Goal: Task Accomplishment & Management: Manage account settings

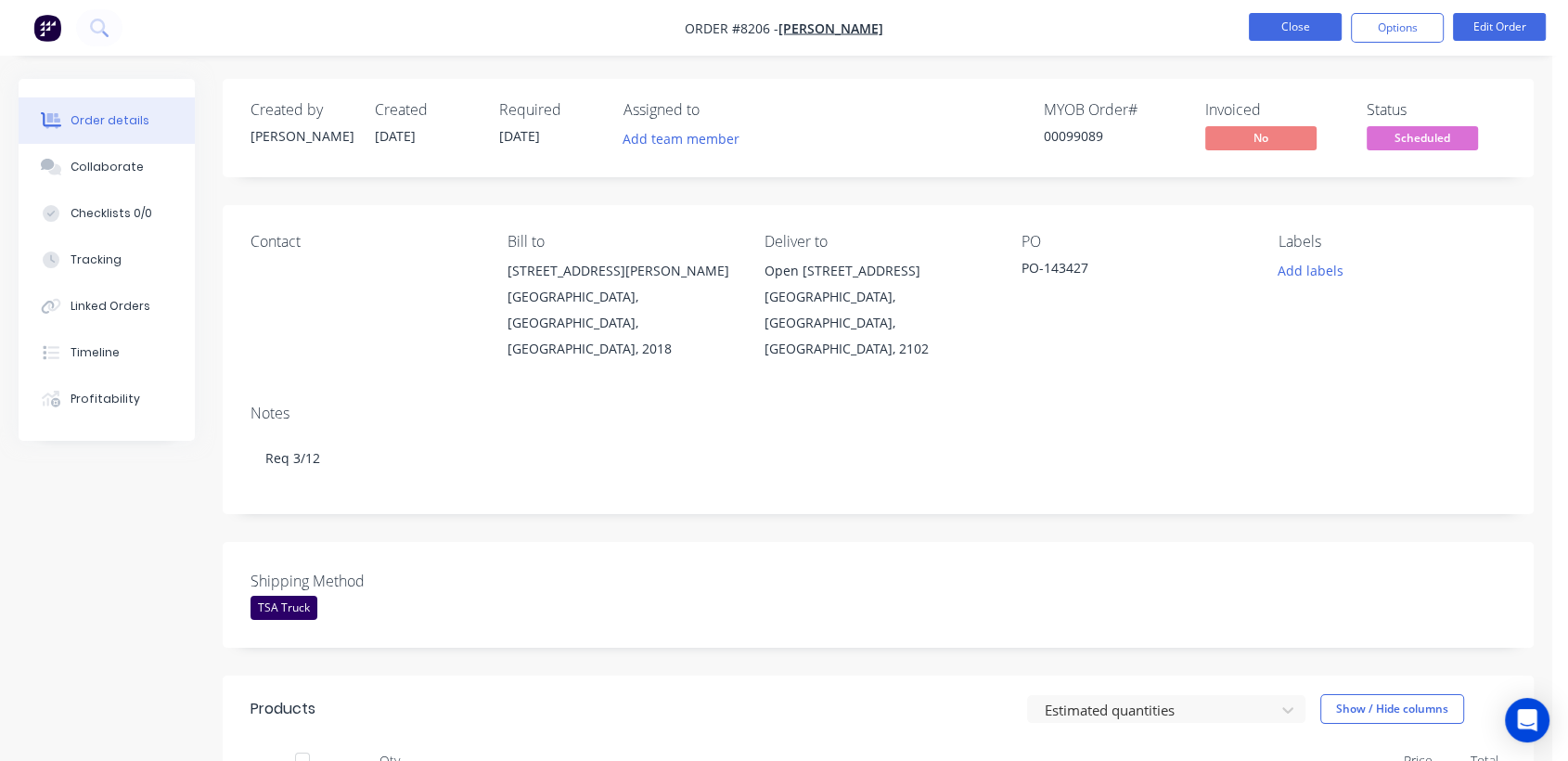
click at [1288, 17] on button "Close" at bounding box center [1295, 27] width 92 height 28
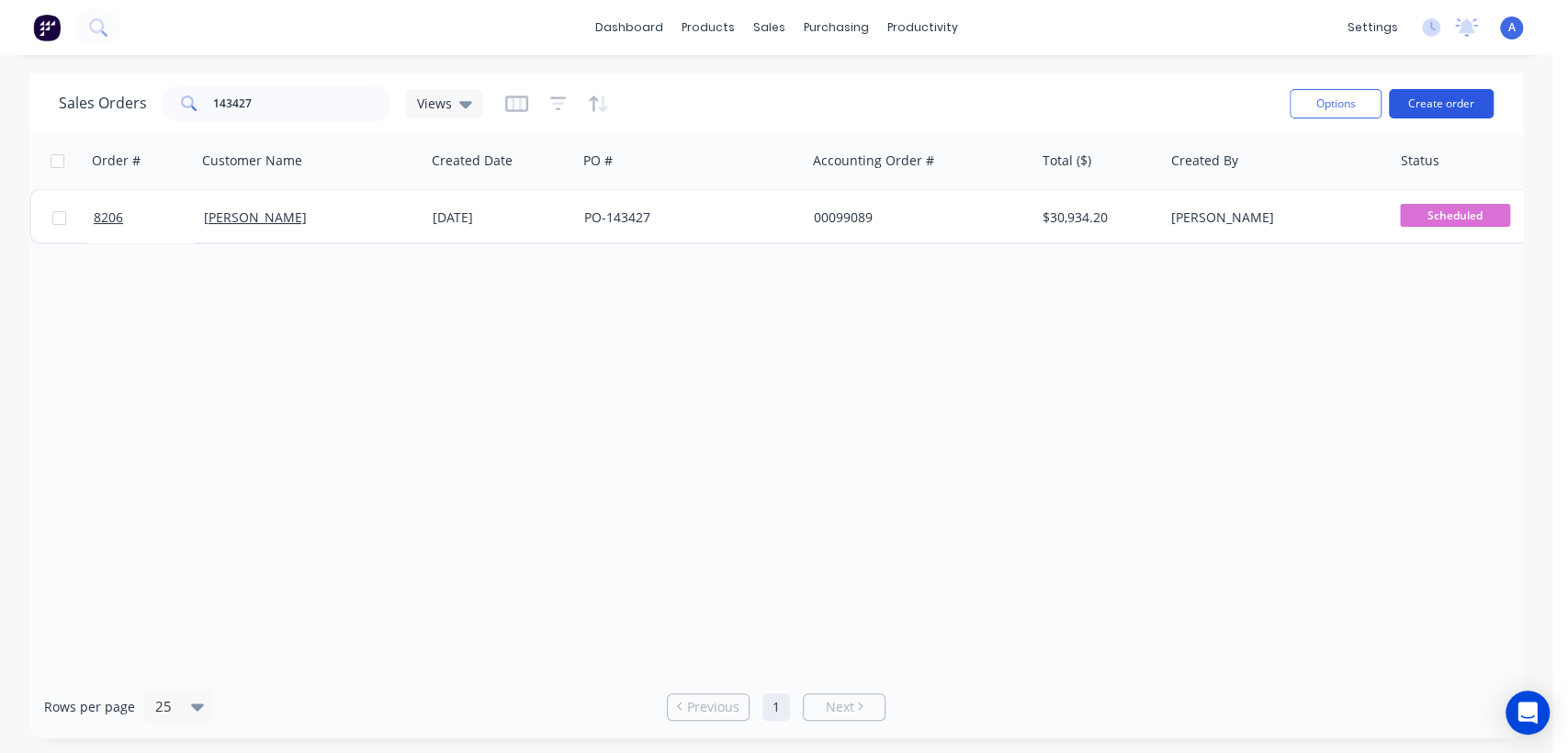
click at [1413, 103] on button "Create order" at bounding box center [1441, 104] width 105 height 29
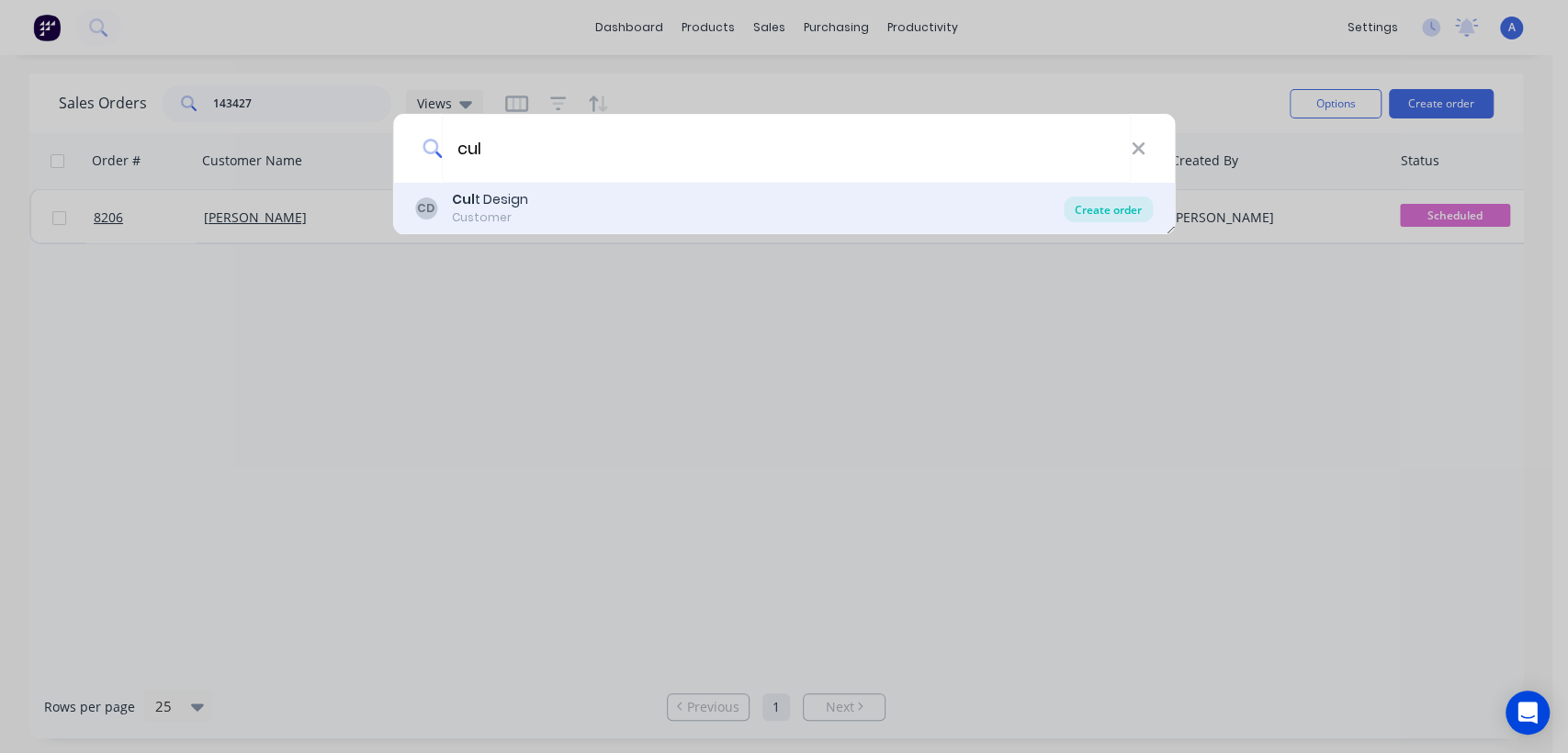
type input "cul"
click at [1127, 207] on div "Create order" at bounding box center [1108, 209] width 89 height 26
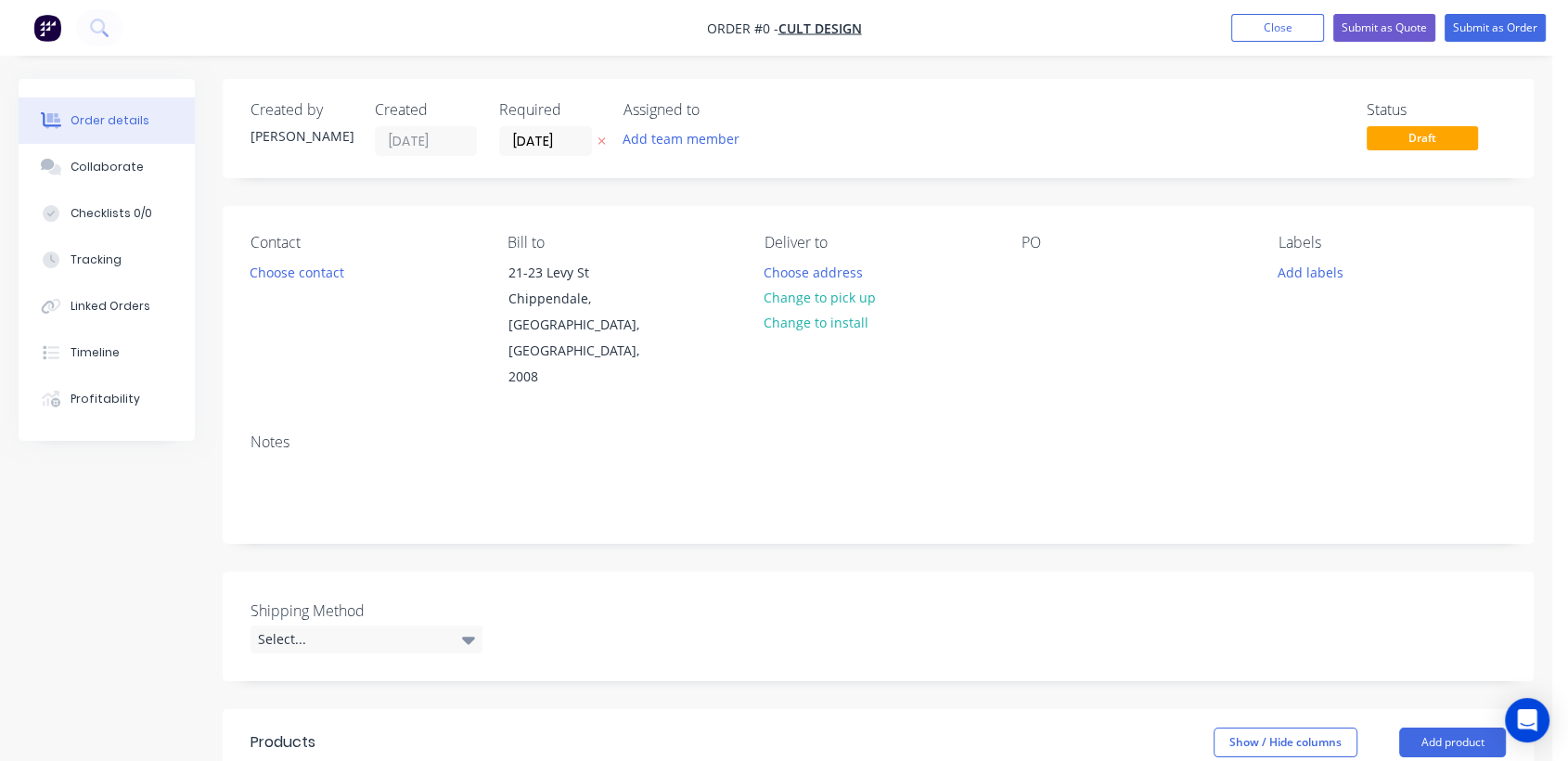
click at [574, 123] on div "Required 30/09/25" at bounding box center [550, 128] width 102 height 55
click at [566, 142] on input "[DATE]" at bounding box center [546, 141] width 91 height 28
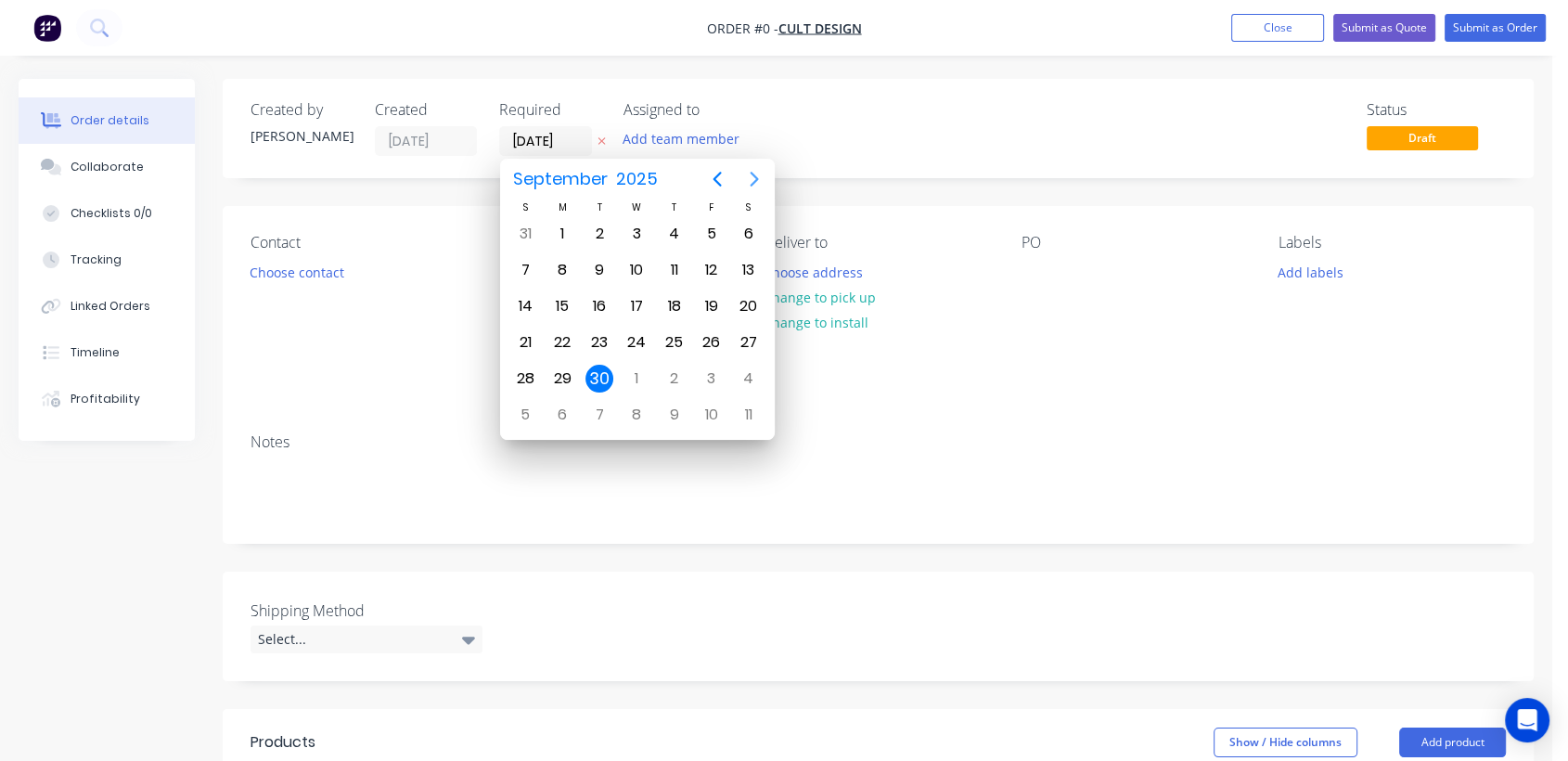
click at [750, 178] on icon "Next page" at bounding box center [755, 179] width 22 height 22
click at [637, 373] on div "31" at bounding box center [637, 379] width 28 height 28
type input "[DATE]"
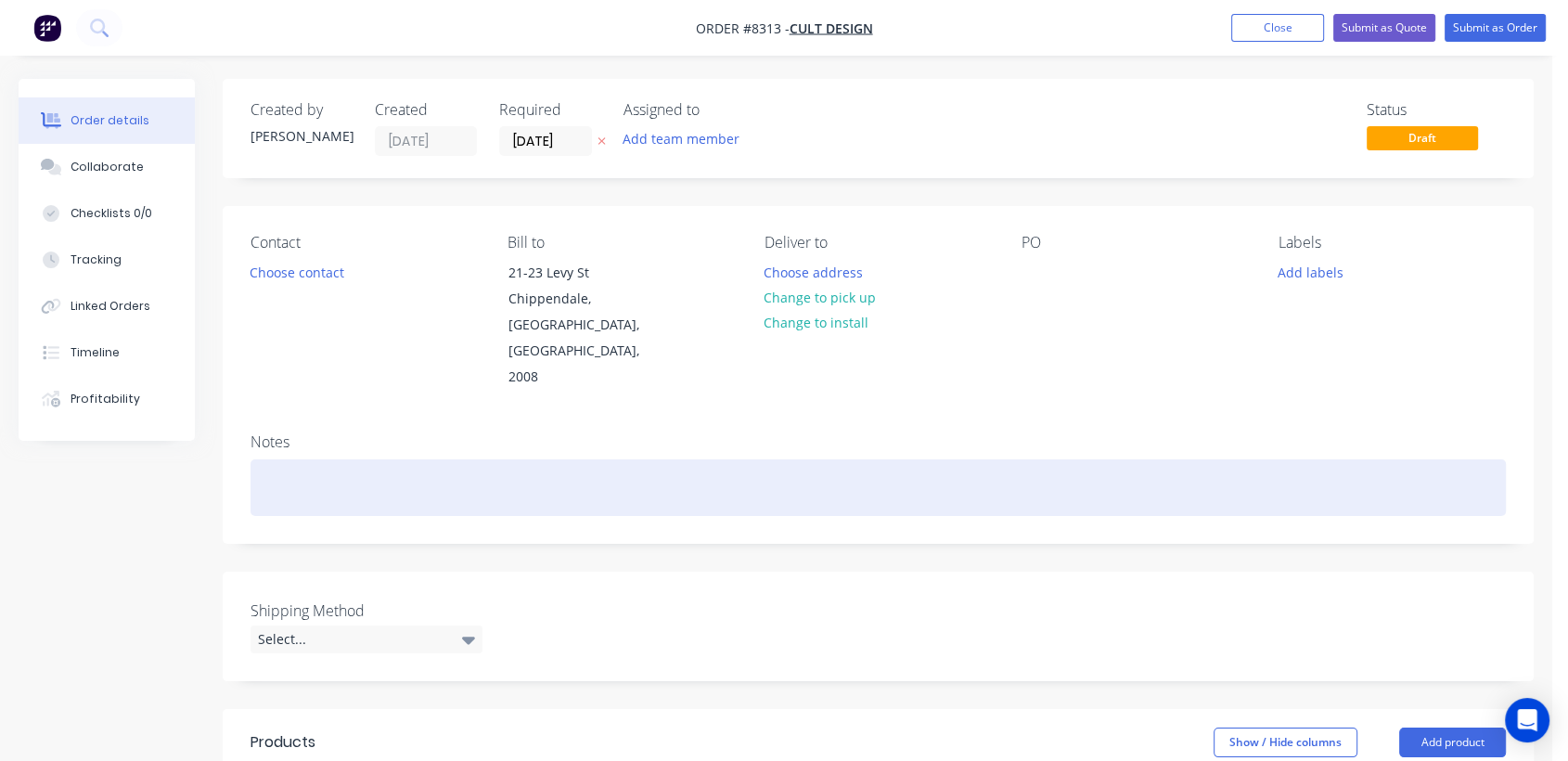
click at [310, 460] on div at bounding box center [878, 488] width 1255 height 57
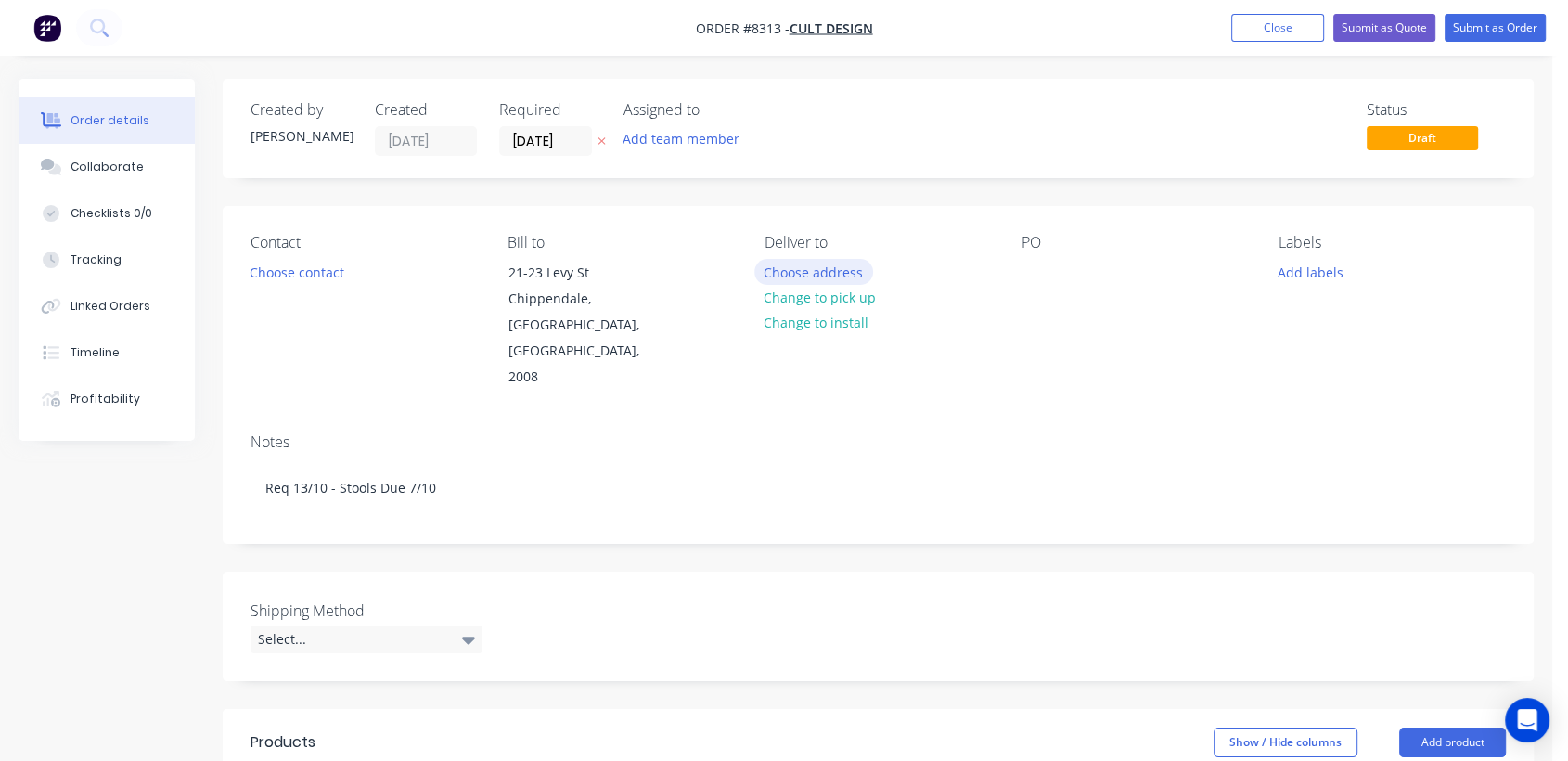
click at [839, 264] on button "Choose address" at bounding box center [814, 271] width 119 height 25
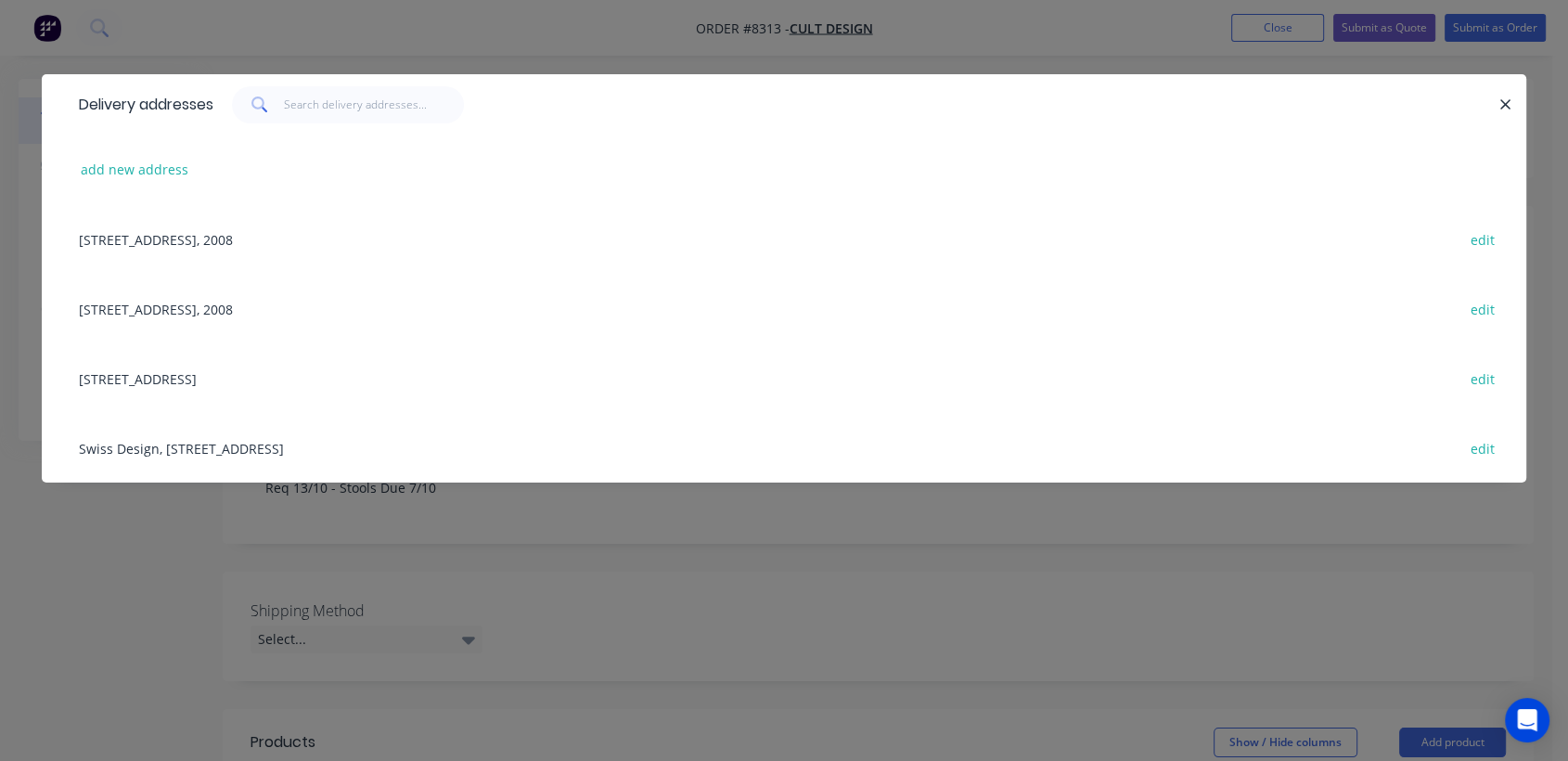
click at [163, 378] on div "Unit 2, 96-112 Gow St, Padstow, New South Wales, Australia, 2211 edit" at bounding box center [784, 379] width 1429 height 70
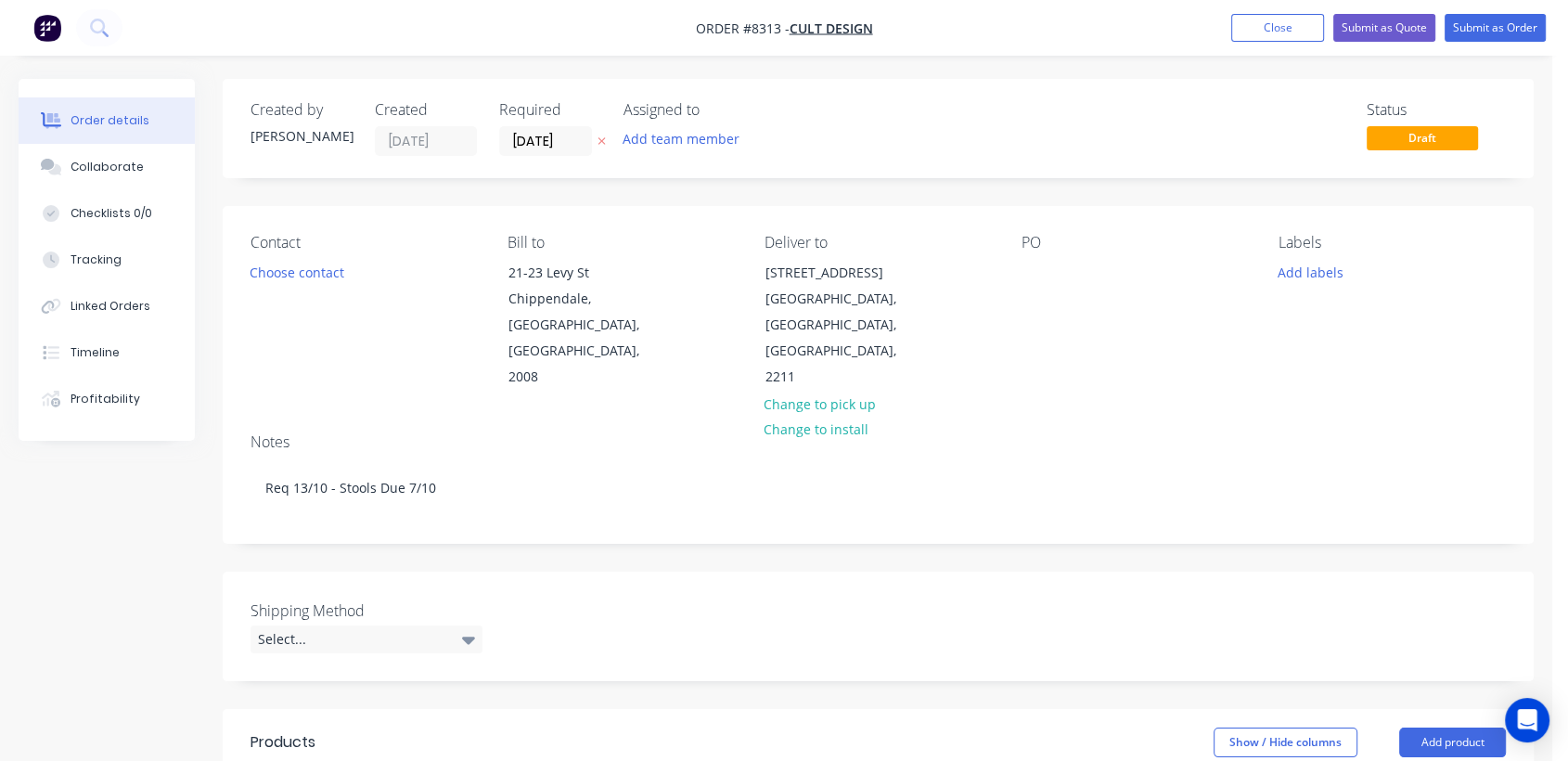
click at [1015, 268] on div "Contact Choose contact Bill to 21-23 Levy St Chippendale, New South Wales, Aust…" at bounding box center [878, 312] width 1312 height 213
click at [1032, 269] on div at bounding box center [1037, 272] width 30 height 27
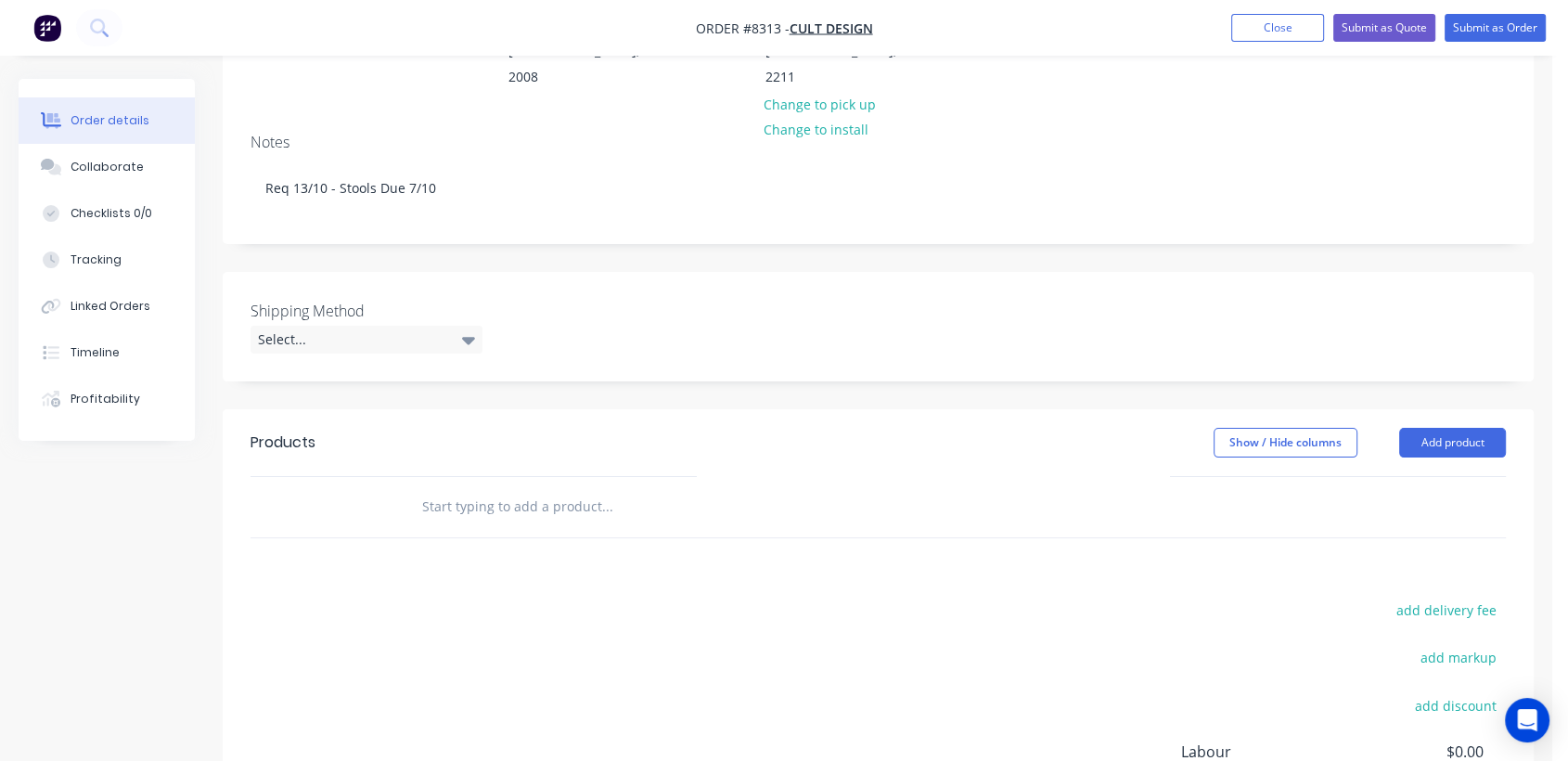
scroll to position [309, 0]
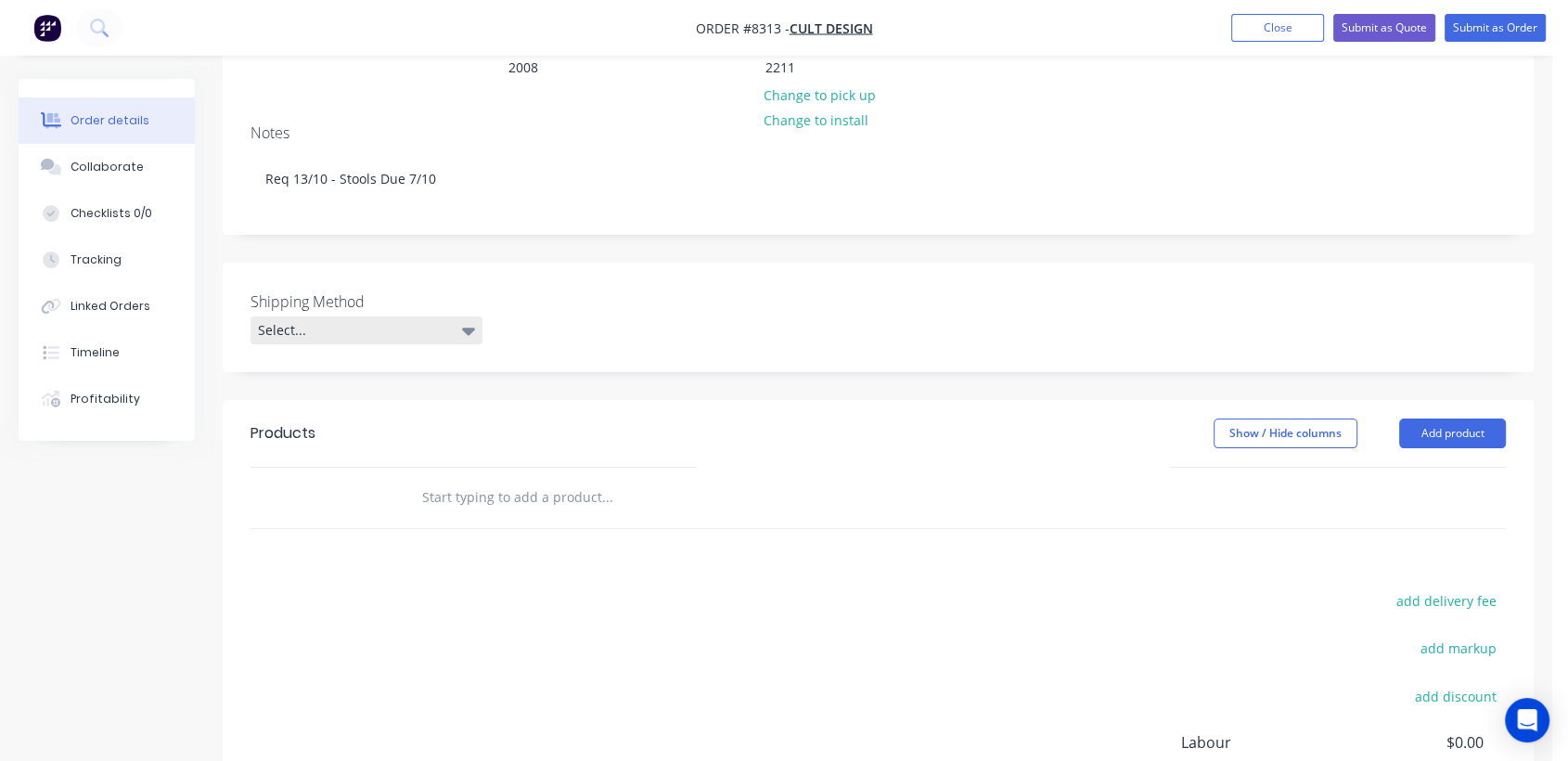
click at [439, 317] on div "Select..." at bounding box center [366, 331] width 232 height 28
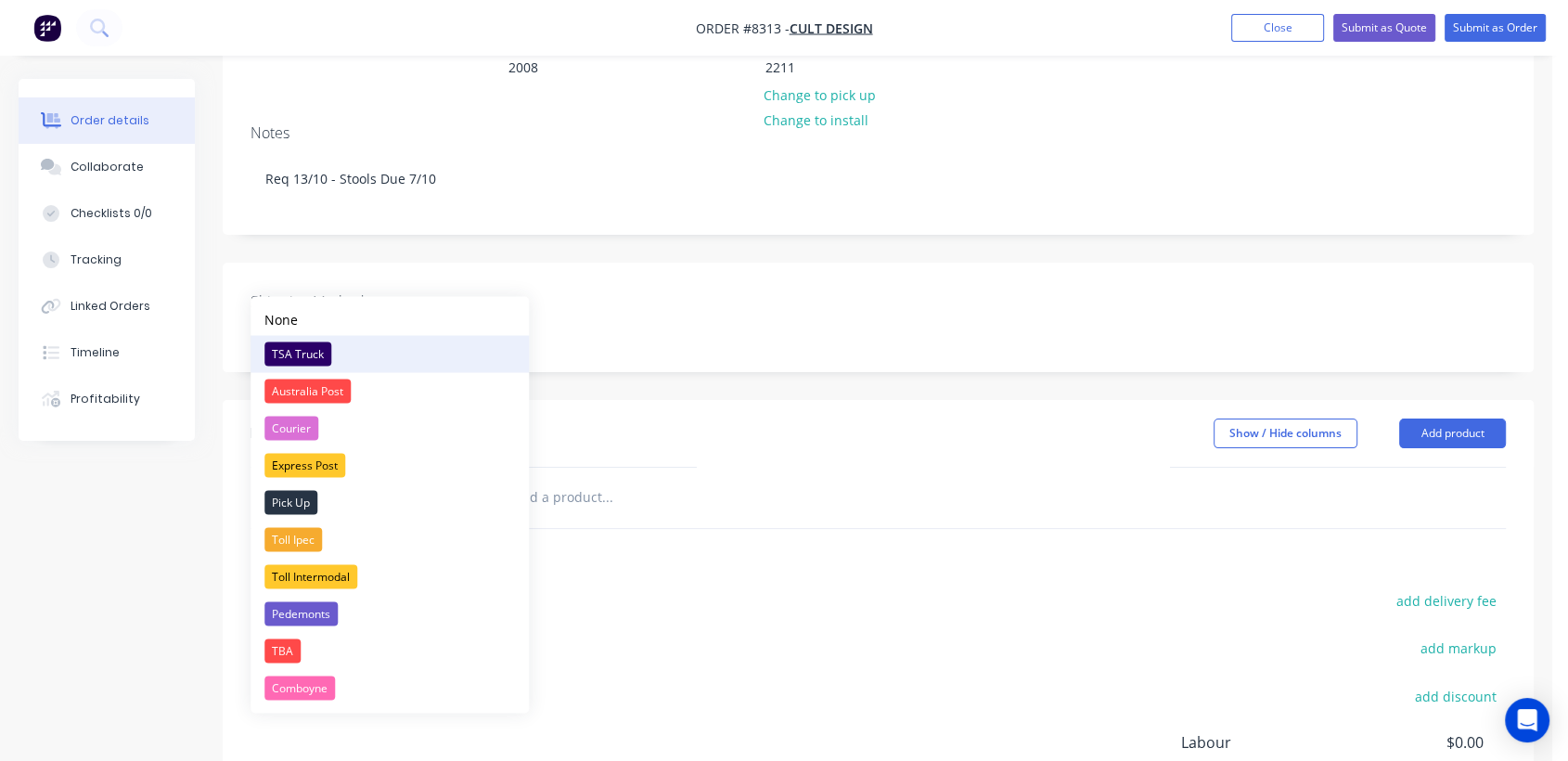
click at [305, 344] on div "TSA Truck" at bounding box center [297, 354] width 67 height 24
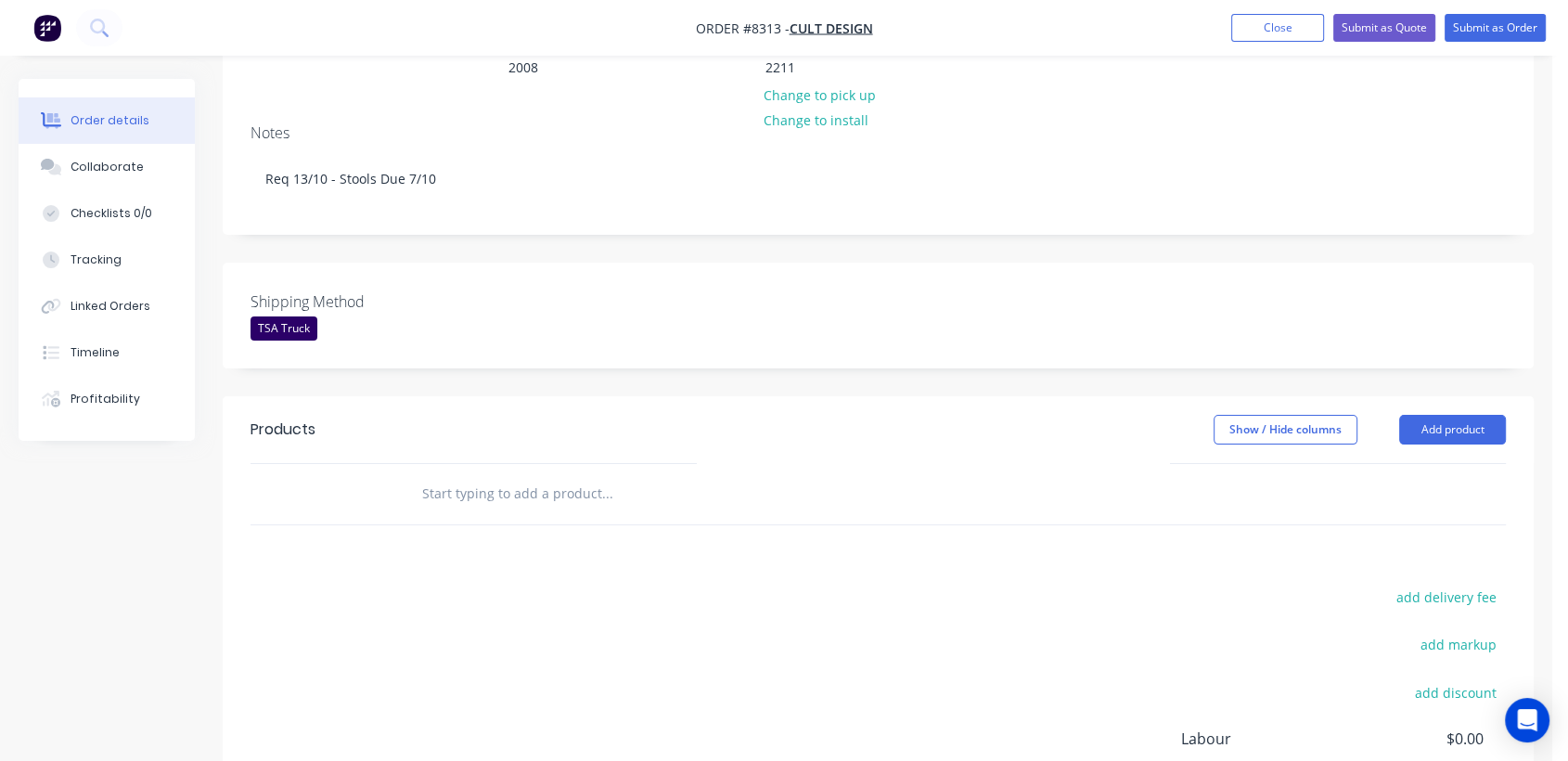
click at [584, 475] on input "text" at bounding box center [607, 493] width 371 height 37
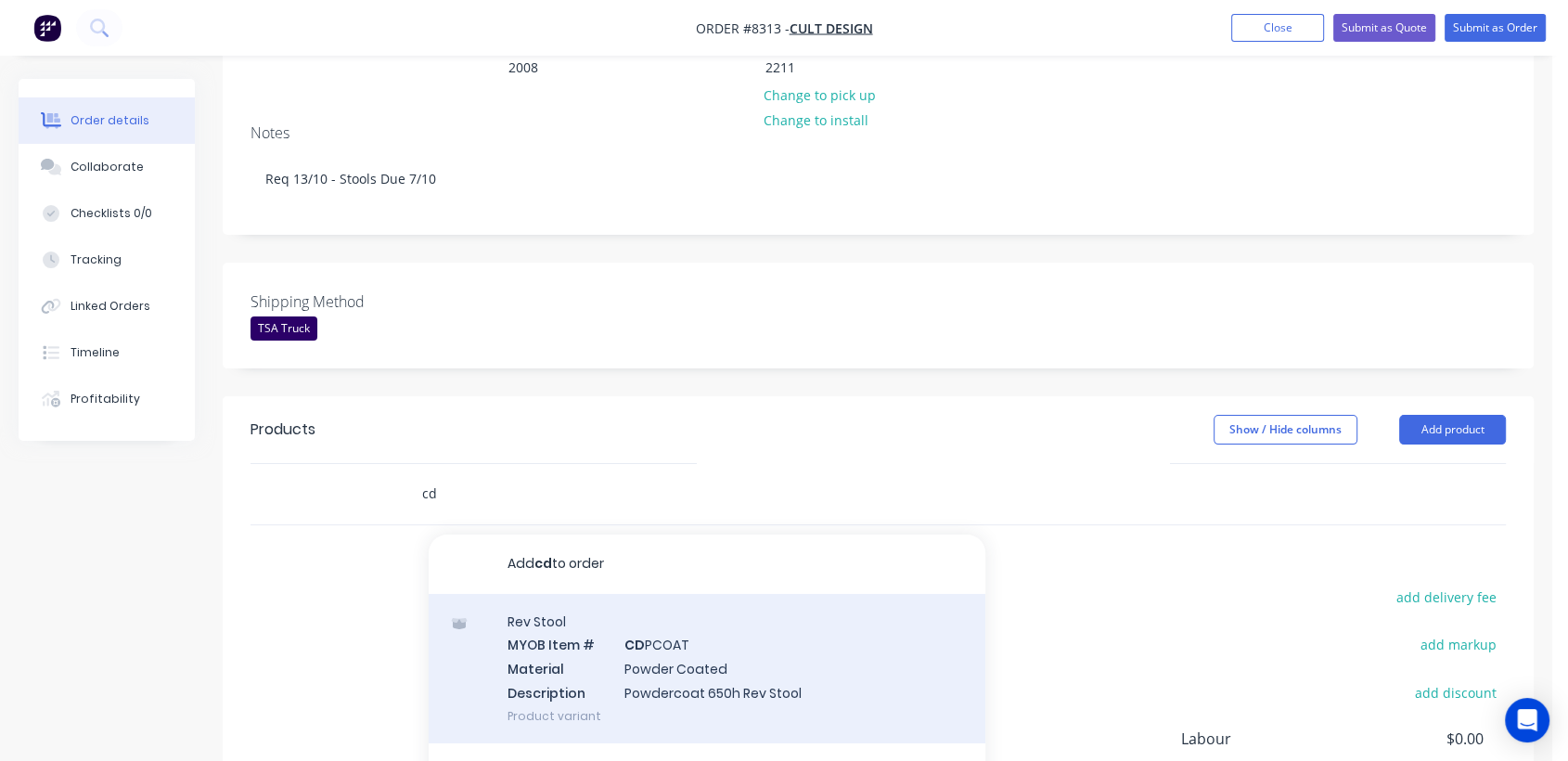
type input "cd"
click at [798, 612] on div "Rev Stool MYOB Item # CD PCOAT Material Powder Coated Description Powdercoat 65…" at bounding box center [707, 669] width 557 height 149
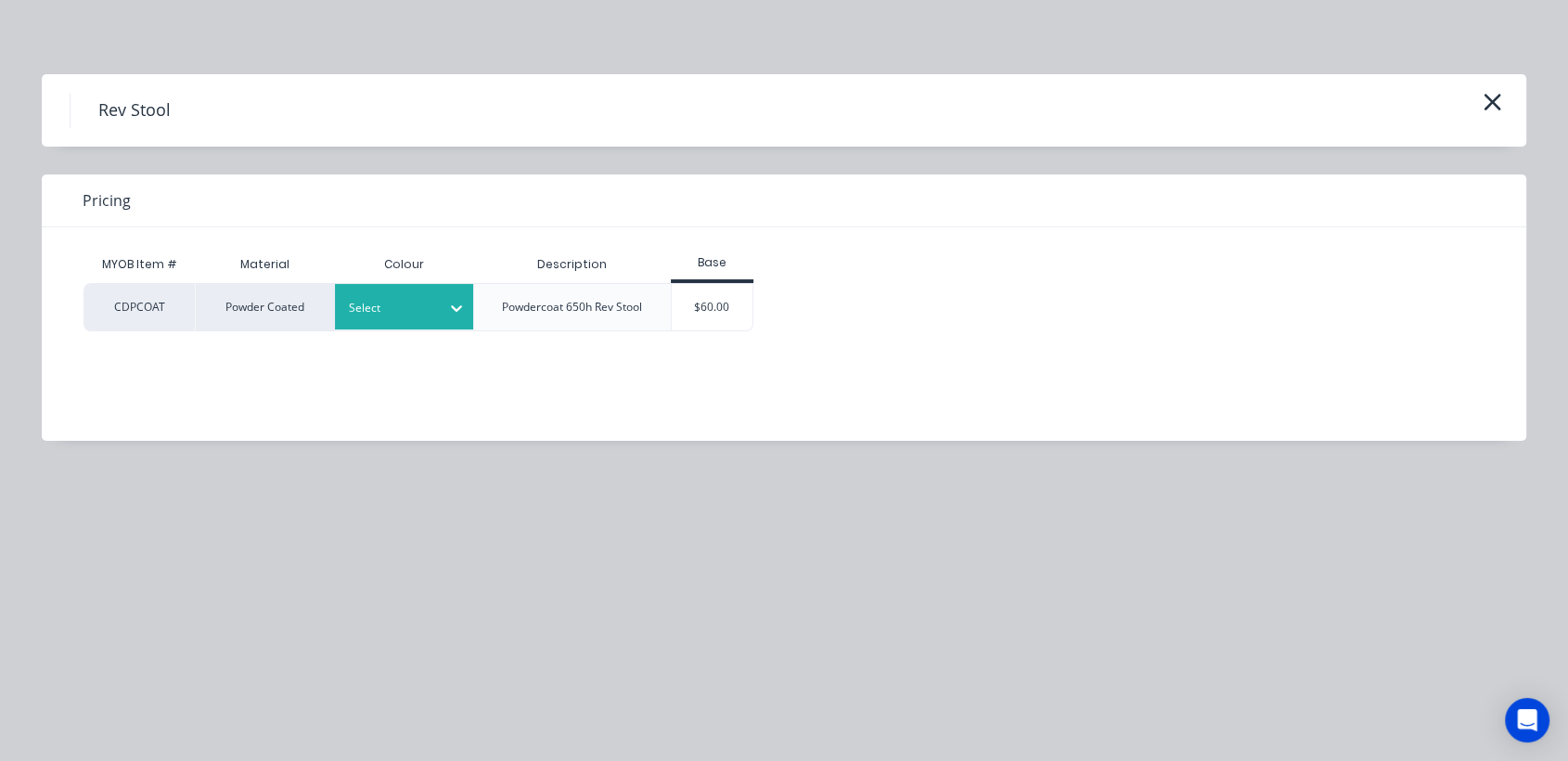
click at [379, 307] on div at bounding box center [390, 308] width 83 height 21
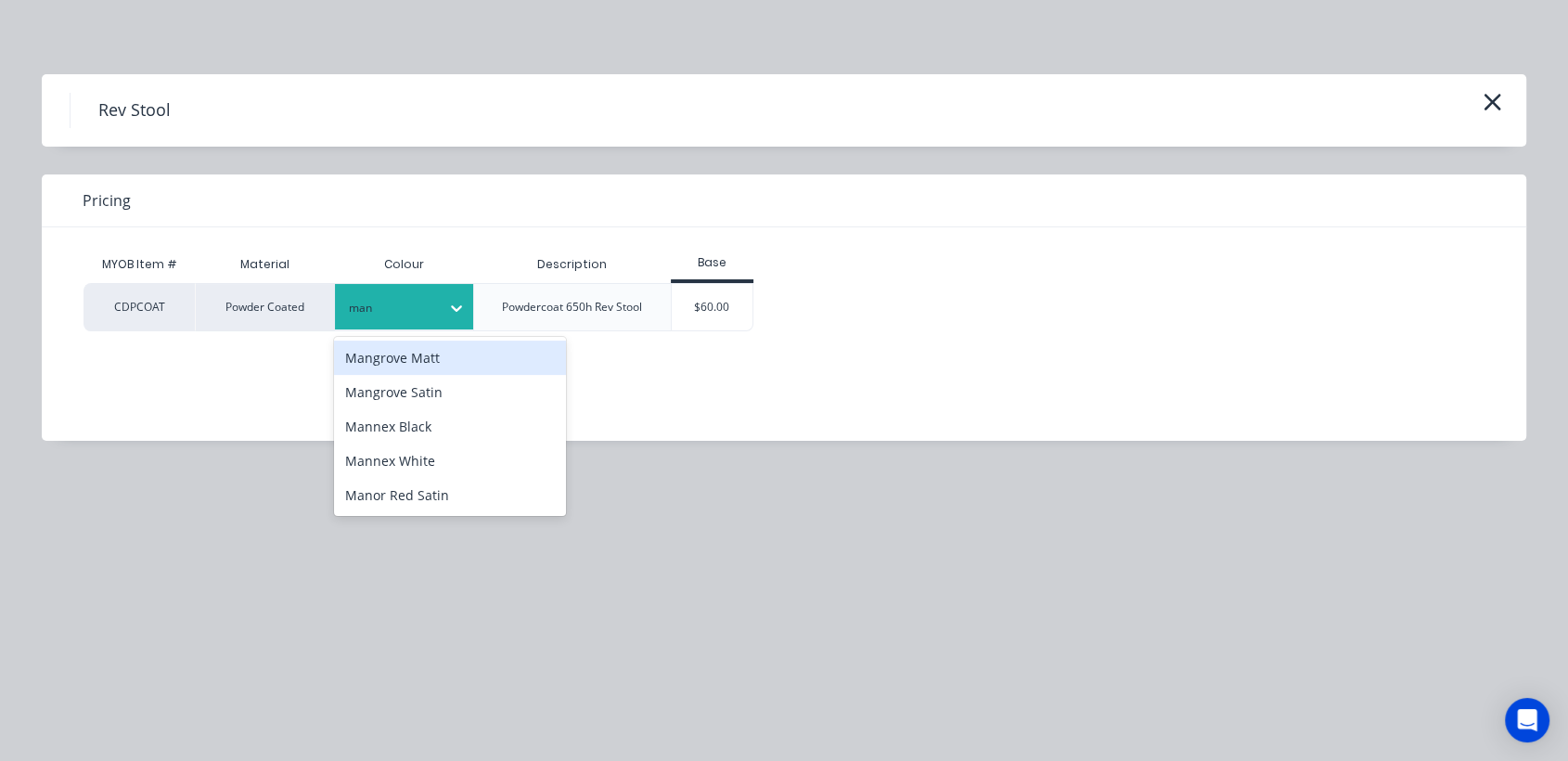
type input "mano"
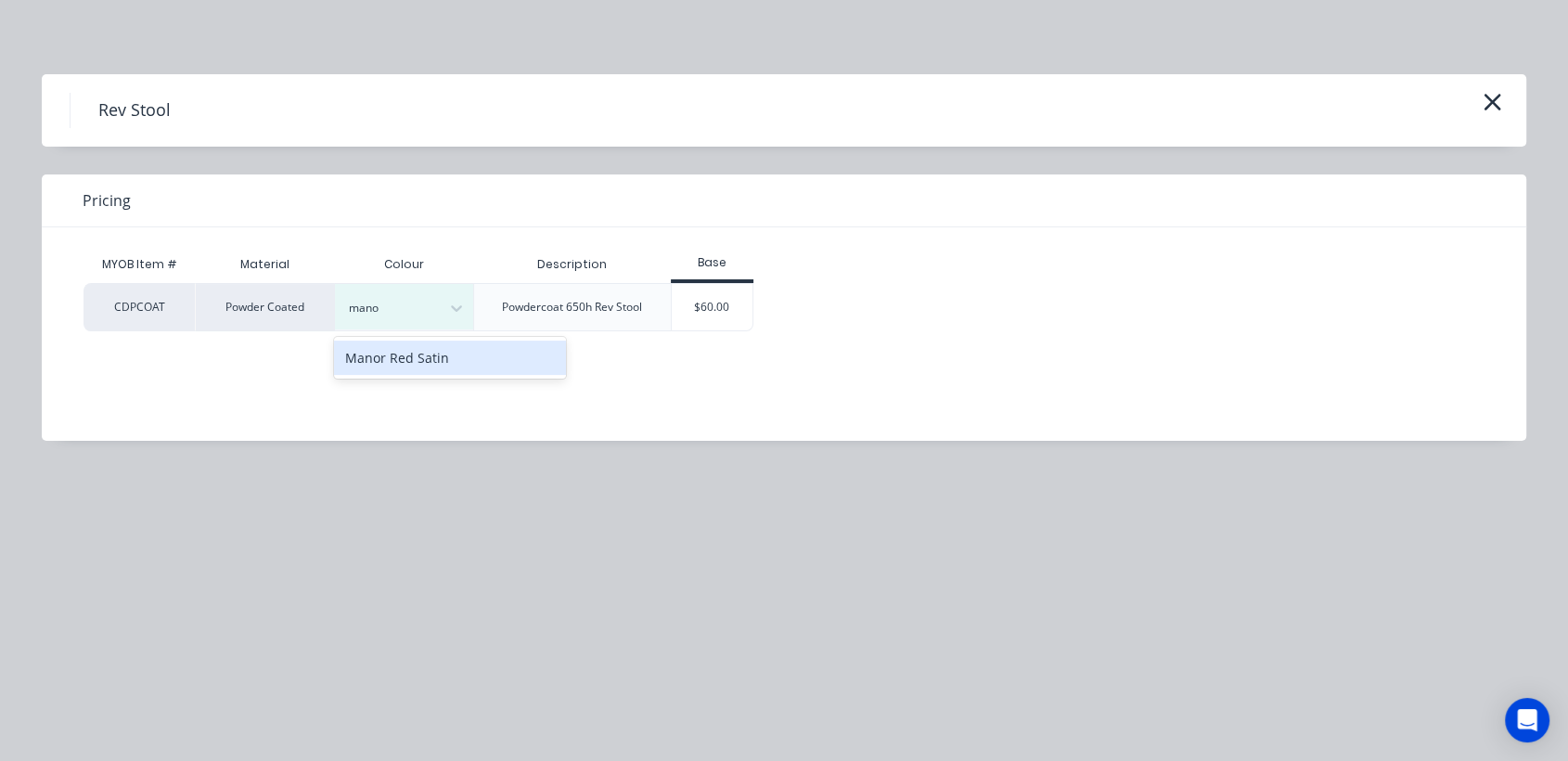
click at [455, 355] on div "Manor Red Satin" at bounding box center [450, 358] width 232 height 35
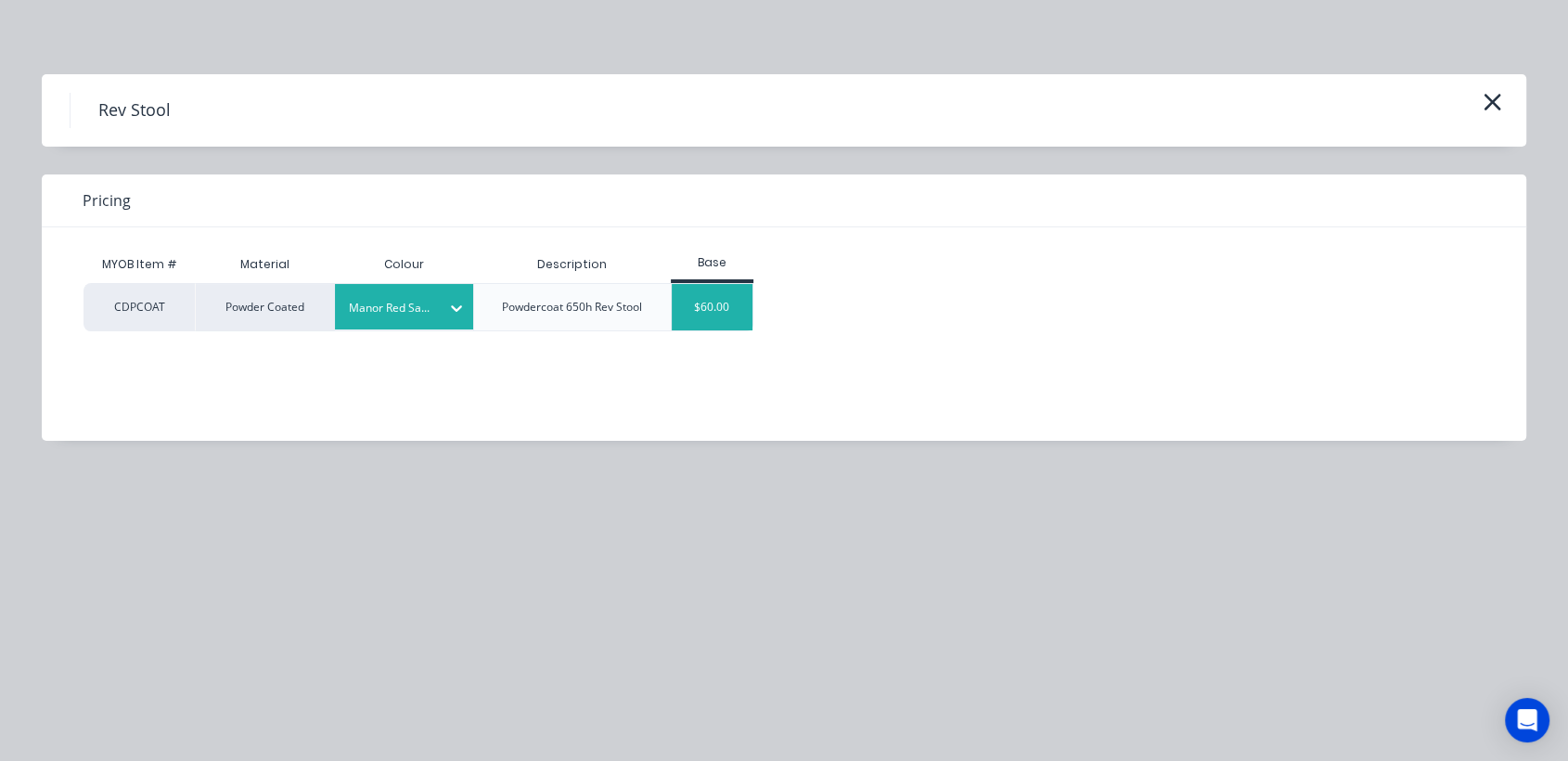
click at [702, 302] on div "$60.00" at bounding box center [712, 307] width 80 height 47
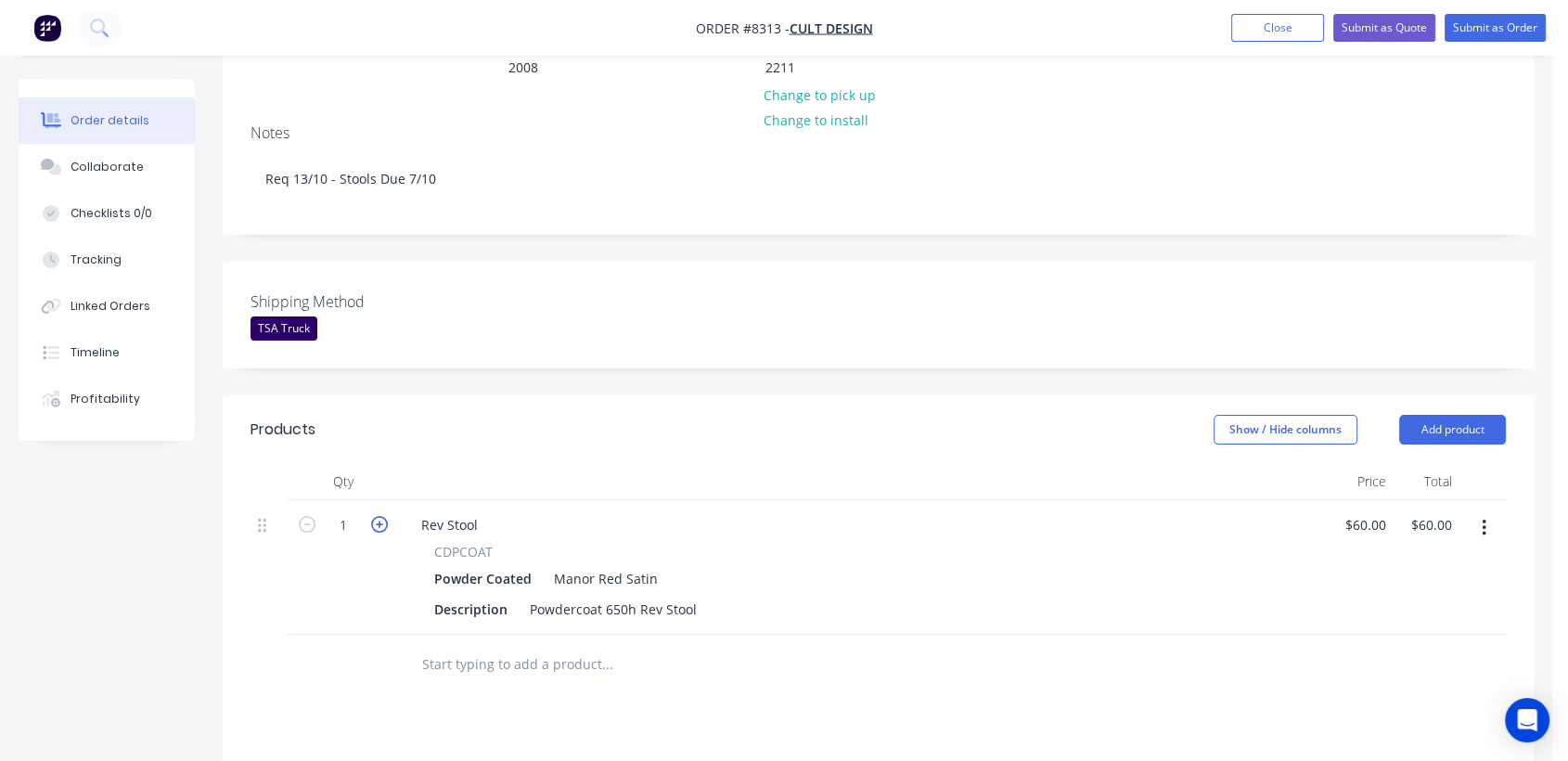
click at [383, 517] on icon "button" at bounding box center [379, 525] width 17 height 17
type input "2"
type input "$120.00"
click at [383, 517] on icon "button" at bounding box center [379, 525] width 17 height 17
type input "3"
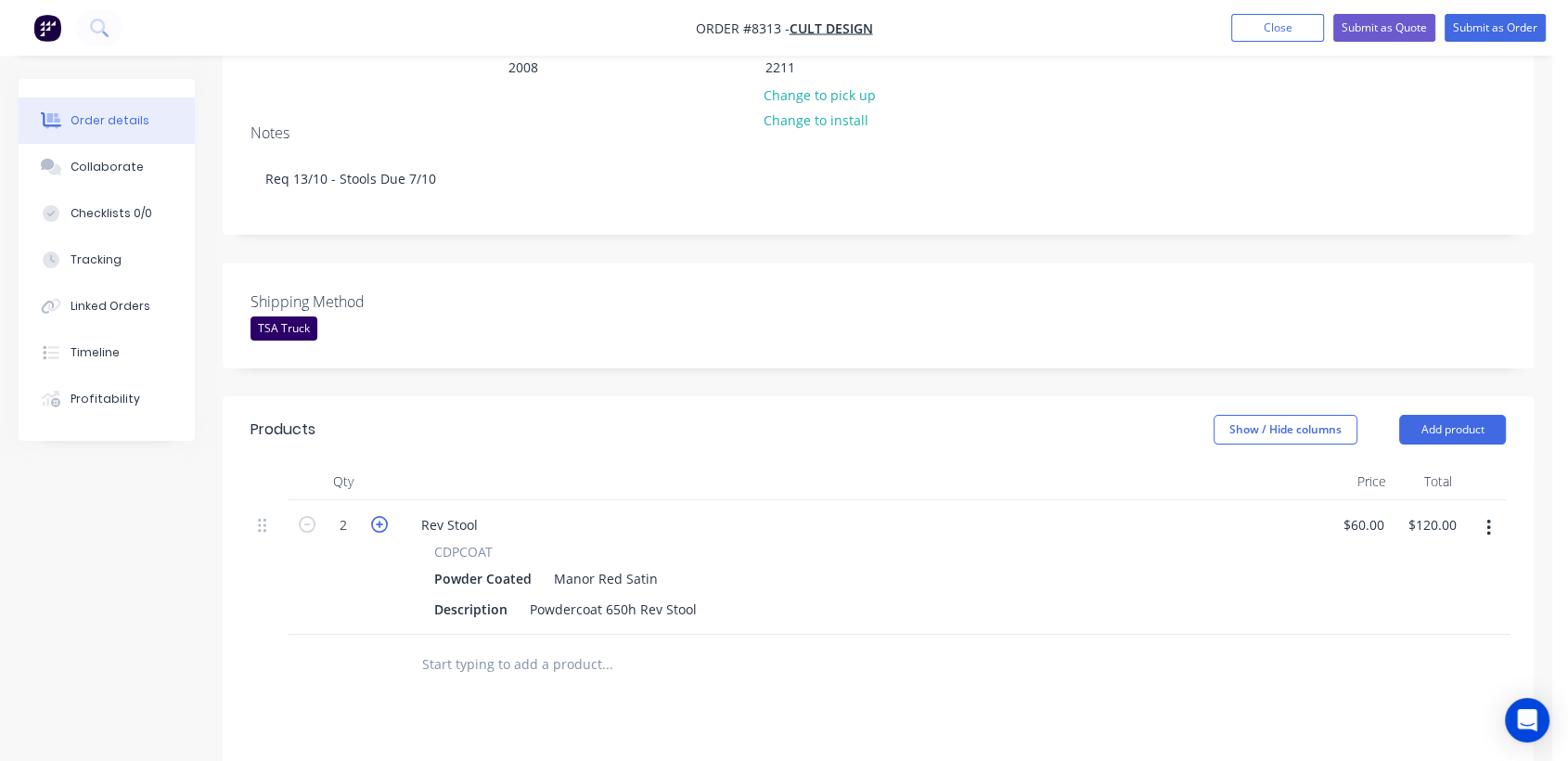
type input "$180.00"
click at [383, 517] on icon "button" at bounding box center [379, 525] width 17 height 17
type input "4"
type input "$240.00"
click at [383, 517] on icon "button" at bounding box center [379, 525] width 17 height 17
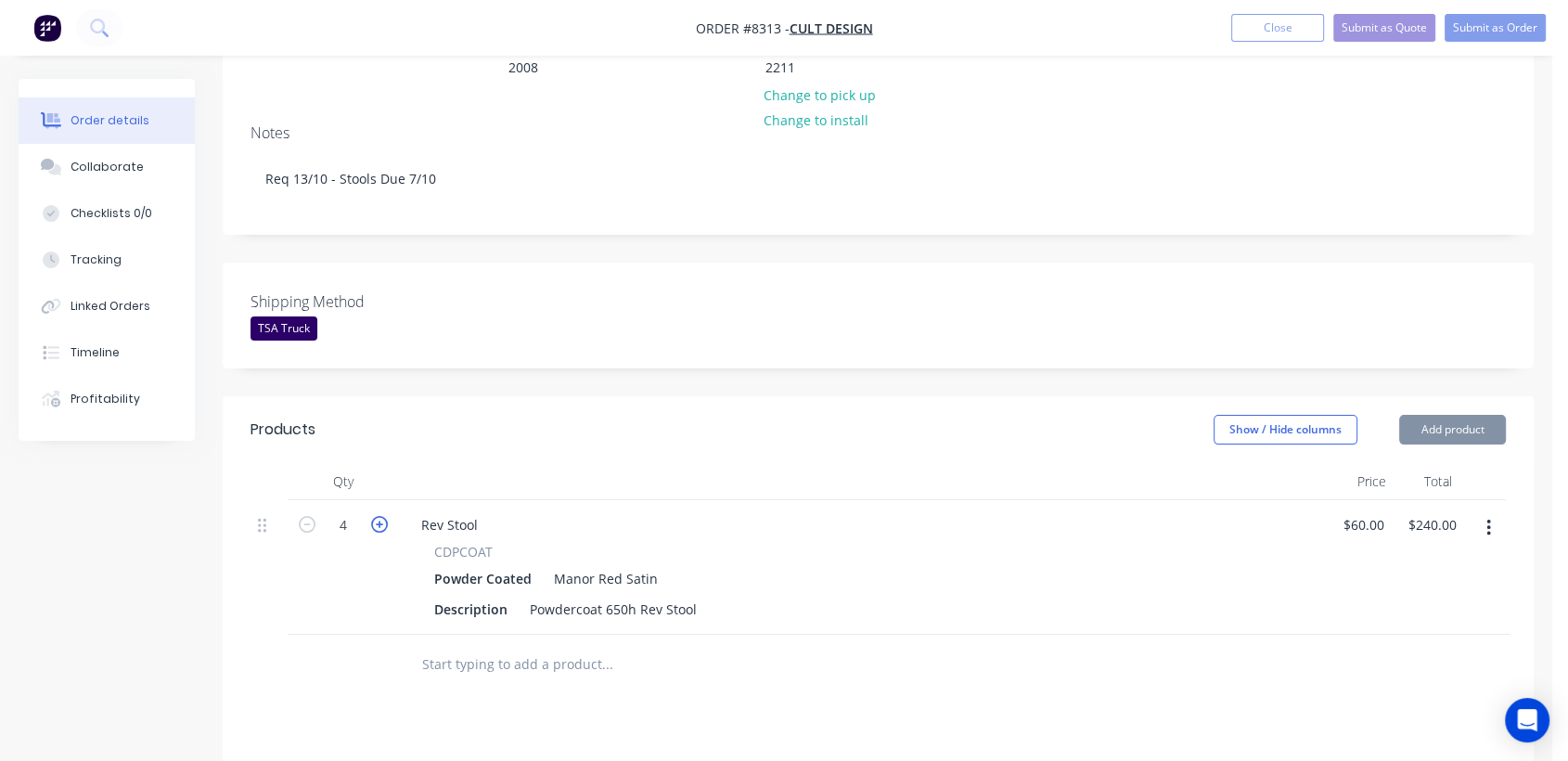
type input "5"
type input "$300.00"
click at [307, 517] on icon "button" at bounding box center [307, 525] width 17 height 17
type input "4"
type input "$240.00"
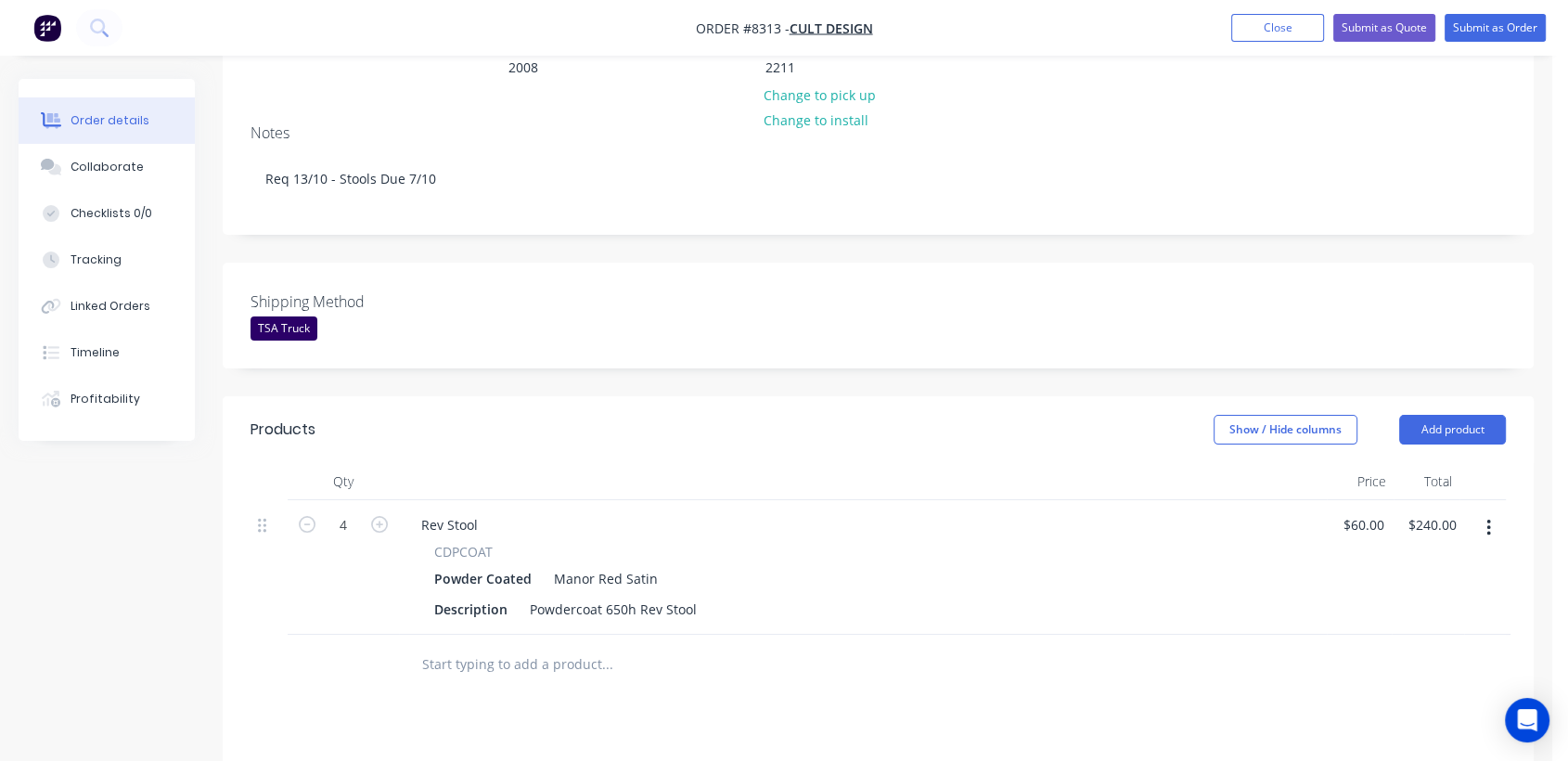
click at [500, 646] on input "text" at bounding box center [607, 664] width 371 height 37
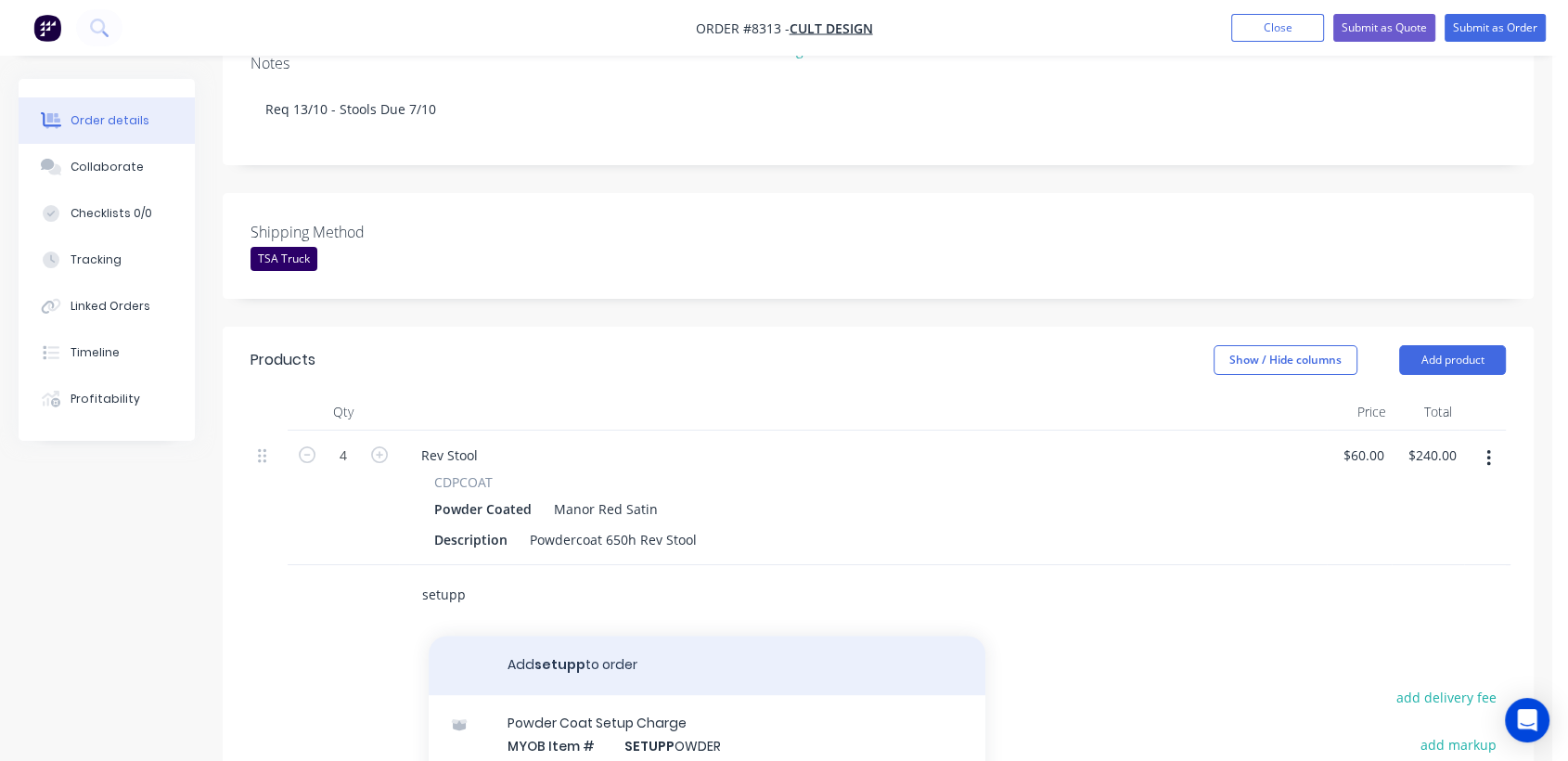
scroll to position [516, 0]
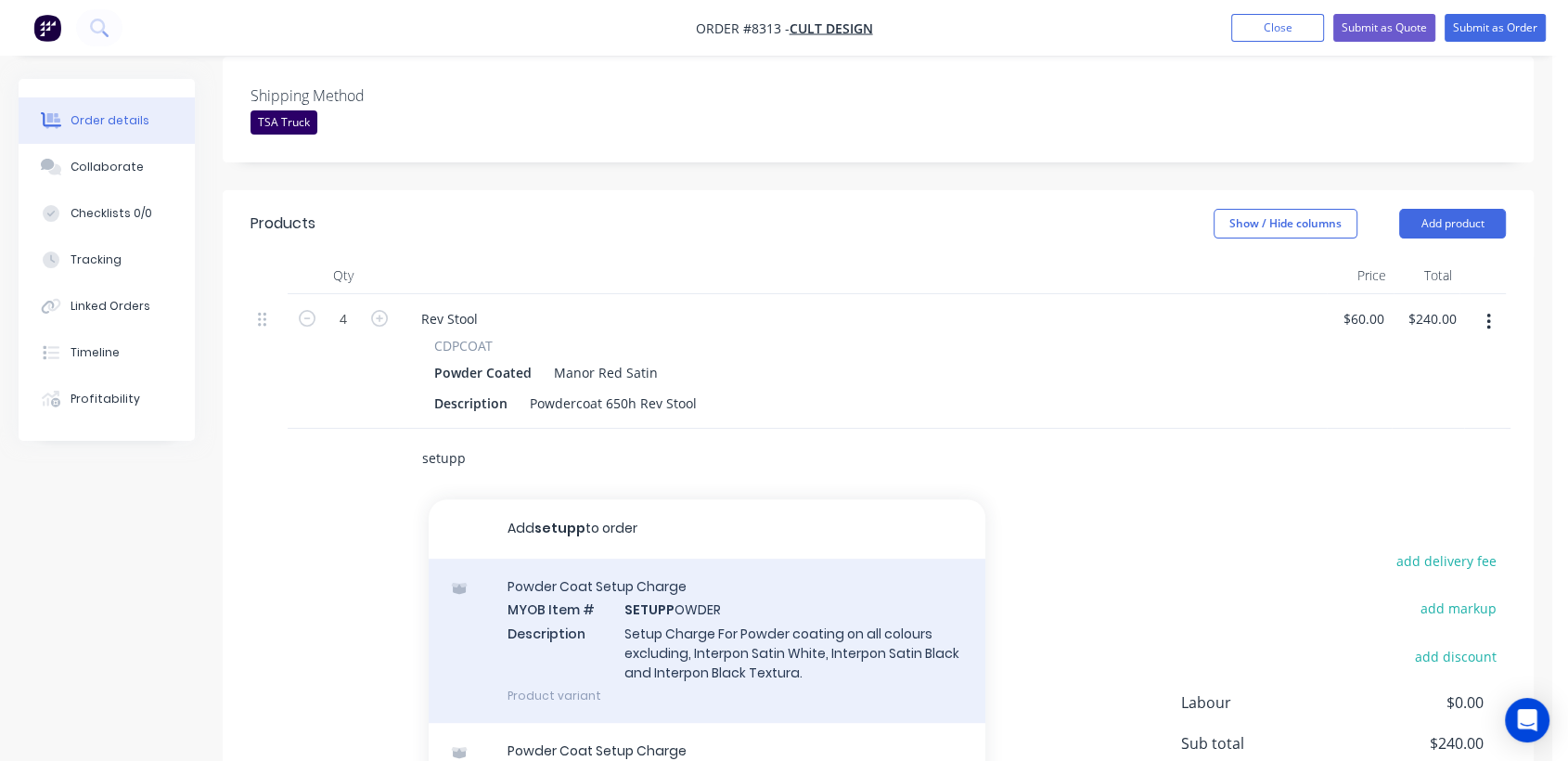
type input "setupp"
click at [692, 568] on div "Powder Coat Setup Charge MYOB Item # SETUPP OWDER Description Setup Charge For …" at bounding box center [707, 641] width 557 height 164
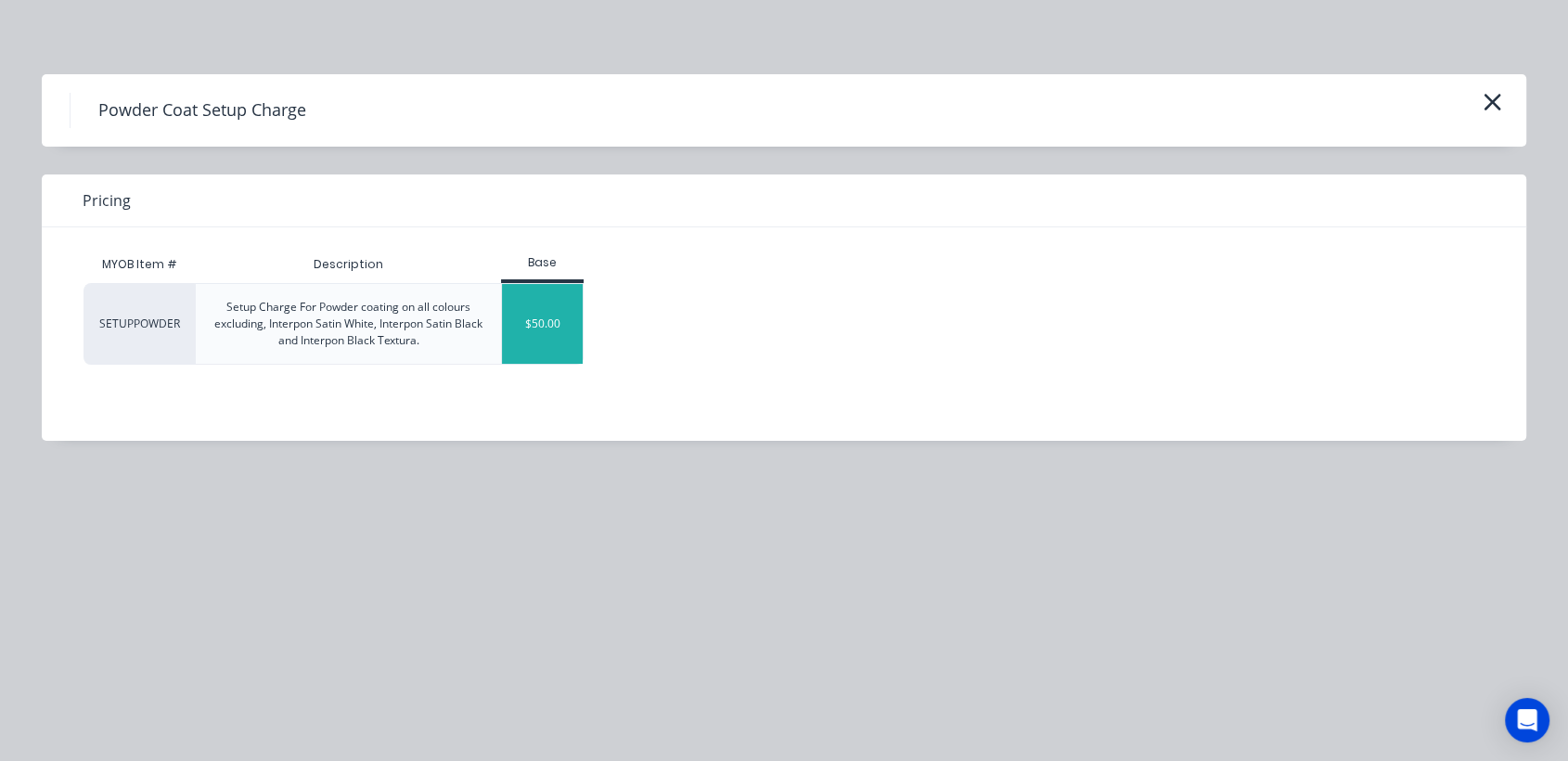
click at [524, 323] on div "$50.00" at bounding box center [542, 324] width 80 height 79
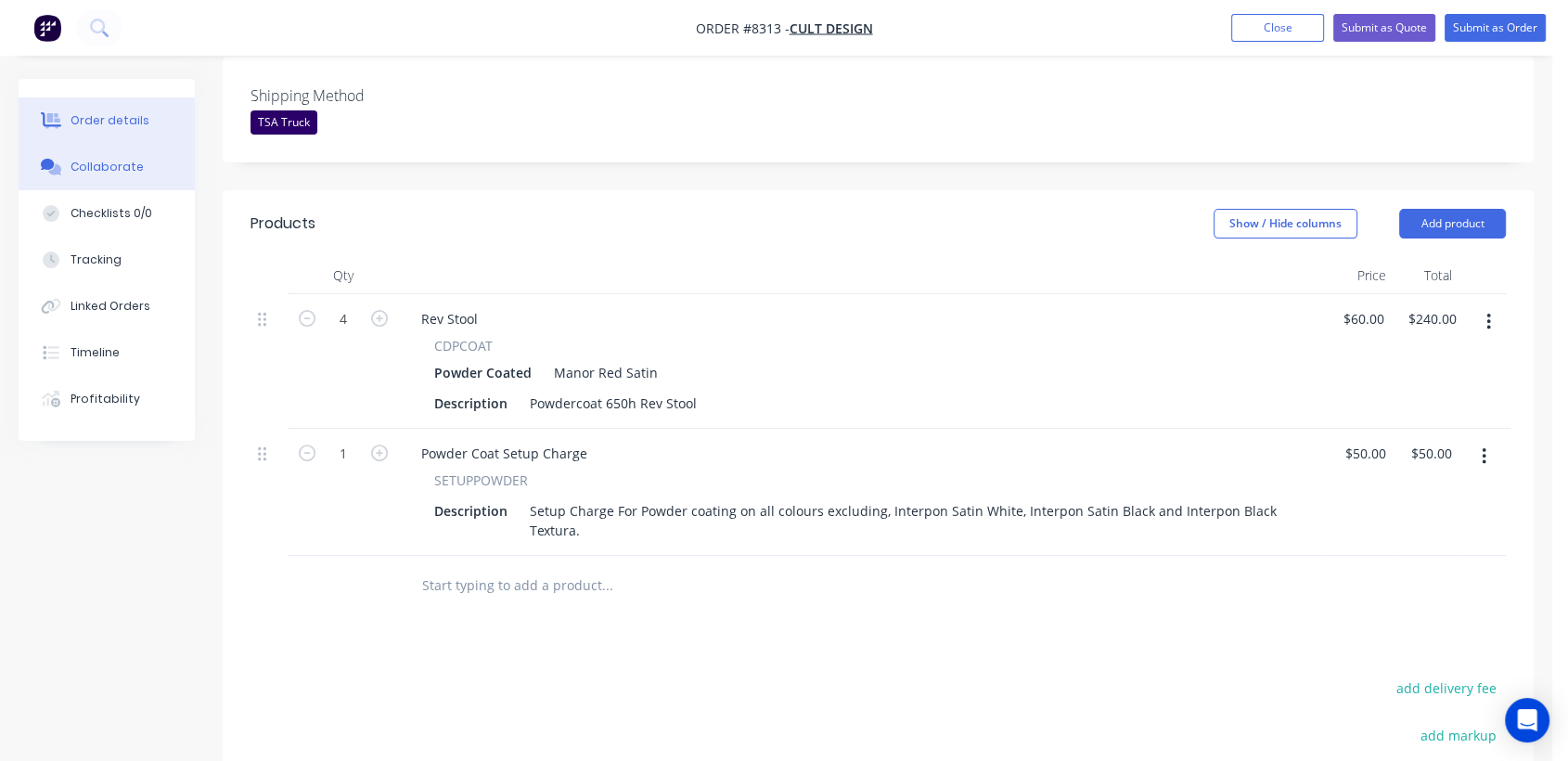
click at [148, 163] on button "Collaborate" at bounding box center [107, 167] width 177 height 47
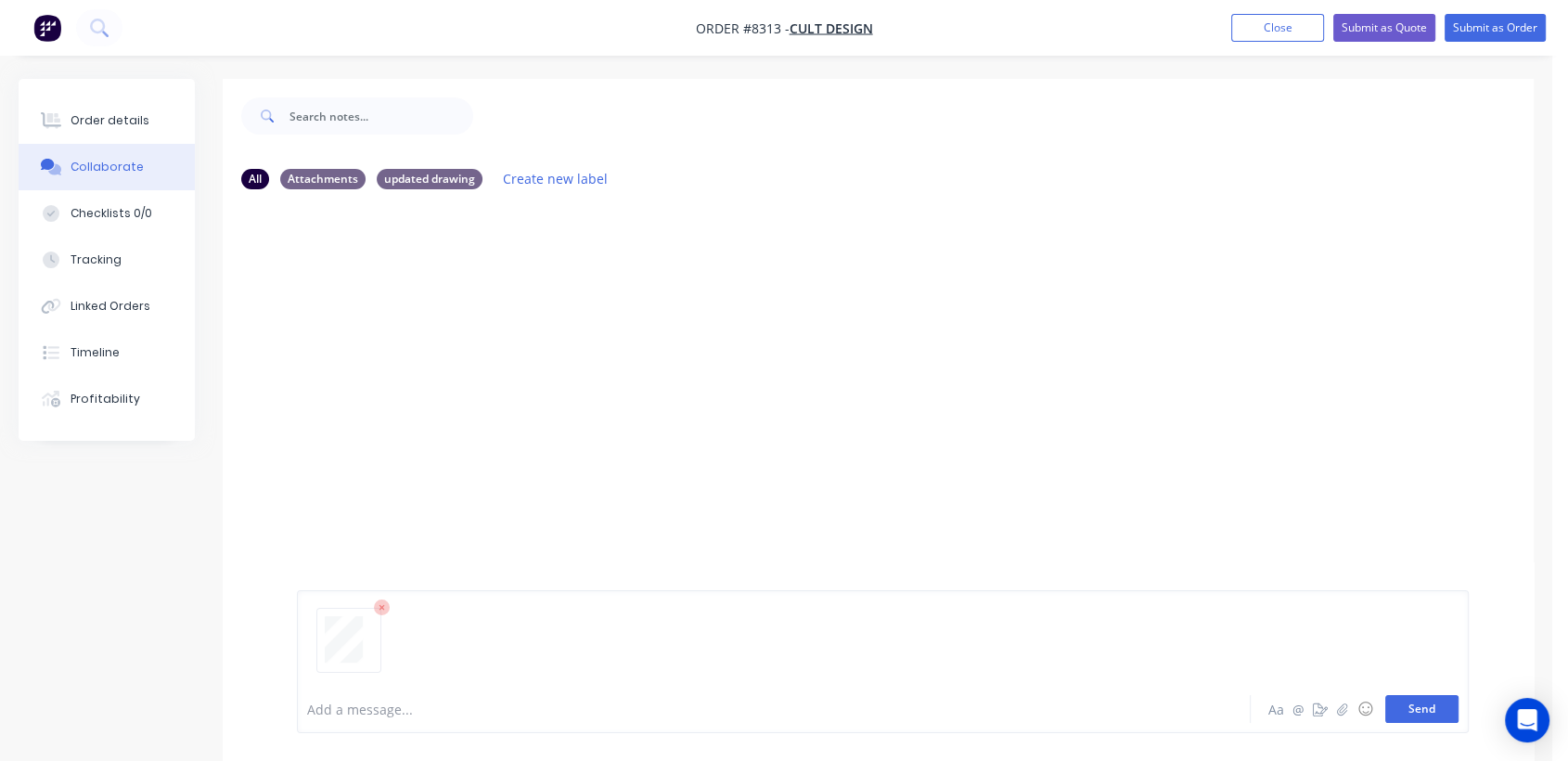
click at [1412, 711] on button "Send" at bounding box center [1422, 709] width 73 height 28
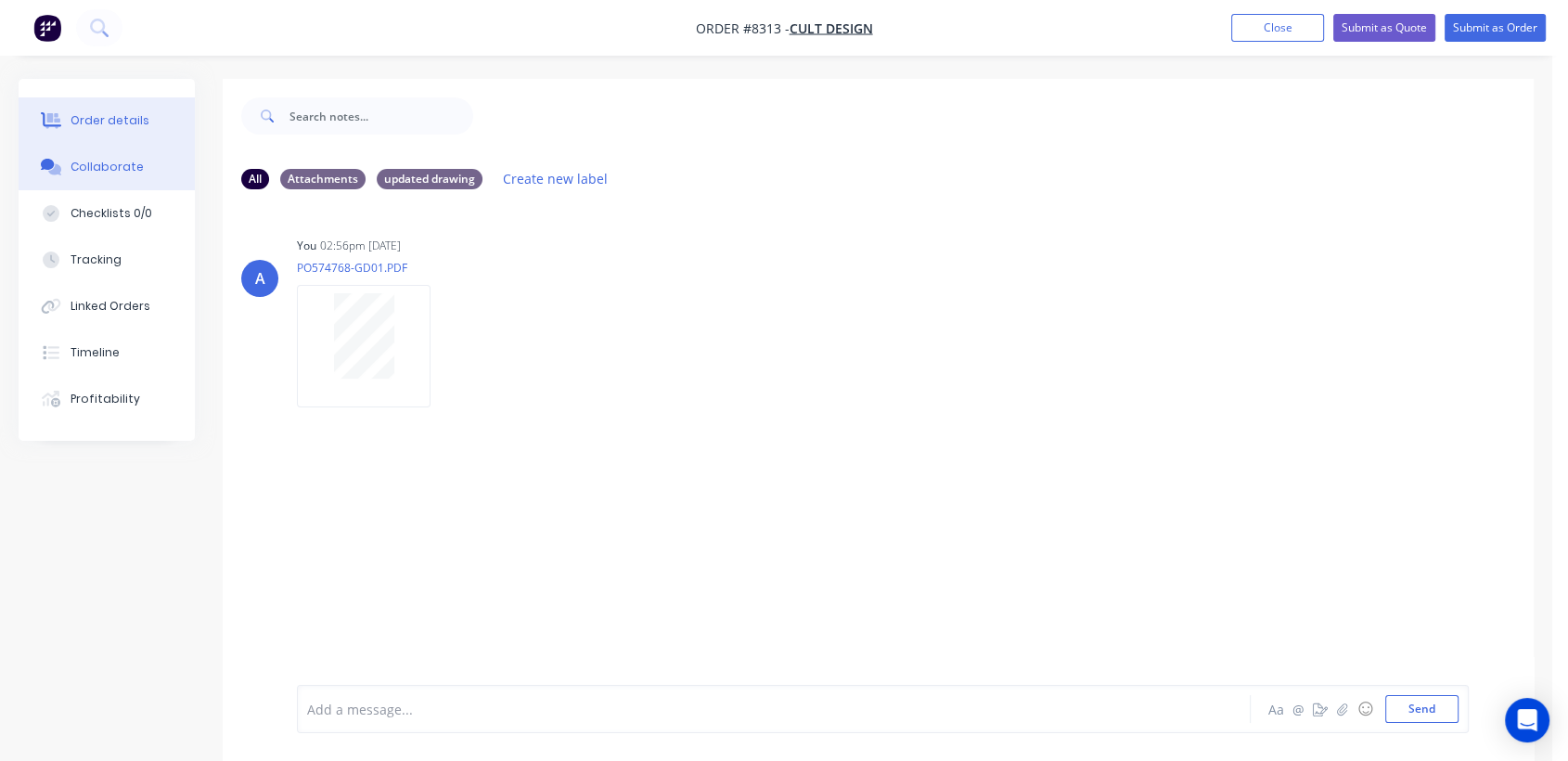
click at [103, 120] on div "Order details" at bounding box center [109, 120] width 78 height 17
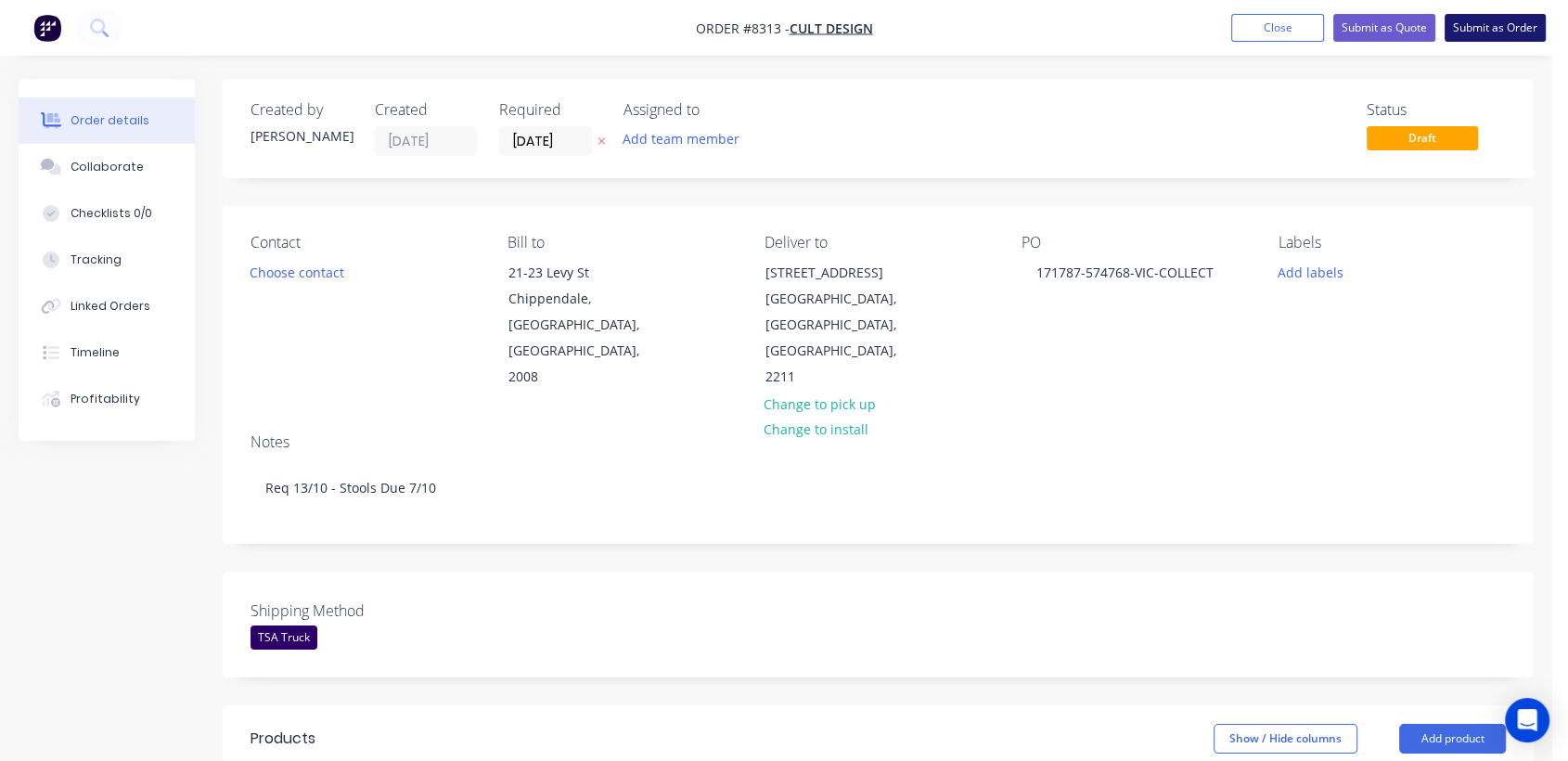
click at [1485, 17] on button "Submit as Order" at bounding box center [1496, 28] width 101 height 28
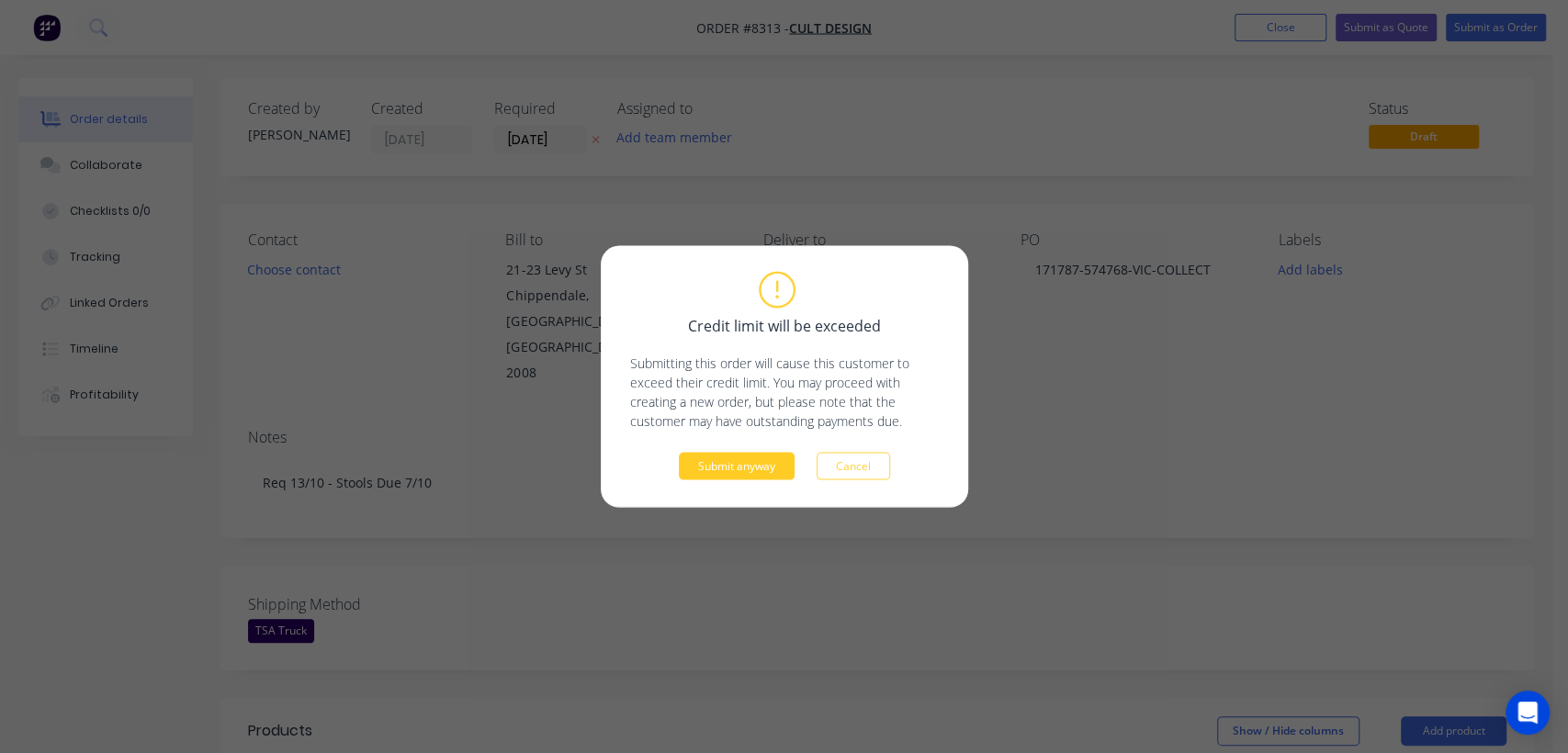
click at [735, 470] on button "Submit anyway" at bounding box center [737, 467] width 116 height 28
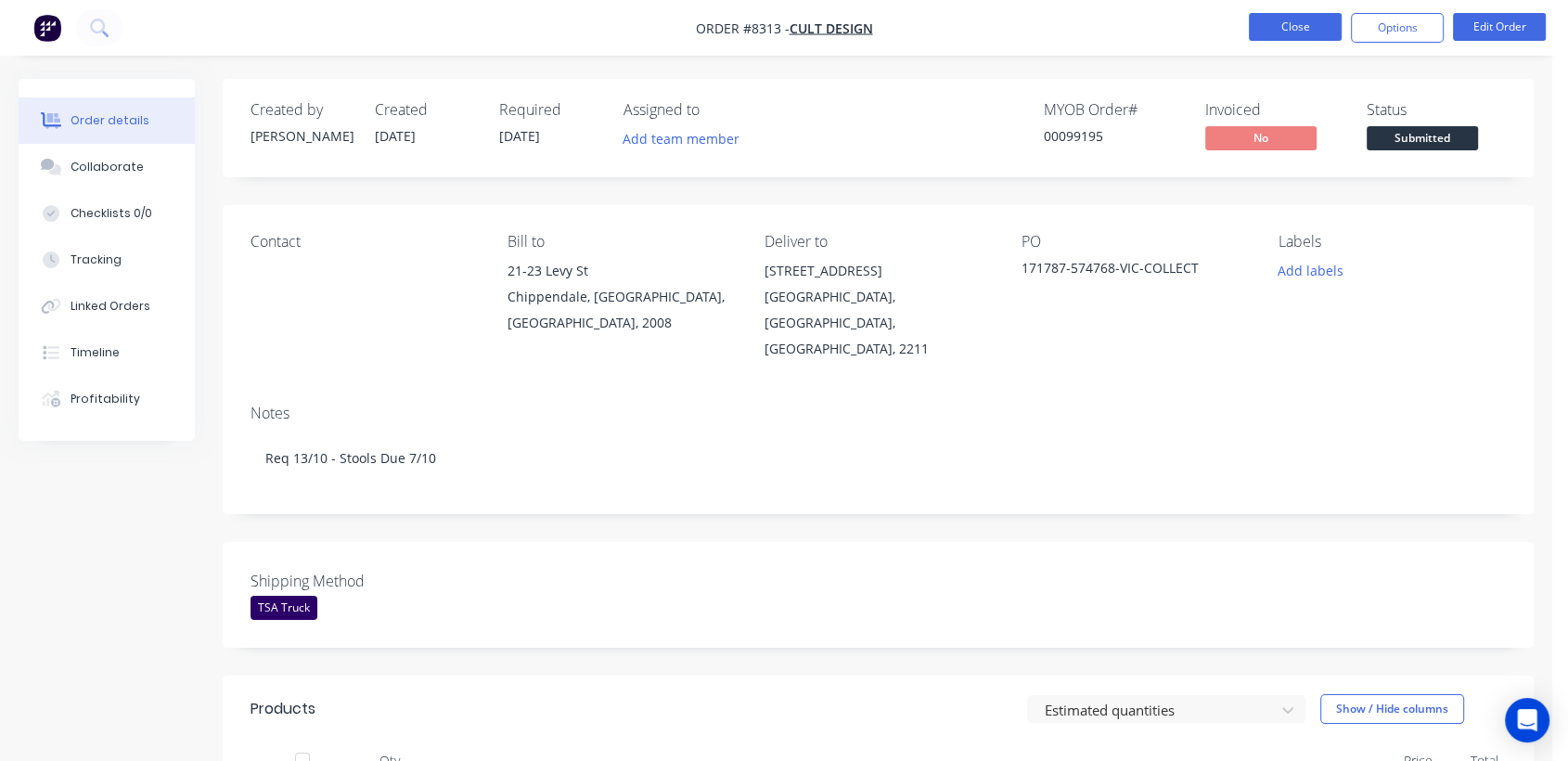
click at [1314, 21] on button "Close" at bounding box center [1295, 27] width 92 height 28
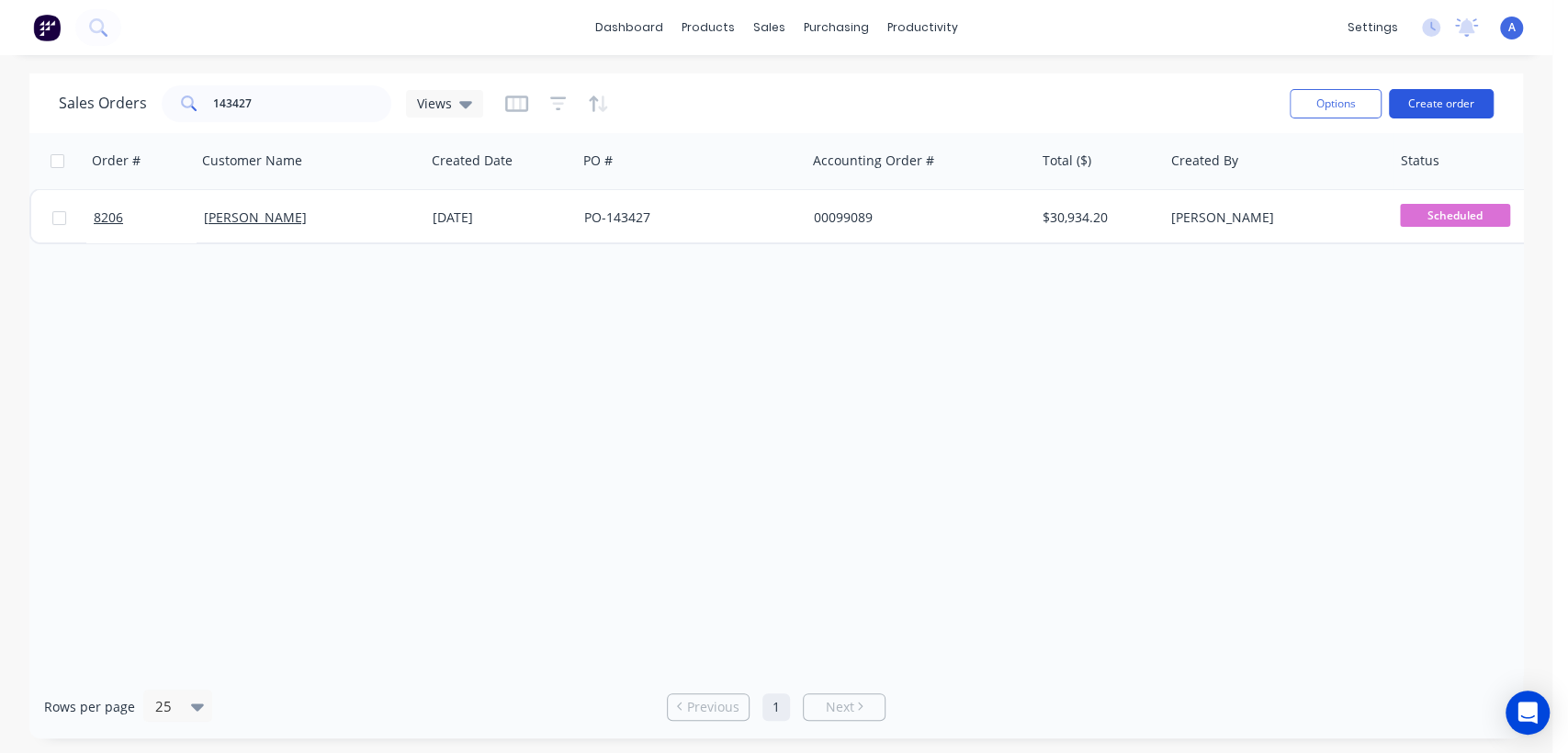
click at [1455, 92] on button "Create order" at bounding box center [1441, 104] width 105 height 29
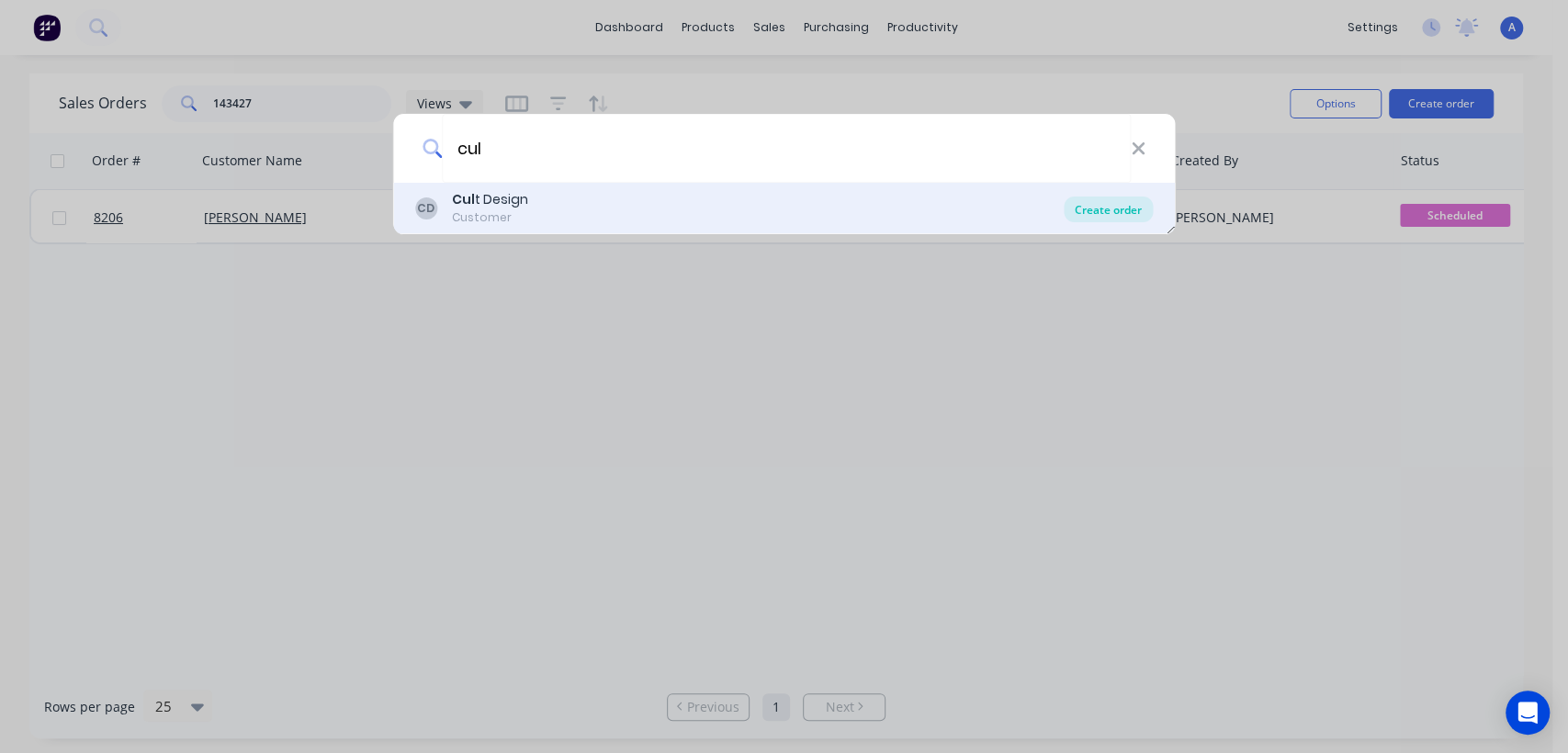
type input "cul"
click at [1110, 209] on div "Create order" at bounding box center [1108, 209] width 89 height 26
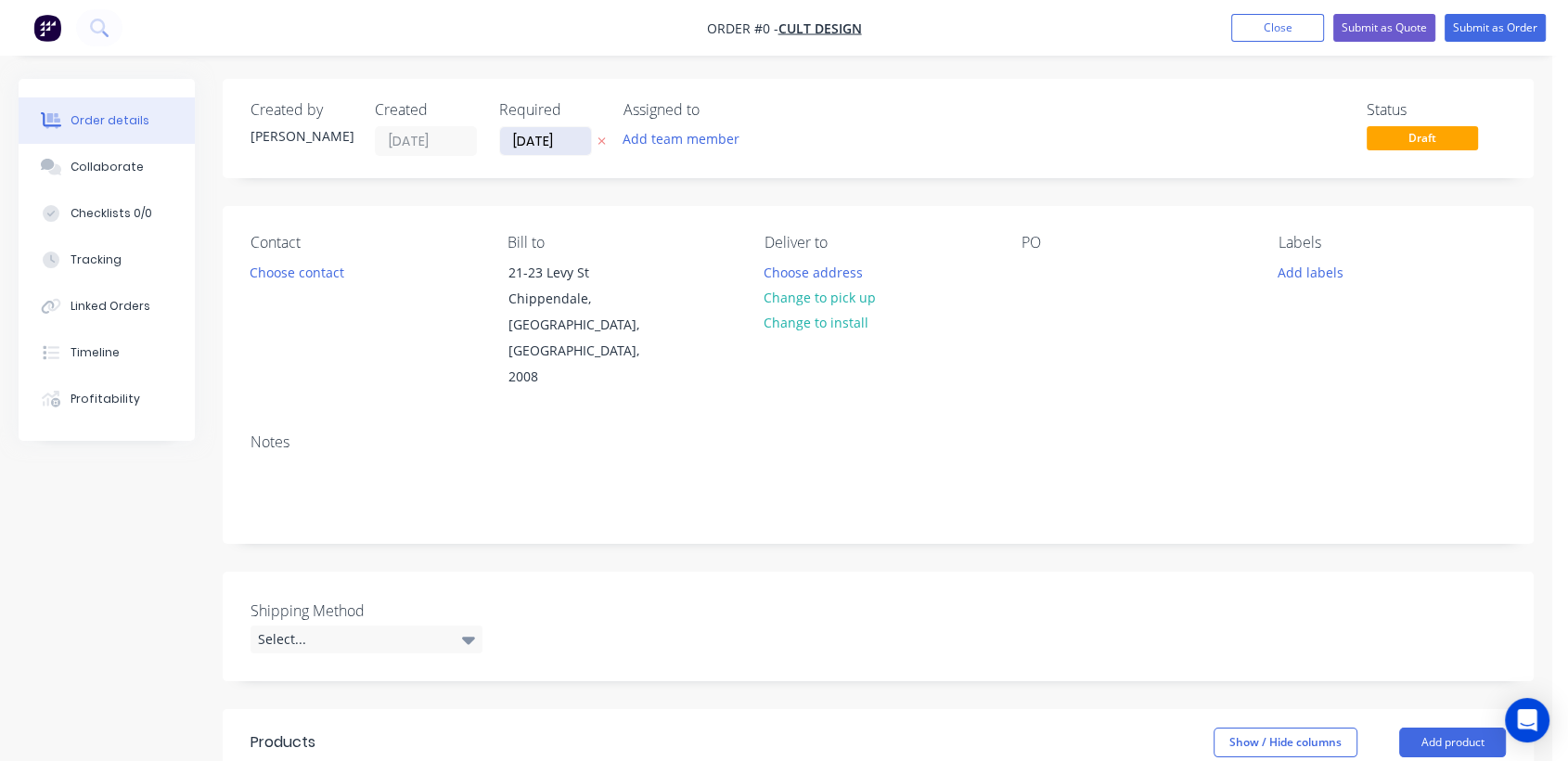
click at [572, 142] on input "[DATE]" at bounding box center [546, 141] width 91 height 28
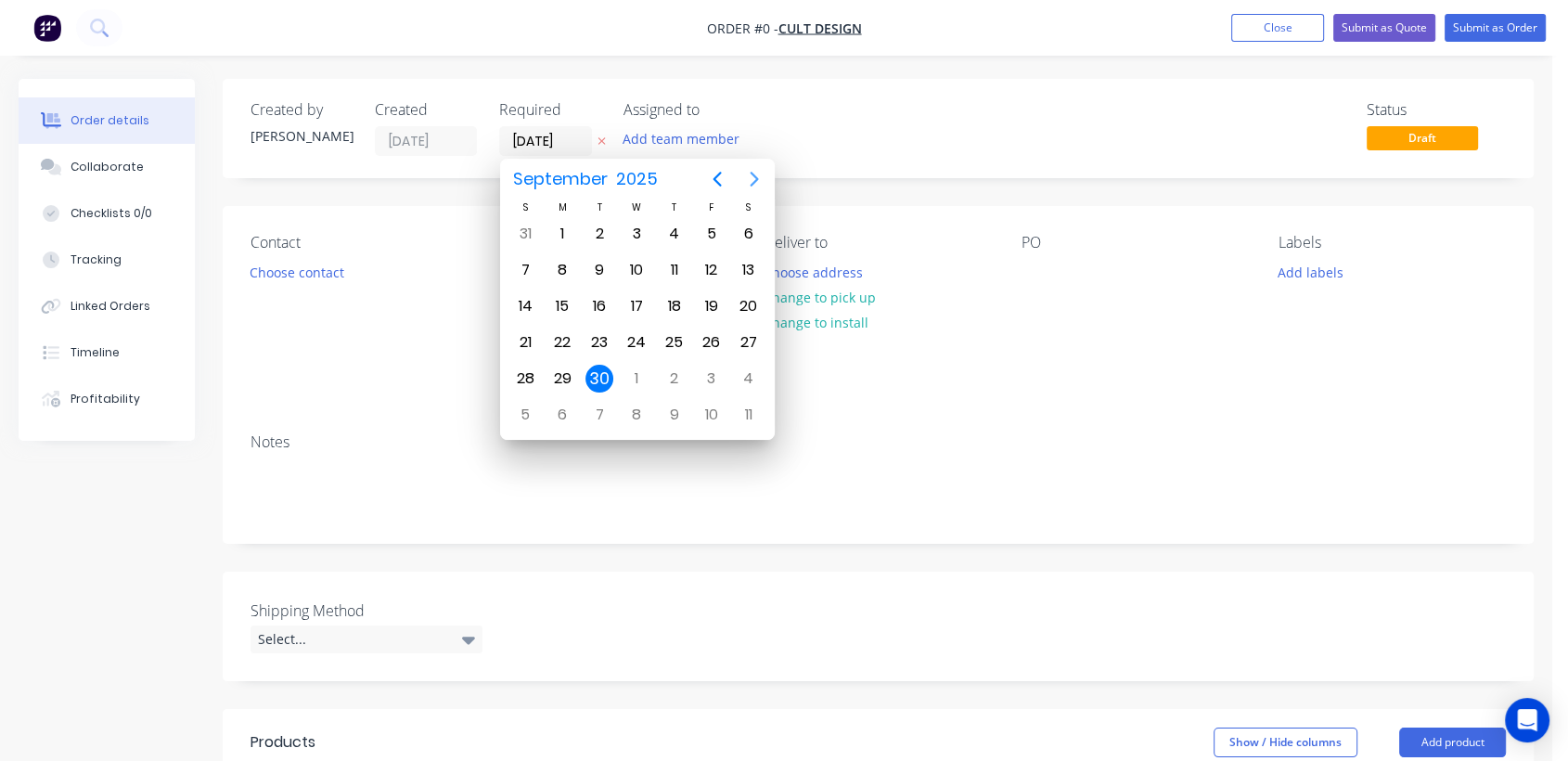
click at [753, 172] on icon "Next page" at bounding box center [755, 179] width 22 height 22
click at [638, 377] on div "31" at bounding box center [637, 379] width 28 height 28
type input "[DATE]"
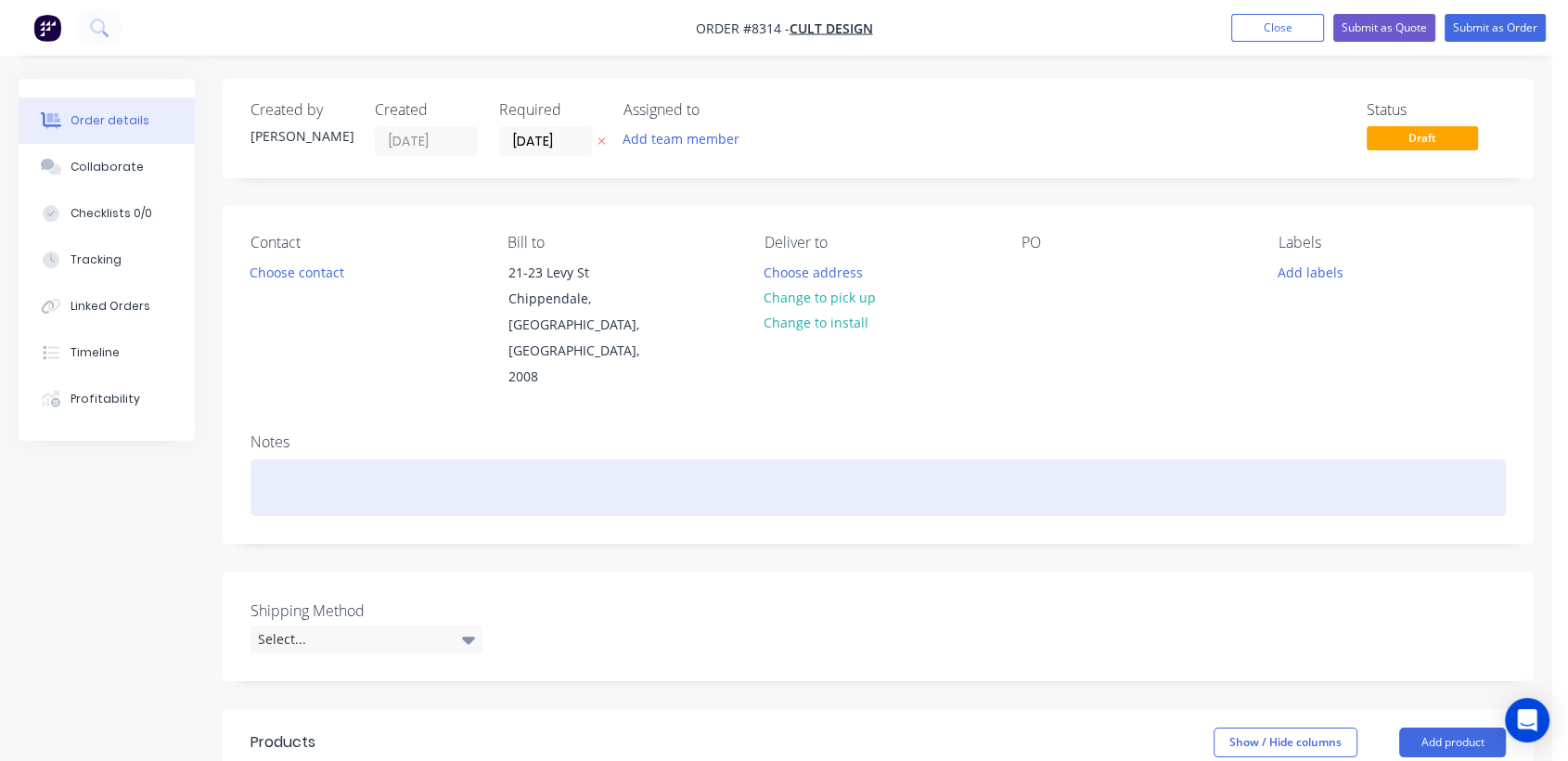
click at [319, 460] on div at bounding box center [878, 488] width 1255 height 57
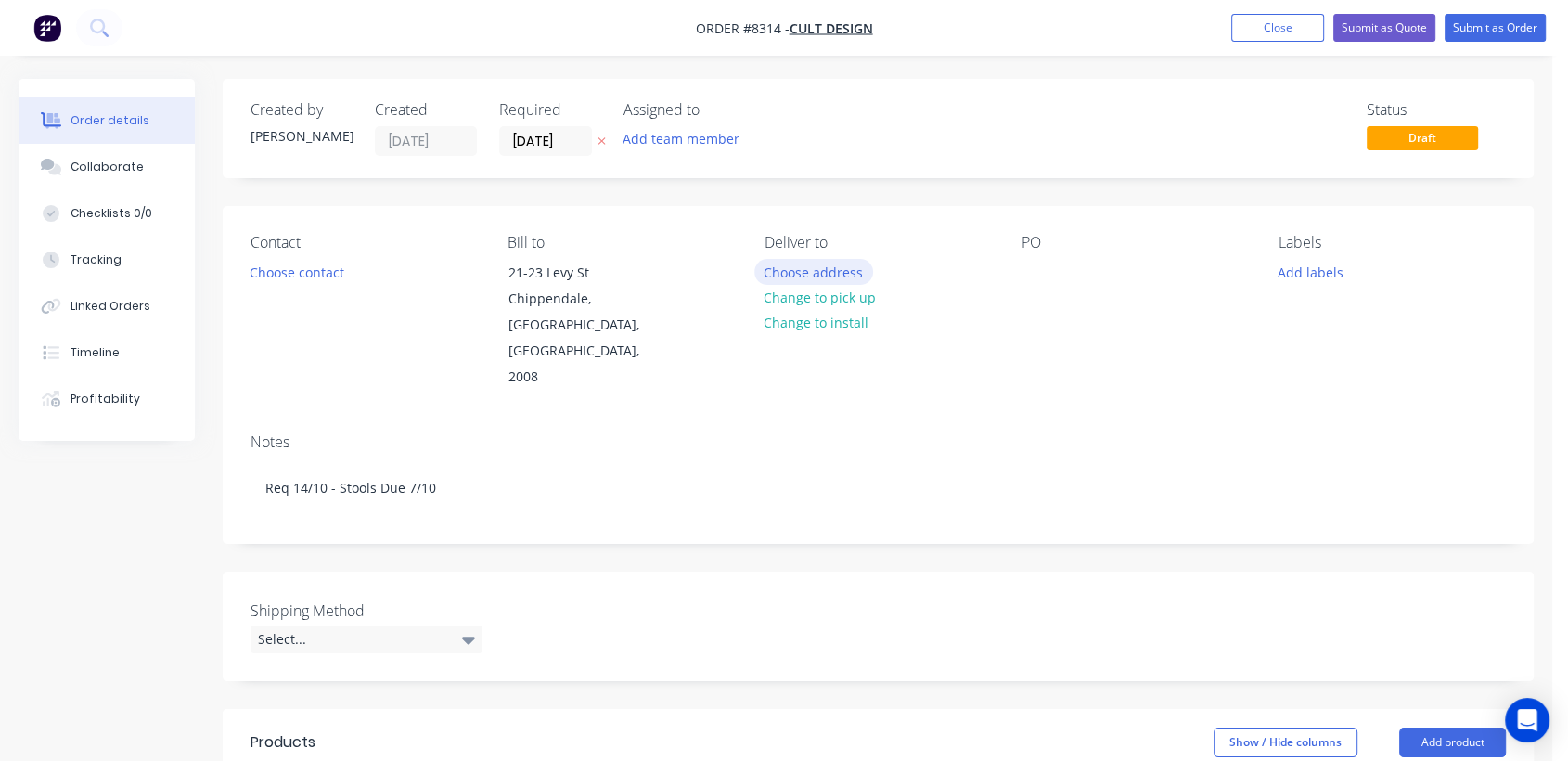
click at [817, 268] on button "Choose address" at bounding box center [814, 271] width 119 height 25
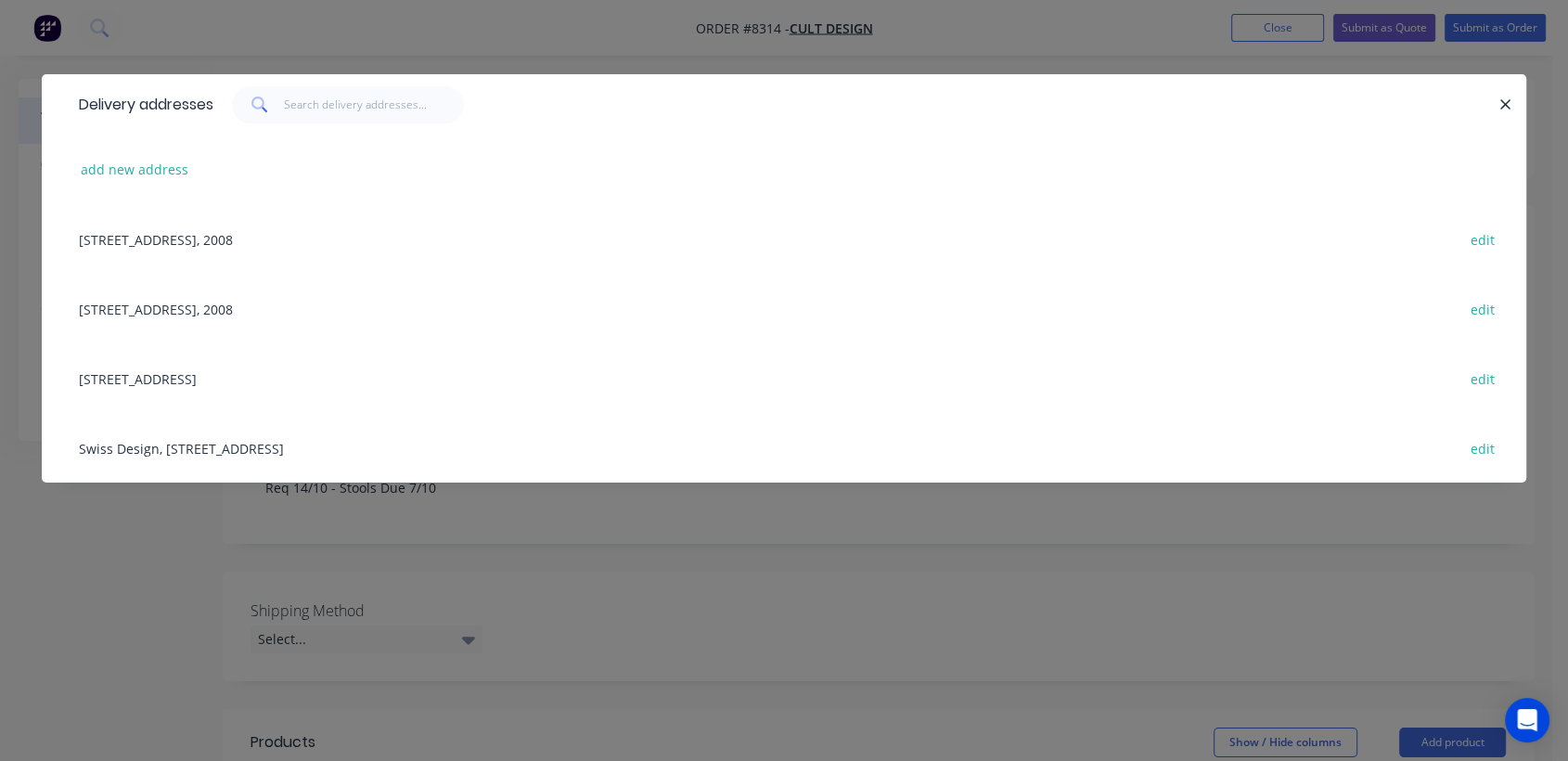
click at [249, 376] on div "Unit 2, 96-112 Gow St, Padstow, New South Wales, Australia, 2211 edit" at bounding box center [784, 379] width 1429 height 70
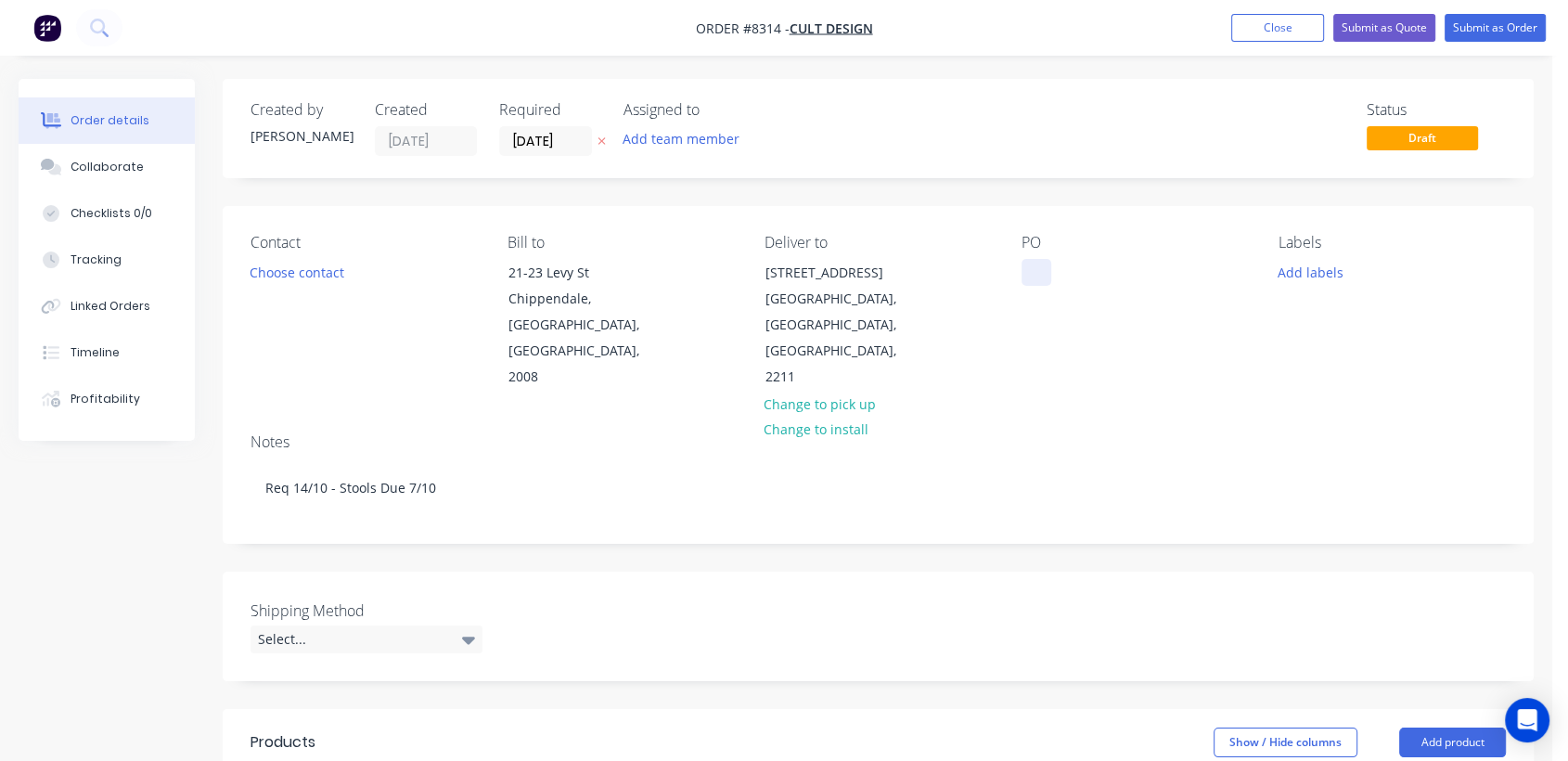
click at [1043, 266] on div at bounding box center [1037, 272] width 30 height 27
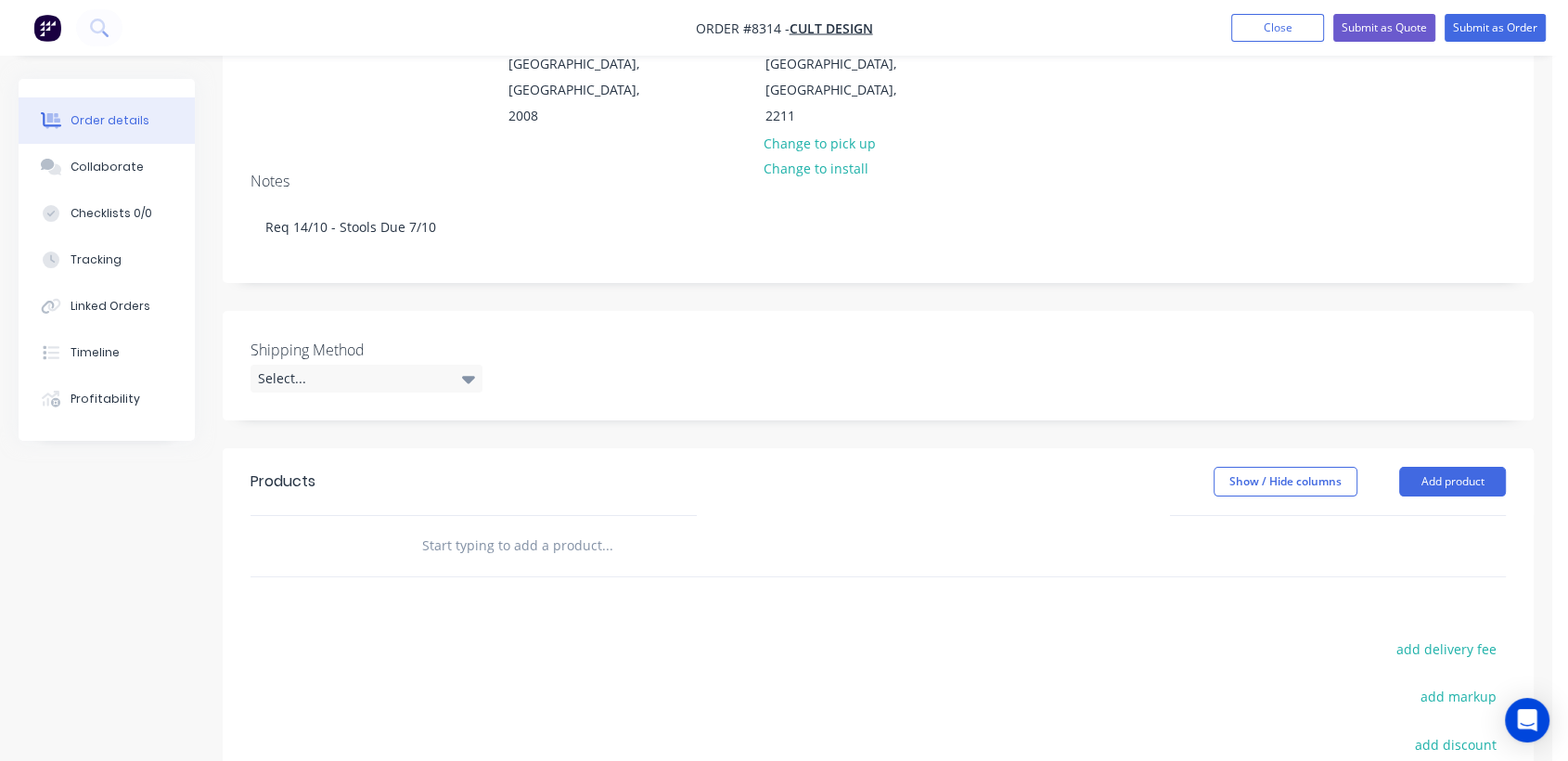
scroll to position [309, 0]
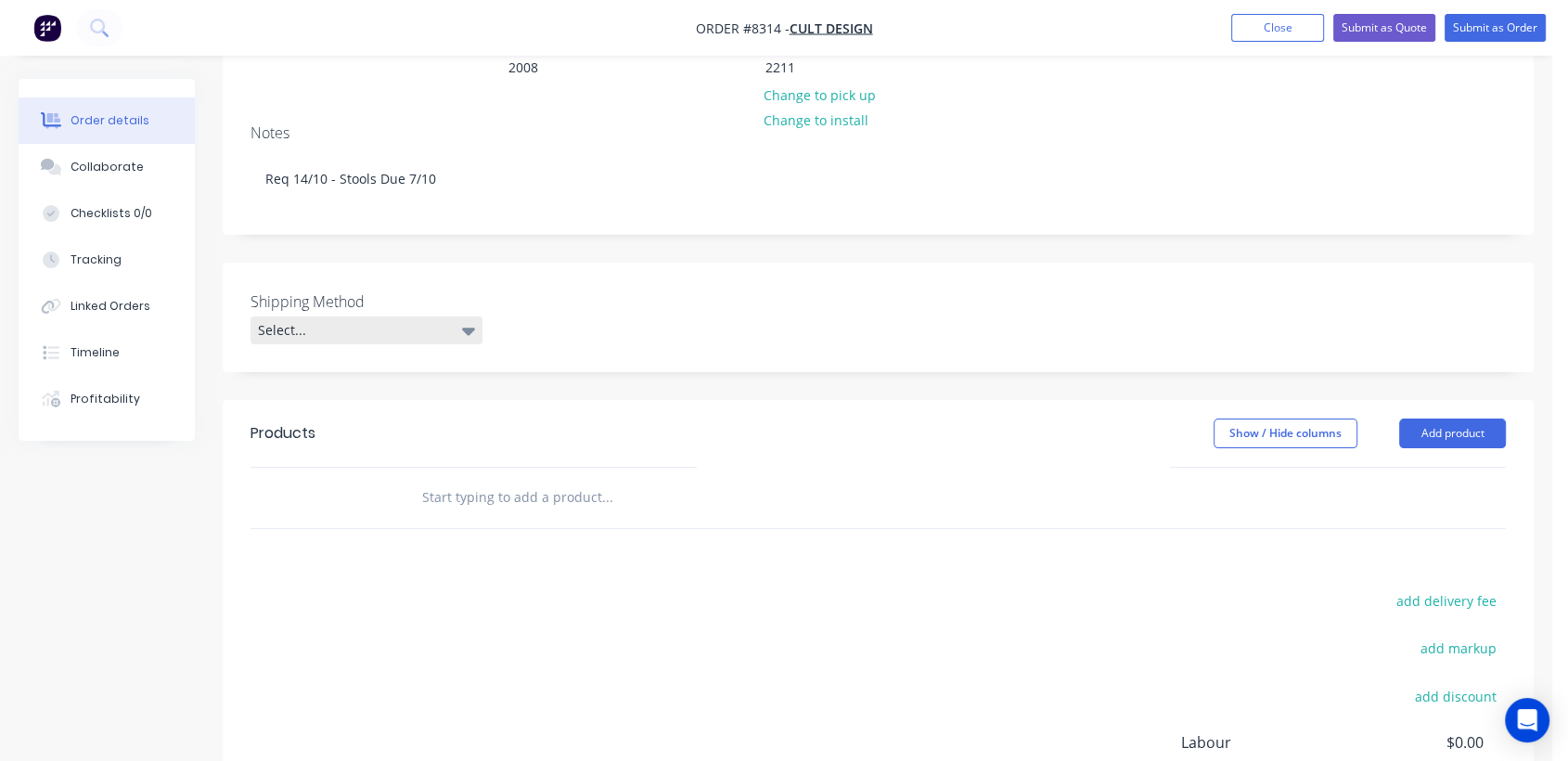
click at [416, 317] on div "Select..." at bounding box center [366, 331] width 232 height 28
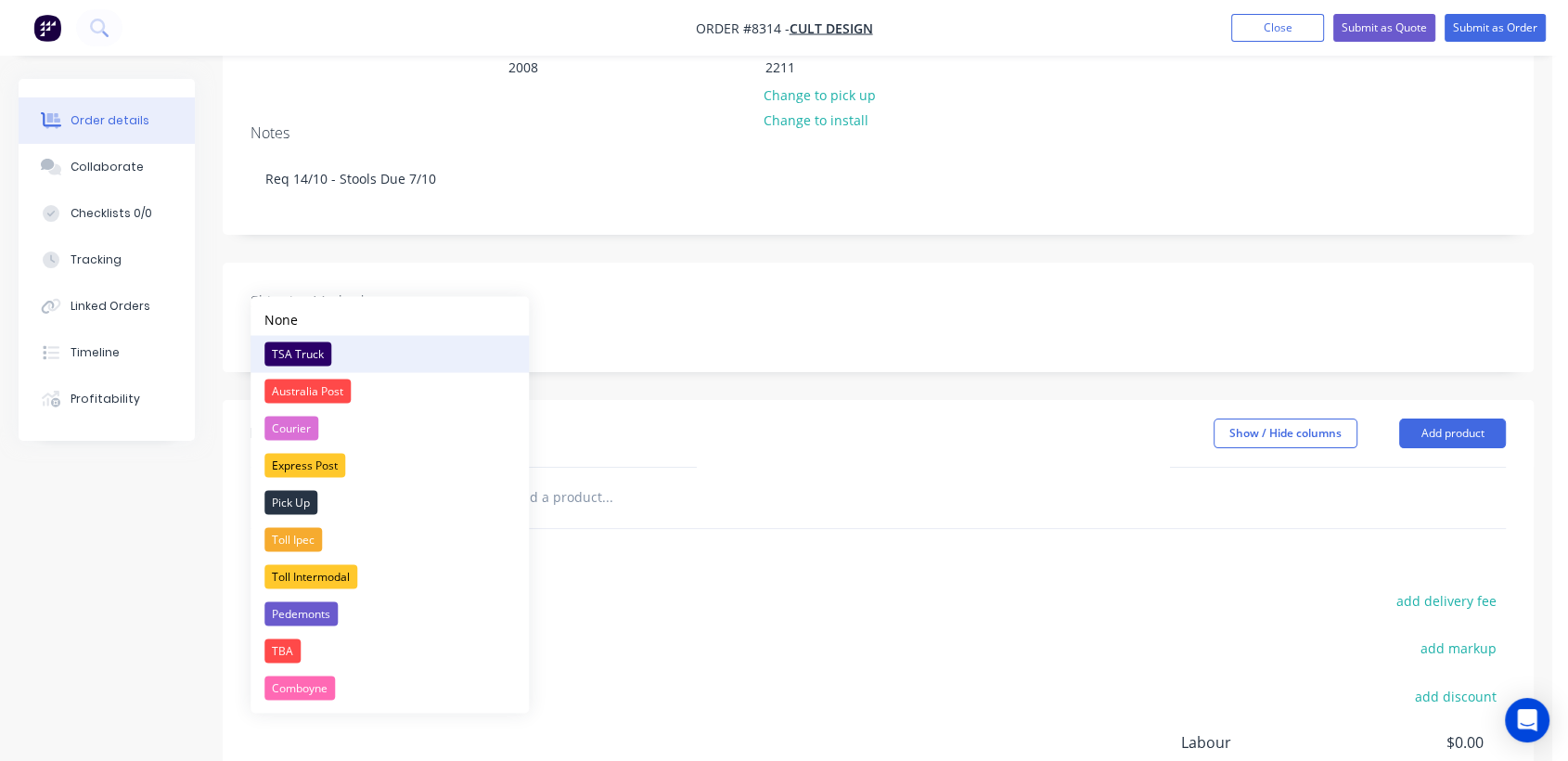
click at [317, 339] on button "TSA Truck" at bounding box center [389, 353] width 278 height 37
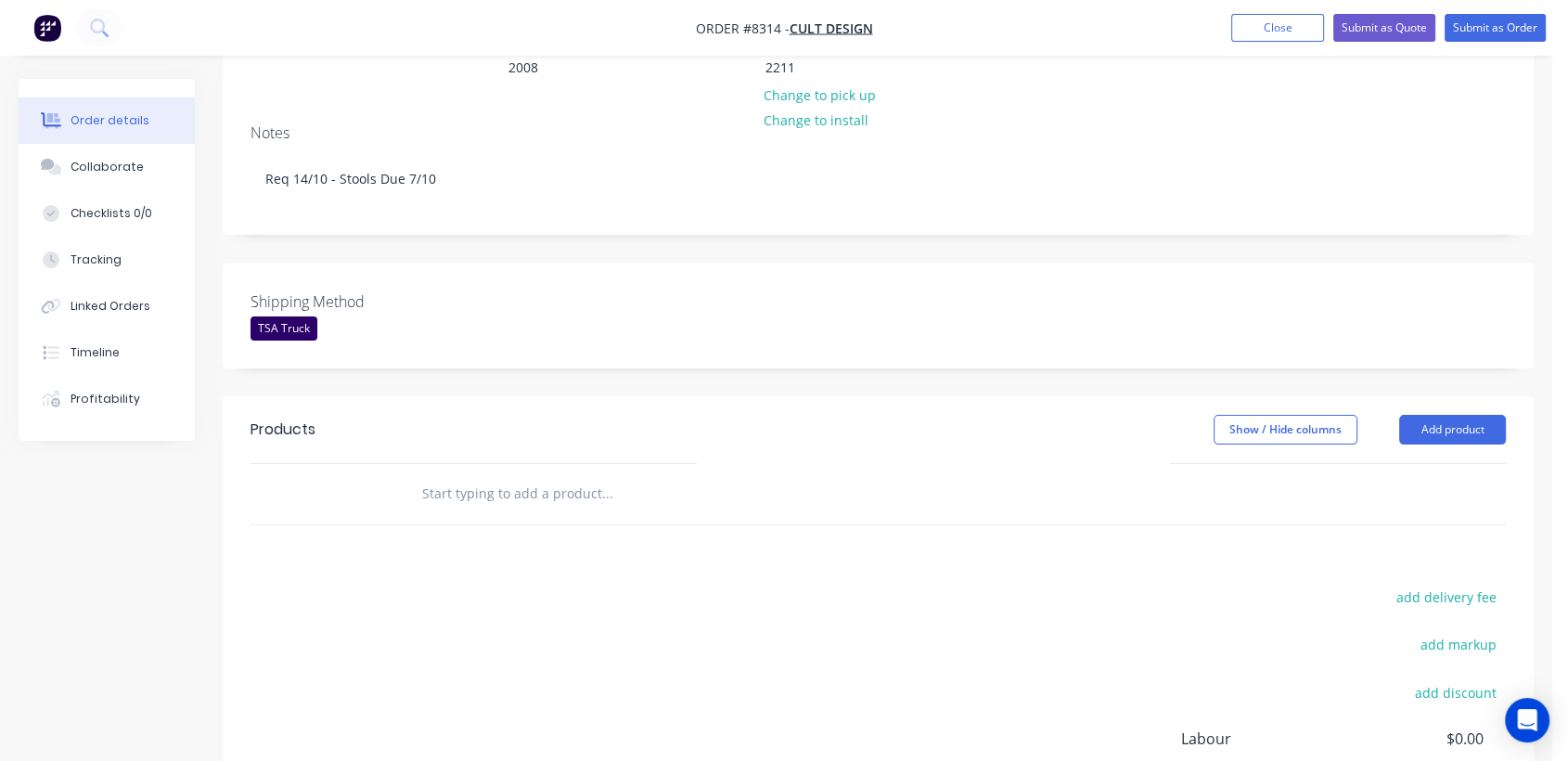
click at [575, 475] on input "text" at bounding box center [607, 493] width 371 height 37
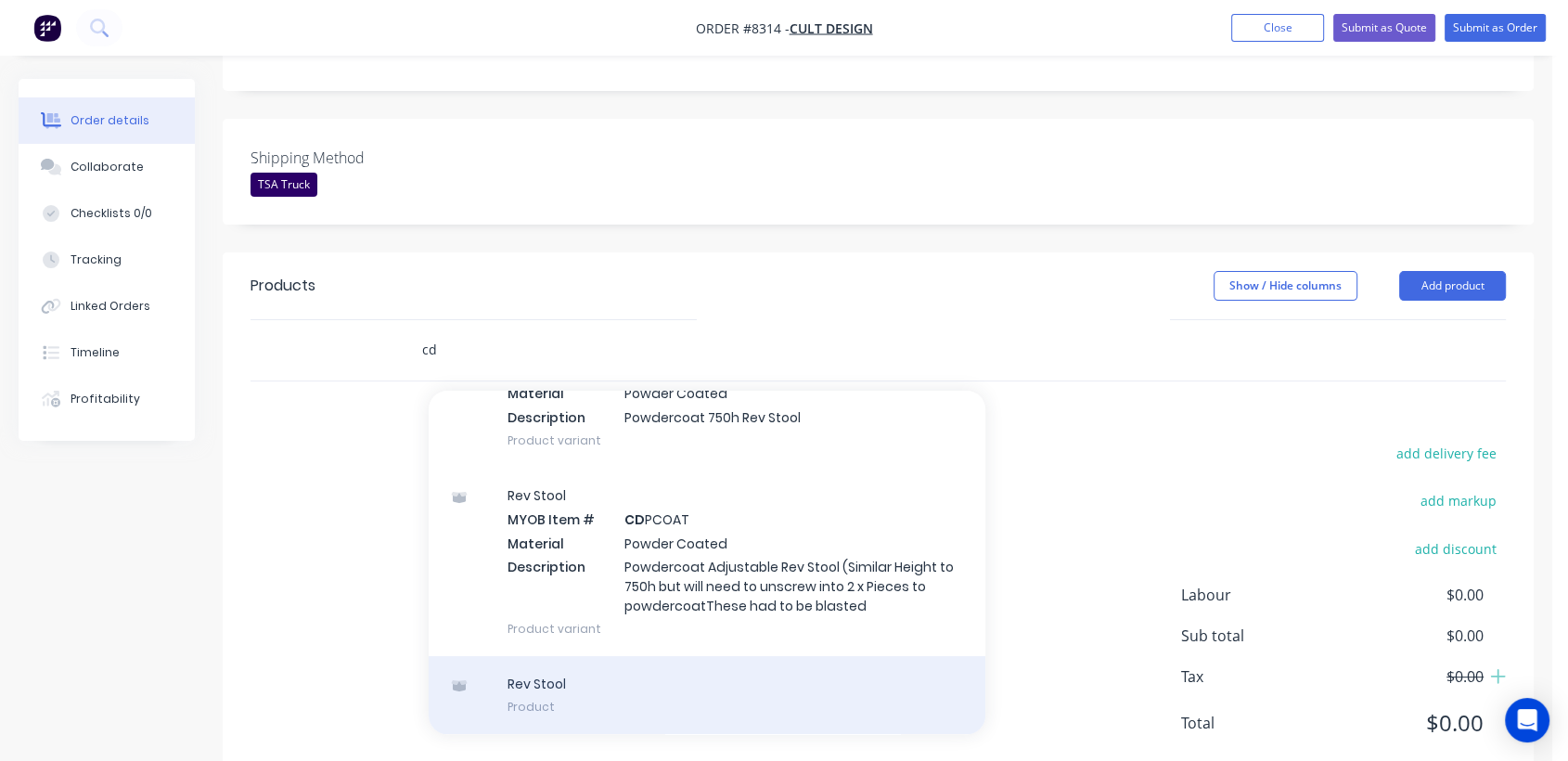
scroll to position [0, 0]
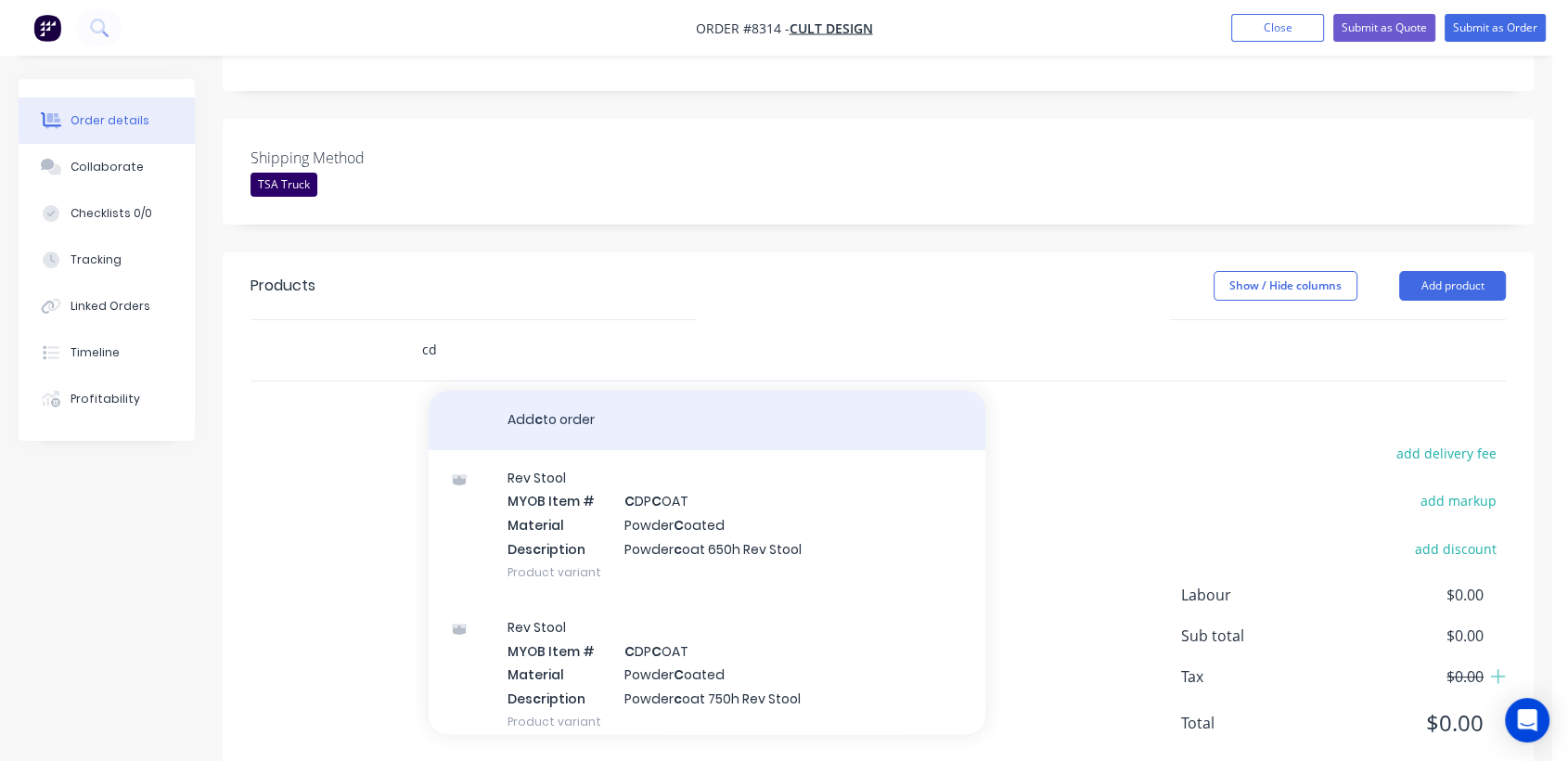
type input "c"
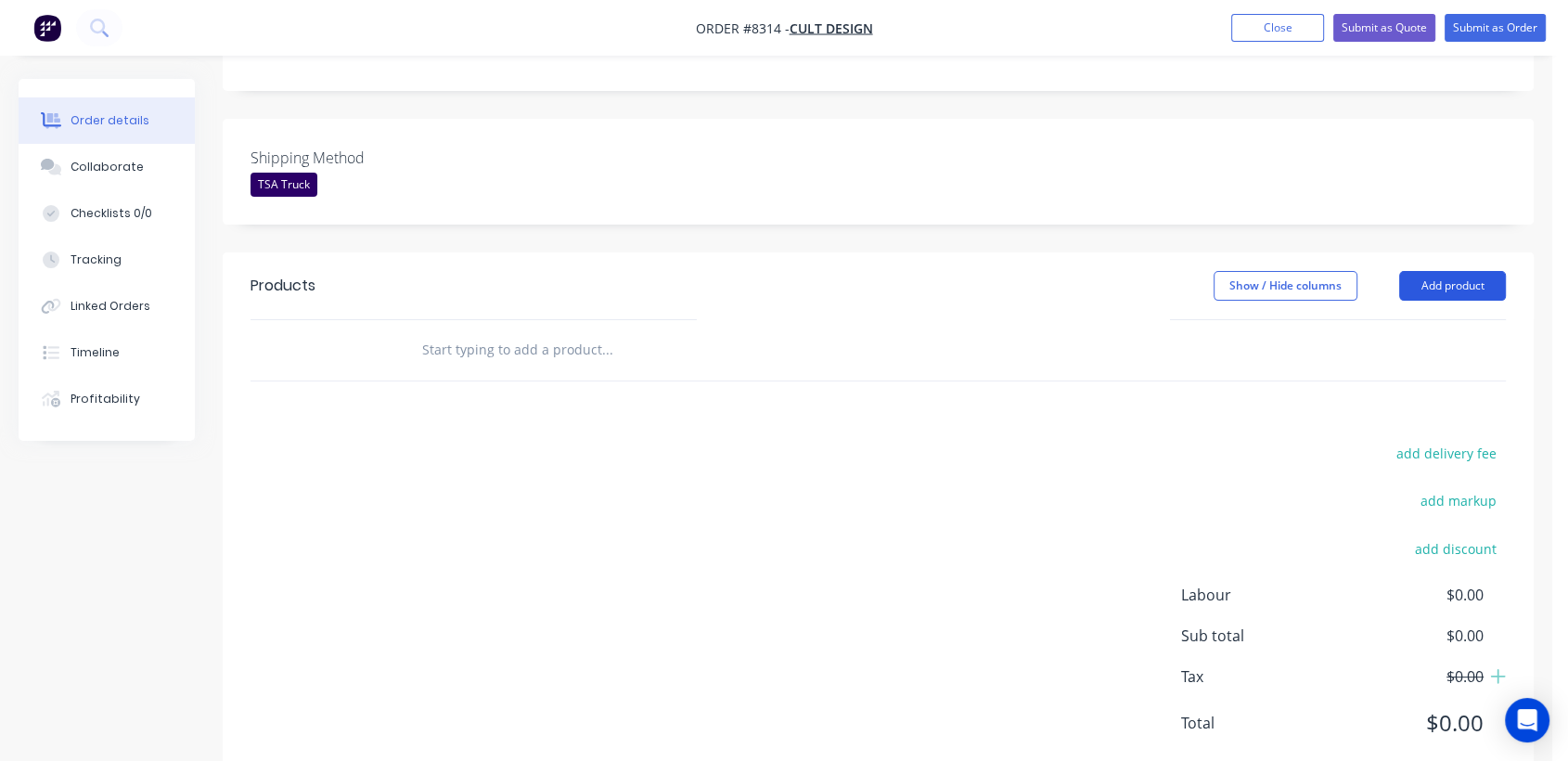
click at [1411, 271] on button "Add product" at bounding box center [1452, 286] width 106 height 30
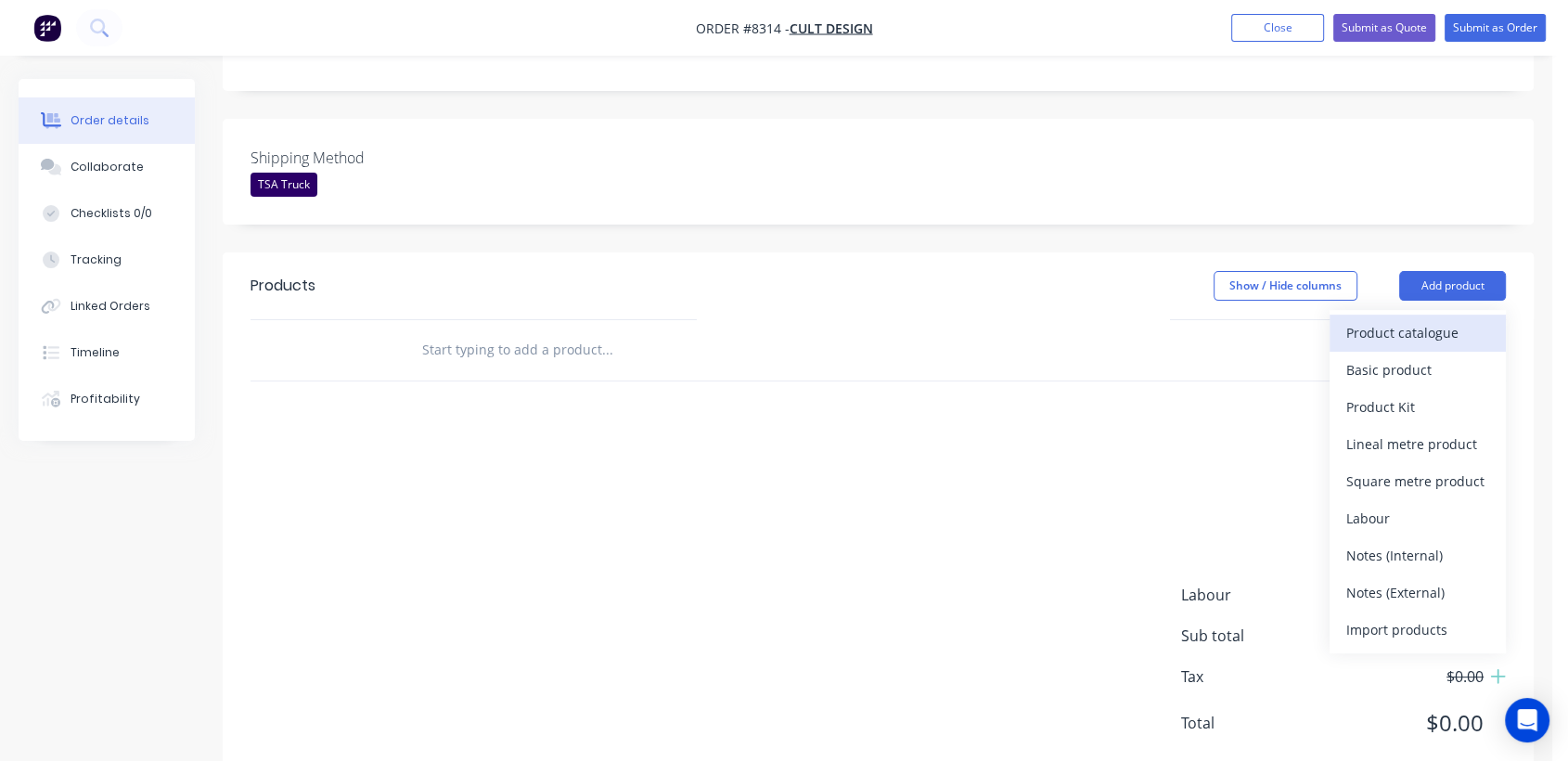
click at [1373, 319] on div "Product catalogue" at bounding box center [1418, 332] width 143 height 27
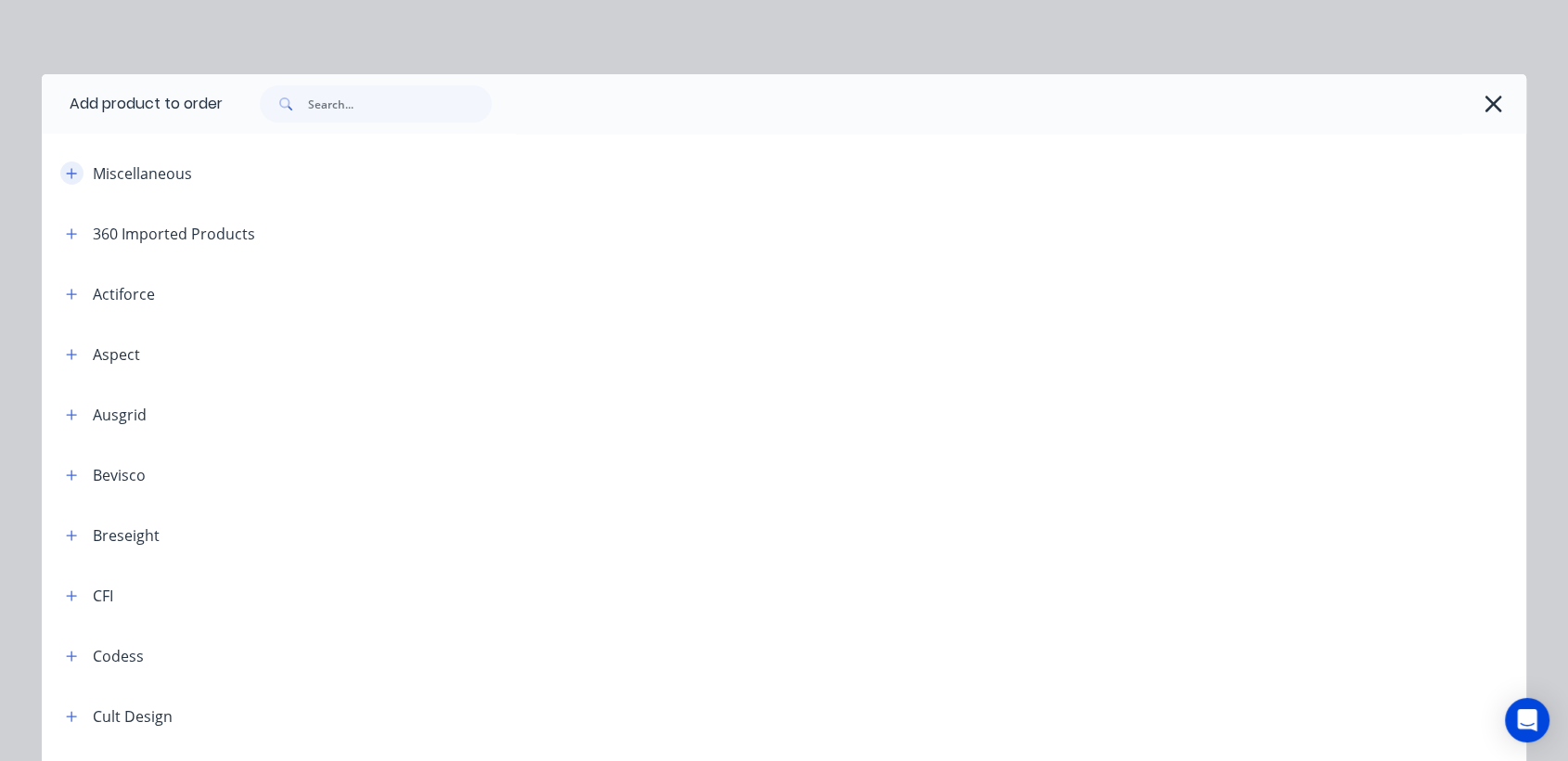
click at [61, 167] on button "button" at bounding box center [71, 173] width 23 height 23
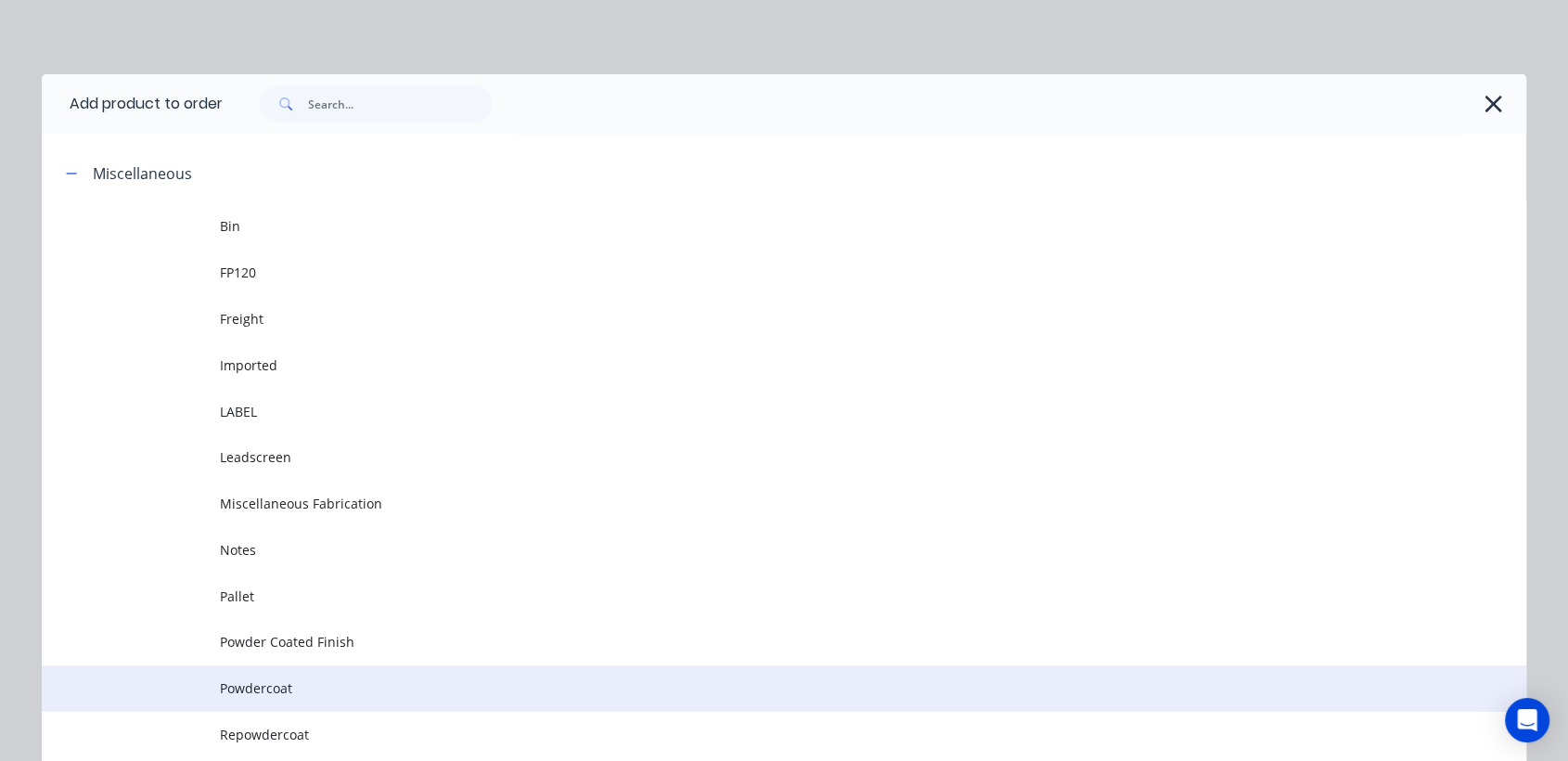
click at [275, 687] on span "Powdercoat" at bounding box center [742, 688] width 1045 height 20
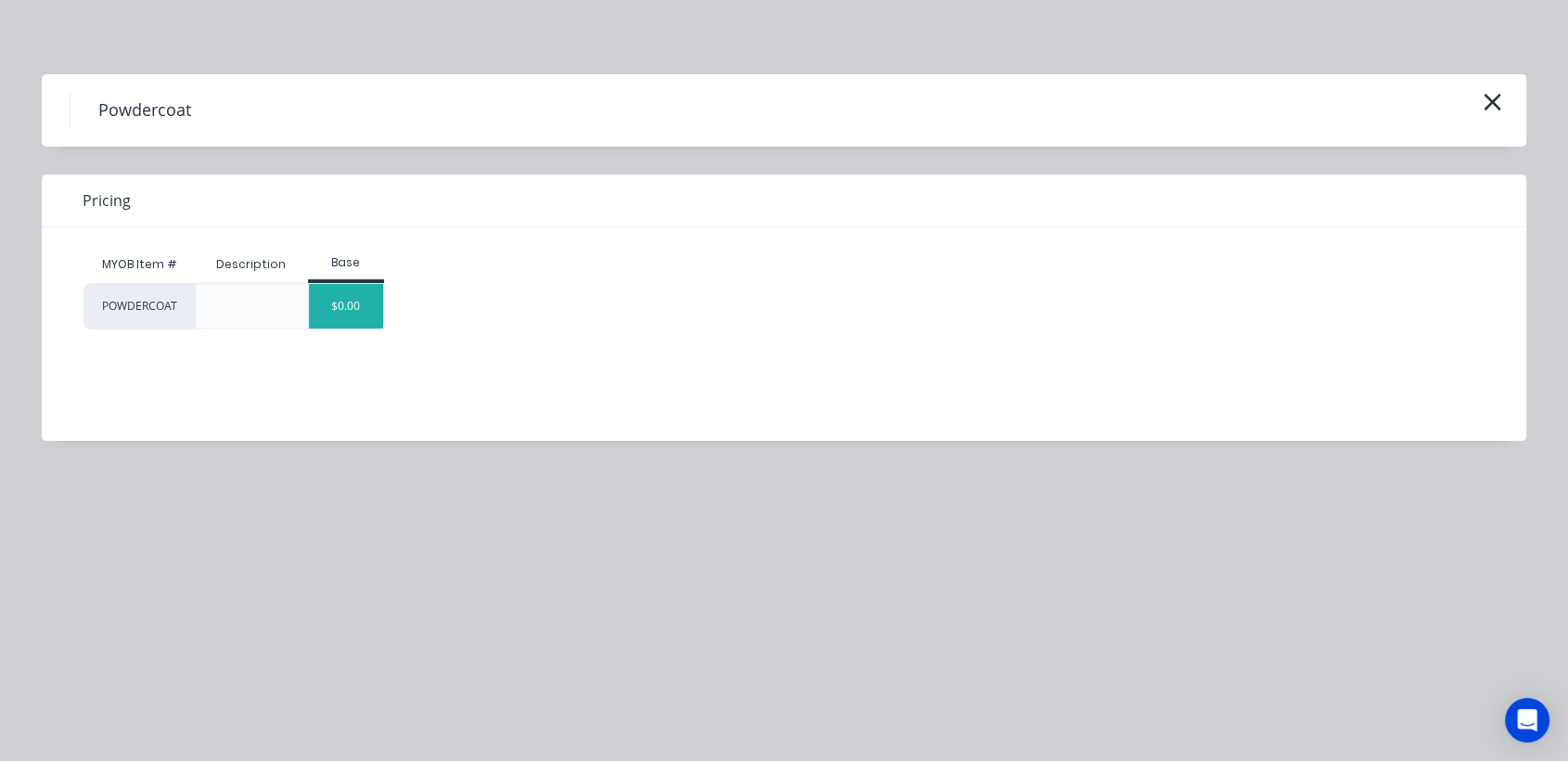
click at [364, 310] on div "$0.00" at bounding box center [347, 306] width 75 height 45
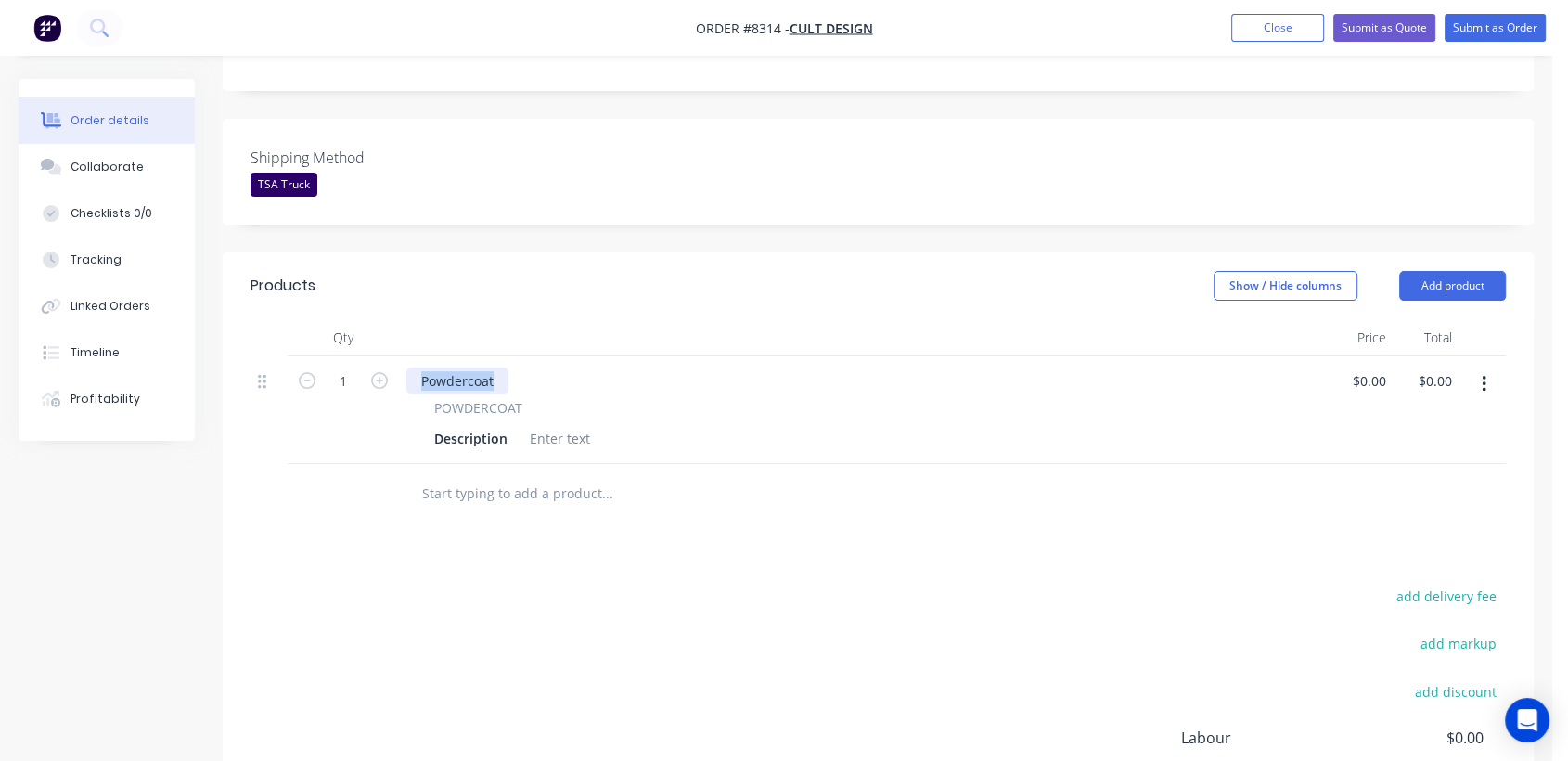
drag, startPoint x: 501, startPoint y: 326, endPoint x: 378, endPoint y: 312, distance: 123.8
click at [378, 357] on div "1 Powdercoat POWDERCOAT Description $0.00 $0.00 $0.00 $0.00" at bounding box center [878, 410] width 1255 height 107
click at [563, 425] on div at bounding box center [560, 438] width 75 height 27
click at [545, 425] on div at bounding box center [560, 438] width 75 height 27
paste div
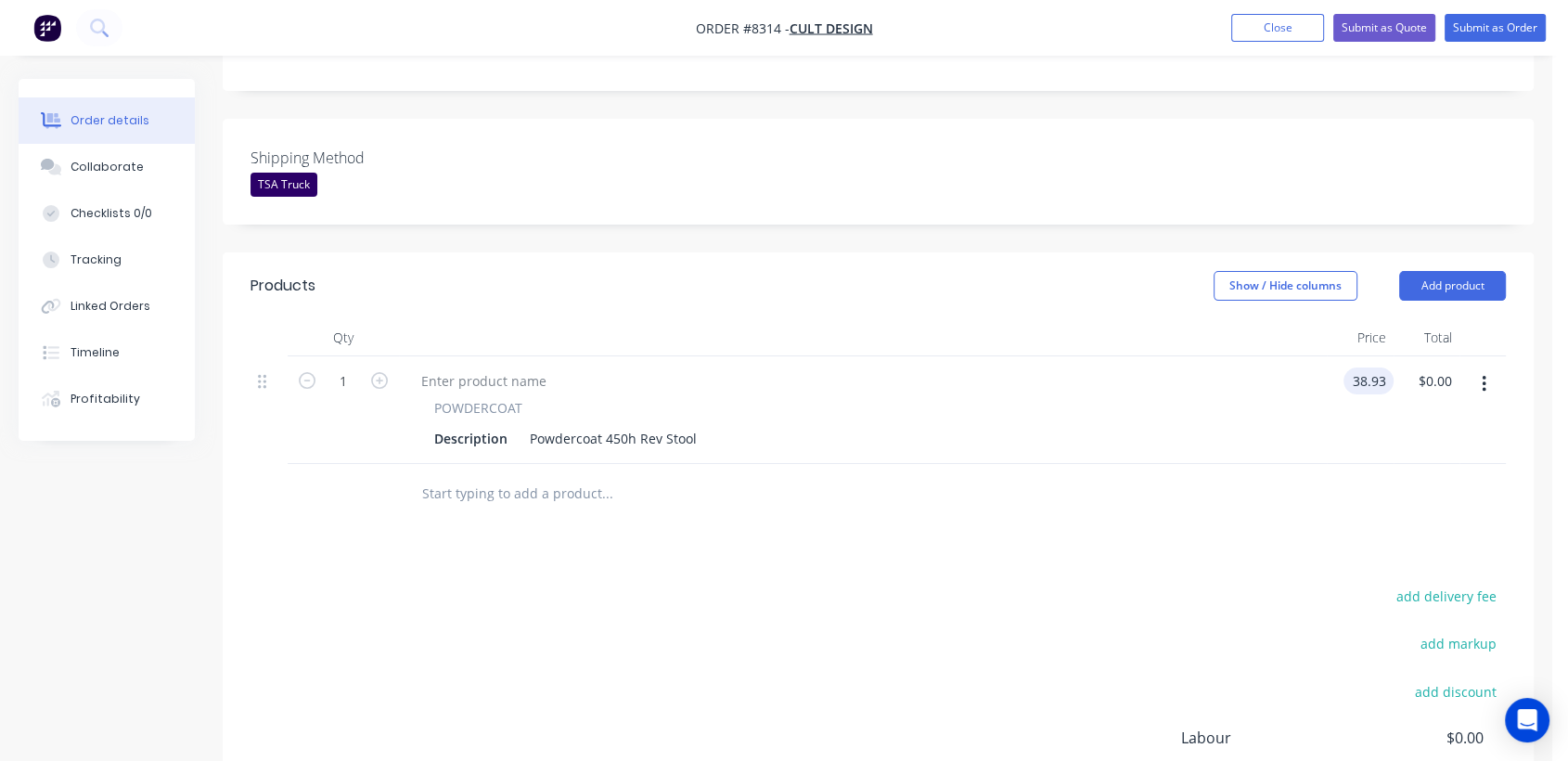
type input "$38.93"
click at [374, 373] on icon "button" at bounding box center [379, 380] width 17 height 17
type input "2"
type input "$77.86"
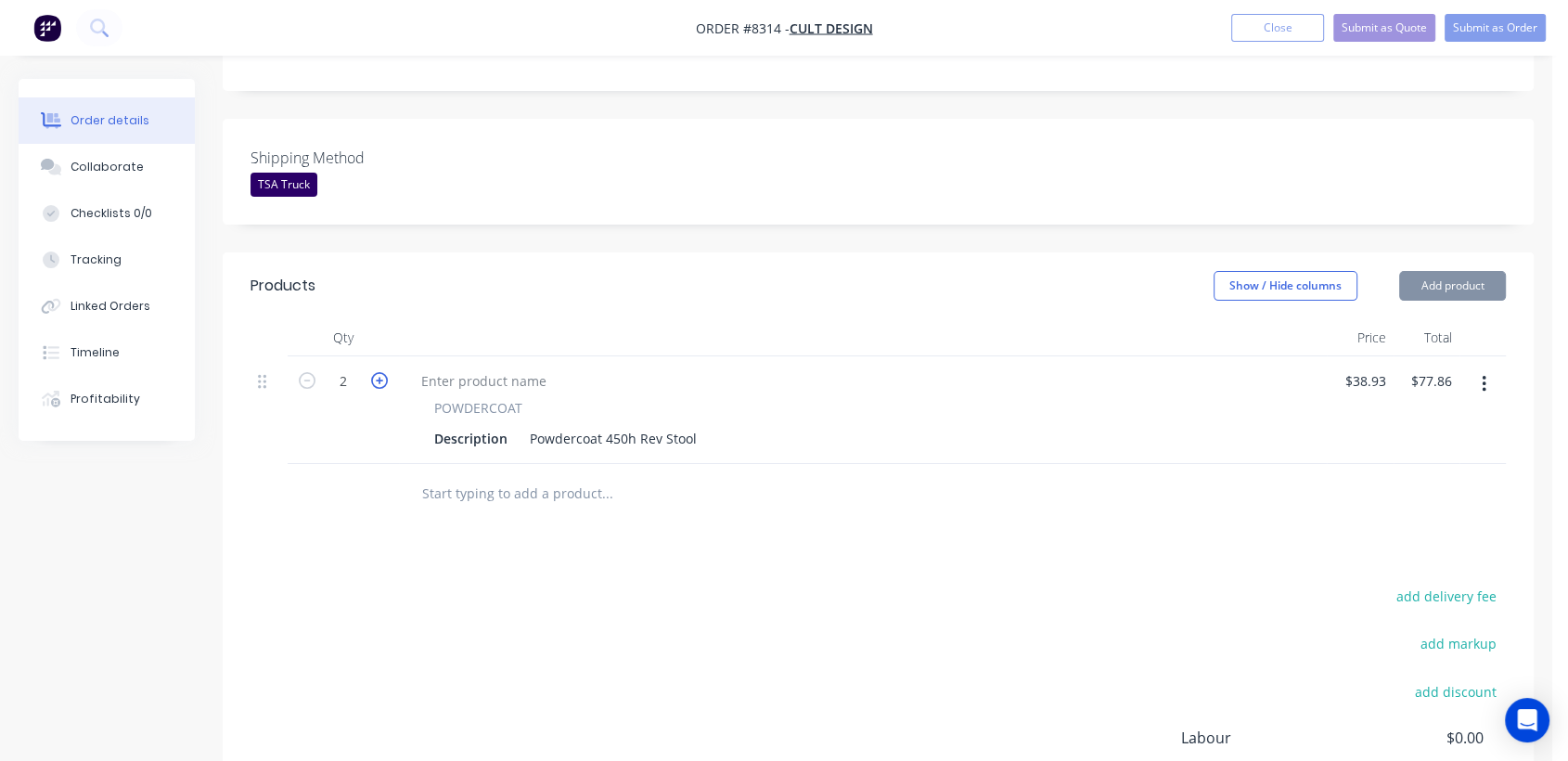
click at [374, 373] on icon "button" at bounding box center [379, 380] width 17 height 17
type input "3"
type input "$116.79"
click at [374, 373] on icon "button" at bounding box center [379, 380] width 17 height 17
type input "4"
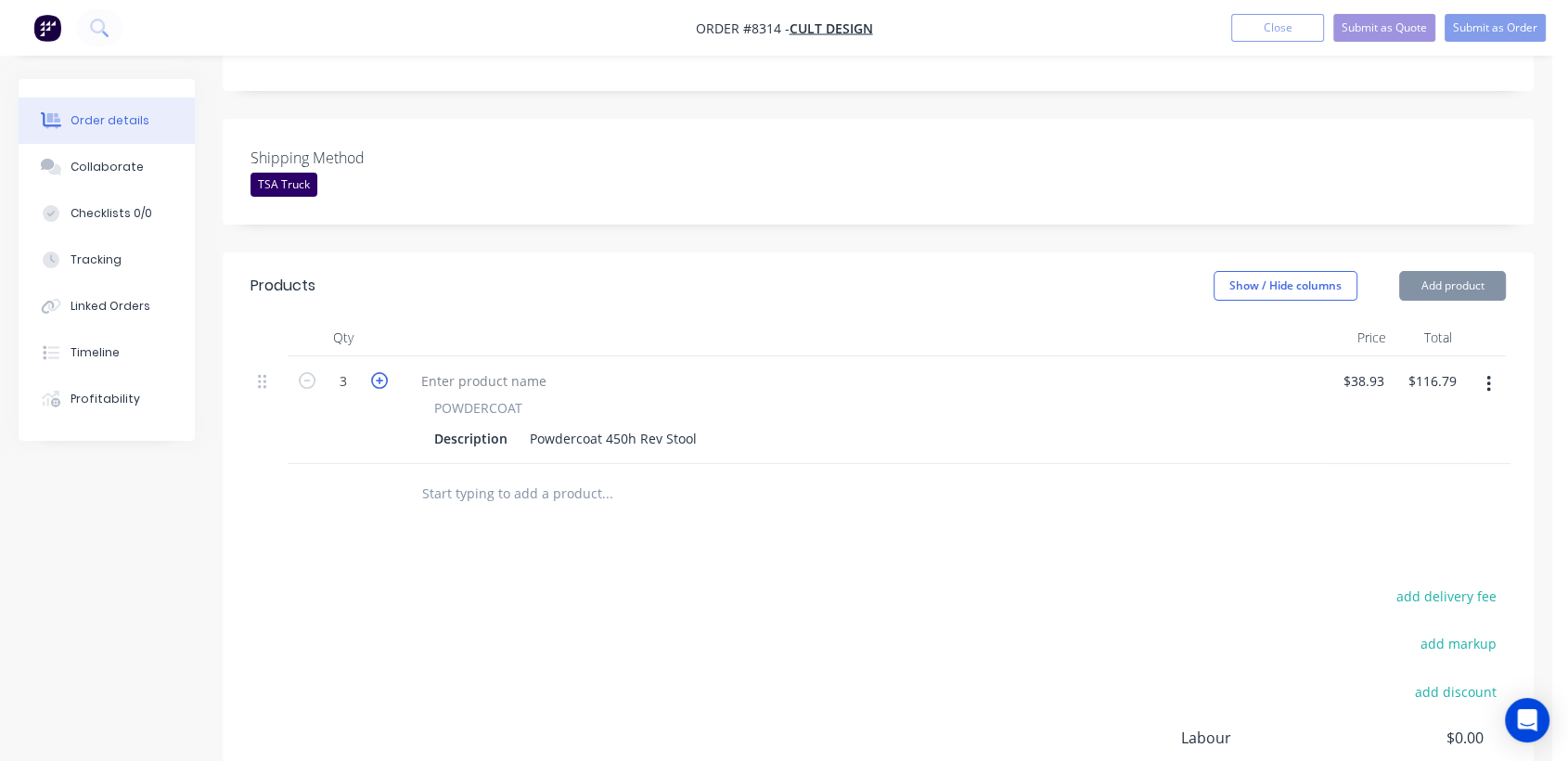
type input "$155.72"
click at [539, 475] on input "text" at bounding box center [607, 493] width 371 height 37
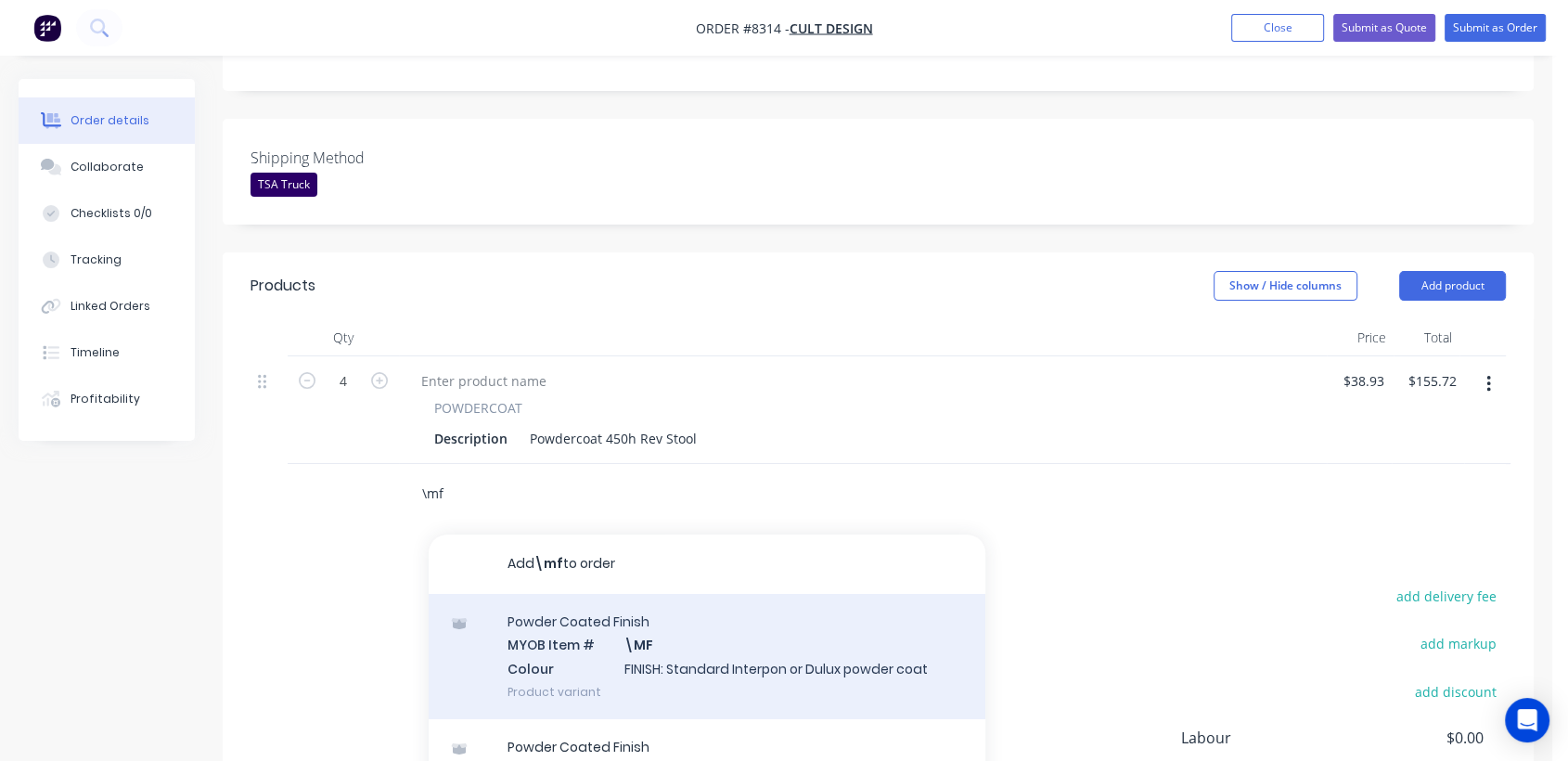
type input "\mf"
click at [714, 623] on div "Powder Coated Finish MYOB Item # \MF Colour FINISH: Standard Interpon or Dulux …" at bounding box center [707, 657] width 557 height 125
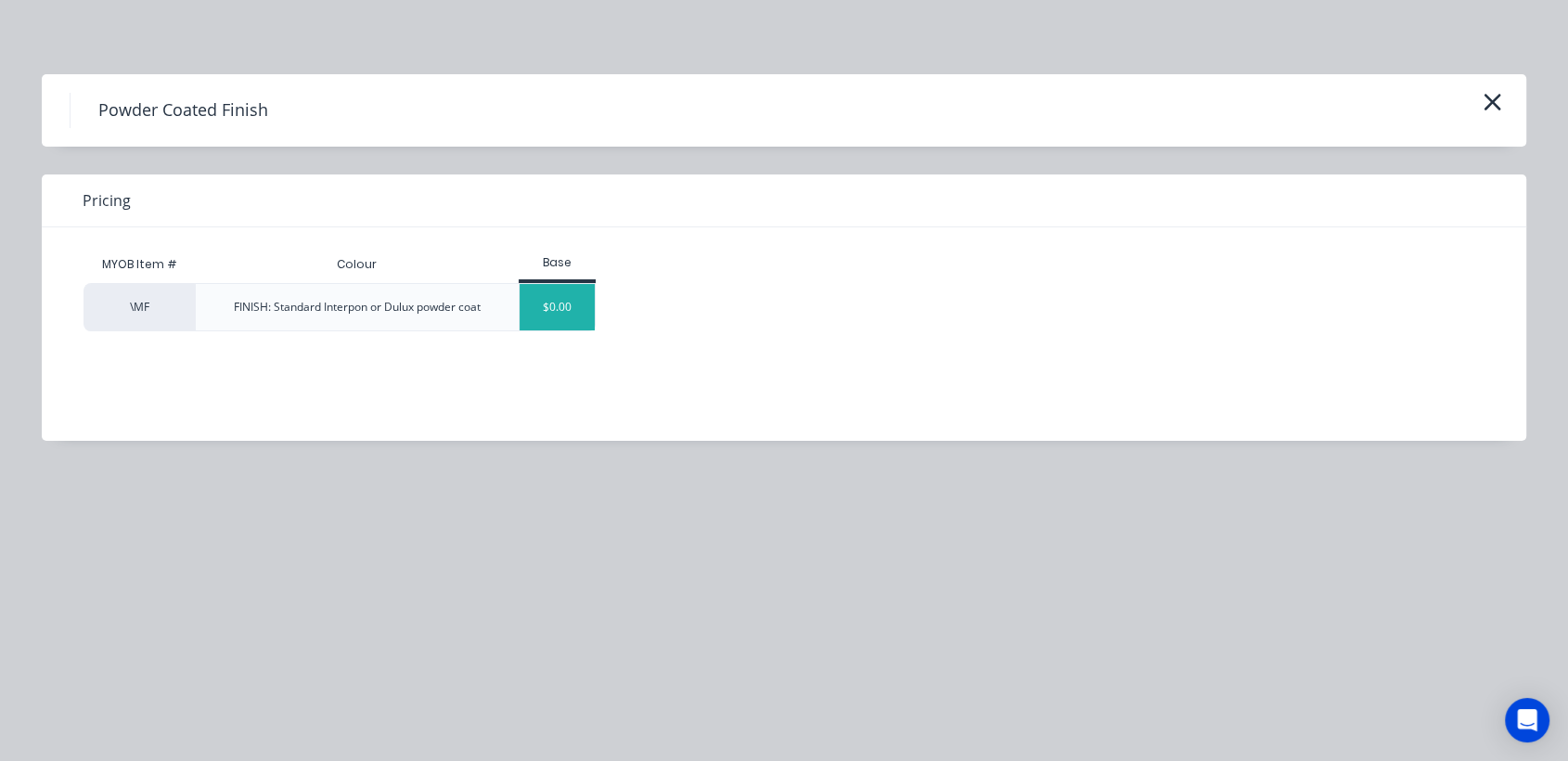
click at [532, 306] on div "$0.00" at bounding box center [557, 307] width 75 height 47
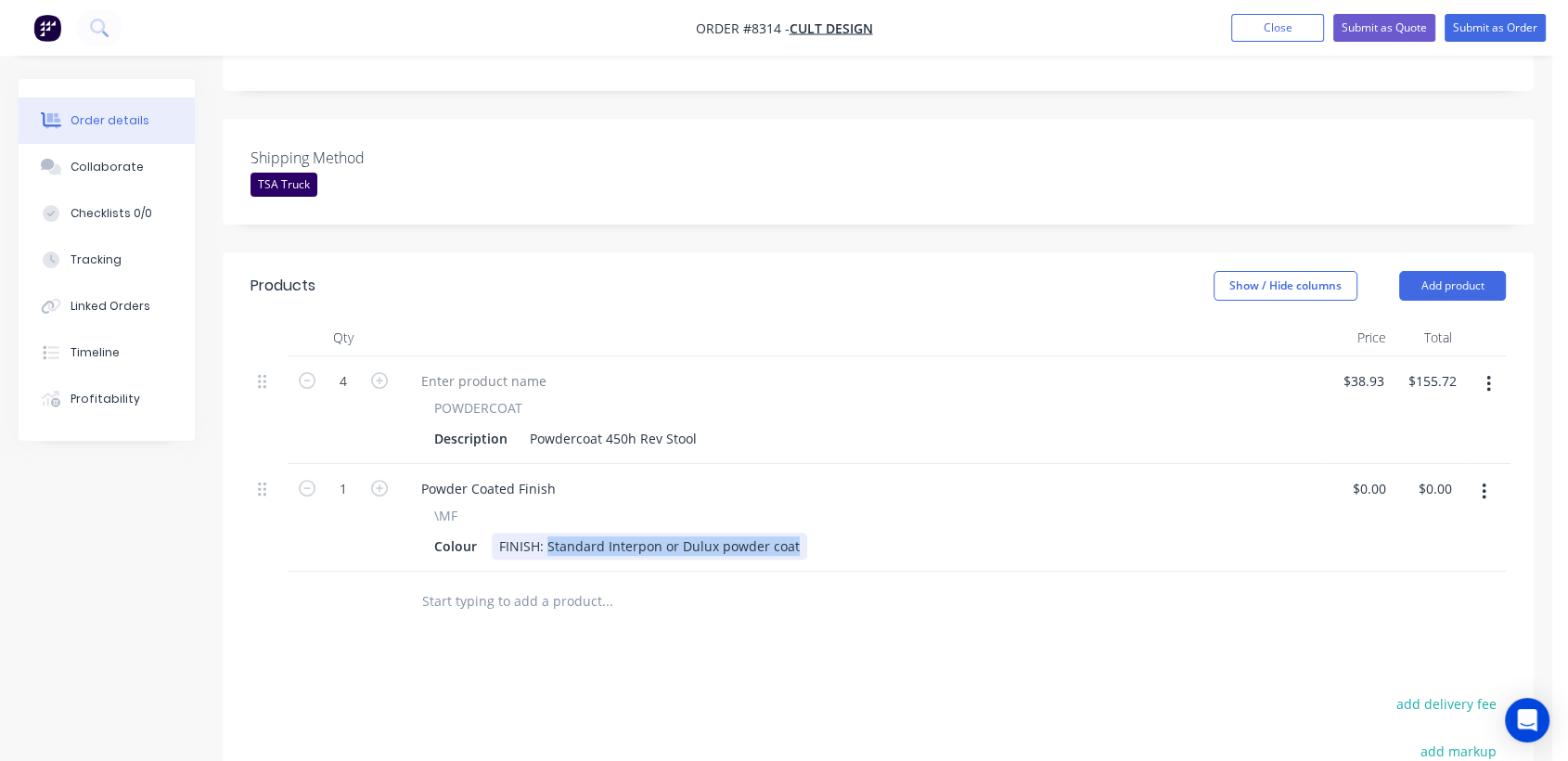
drag, startPoint x: 547, startPoint y: 492, endPoint x: 863, endPoint y: 502, distance: 316.2
click at [863, 533] on div "Colour FINISH: Standard Interpon or Dulux powder coat" at bounding box center [859, 545] width 865 height 27
type input "$0.00"
click at [556, 583] on input "text" at bounding box center [607, 601] width 371 height 37
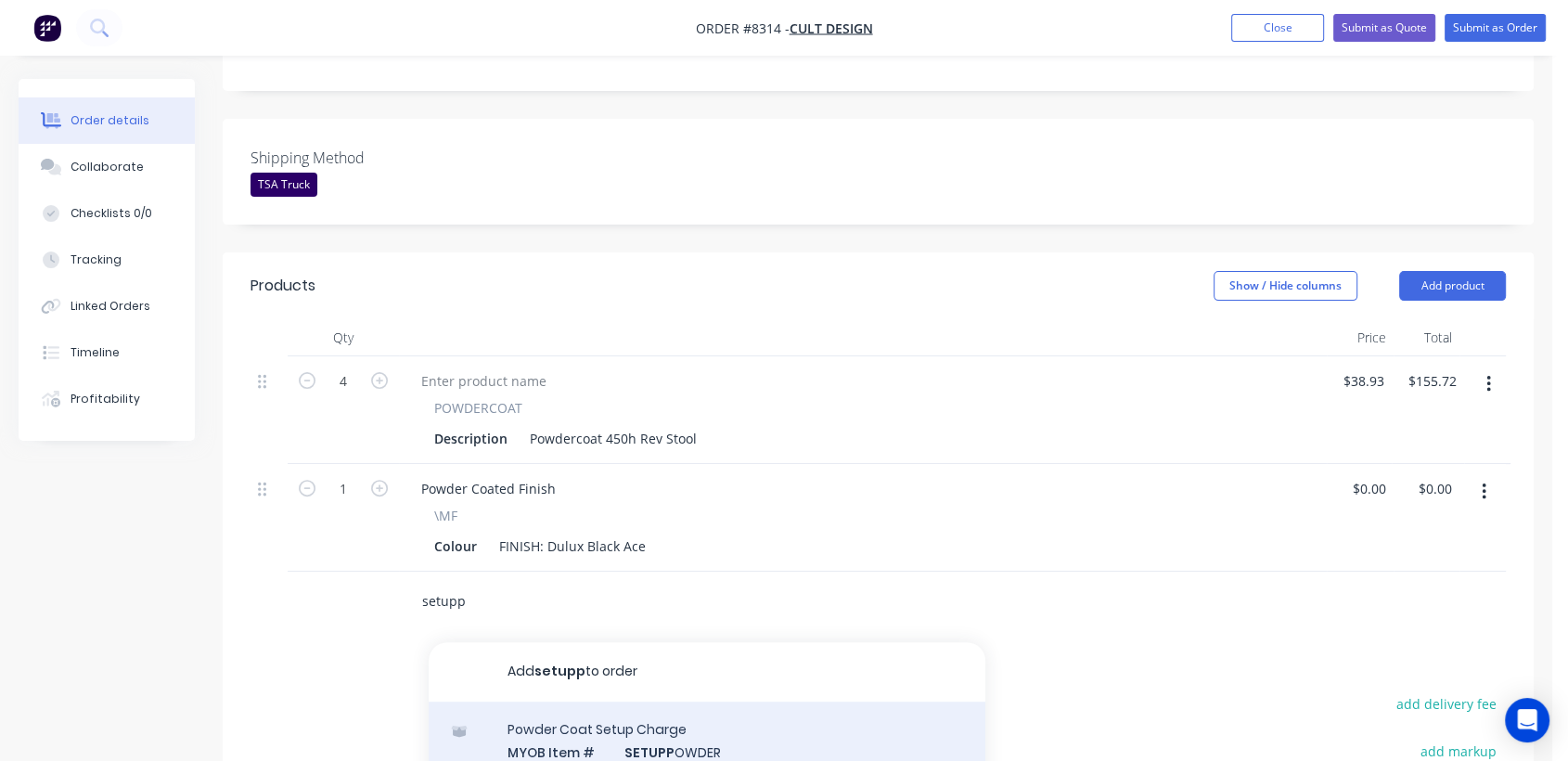
type input "setupp"
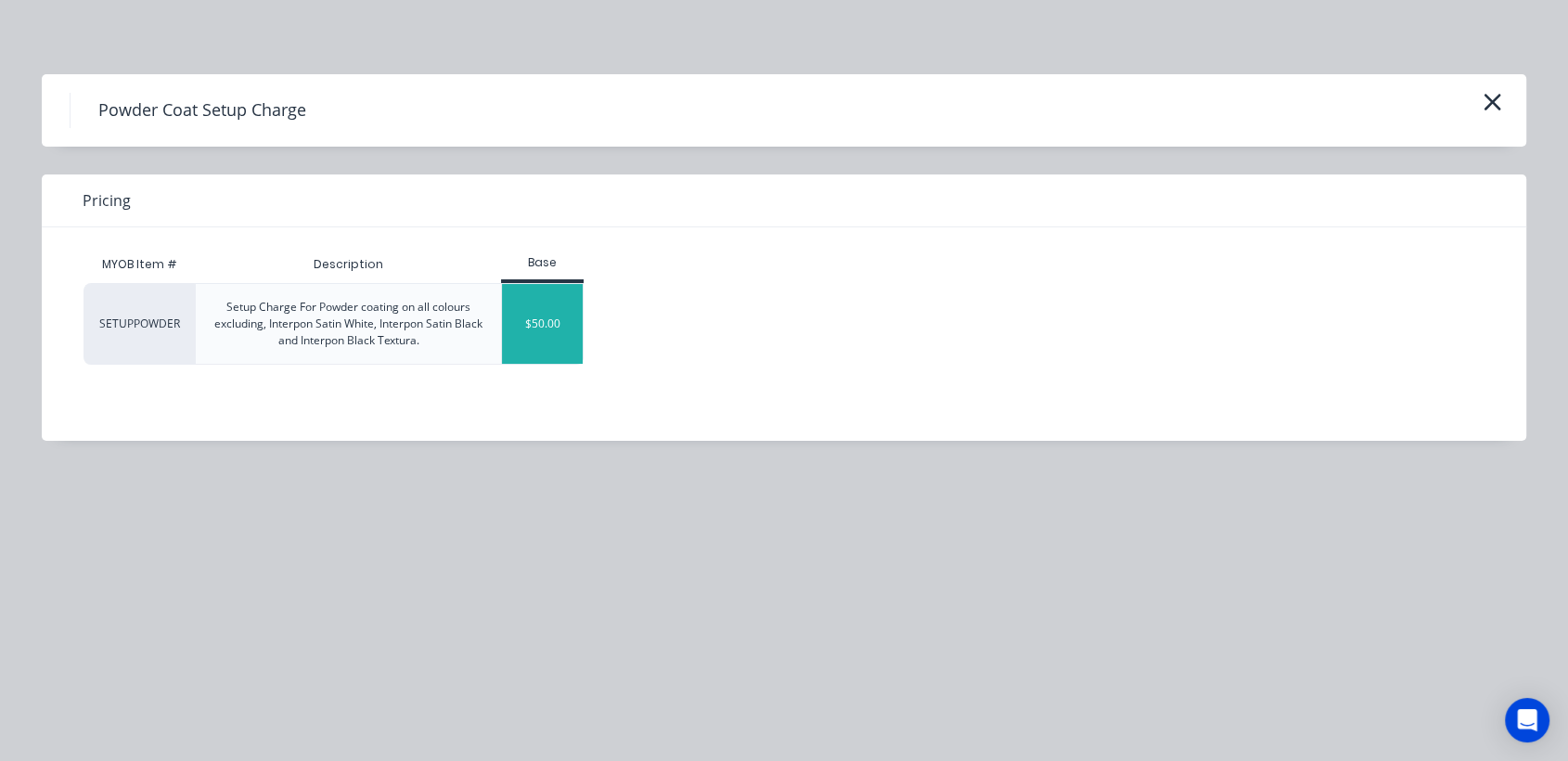
click at [547, 300] on div "$50.00" at bounding box center [542, 324] width 80 height 79
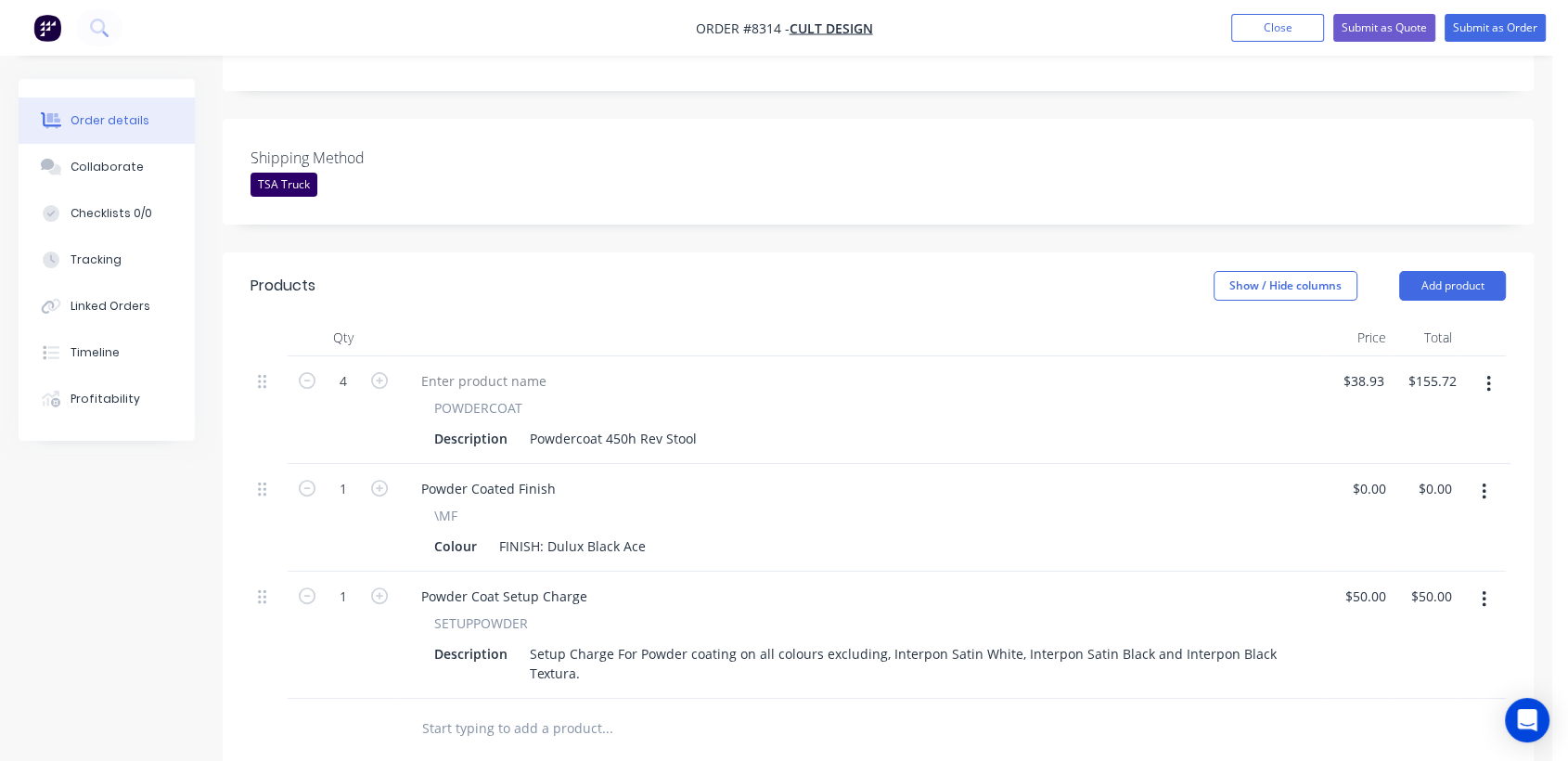
click at [568, 710] on input "text" at bounding box center [607, 728] width 371 height 37
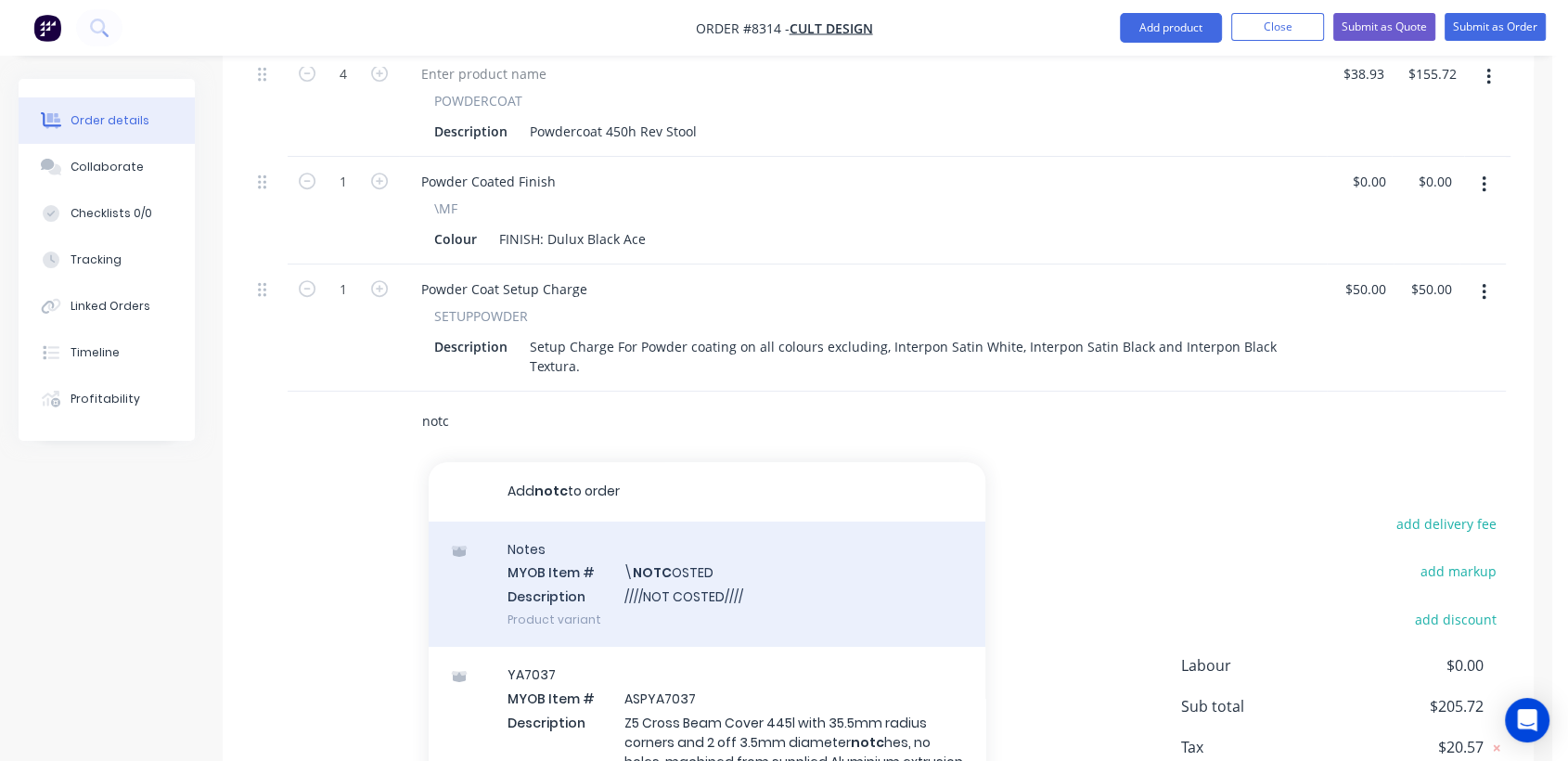
scroll to position [762, 0]
type input "notc"
click at [696, 539] on div "Notes MYOB Item # \ NOTC OSTED Description ////NOT COSTED//// Product variant" at bounding box center [707, 582] width 557 height 125
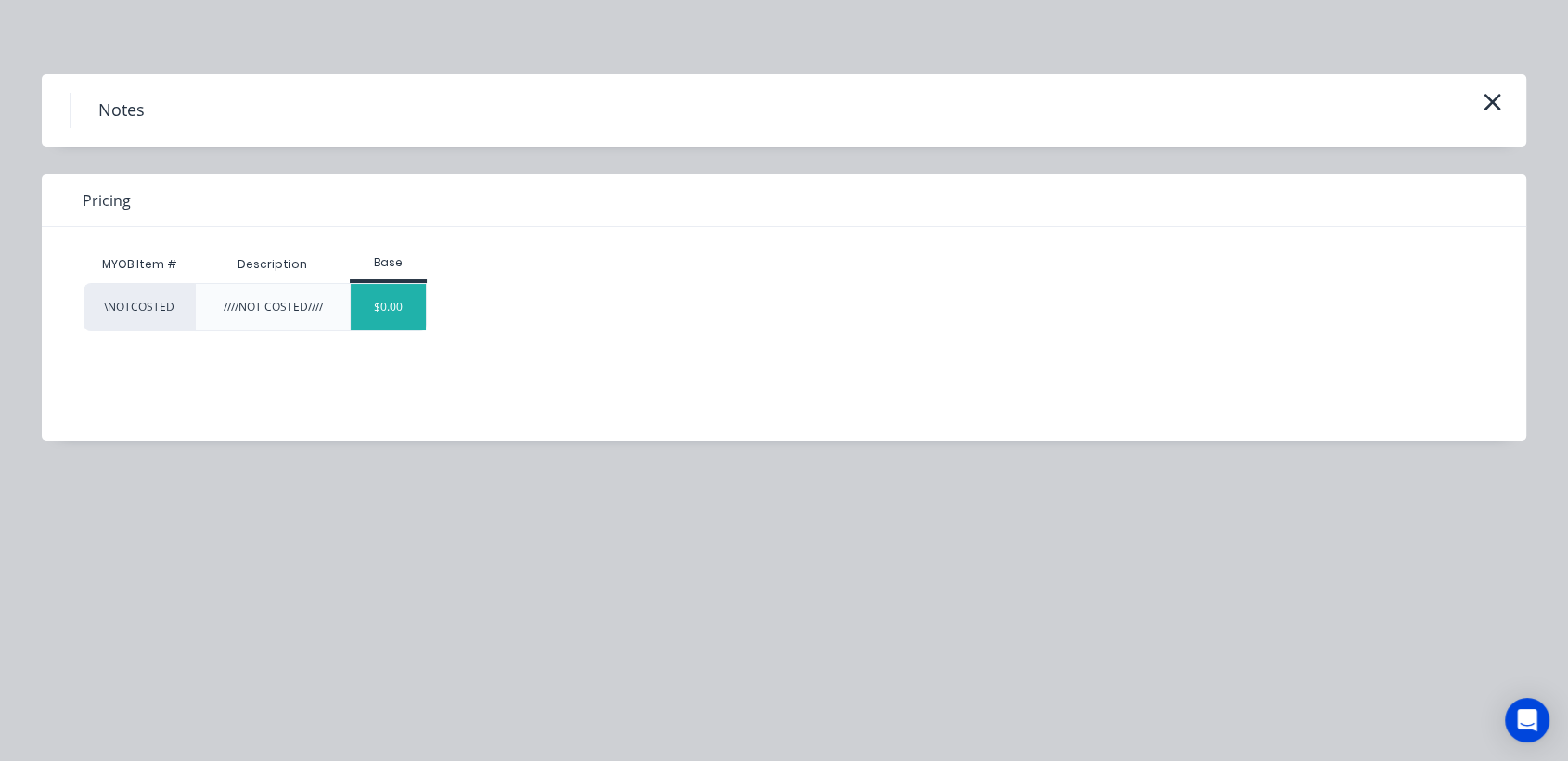
click at [398, 306] on div "$0.00" at bounding box center [388, 307] width 75 height 47
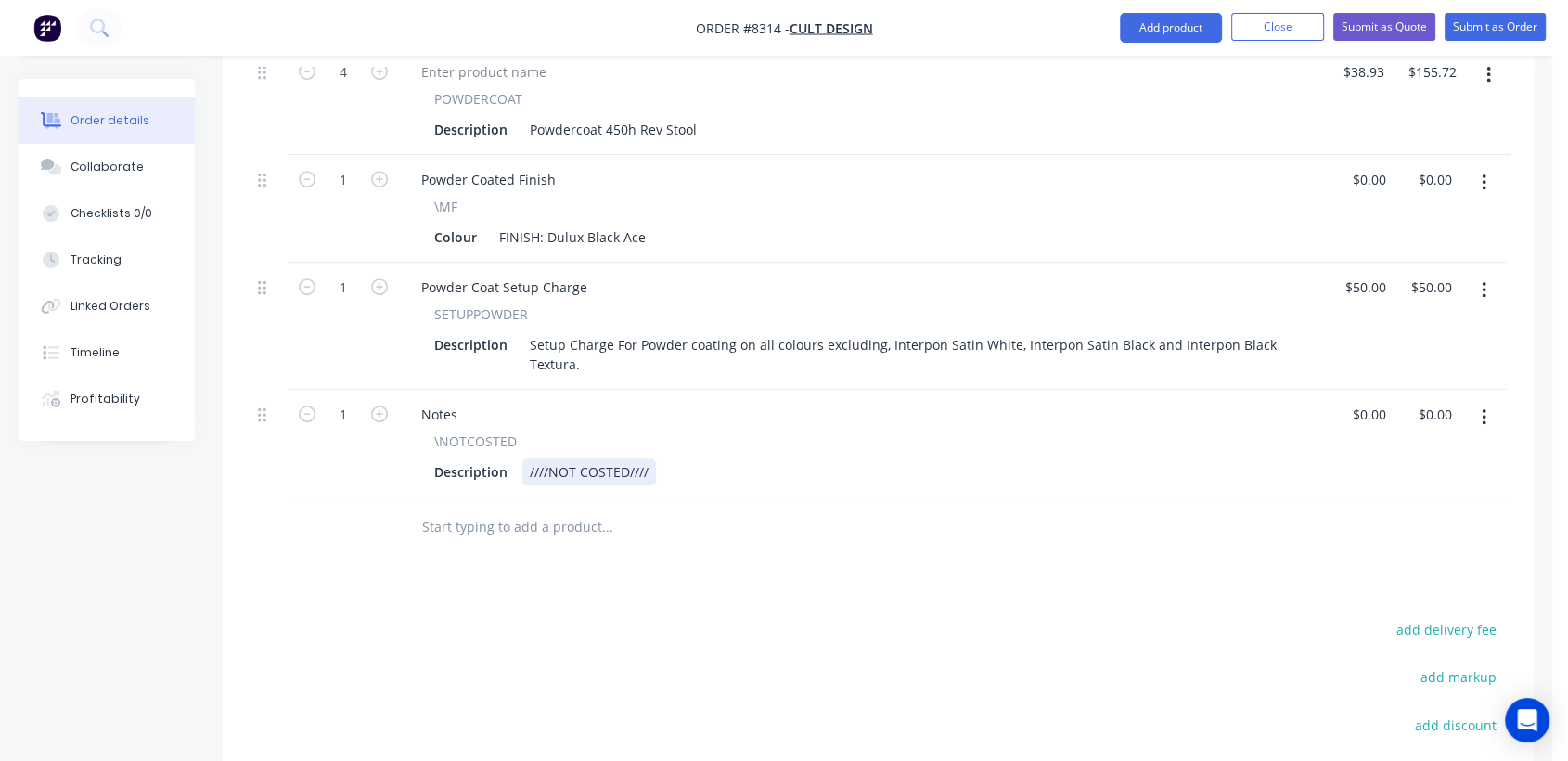
click at [653, 459] on div "Description ////NOT COSTED////" at bounding box center [859, 472] width 865 height 27
type input "$0.00"
click at [119, 165] on div "Collaborate" at bounding box center [107, 167] width 73 height 17
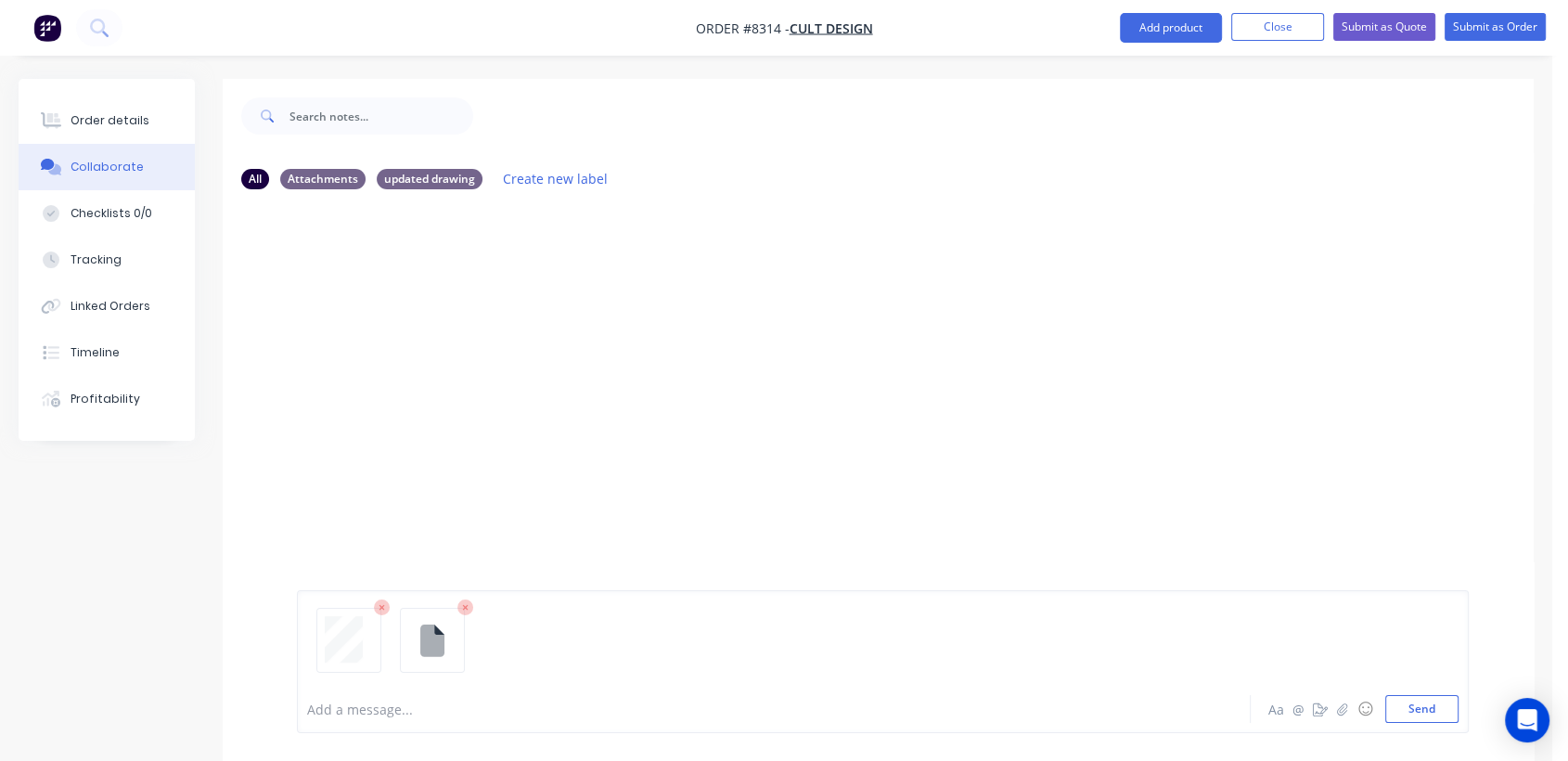
drag, startPoint x: 1404, startPoint y: 700, endPoint x: 1010, endPoint y: 514, distance: 435.7
click at [1403, 700] on button "Send" at bounding box center [1422, 709] width 73 height 28
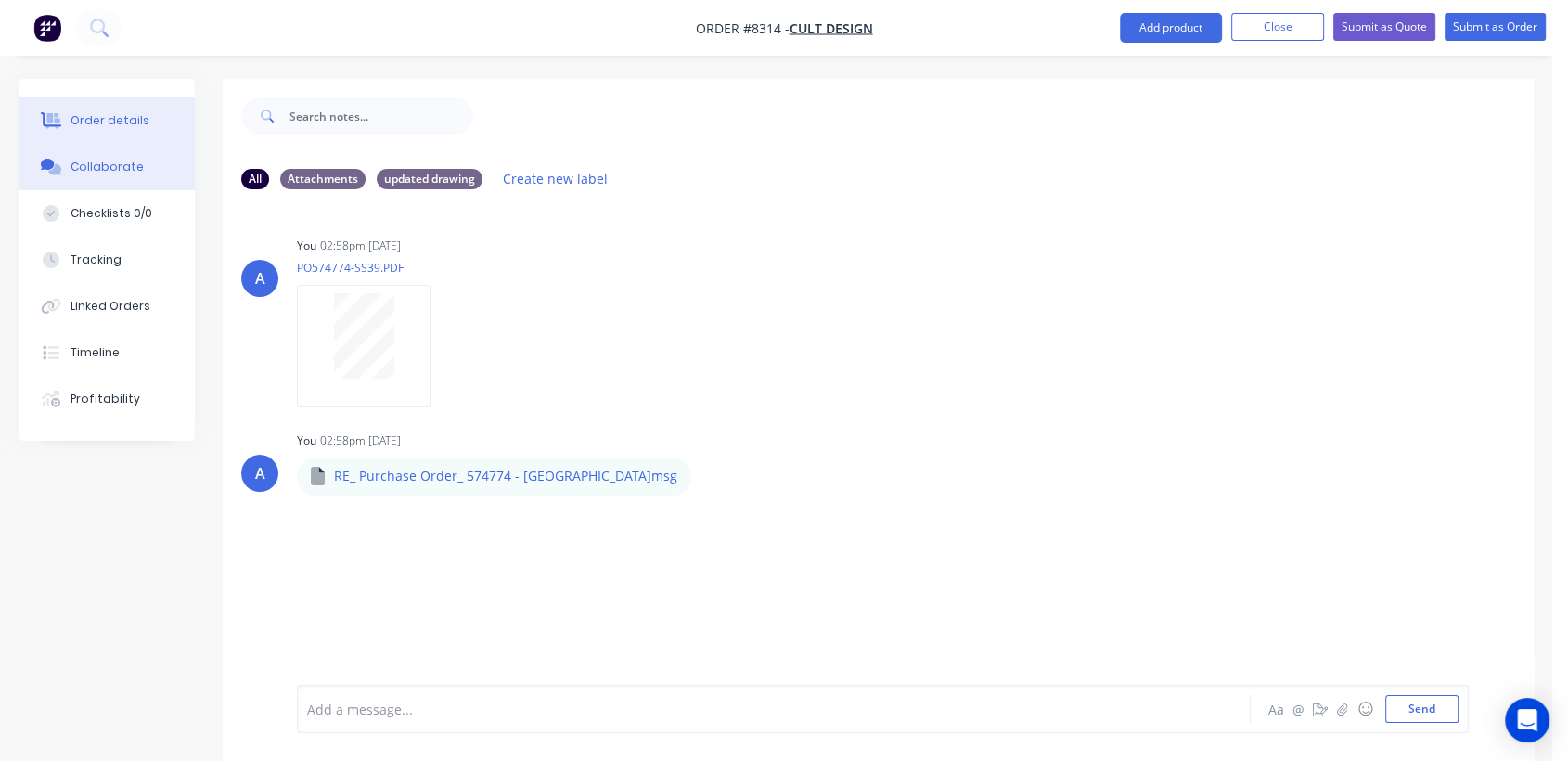
click at [135, 117] on div "Order details" at bounding box center [109, 120] width 78 height 17
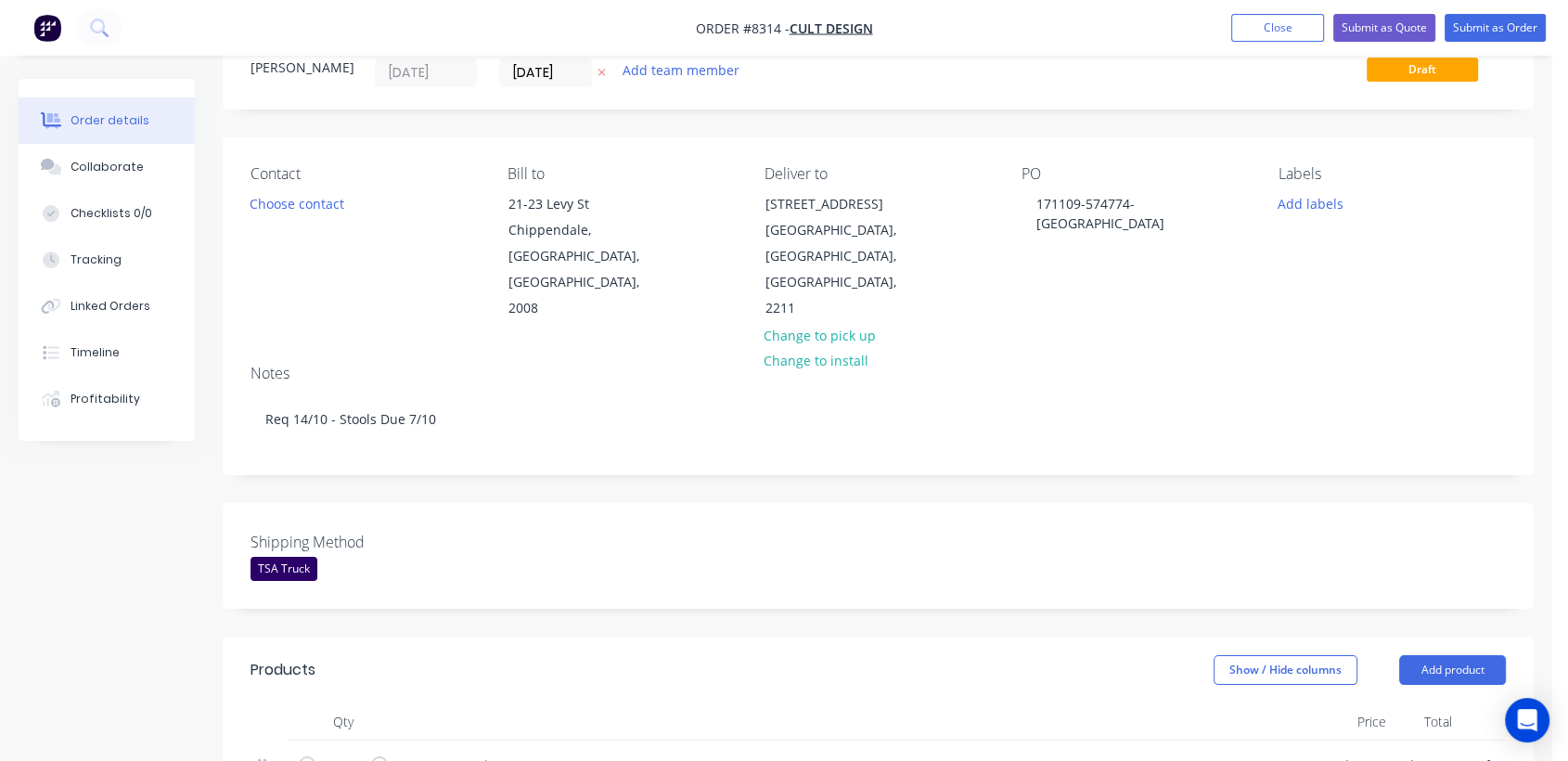
scroll to position [412, 0]
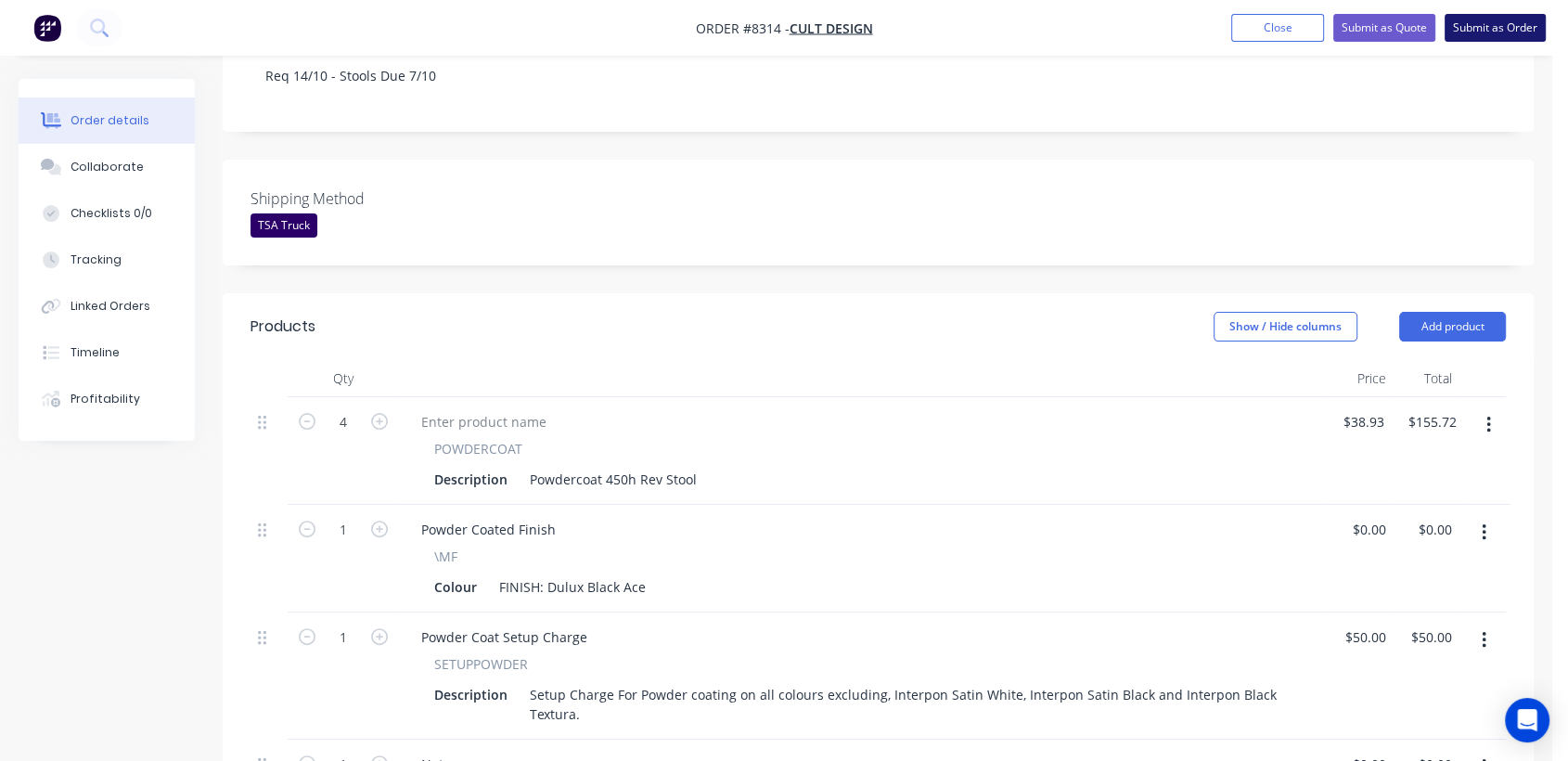
drag, startPoint x: 1478, startPoint y: 29, endPoint x: 1468, endPoint y: 37, distance: 12.8
click at [1477, 29] on button "Submit as Order" at bounding box center [1496, 28] width 101 height 28
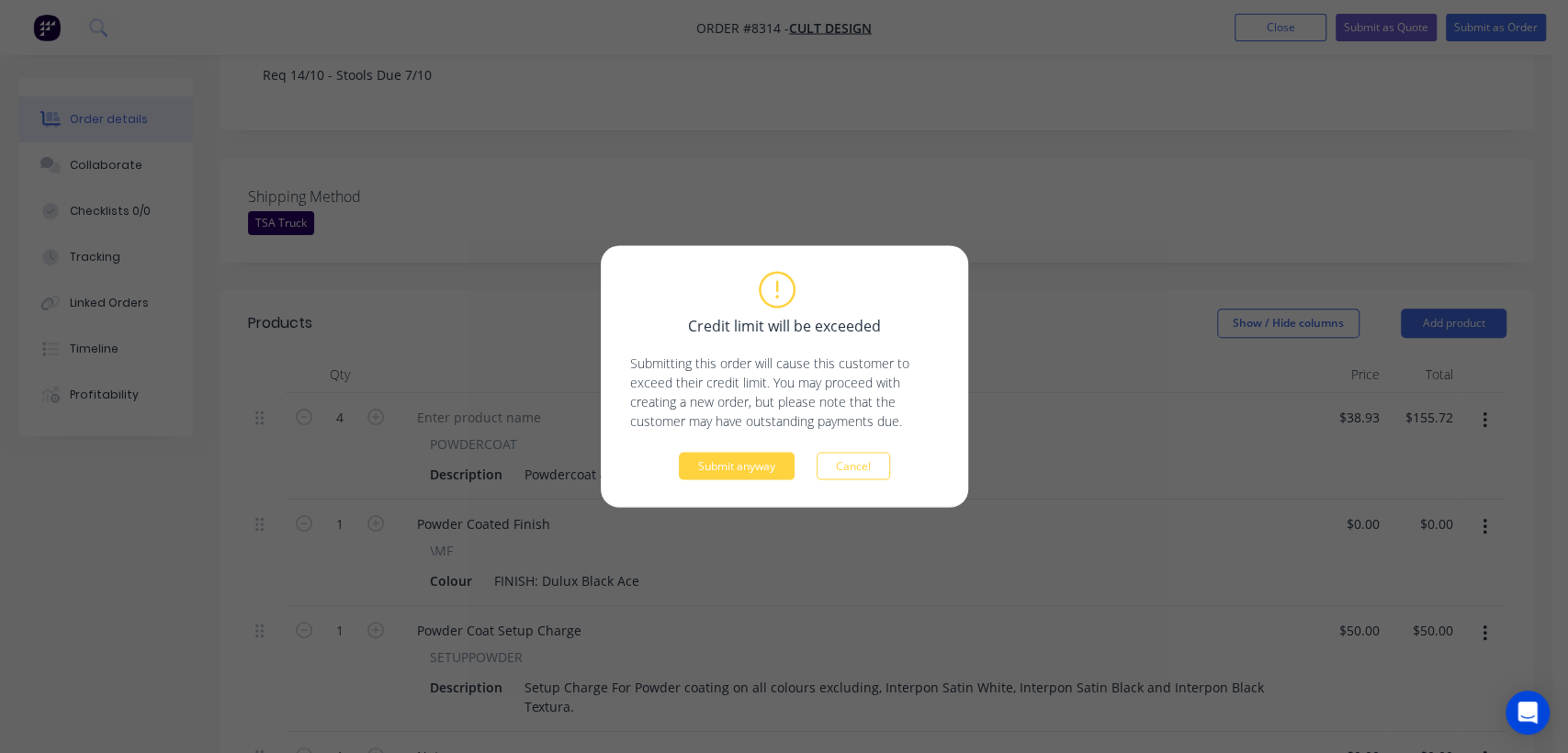
click at [721, 450] on div "Credit limit will be exceeded Submitting this order will cause this customer to…" at bounding box center [784, 376] width 309 height 206
click at [721, 461] on button "Submit anyway" at bounding box center [737, 467] width 116 height 28
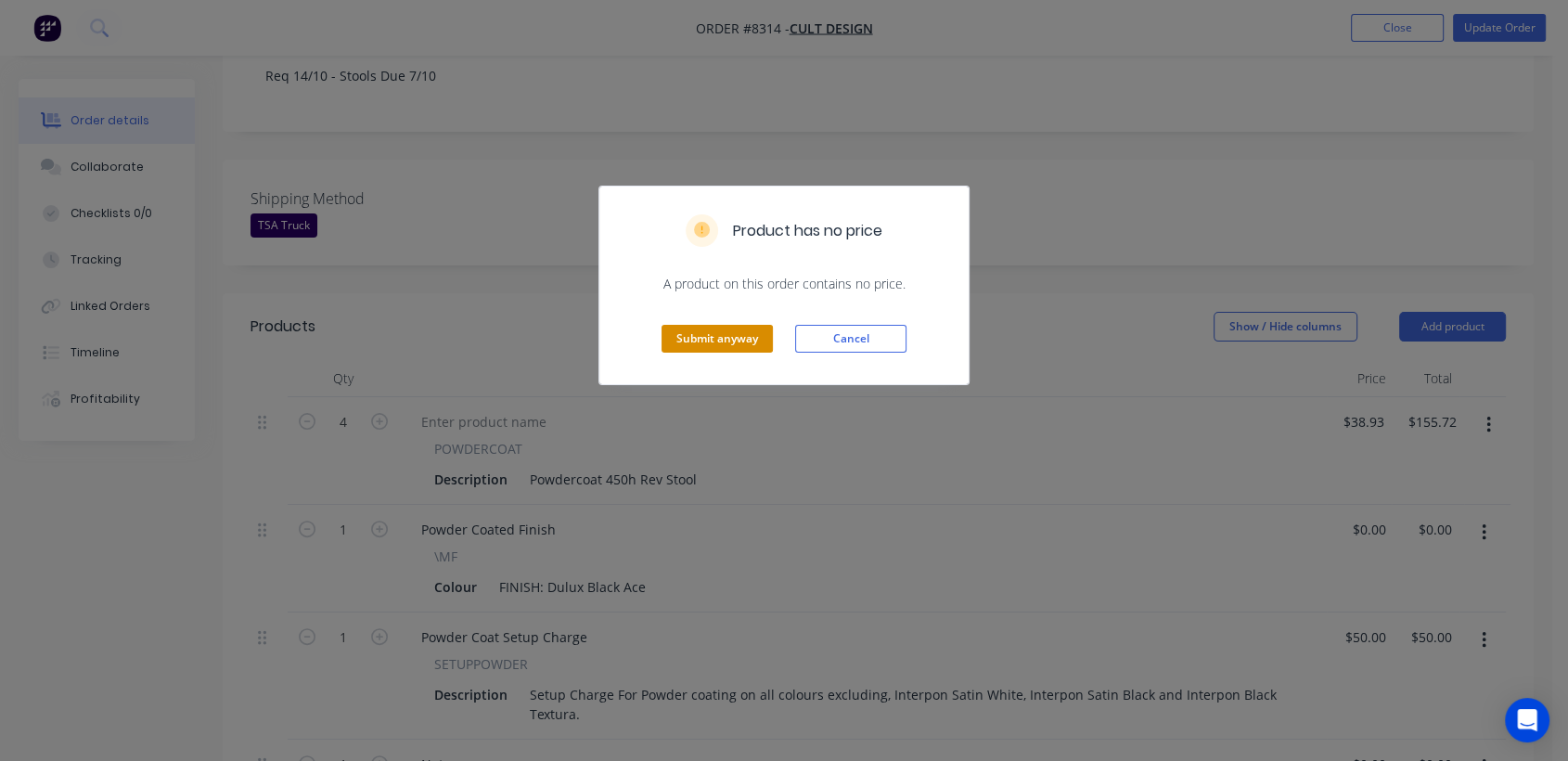
click at [713, 336] on button "Submit anyway" at bounding box center [717, 339] width 111 height 28
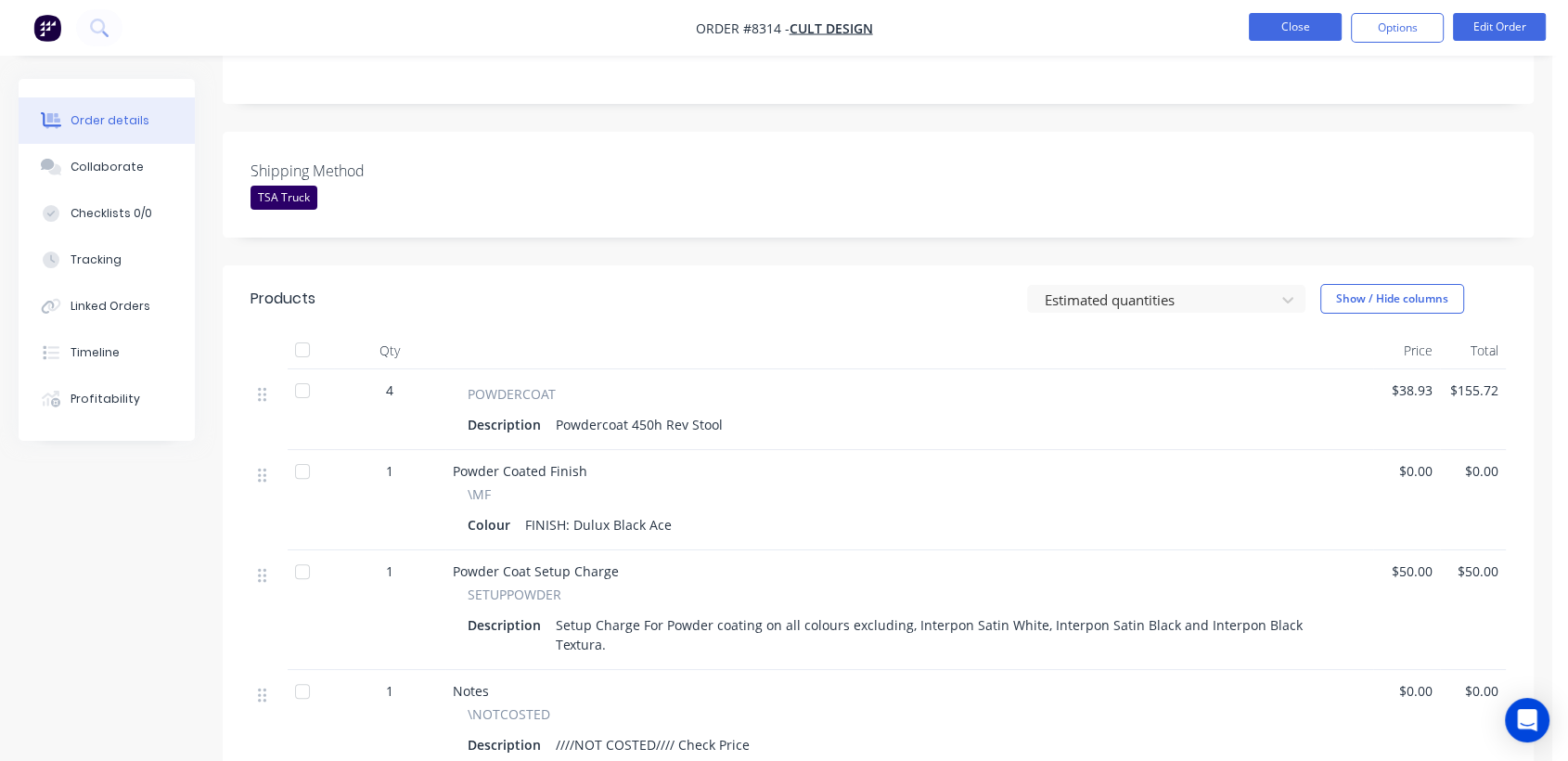
click at [1297, 23] on button "Close" at bounding box center [1295, 27] width 92 height 28
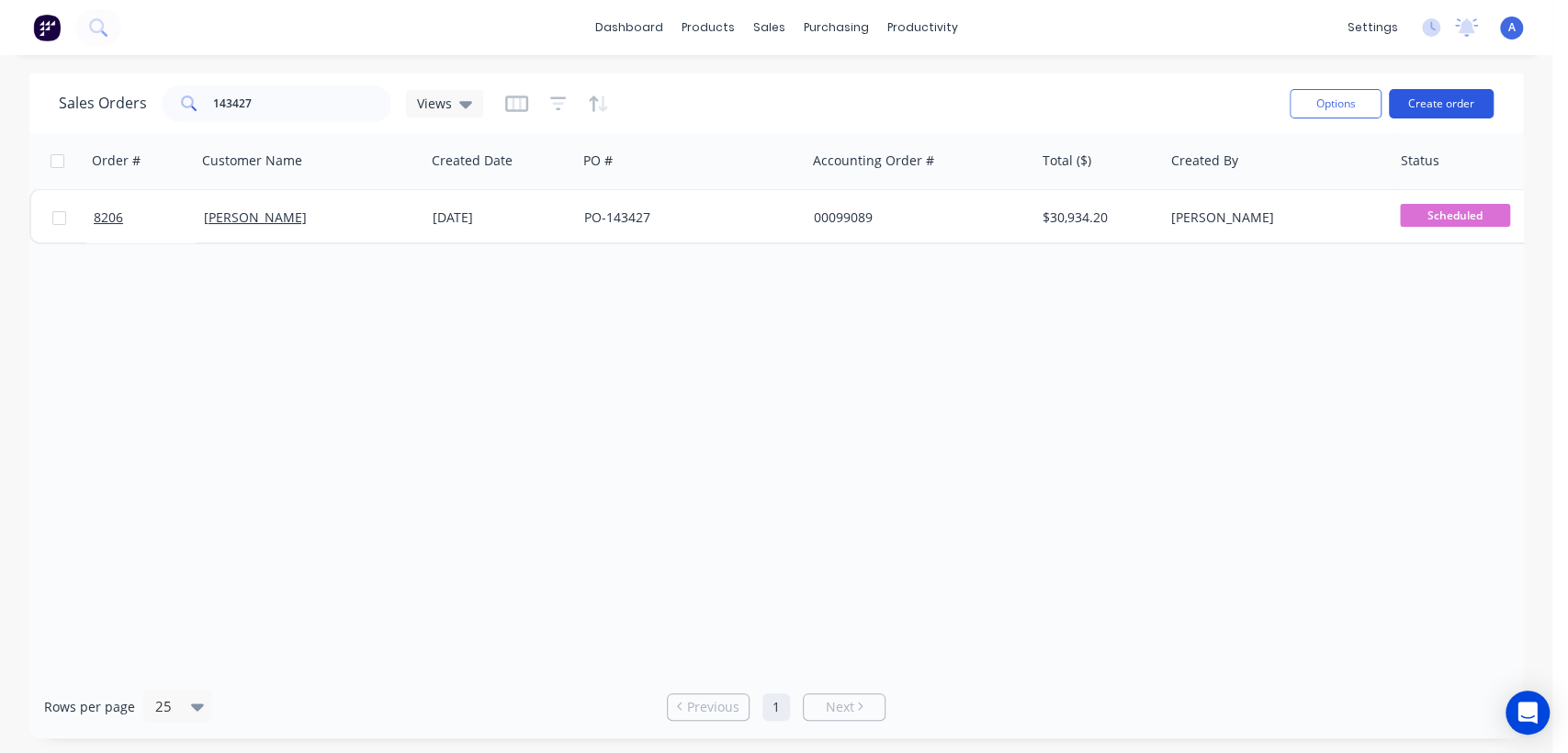
click at [1458, 113] on button "Create order" at bounding box center [1441, 104] width 105 height 29
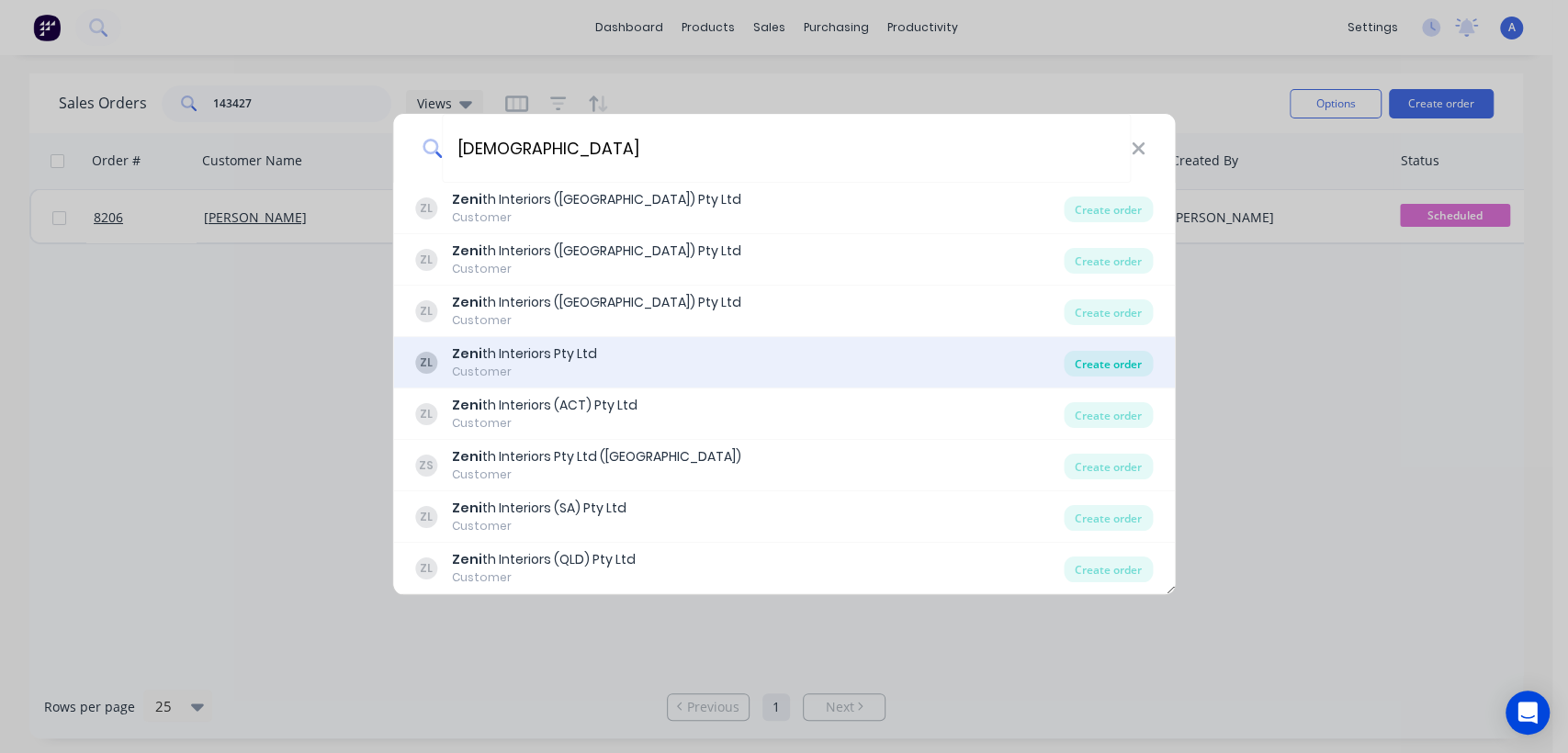
type input "zeni"
click at [1106, 362] on div "Create order" at bounding box center [1108, 364] width 89 height 26
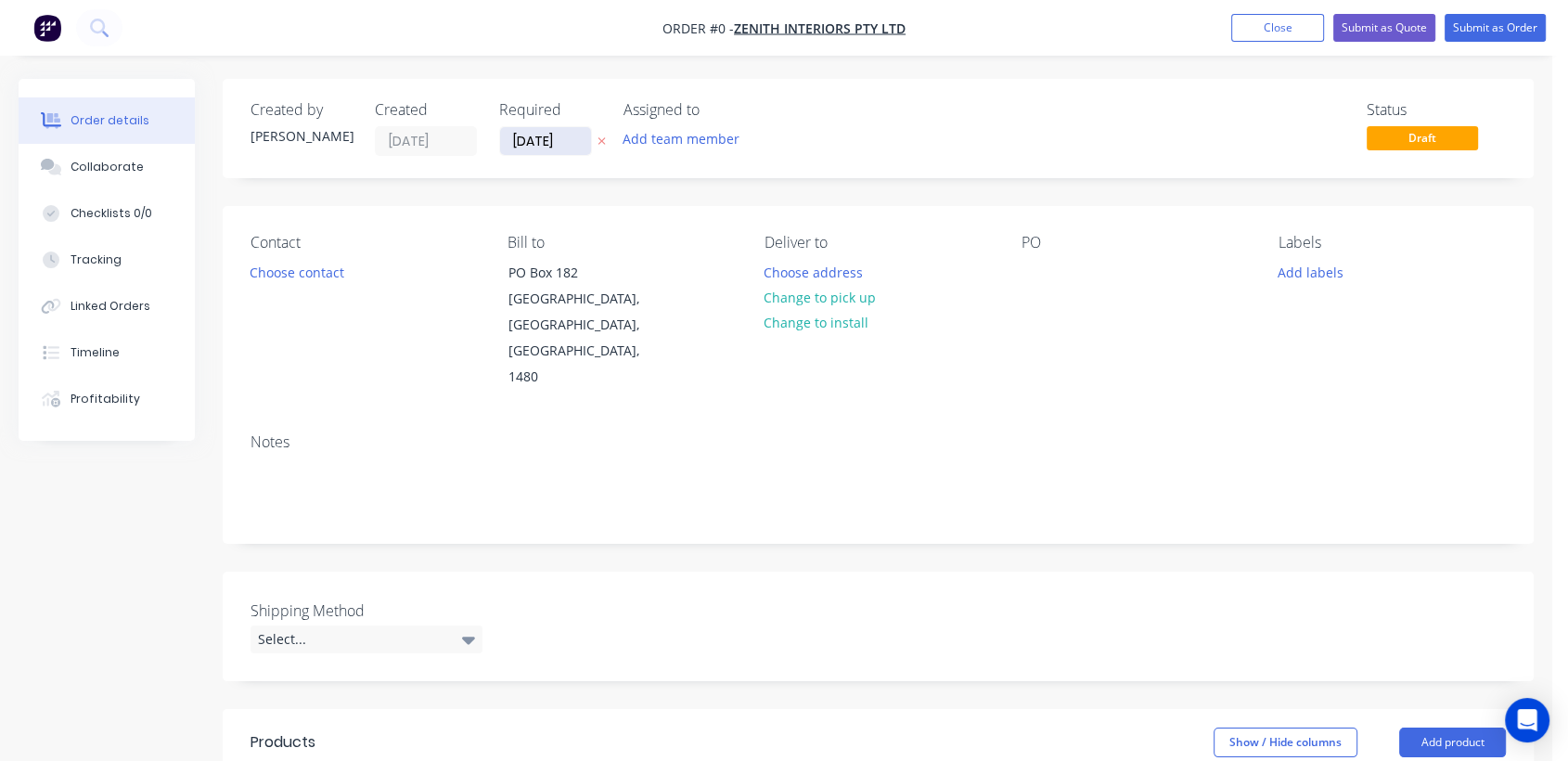
click at [582, 135] on input "[DATE]" at bounding box center [546, 141] width 91 height 28
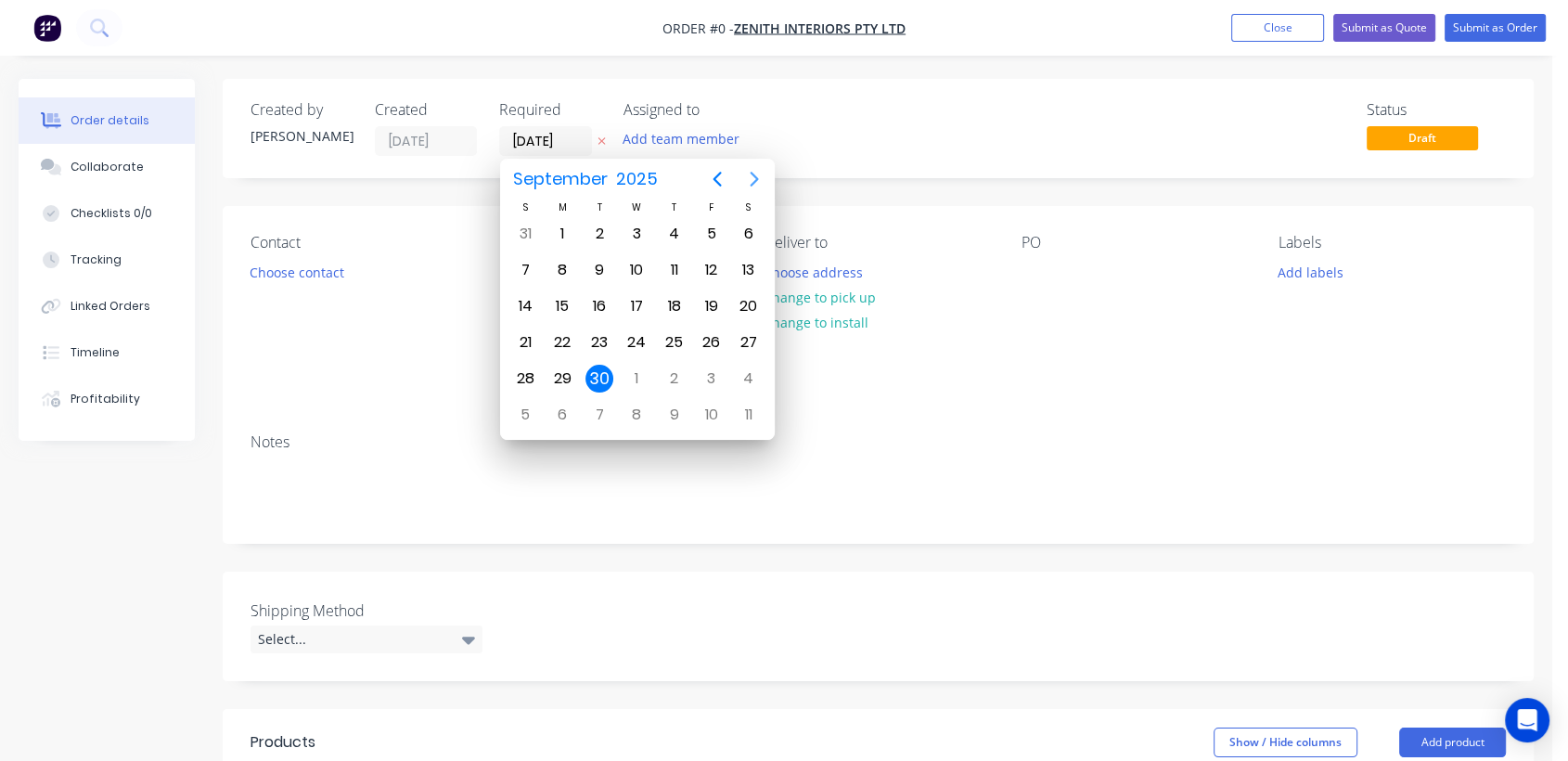
click at [756, 173] on icon "Next page" at bounding box center [755, 179] width 22 height 22
click at [641, 373] on div "31" at bounding box center [637, 379] width 28 height 28
type input "[DATE]"
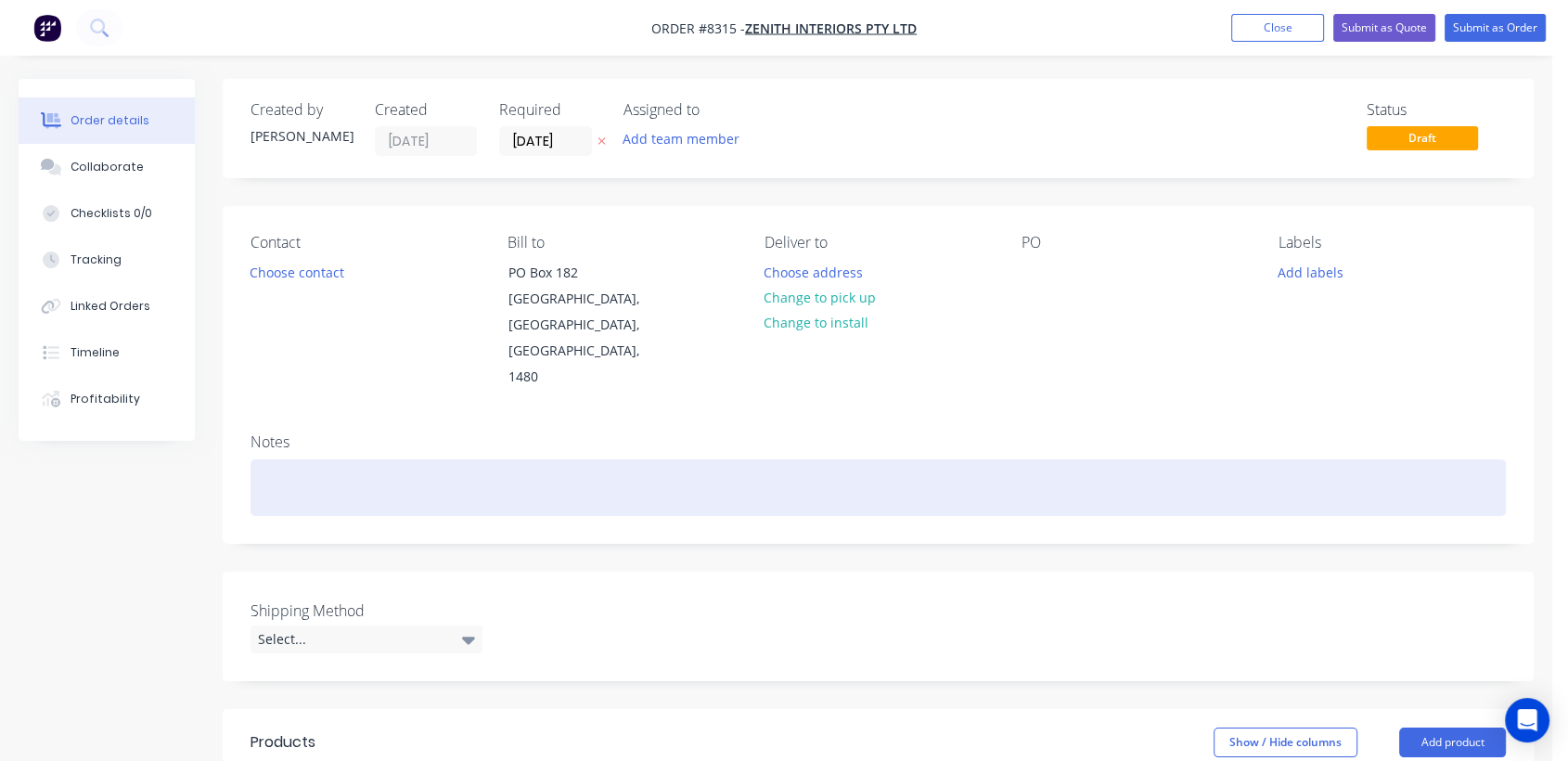
click at [338, 460] on div at bounding box center [878, 488] width 1255 height 57
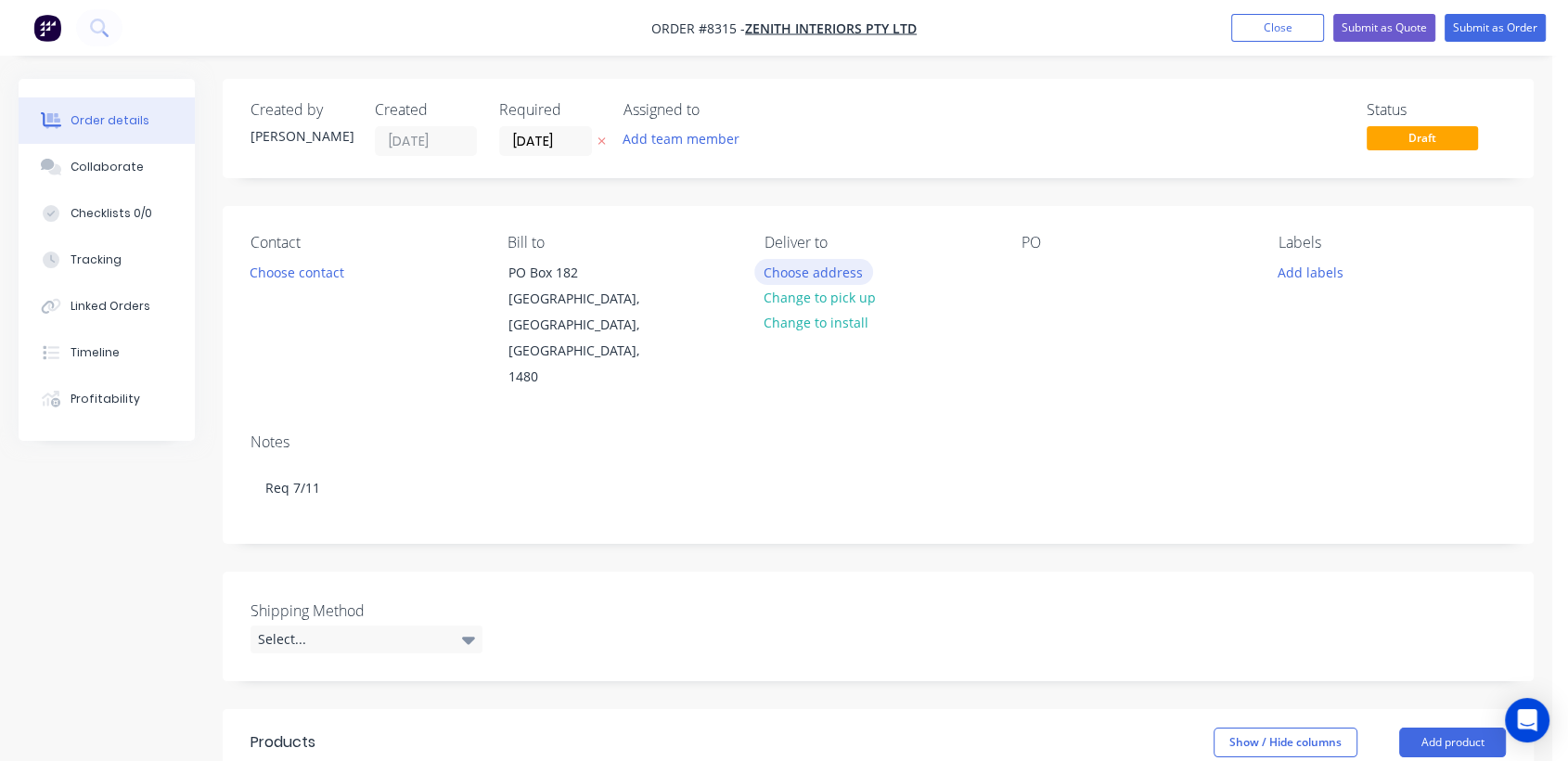
click at [816, 269] on button "Choose address" at bounding box center [814, 271] width 119 height 25
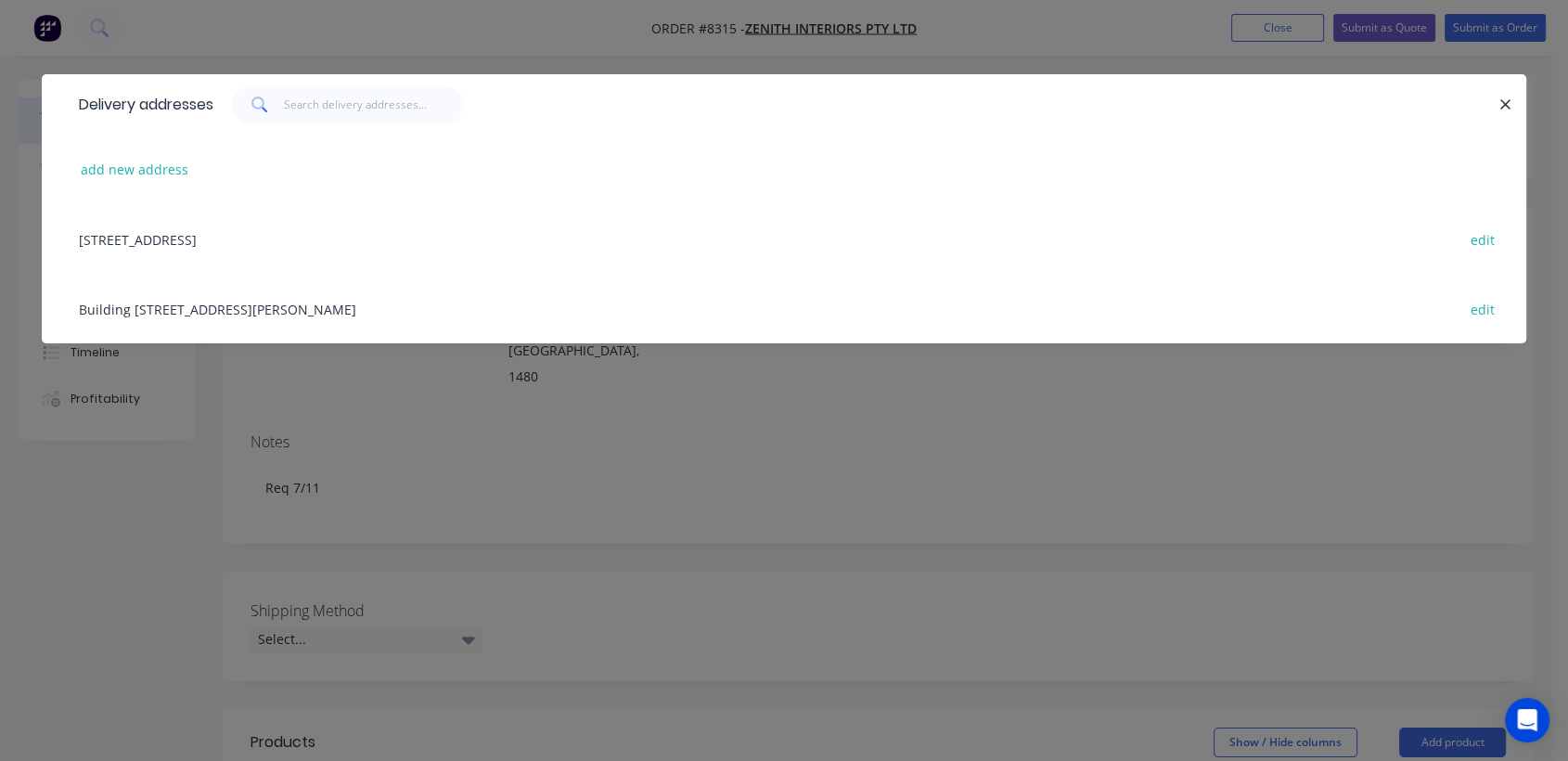
click at [312, 305] on div "Building 1, 107 Vanessa St, Kingsgrove, New South Wales, Australia, 2208 edit" at bounding box center [784, 309] width 1429 height 70
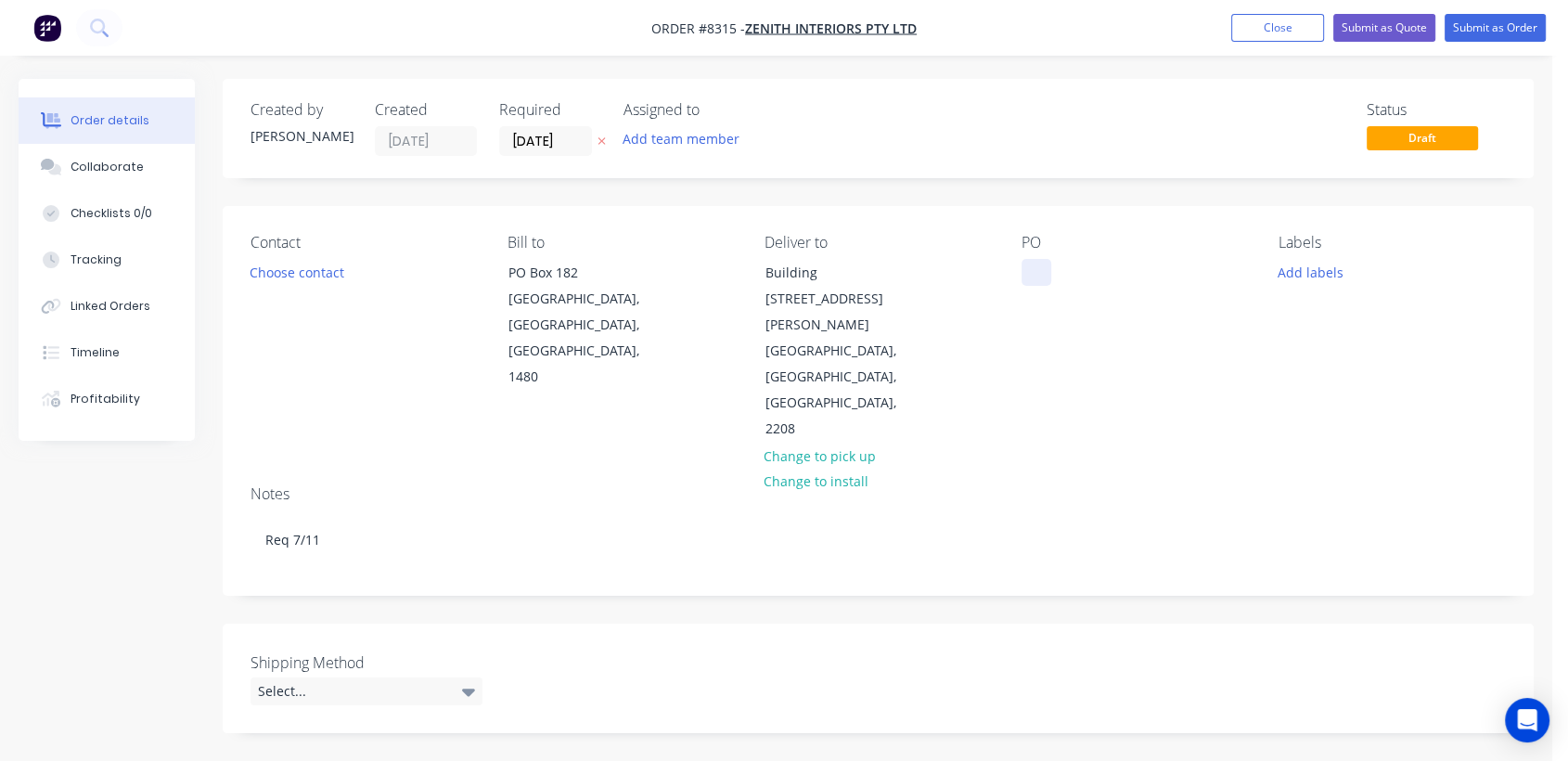
click at [1029, 270] on div at bounding box center [1037, 272] width 30 height 27
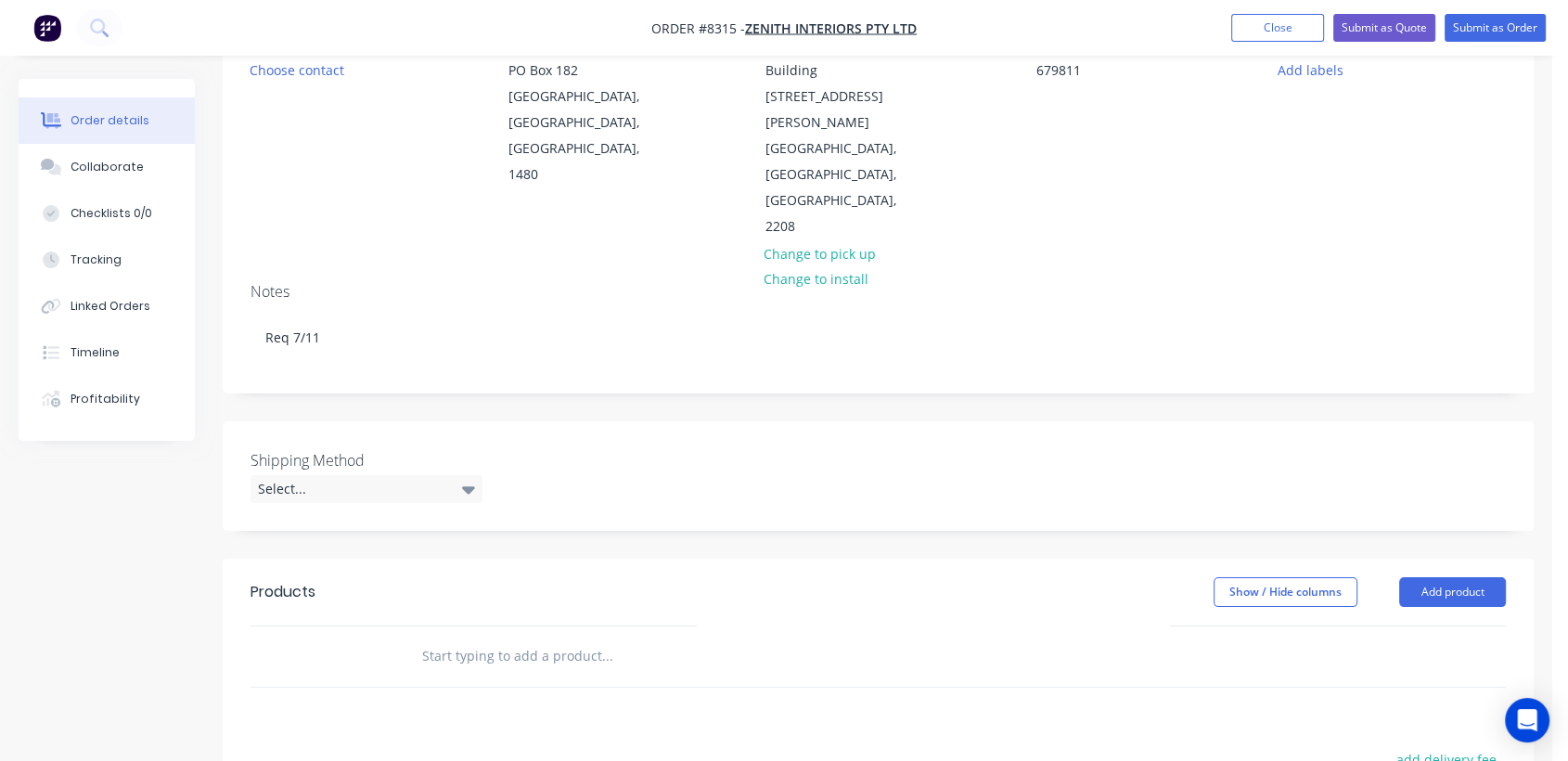
scroll to position [206, 0]
click at [424, 472] on div "Select..." at bounding box center [366, 486] width 232 height 28
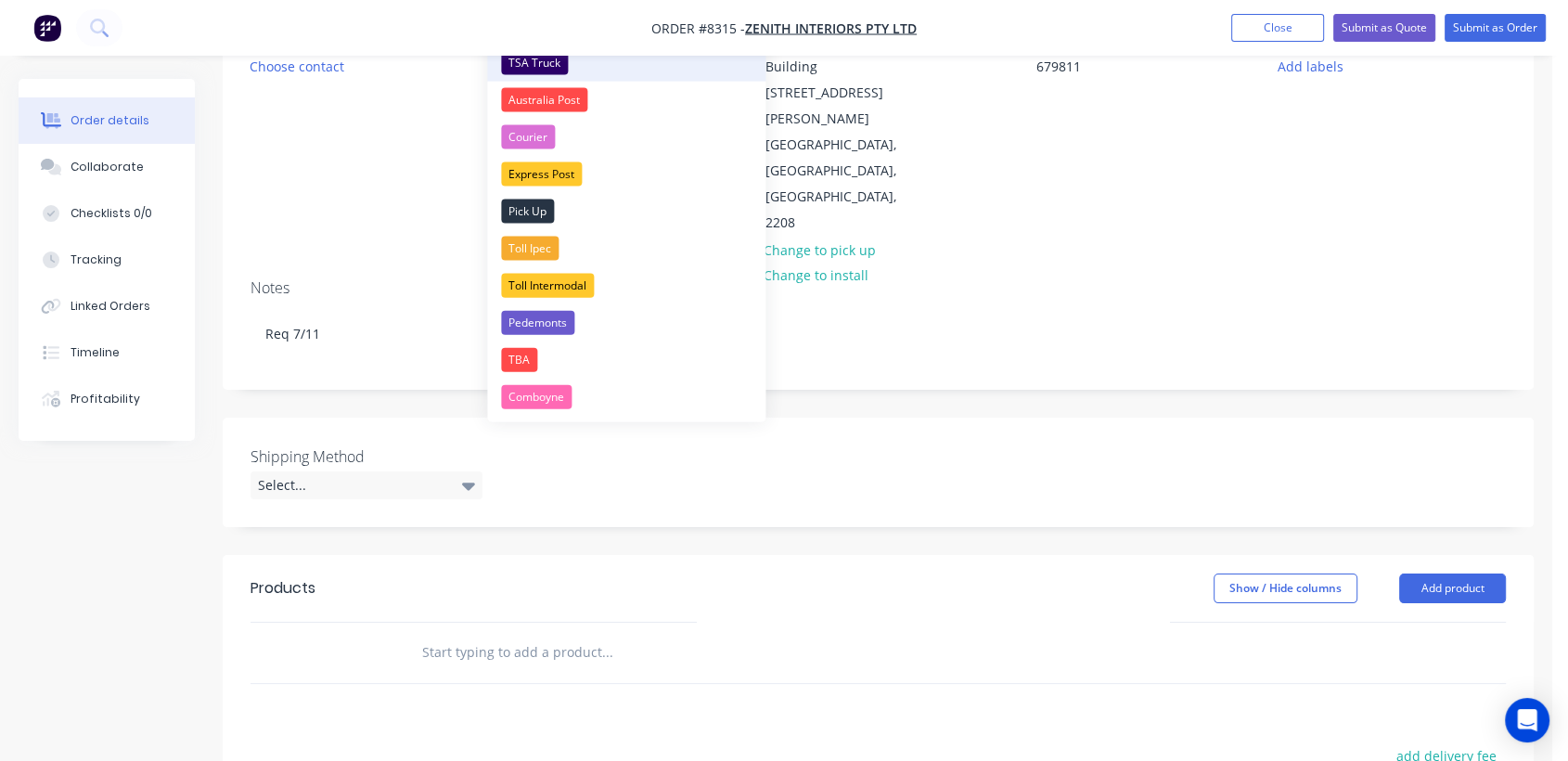
click at [543, 60] on div "TSA Truck" at bounding box center [534, 63] width 67 height 24
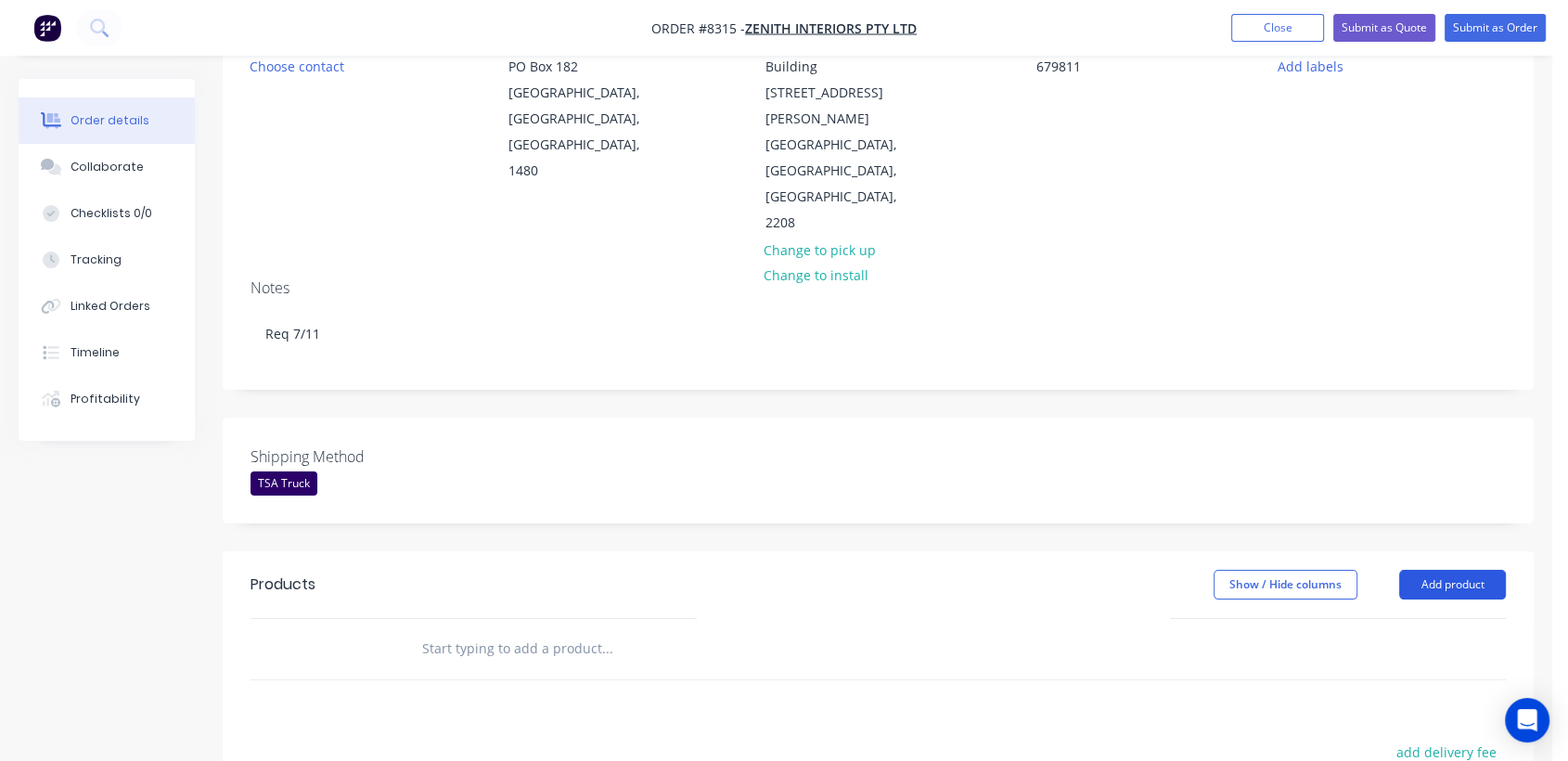
click at [1448, 570] on button "Add product" at bounding box center [1452, 585] width 106 height 30
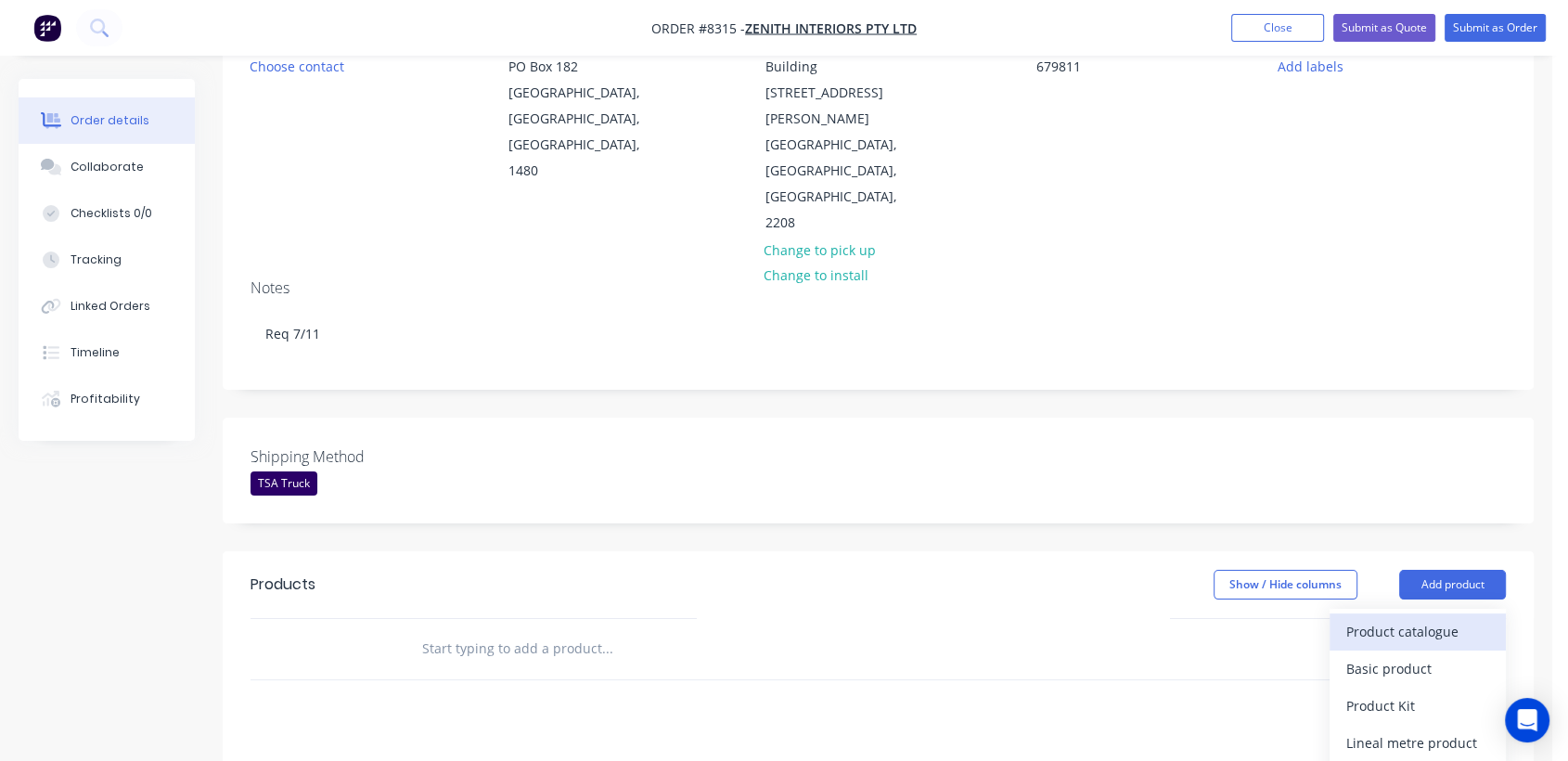
click at [1351, 618] on div "Product catalogue" at bounding box center [1418, 631] width 143 height 27
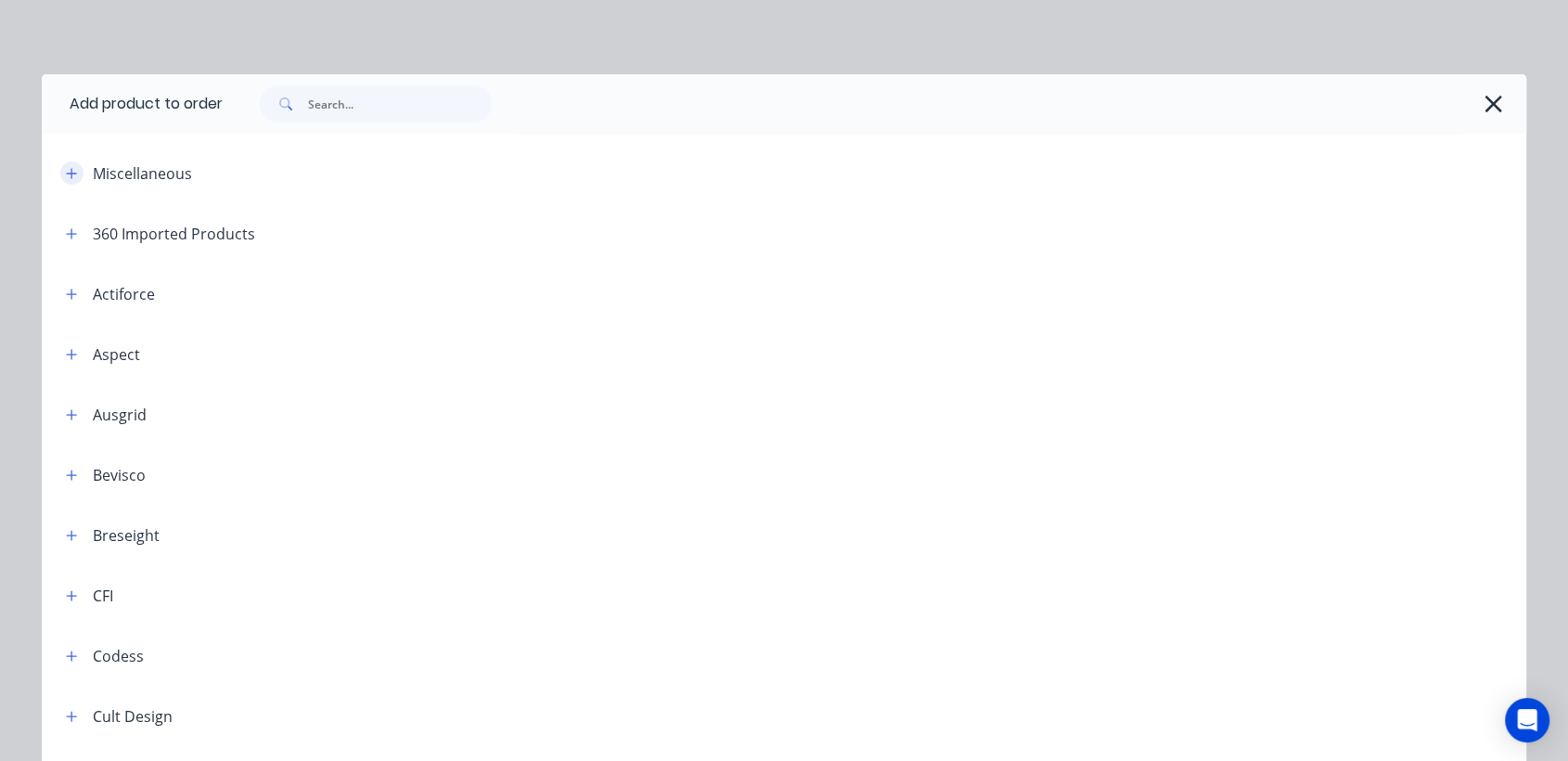
click at [66, 174] on icon "button" at bounding box center [71, 173] width 11 height 13
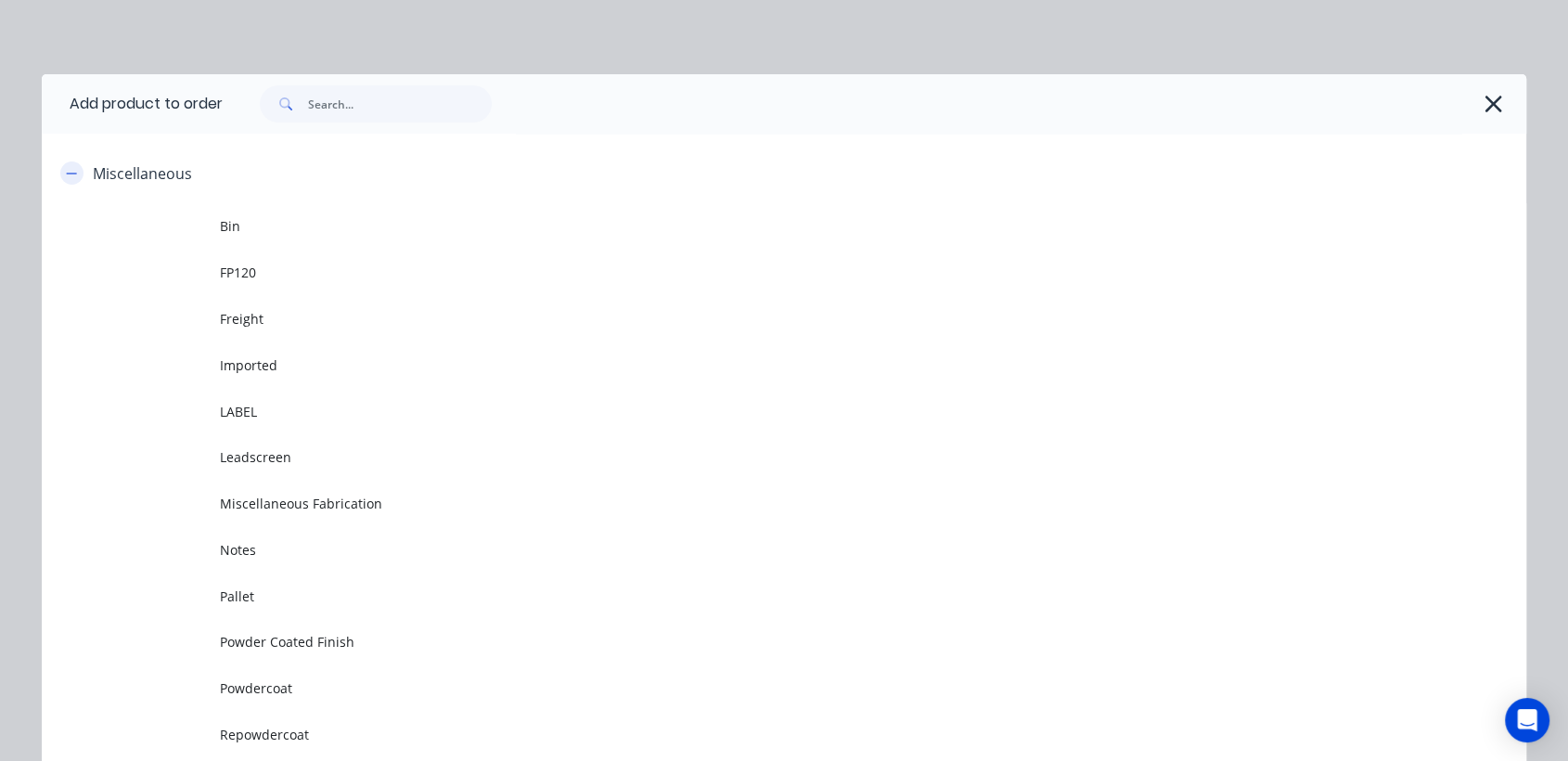
click at [70, 177] on button "button" at bounding box center [71, 173] width 23 height 23
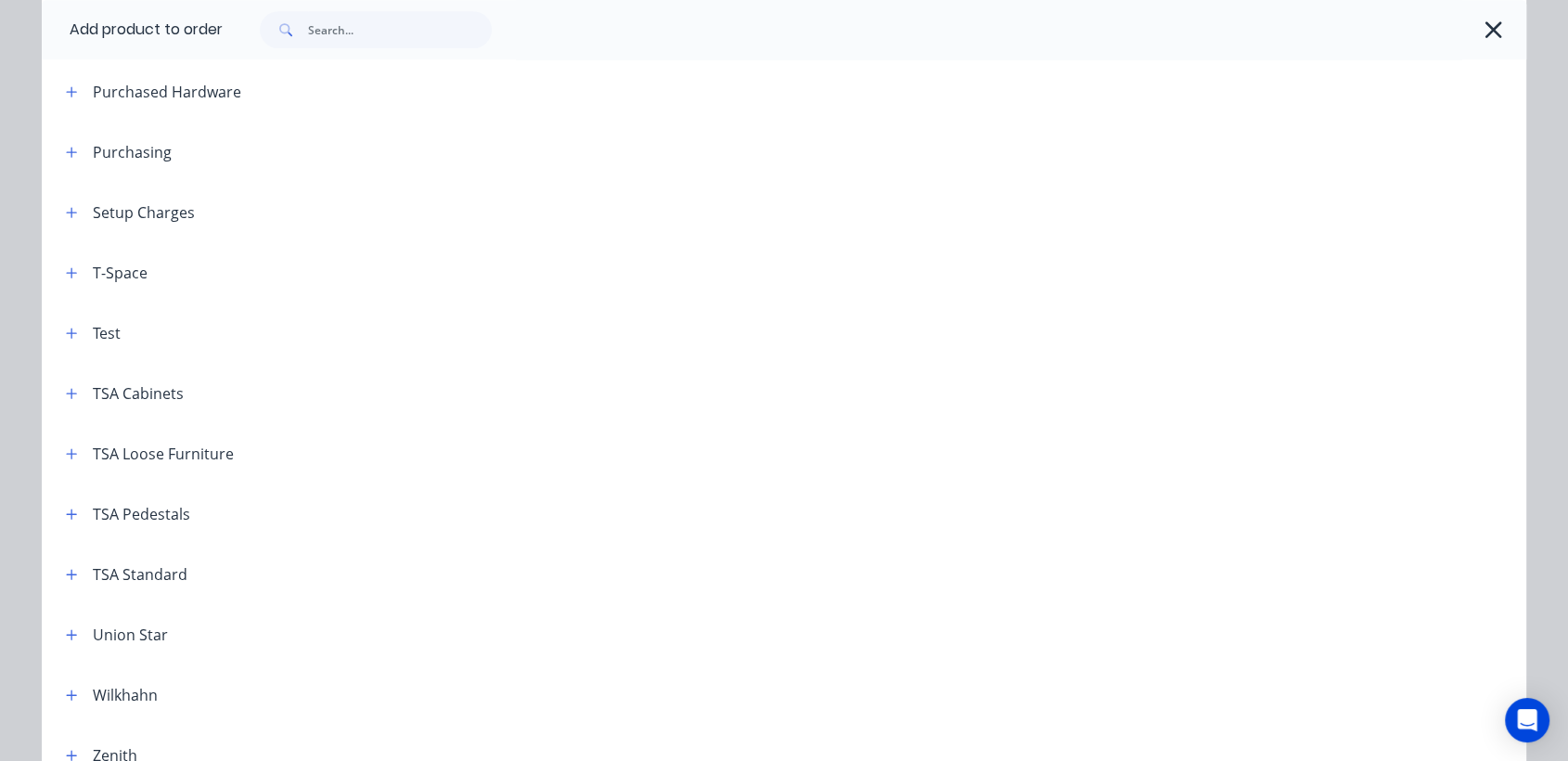
scroll to position [1153, 0]
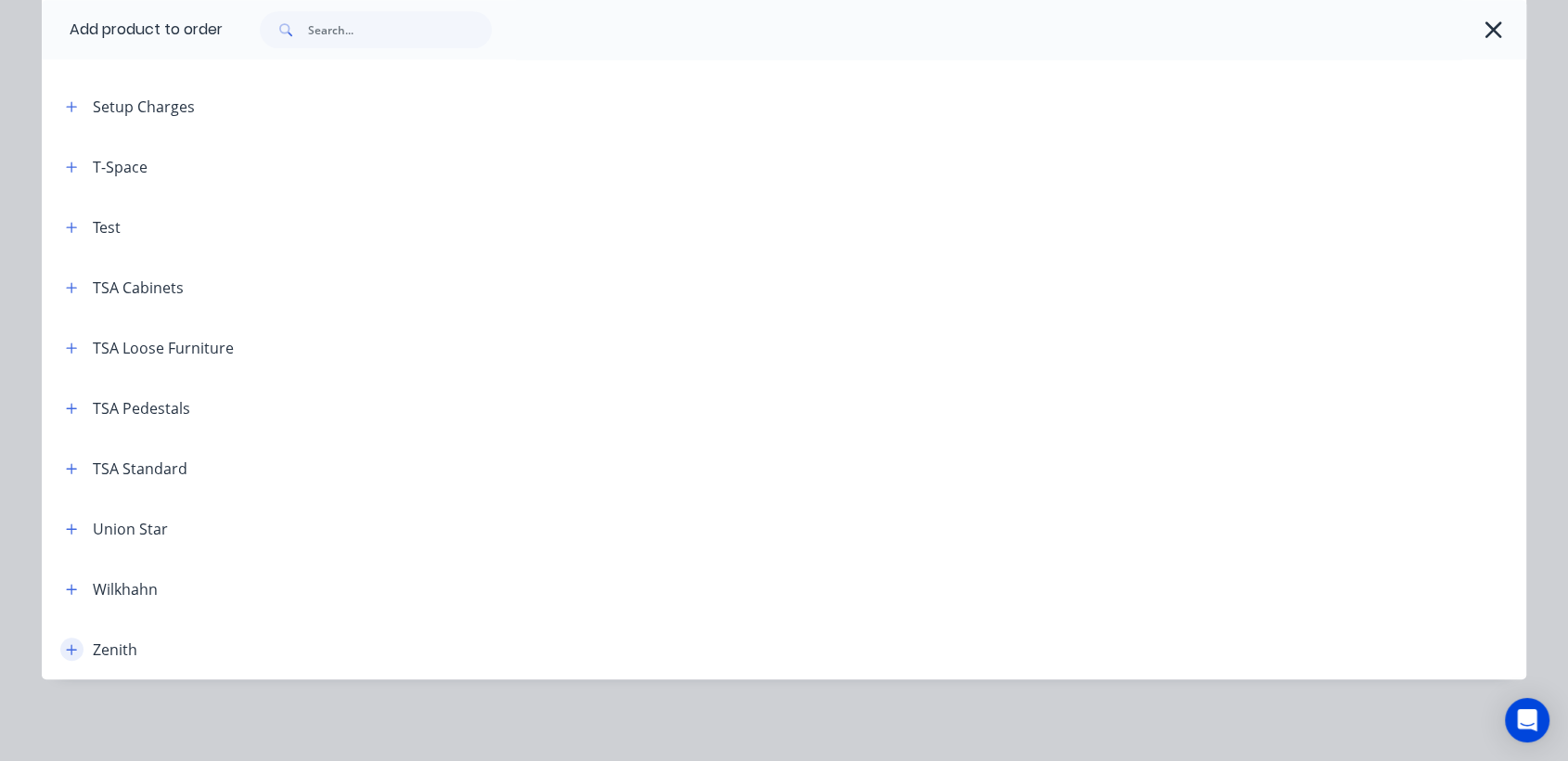
click at [68, 647] on icon "button" at bounding box center [71, 650] width 11 height 13
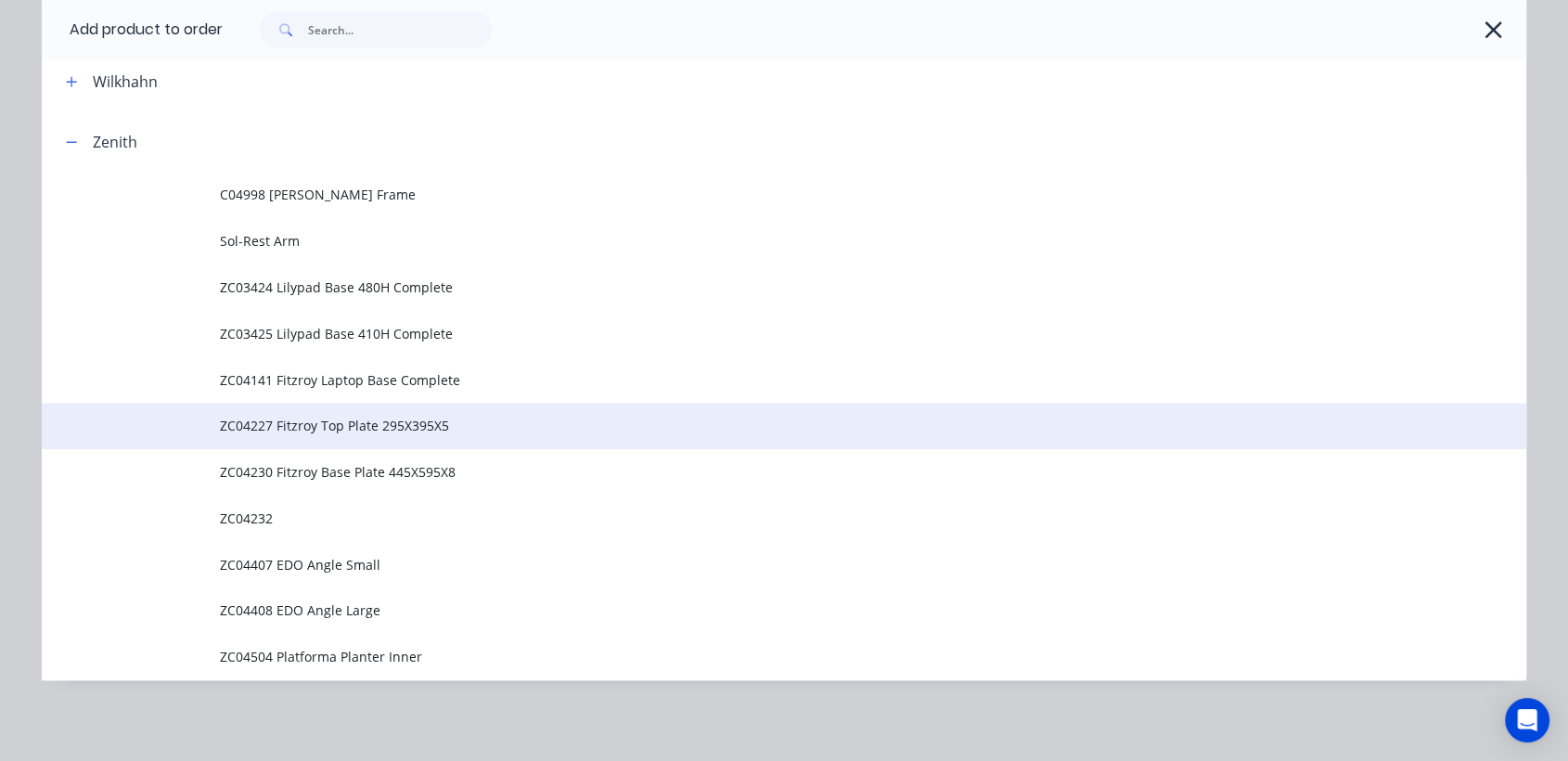
scroll to position [1662, 0]
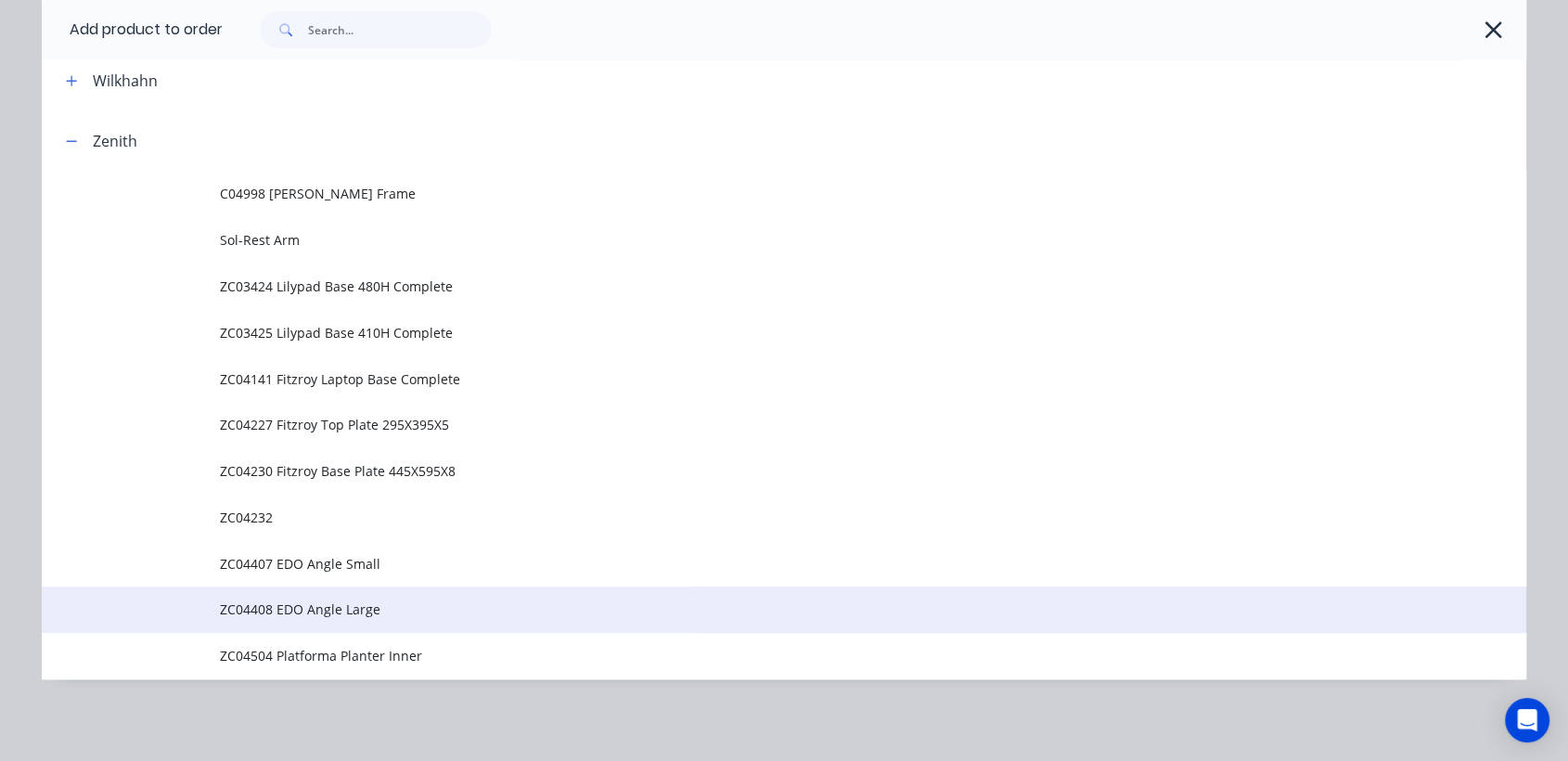
click at [324, 611] on span "ZC04408 EDO Angle Large" at bounding box center [742, 610] width 1045 height 20
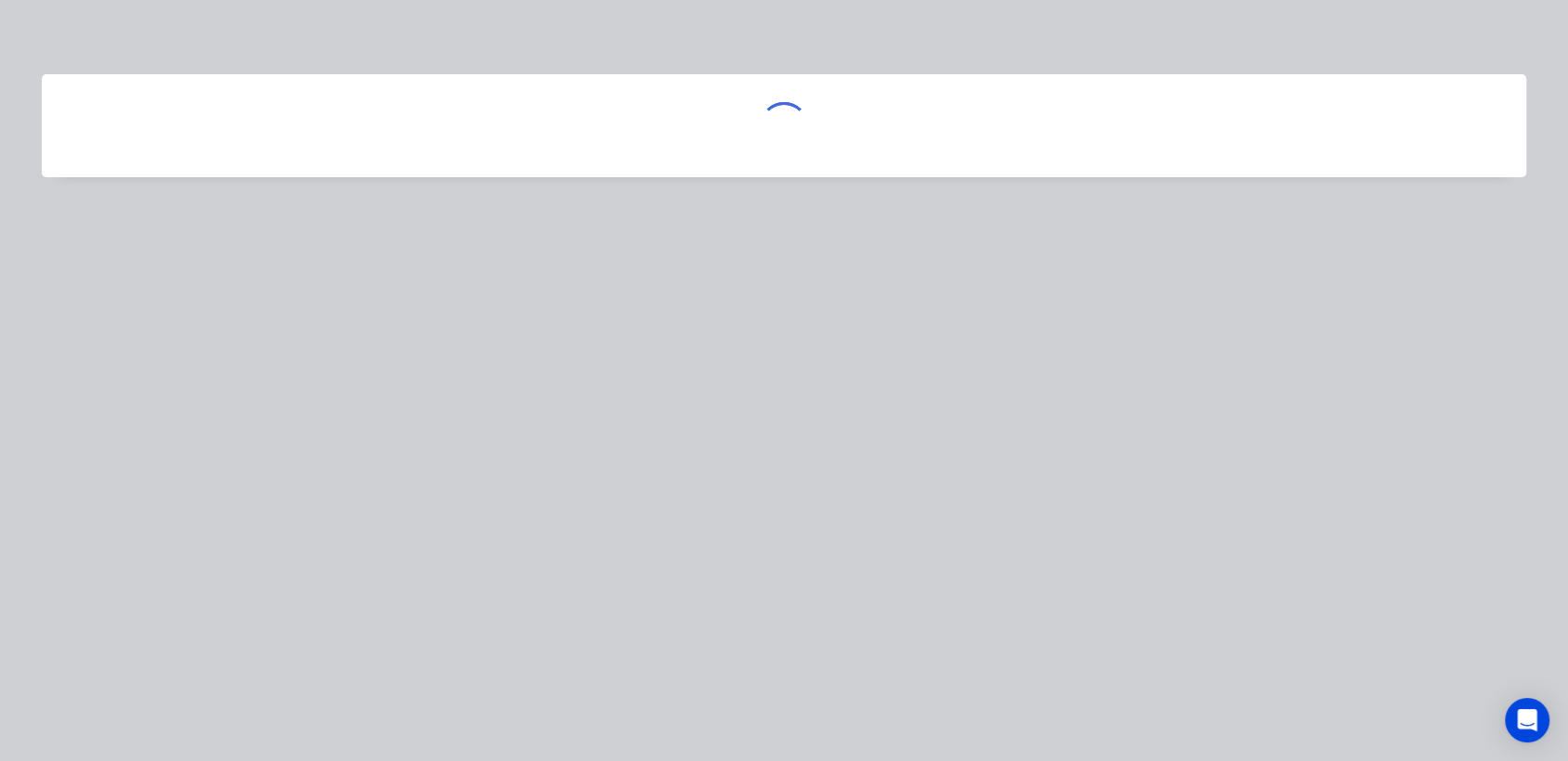
scroll to position [0, 0]
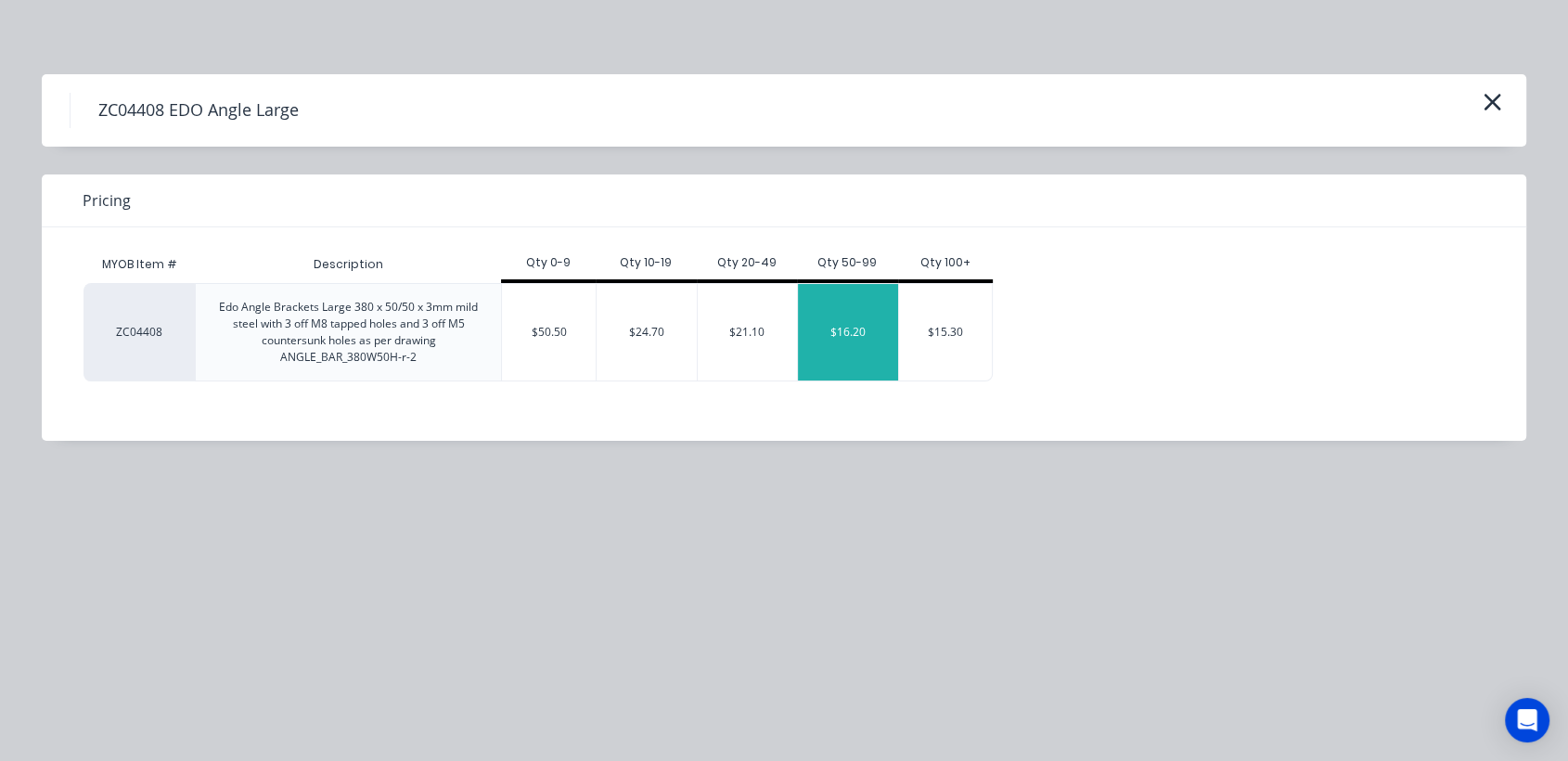
click at [858, 333] on div "$16.20" at bounding box center [848, 332] width 100 height 96
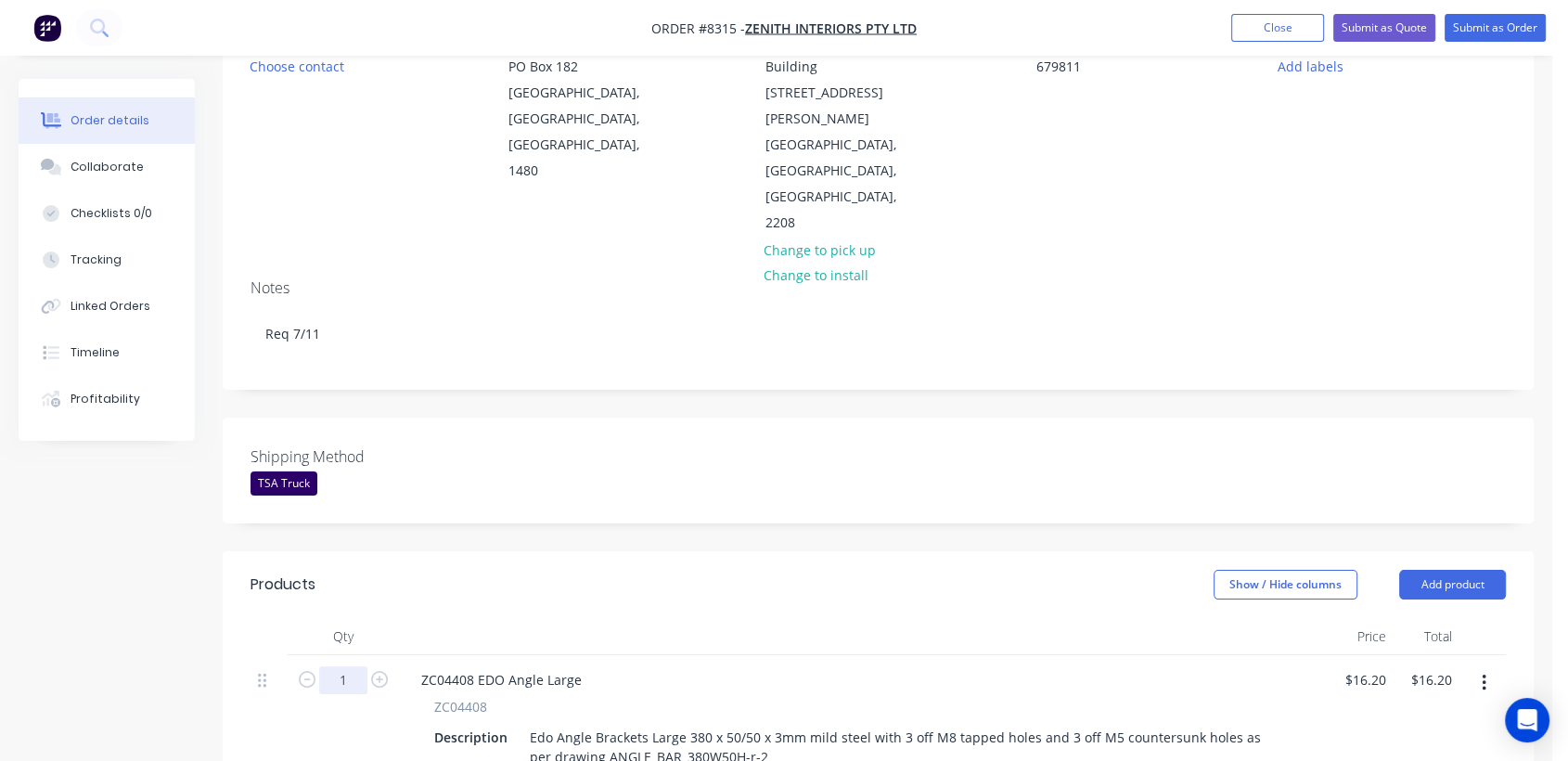
click at [356, 667] on input "1" at bounding box center [343, 681] width 49 height 28
type input "50"
type input "$810.00"
click at [1378, 667] on input "16.2" at bounding box center [1366, 680] width 50 height 27
type input "$18.14"
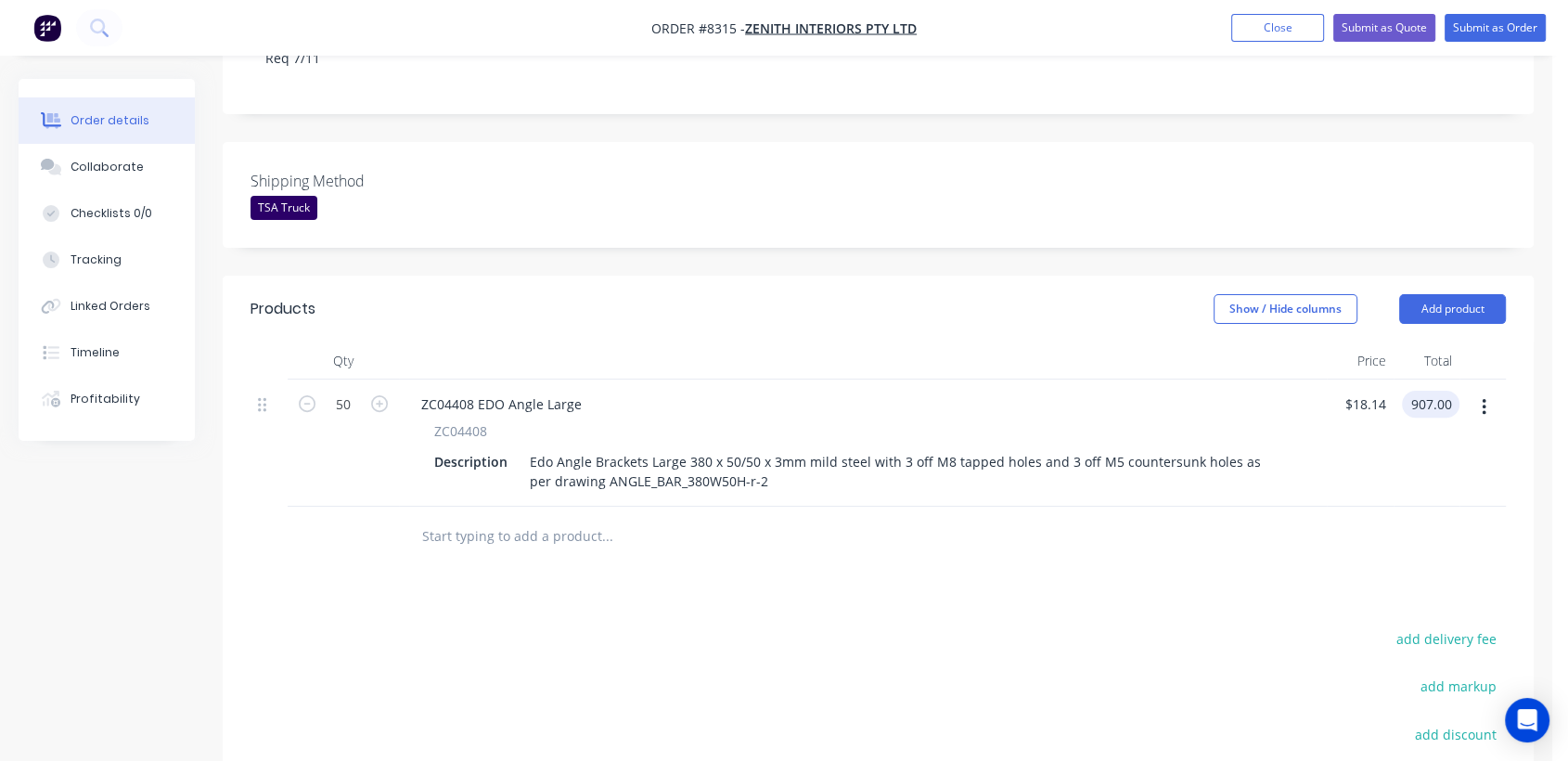
scroll to position [516, 0]
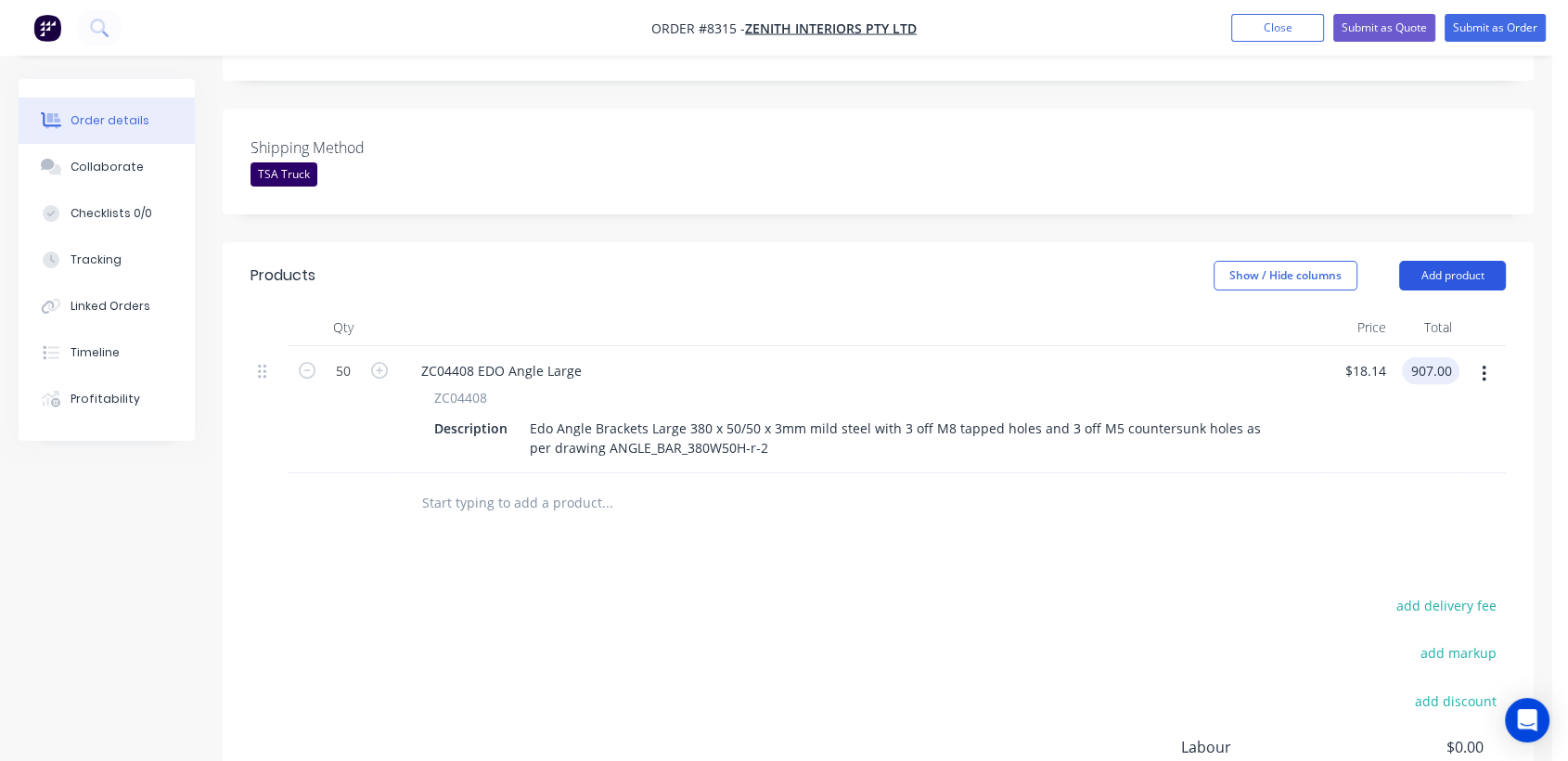
type input "$907.00"
click at [1435, 261] on button "Add product" at bounding box center [1452, 276] width 106 height 30
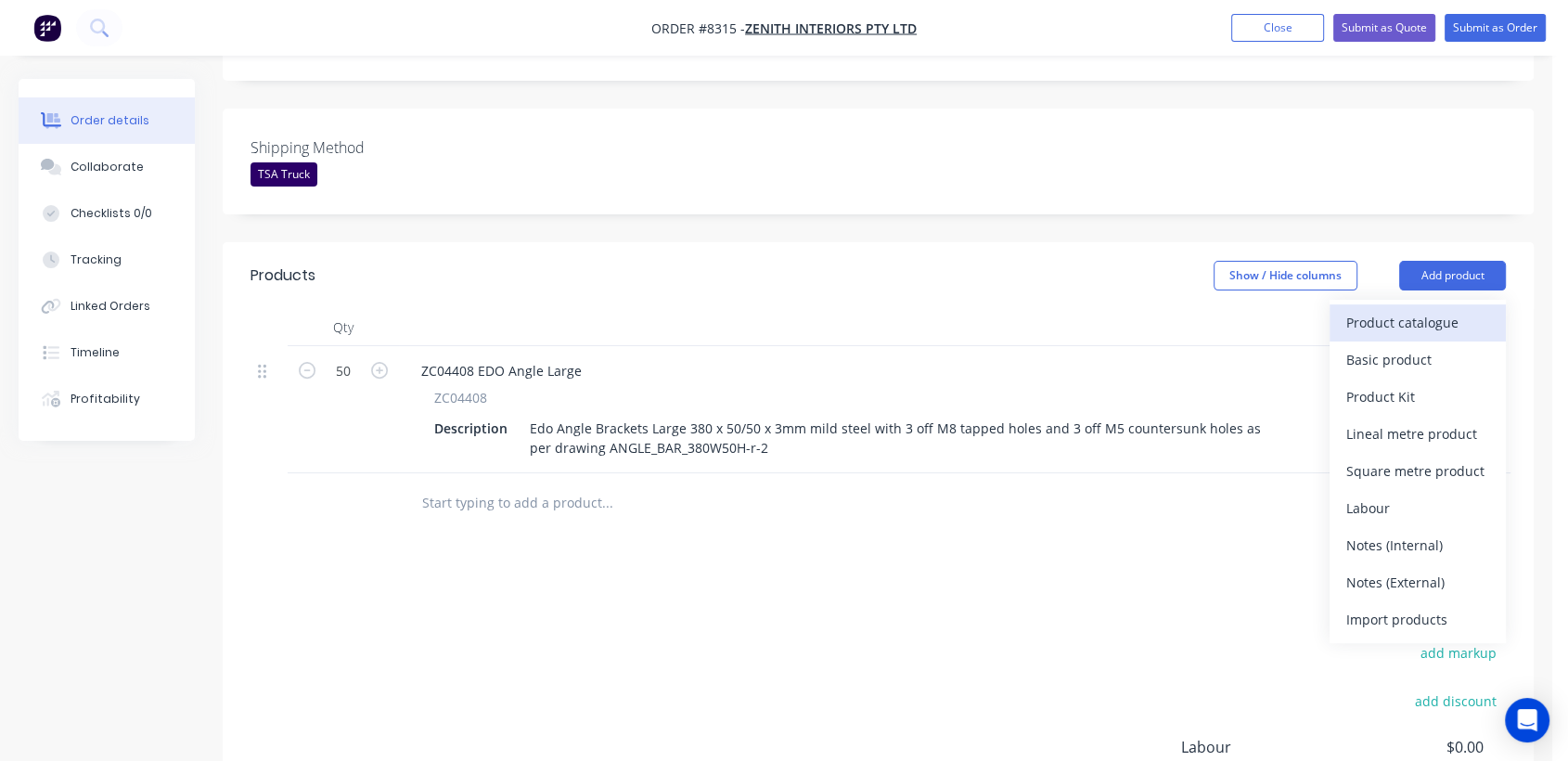
click at [1381, 309] on div "Product catalogue" at bounding box center [1418, 322] width 143 height 27
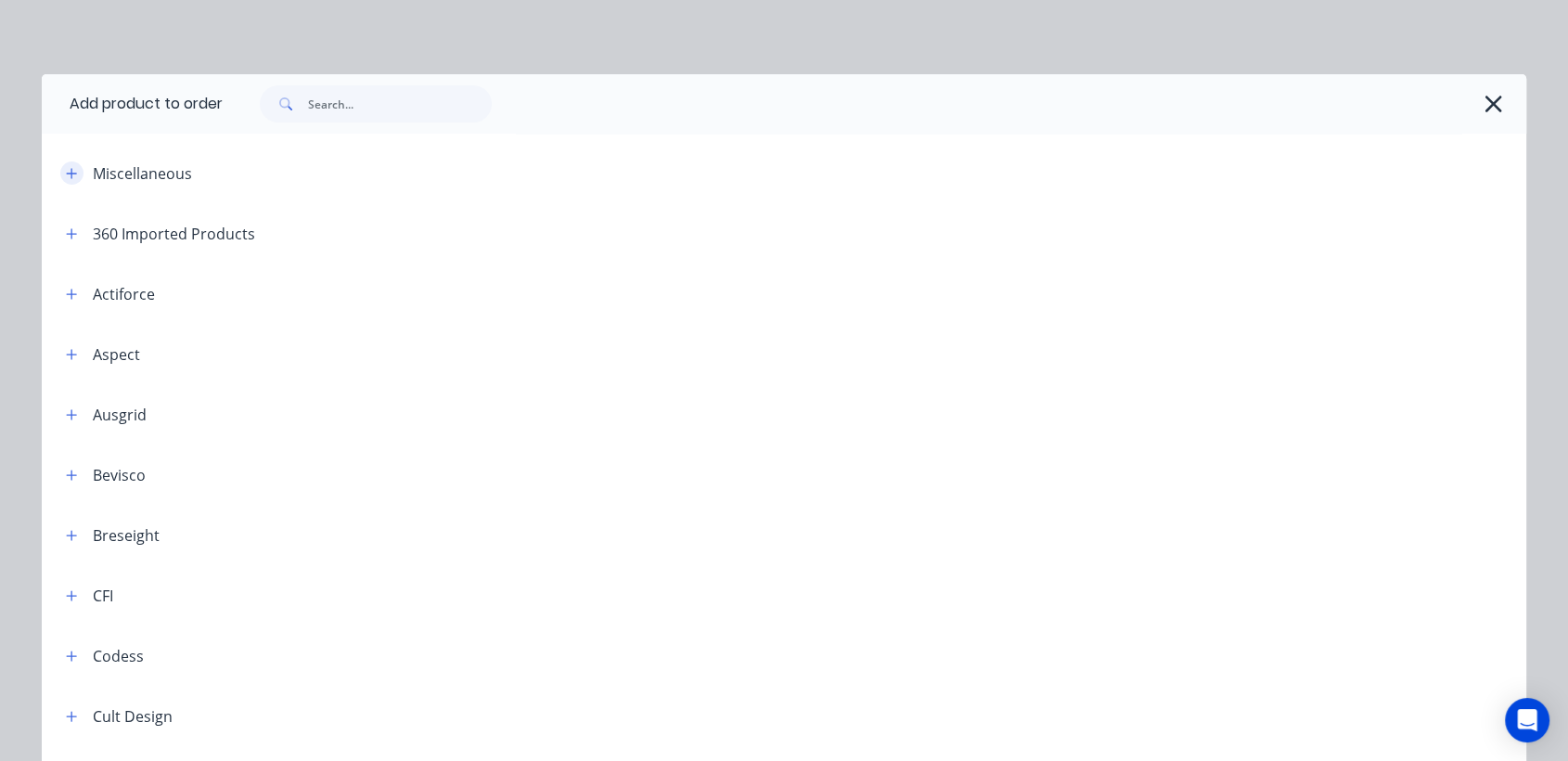
click at [66, 169] on icon "button" at bounding box center [71, 173] width 11 height 13
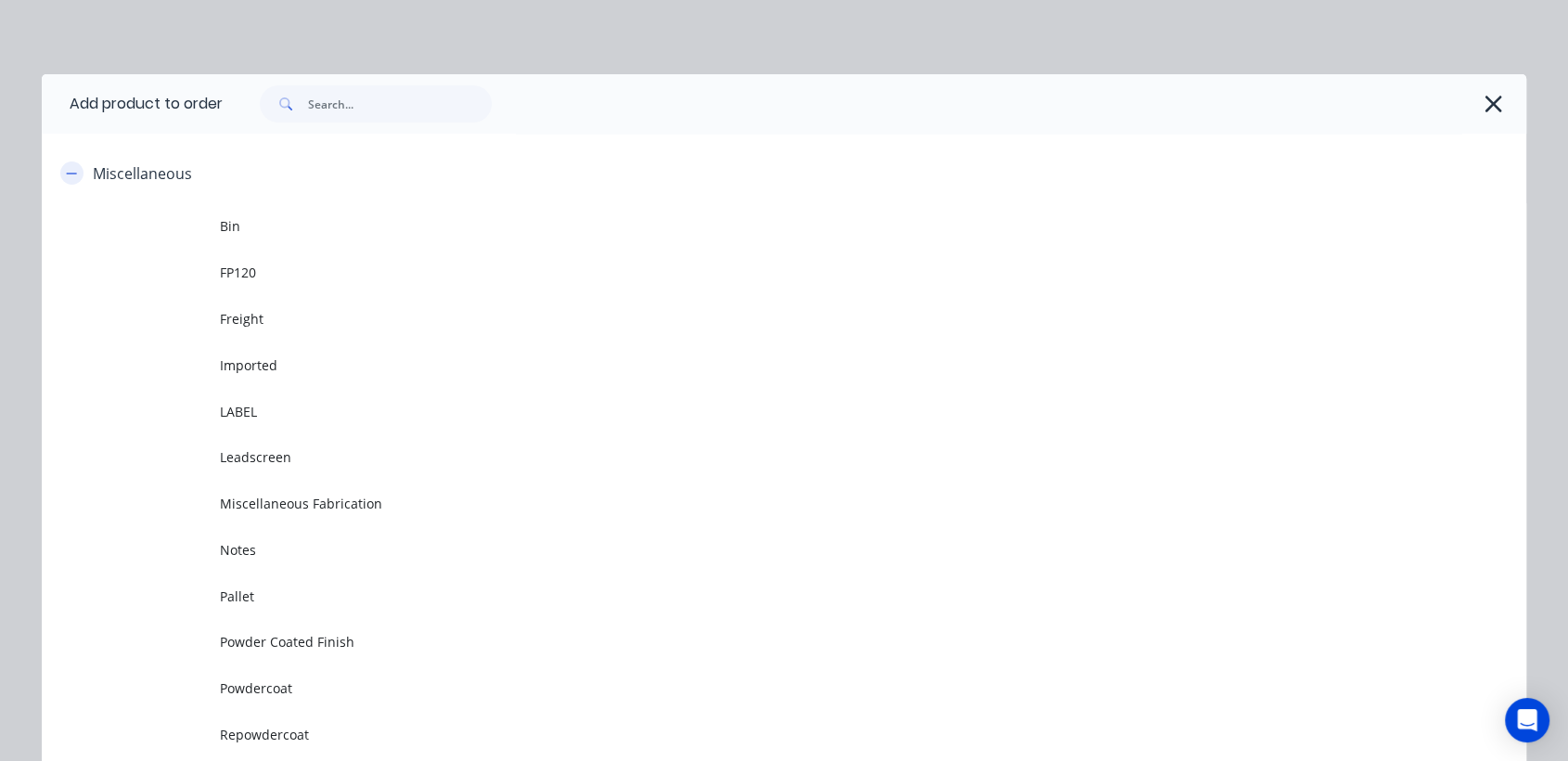
click at [66, 170] on icon "button" at bounding box center [71, 173] width 11 height 13
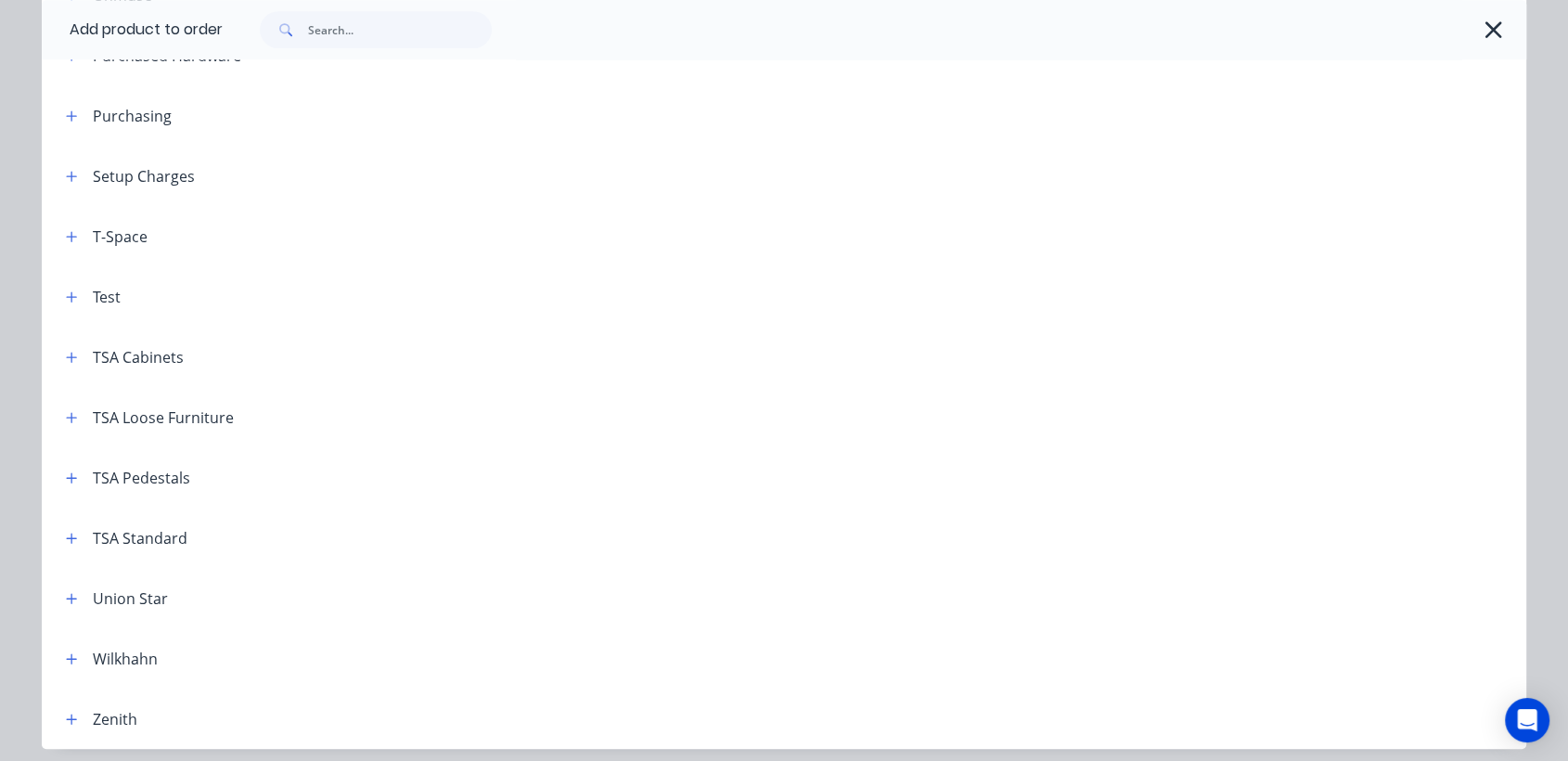
scroll to position [1153, 0]
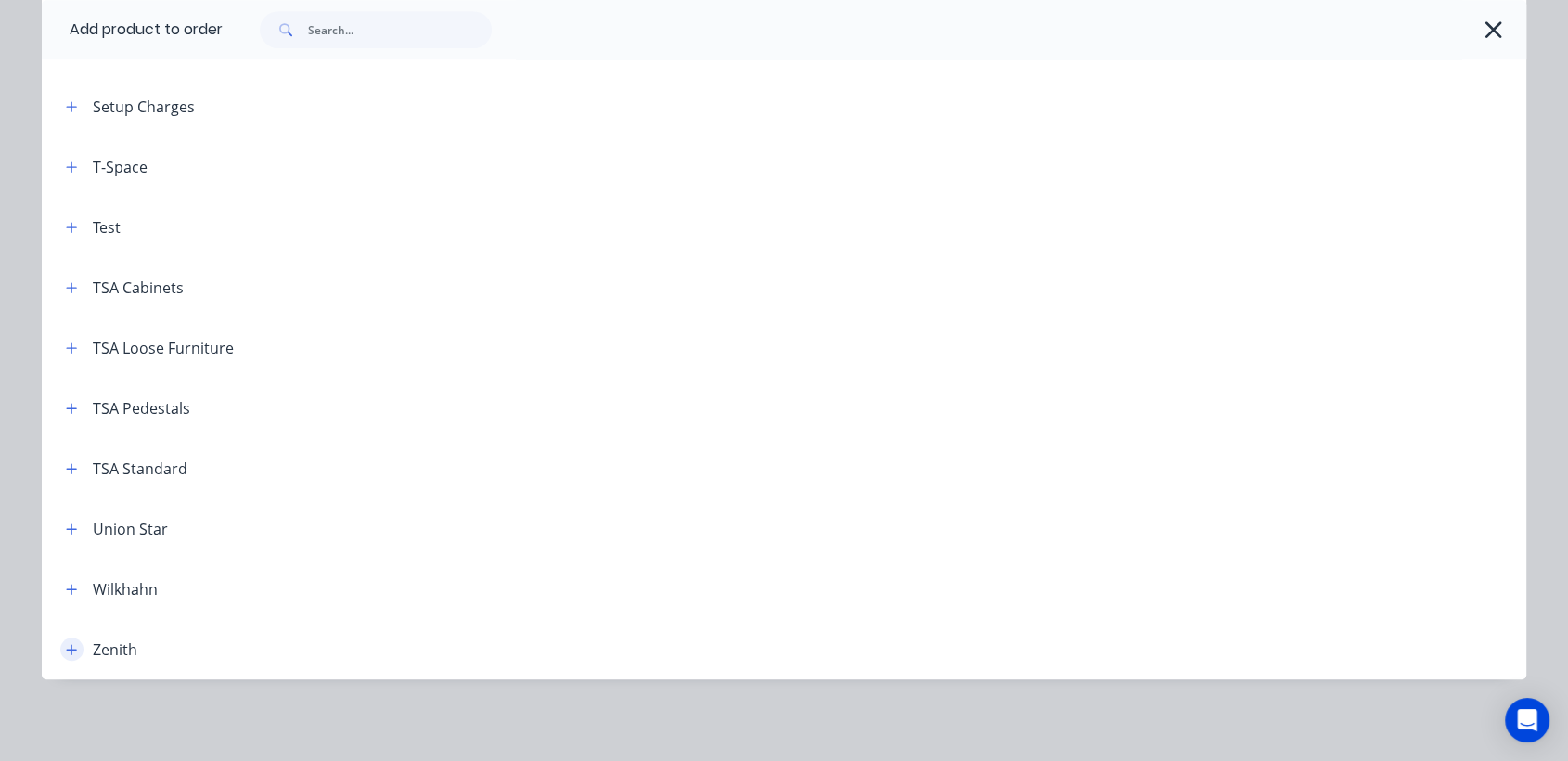
click at [67, 649] on icon "button" at bounding box center [71, 650] width 11 height 13
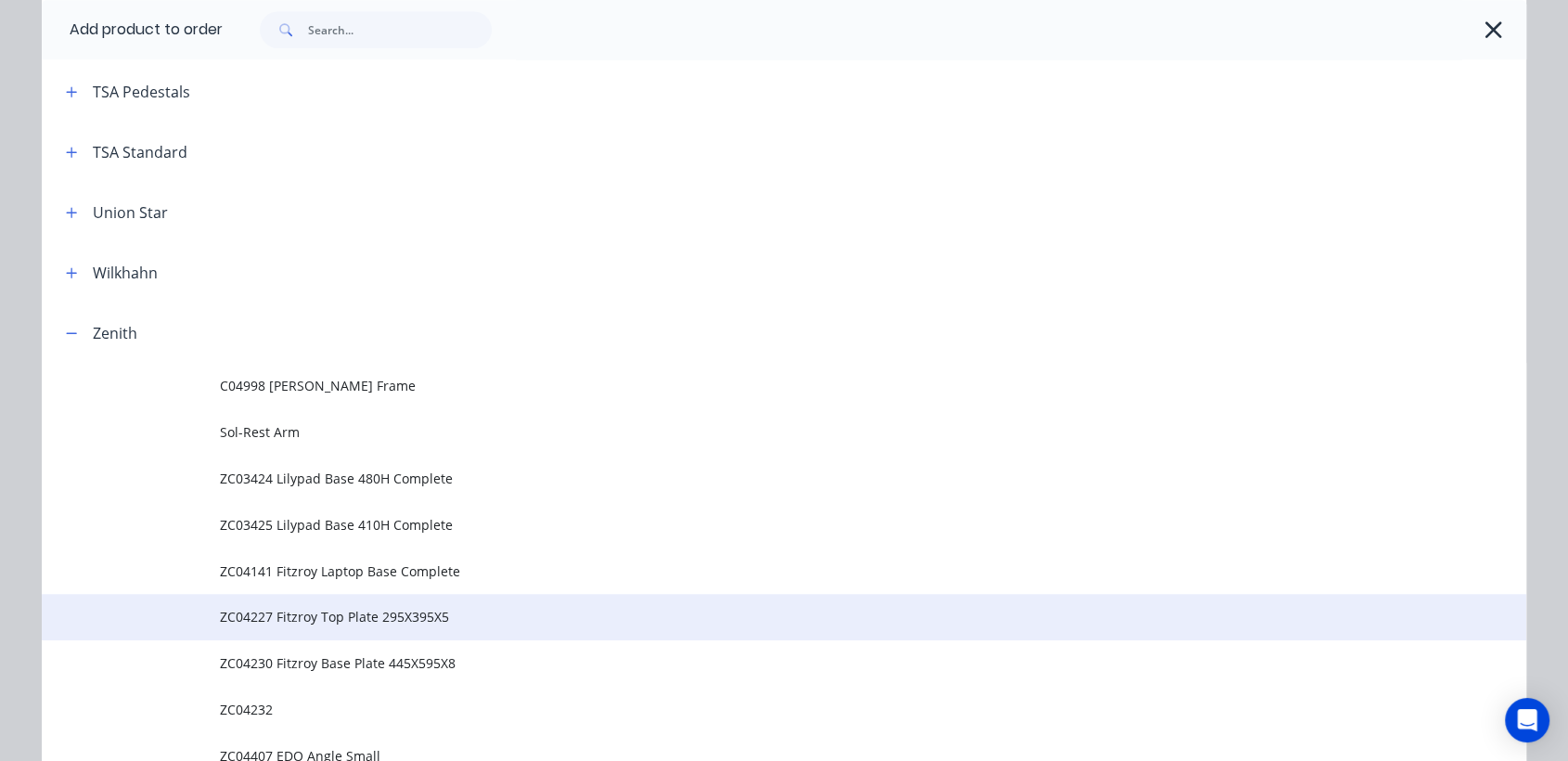
scroll to position [1662, 0]
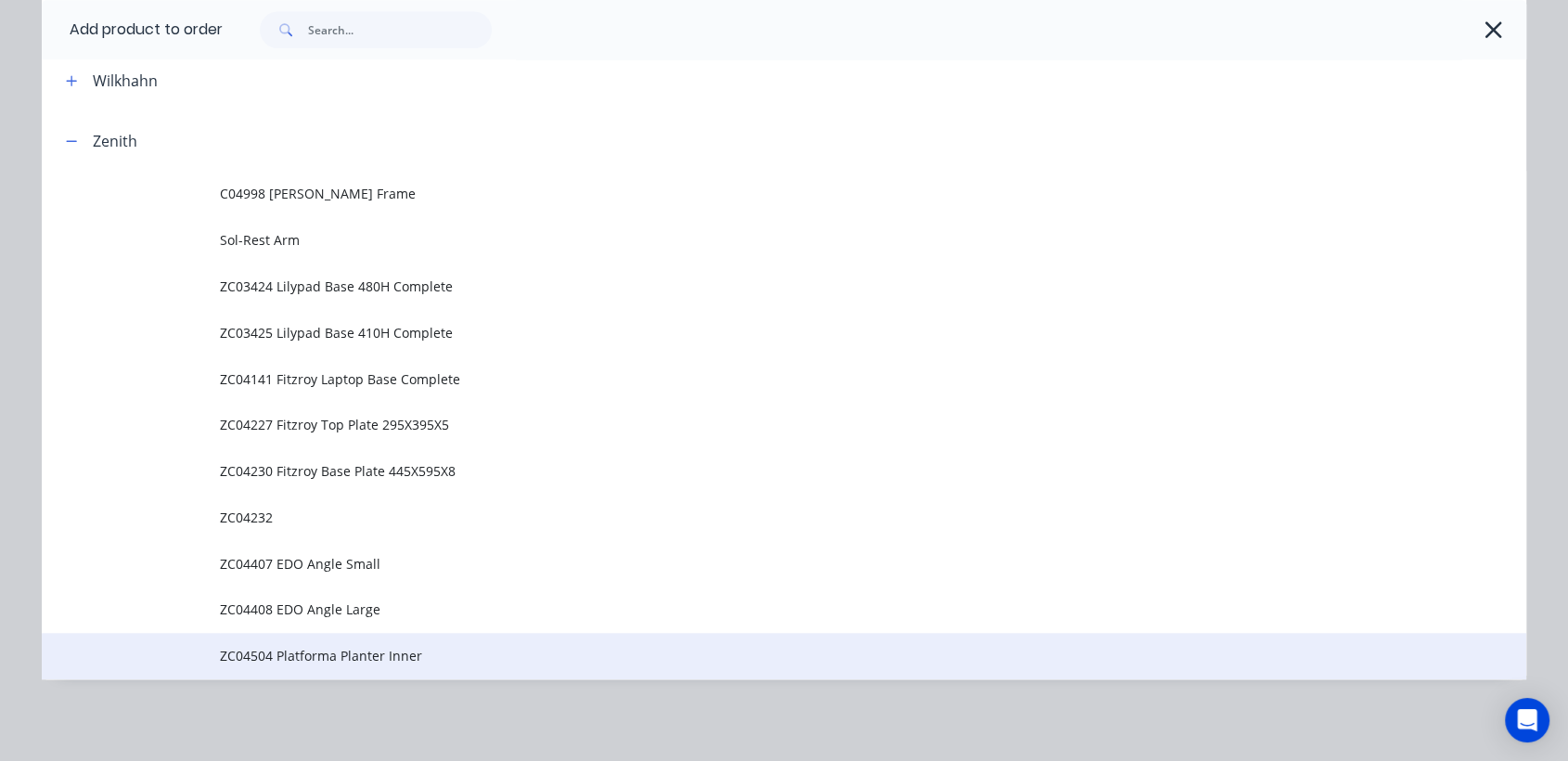
click at [381, 660] on span "ZC04504 Platforma Planter Inner" at bounding box center [742, 656] width 1045 height 20
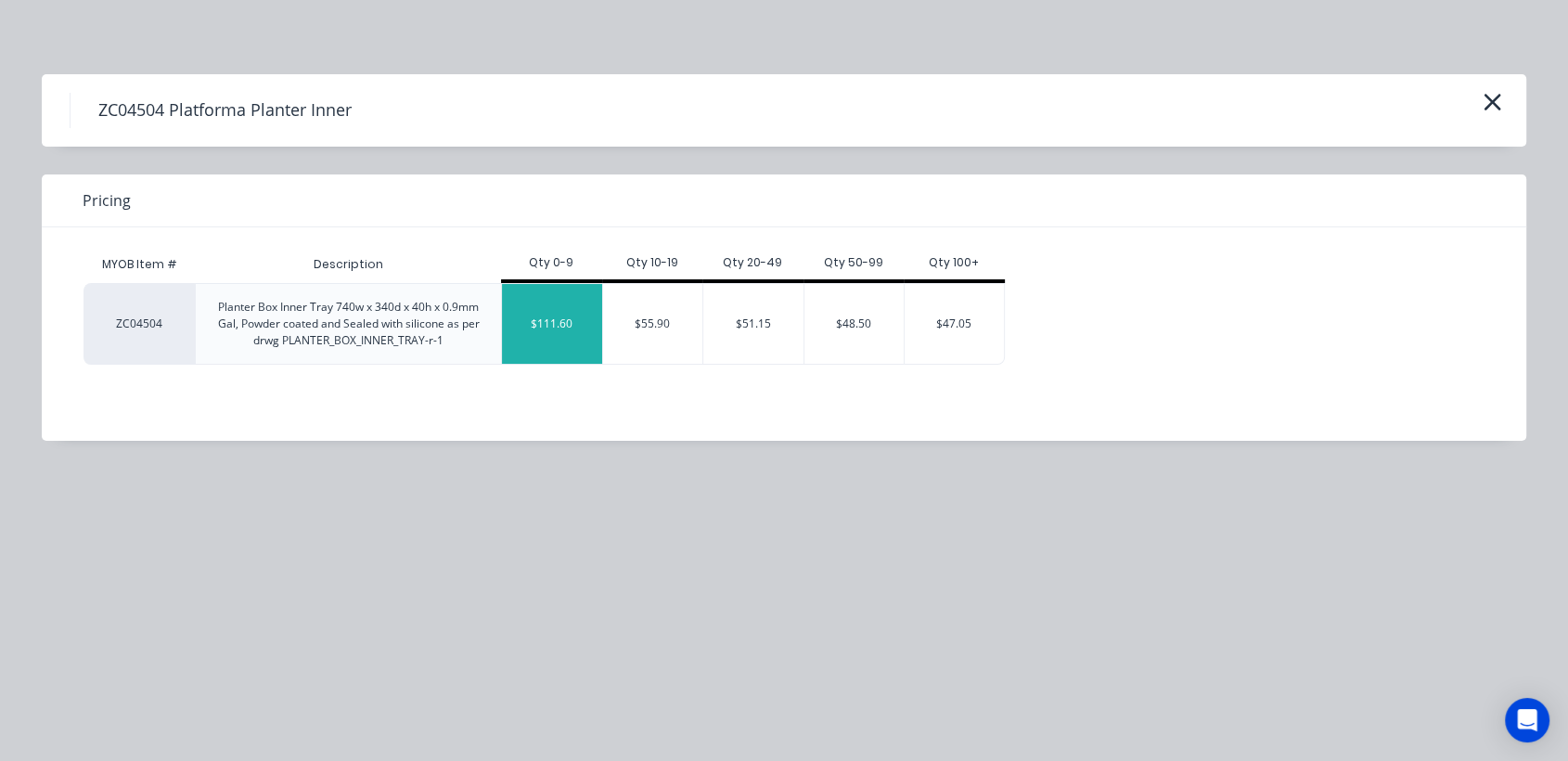
click at [566, 319] on div "$111.60" at bounding box center [552, 324] width 100 height 79
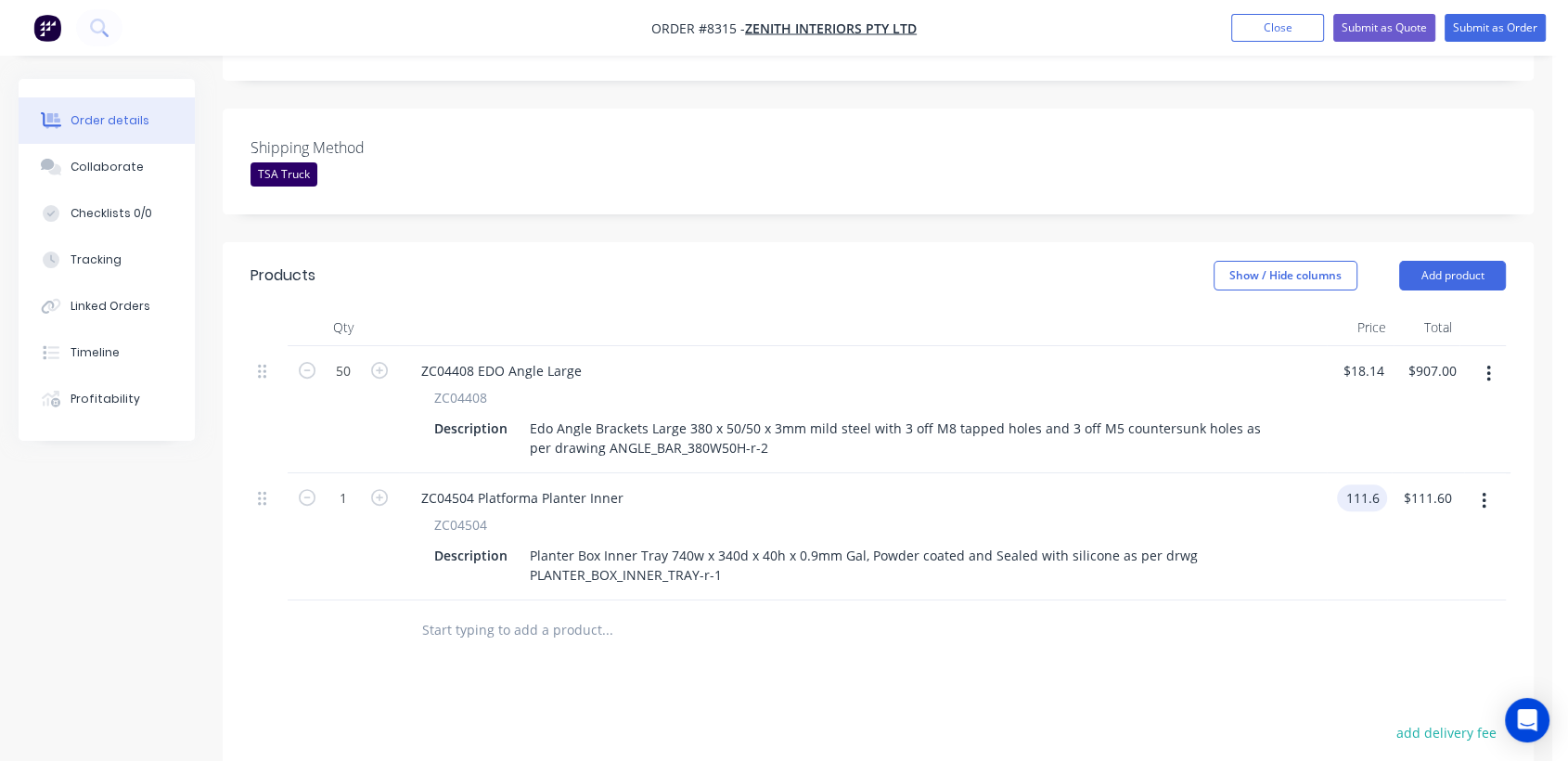
click at [1373, 485] on input "111.6" at bounding box center [1365, 498] width 43 height 27
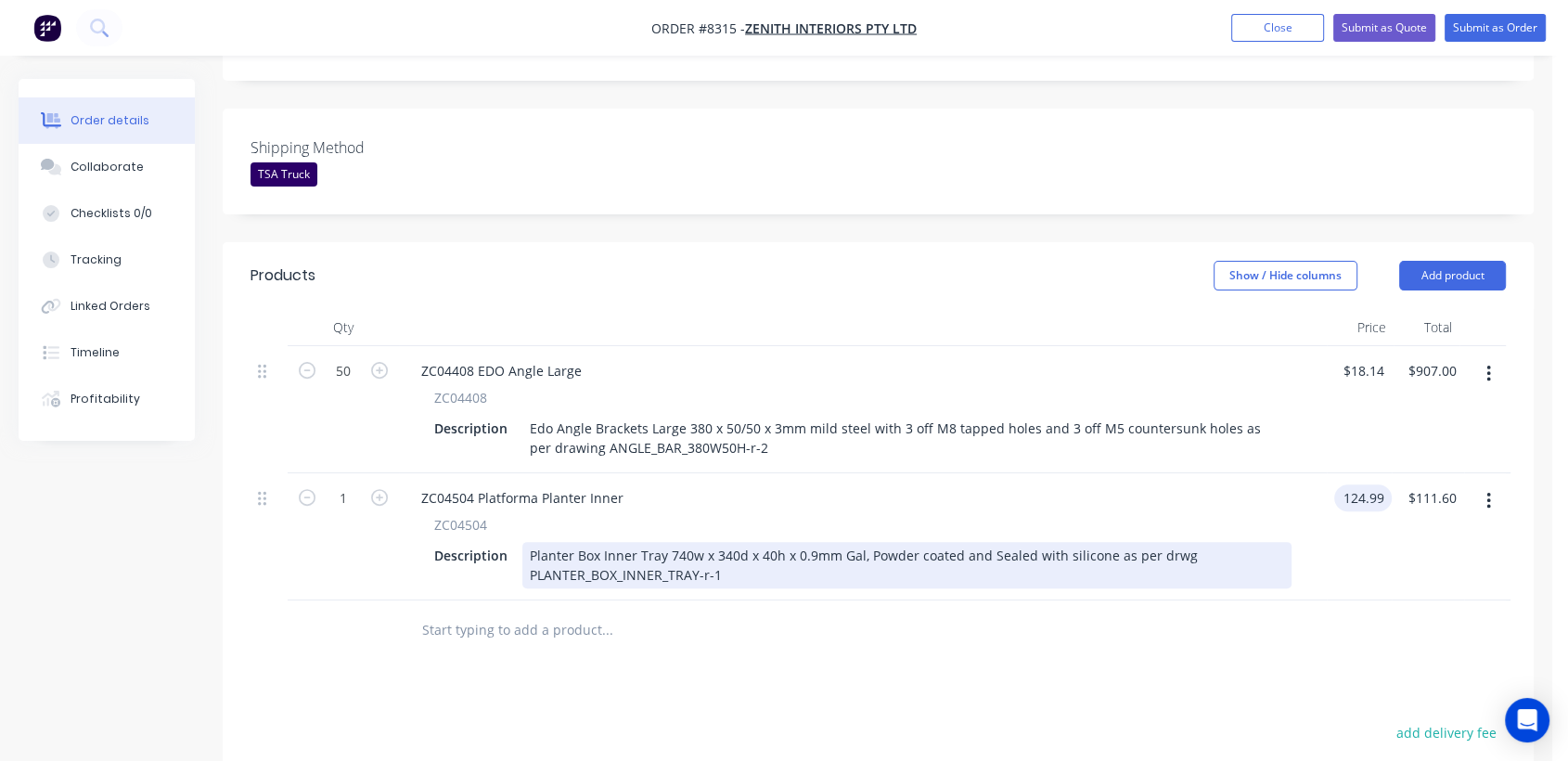
type input "$124.99"
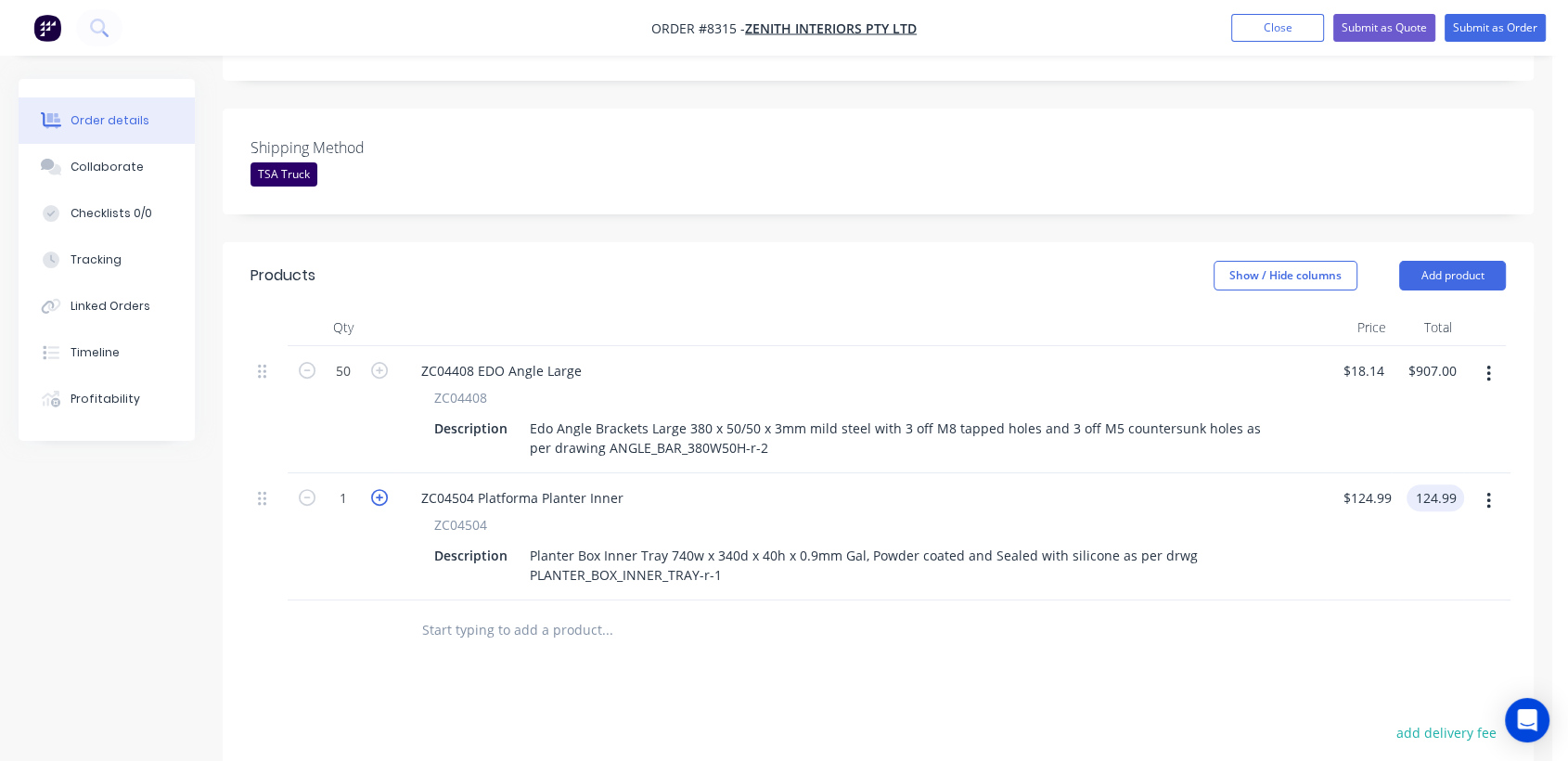
type input "$124.99"
drag, startPoint x: 377, startPoint y: 423, endPoint x: 453, endPoint y: 492, distance: 102.6
click at [376, 490] on icon "button" at bounding box center [379, 498] width 17 height 17
type input "2"
type input "$249.98"
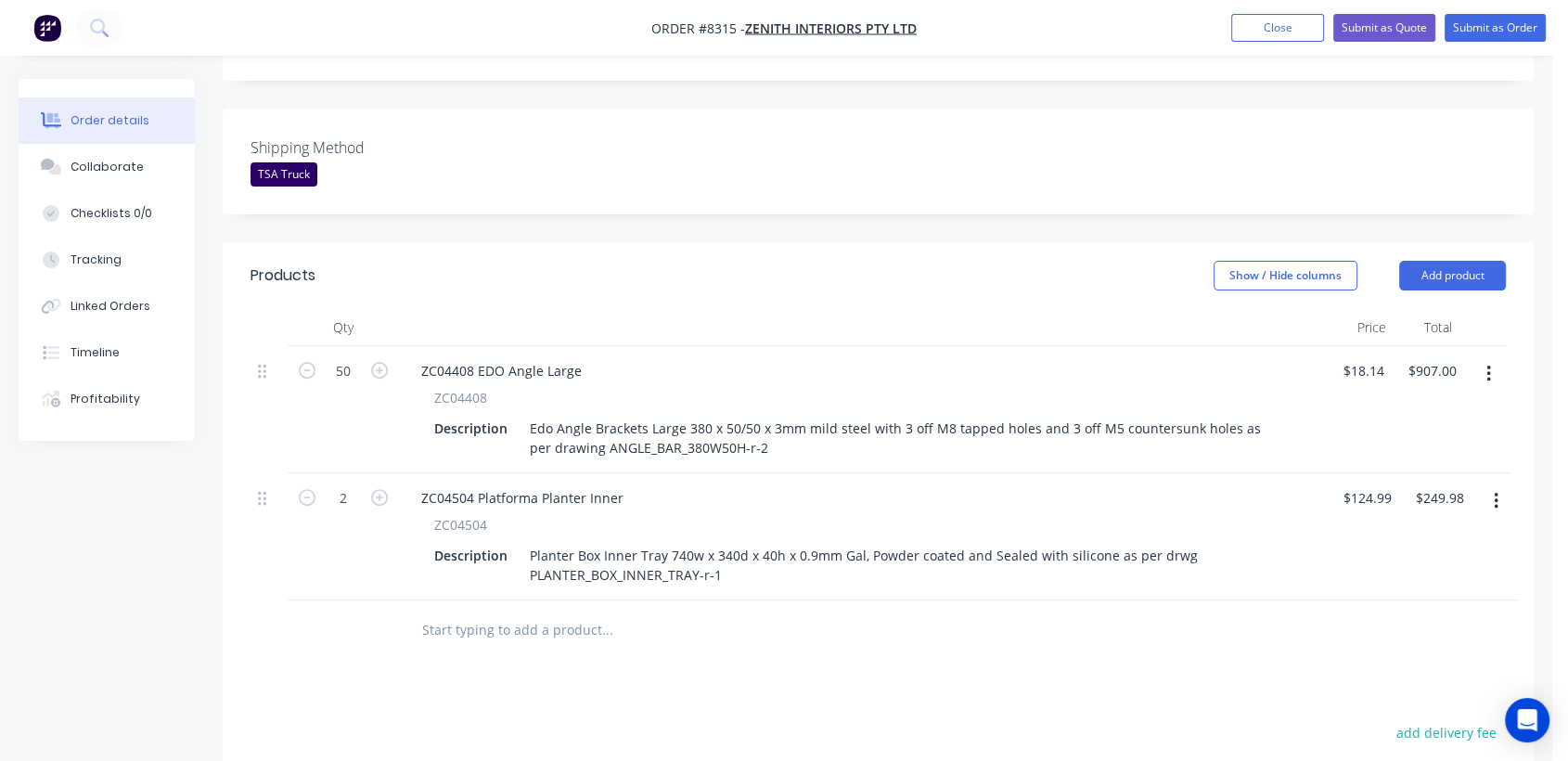
click at [535, 612] on input "text" at bounding box center [607, 630] width 371 height 37
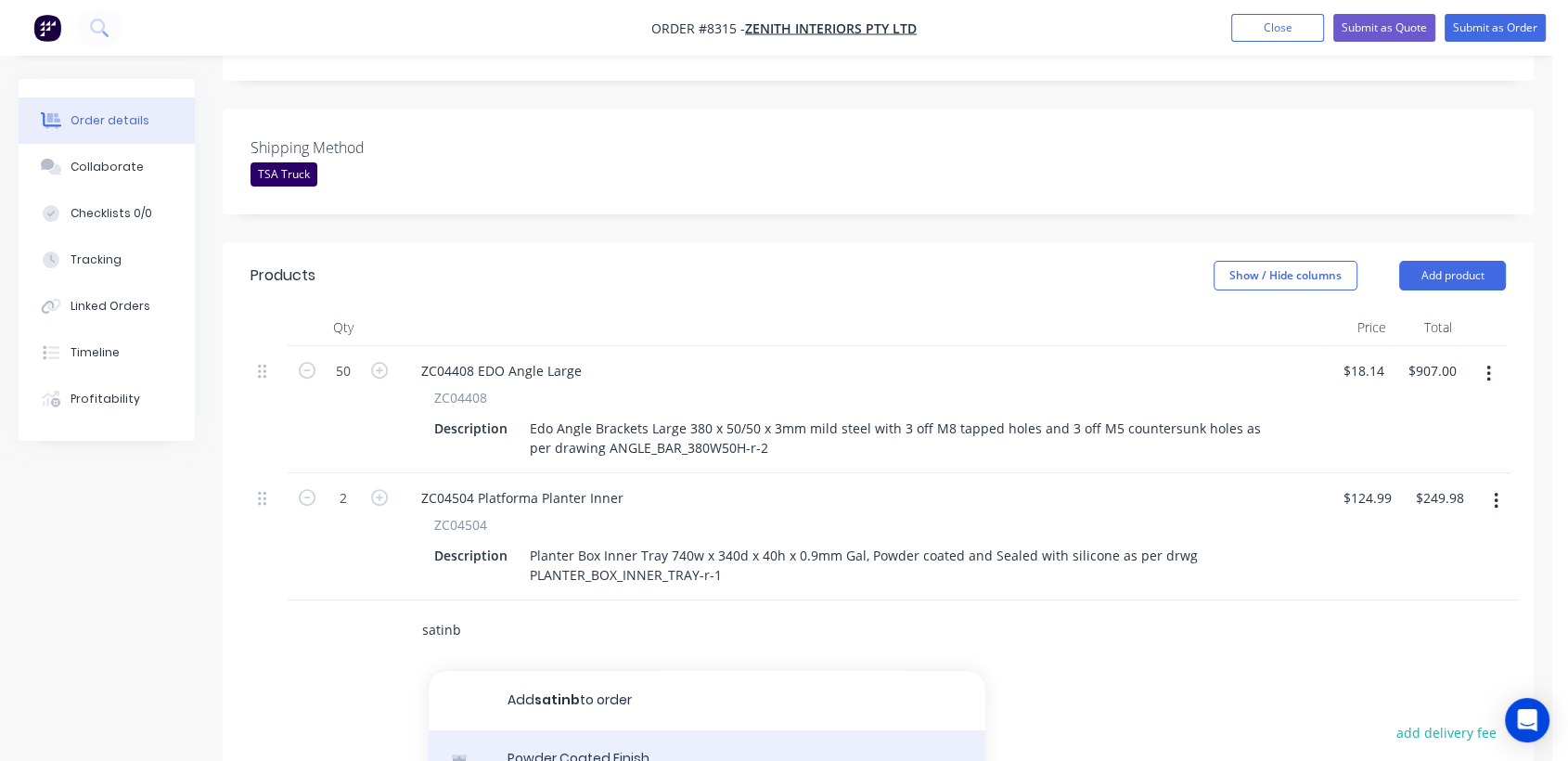
type input "satinb"
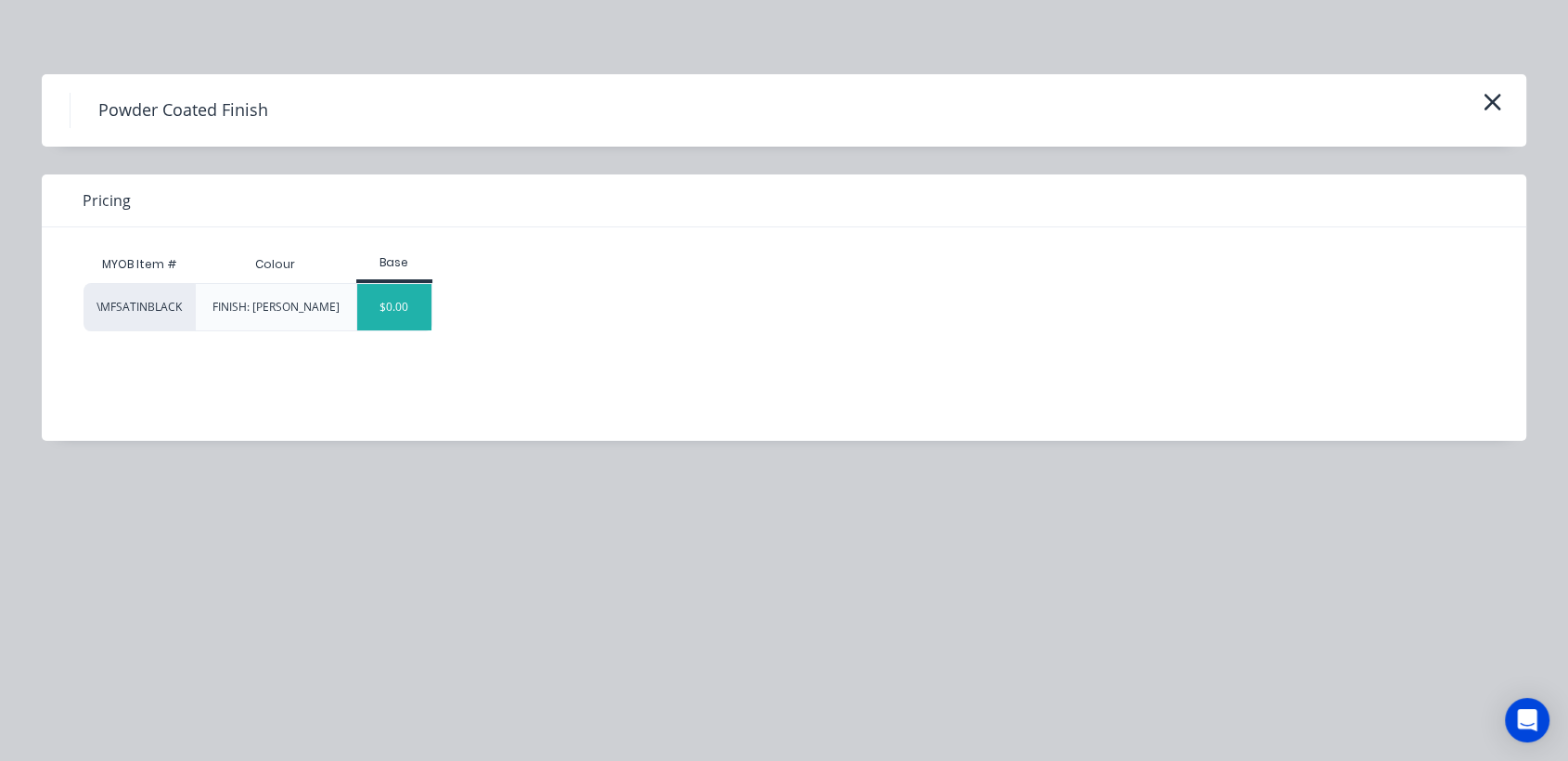
click at [410, 311] on div "$0.00" at bounding box center [395, 307] width 75 height 47
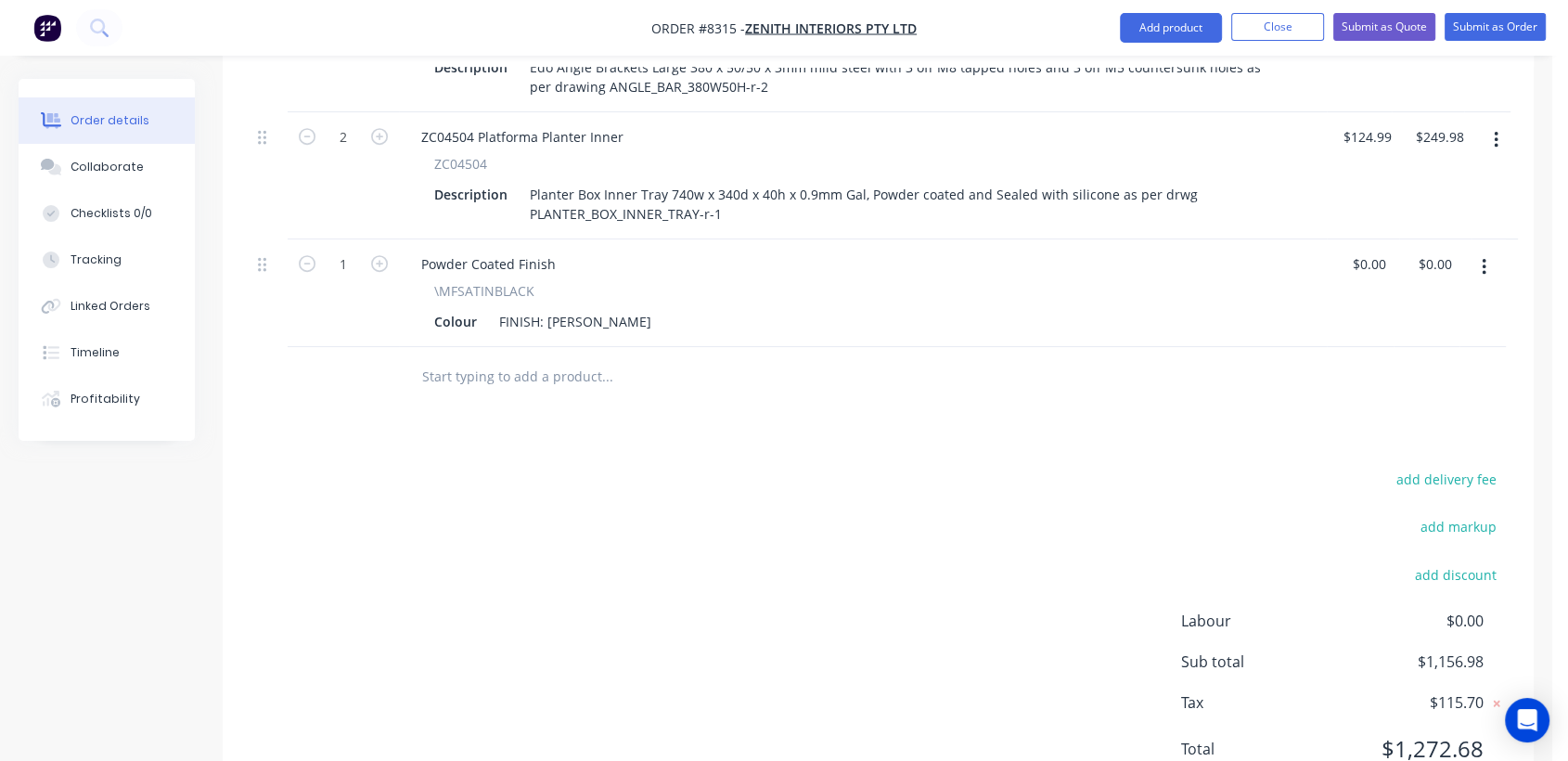
scroll to position [257, 0]
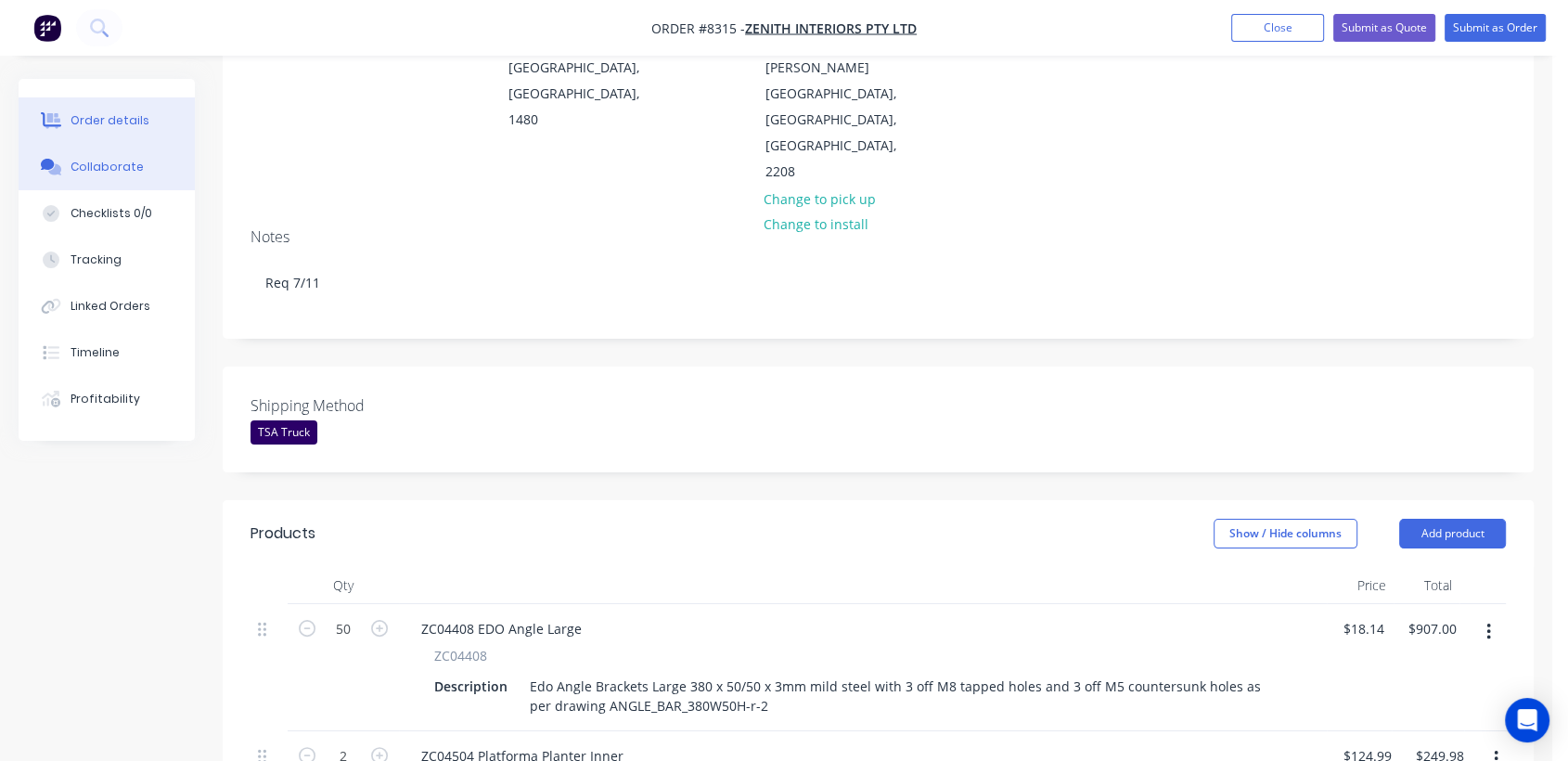
click at [129, 163] on div "Collaborate" at bounding box center [107, 167] width 73 height 17
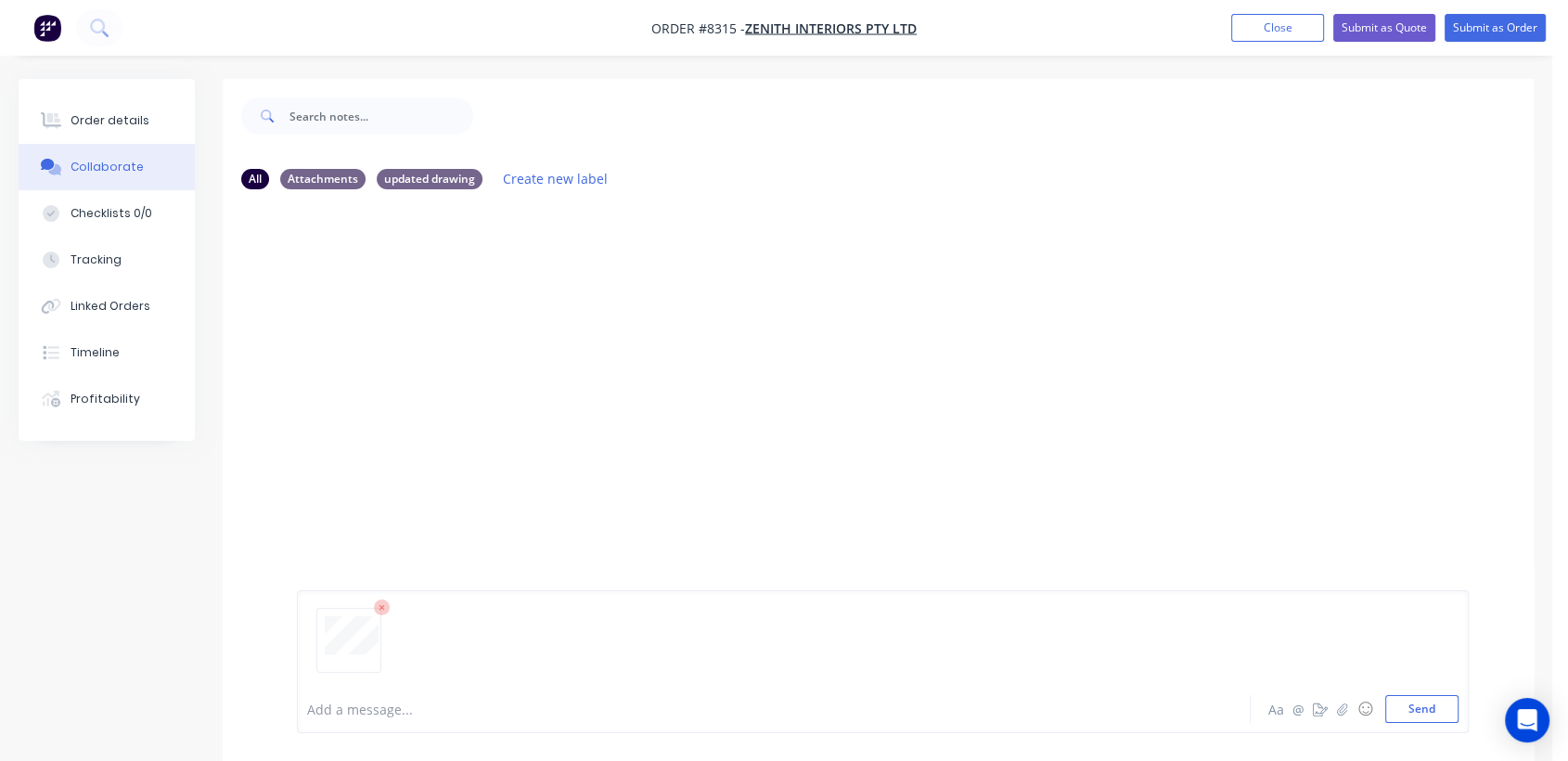
drag, startPoint x: 1436, startPoint y: 700, endPoint x: 1346, endPoint y: 626, distance: 116.5
click at [1435, 700] on button "Send" at bounding box center [1422, 709] width 73 height 28
click at [121, 106] on button "Order details" at bounding box center [107, 120] width 177 height 47
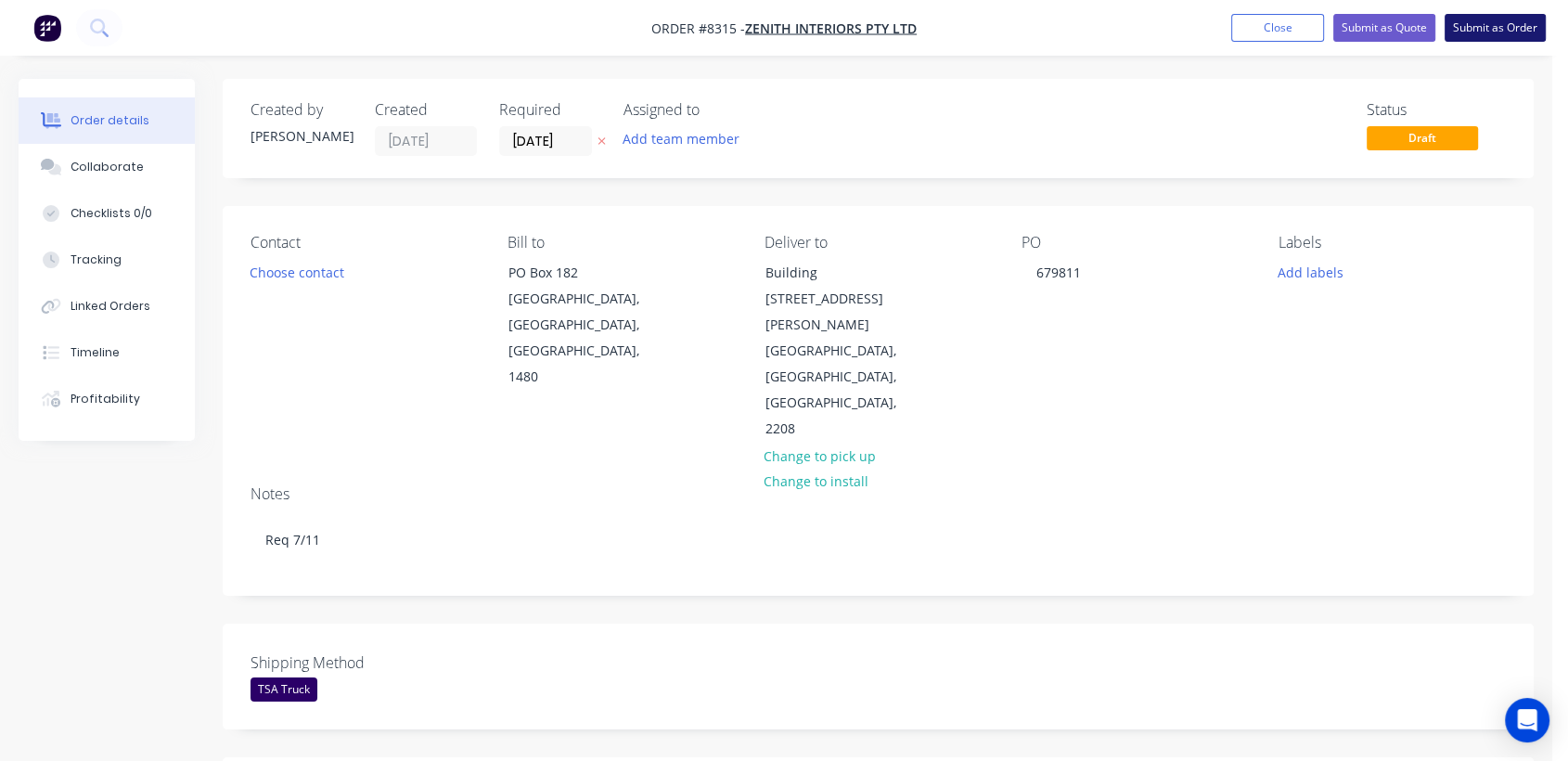
click at [1497, 30] on button "Submit as Order" at bounding box center [1496, 28] width 101 height 28
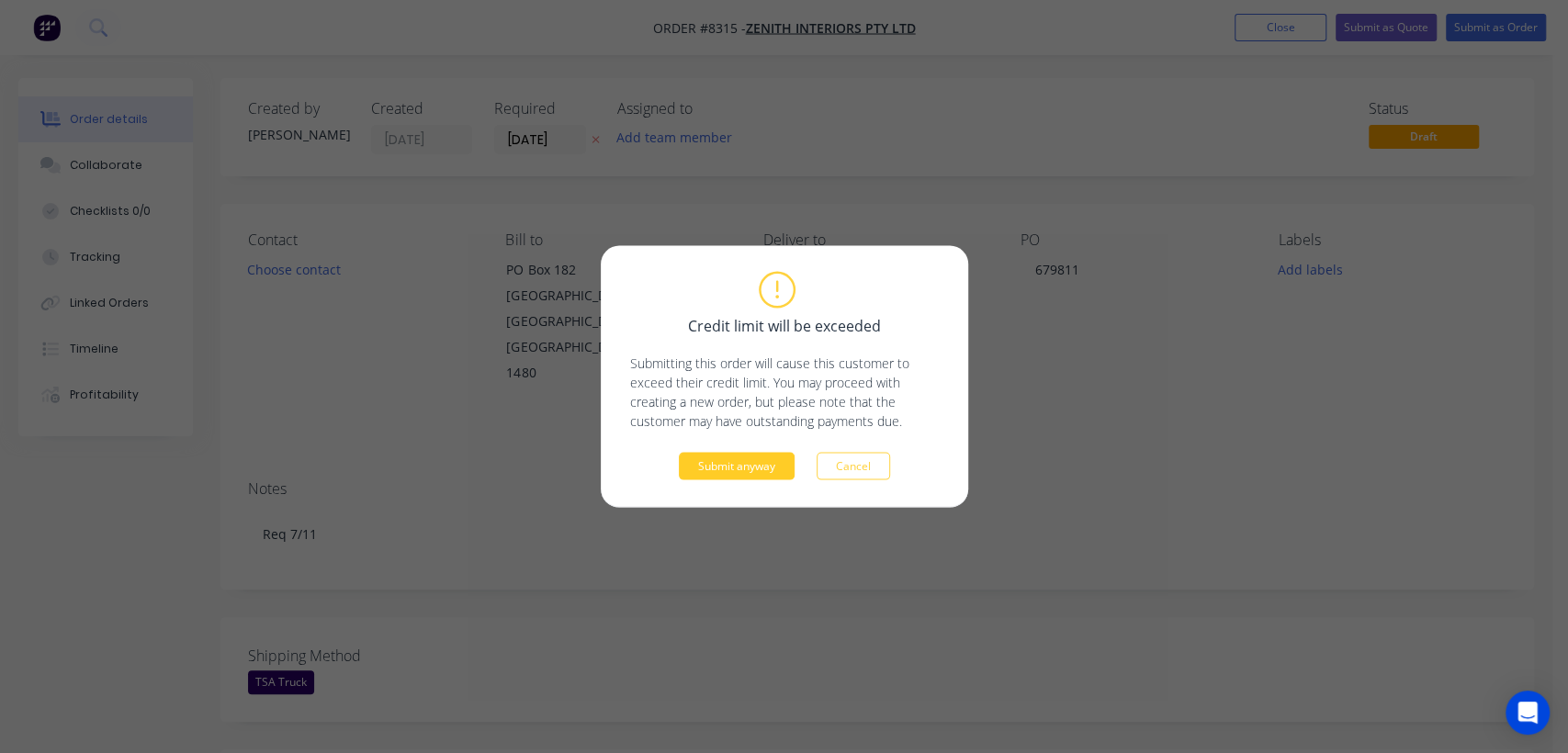
click at [757, 466] on button "Submit anyway" at bounding box center [737, 467] width 116 height 28
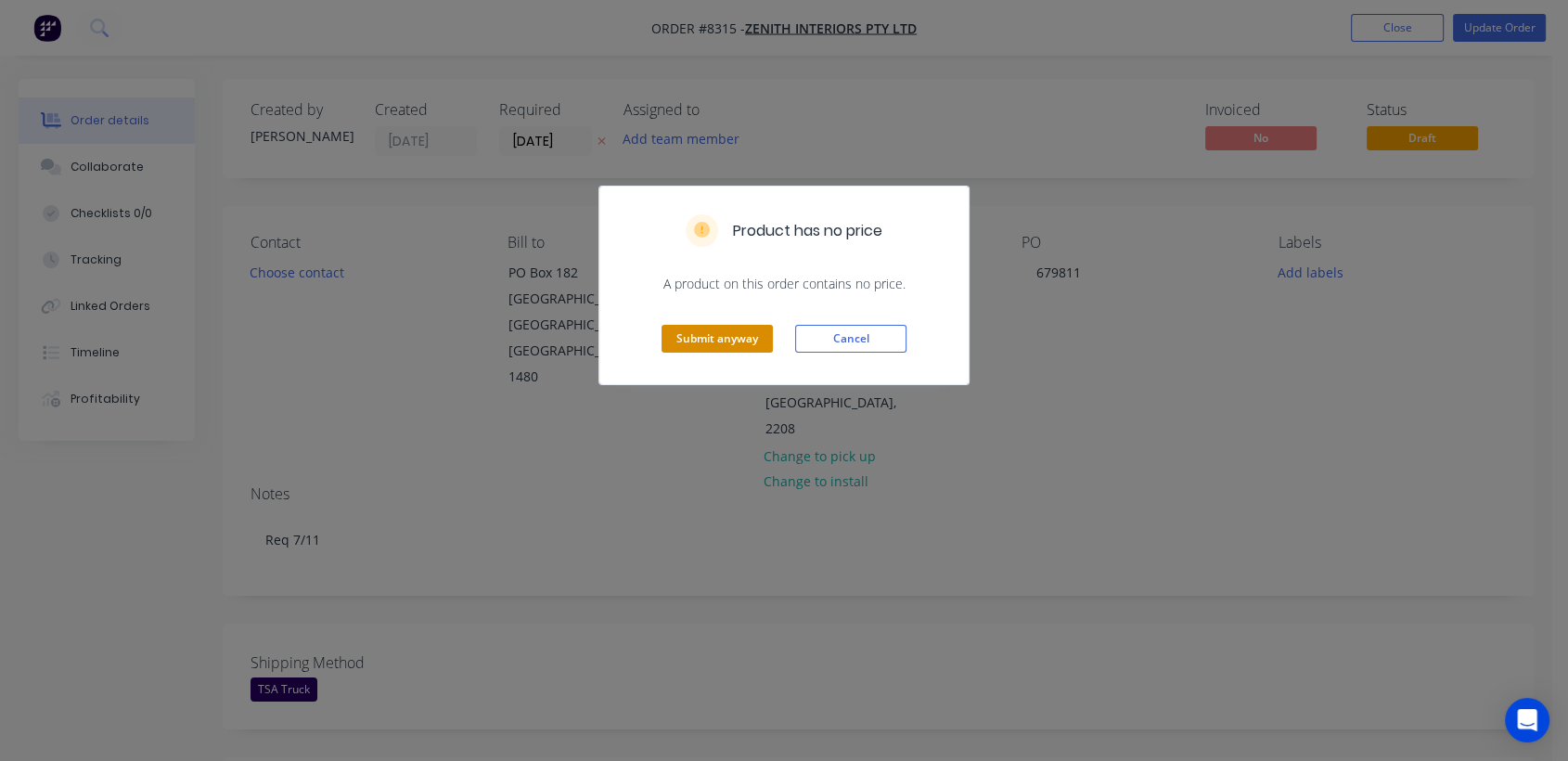
click at [733, 337] on button "Submit anyway" at bounding box center [717, 339] width 111 height 28
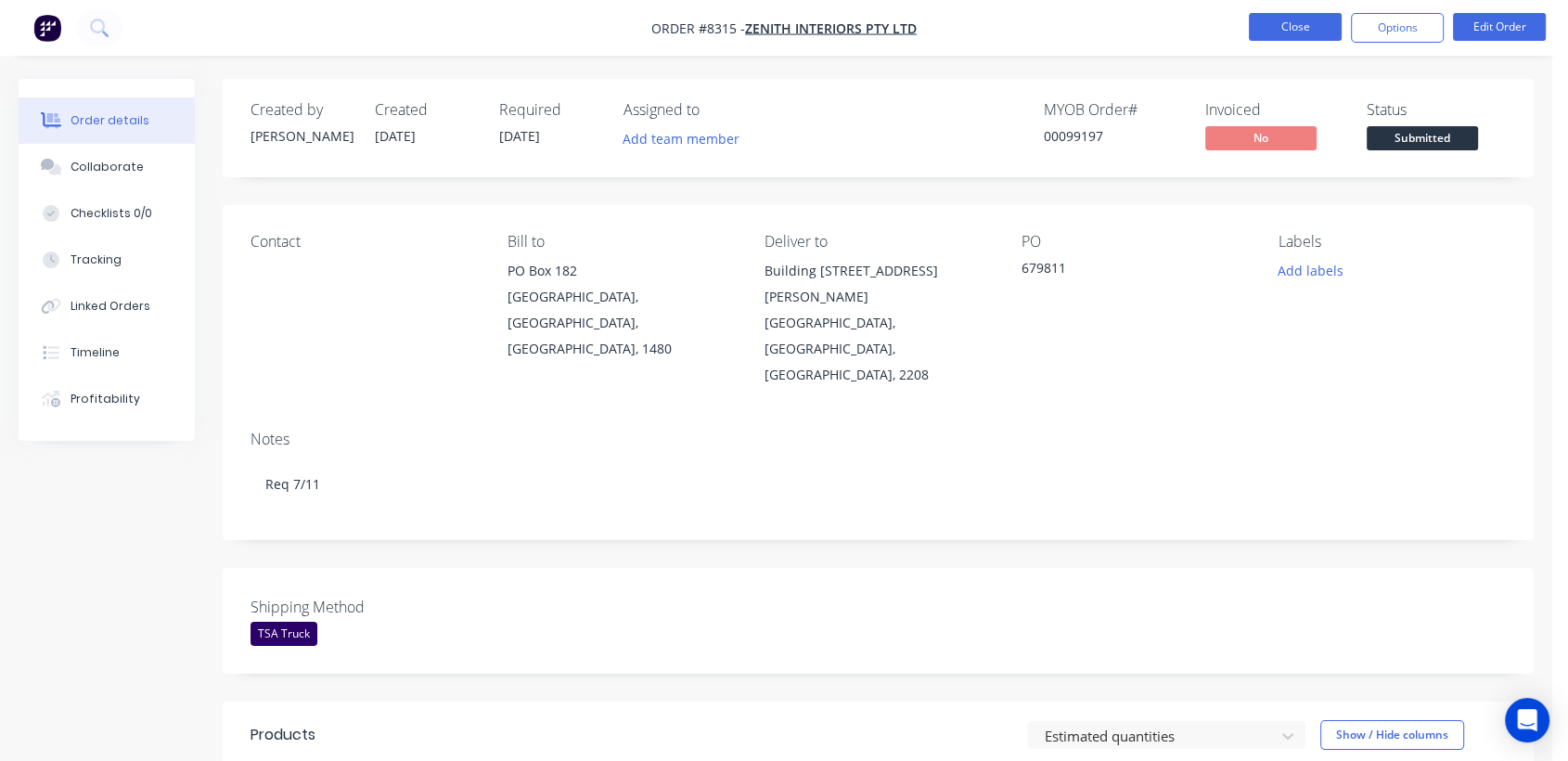
click at [1282, 21] on button "Close" at bounding box center [1295, 27] width 92 height 28
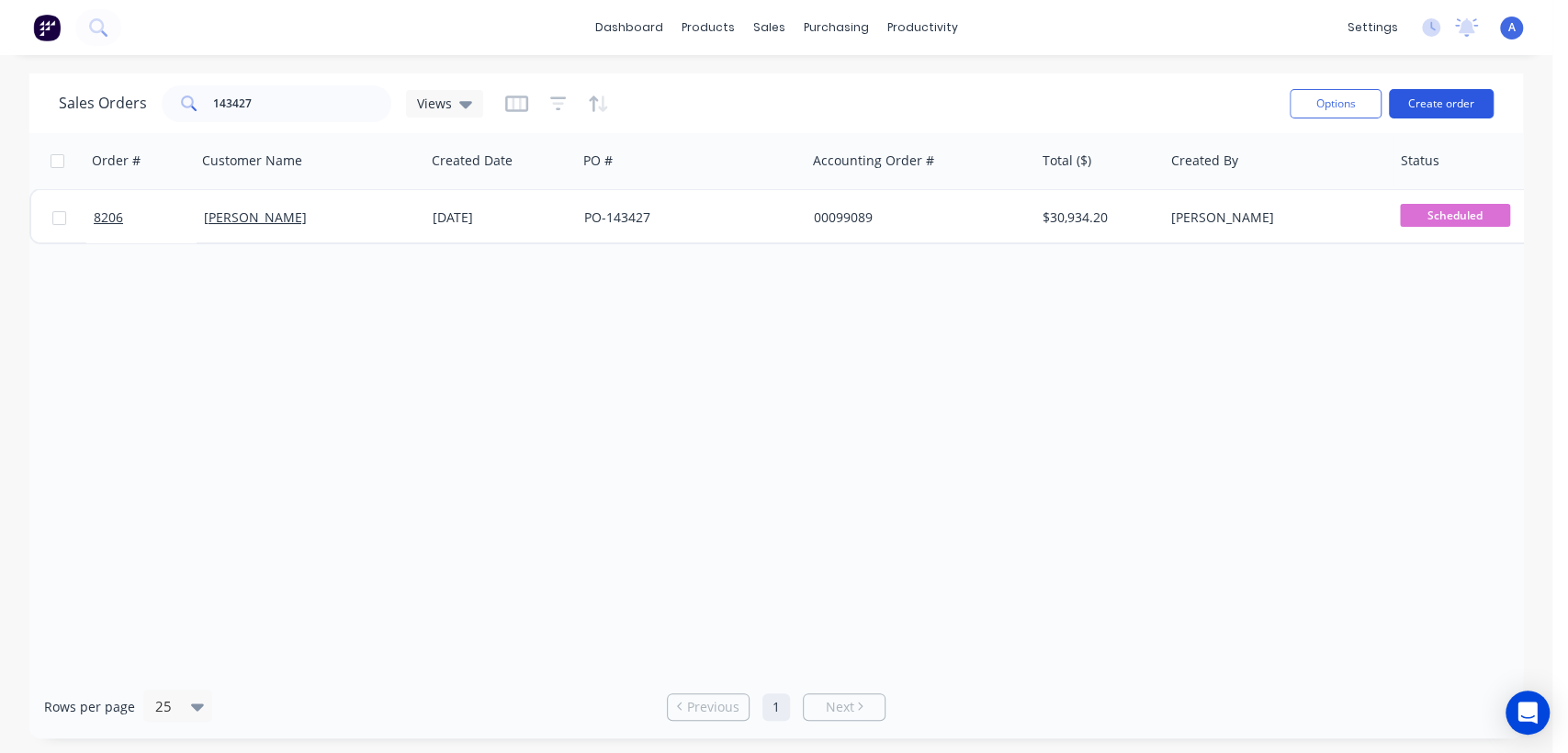
click at [1429, 99] on button "Create order" at bounding box center [1441, 104] width 105 height 29
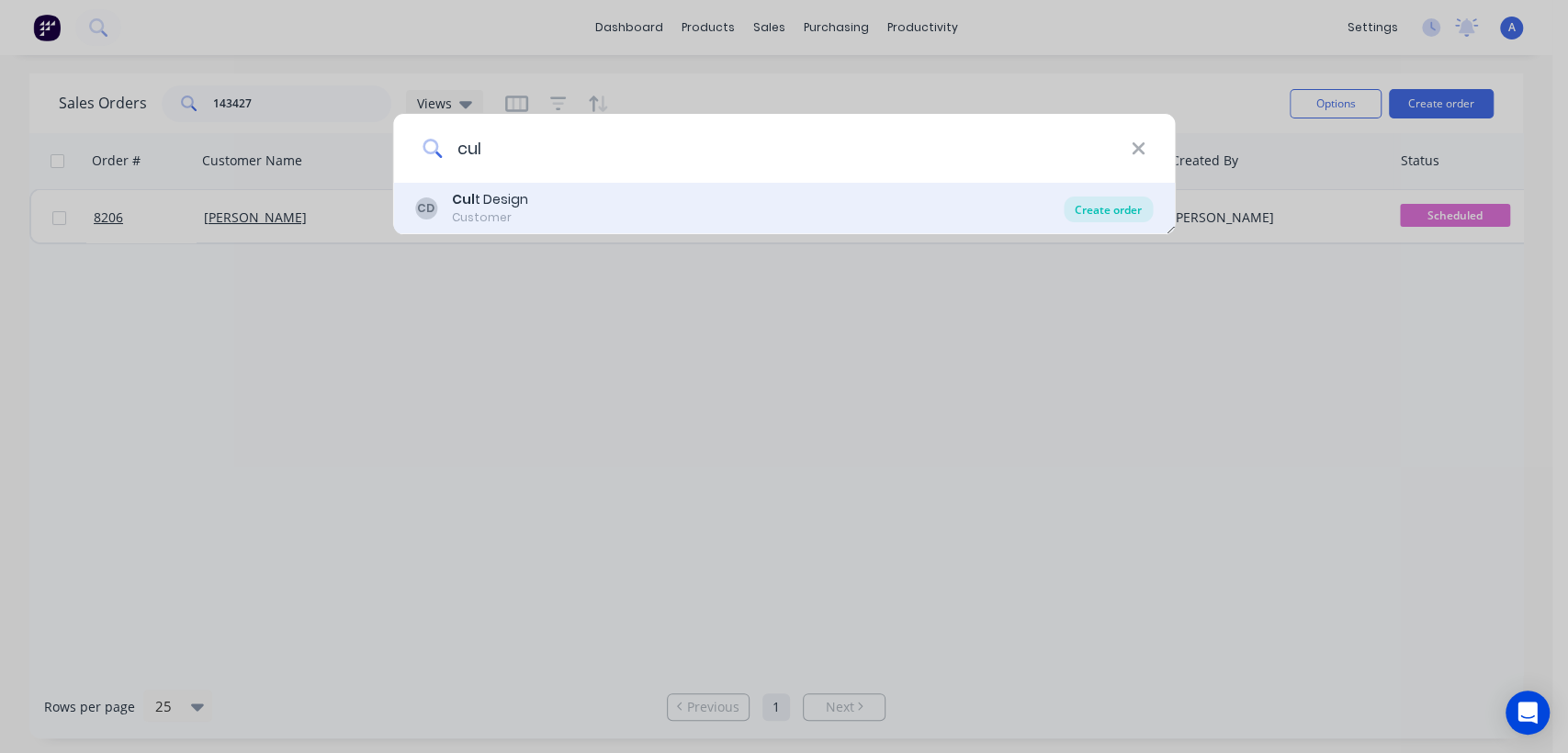
type input "cul"
click at [1117, 205] on div "Create order" at bounding box center [1108, 209] width 89 height 26
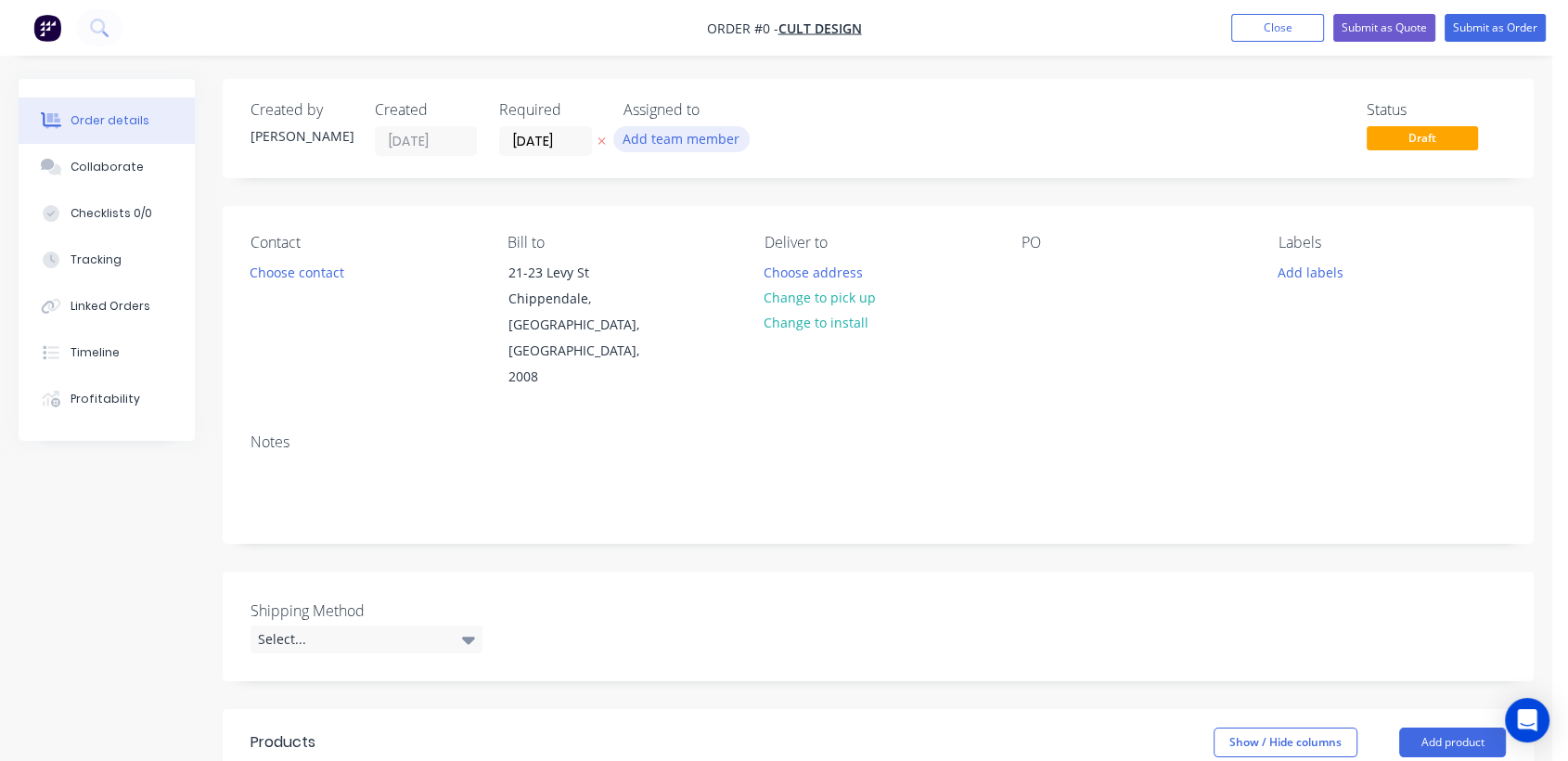
drag, startPoint x: 582, startPoint y: 136, endPoint x: 646, endPoint y: 131, distance: 64.2
click at [580, 136] on input "[DATE]" at bounding box center [546, 141] width 91 height 28
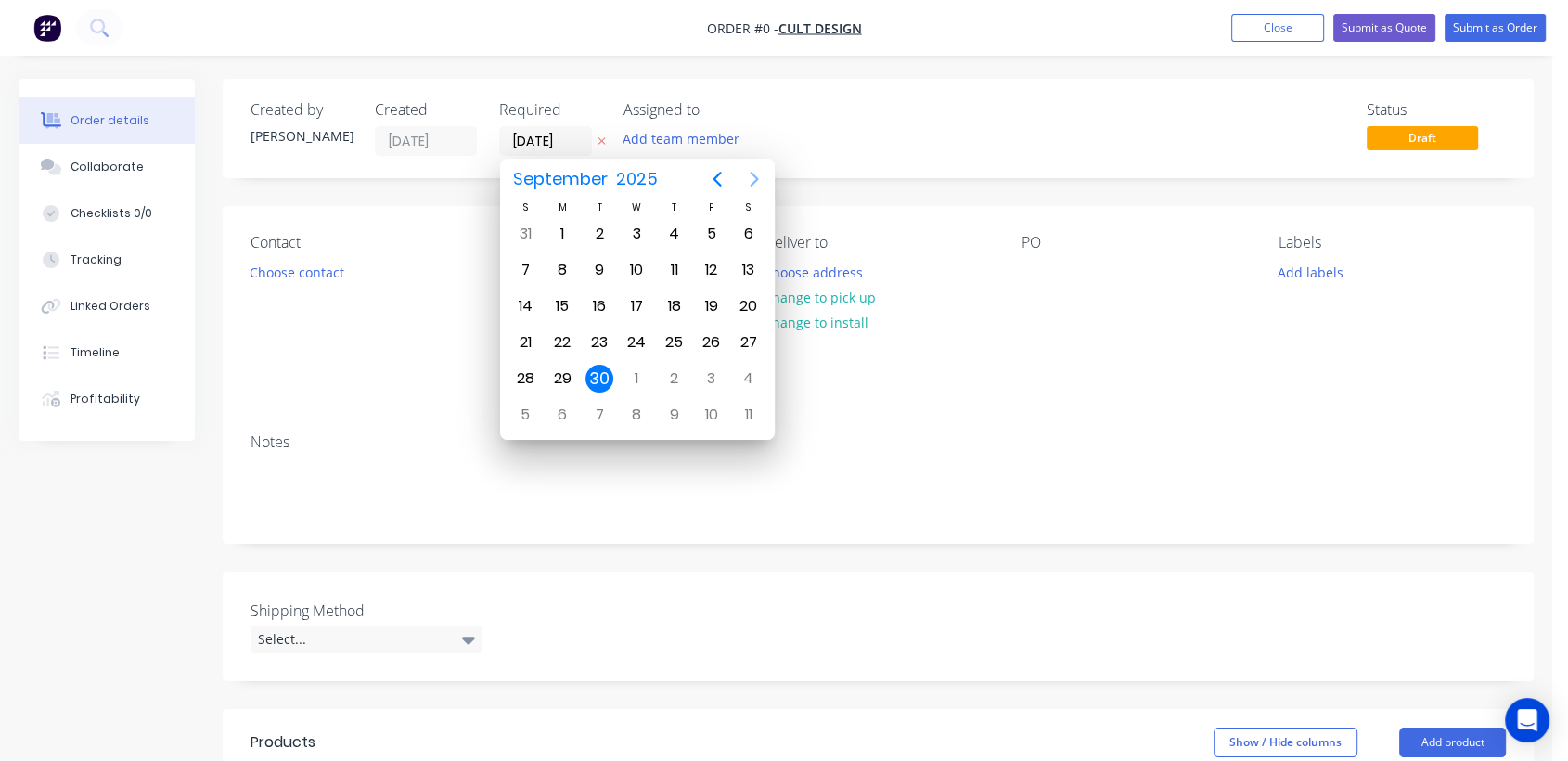
click at [754, 175] on icon "Next page" at bounding box center [754, 179] width 8 height 15
click at [634, 367] on div "31" at bounding box center [637, 379] width 28 height 28
type input "[DATE]"
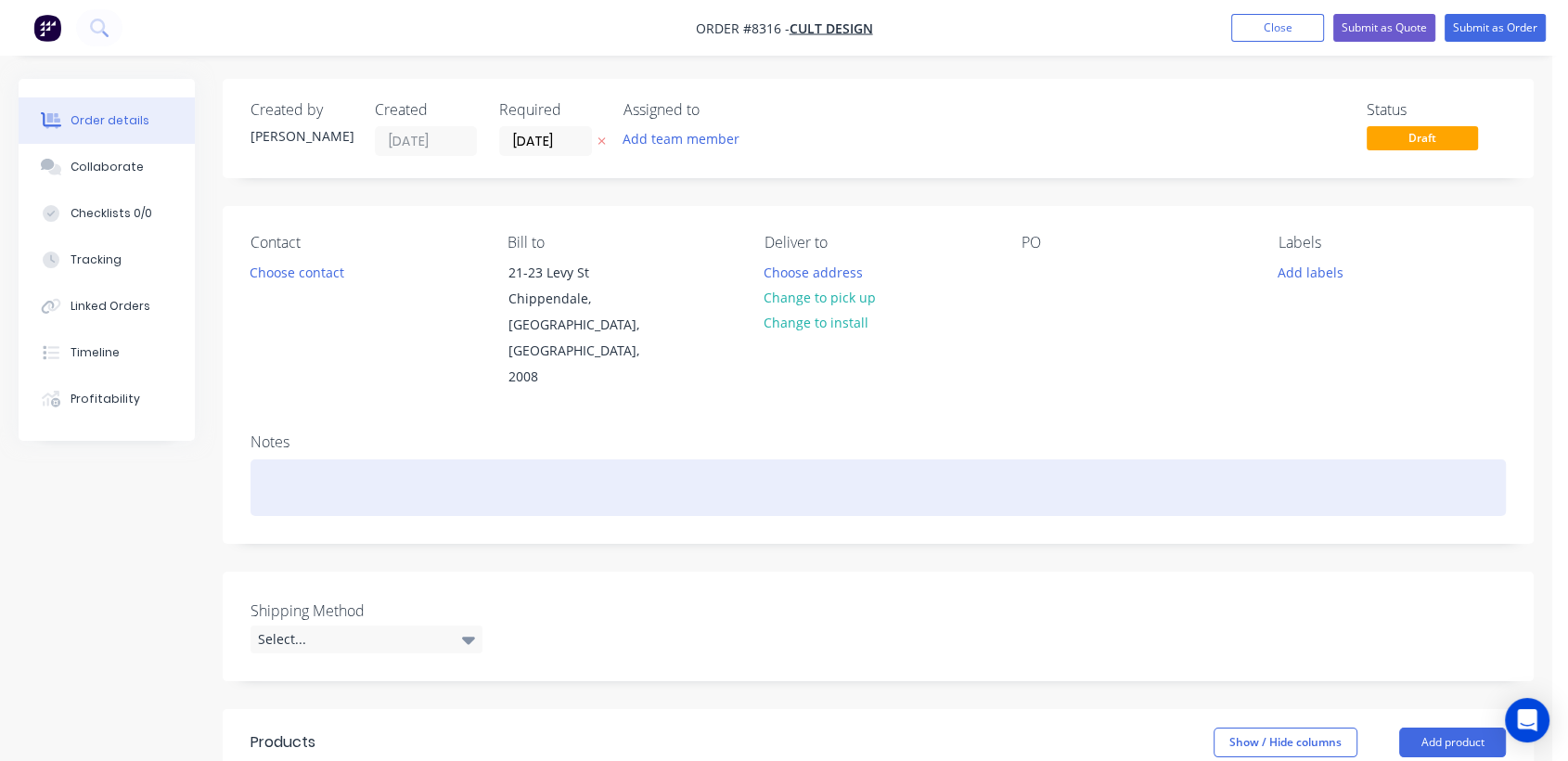
click at [308, 460] on div at bounding box center [878, 488] width 1255 height 57
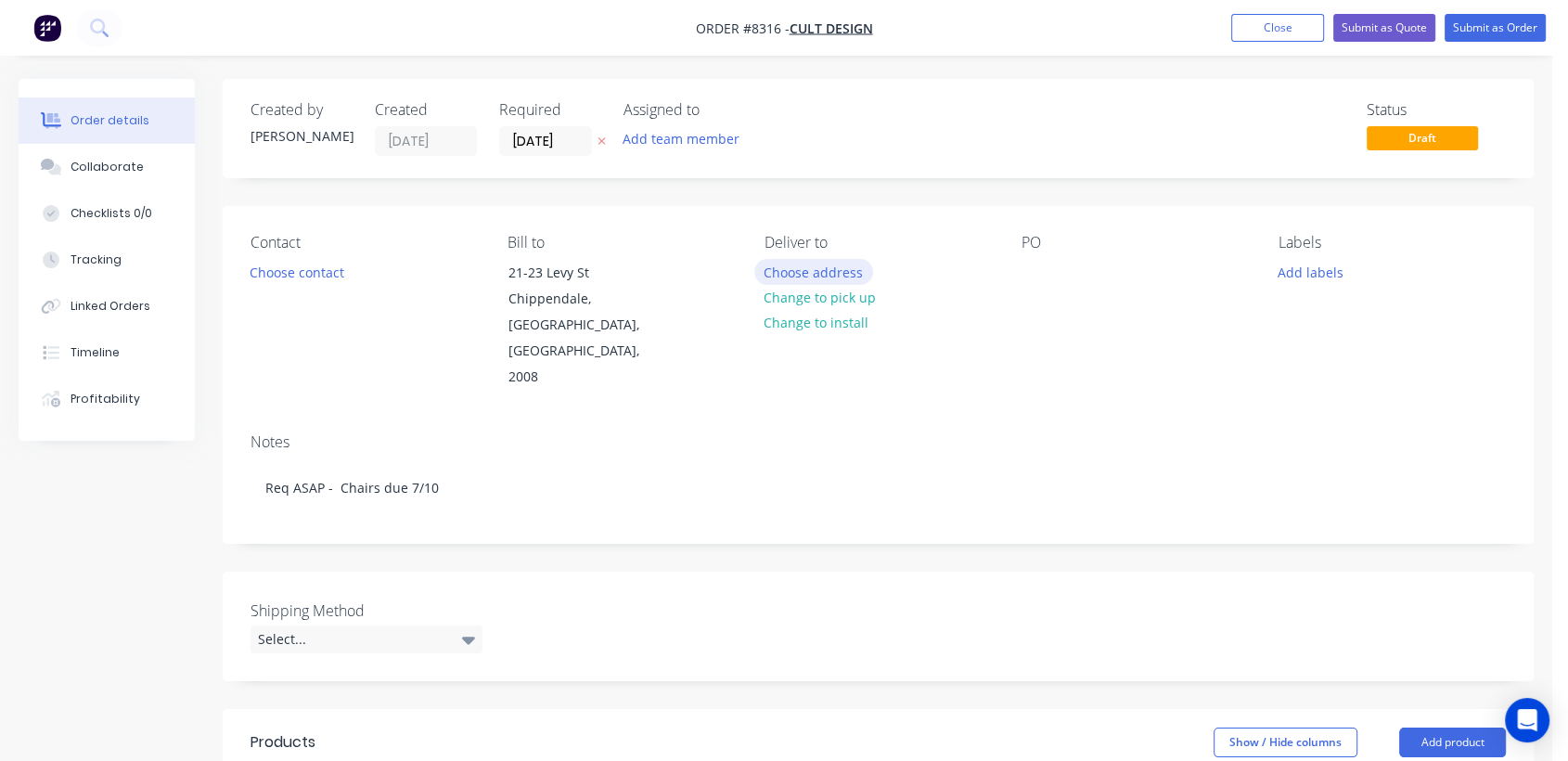
click at [826, 262] on button "Choose address" at bounding box center [814, 271] width 119 height 25
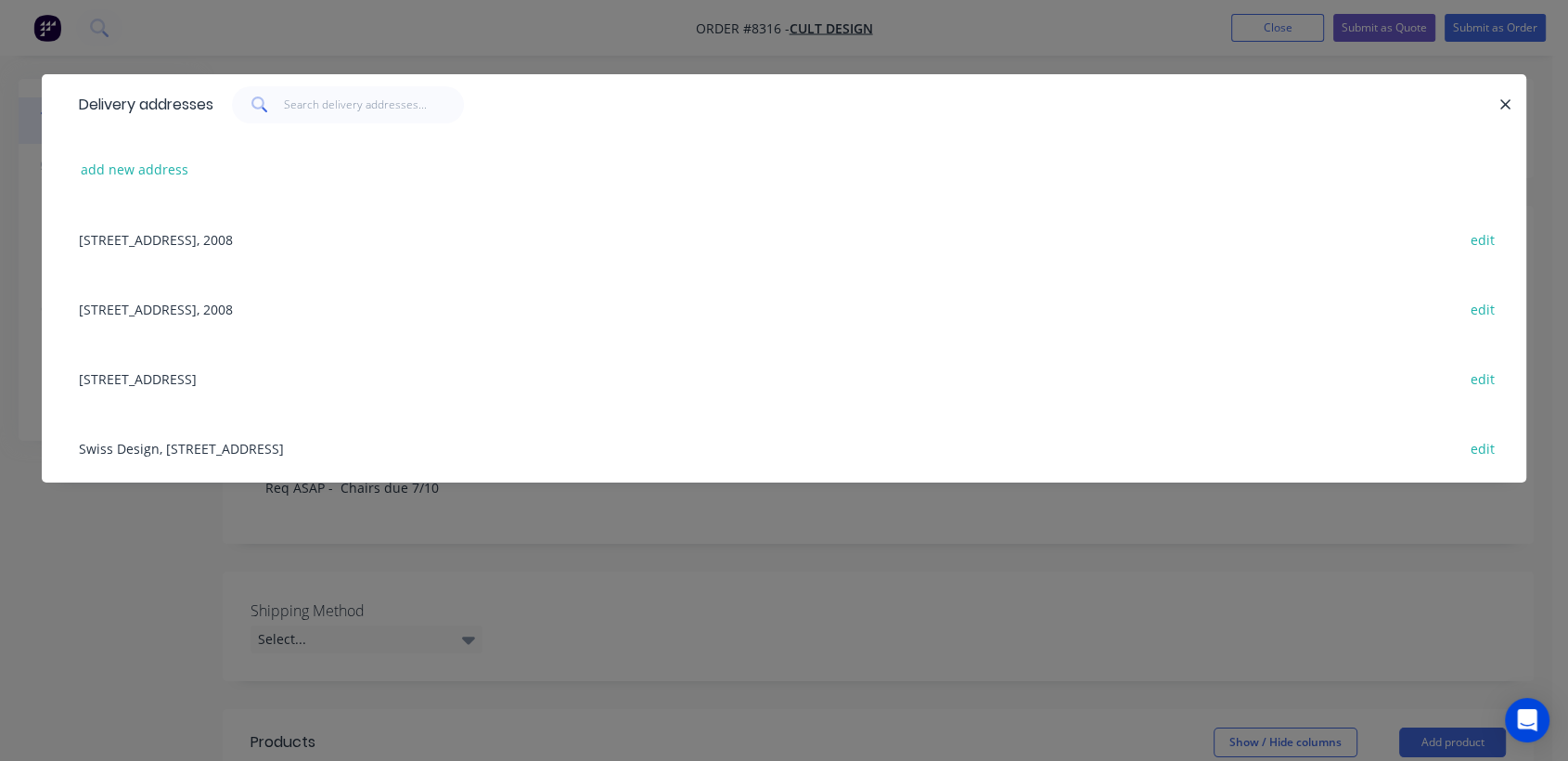
click at [193, 374] on div "Unit 2, 96-112 Gow St, Padstow, New South Wales, Australia, 2211 edit" at bounding box center [784, 379] width 1429 height 70
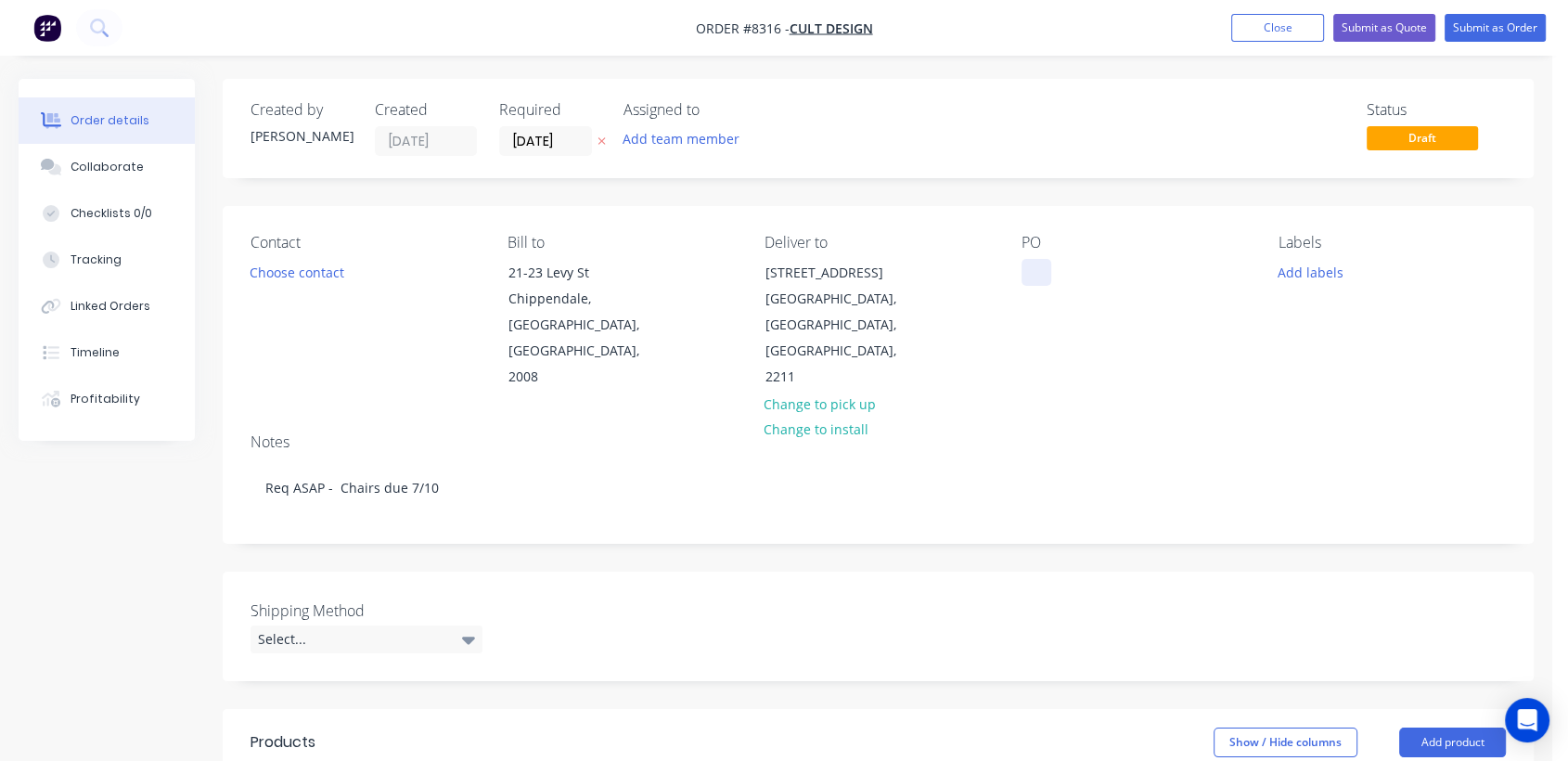
click at [1035, 262] on div at bounding box center [1037, 272] width 30 height 27
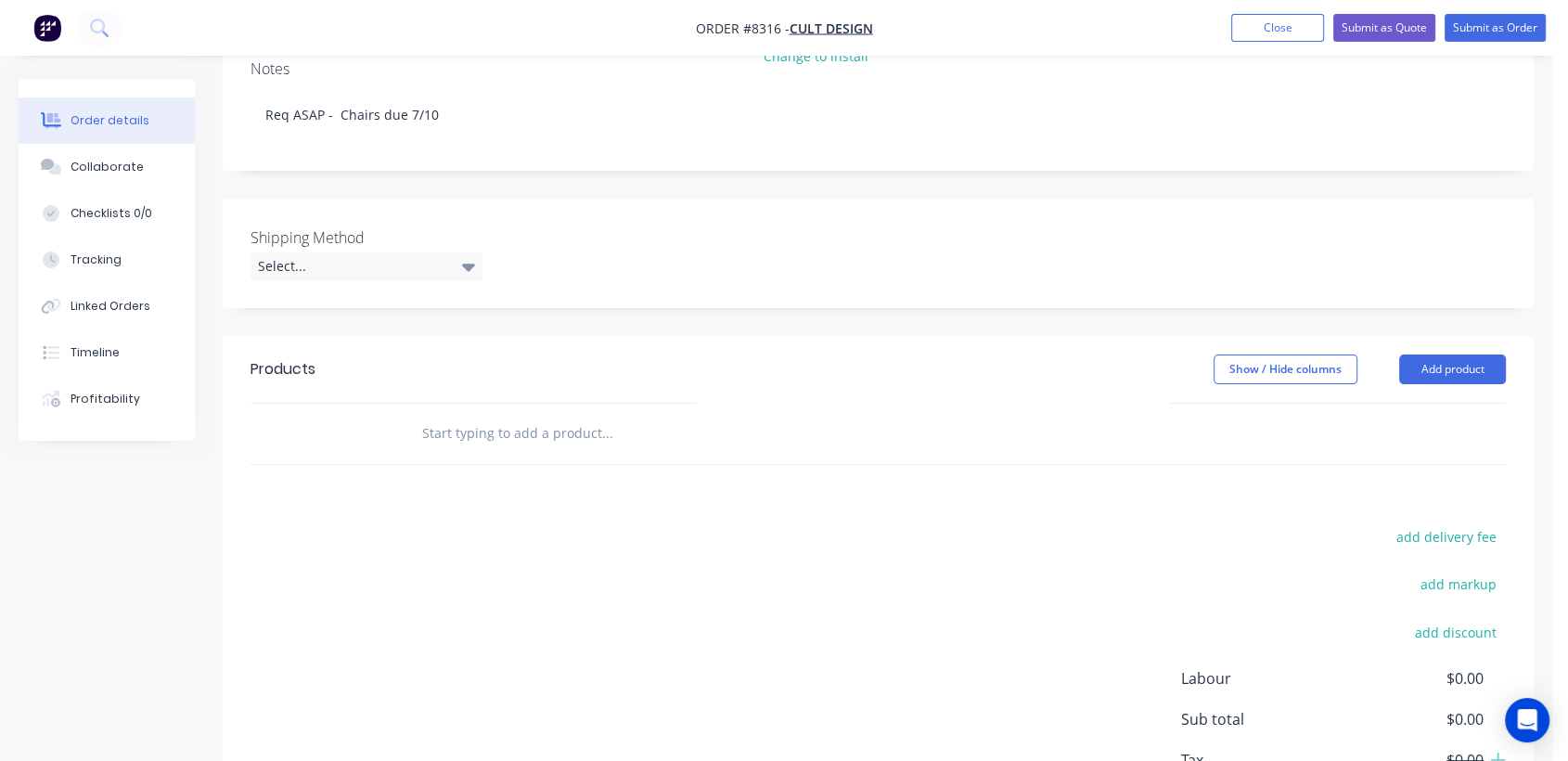
scroll to position [412, 0]
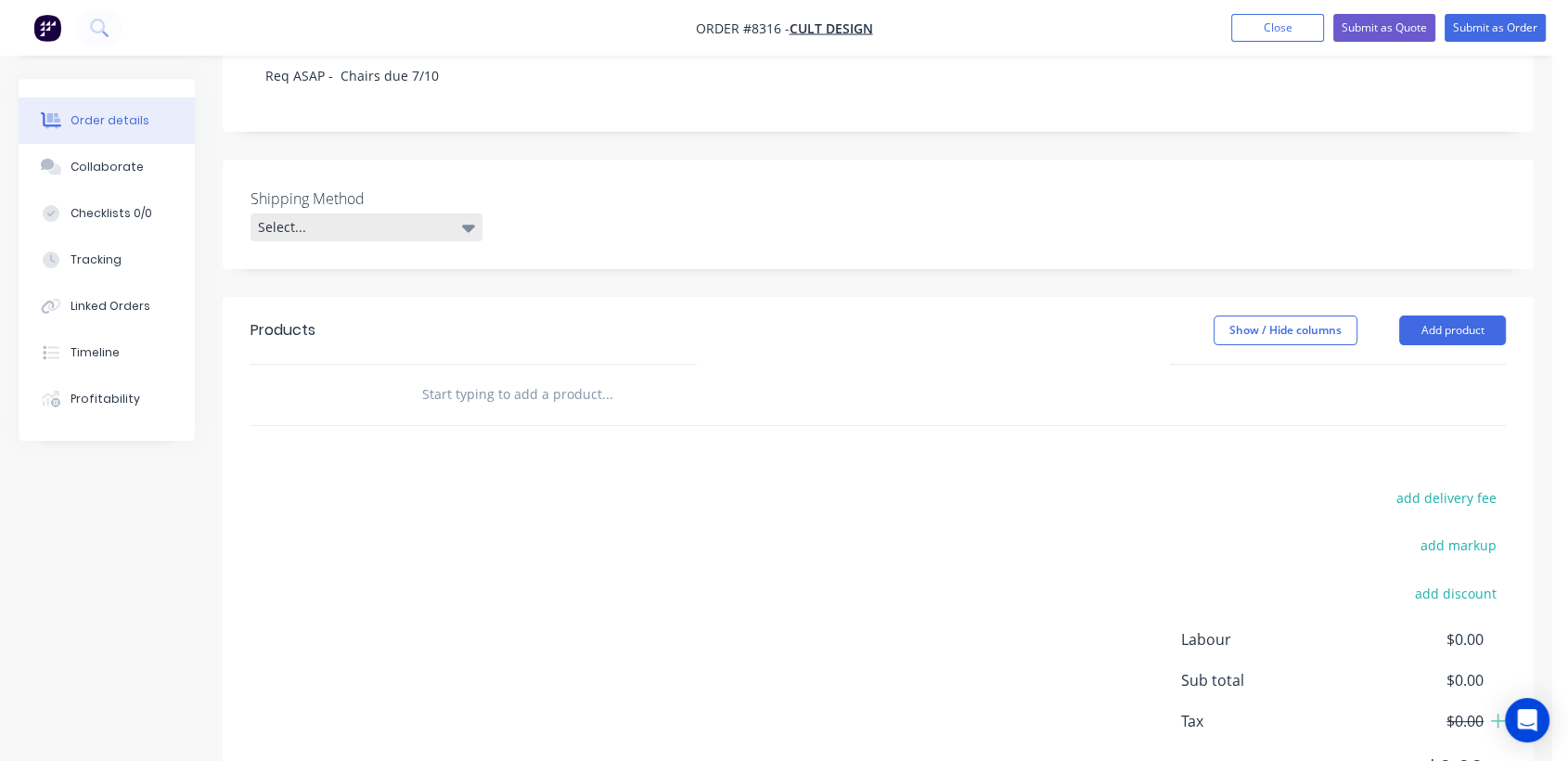
click at [437, 214] on div "Select..." at bounding box center [366, 228] width 232 height 28
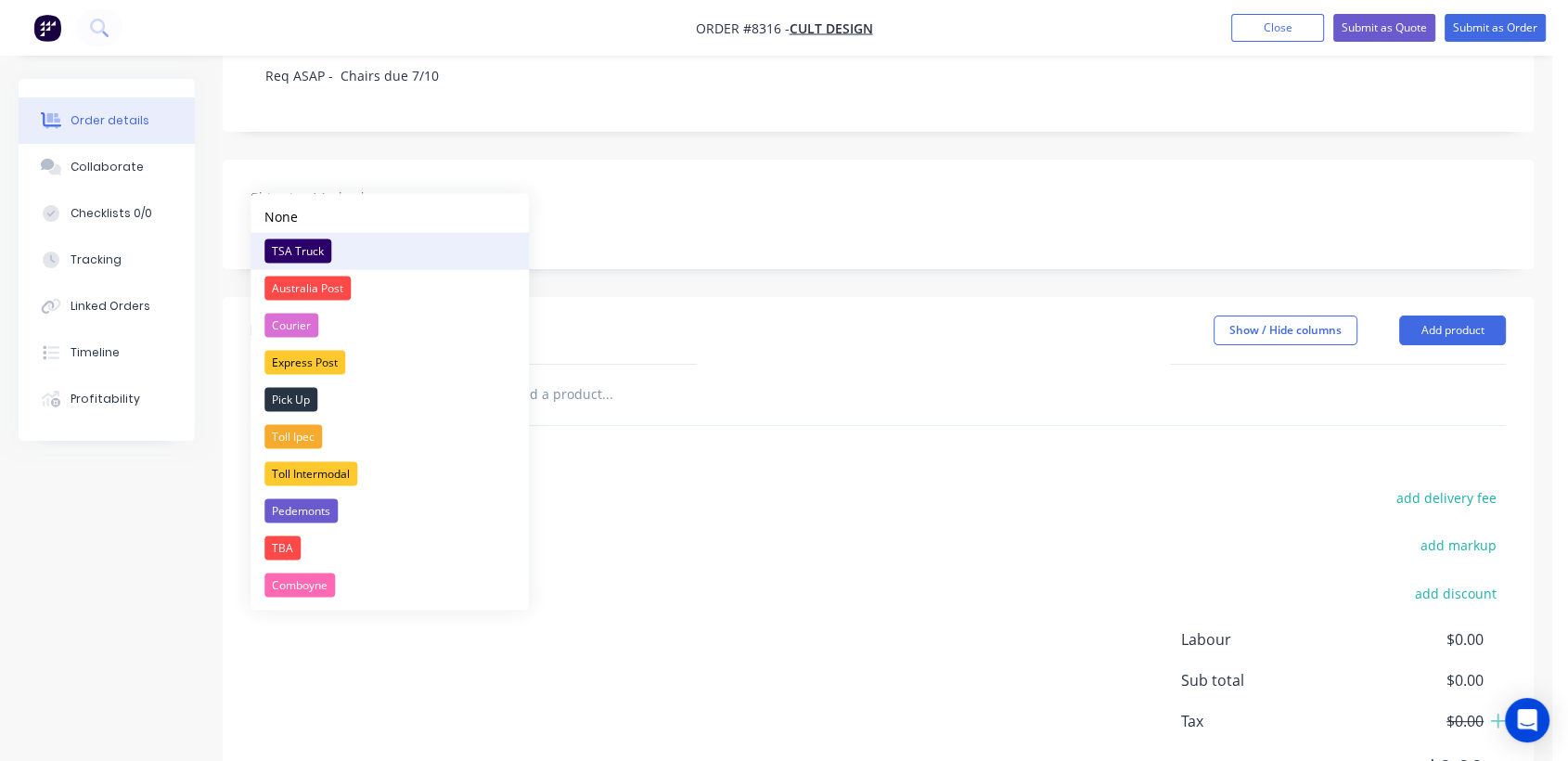
click at [321, 242] on div "TSA Truck" at bounding box center [297, 250] width 67 height 24
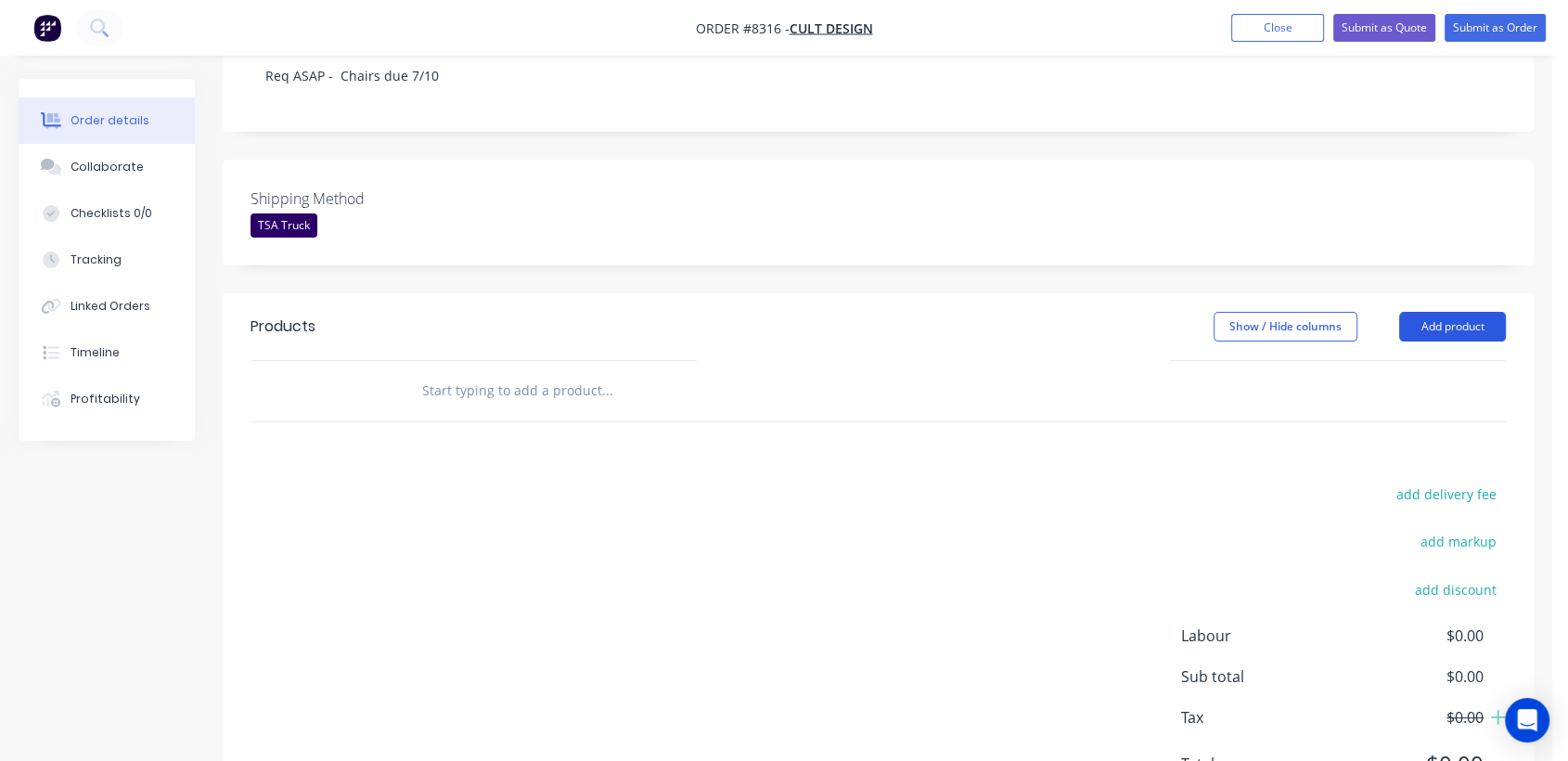
click at [1470, 312] on button "Add product" at bounding box center [1452, 327] width 106 height 30
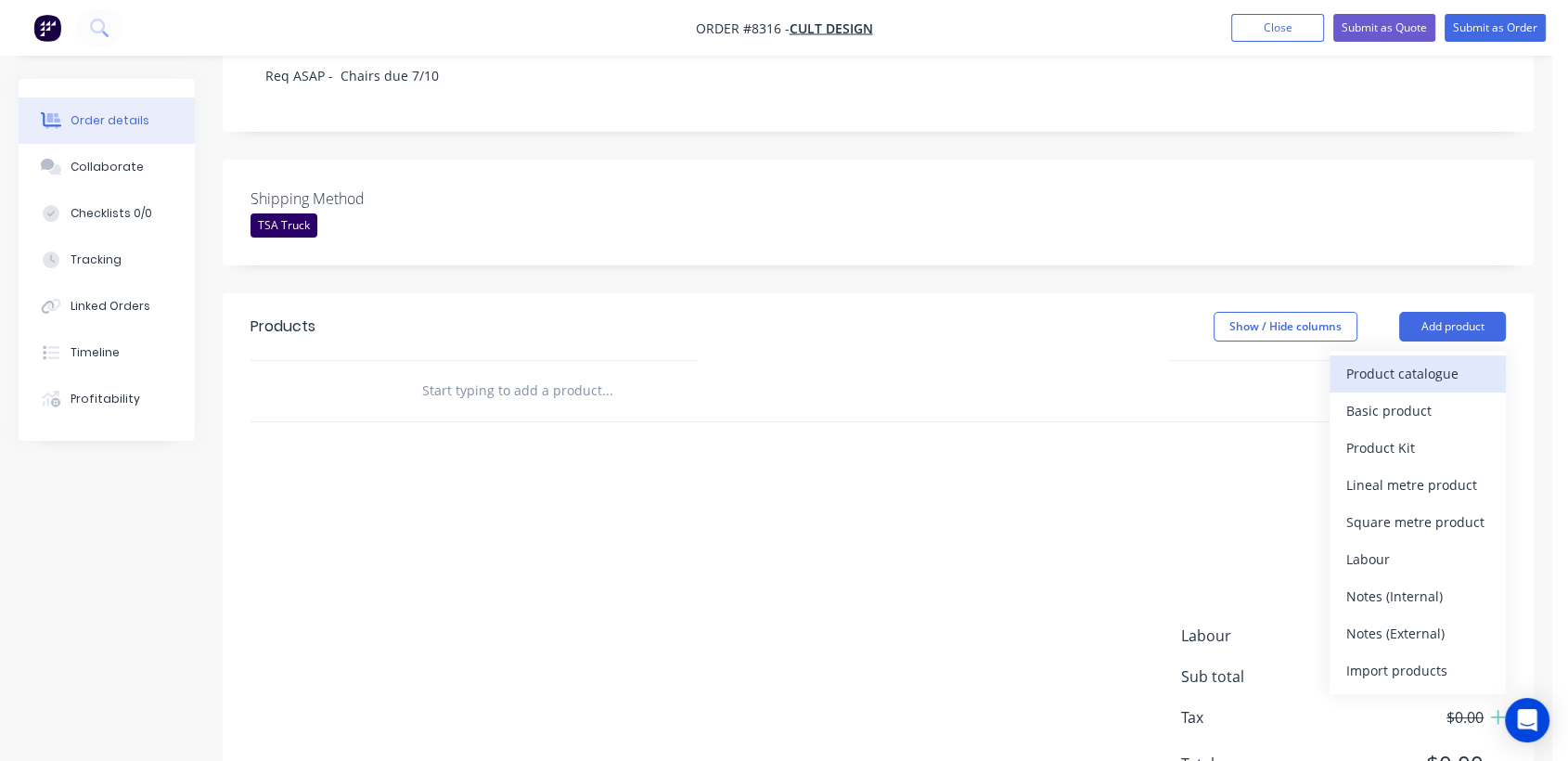
drag, startPoint x: 1386, startPoint y: 319, endPoint x: 1377, endPoint y: 320, distance: 9.1
click at [1377, 361] on div "Product catalogue" at bounding box center [1418, 374] width 143 height 27
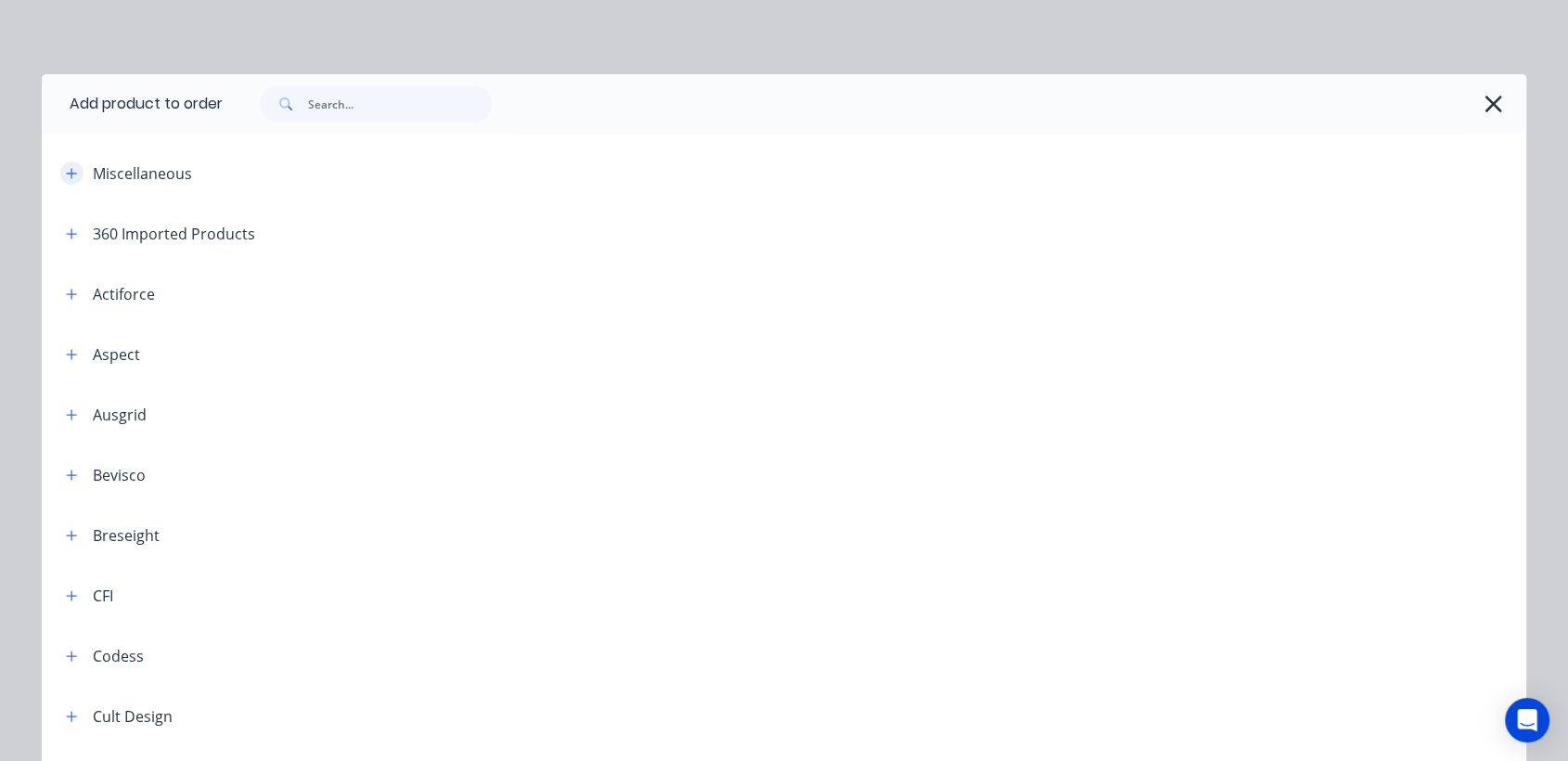
click at [67, 176] on icon "button" at bounding box center [71, 173] width 11 height 13
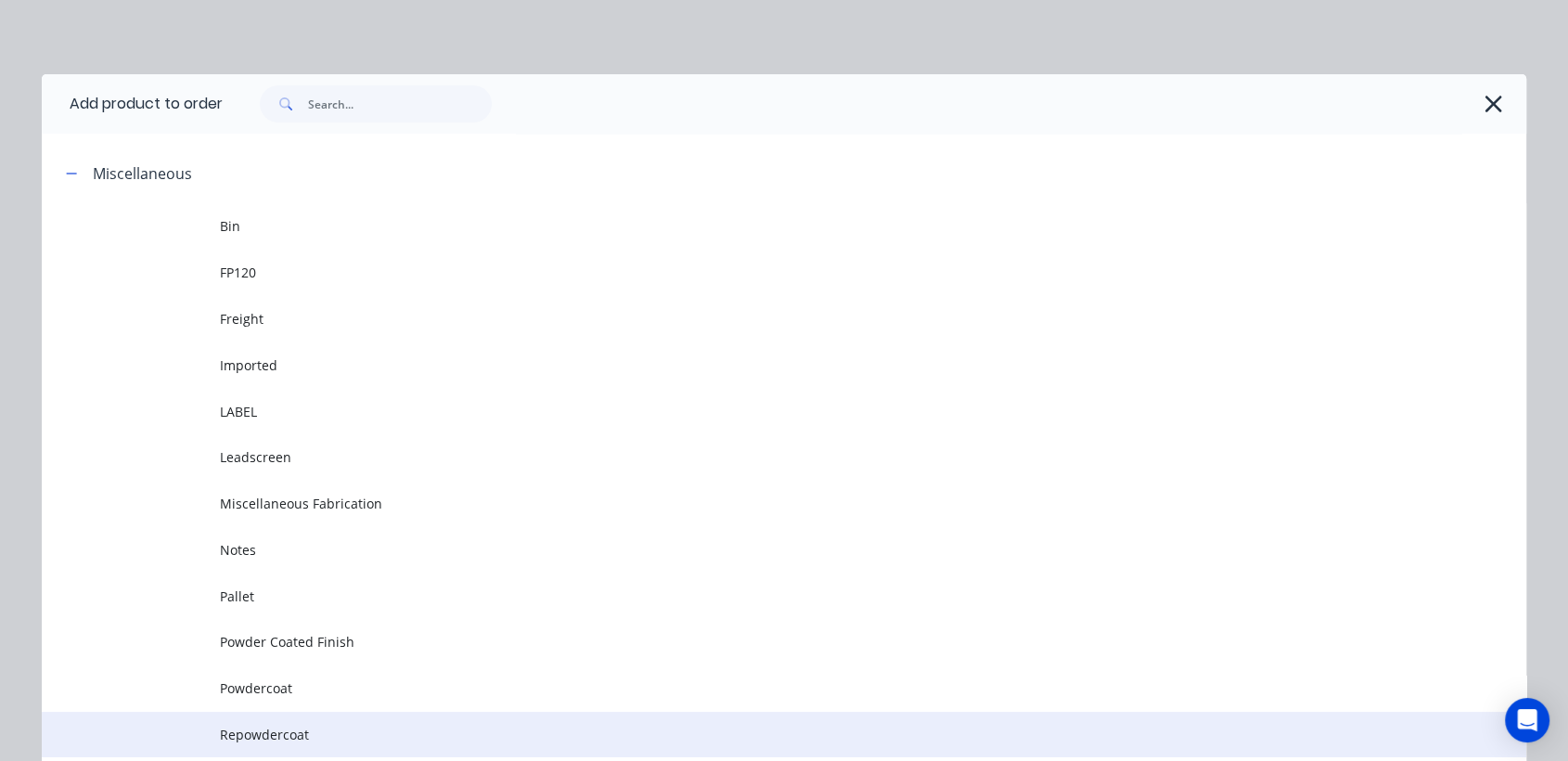
click at [269, 730] on span "Repowdercoat" at bounding box center [742, 735] width 1045 height 20
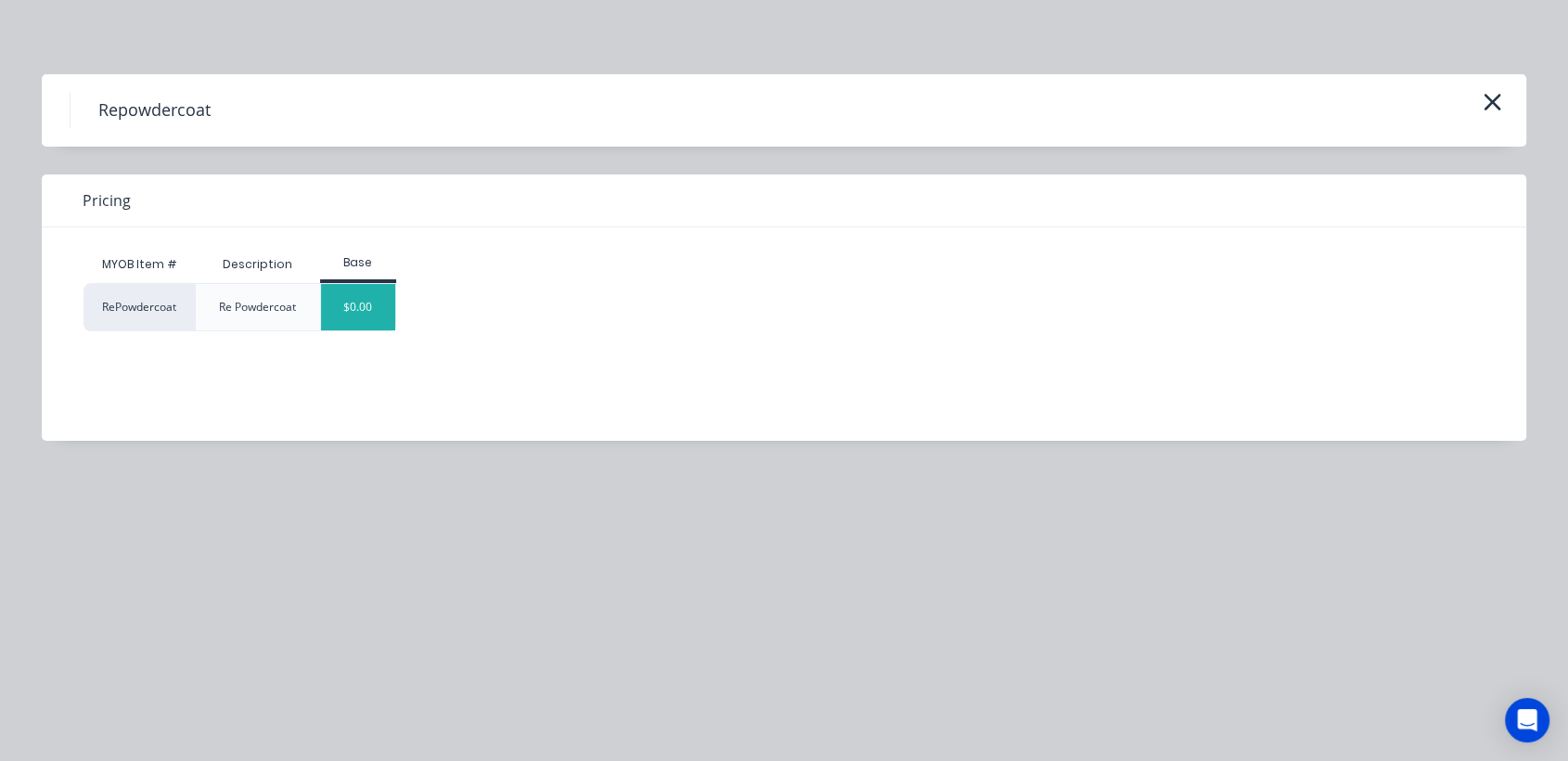
click at [357, 311] on div "$0.00" at bounding box center [358, 307] width 75 height 47
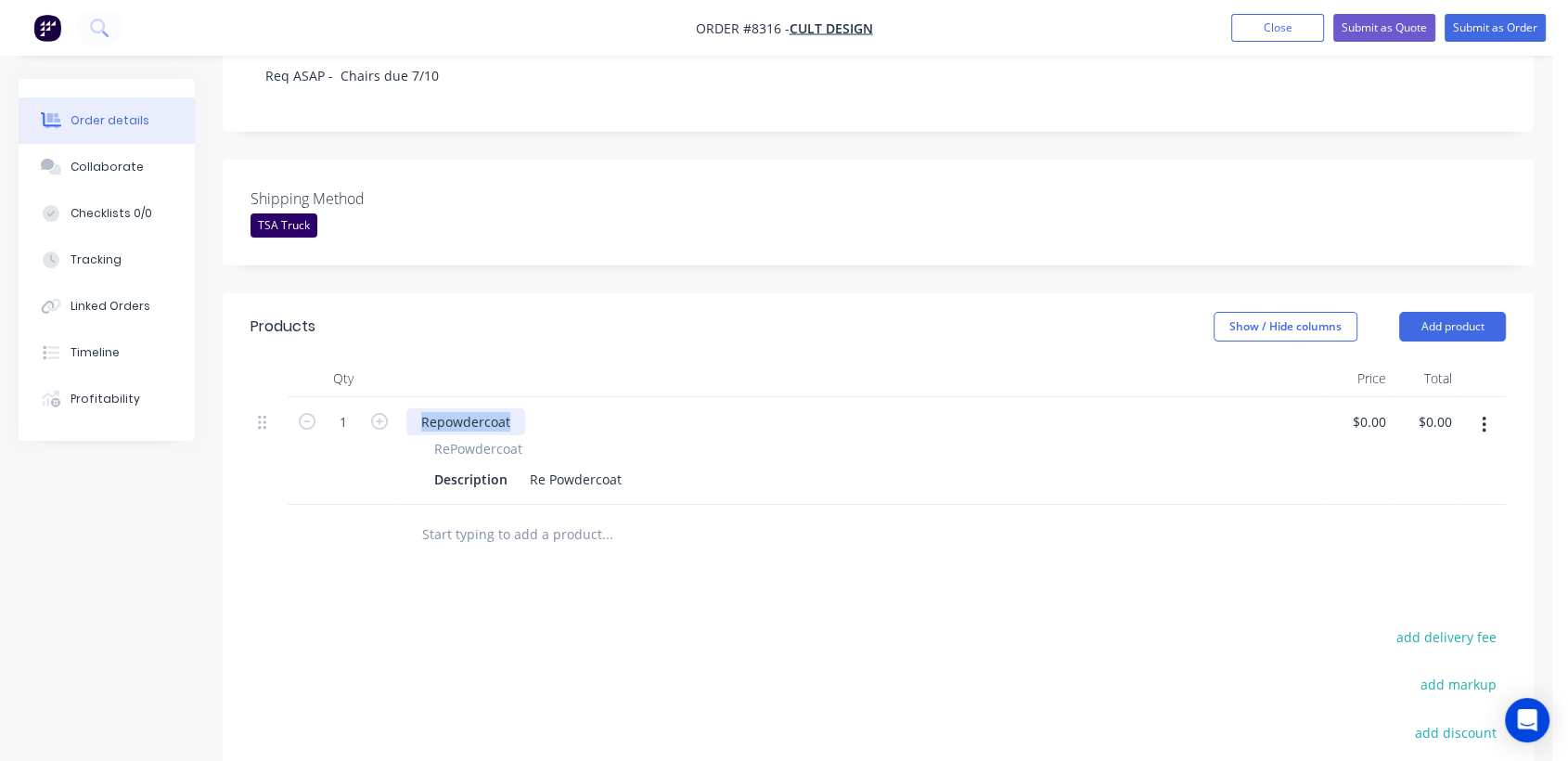
drag, startPoint x: 513, startPoint y: 365, endPoint x: 408, endPoint y: 365, distance: 105.0
click at [408, 408] on div "Repowdercoat" at bounding box center [466, 421] width 119 height 27
click at [378, 413] on icon "button" at bounding box center [379, 421] width 17 height 17
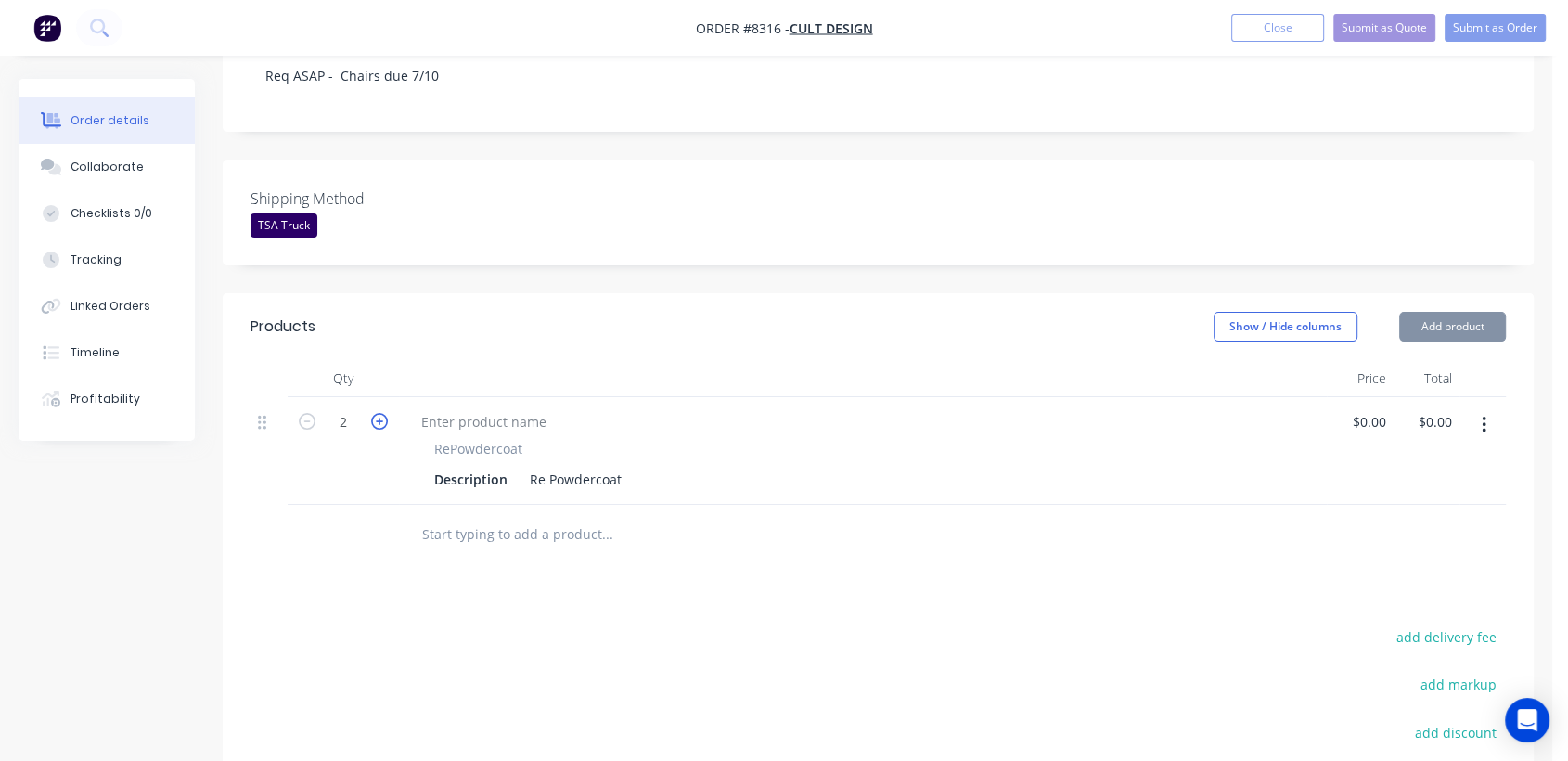
click at [378, 413] on icon "button" at bounding box center [379, 421] width 17 height 17
type input "3"
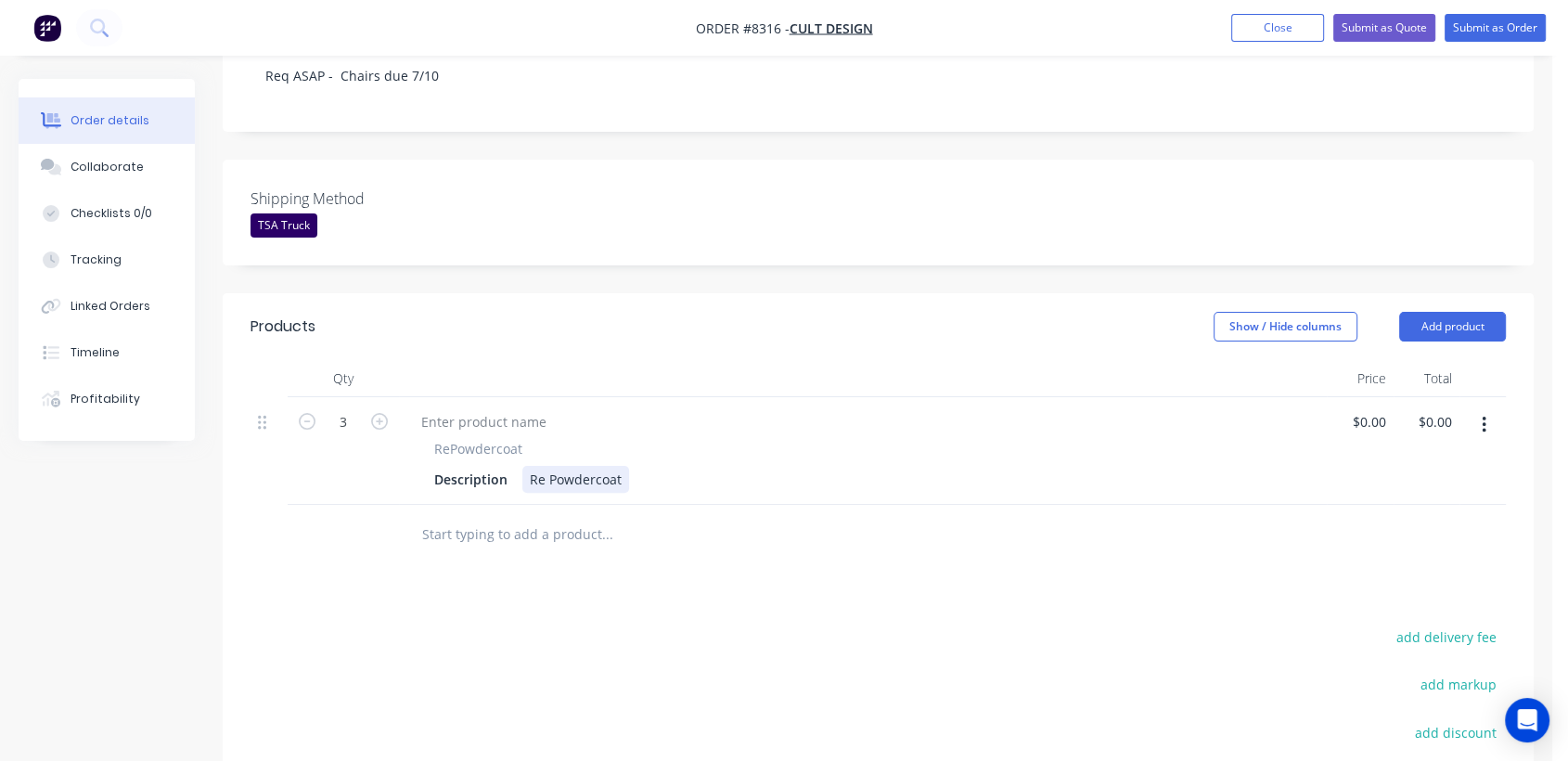
click at [626, 466] on div "Re Powdercoat" at bounding box center [575, 479] width 106 height 27
type input "$53.90"
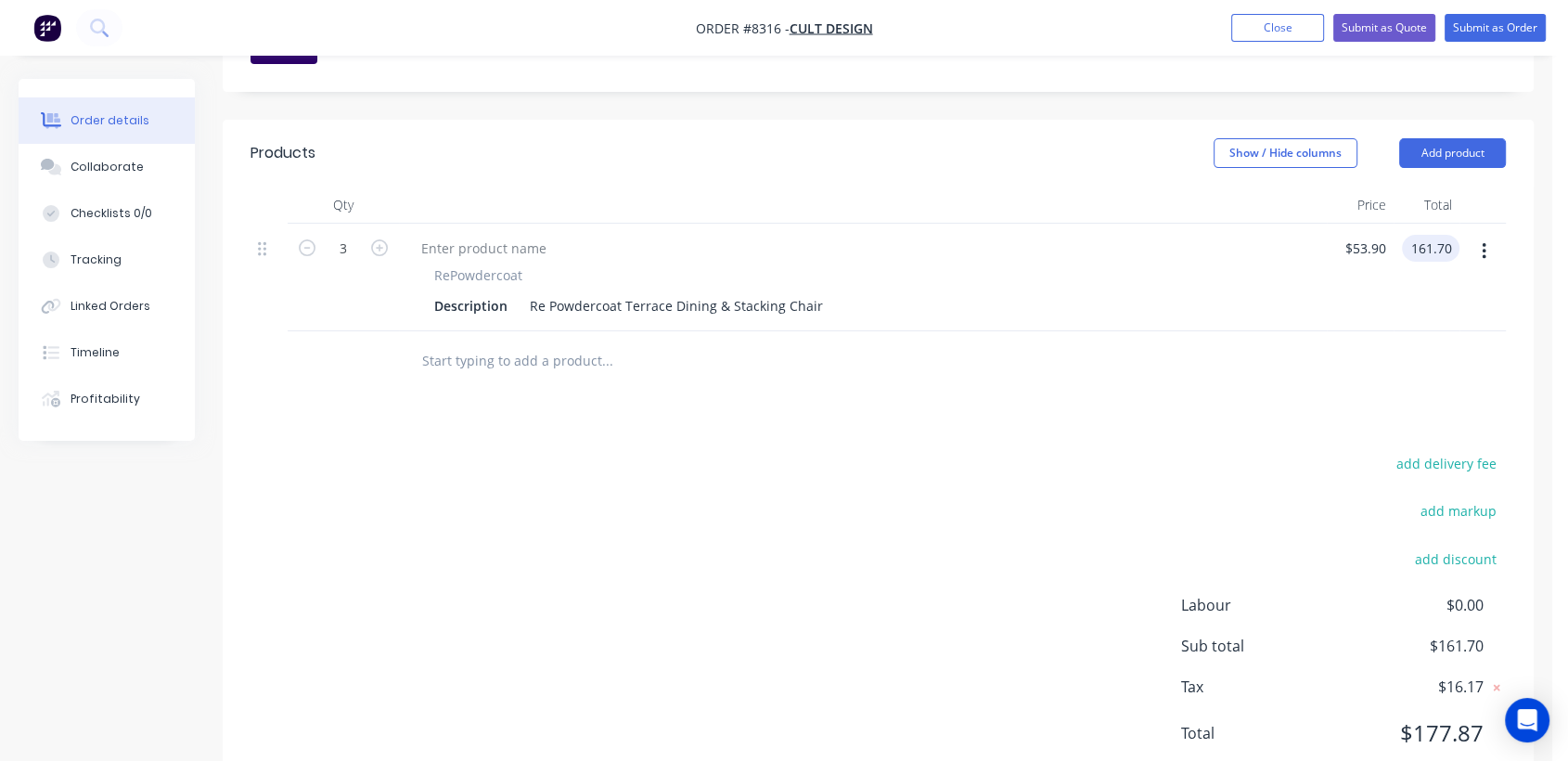
scroll to position [596, 0]
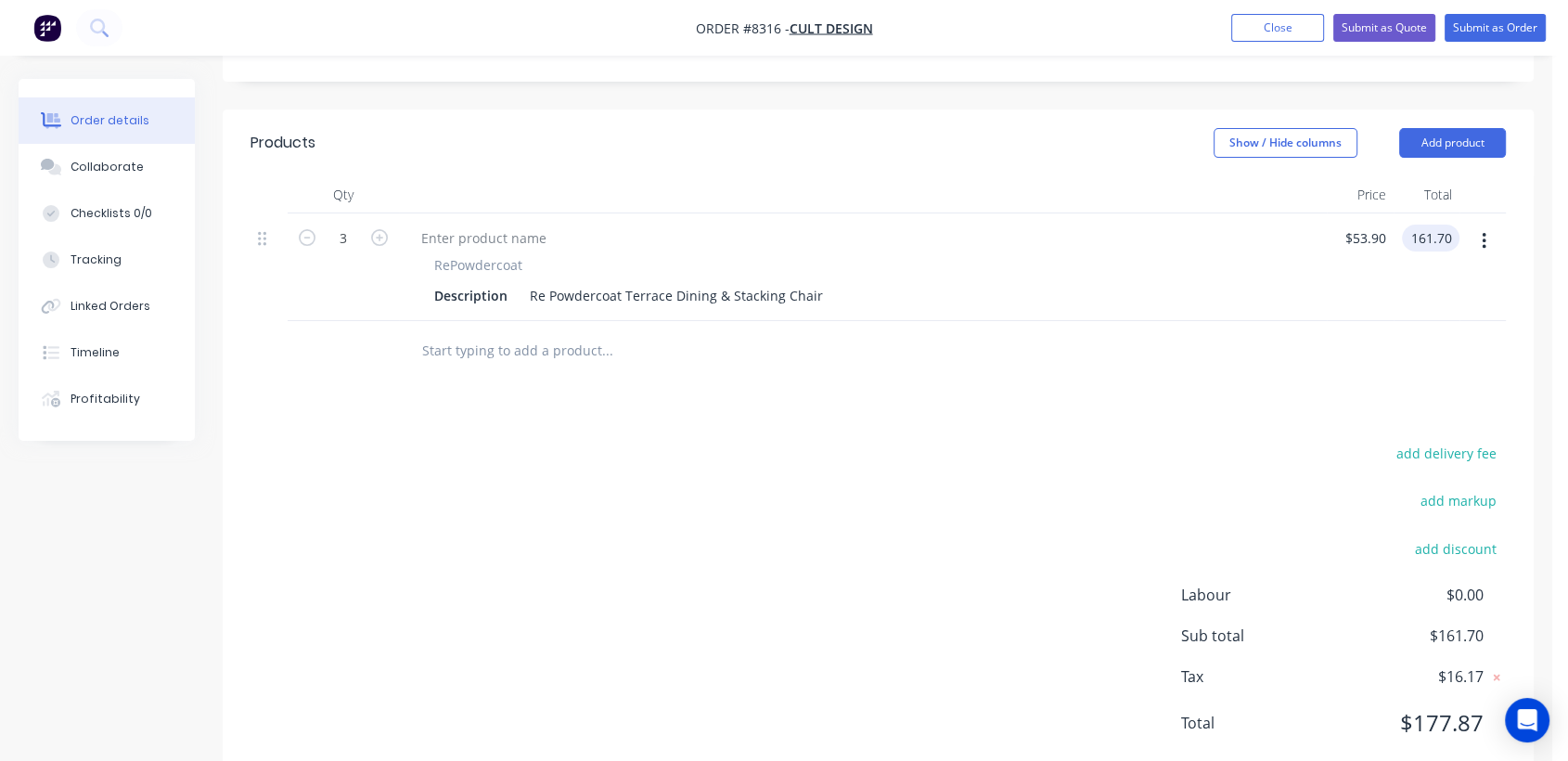
type input "$161.70"
click at [506, 333] on input "text" at bounding box center [607, 351] width 371 height 37
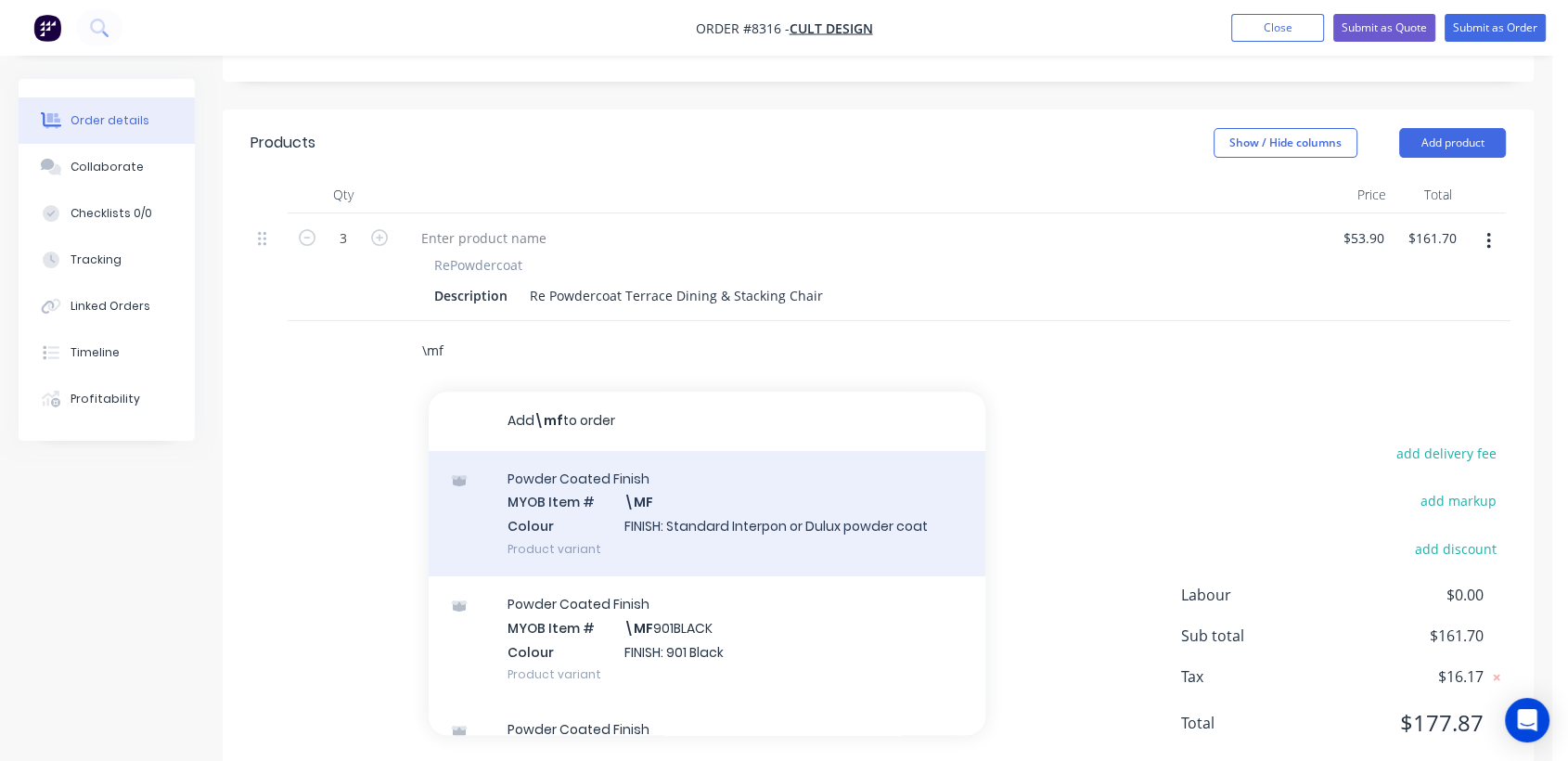
type input "\mf"
click at [642, 456] on div "Powder Coated Finish MYOB Item # \MF Colour FINISH: Standard Interpon or Dulux …" at bounding box center [707, 514] width 557 height 125
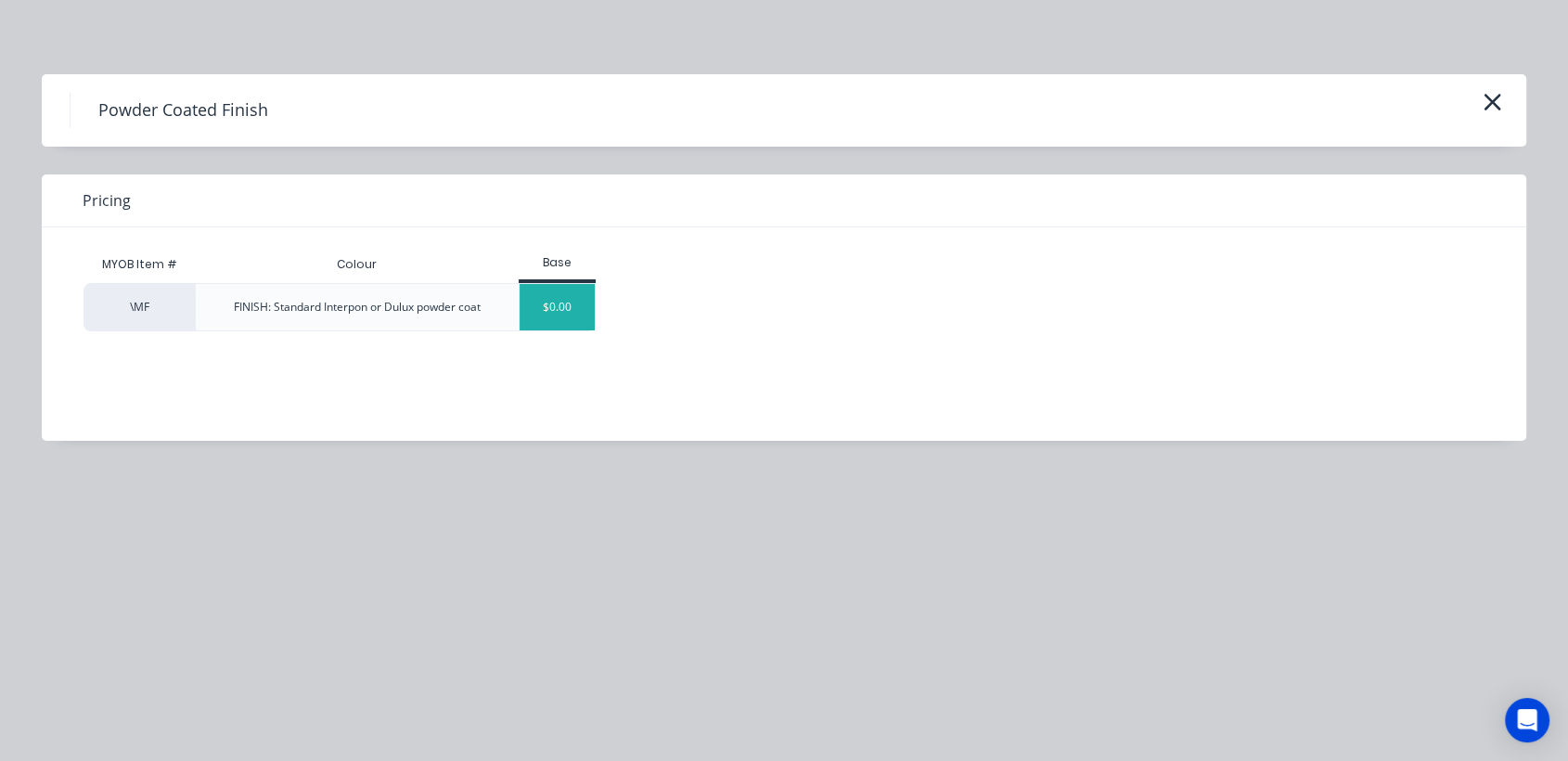
click at [557, 317] on div "$0.00" at bounding box center [557, 307] width 75 height 47
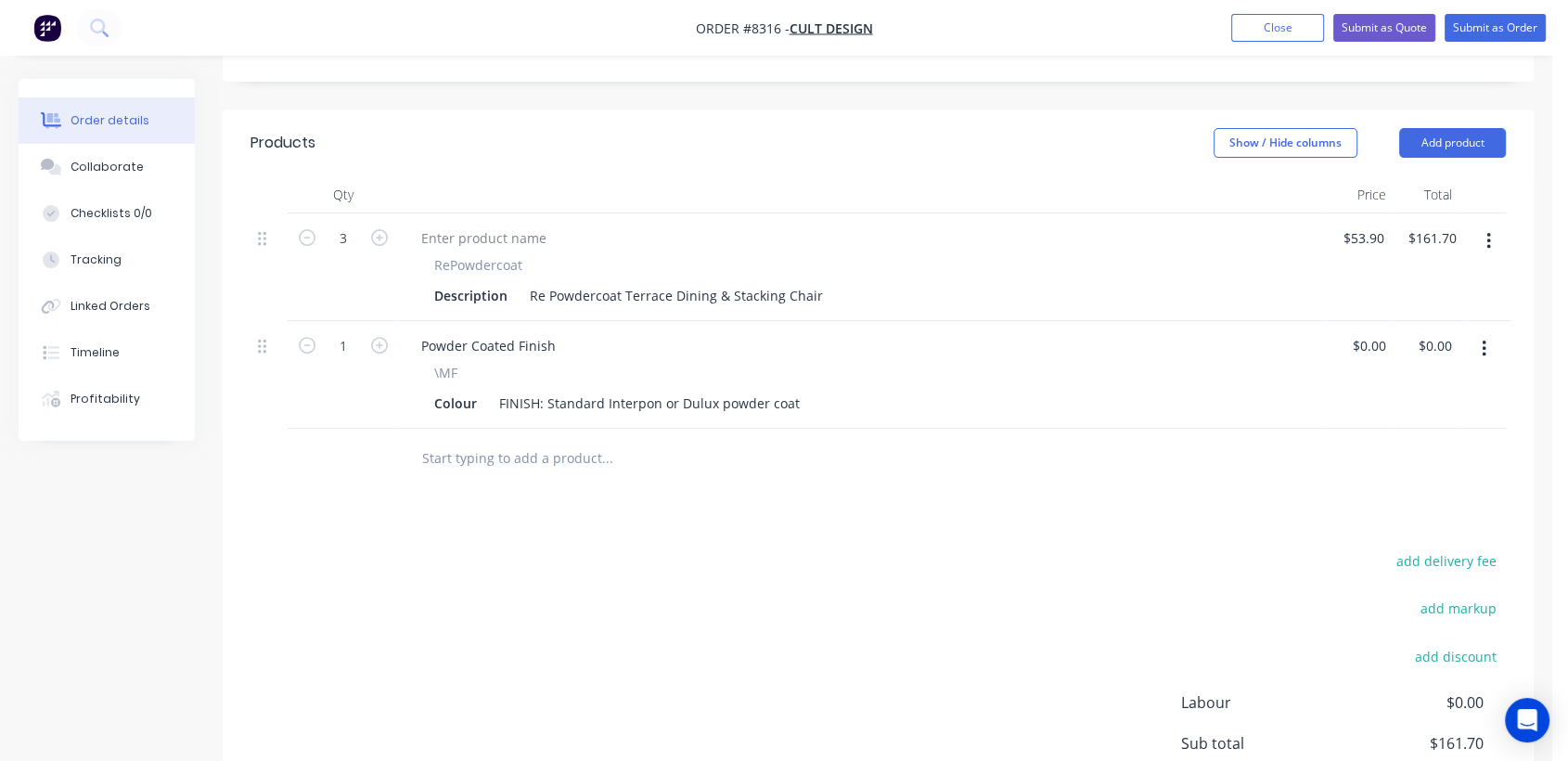
click at [1488, 333] on button "button" at bounding box center [1485, 350] width 44 height 34
click at [1429, 421] on div "Duplicate" at bounding box center [1418, 434] width 143 height 27
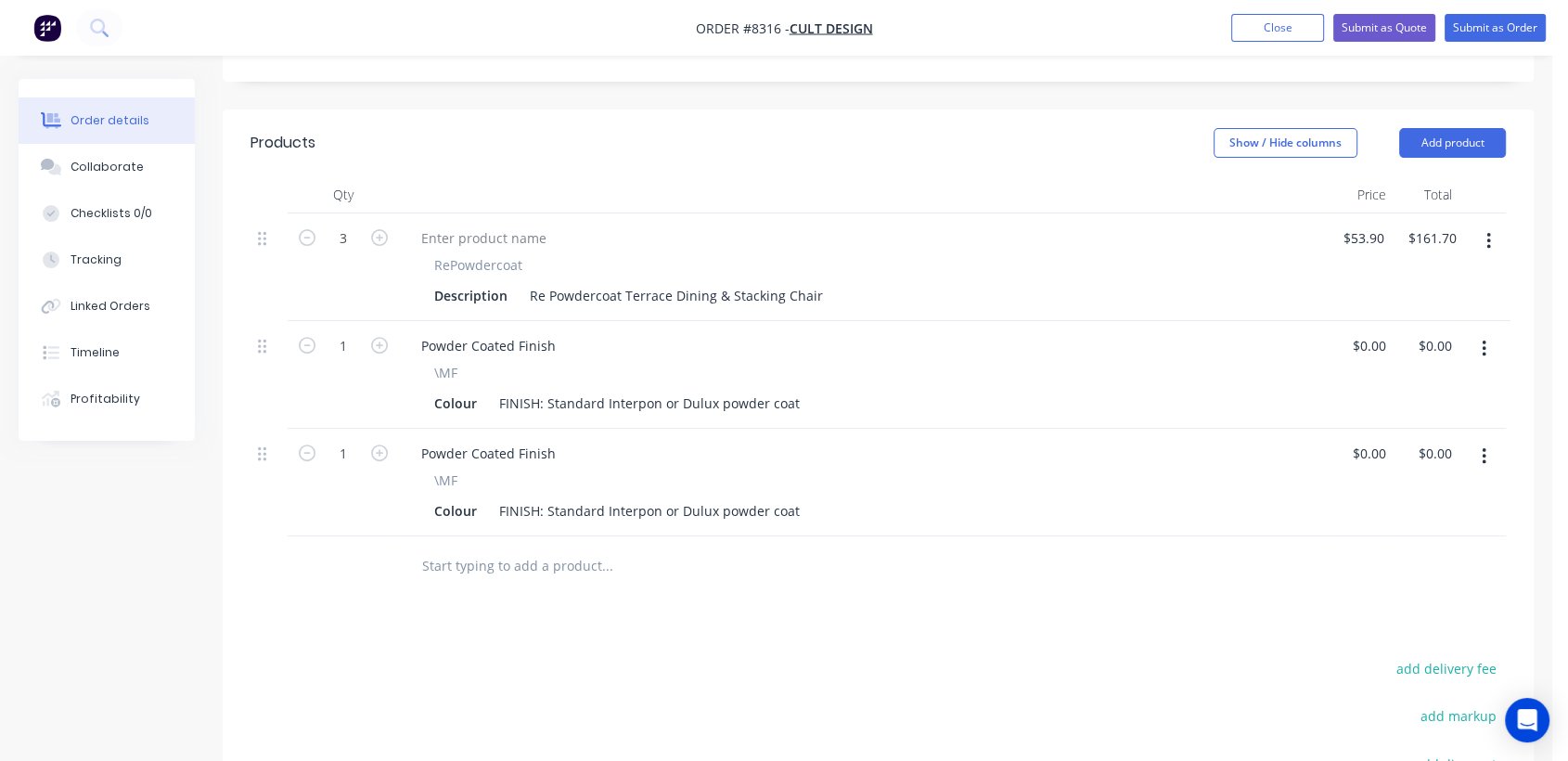
click at [1478, 333] on button "button" at bounding box center [1485, 350] width 44 height 34
click at [1411, 421] on div "Duplicate" at bounding box center [1418, 434] width 143 height 27
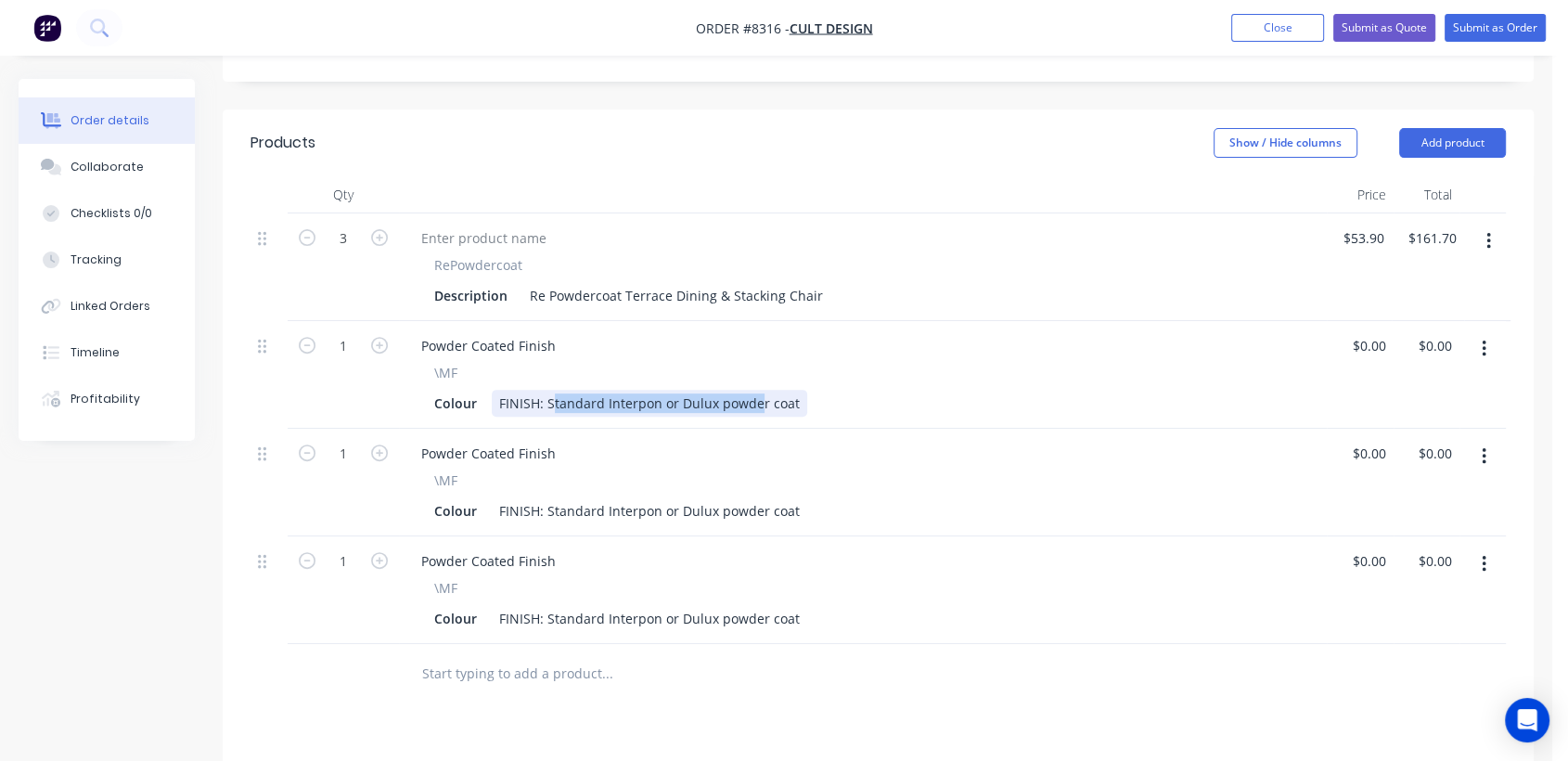
drag, startPoint x: 549, startPoint y: 348, endPoint x: 739, endPoint y: 366, distance: 190.9
click at [749, 366] on div "Powder Coated Finish \MF Colour FINISH: Standard Interpon or Dulux powder coat" at bounding box center [863, 375] width 928 height 107
drag, startPoint x: 546, startPoint y: 341, endPoint x: 865, endPoint y: 336, distance: 319.0
click at [865, 390] on div "Colour FINISH: Standard Interpon or Dulux powder coat" at bounding box center [859, 403] width 865 height 27
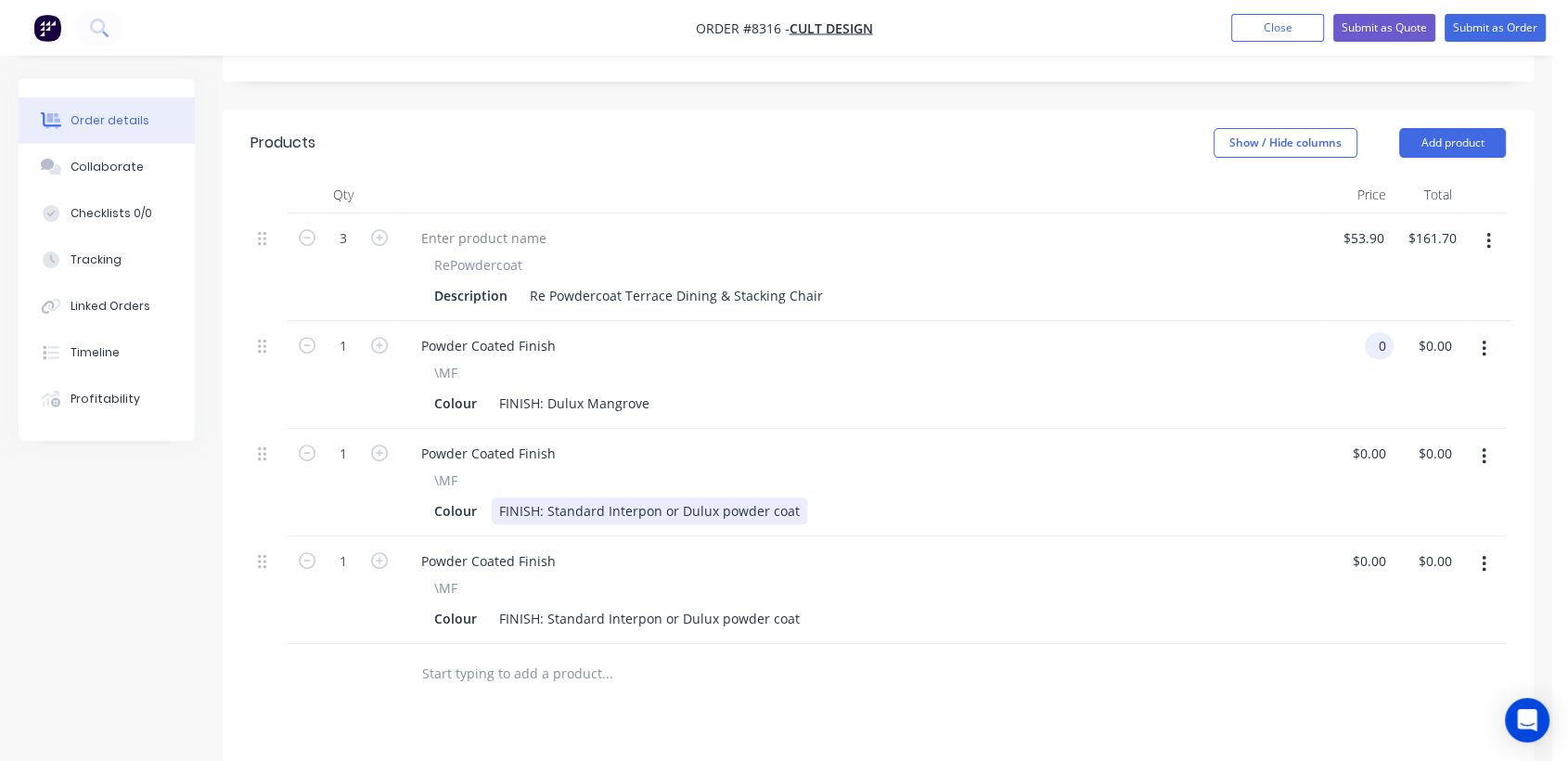
type input "$0.00"
drag, startPoint x: 546, startPoint y: 457, endPoint x: 864, endPoint y: 441, distance: 318.4
click at [864, 471] on div "\MF Colour FINISH: Standard Interpon or Dulux powder coat" at bounding box center [863, 498] width 914 height 54
type input "$0.00"
click at [759, 498] on div "FINISH: Standard Interpon or Dulux powder coat" at bounding box center [649, 511] width 316 height 27
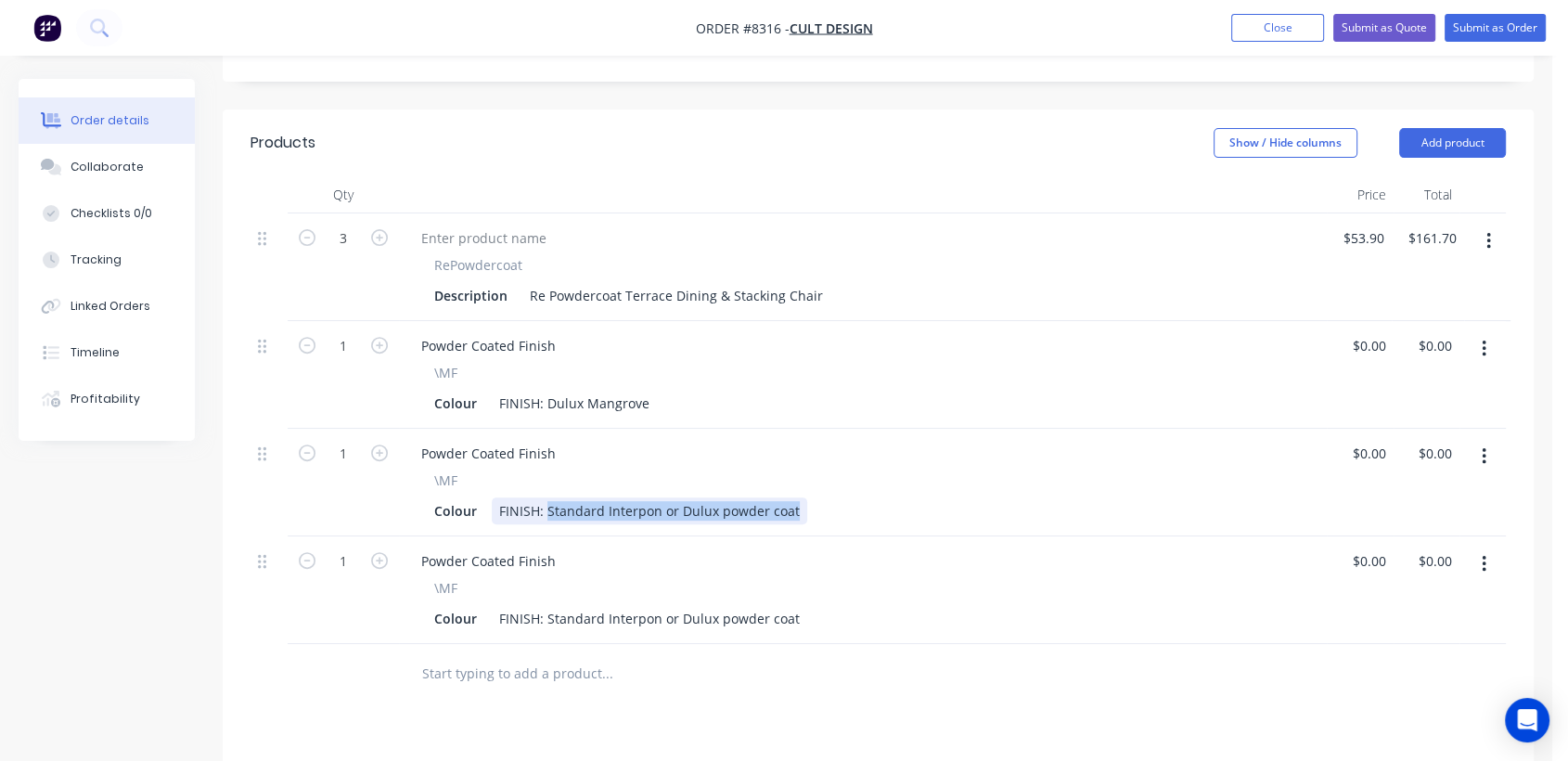
drag, startPoint x: 793, startPoint y: 457, endPoint x: 548, endPoint y: 463, distance: 245.1
click at [548, 498] on div "FINISH: Standard Interpon or Dulux powder coat" at bounding box center [649, 511] width 316 height 27
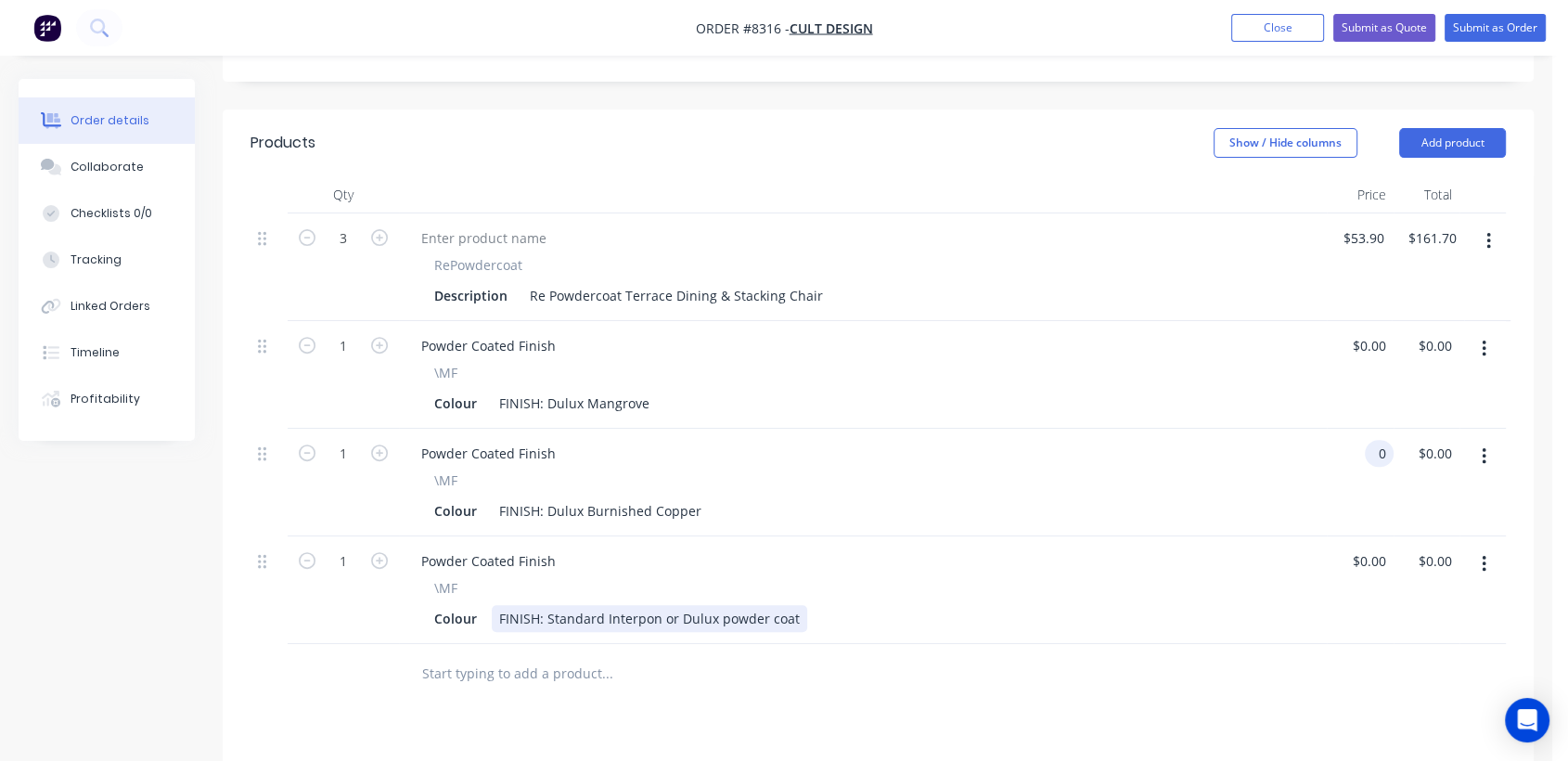
type input "$0.00"
drag, startPoint x: 546, startPoint y: 563, endPoint x: 815, endPoint y: 549, distance: 269.4
click at [815, 578] on div "\MF Colour FINISH: Standard Interpon or Dulux powder coat" at bounding box center [863, 605] width 914 height 54
drag, startPoint x: 776, startPoint y: 573, endPoint x: 786, endPoint y: 563, distance: 14.1
click at [775, 605] on div "FINISH: Standard Interpon or Dulux powder coat" at bounding box center [649, 618] width 316 height 27
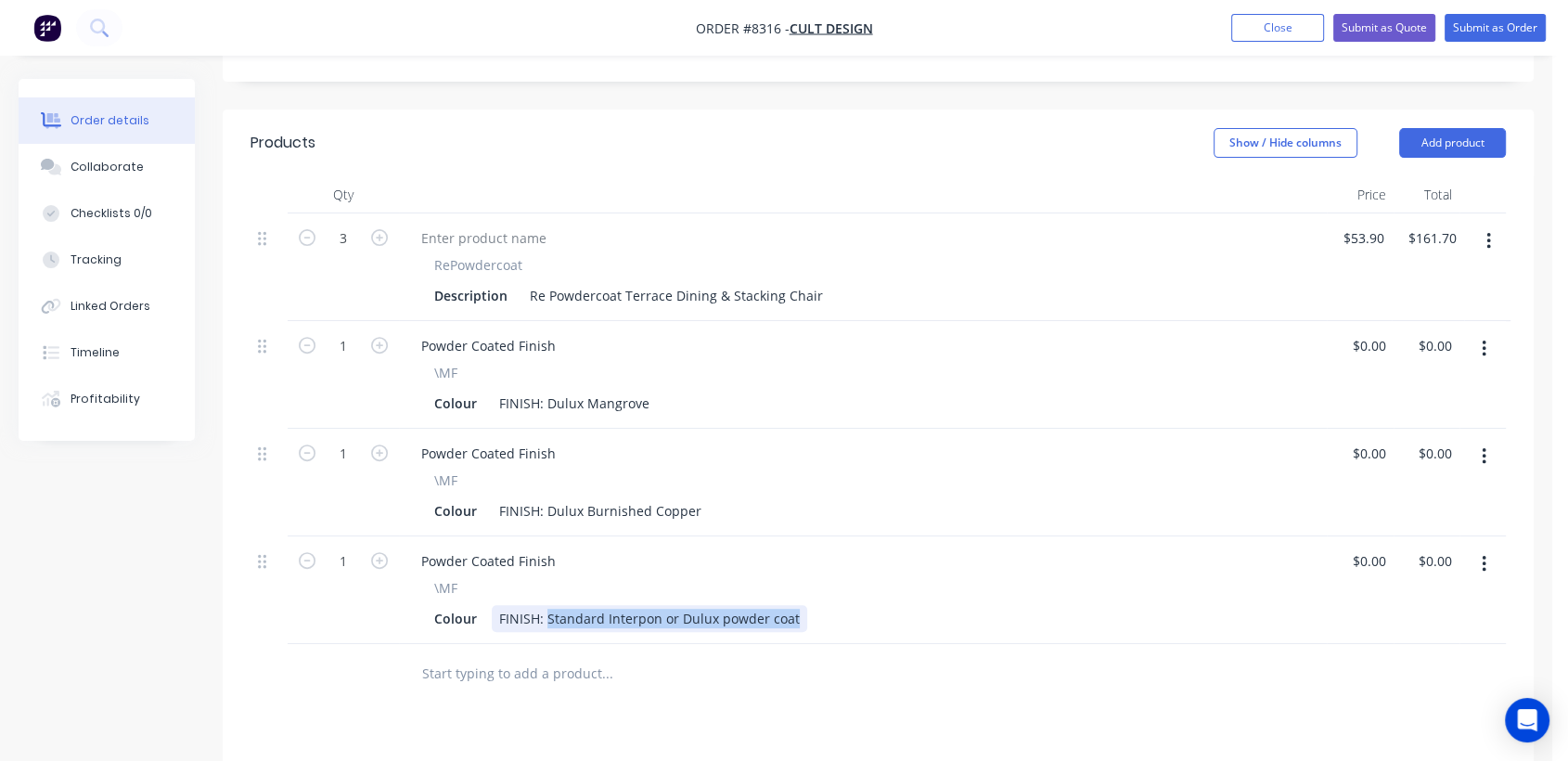
drag, startPoint x: 792, startPoint y: 564, endPoint x: 546, endPoint y: 554, distance: 246.2
click at [546, 605] on div "FINISH: Standard Interpon or Dulux powder coat" at bounding box center [649, 618] width 316 height 27
type input "$0.00"
click at [531, 656] on input "text" at bounding box center [607, 674] width 371 height 37
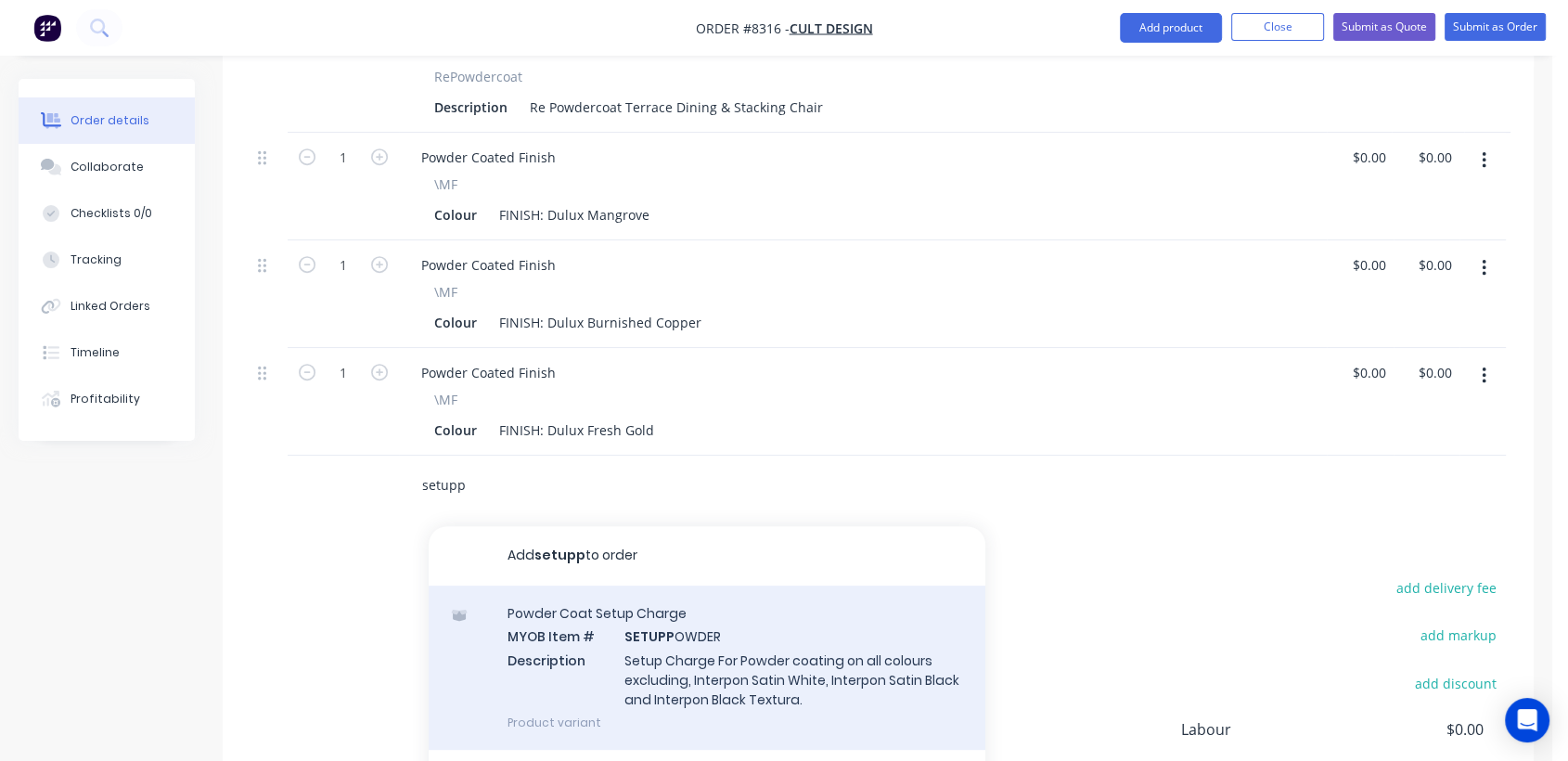
scroll to position [802, 0]
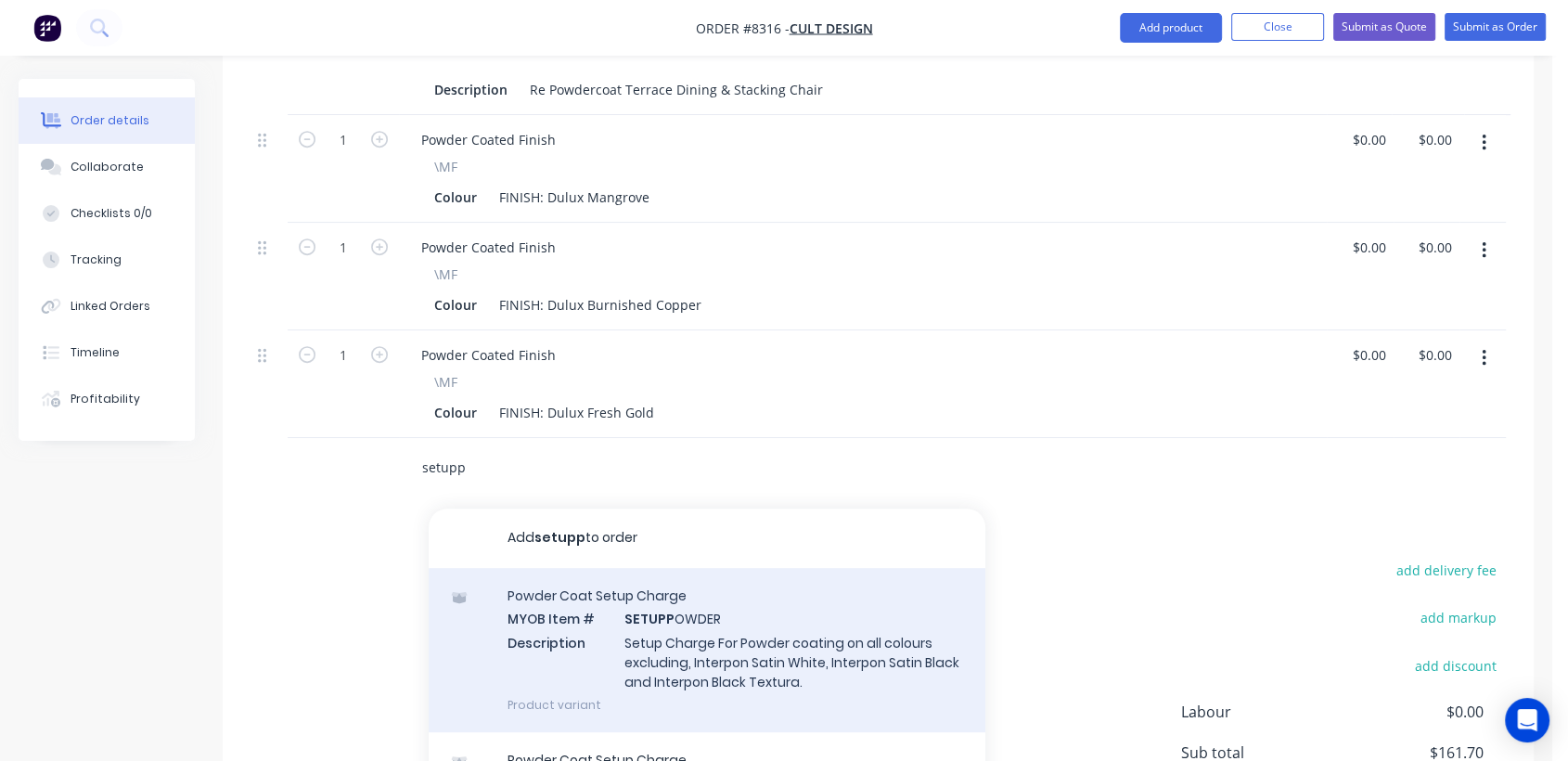
type input "setupp"
click at [687, 586] on div "Powder Coat Setup Charge MYOB Item # SETUPP OWDER Description Setup Charge For …" at bounding box center [707, 650] width 557 height 164
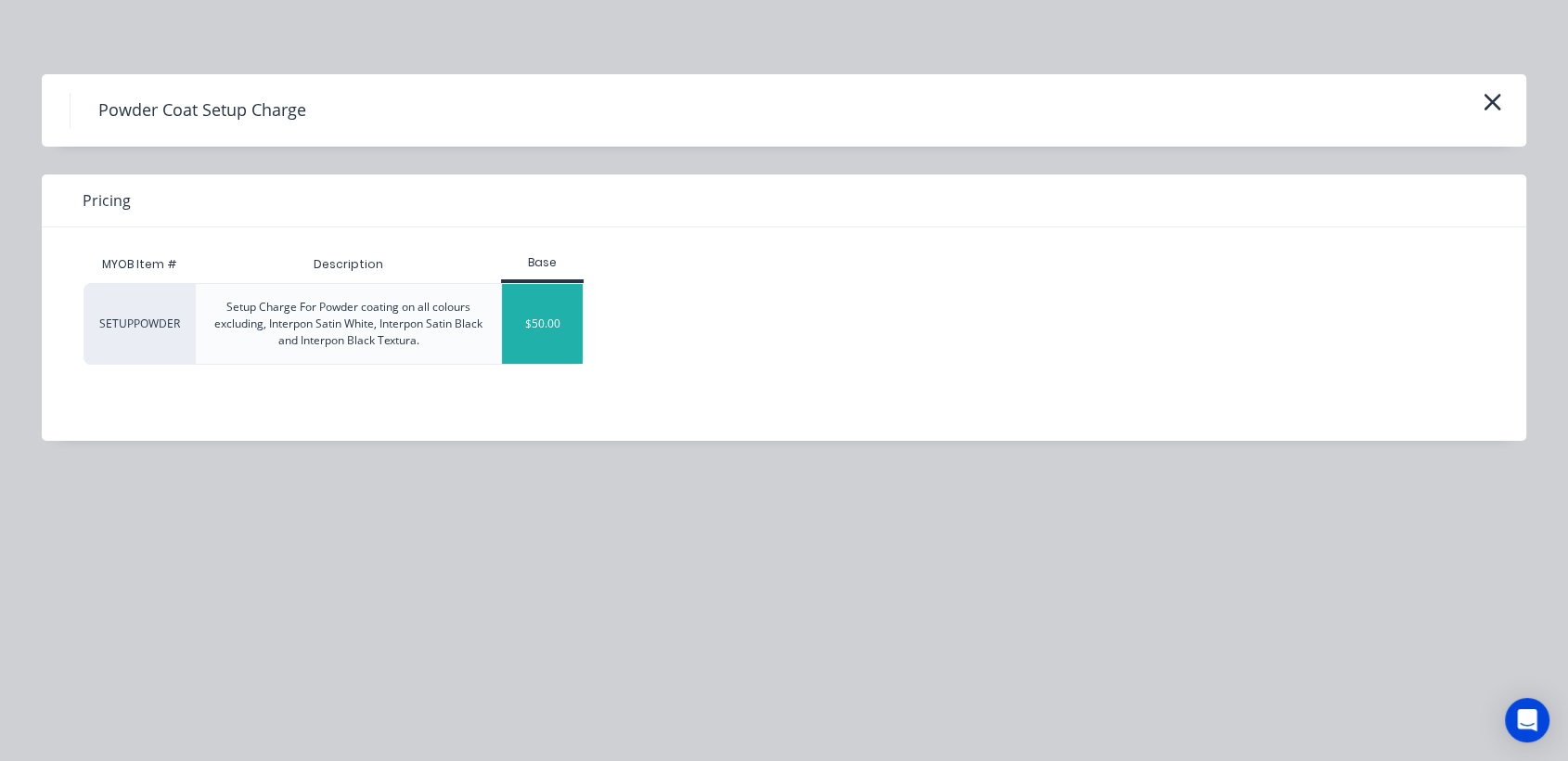
click at [534, 318] on div "$50.00" at bounding box center [542, 324] width 80 height 79
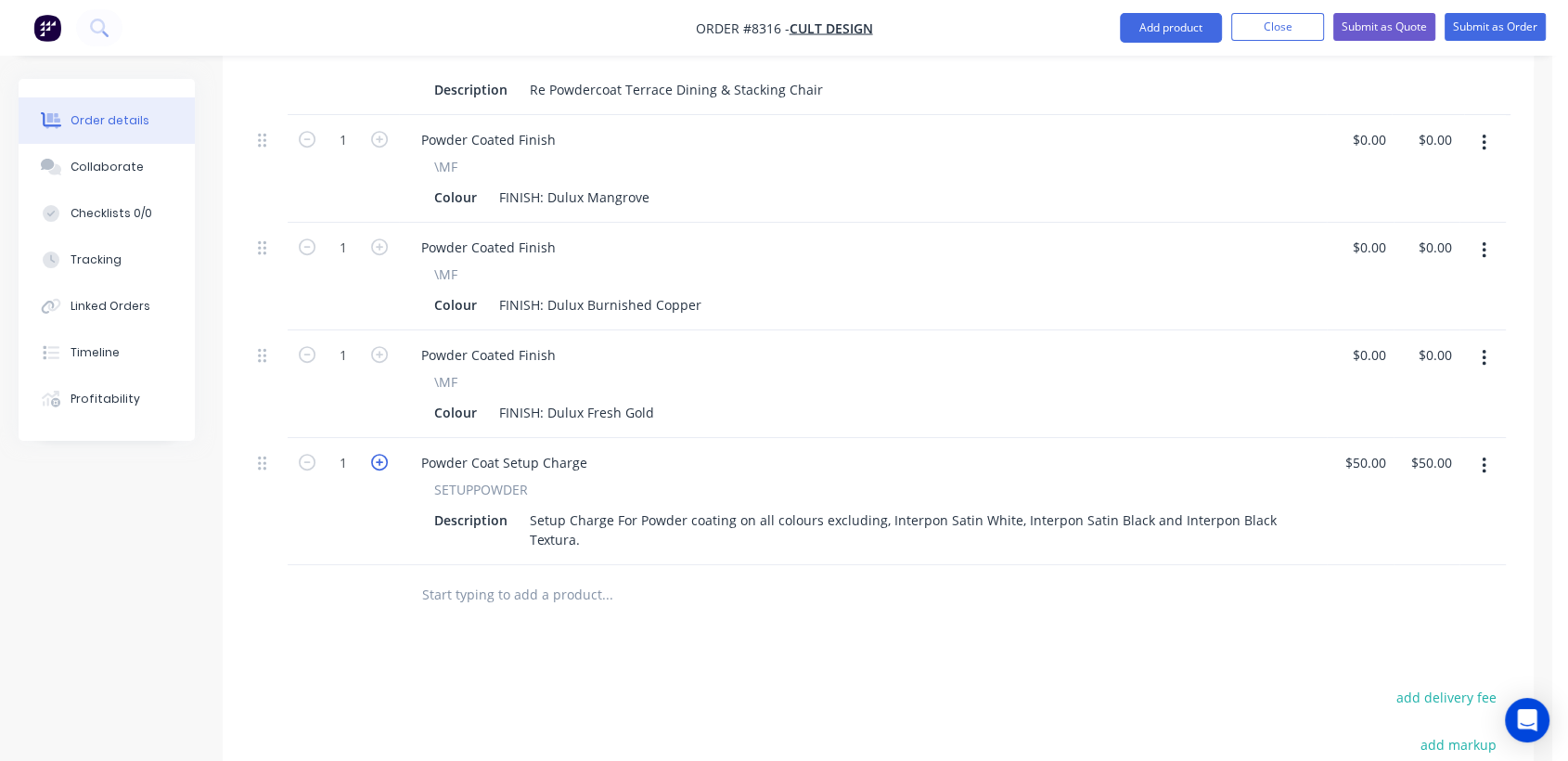
click at [384, 454] on icon "button" at bounding box center [379, 462] width 17 height 17
type input "2"
type input "$100.00"
click at [384, 454] on icon "button" at bounding box center [379, 462] width 17 height 17
type input "3"
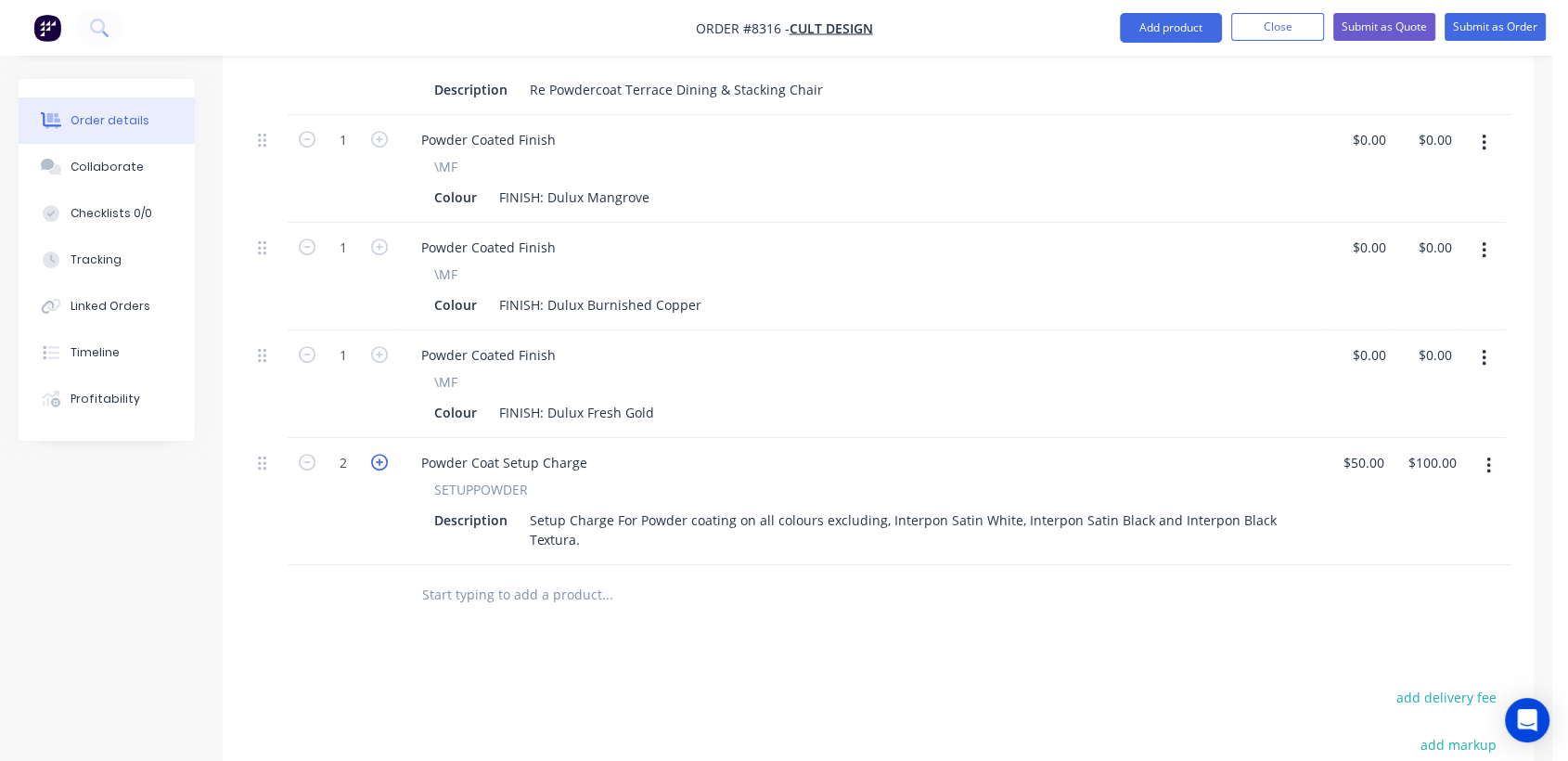
type input "$150.00"
click at [504, 576] on input "text" at bounding box center [607, 594] width 371 height 37
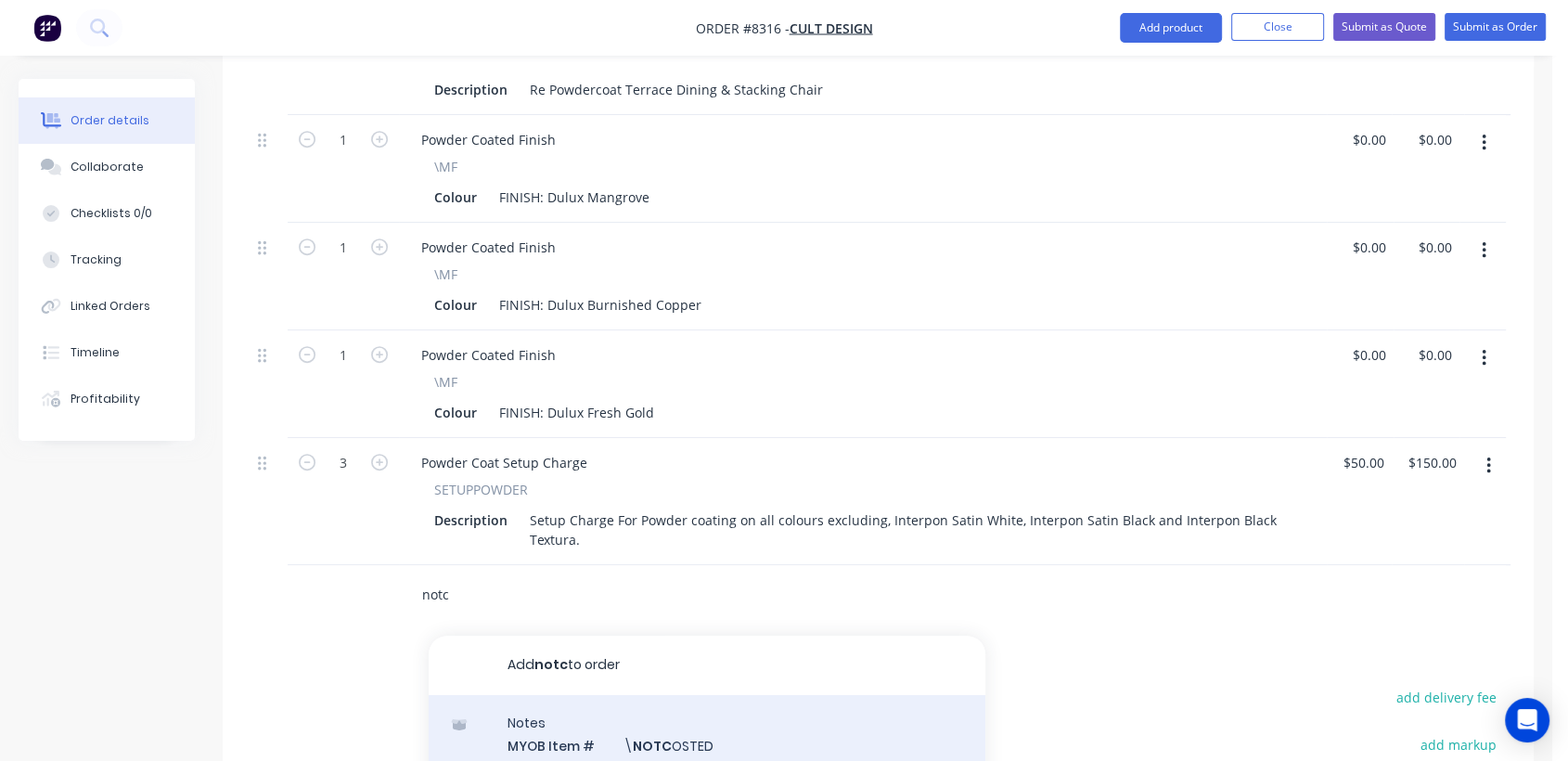
type input "notc"
click at [706, 703] on div "Notes MYOB Item # \ NOTC OSTED Description ////NOT COSTED//// Product variant" at bounding box center [707, 758] width 557 height 125
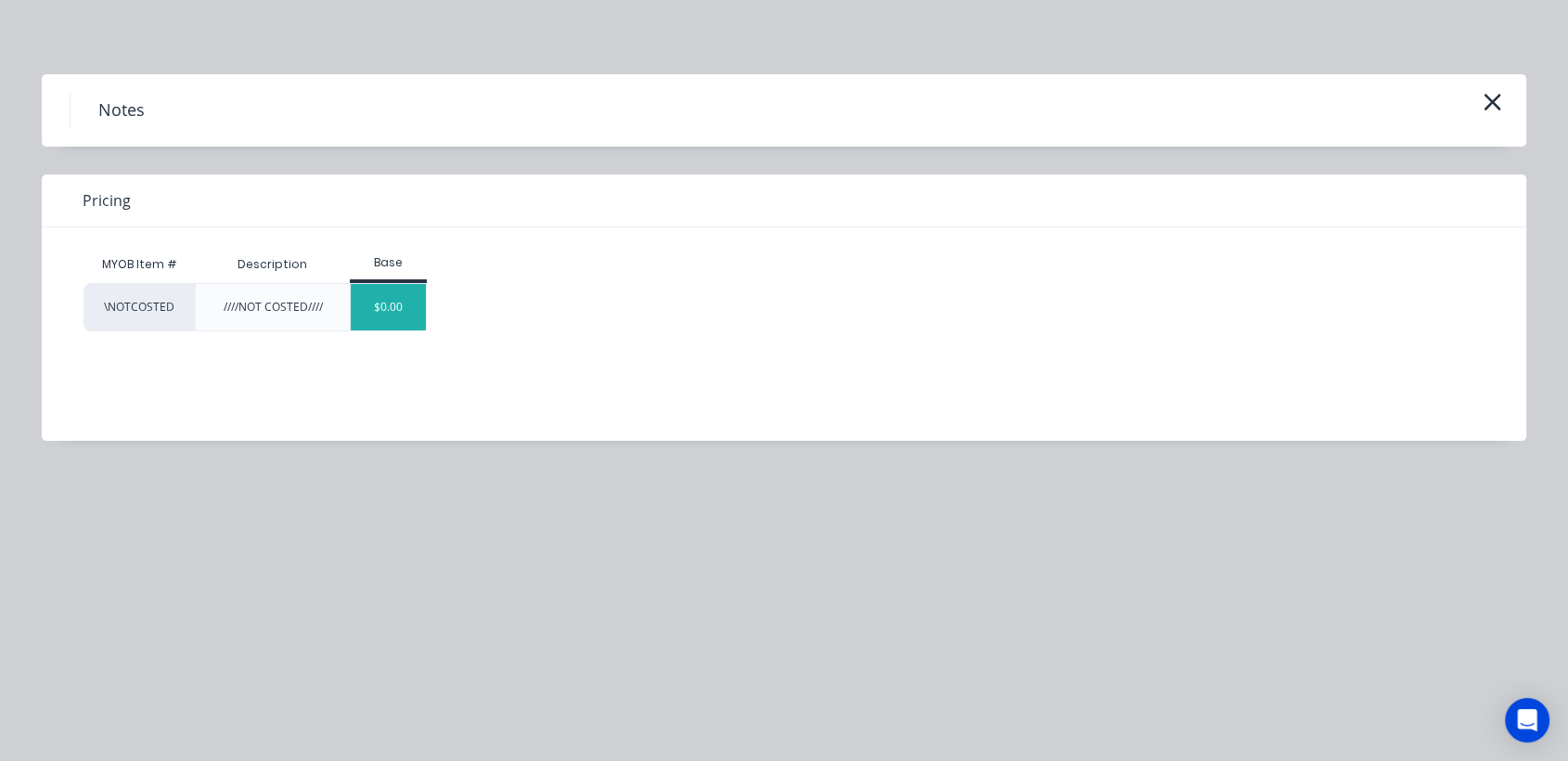
click at [404, 293] on div "$0.00" at bounding box center [388, 307] width 75 height 47
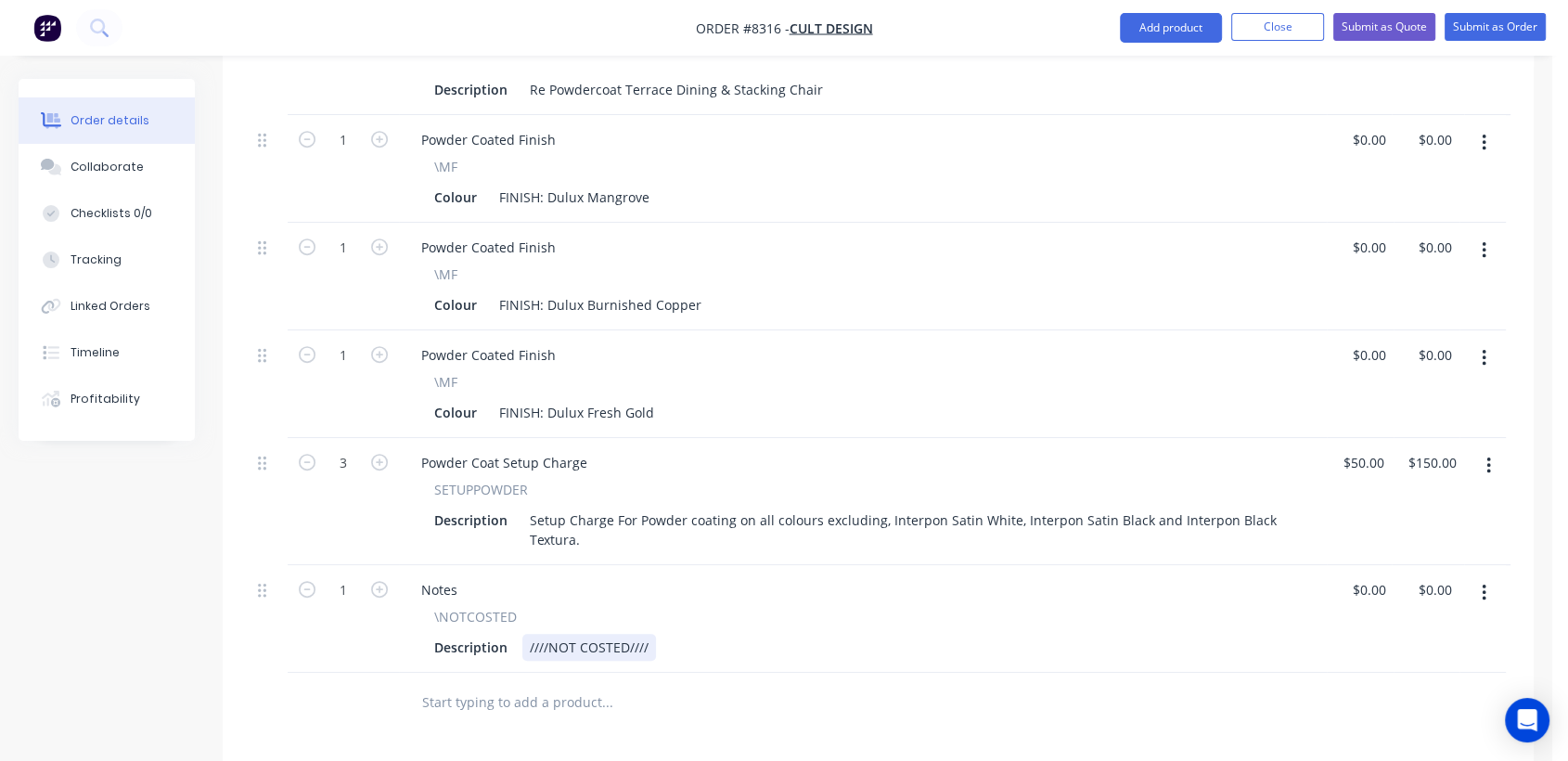
click at [651, 634] on div "////NOT COSTED////" at bounding box center [589, 647] width 134 height 27
type input "$0.00"
click at [123, 169] on div "Collaborate" at bounding box center [107, 167] width 73 height 17
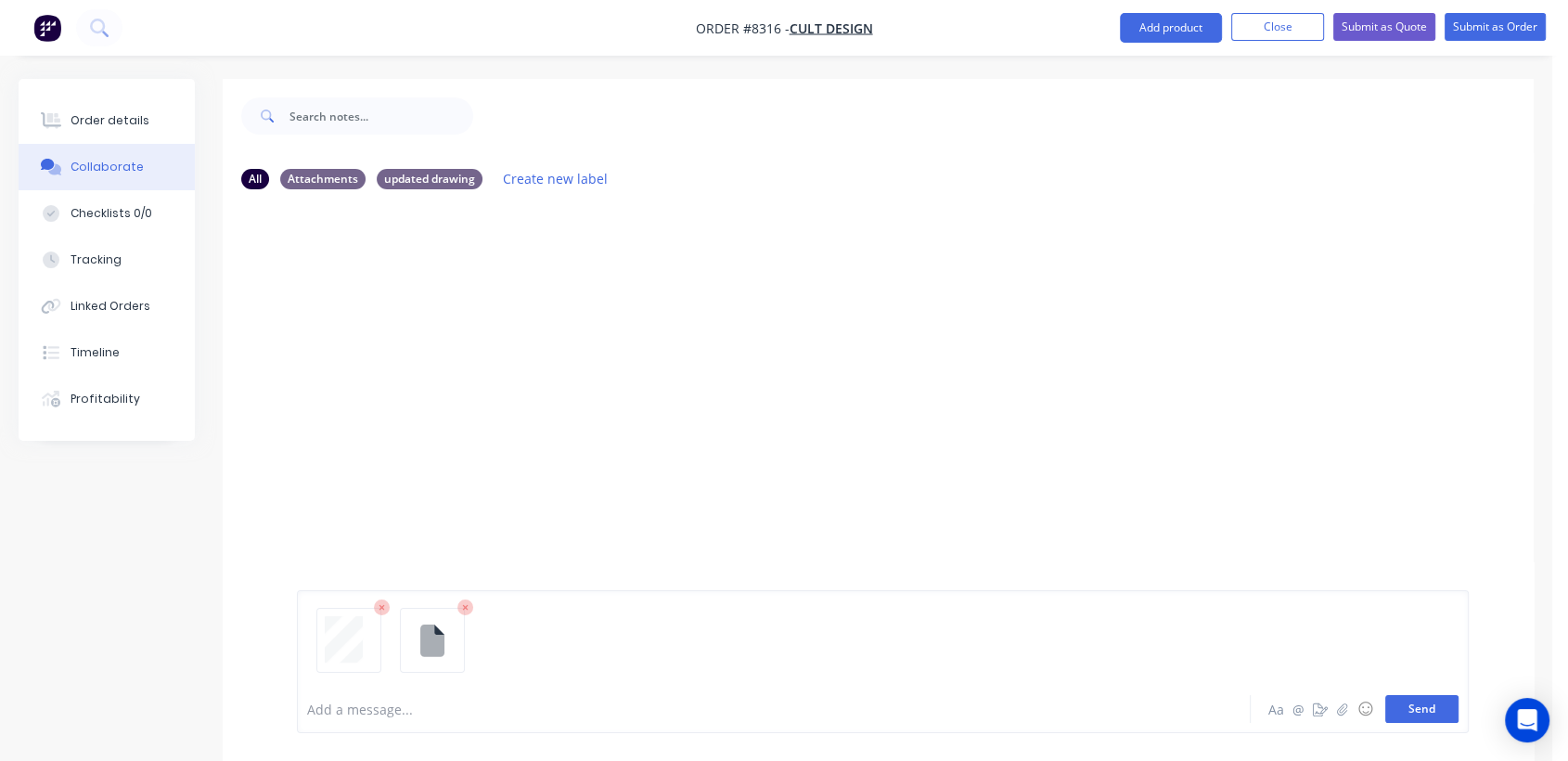
click at [1411, 699] on button "Send" at bounding box center [1422, 709] width 73 height 28
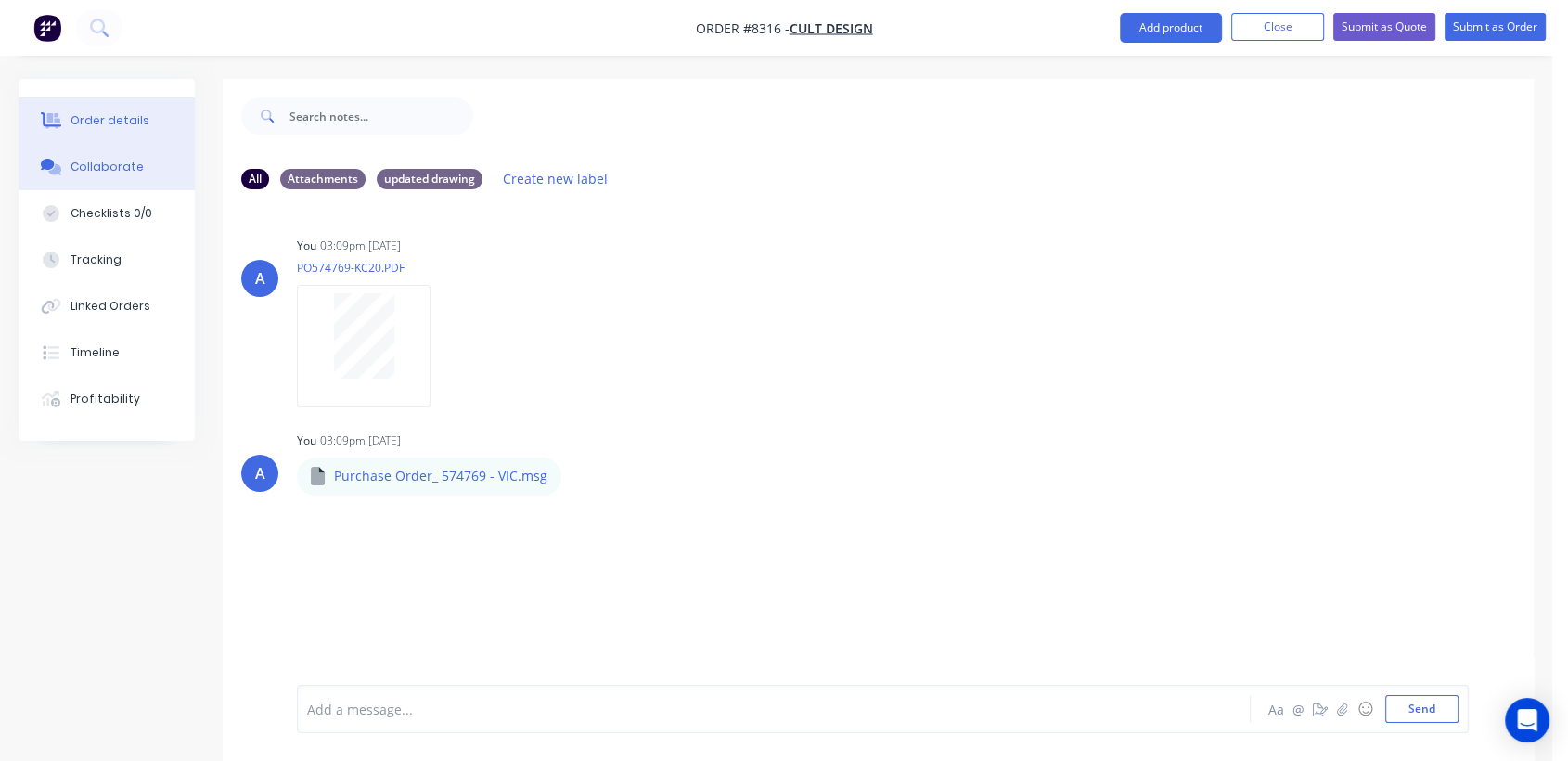
click at [101, 112] on div "Order details" at bounding box center [109, 120] width 78 height 17
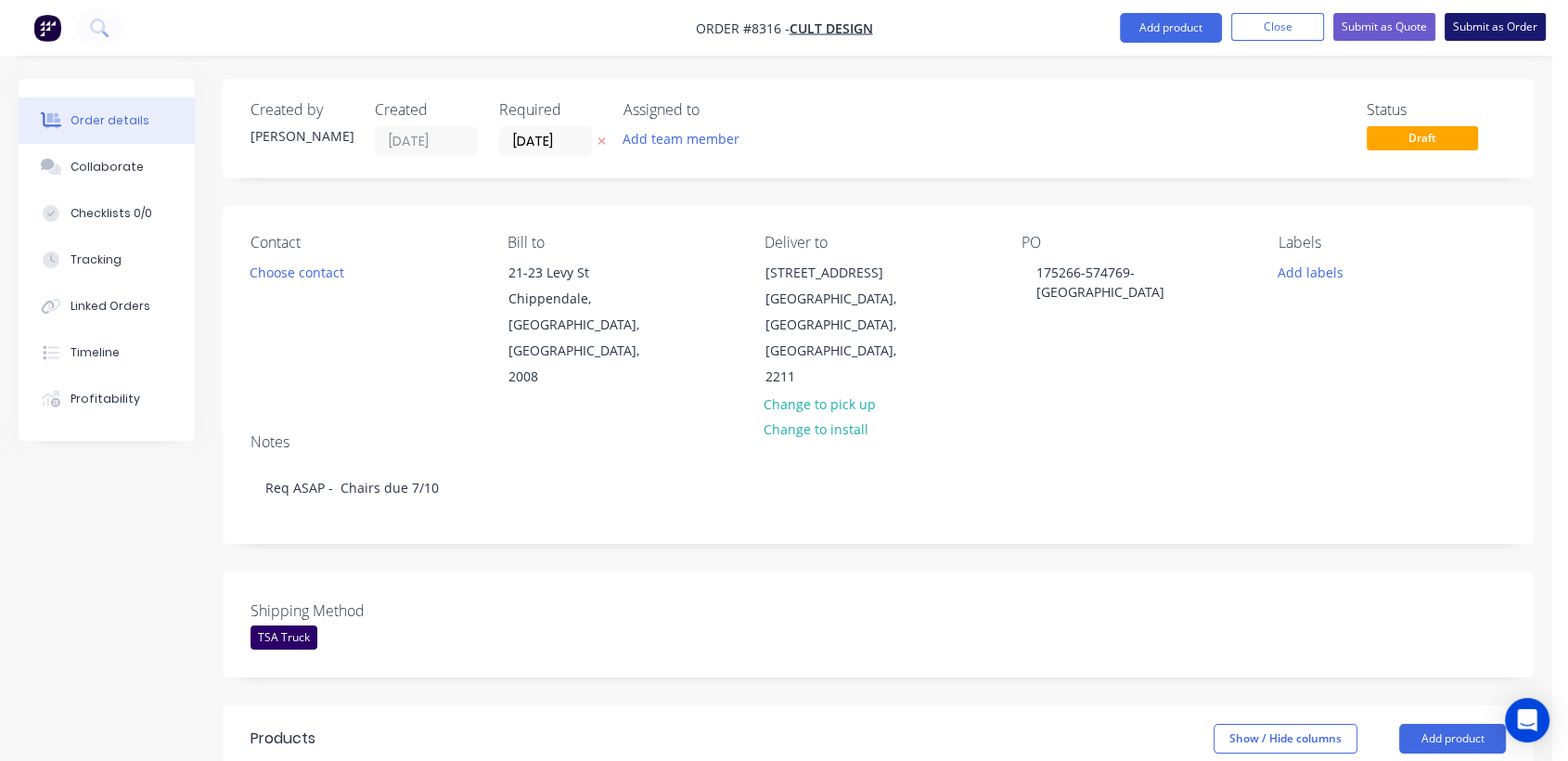
click at [1496, 22] on button "Submit as Order" at bounding box center [1496, 27] width 101 height 28
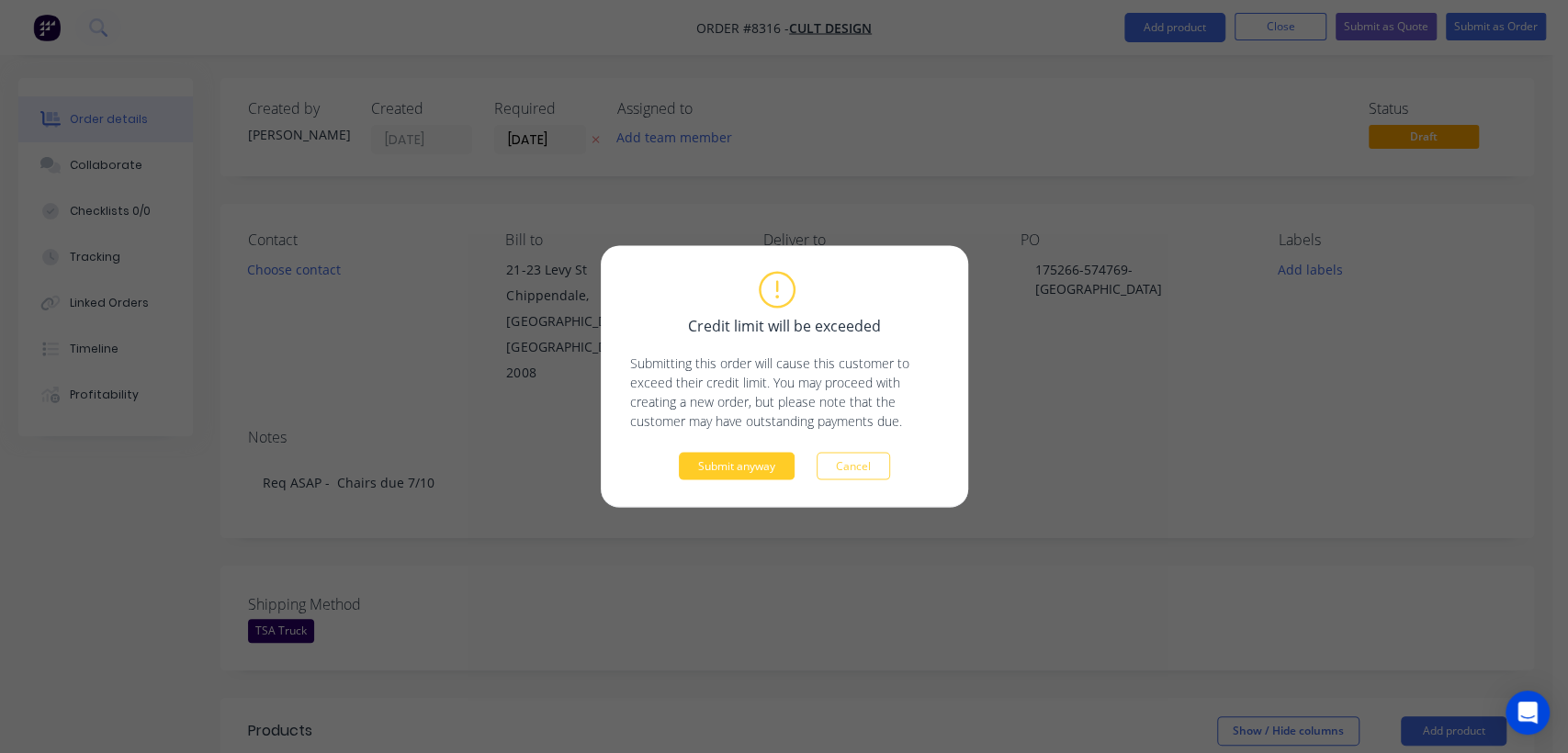
click at [765, 470] on button "Submit anyway" at bounding box center [737, 467] width 116 height 28
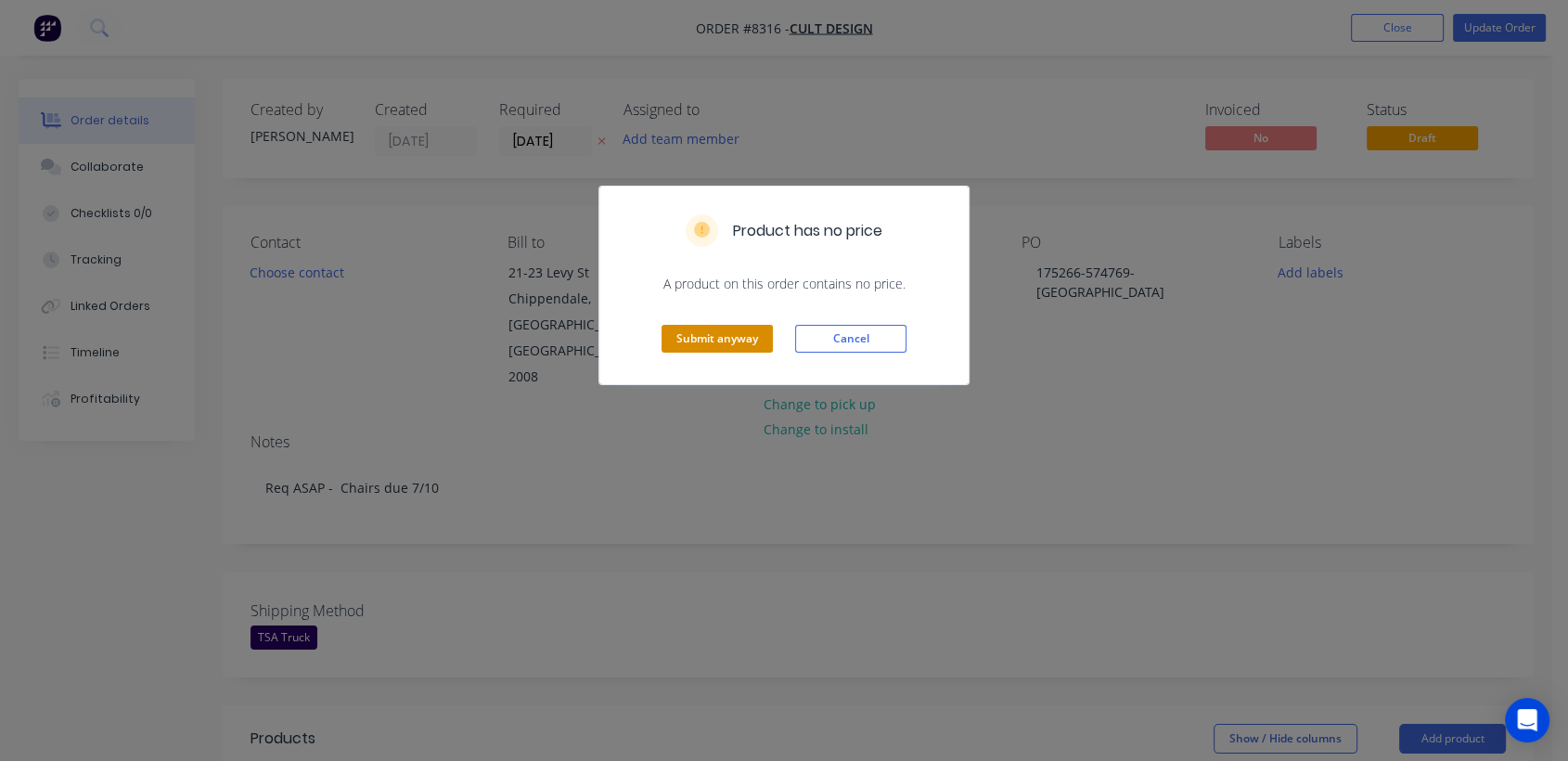
click at [727, 337] on button "Submit anyway" at bounding box center [717, 339] width 111 height 28
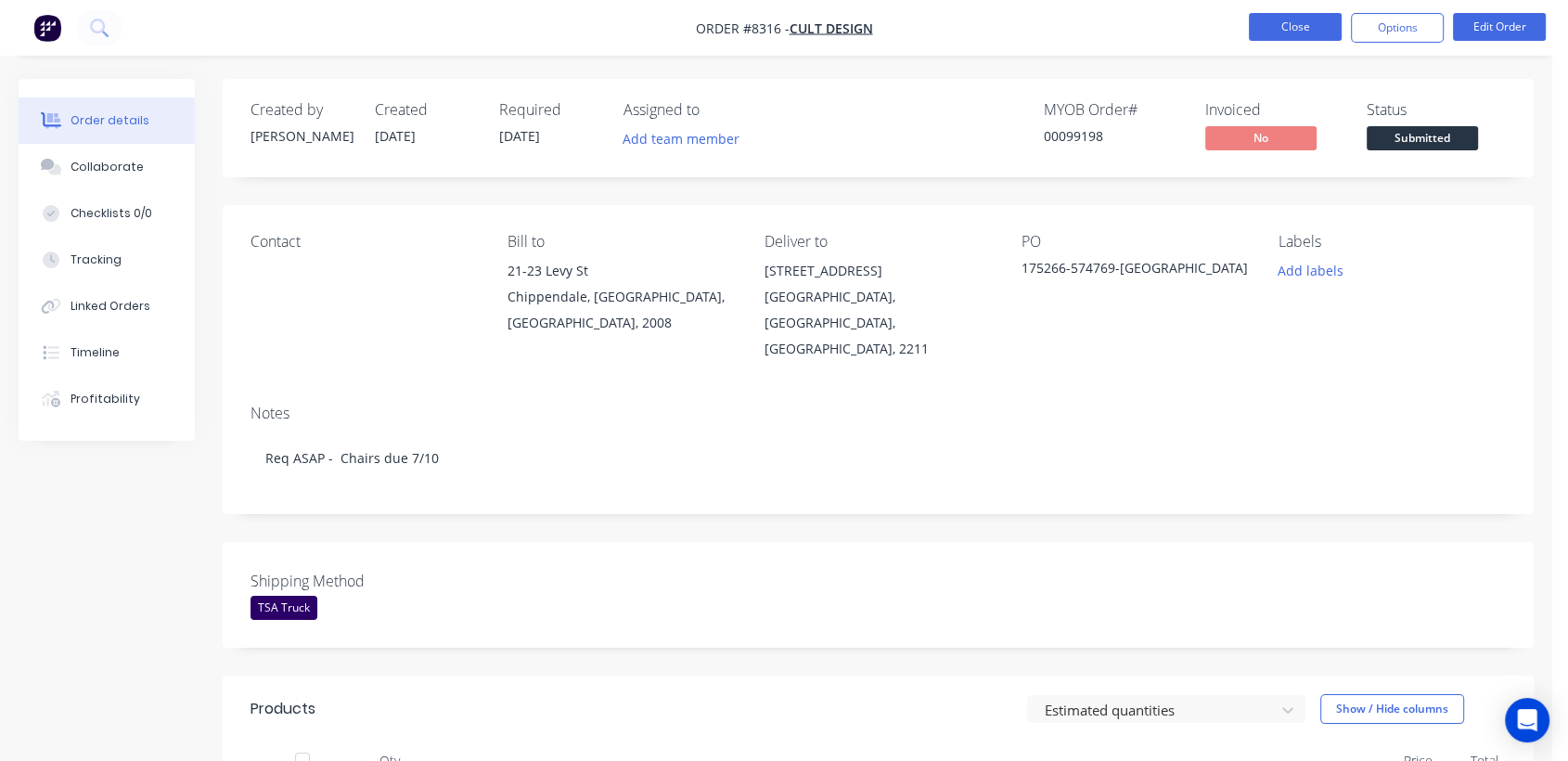
click at [1289, 14] on button "Close" at bounding box center [1295, 27] width 92 height 28
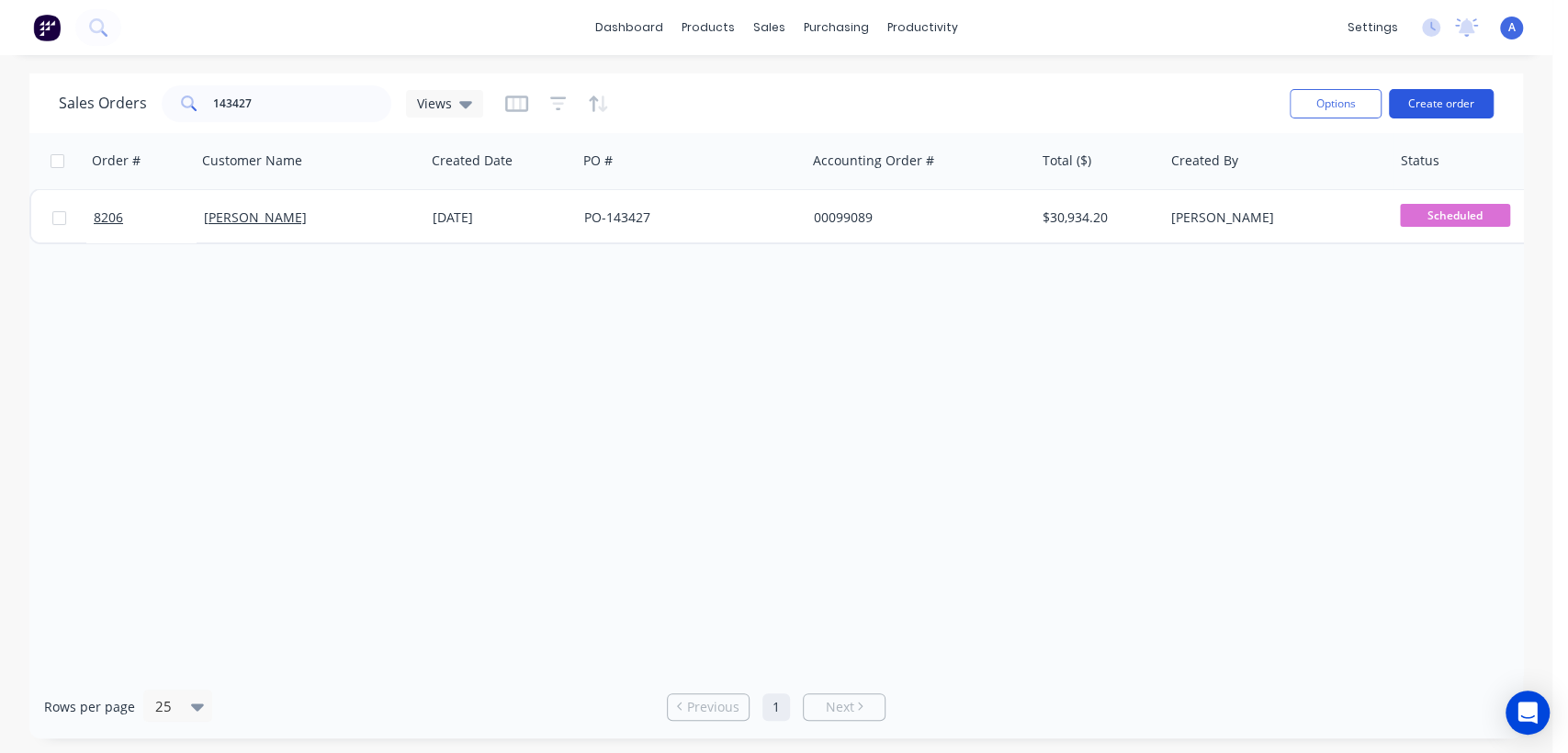
click at [1442, 98] on button "Create order" at bounding box center [1441, 104] width 105 height 29
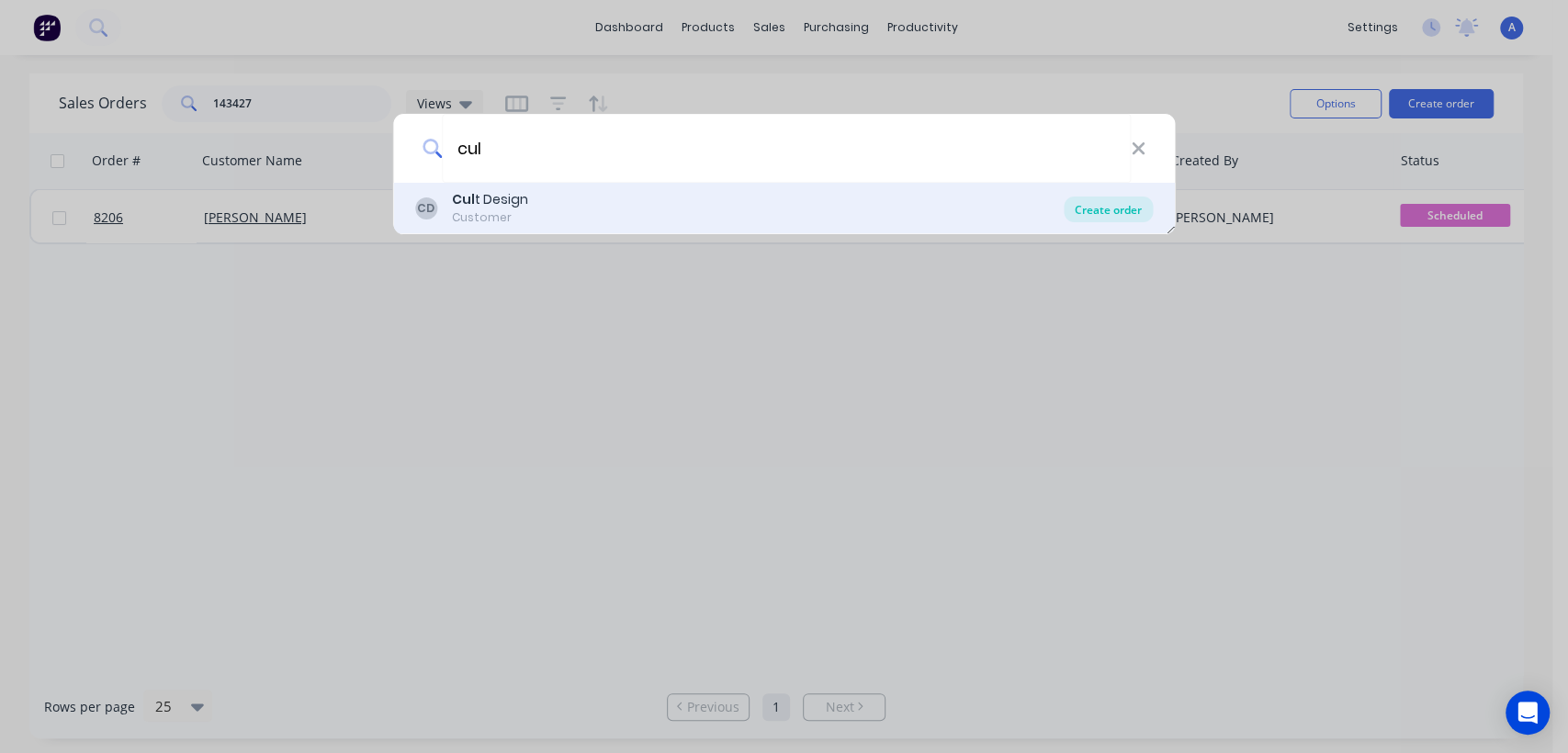
type input "cul"
click at [1085, 204] on div "Create order" at bounding box center [1108, 209] width 89 height 26
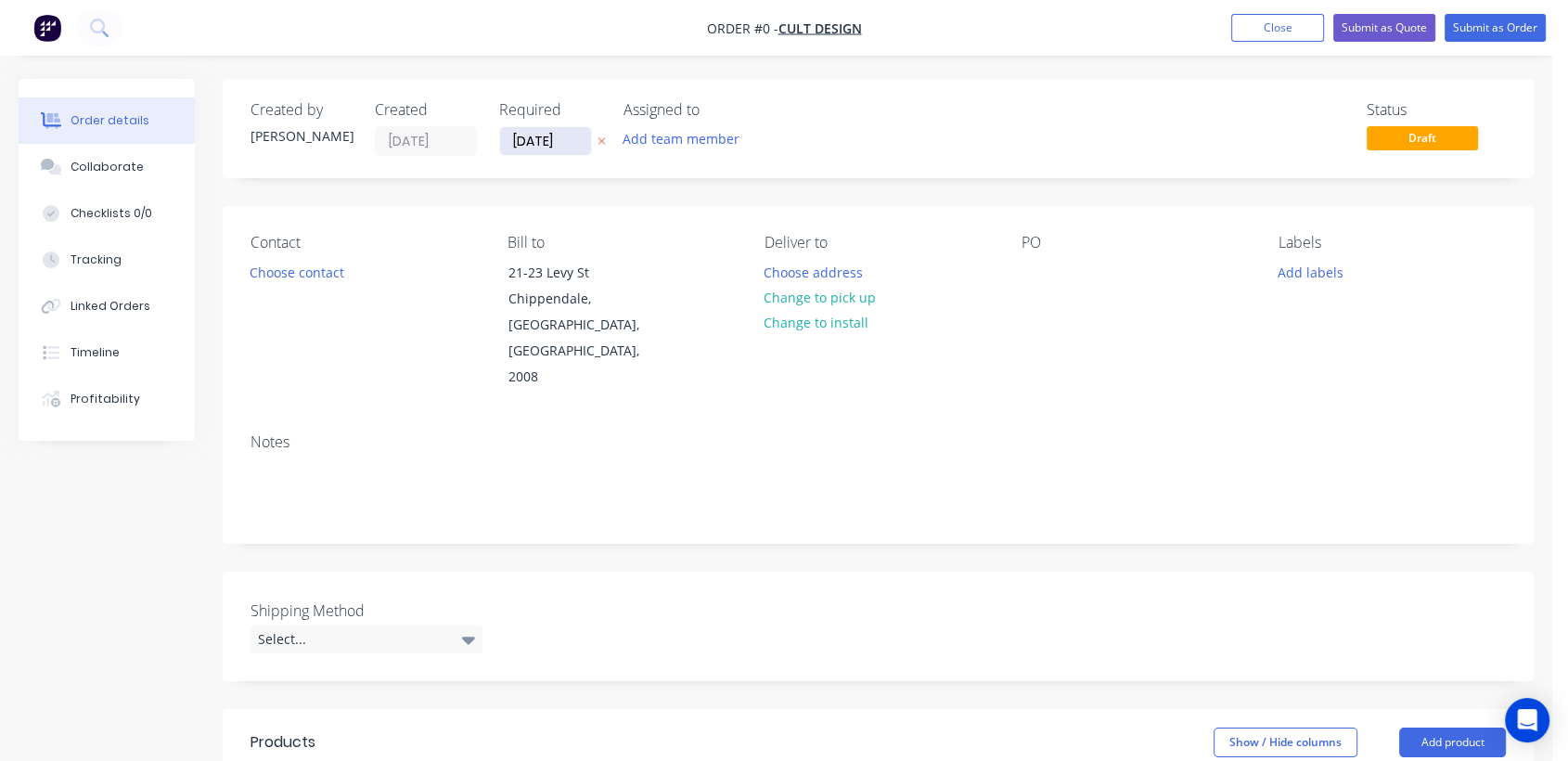
click at [572, 139] on input "[DATE]" at bounding box center [546, 141] width 91 height 28
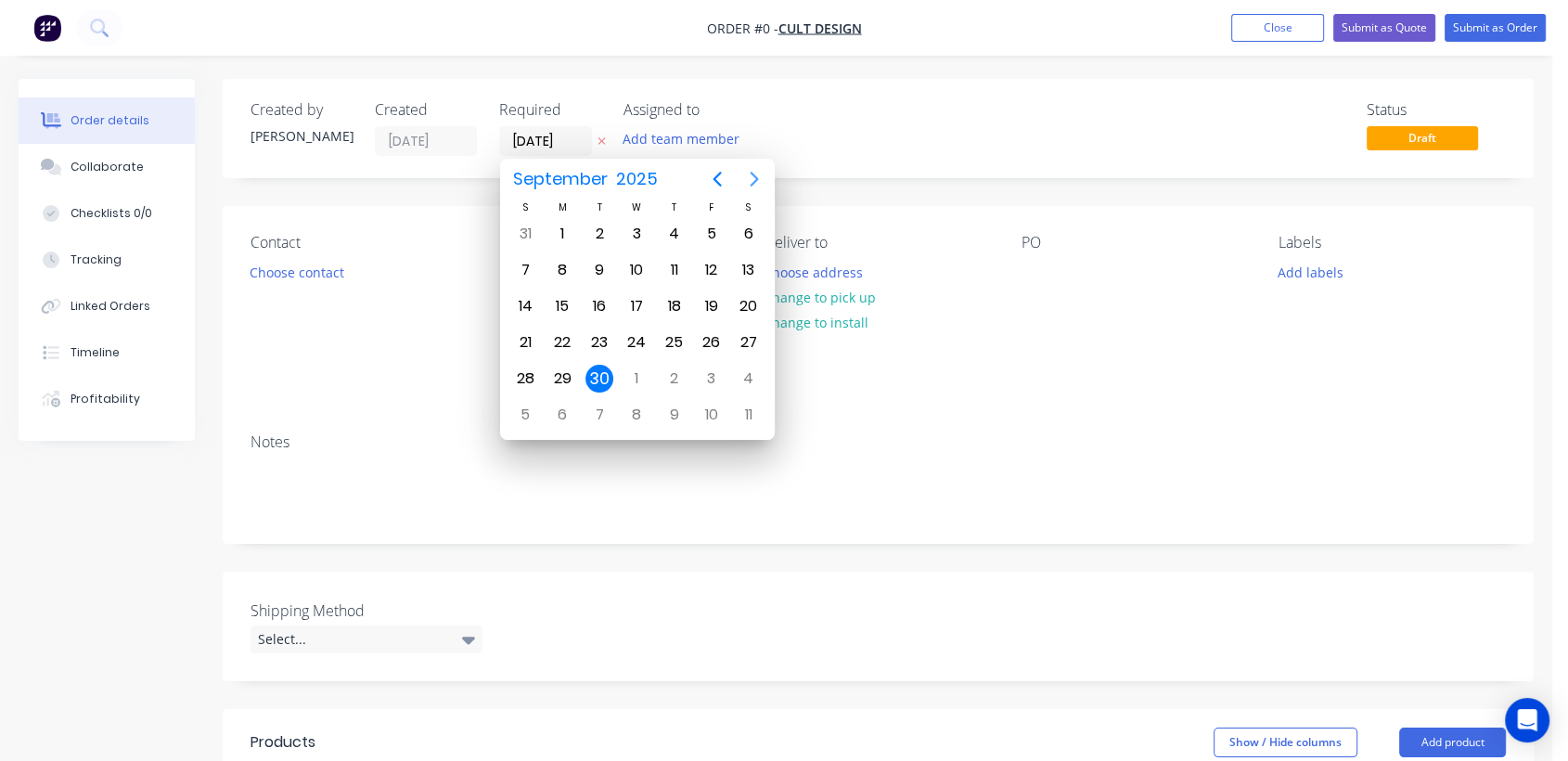
click at [750, 175] on icon "Next page" at bounding box center [755, 179] width 22 height 22
click at [639, 373] on div "31" at bounding box center [637, 379] width 28 height 28
type input "[DATE]"
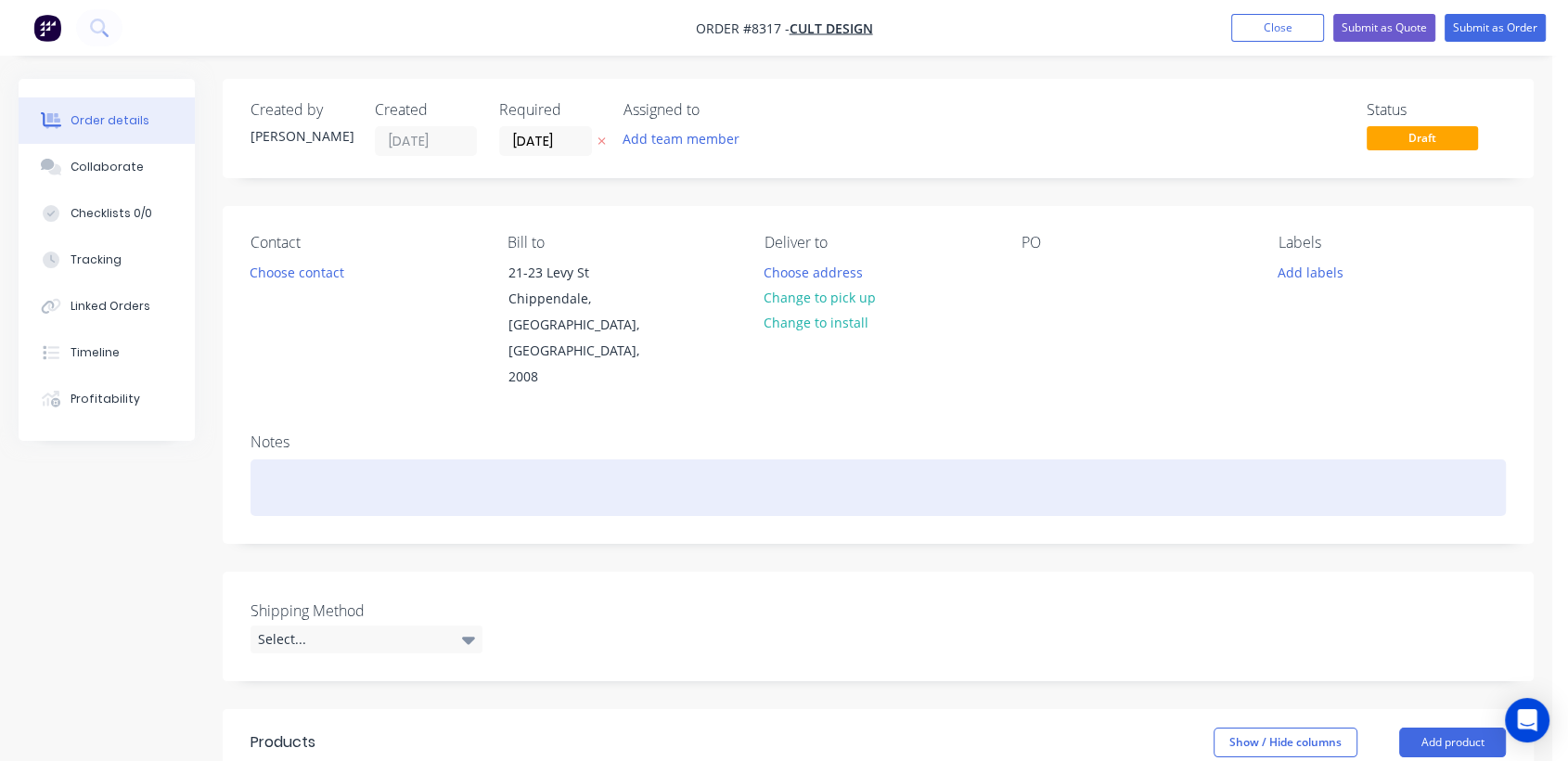
click at [347, 460] on div at bounding box center [878, 488] width 1255 height 57
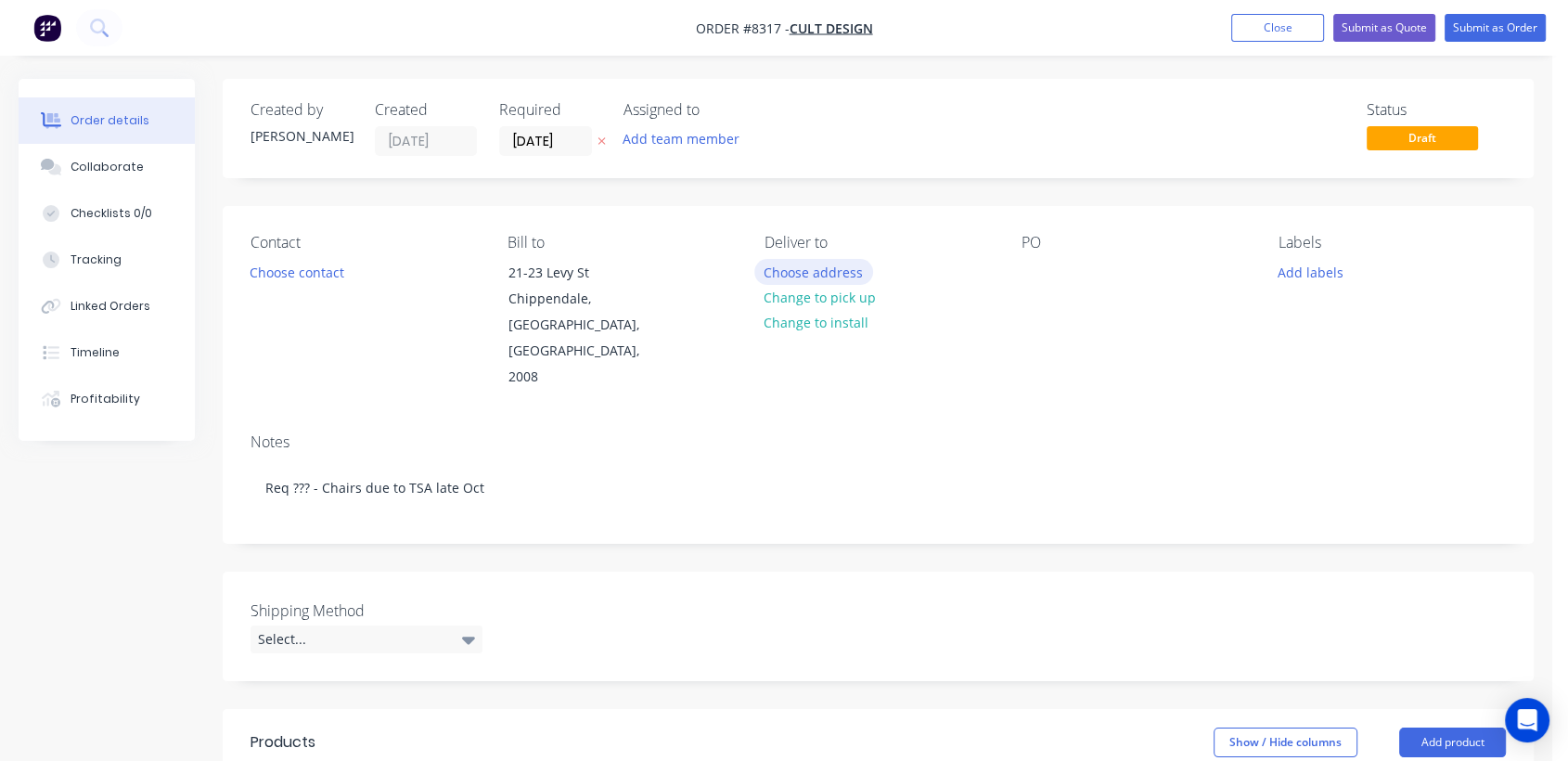
click at [833, 270] on button "Choose address" at bounding box center [814, 271] width 119 height 25
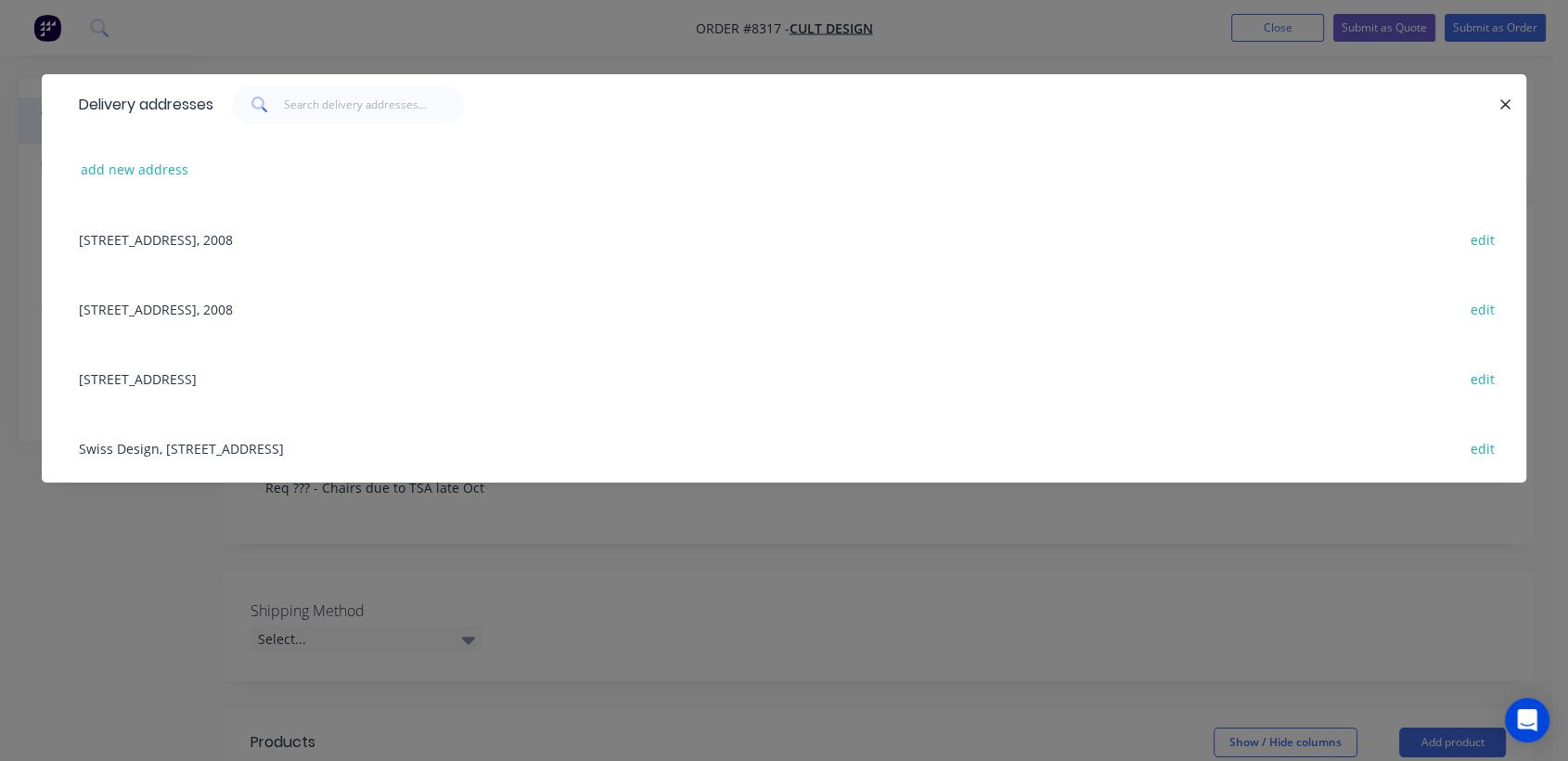
click at [282, 379] on div "Unit 2, 96-112 Gow St, Padstow, New South Wales, Australia, 2211 edit" at bounding box center [784, 379] width 1429 height 70
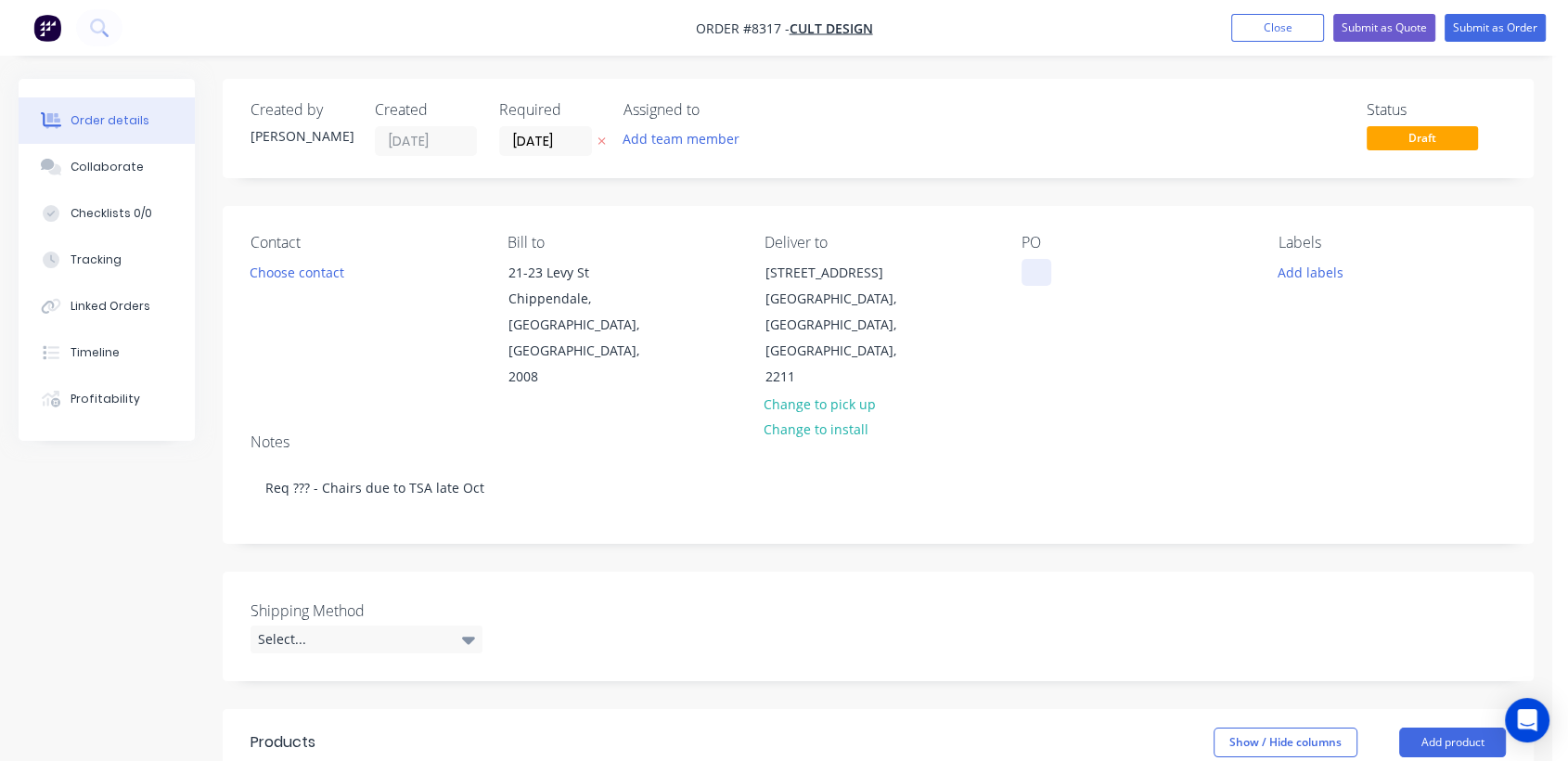
click at [1035, 268] on div at bounding box center [1037, 272] width 30 height 27
click at [418, 626] on div "Select..." at bounding box center [366, 640] width 232 height 28
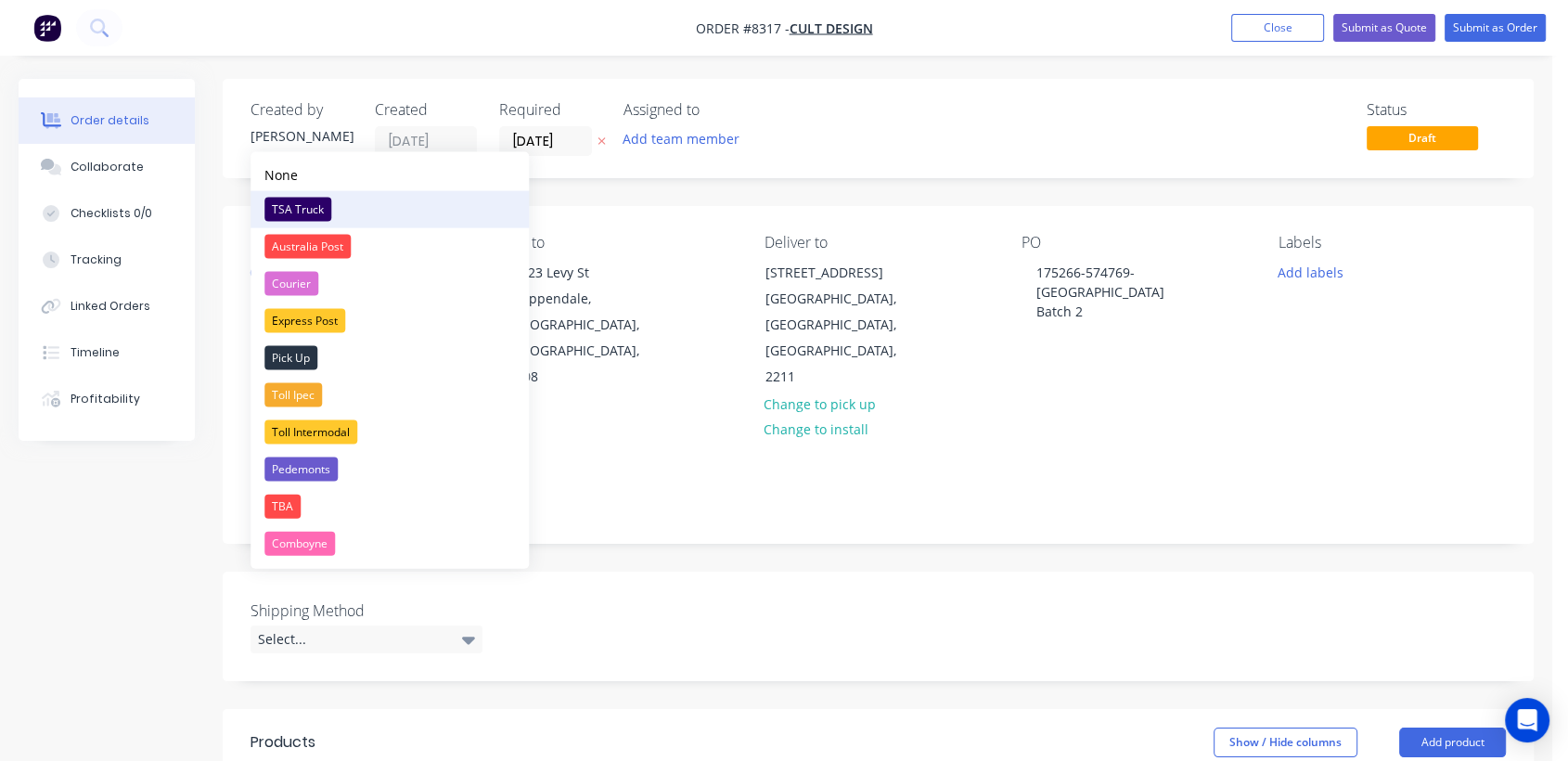
click at [309, 205] on div "TSA Truck" at bounding box center [297, 210] width 67 height 24
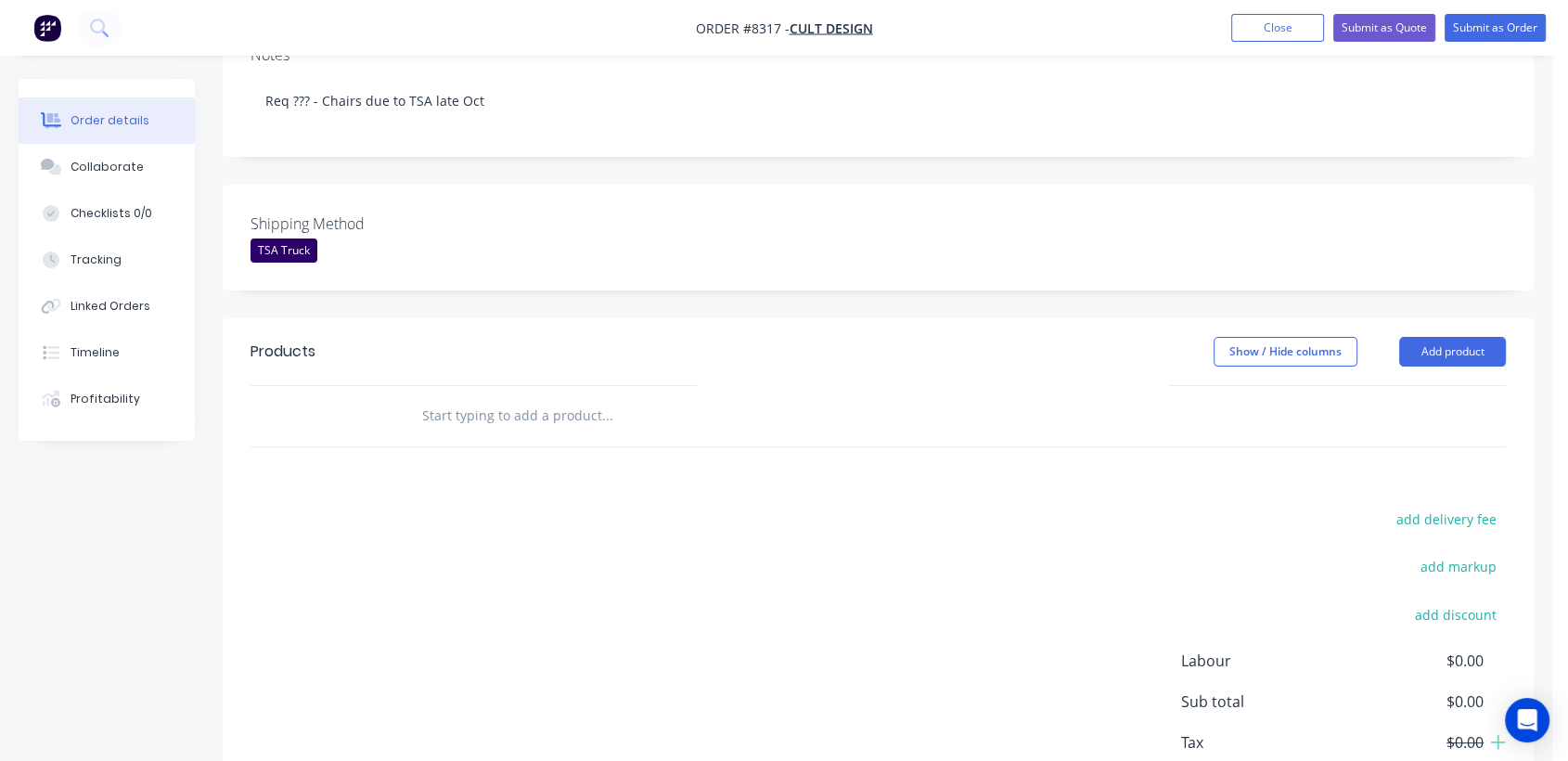
scroll to position [412, 0]
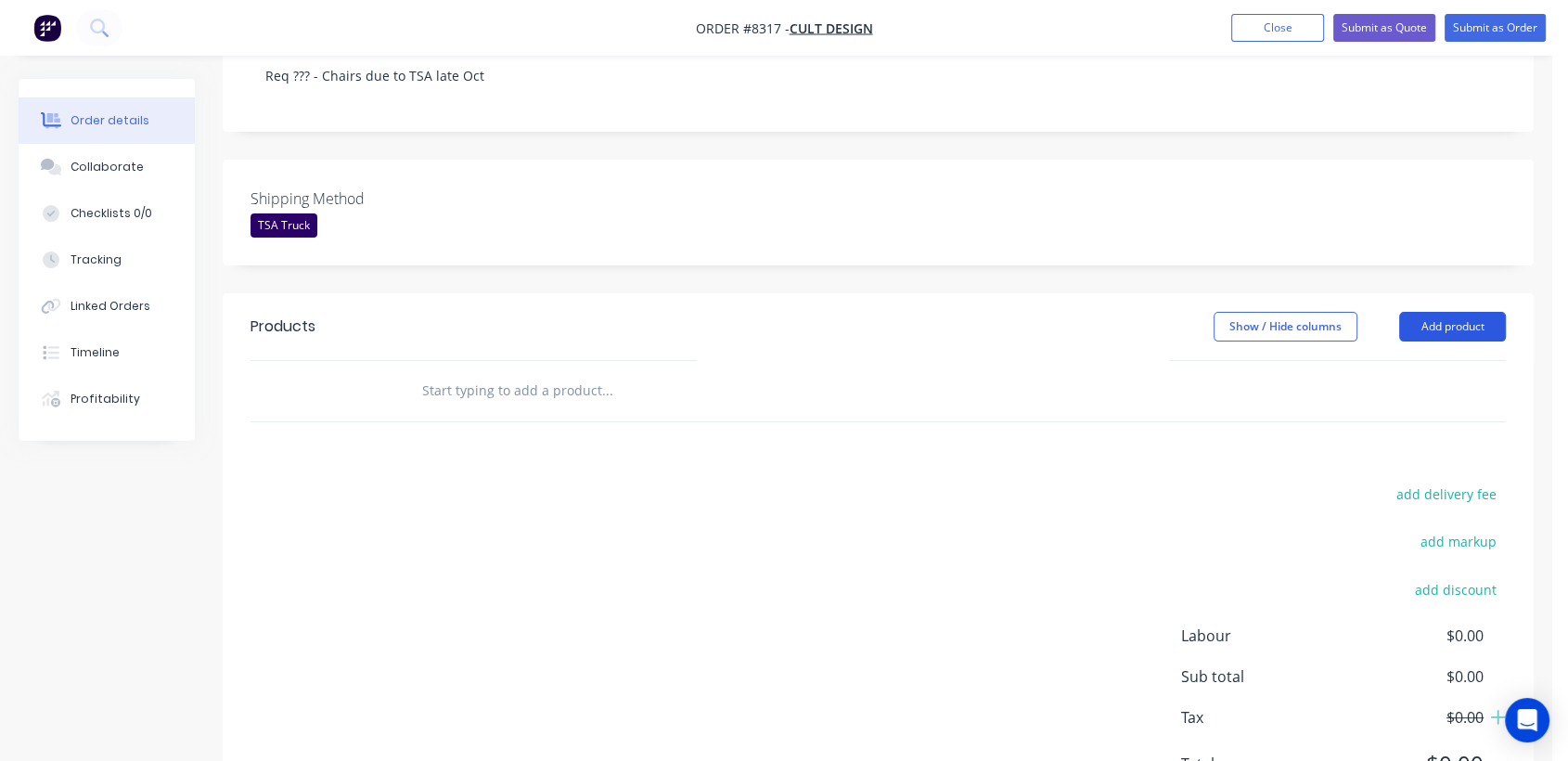
click at [1472, 312] on button "Add product" at bounding box center [1452, 327] width 106 height 30
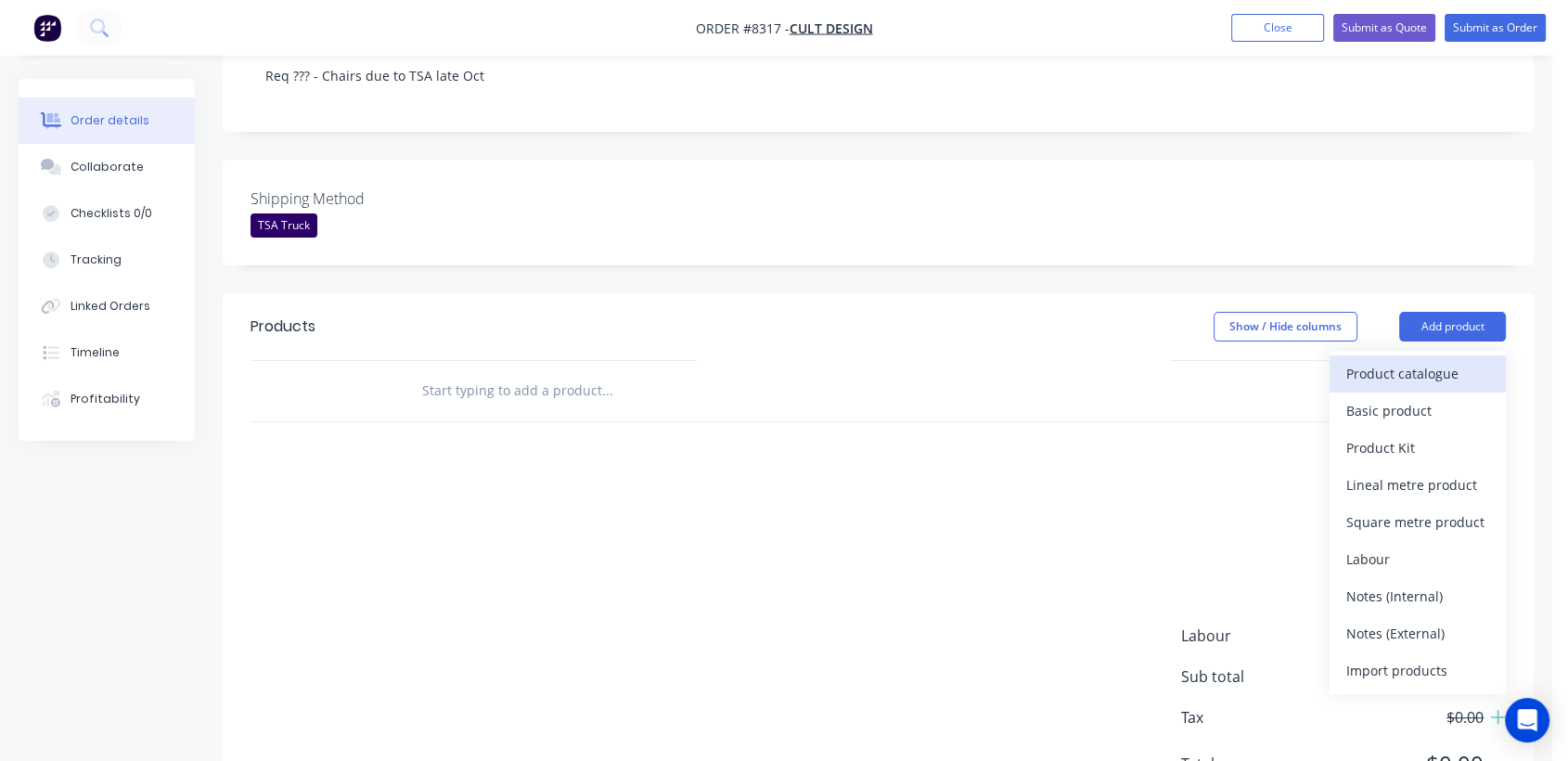
click at [1409, 361] on div "Product catalogue" at bounding box center [1418, 374] width 143 height 27
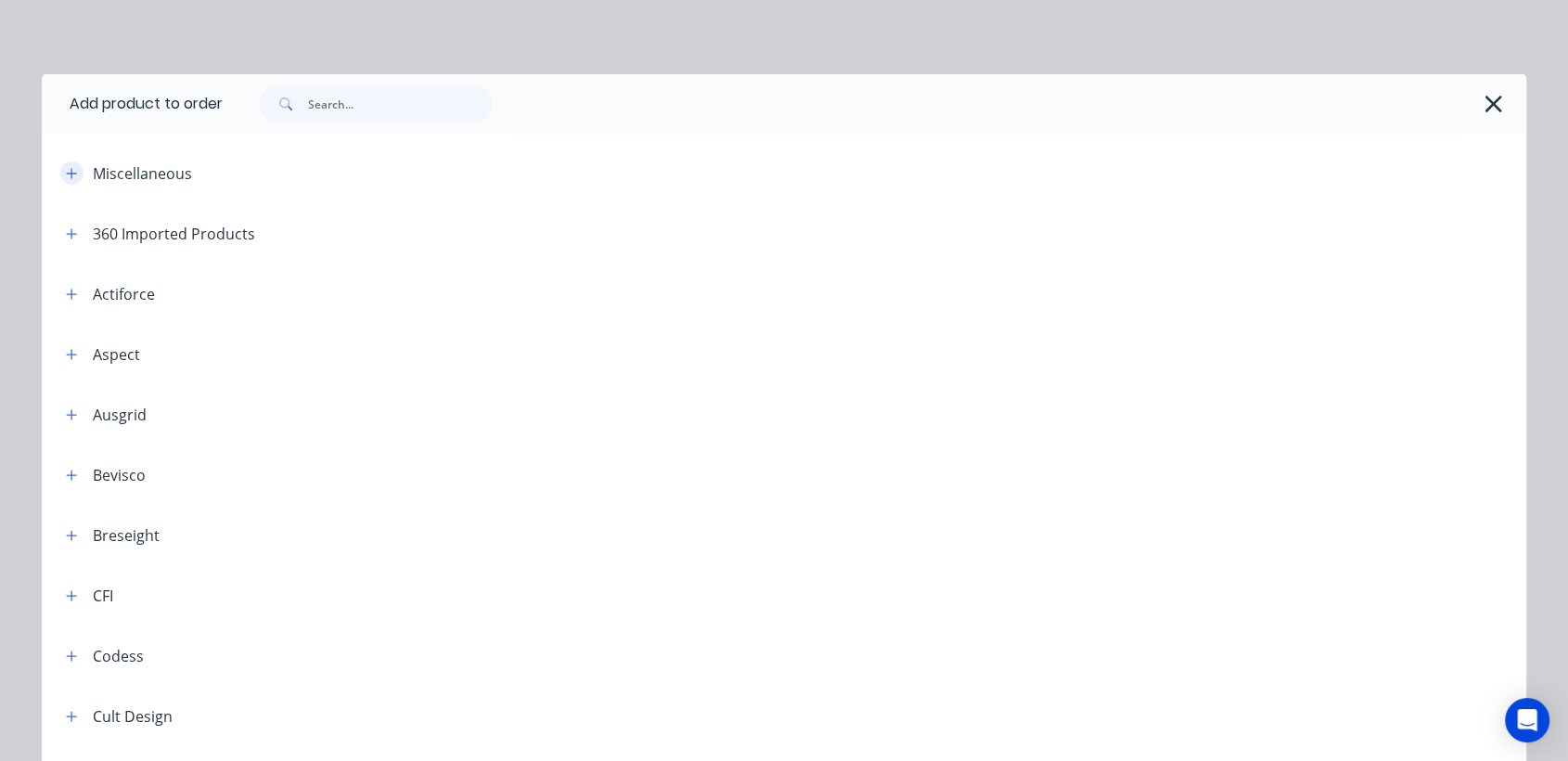
click at [65, 164] on button "button" at bounding box center [71, 173] width 23 height 23
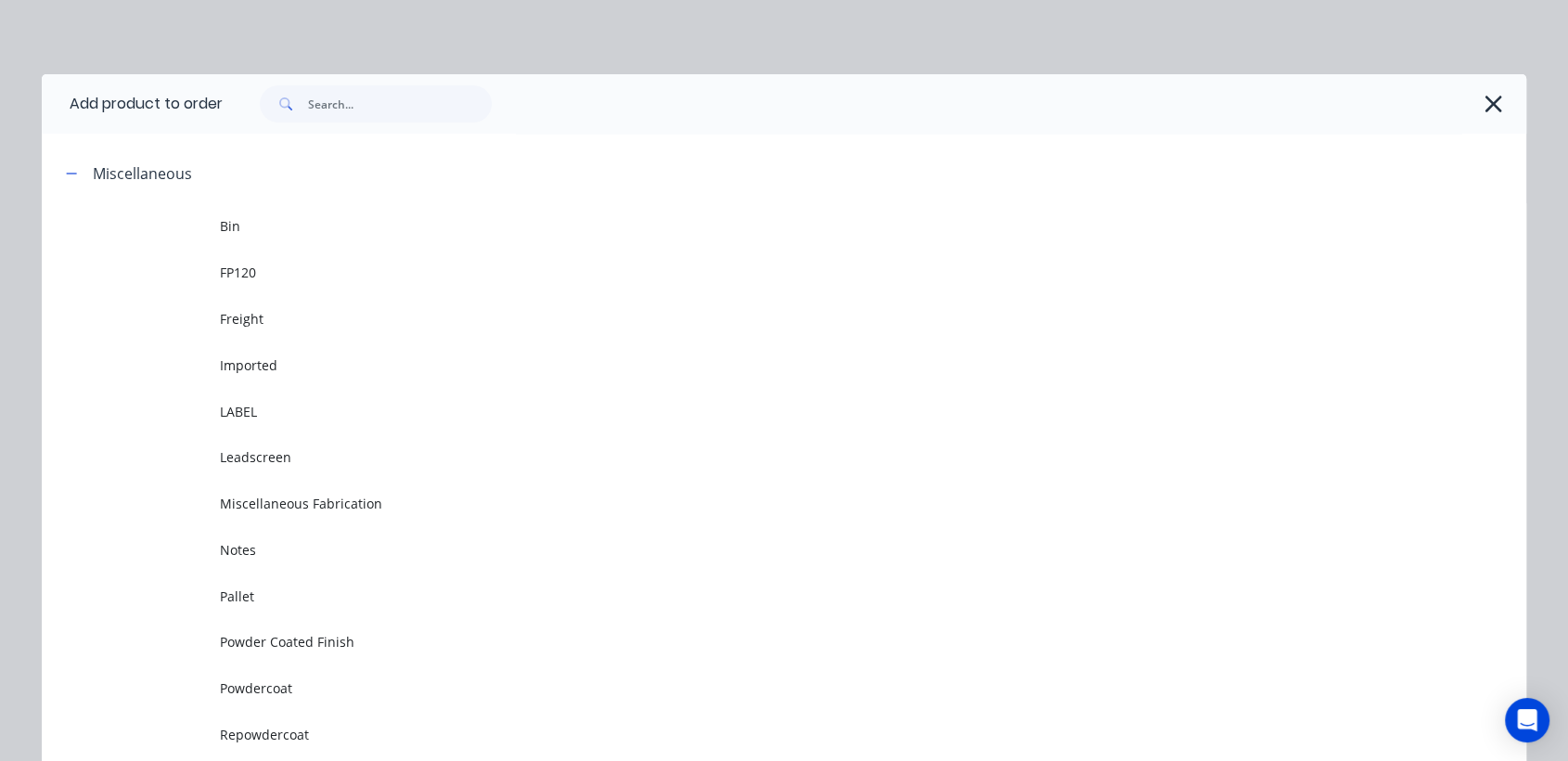
click at [252, 692] on span "Powdercoat" at bounding box center [742, 688] width 1045 height 20
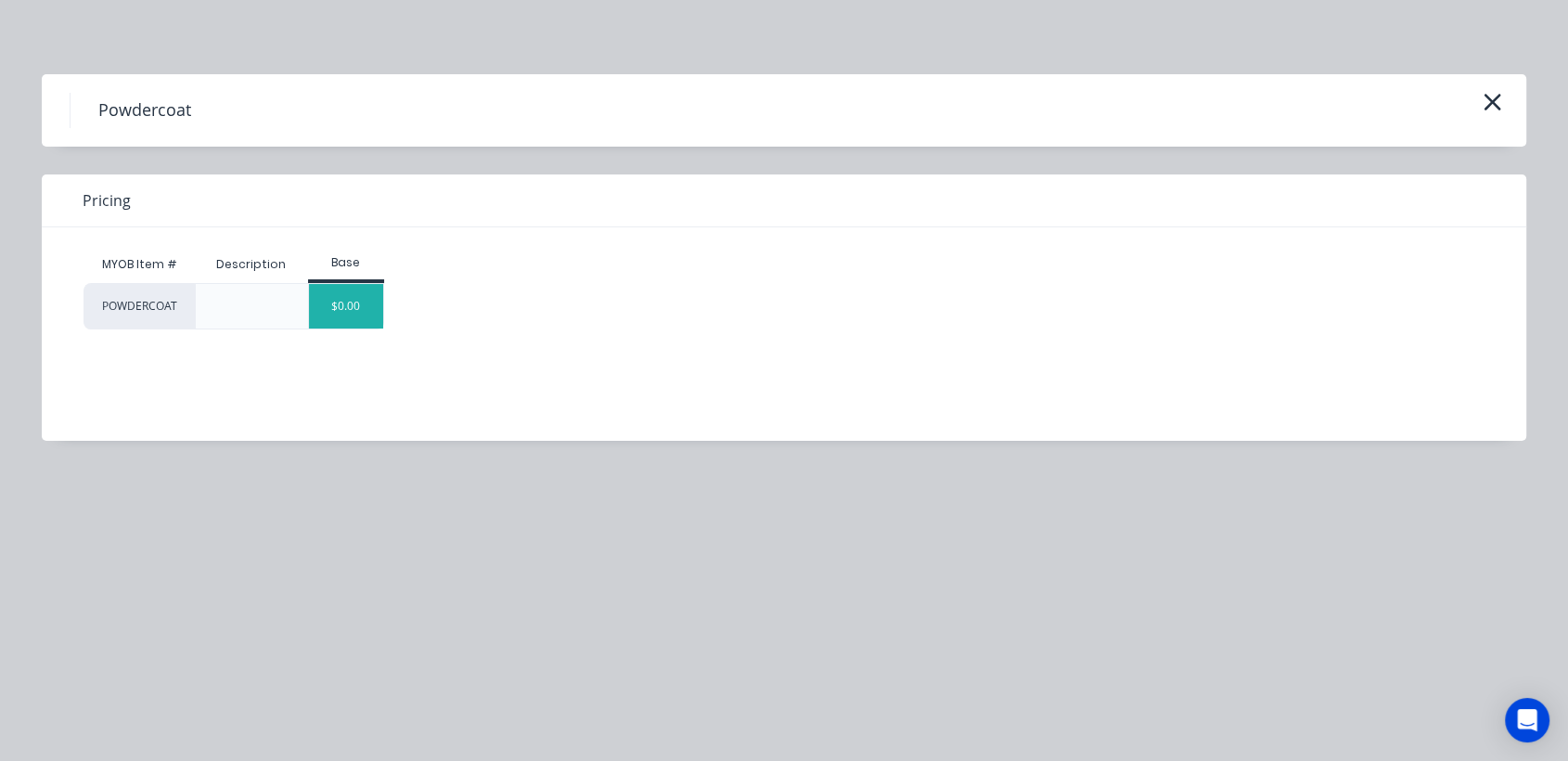
click at [356, 299] on div "$0.00" at bounding box center [347, 306] width 75 height 45
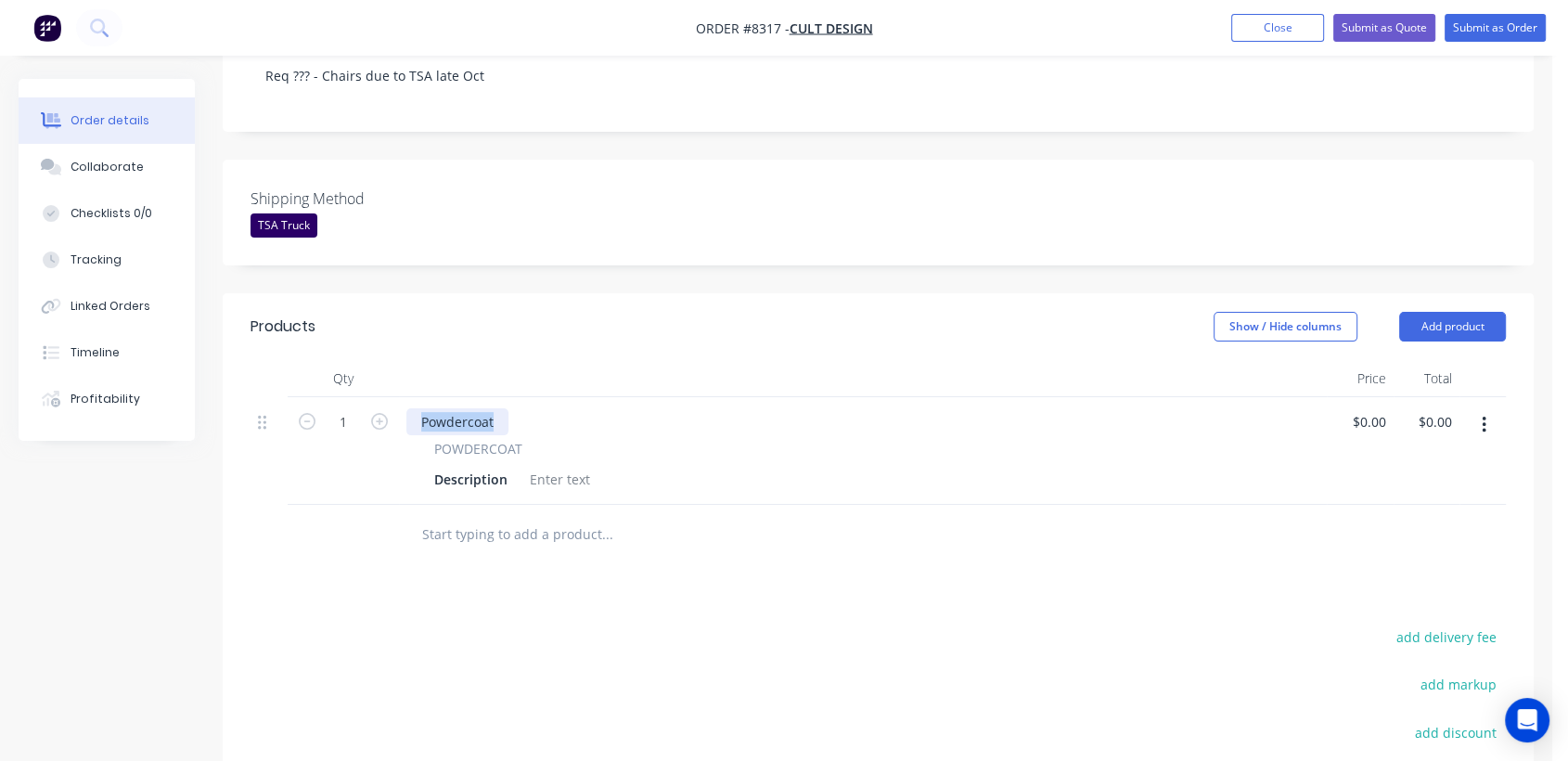
drag, startPoint x: 497, startPoint y: 365, endPoint x: 390, endPoint y: 351, distance: 107.9
click at [390, 397] on div "1 Powdercoat POWDERCOAT Description $0.00 $0.00 $0.00 $0.00" at bounding box center [878, 451] width 1255 height 107
click at [564, 466] on div at bounding box center [560, 479] width 75 height 27
paste div
click at [1481, 408] on button "button" at bounding box center [1485, 425] width 44 height 34
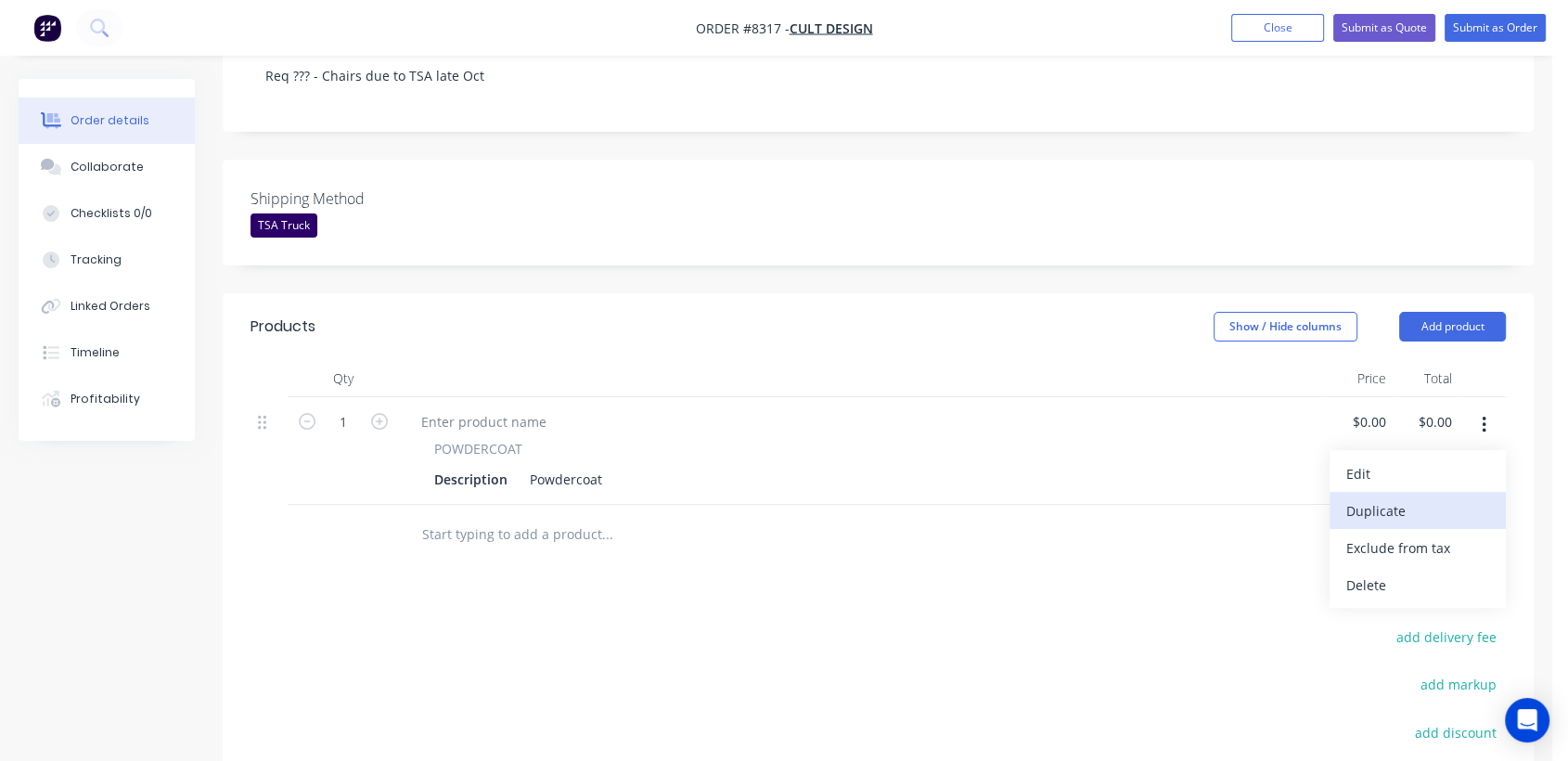
click at [1424, 498] on div "Duplicate" at bounding box center [1418, 511] width 143 height 27
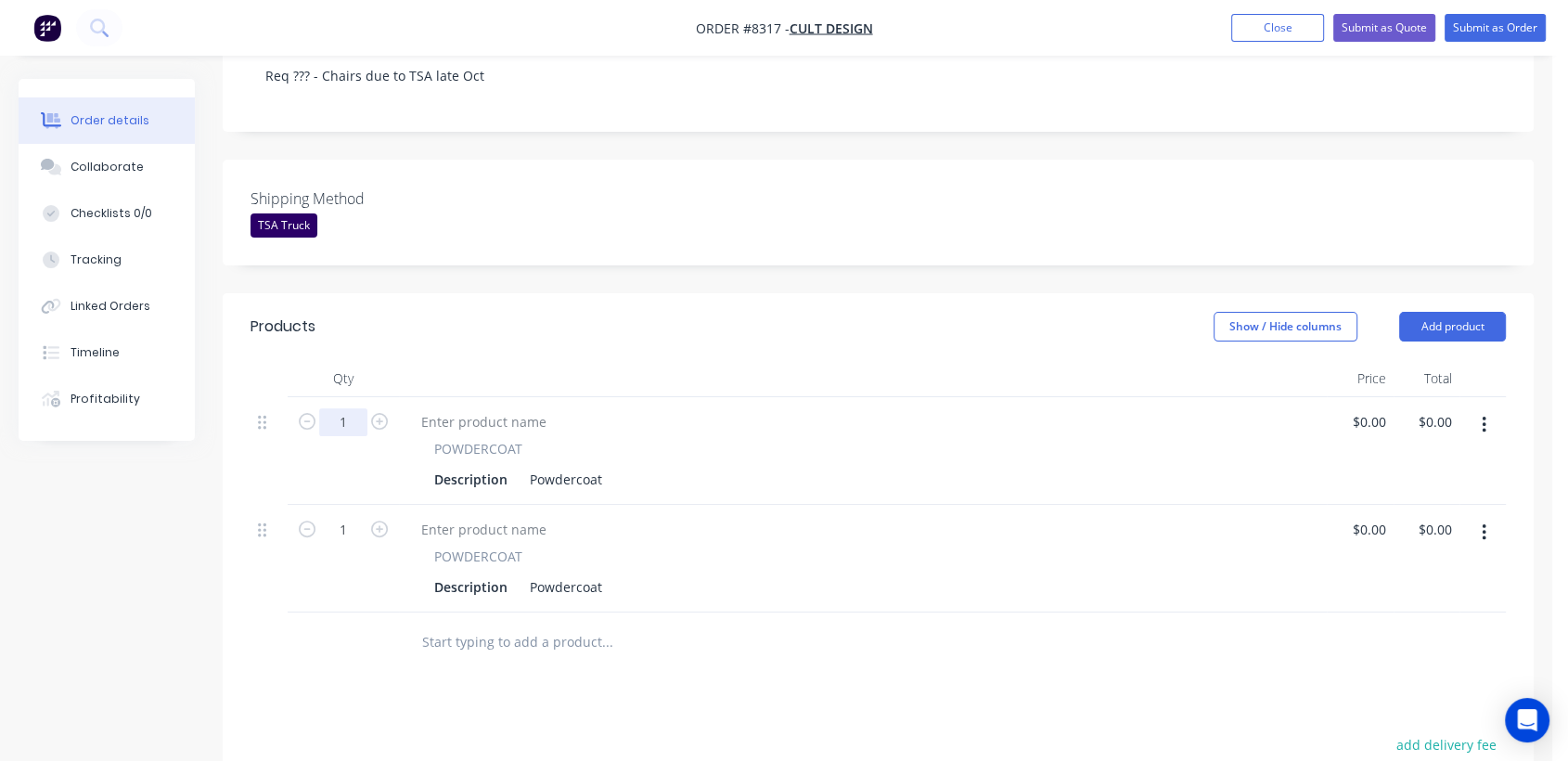
click at [352, 408] on input "1" at bounding box center [343, 422] width 49 height 28
type input "8"
click at [601, 466] on div "Powdercoat" at bounding box center [566, 479] width 87 height 27
type input "$66.80"
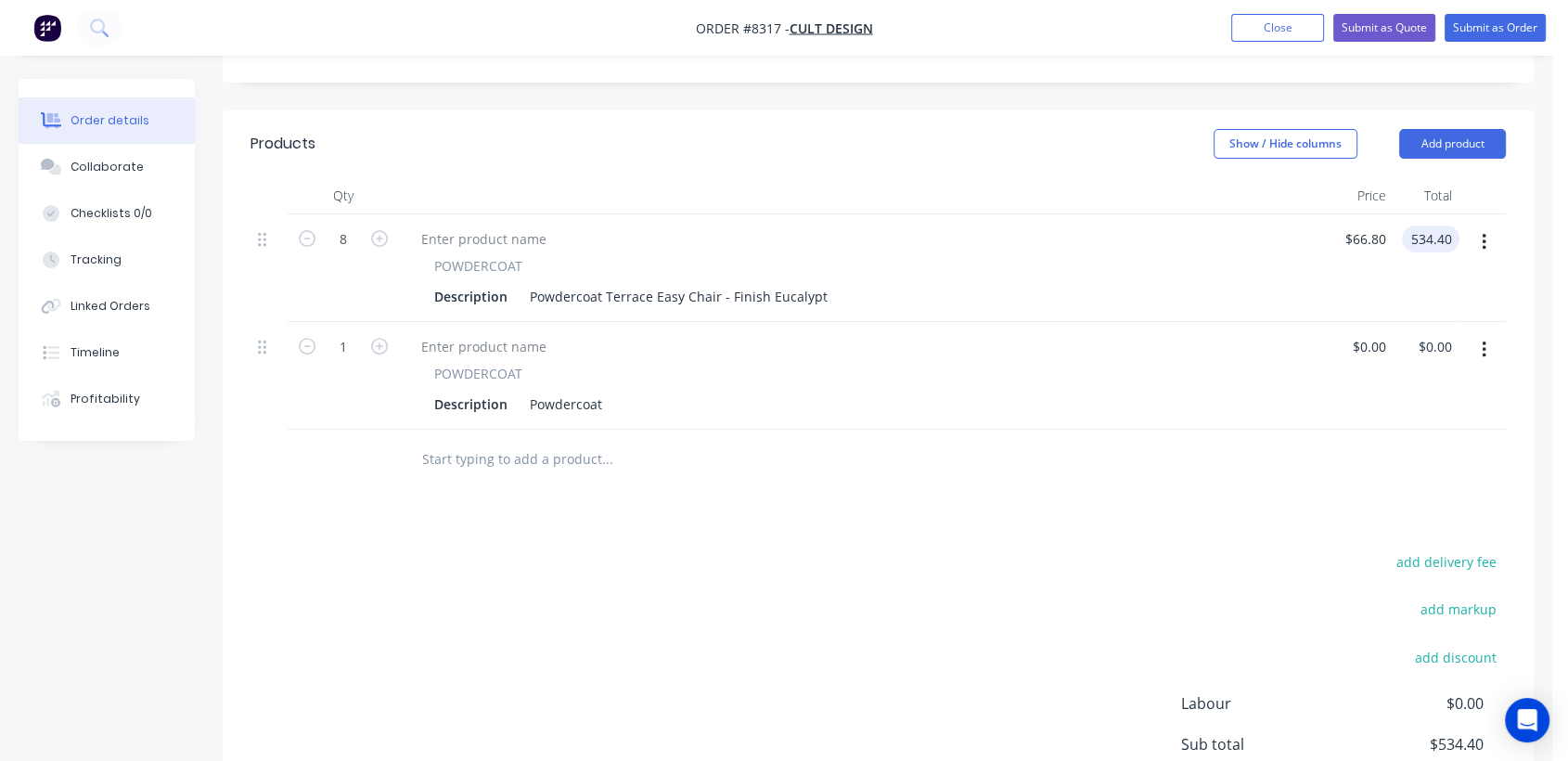
scroll to position [618, 0]
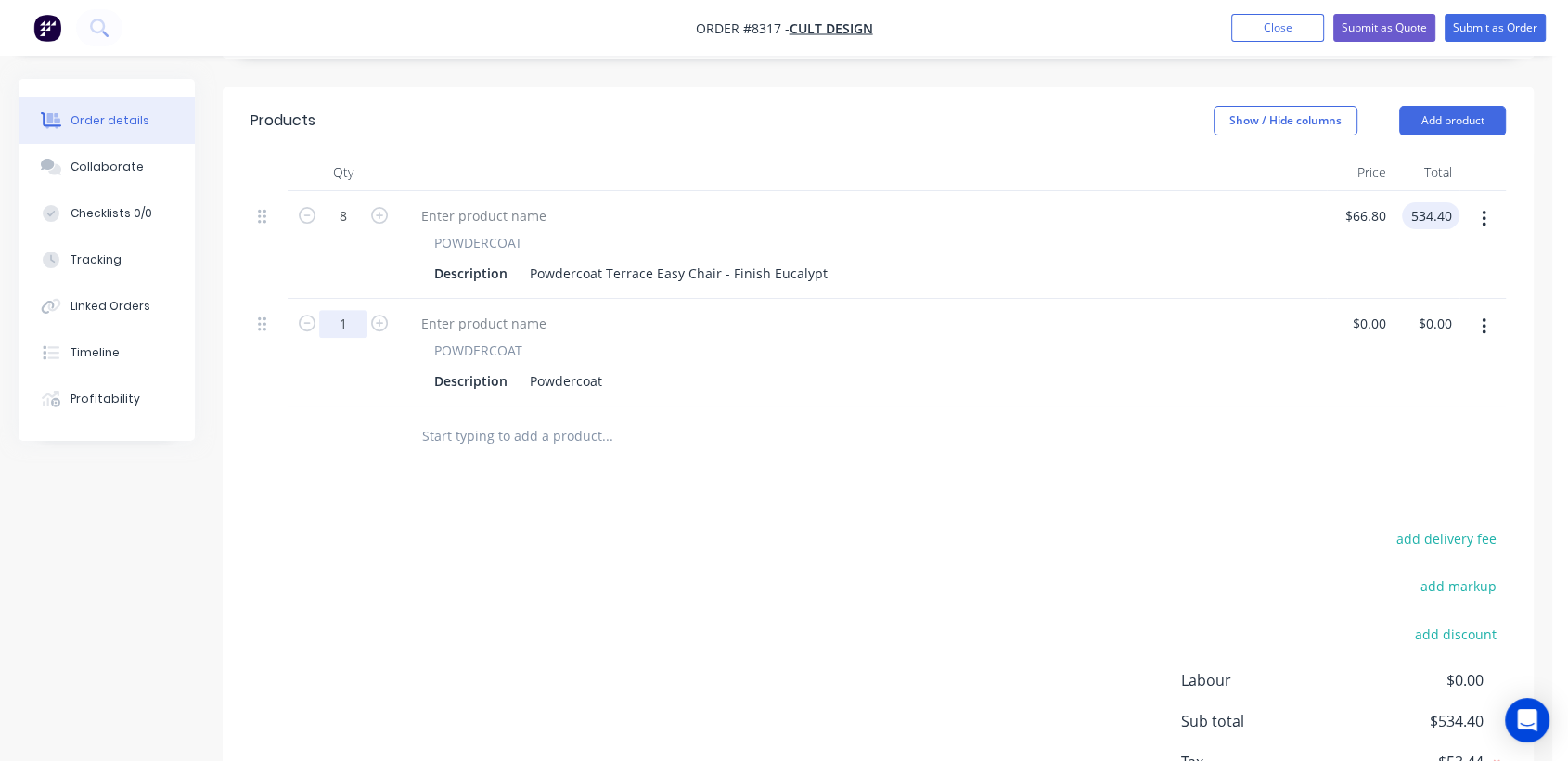
type input "$534.40"
click at [355, 310] on input "1" at bounding box center [343, 324] width 49 height 28
type input "18"
click at [605, 368] on div "Powdercoat" at bounding box center [566, 380] width 87 height 27
click at [1491, 310] on button "button" at bounding box center [1485, 327] width 44 height 34
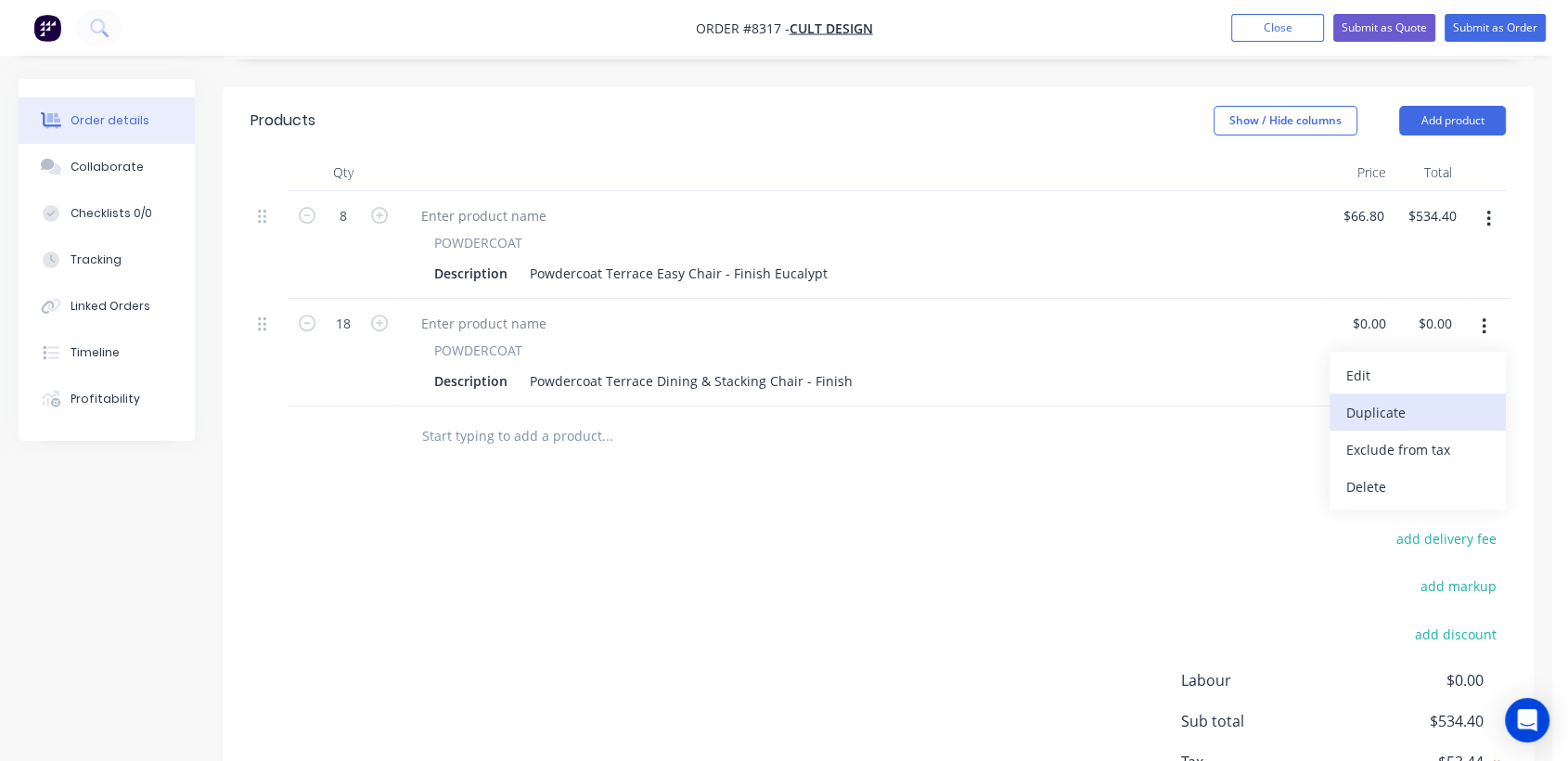
click at [1441, 399] on div "Duplicate" at bounding box center [1418, 412] width 143 height 27
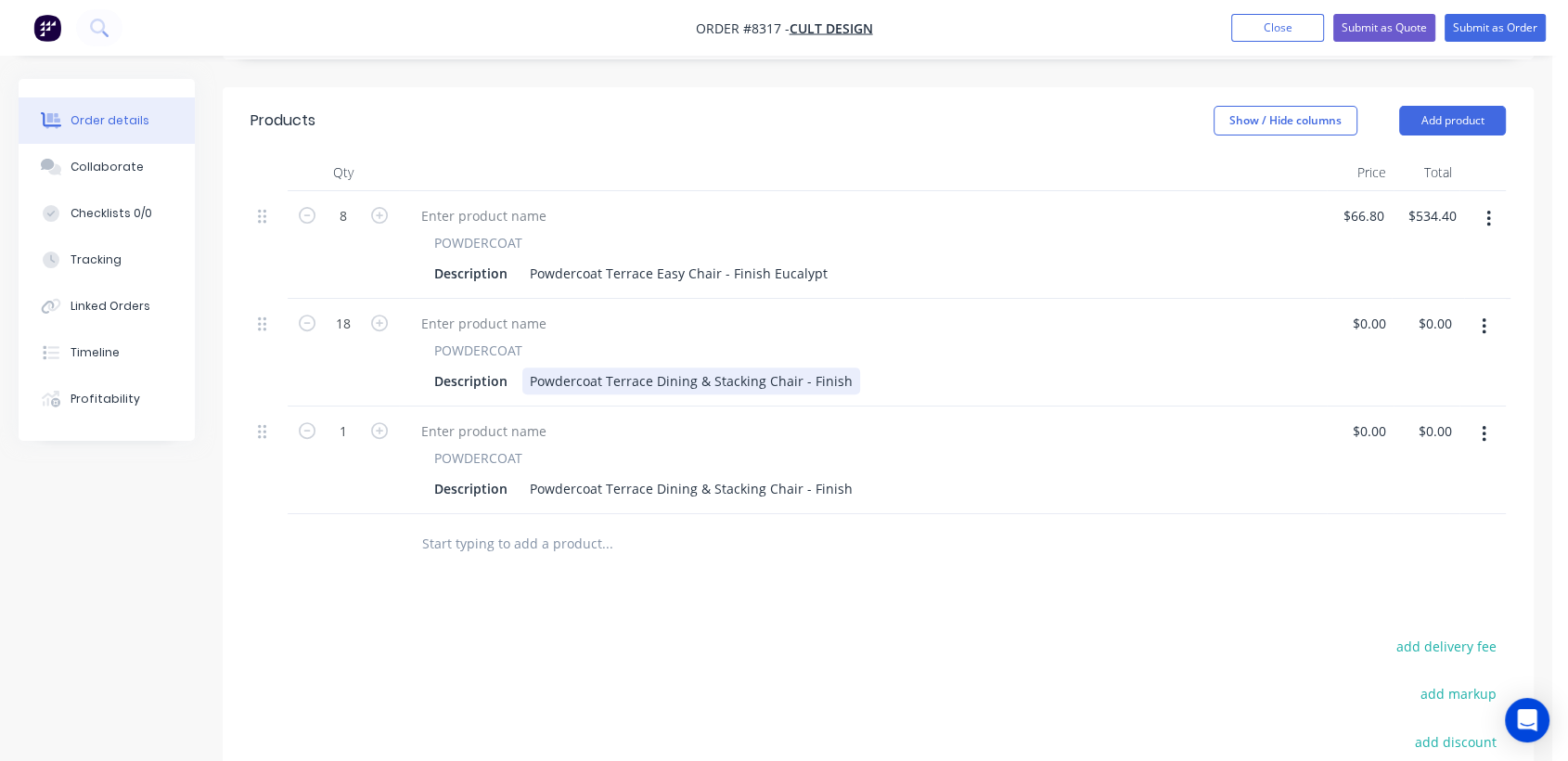
click at [843, 368] on div "Powdercoat Terrace Dining & Stacking Chair - Finish" at bounding box center [691, 380] width 338 height 27
type input "$53.90"
type input "$970.20"
click at [352, 418] on input "1" at bounding box center [343, 432] width 49 height 28
type input "36"
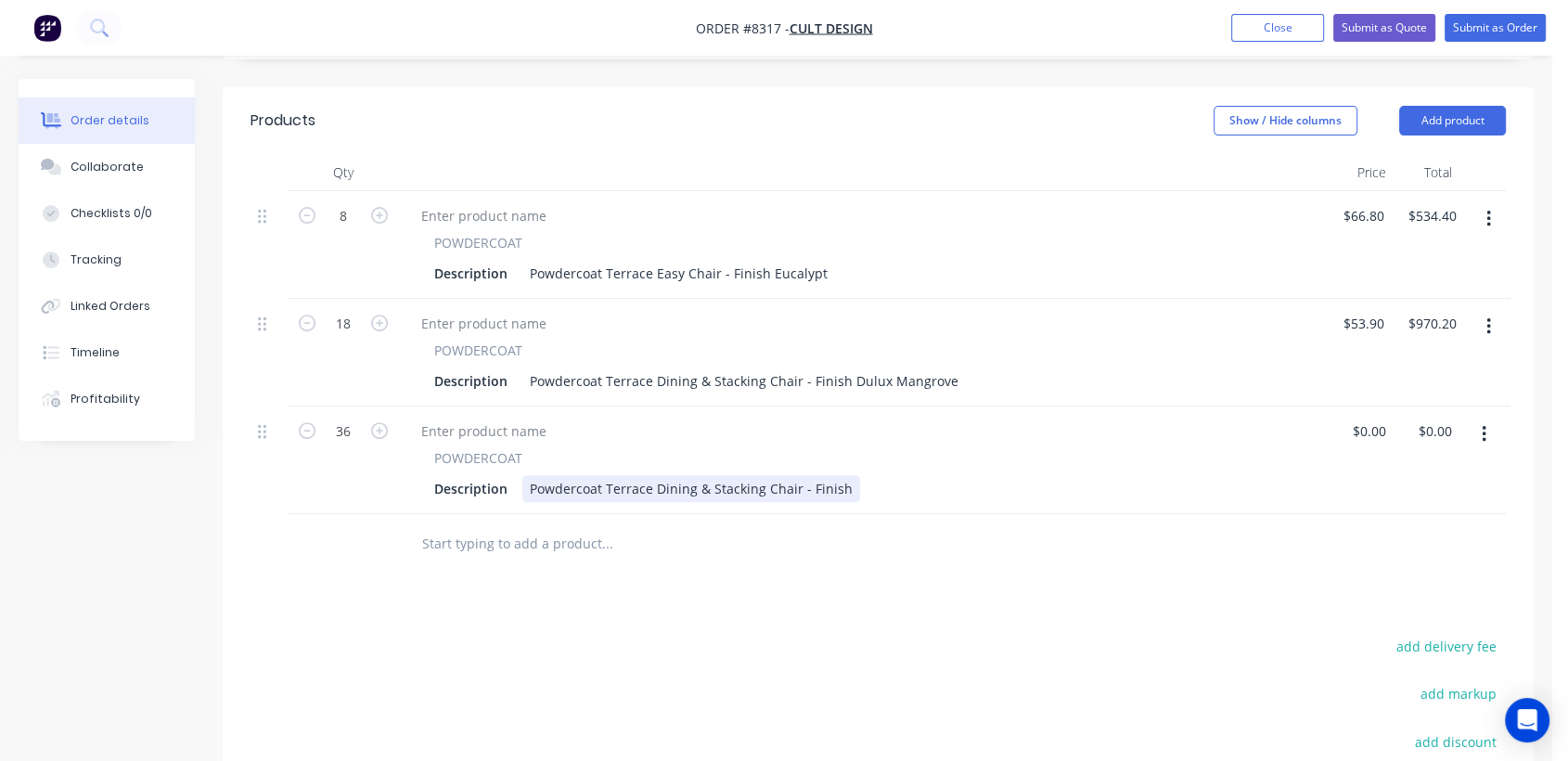
click at [839, 475] on div "Powdercoat Terrace Dining & Stacking Chair - Finish" at bounding box center [691, 488] width 338 height 27
type input "$0.00"
click at [552, 526] on input "text" at bounding box center [607, 543] width 371 height 37
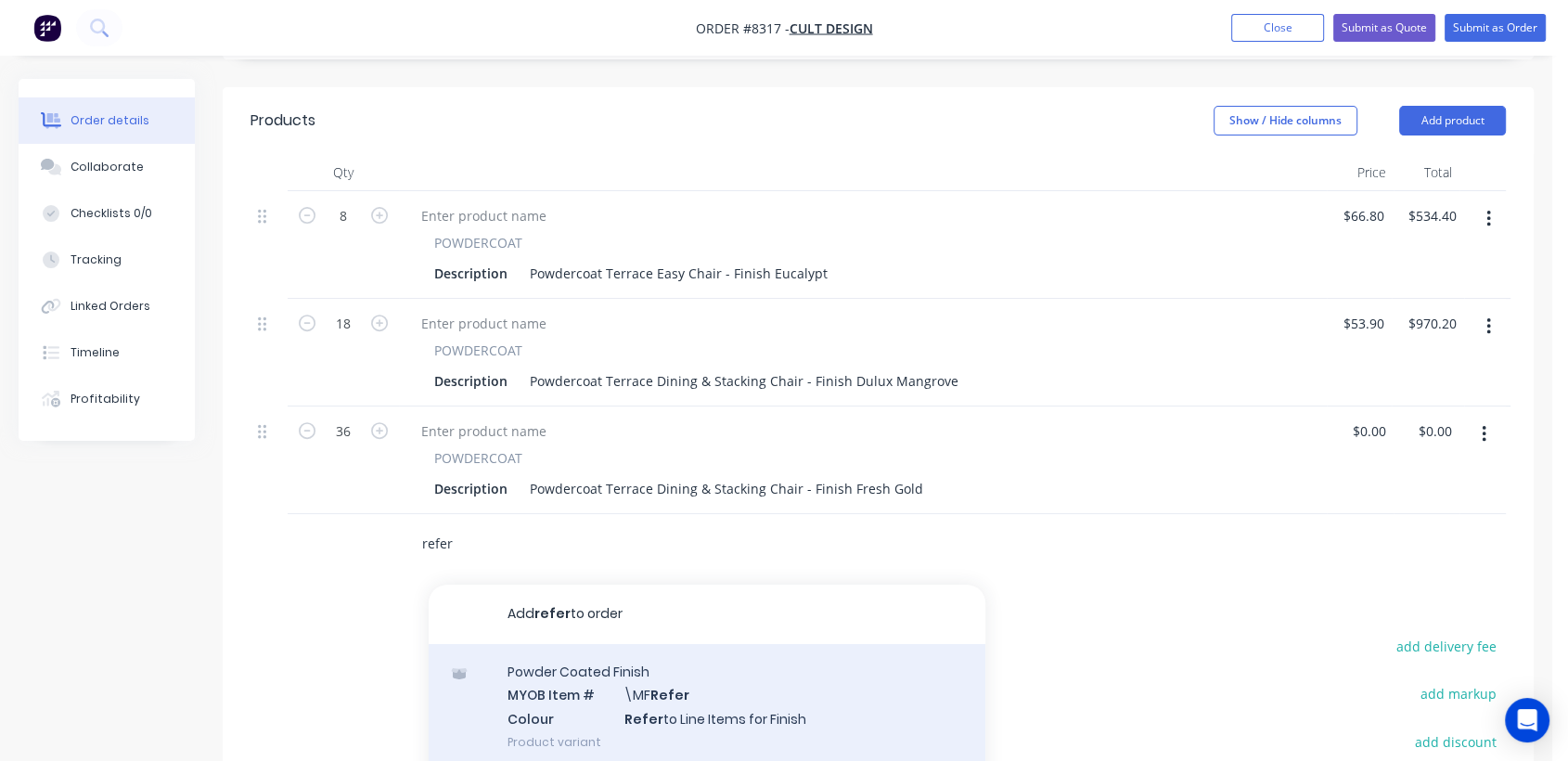
type input "refer"
click at [636, 645] on div "Powder Coated Finish MYOB Item # \MF Refer Colour Refer to Line Items for Finis…" at bounding box center [707, 707] width 557 height 125
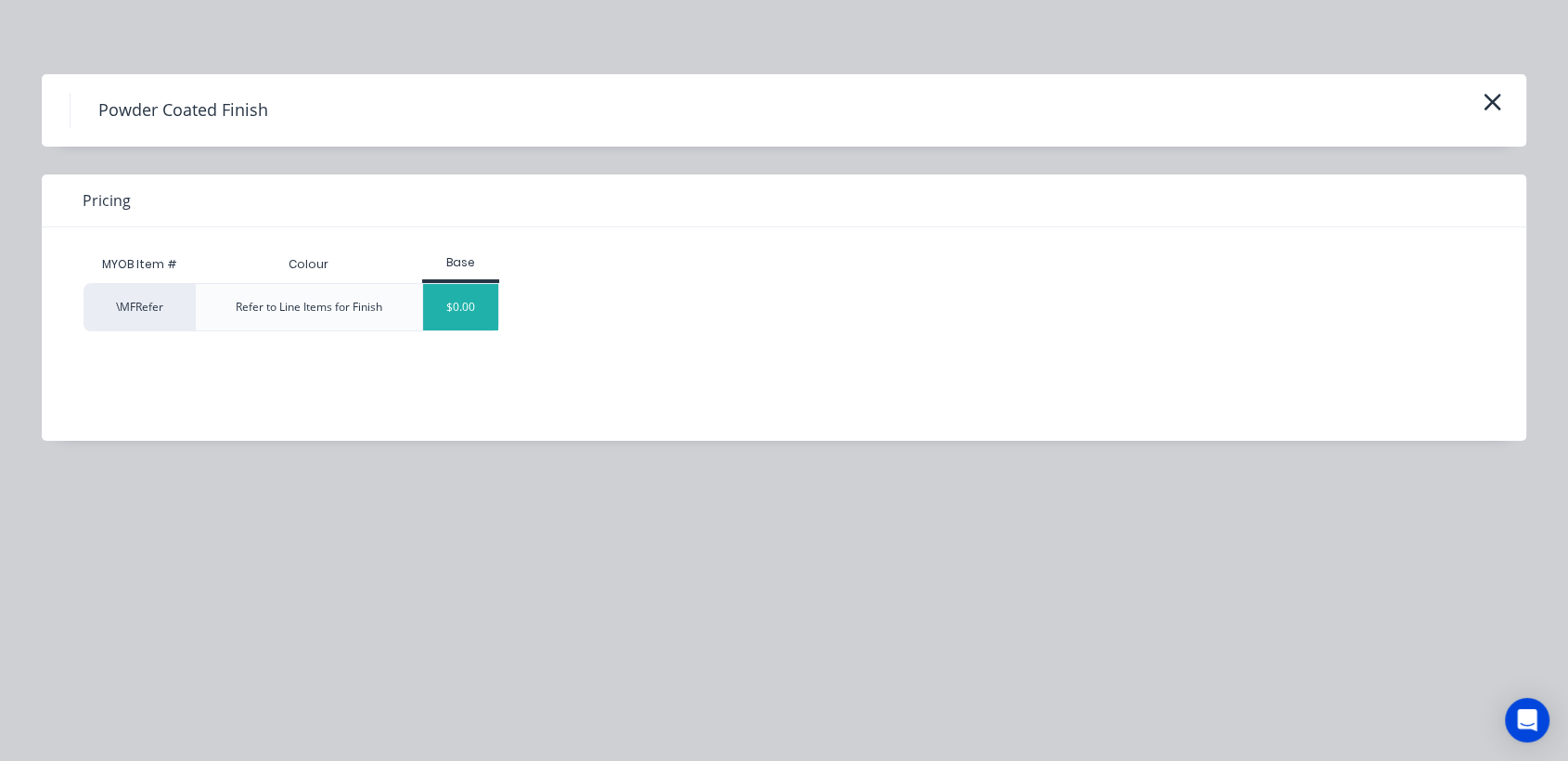
click at [482, 295] on div "$0.00" at bounding box center [461, 307] width 75 height 47
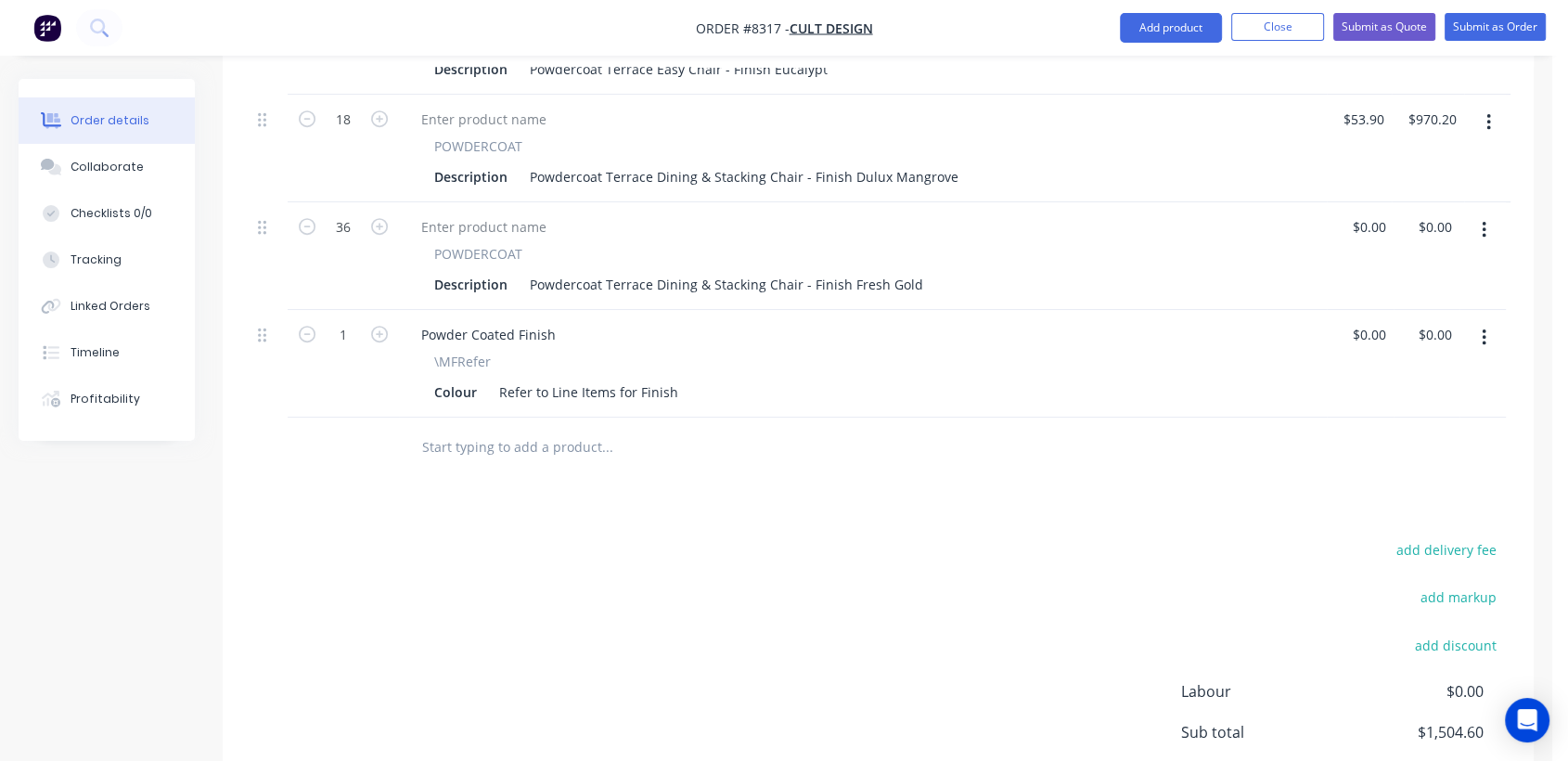
scroll to position [825, 0]
click at [499, 427] on input "text" at bounding box center [607, 445] width 371 height 37
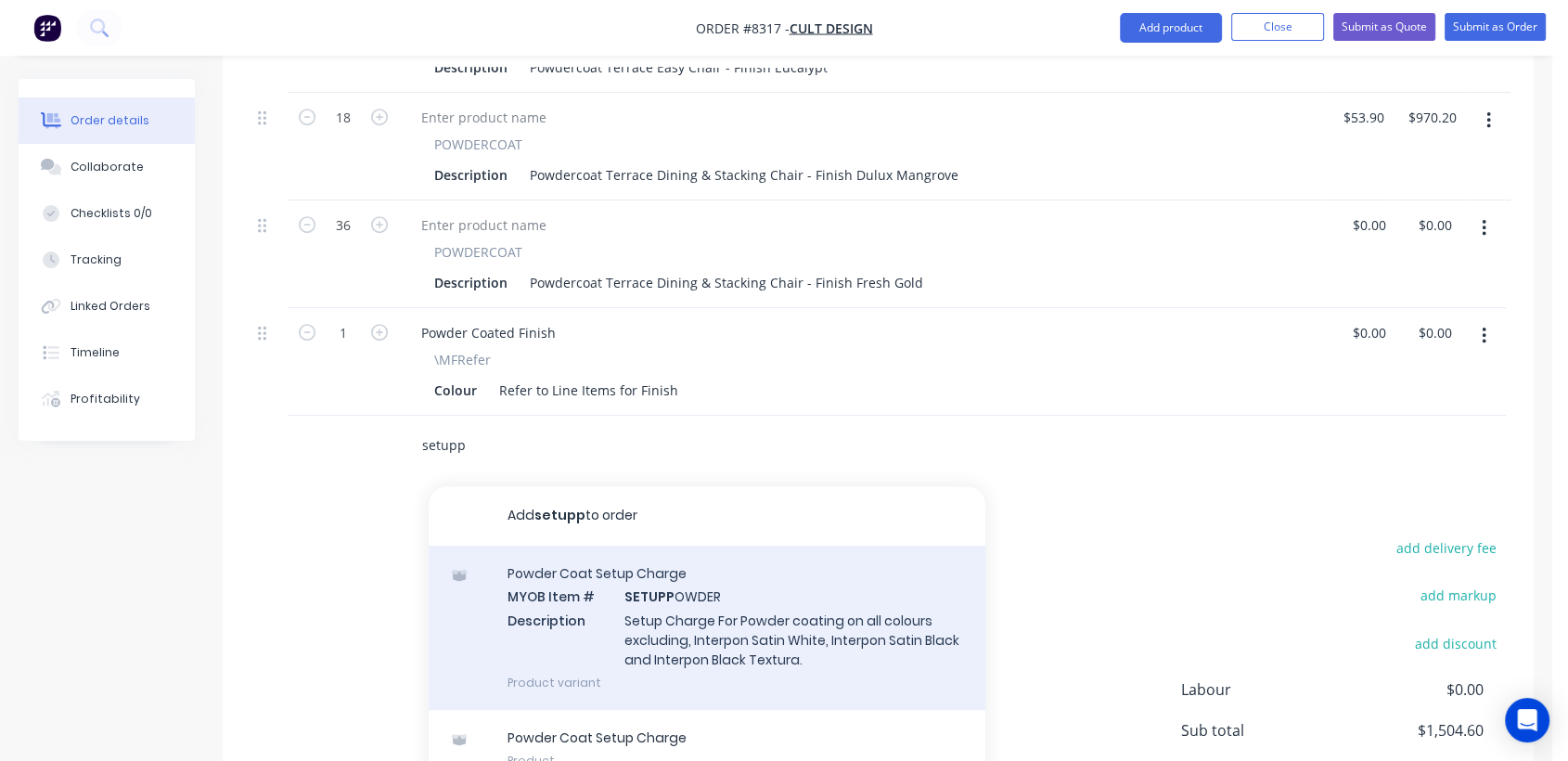
type input "setupp"
click at [670, 546] on div "Powder Coat Setup Charge MYOB Item # SETUPP OWDER Description Setup Charge For …" at bounding box center [707, 628] width 557 height 164
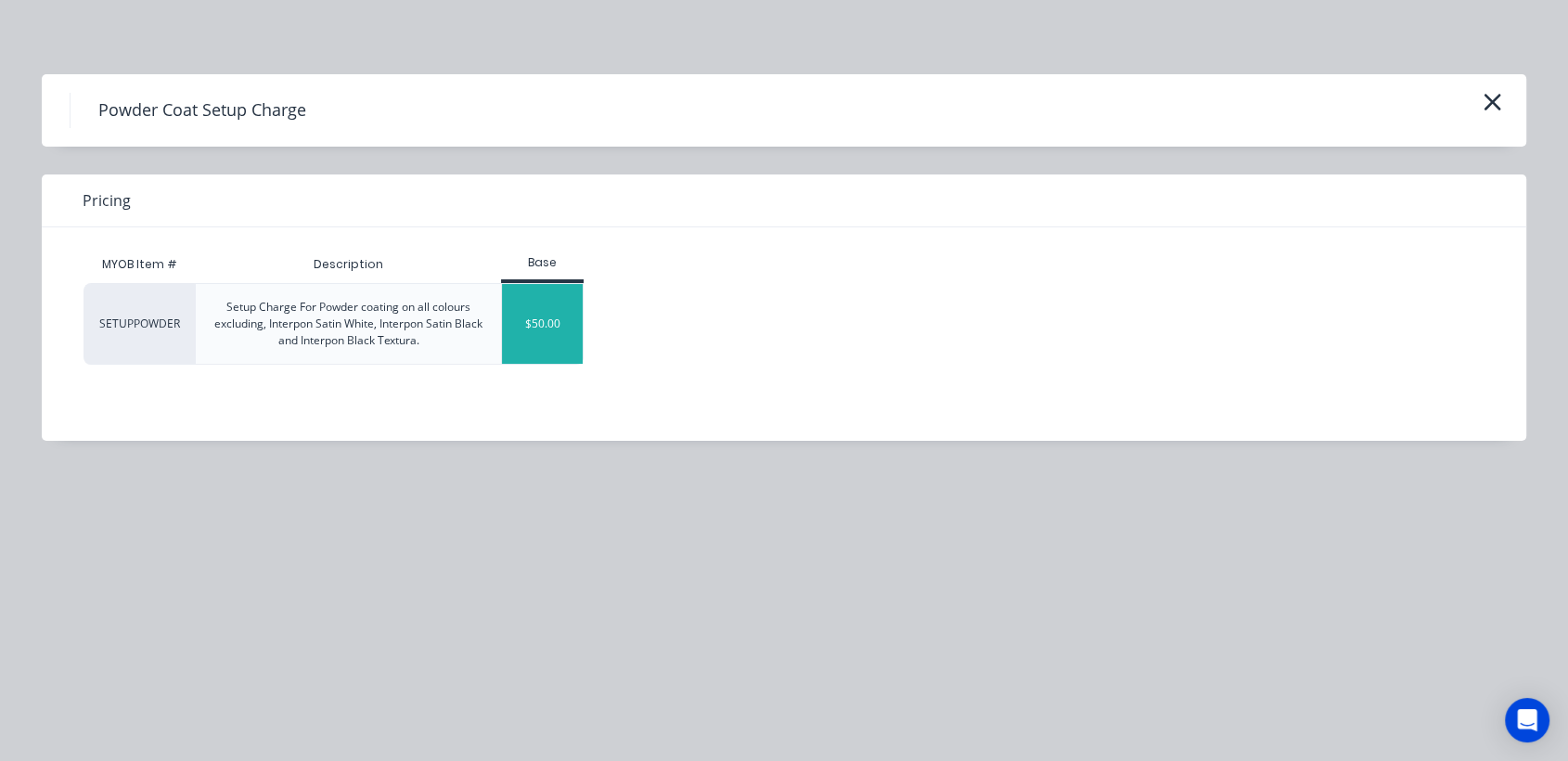
click at [530, 321] on div "$50.00" at bounding box center [542, 324] width 80 height 79
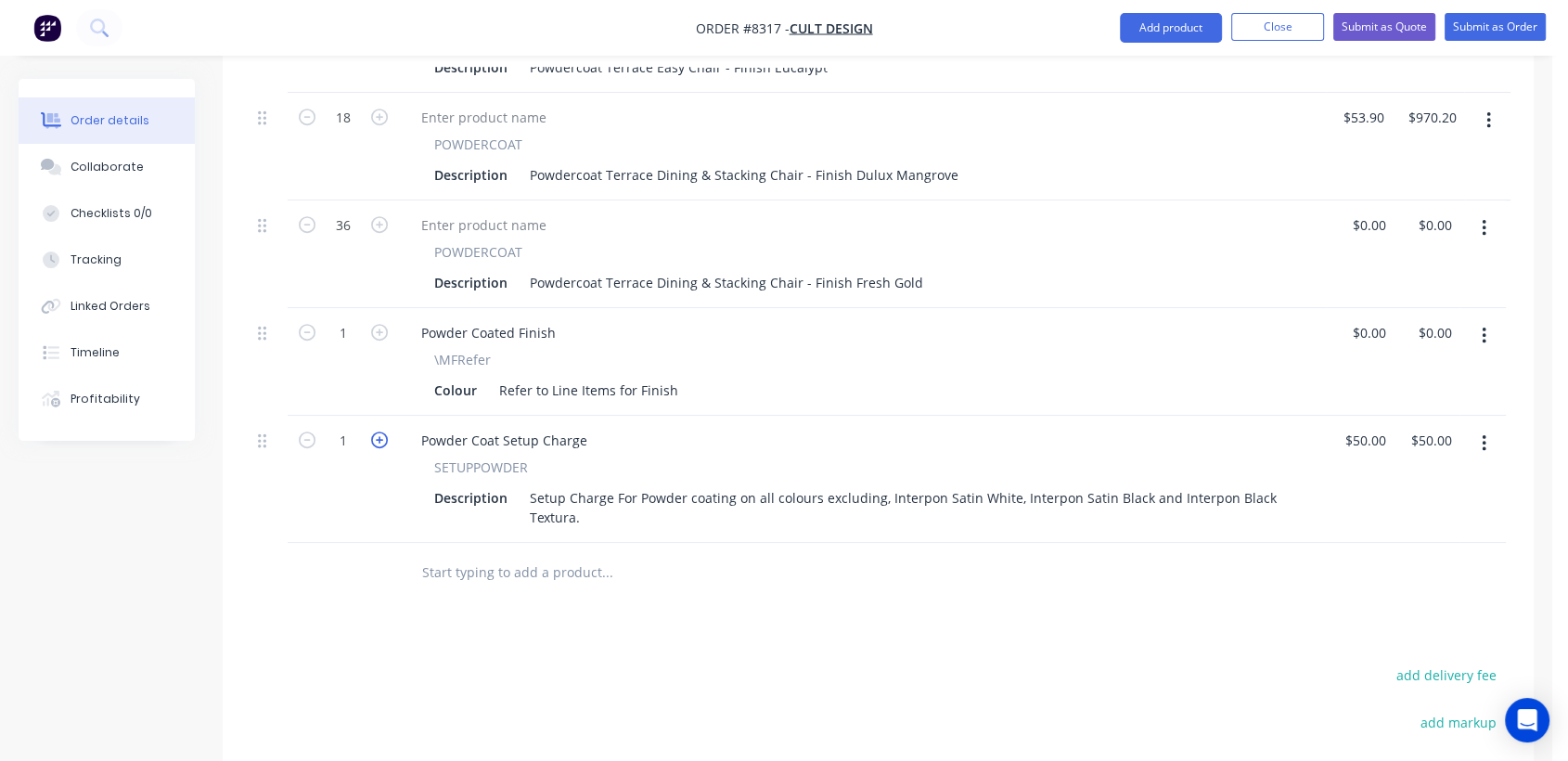
click at [375, 432] on icon "button" at bounding box center [379, 440] width 17 height 17
type input "2"
type input "$100.00"
click at [375, 432] on icon "button" at bounding box center [379, 440] width 17 height 17
type input "3"
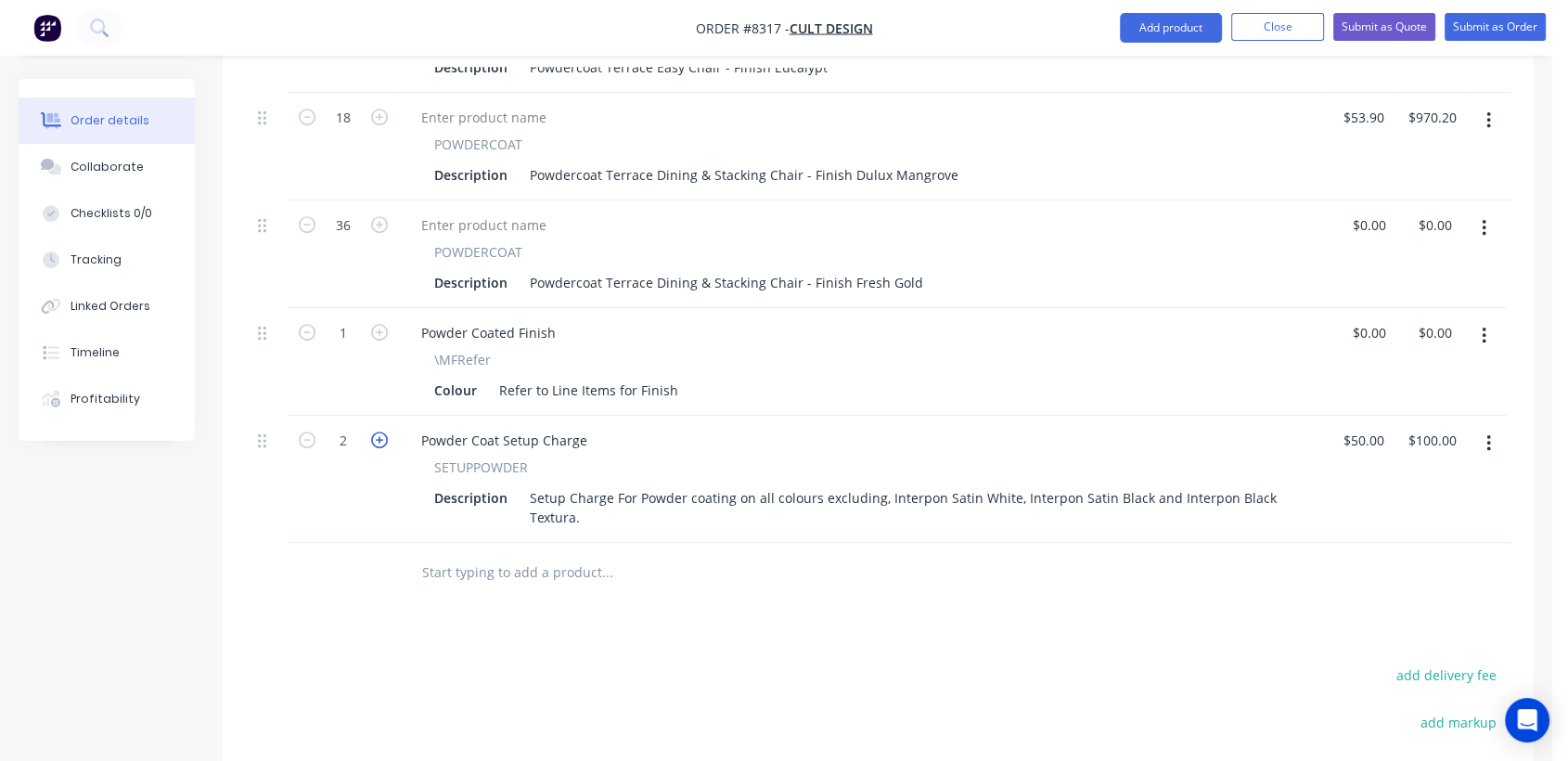
type input "$150.00"
click at [467, 554] on input "text" at bounding box center [607, 572] width 371 height 37
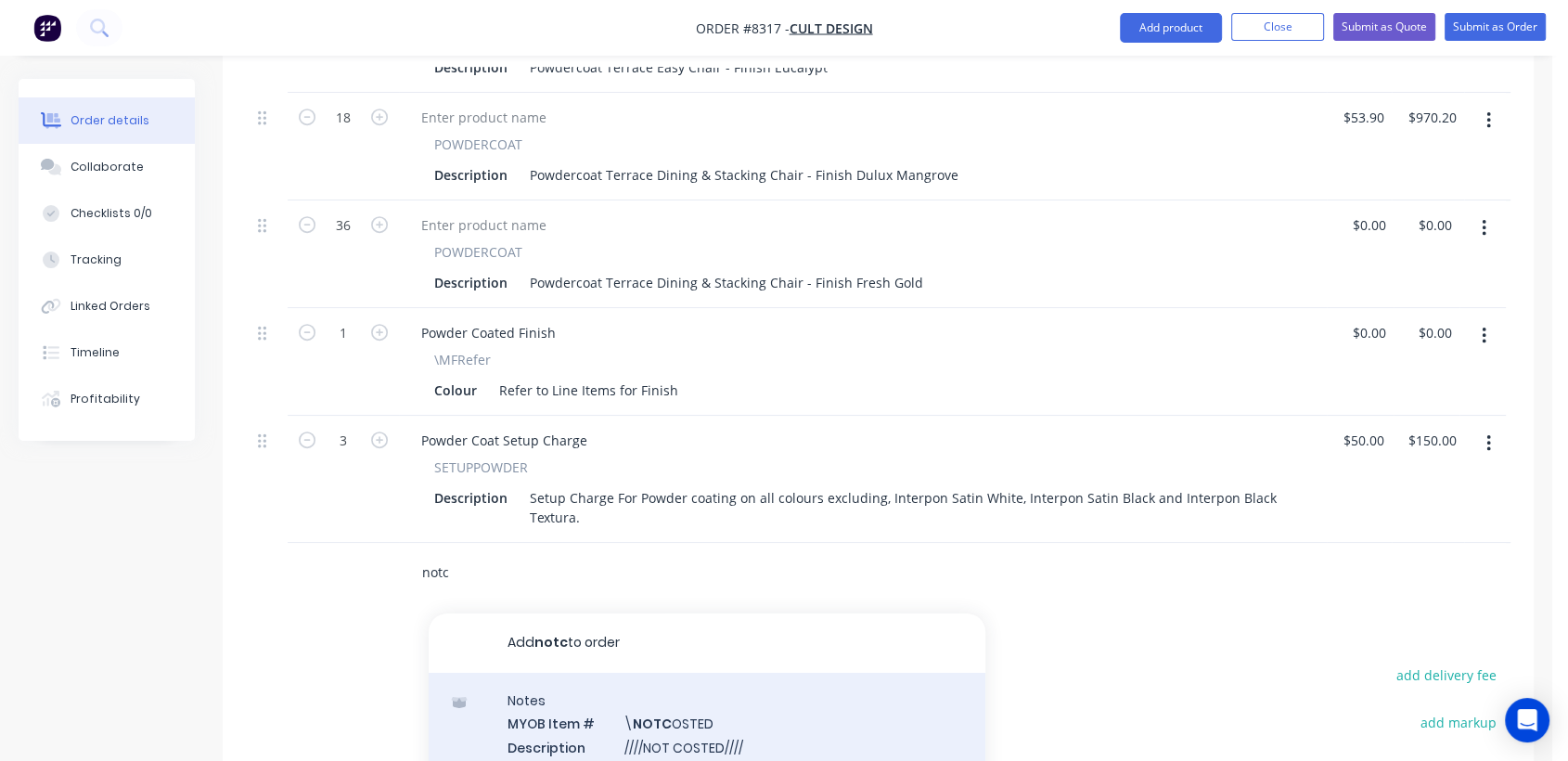
type input "notc"
click at [649, 678] on div "Notes MYOB Item # \ NOTC OSTED Description ////NOT COSTED//// Product variant" at bounding box center [707, 736] width 557 height 125
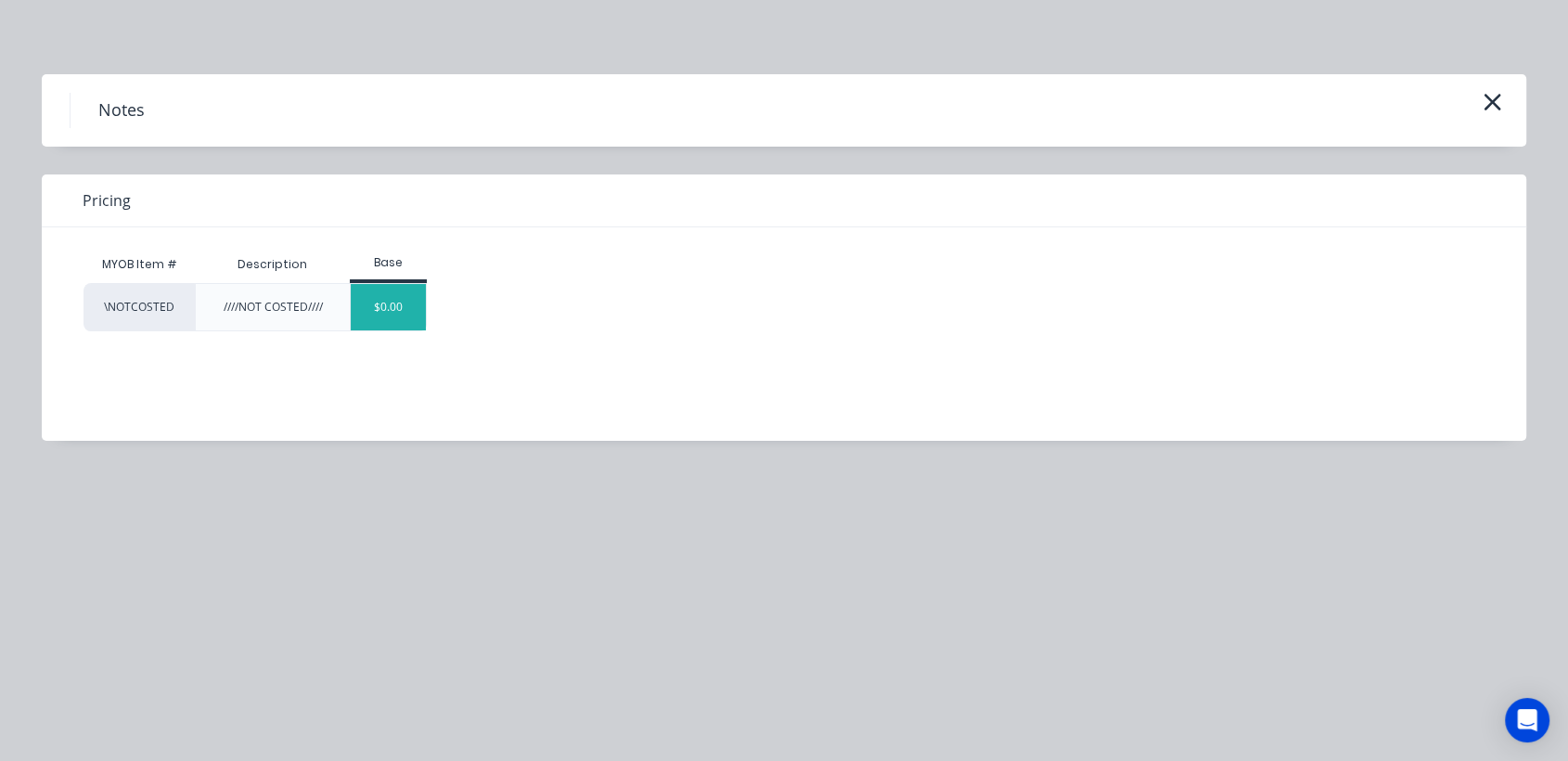
click at [389, 299] on div "$0.00" at bounding box center [388, 307] width 75 height 47
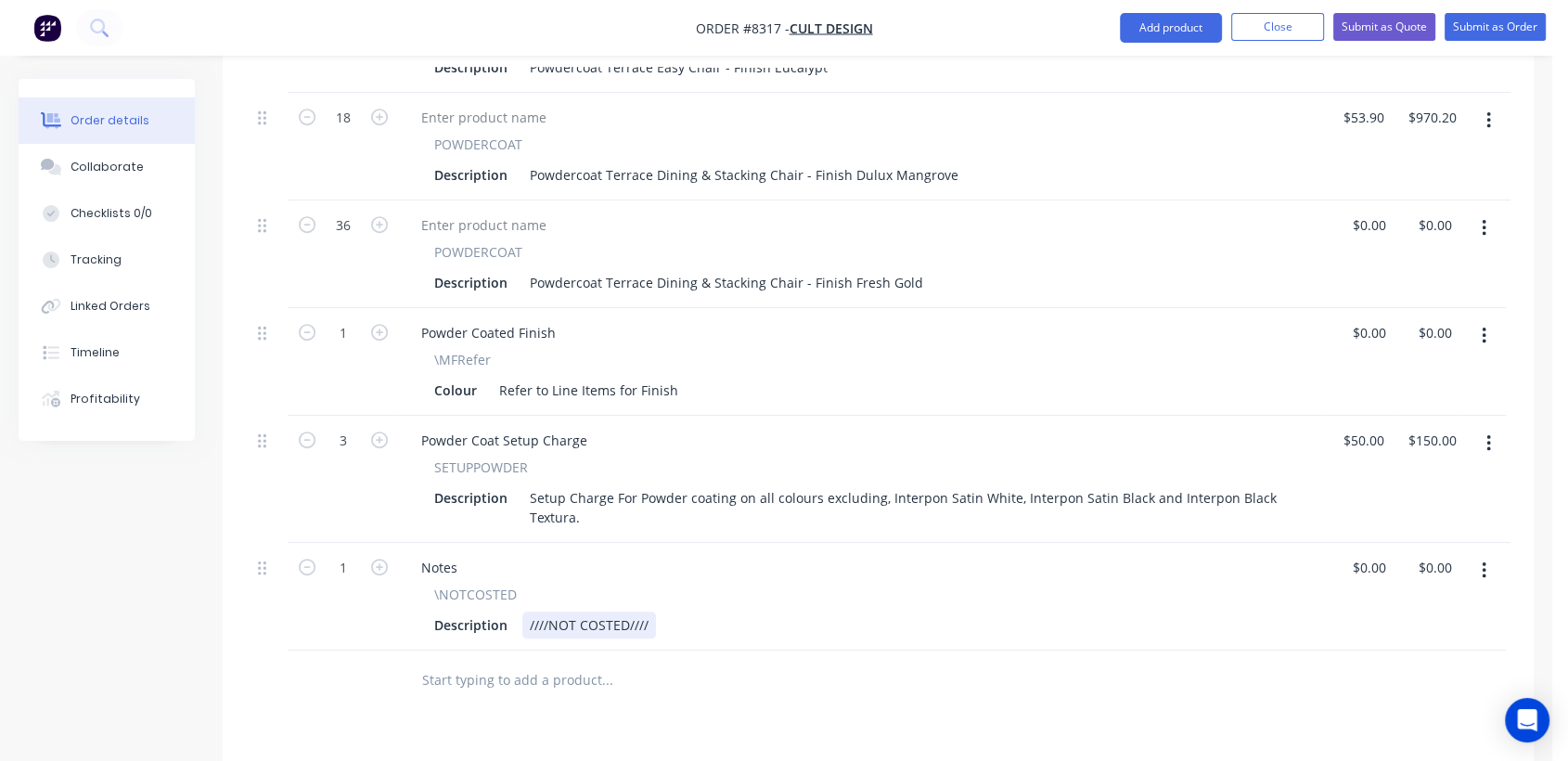
click at [651, 612] on div "////NOT COSTED////" at bounding box center [589, 625] width 134 height 27
type input "0"
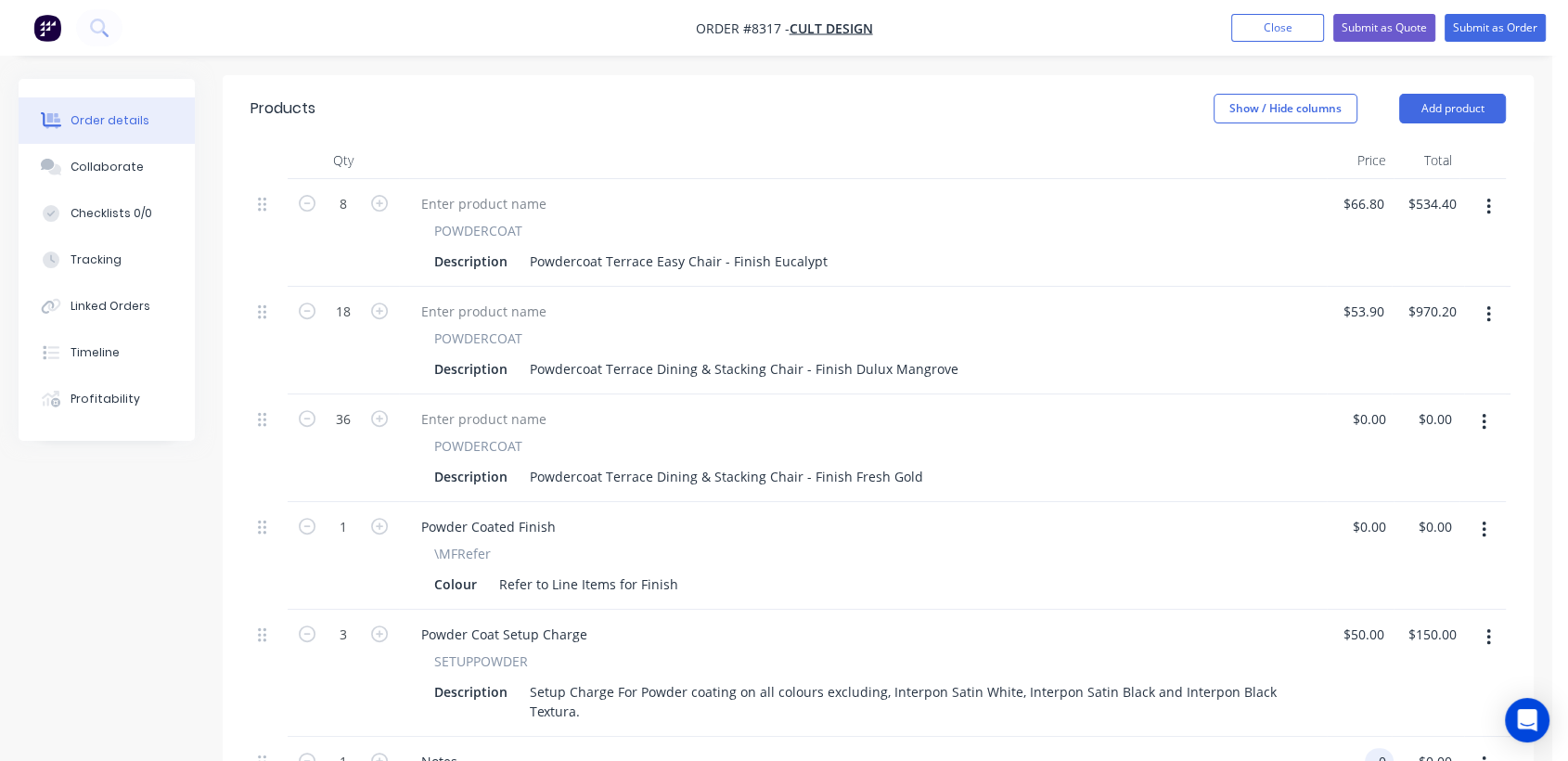
scroll to position [618, 0]
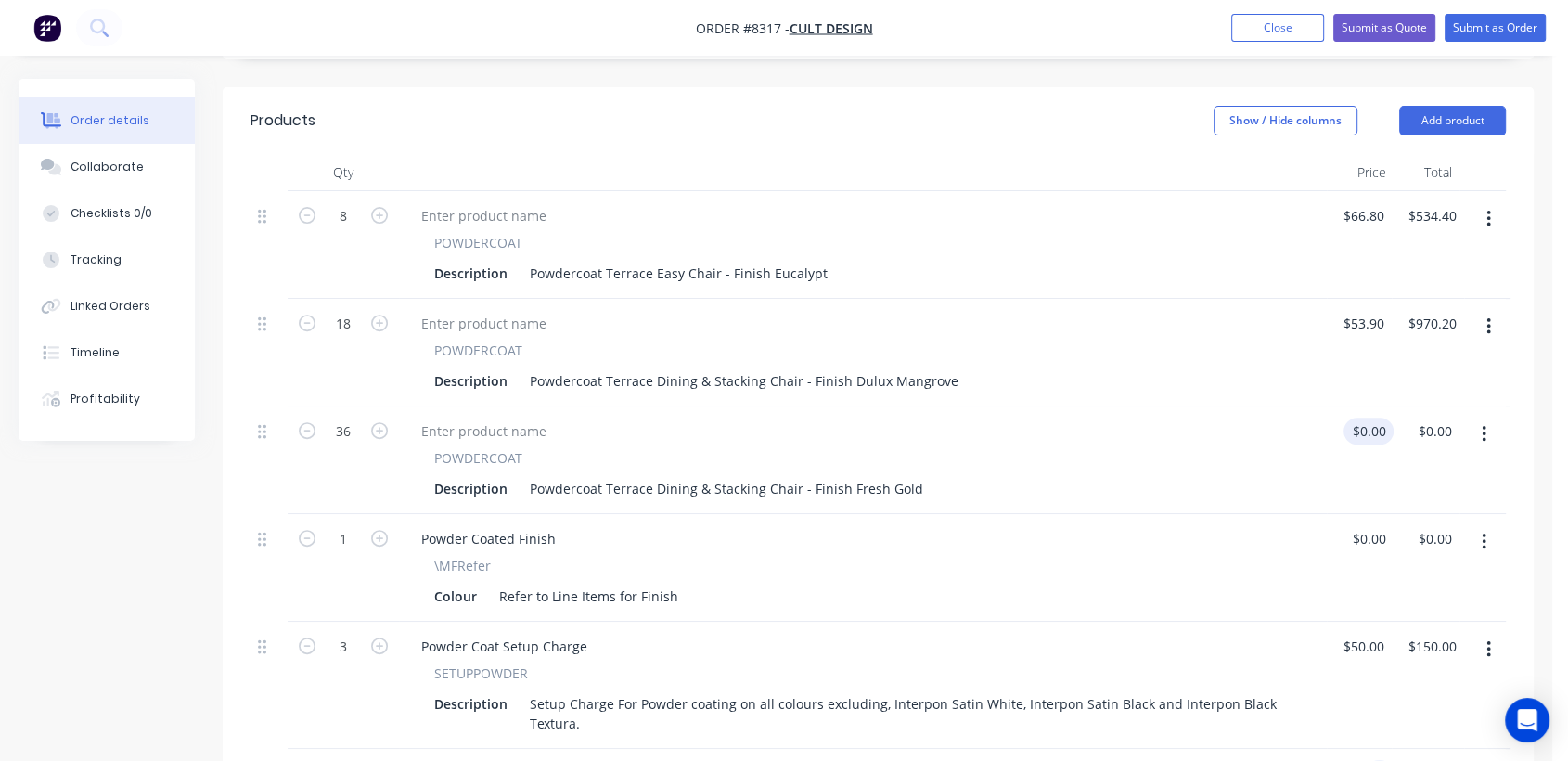
type input "0"
type input "$0.00"
click at [1371, 418] on input "0" at bounding box center [1372, 431] width 43 height 27
type input "$53.90"
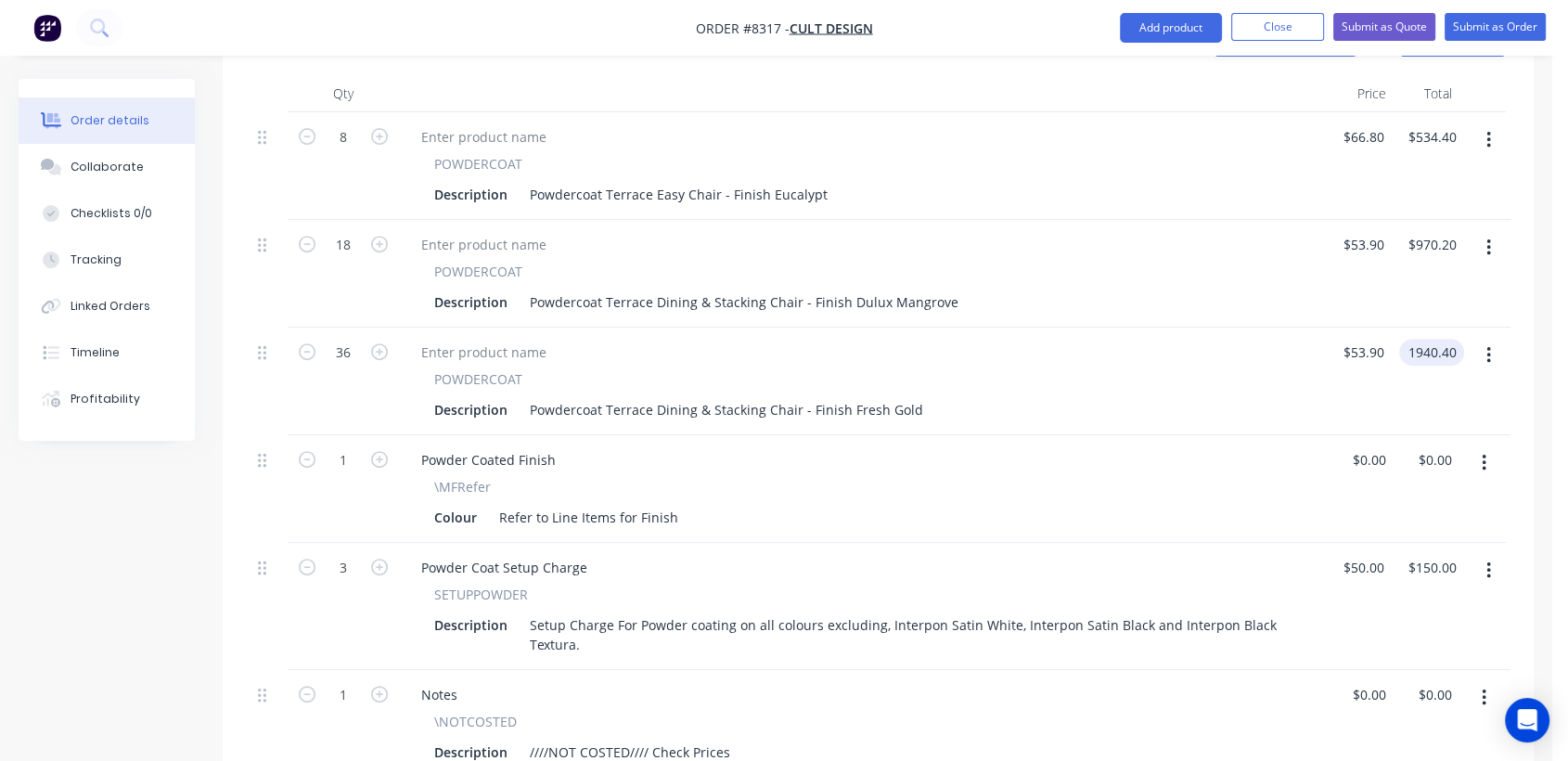
scroll to position [534, 0]
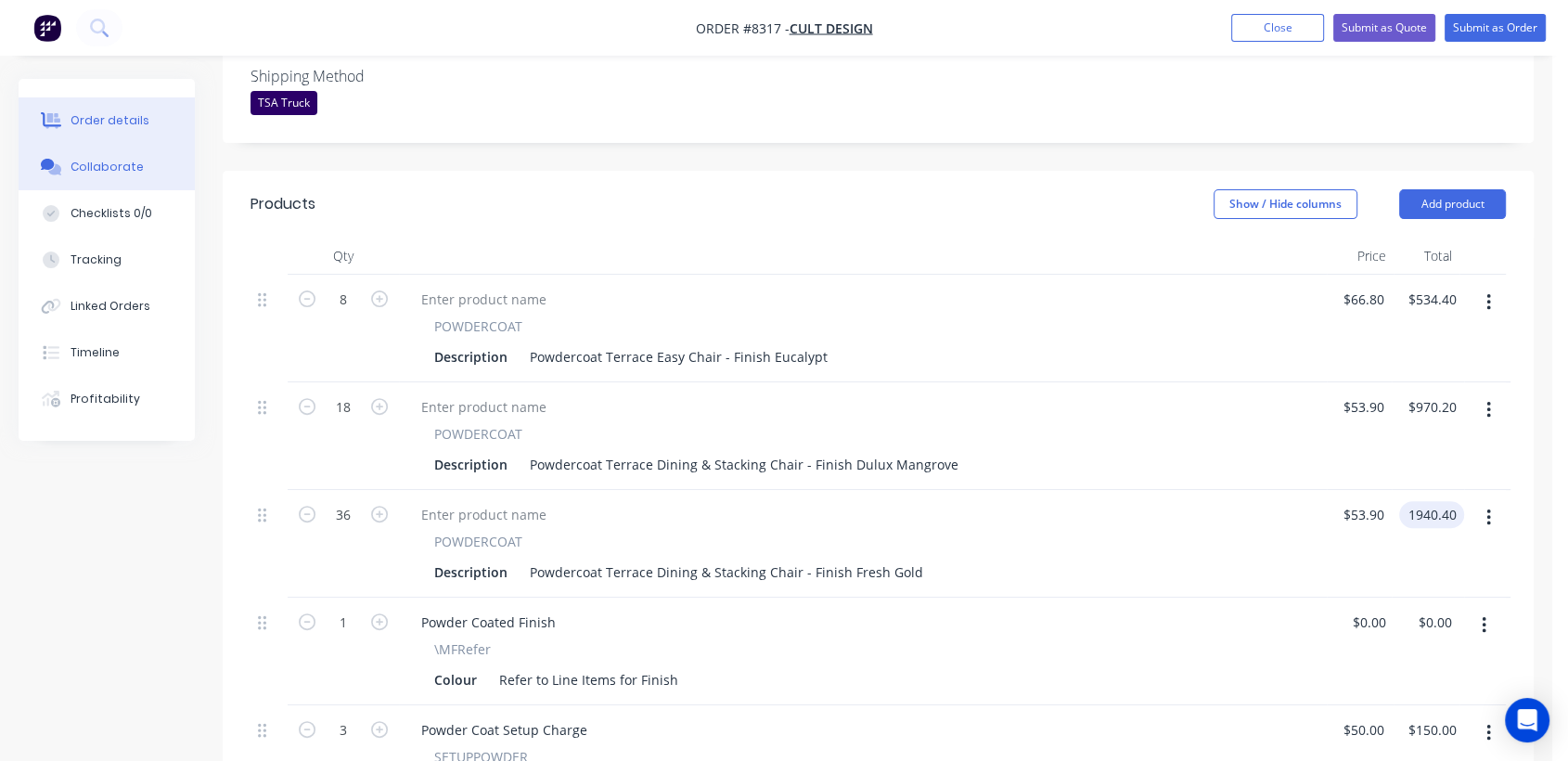
type input "$1,940.40"
click at [139, 159] on button "Collaborate" at bounding box center [107, 167] width 177 height 47
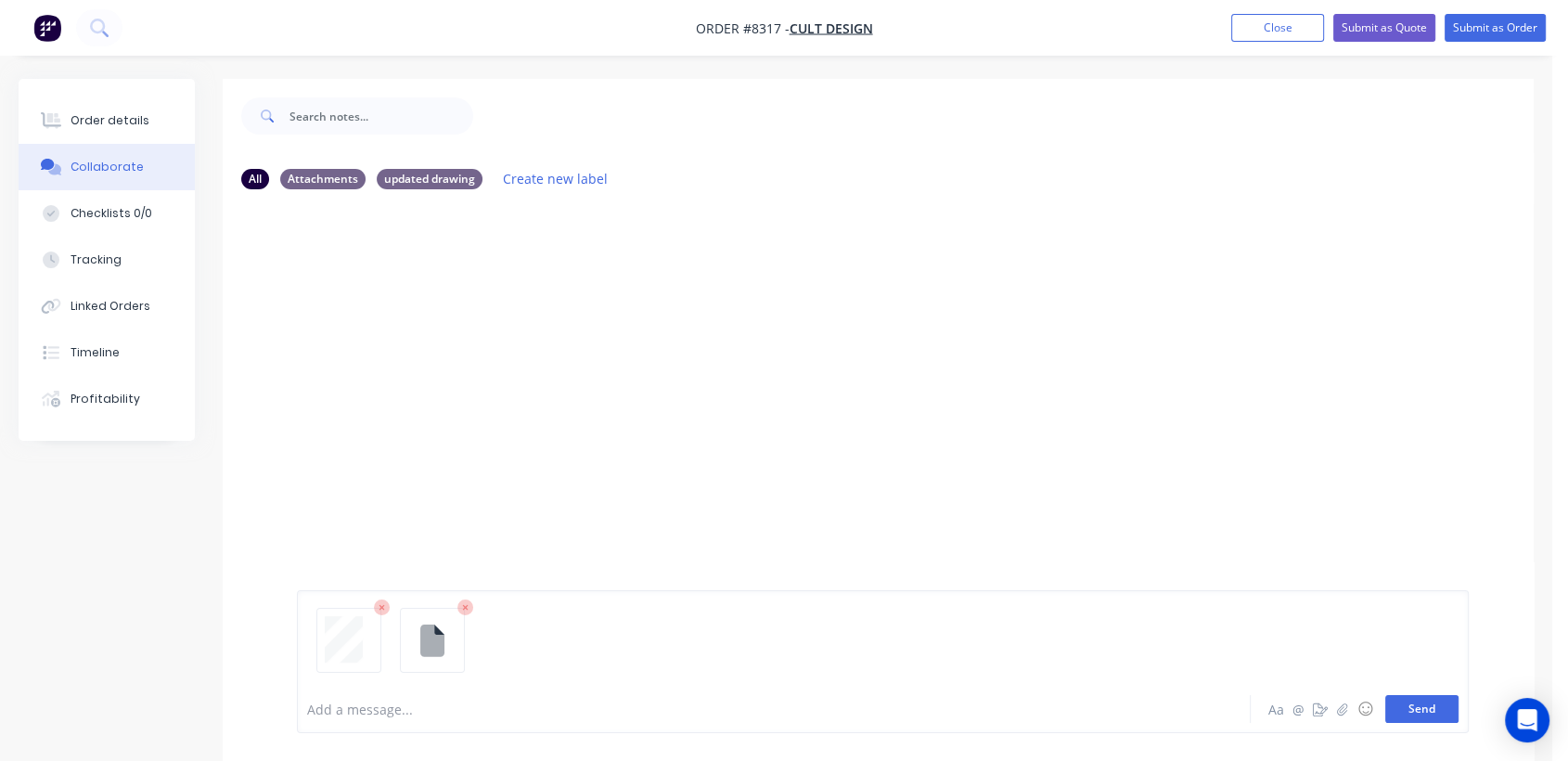
click at [1439, 710] on button "Send" at bounding box center [1422, 709] width 73 height 28
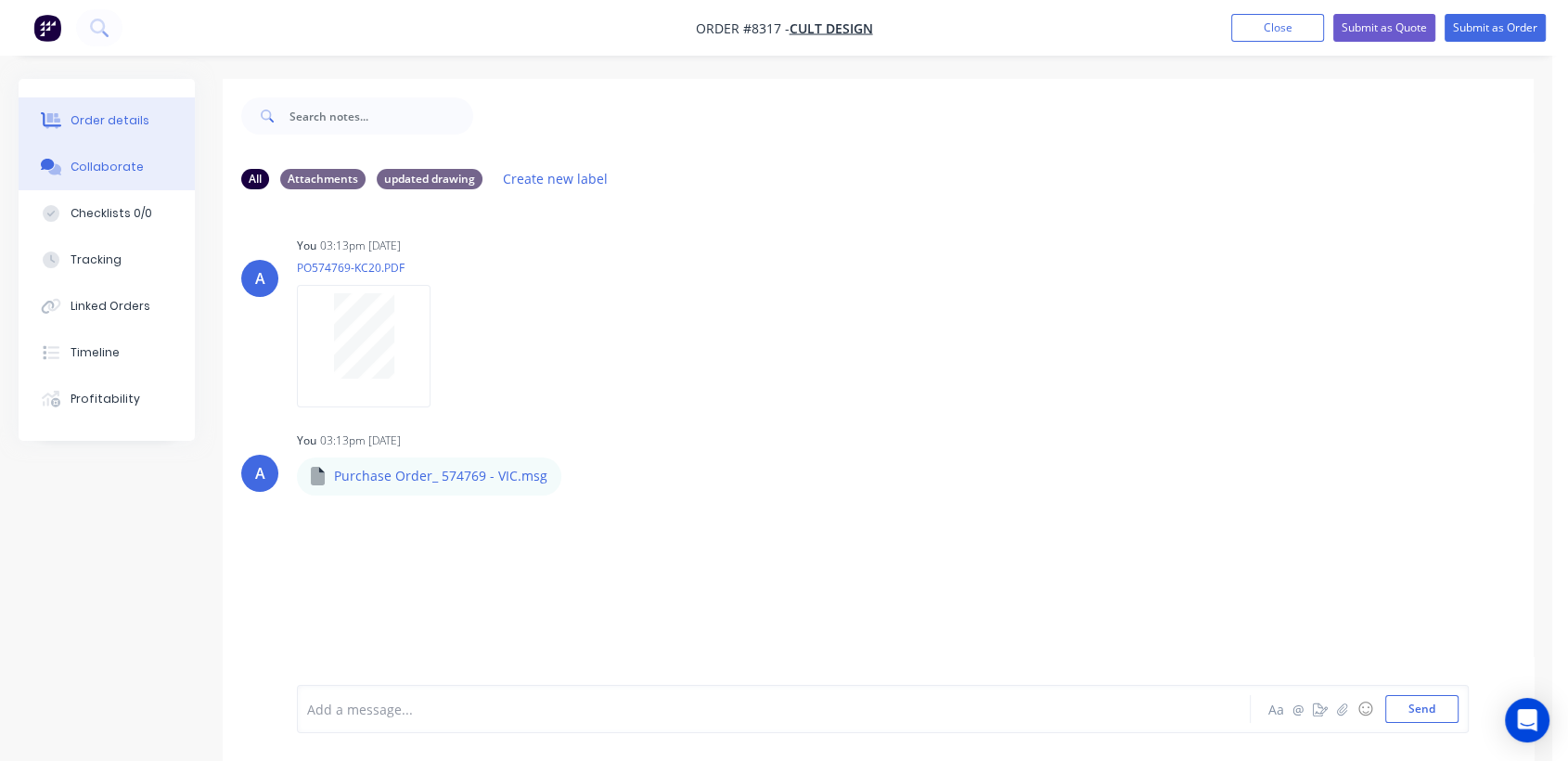
click at [92, 113] on div "Order details" at bounding box center [109, 120] width 78 height 17
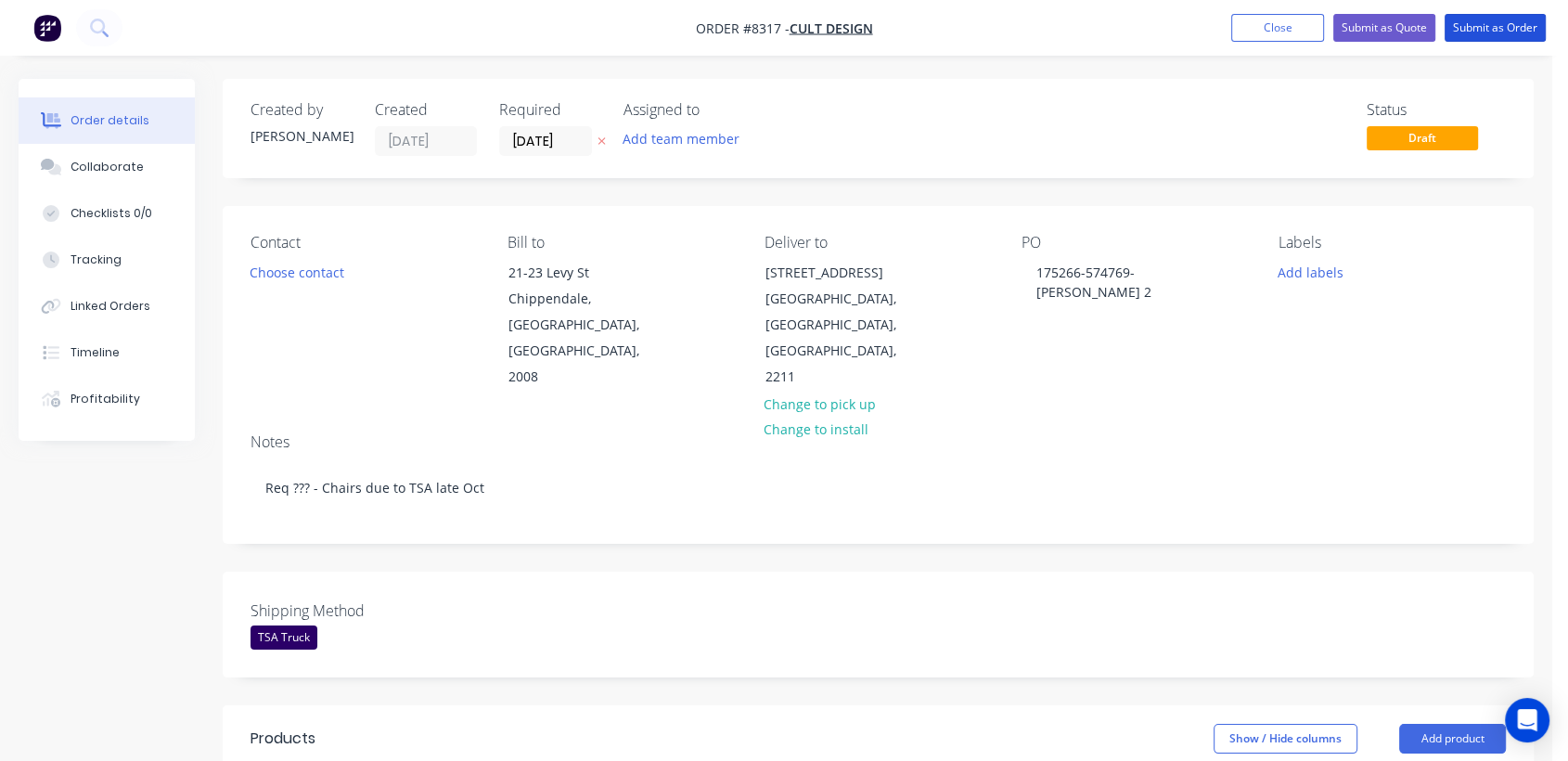
drag, startPoint x: 1483, startPoint y: 31, endPoint x: 692, endPoint y: 392, distance: 869.5
click at [1482, 30] on button "Submit as Order" at bounding box center [1496, 28] width 101 height 28
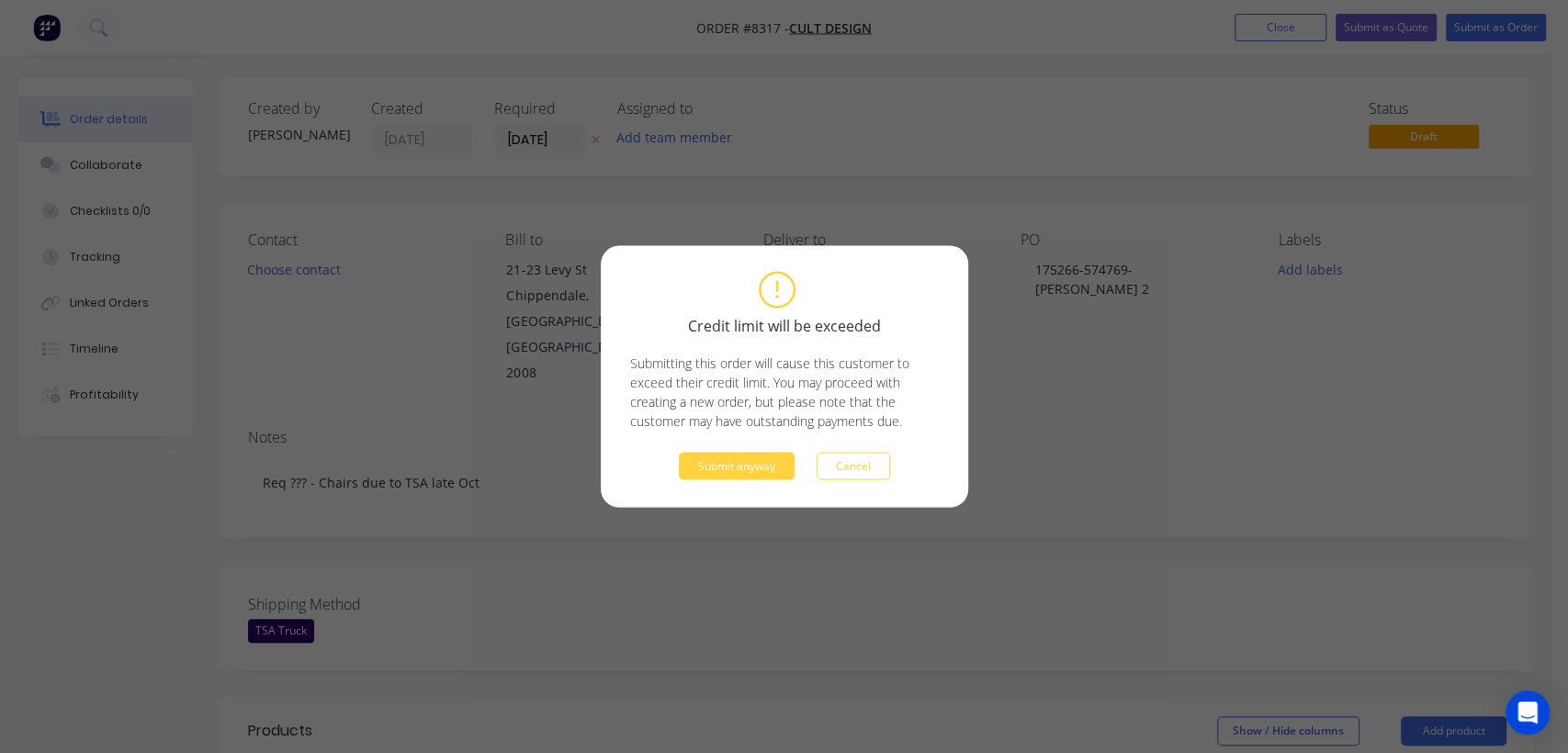
click at [760, 450] on div "Credit limit will be exceeded Submitting this order will cause this customer to…" at bounding box center [784, 376] width 309 height 206
click at [765, 465] on button "Submit anyway" at bounding box center [737, 467] width 116 height 28
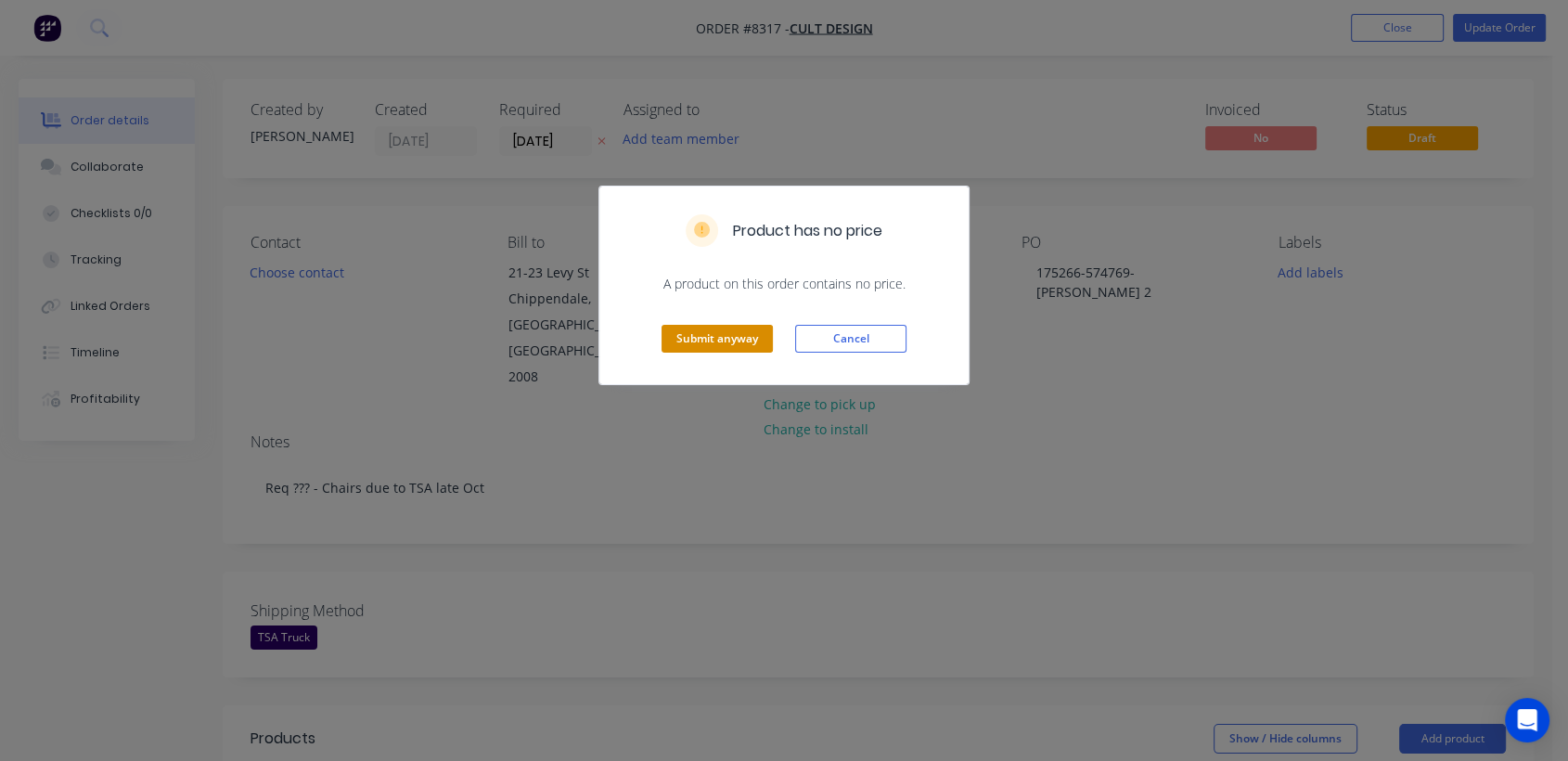
click at [745, 334] on button "Submit anyway" at bounding box center [717, 339] width 111 height 28
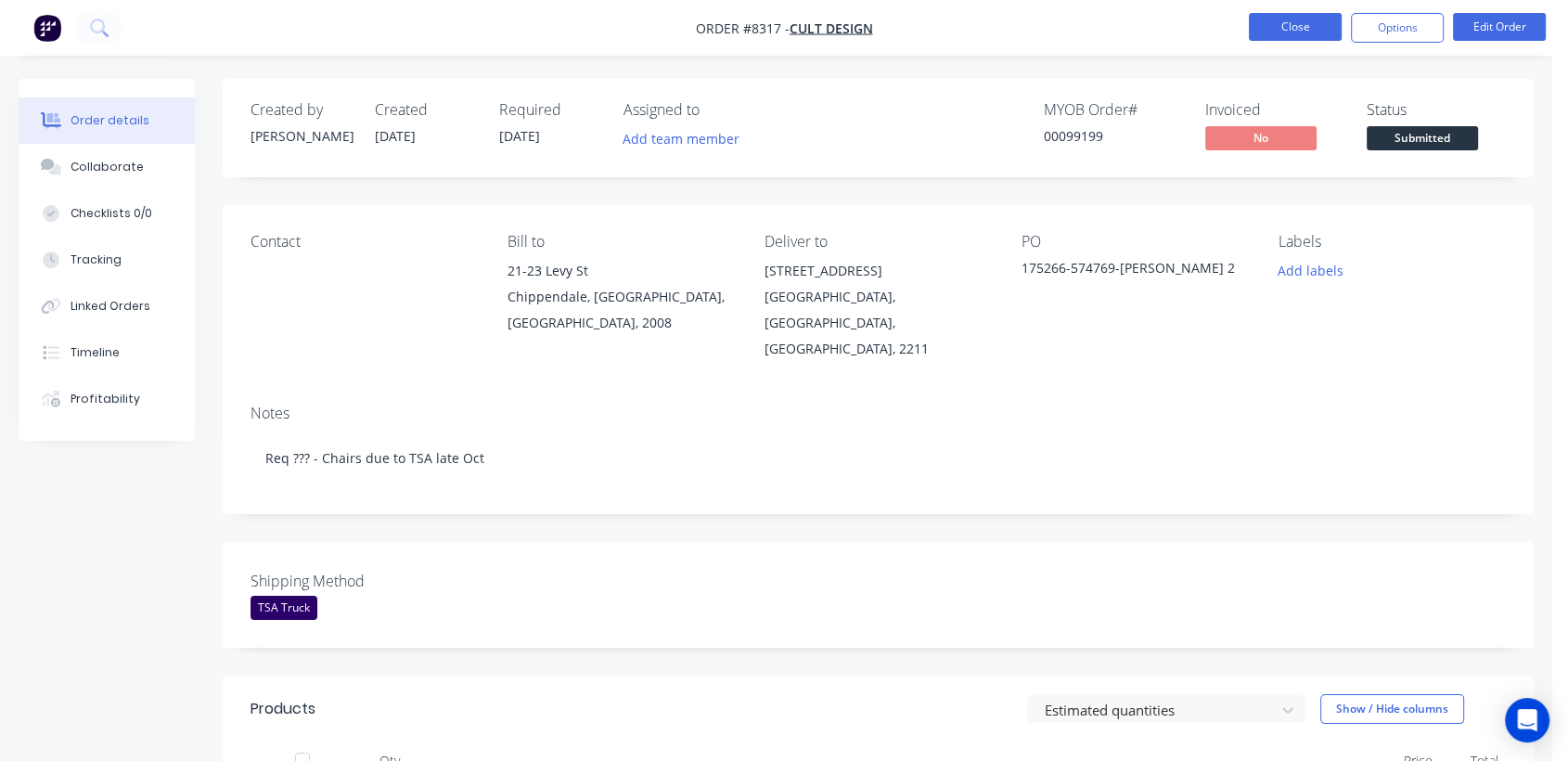
click at [1292, 20] on button "Close" at bounding box center [1295, 27] width 92 height 28
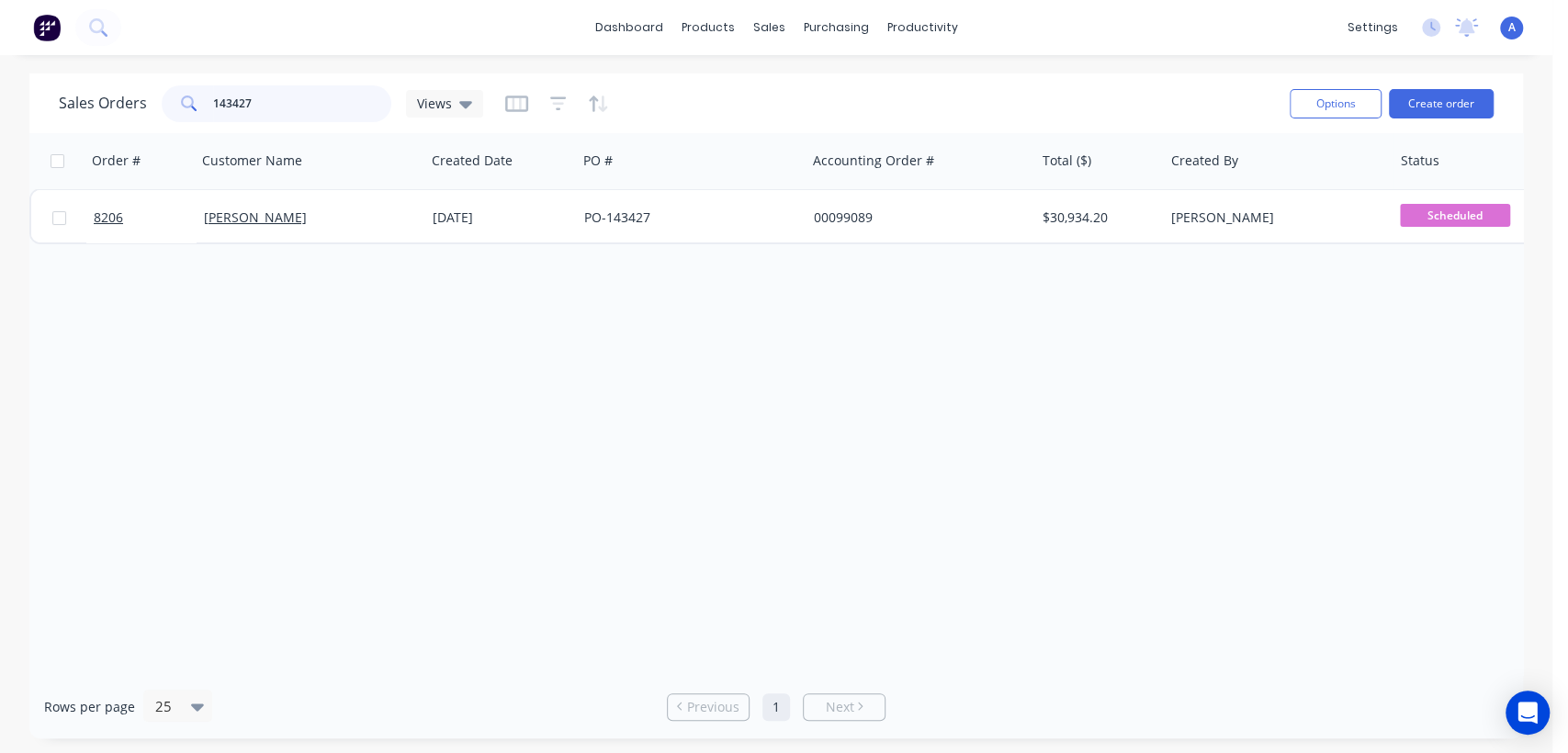
drag, startPoint x: 258, startPoint y: 95, endPoint x: 180, endPoint y: 91, distance: 78.1
click at [180, 91] on div "143427" at bounding box center [276, 103] width 230 height 36
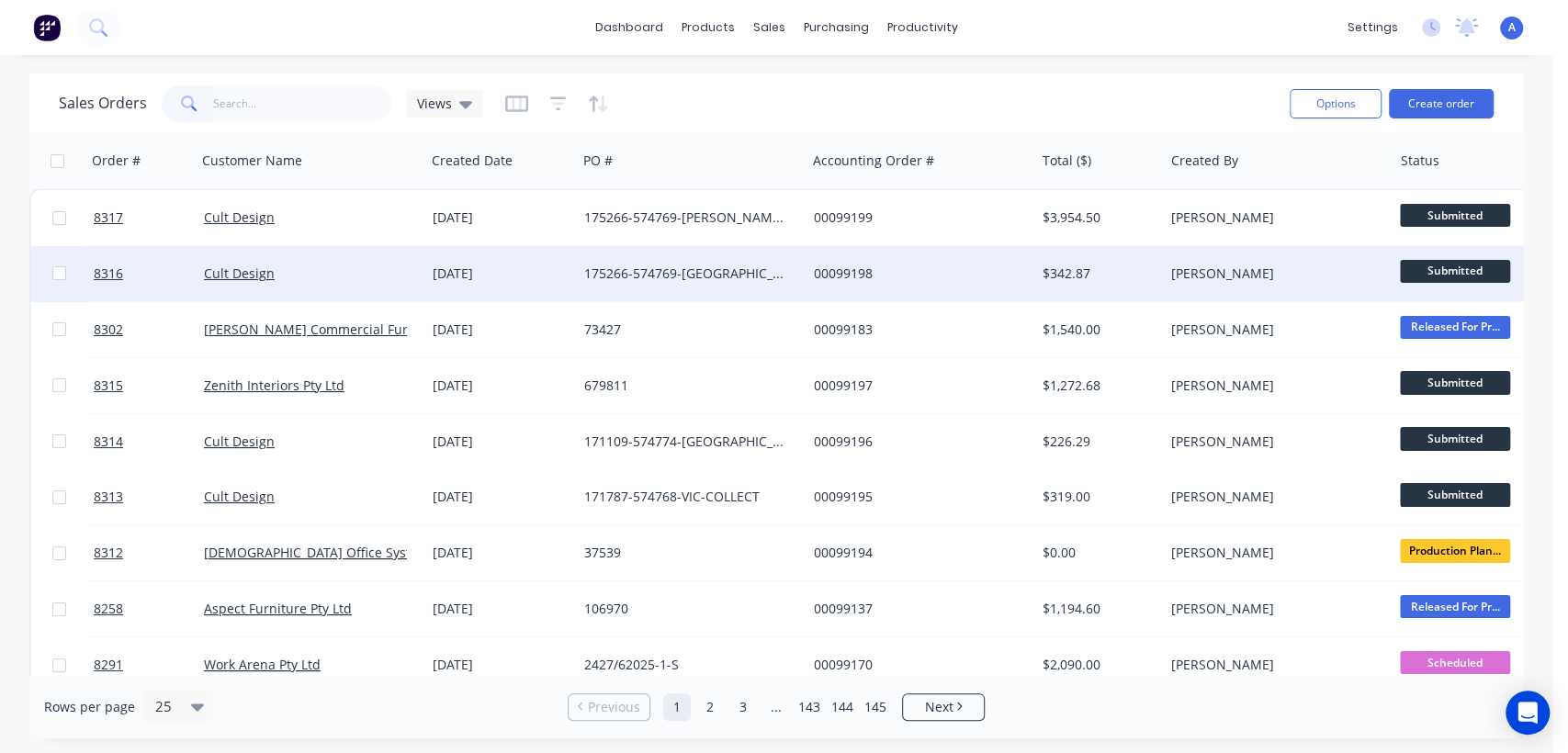
click at [376, 262] on div "Cult Design" at bounding box center [311, 273] width 229 height 55
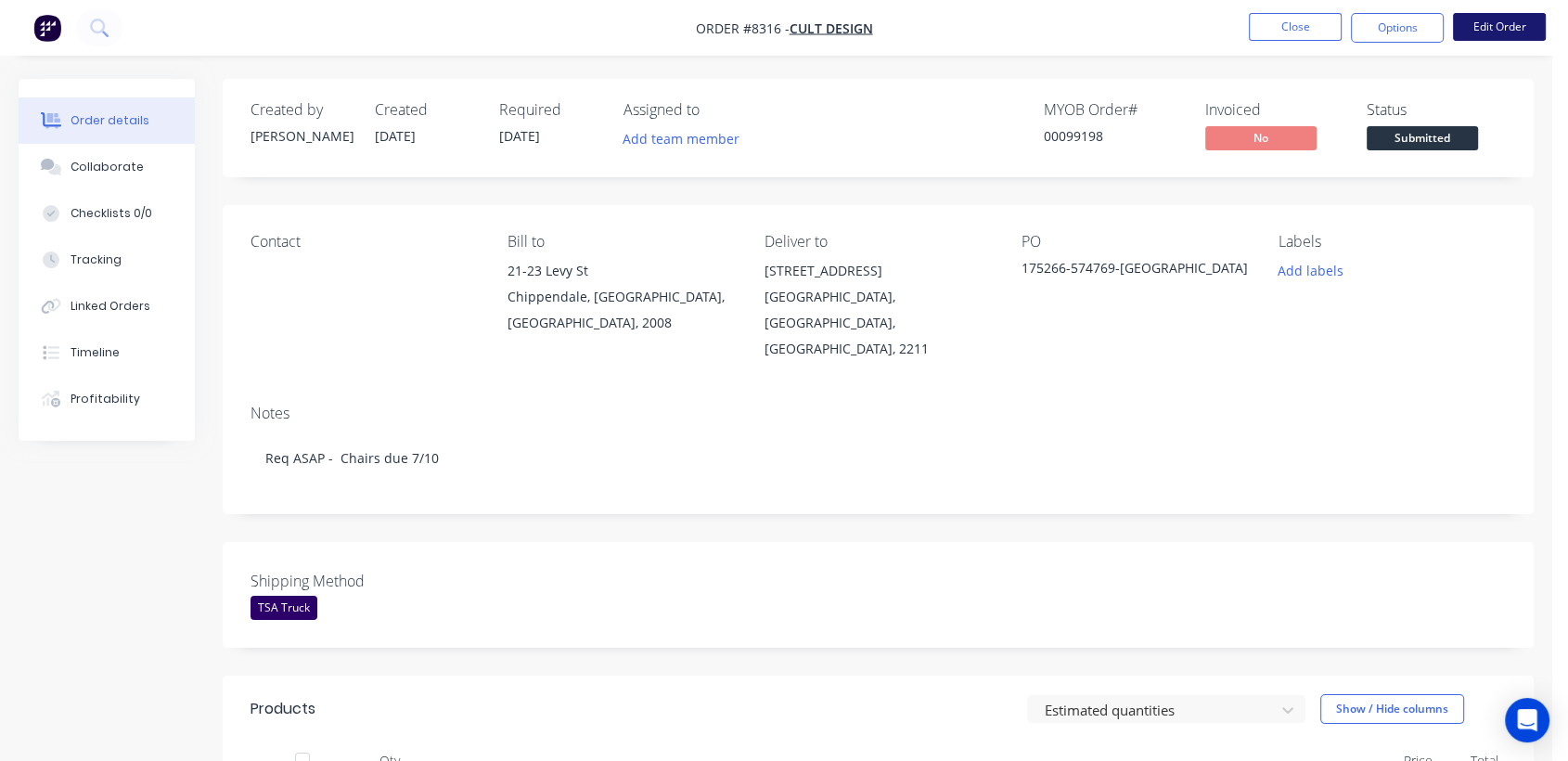
click at [1493, 17] on button "Edit Order" at bounding box center [1498, 27] width 92 height 28
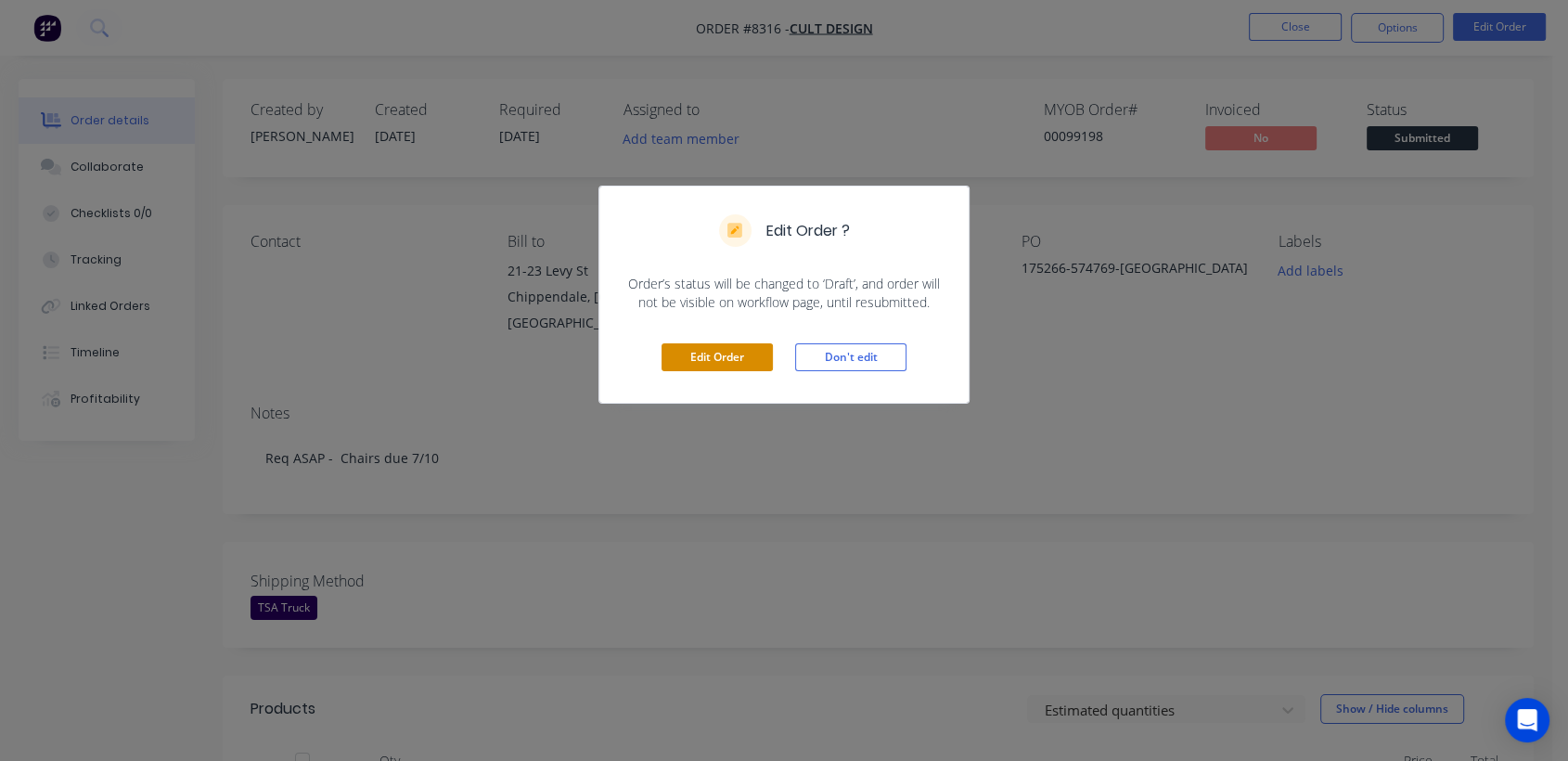
click at [728, 359] on button "Edit Order" at bounding box center [717, 358] width 111 height 28
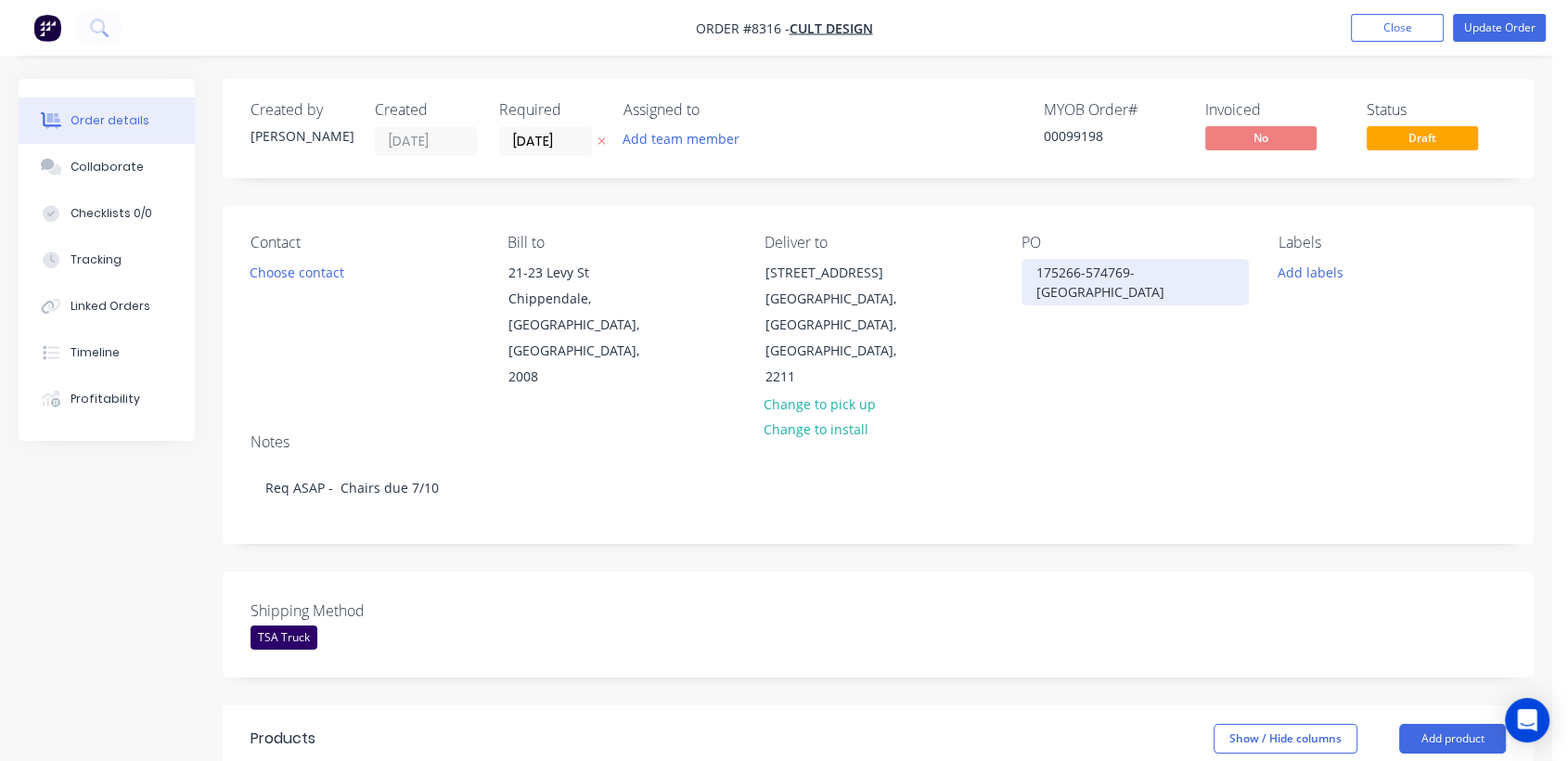
click at [1157, 274] on div "175266-574769-[GEOGRAPHIC_DATA]" at bounding box center [1135, 282] width 227 height 47
click at [1483, 24] on button "Update Order" at bounding box center [1498, 28] width 92 height 28
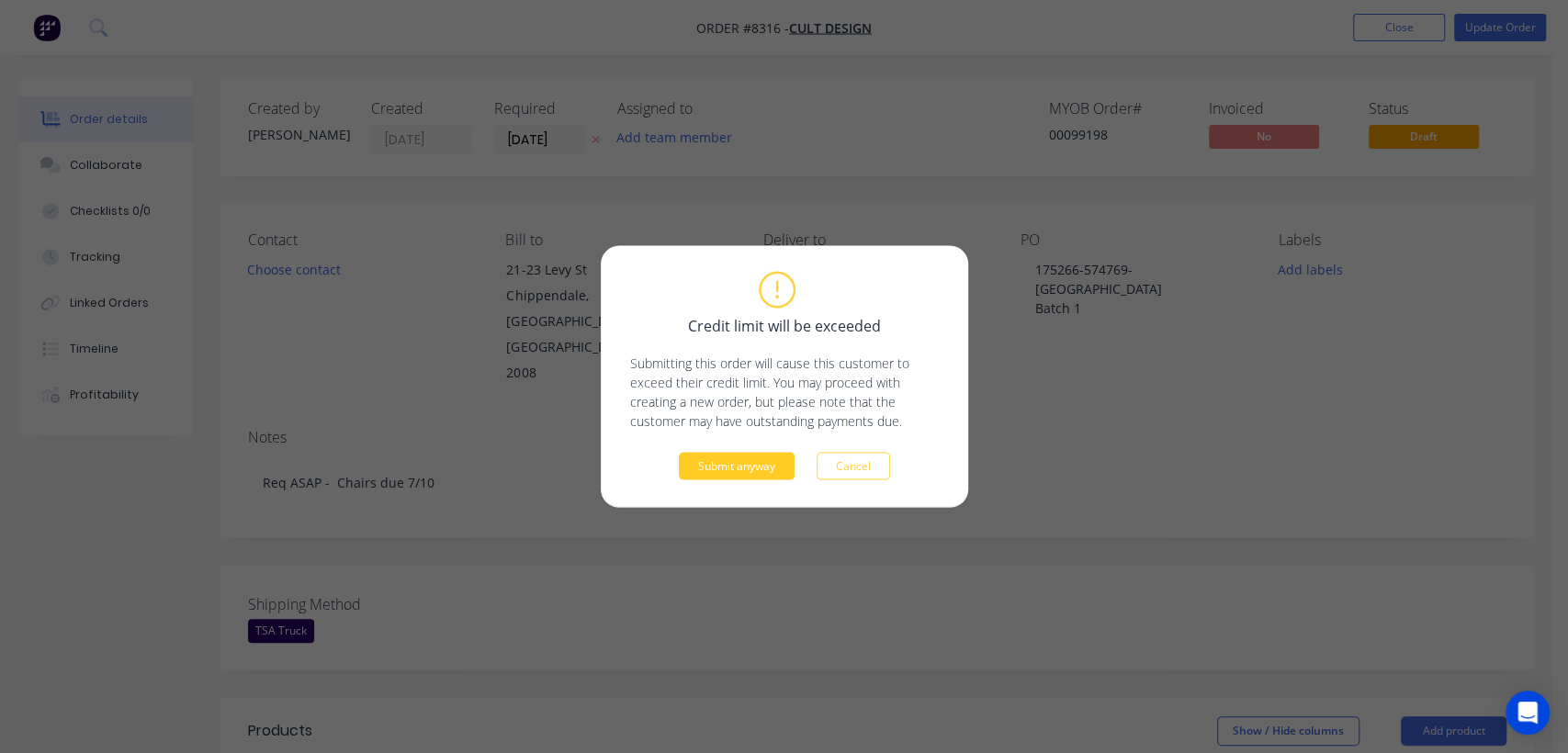
click at [754, 463] on button "Submit anyway" at bounding box center [737, 467] width 116 height 28
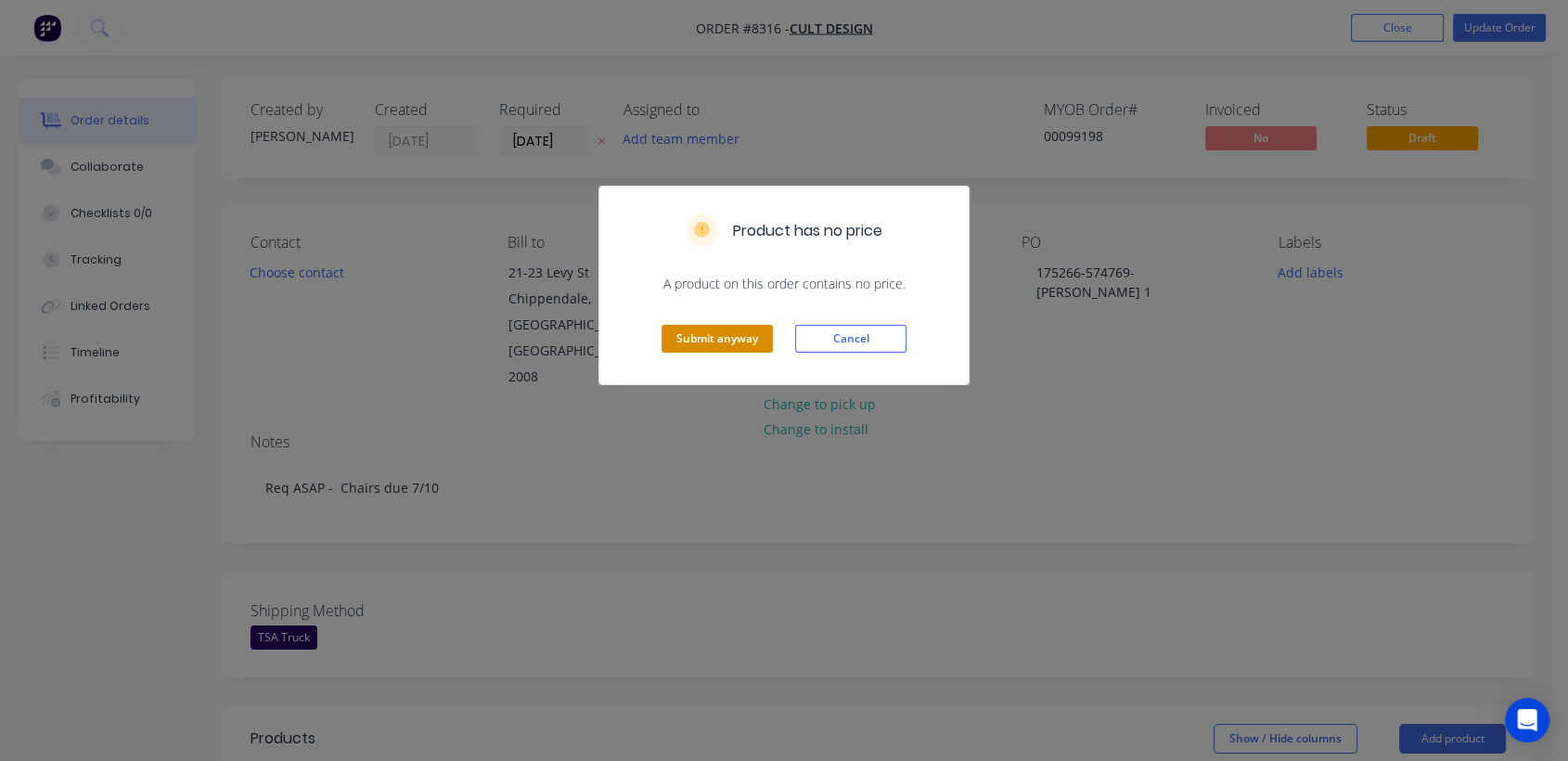
click at [680, 348] on button "Submit anyway" at bounding box center [717, 339] width 111 height 28
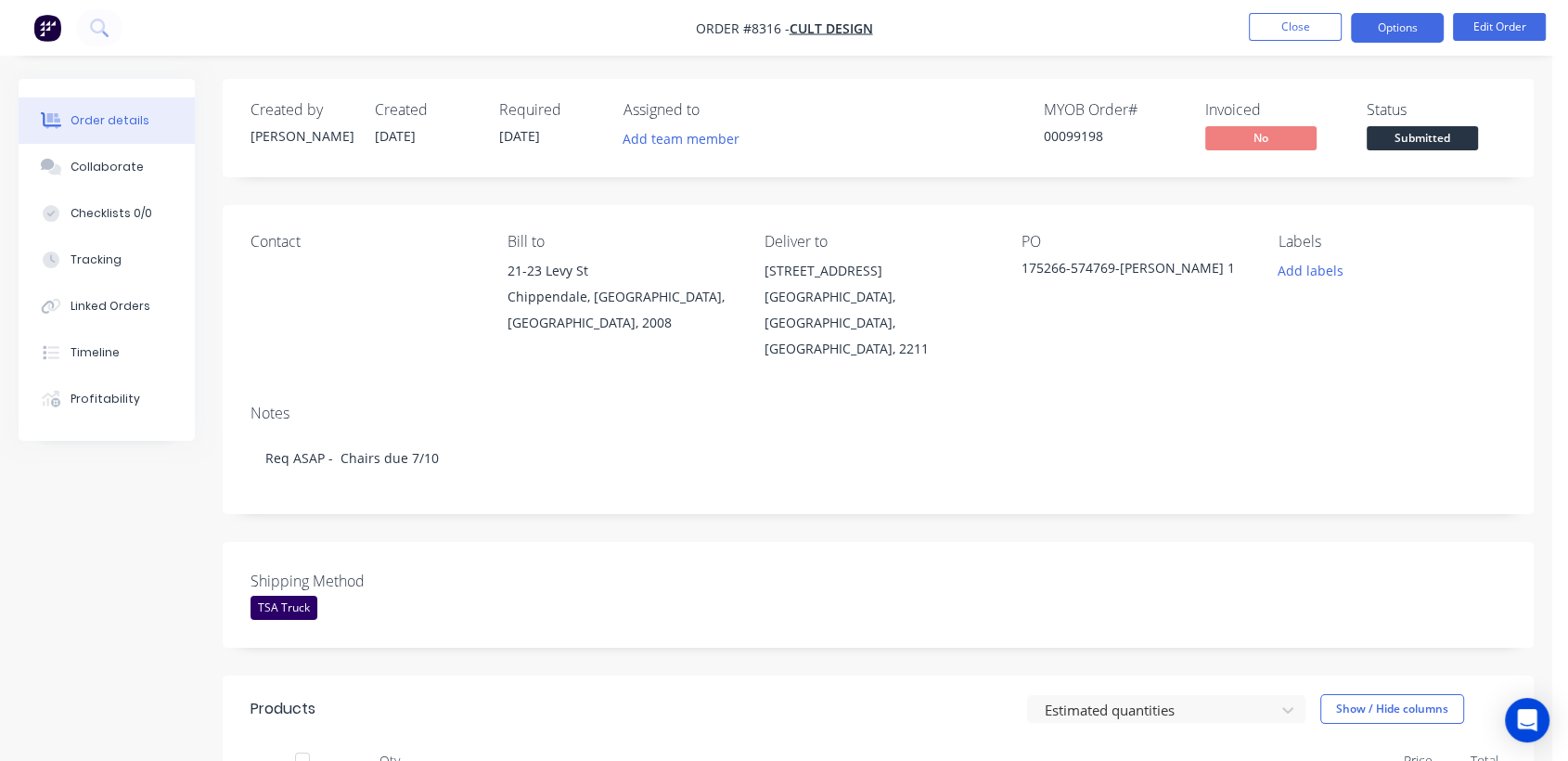
click at [1376, 25] on button "Options" at bounding box center [1397, 28] width 92 height 30
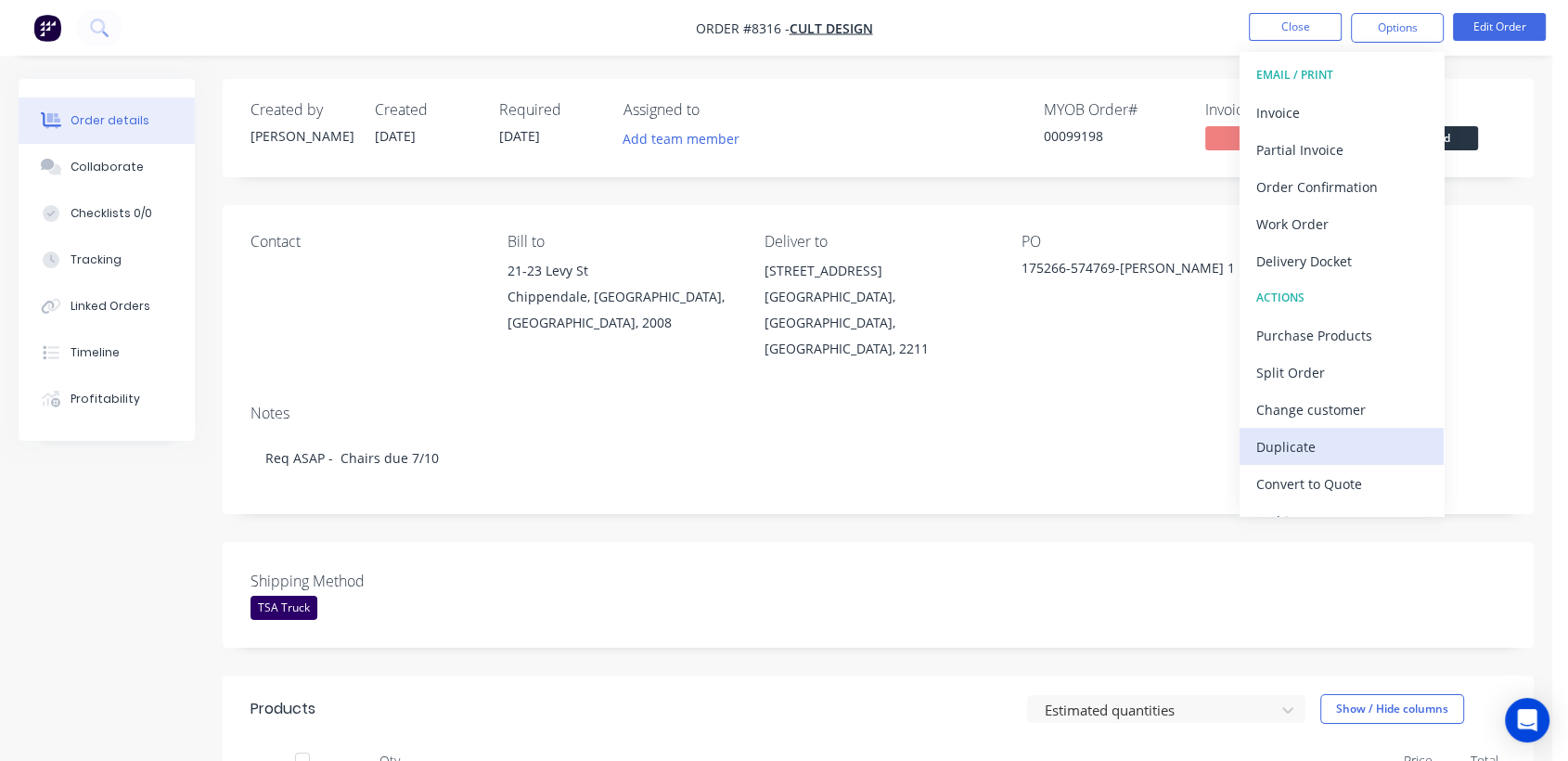
click at [1308, 432] on button "Duplicate" at bounding box center [1343, 446] width 205 height 37
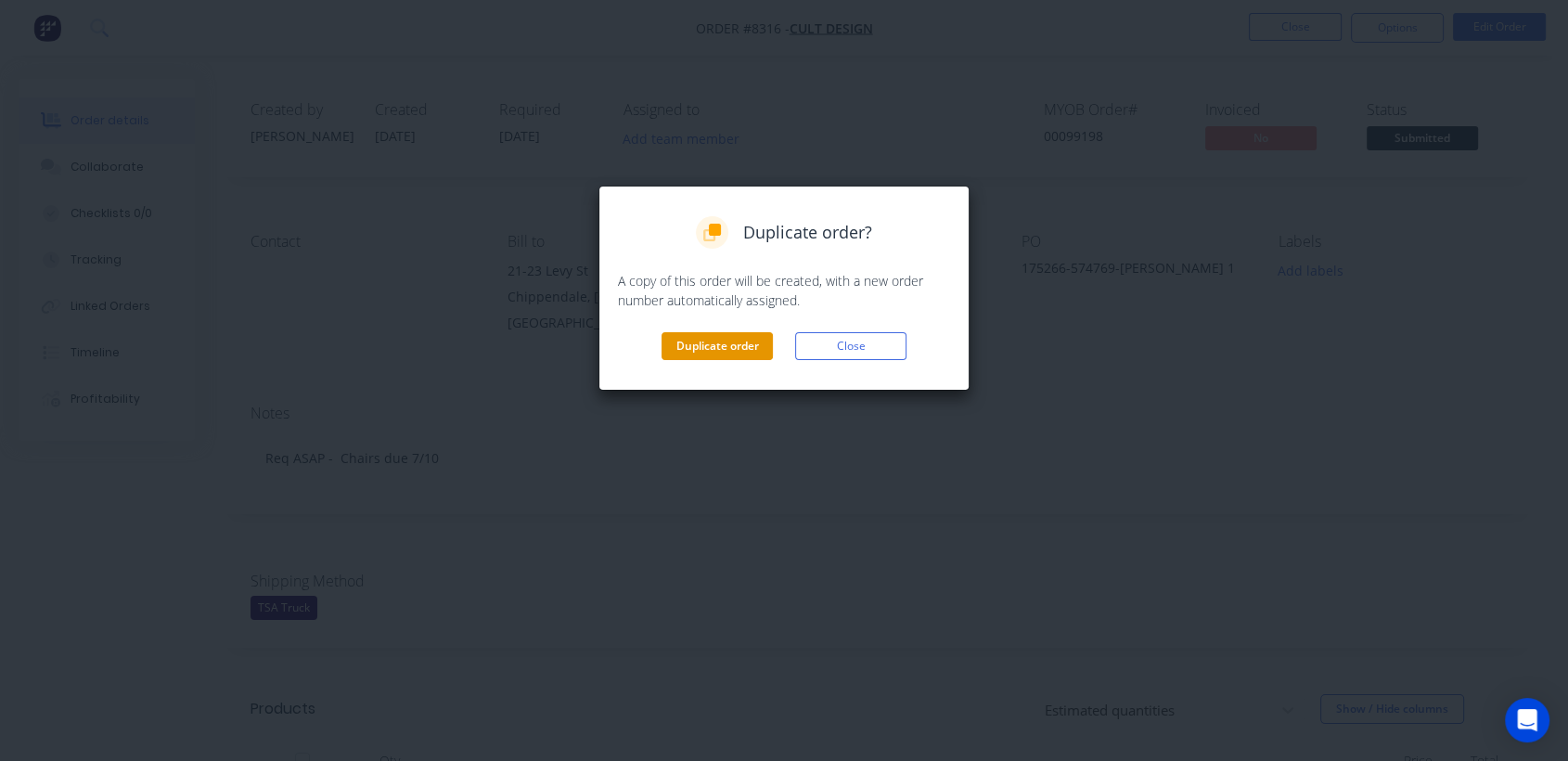
click at [701, 337] on button "Duplicate order" at bounding box center [717, 347] width 111 height 28
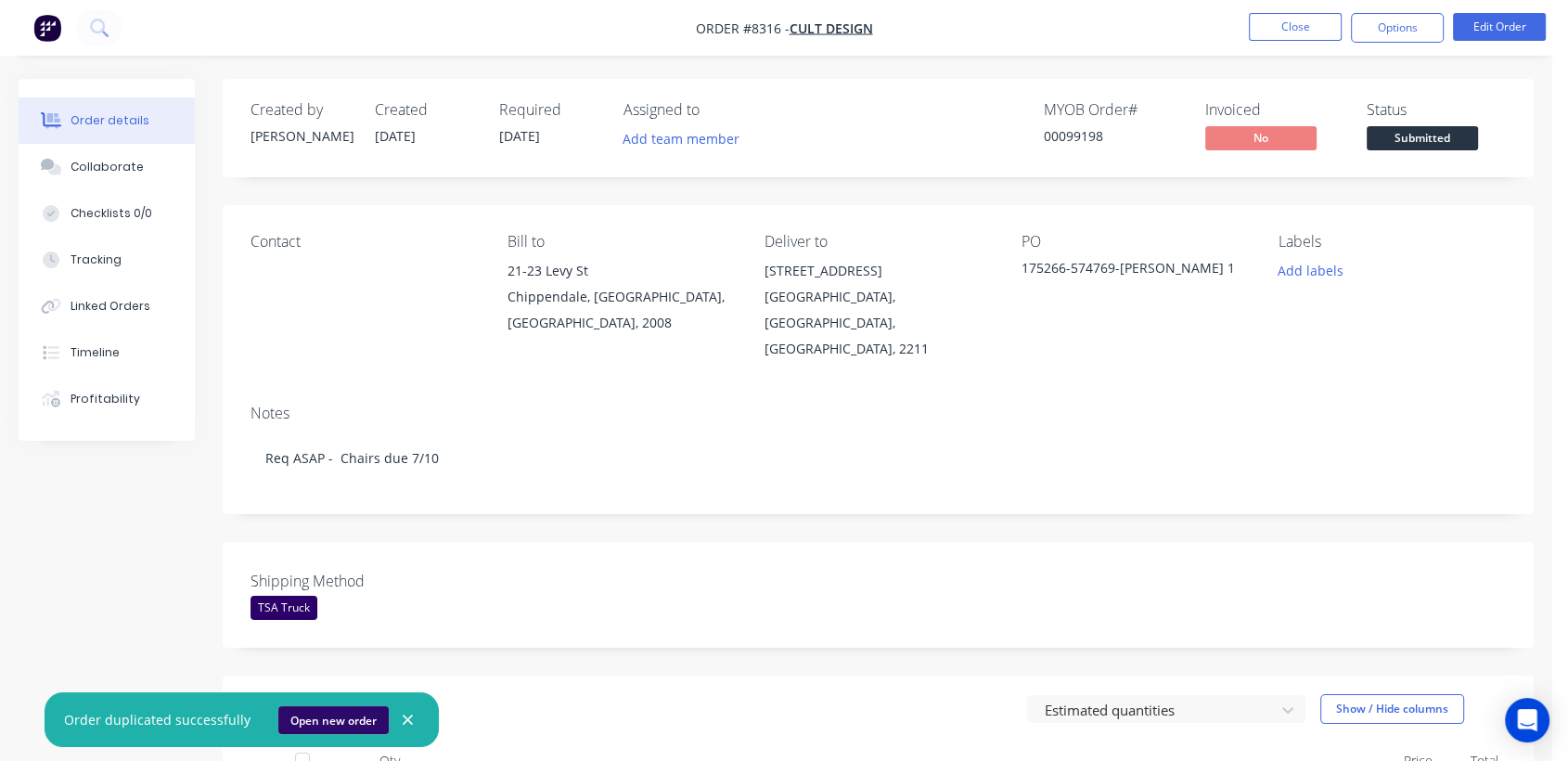
click at [327, 715] on button "Open new order" at bounding box center [333, 720] width 110 height 28
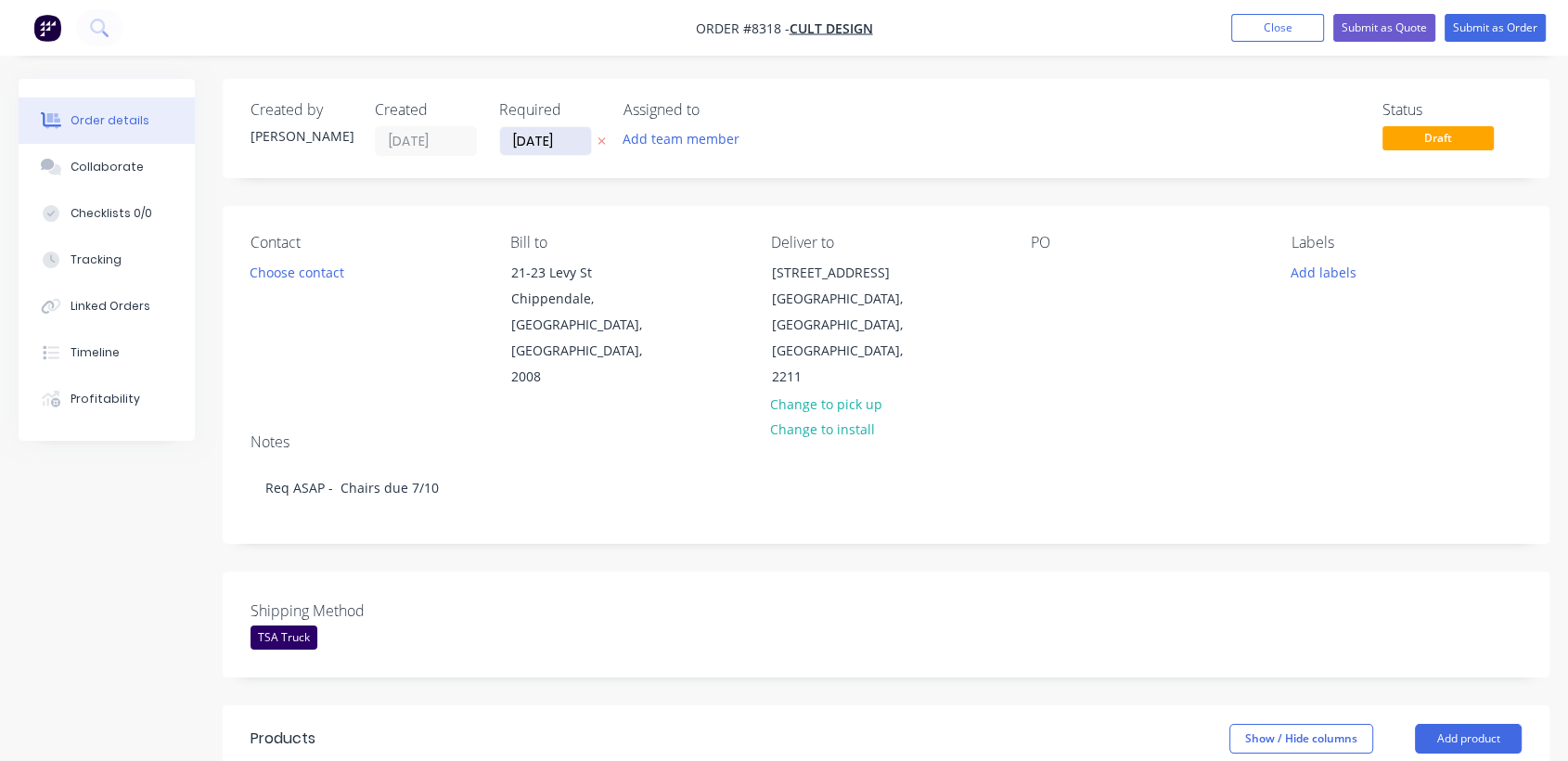
click at [574, 139] on input "[DATE]" at bounding box center [546, 141] width 91 height 28
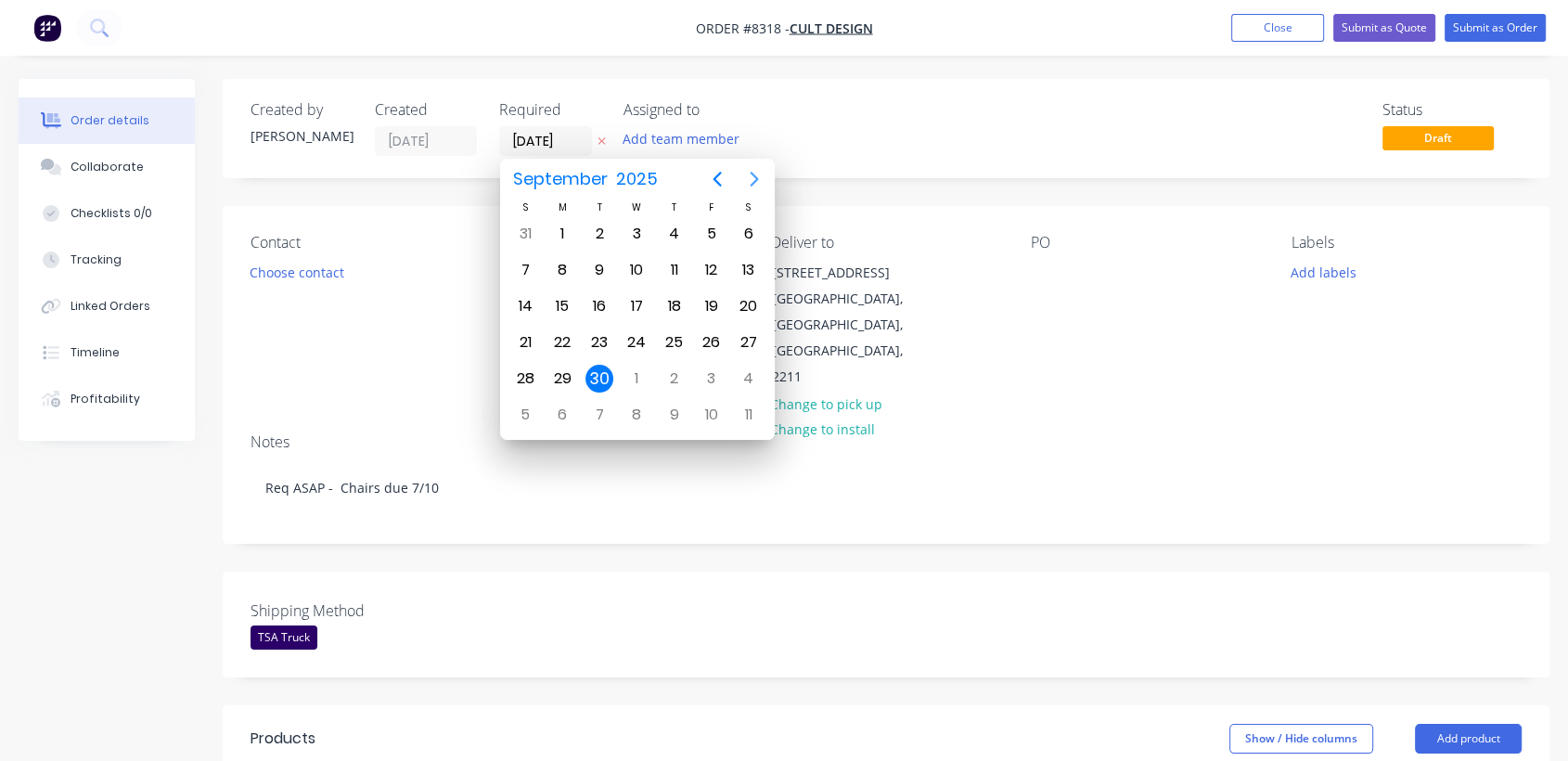
click at [758, 169] on icon "Next page" at bounding box center [755, 179] width 22 height 22
click at [630, 370] on div "31" at bounding box center [637, 379] width 28 height 28
type input "[DATE]"
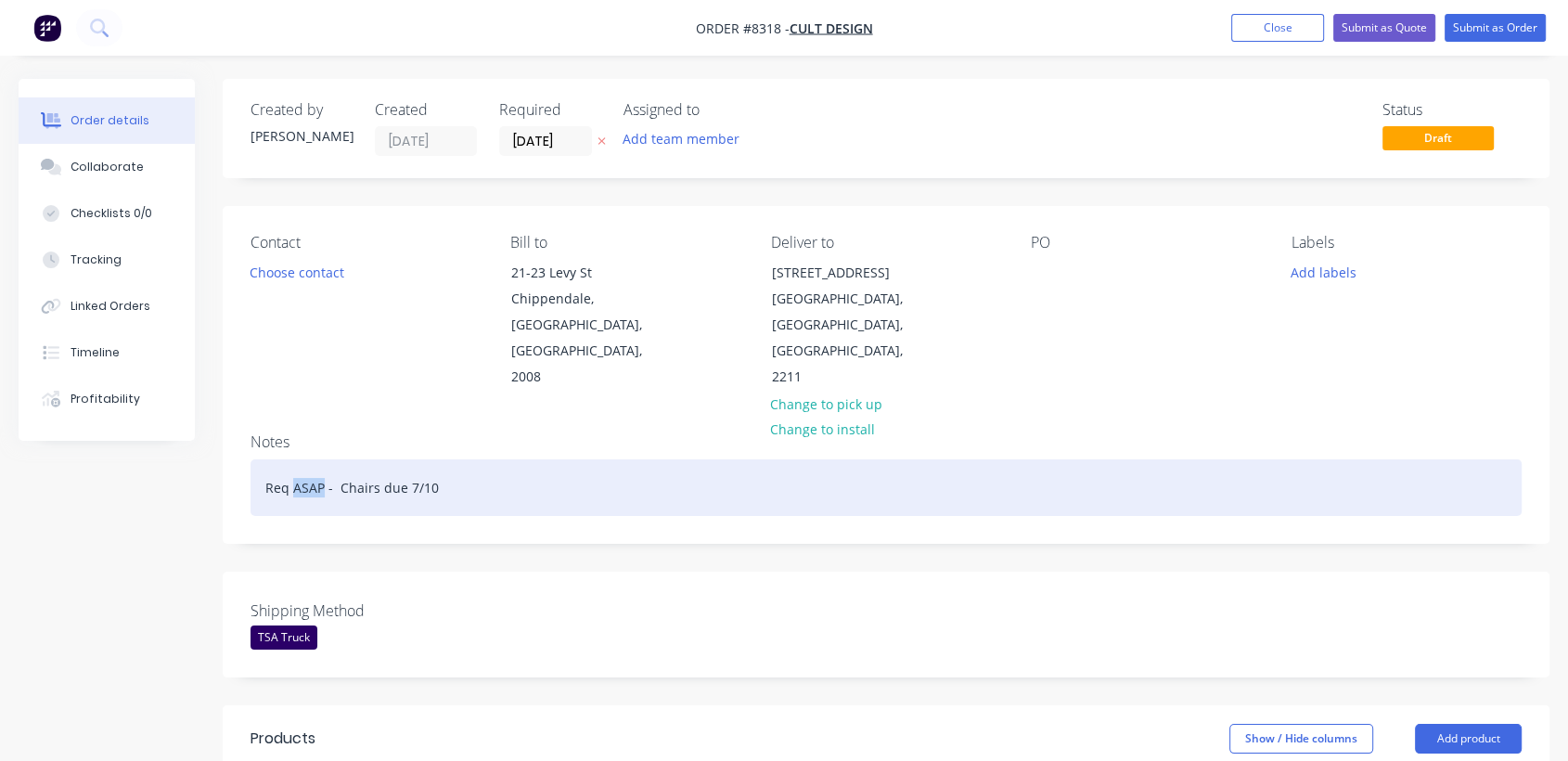
drag, startPoint x: 324, startPoint y: 432, endPoint x: 292, endPoint y: 432, distance: 32.0
click at [292, 460] on div "Req ASAP - Chairs due 7/10" at bounding box center [886, 488] width 1271 height 57
drag, startPoint x: 443, startPoint y: 431, endPoint x: 412, endPoint y: 431, distance: 31.0
click at [412, 460] on div "Req [DATE] - Chairs due 7/10" at bounding box center [886, 488] width 1271 height 57
click at [312, 460] on div "Req [DATE] - Chairs due Early 2026" at bounding box center [886, 488] width 1271 height 57
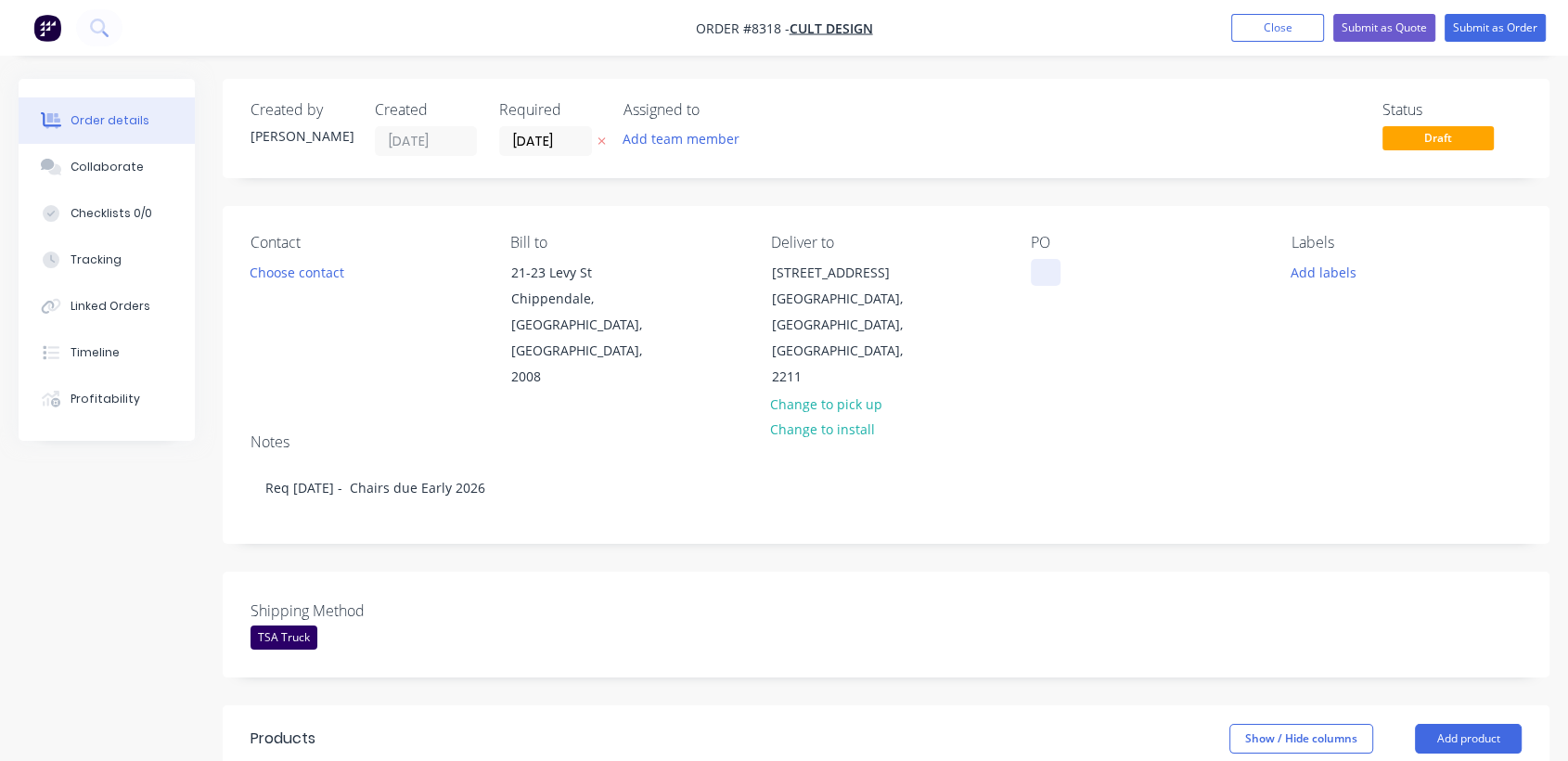
click at [1036, 269] on div at bounding box center [1046, 272] width 30 height 27
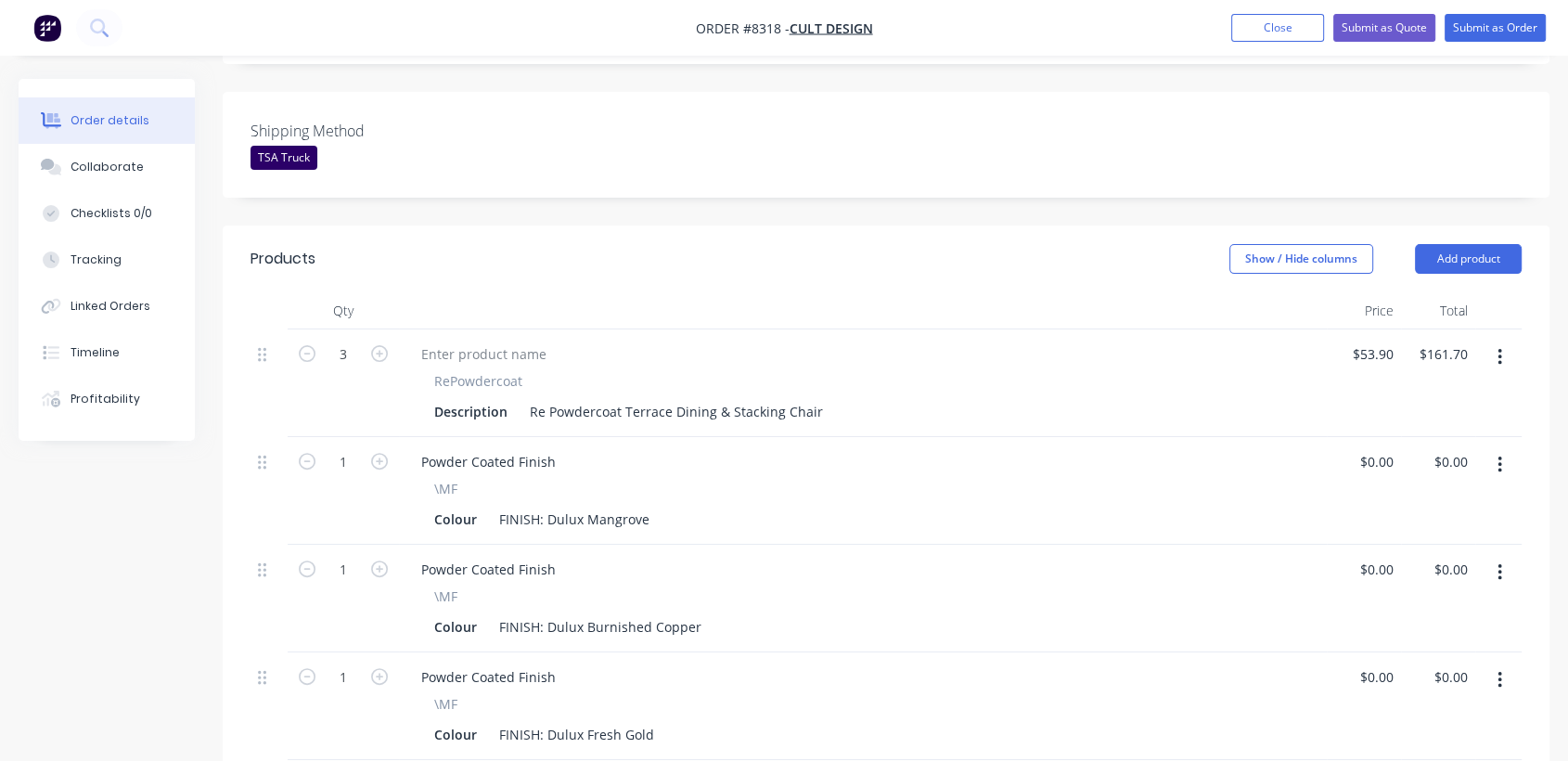
scroll to position [516, 0]
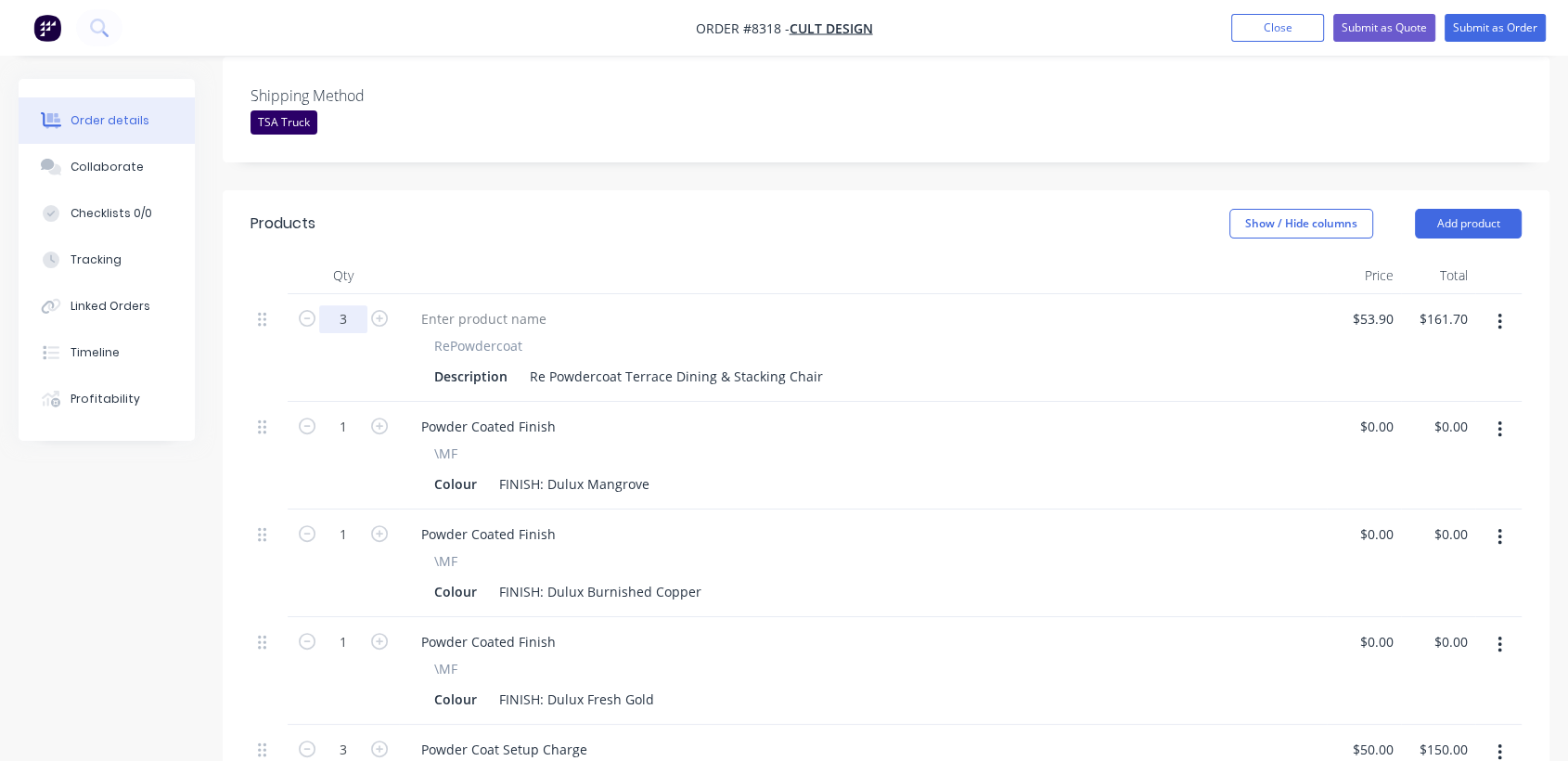
click at [356, 305] on input "3" at bounding box center [343, 319] width 49 height 28
type input "50"
type input "$2,695.00"
click at [1497, 419] on icon "button" at bounding box center [1499, 429] width 5 height 21
click at [1396, 576] on div "Delete" at bounding box center [1434, 589] width 143 height 27
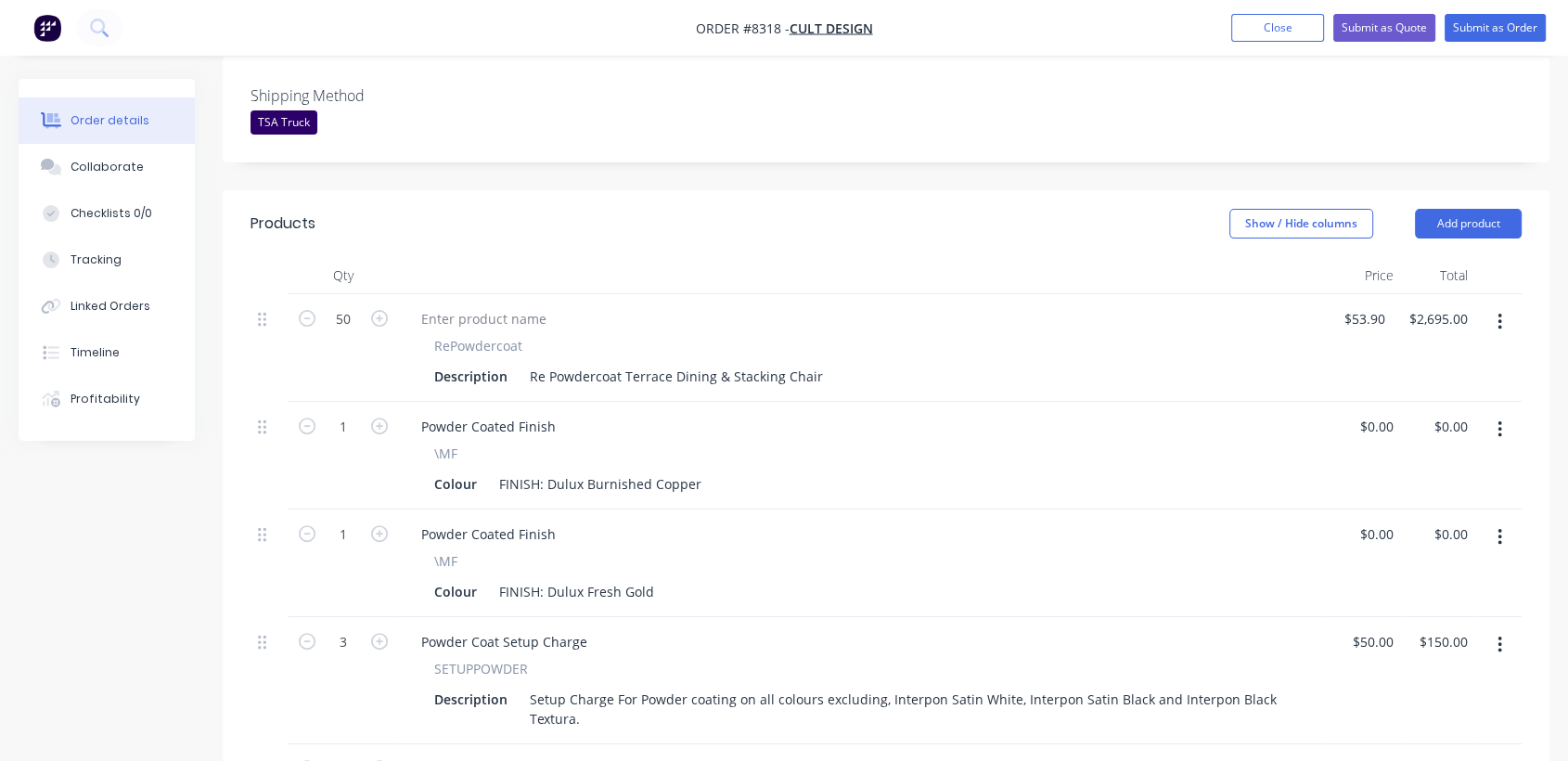
click at [1490, 521] on button "button" at bounding box center [1500, 537] width 44 height 34
click at [1391, 685] on div "Delete" at bounding box center [1434, 697] width 143 height 27
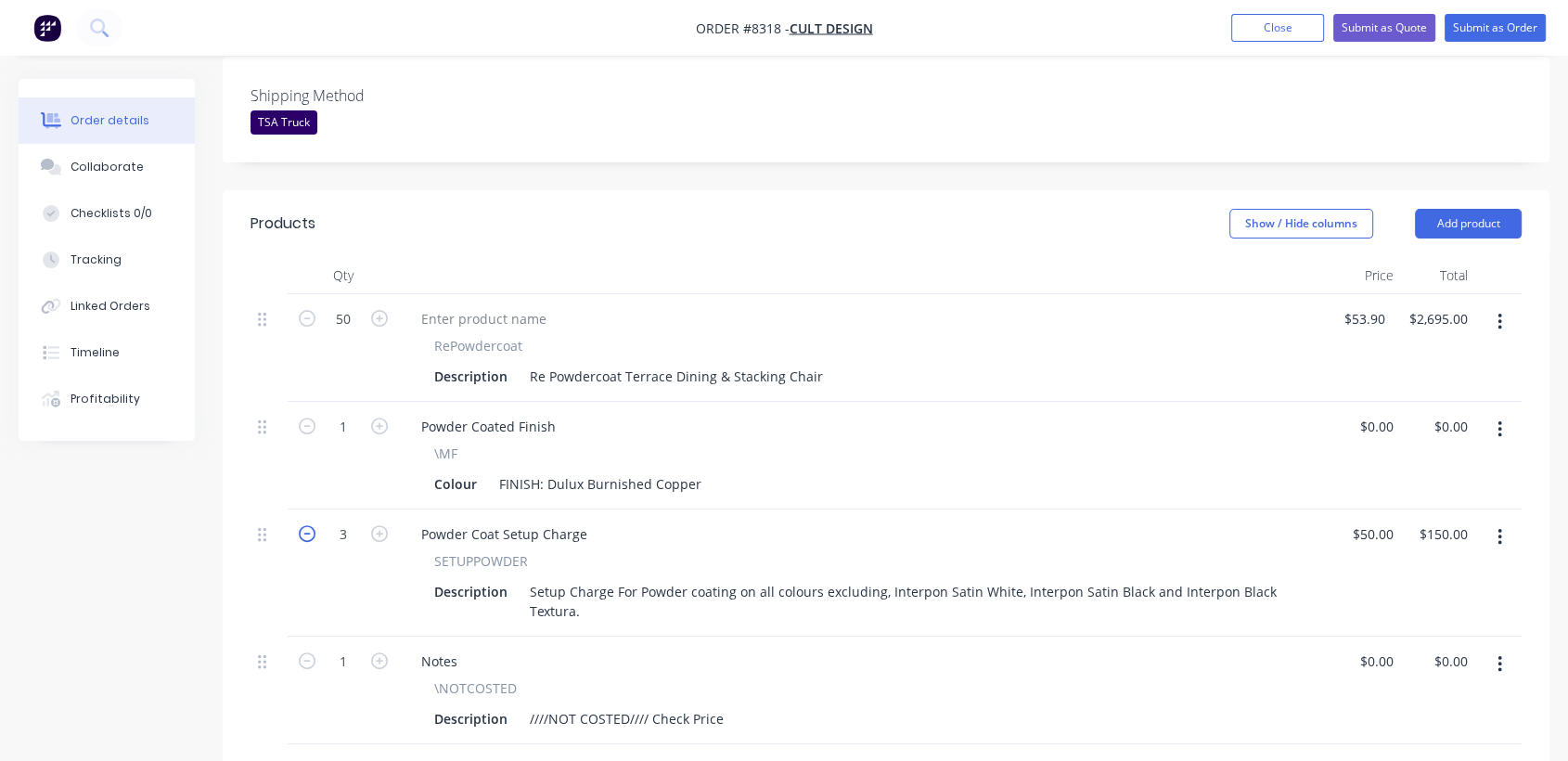
click at [304, 526] on icon "button" at bounding box center [307, 533] width 17 height 17
type input "2"
type input "$100.00"
click at [304, 526] on icon "button" at bounding box center [307, 533] width 17 height 17
type input "1"
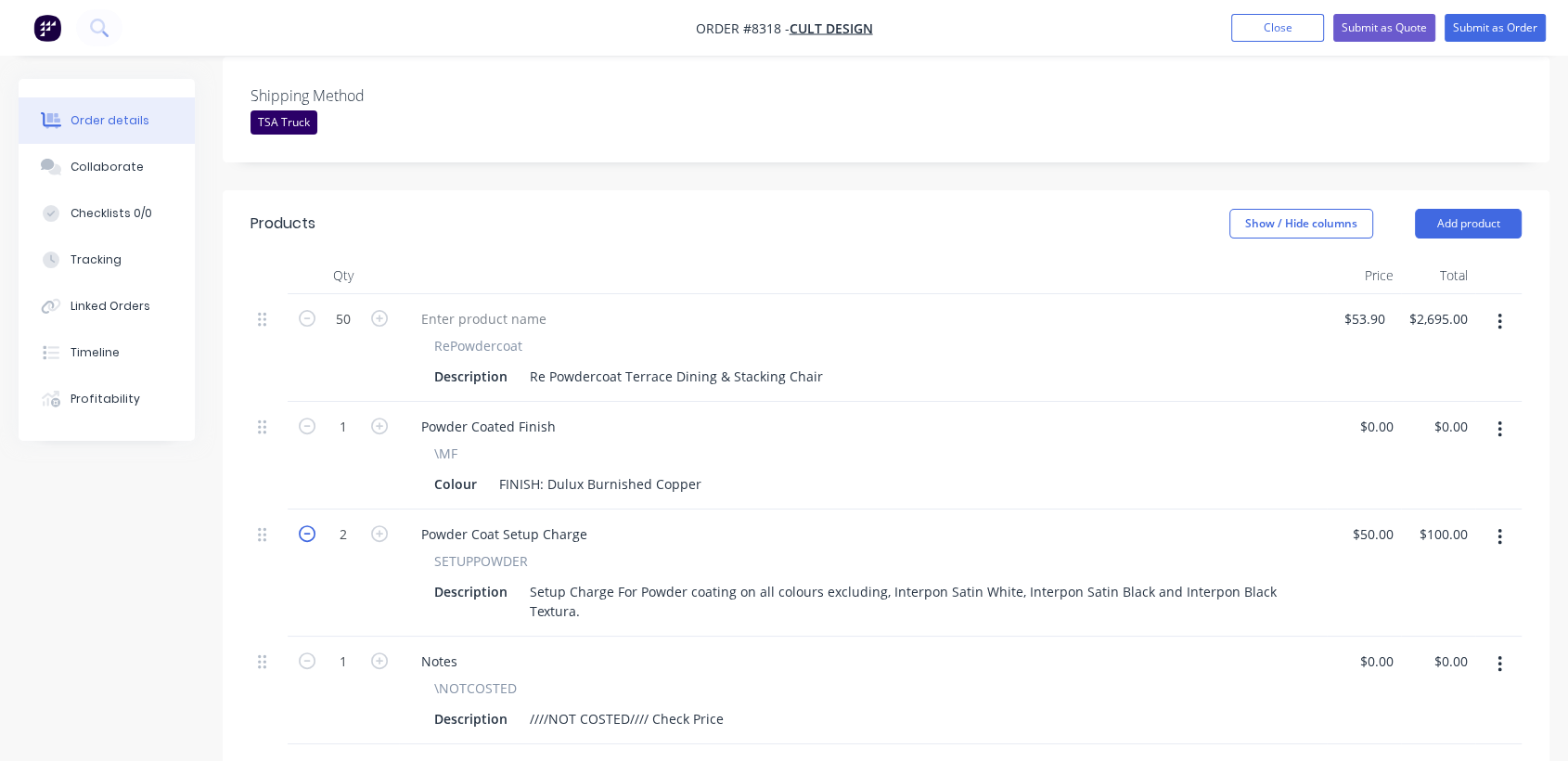
type input "$50.00"
drag, startPoint x: 815, startPoint y: 321, endPoint x: 547, endPoint y: 314, distance: 268.1
click at [547, 363] on div "Re Powdercoat Terrace Dining & Stacking Chair" at bounding box center [676, 376] width 308 height 27
copy div "Powdercoat Terrace Dining & Stacking Chair"
click at [1476, 209] on button "Add product" at bounding box center [1468, 224] width 106 height 30
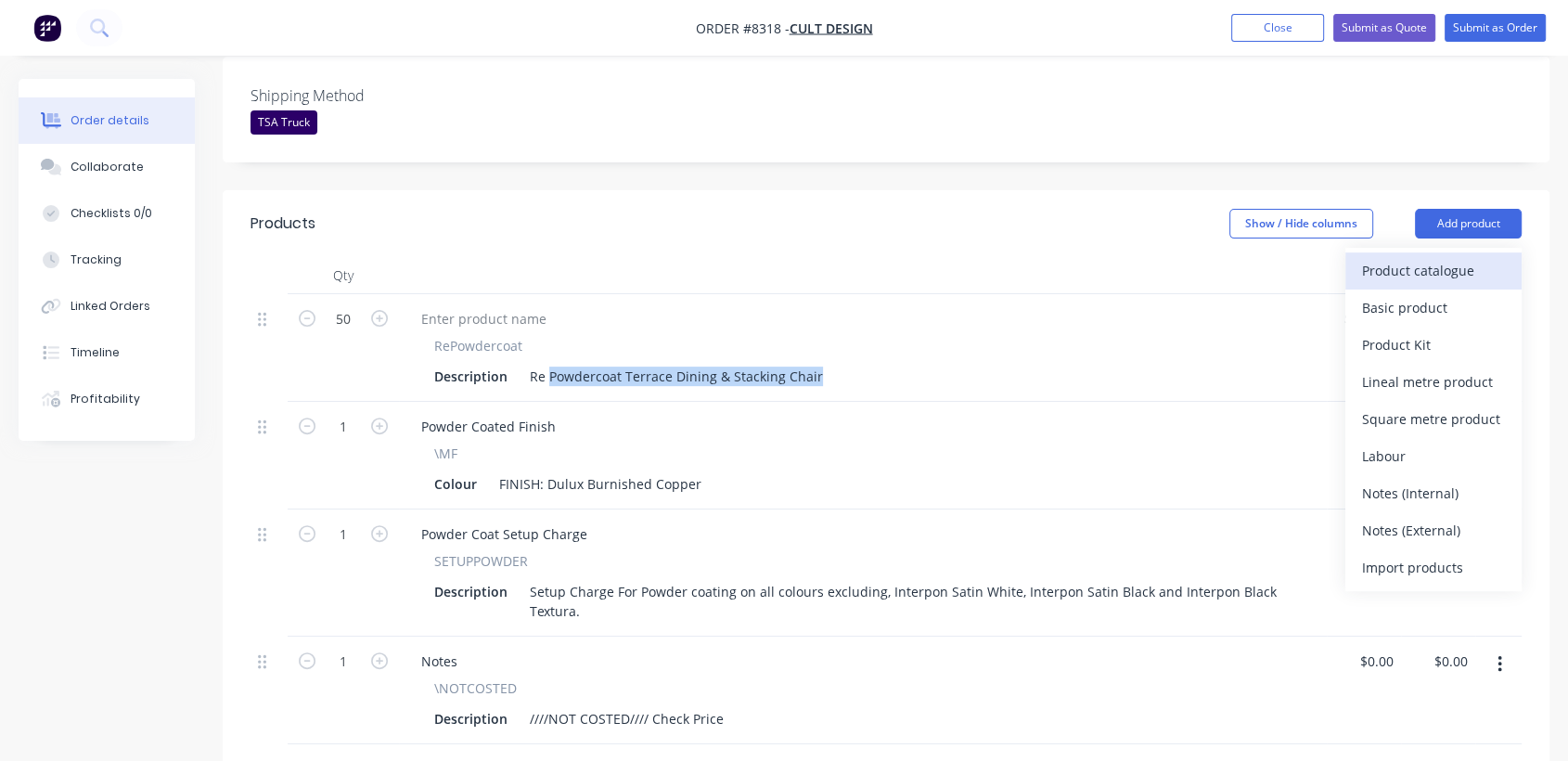
click at [1400, 257] on div "Product catalogue" at bounding box center [1434, 270] width 143 height 27
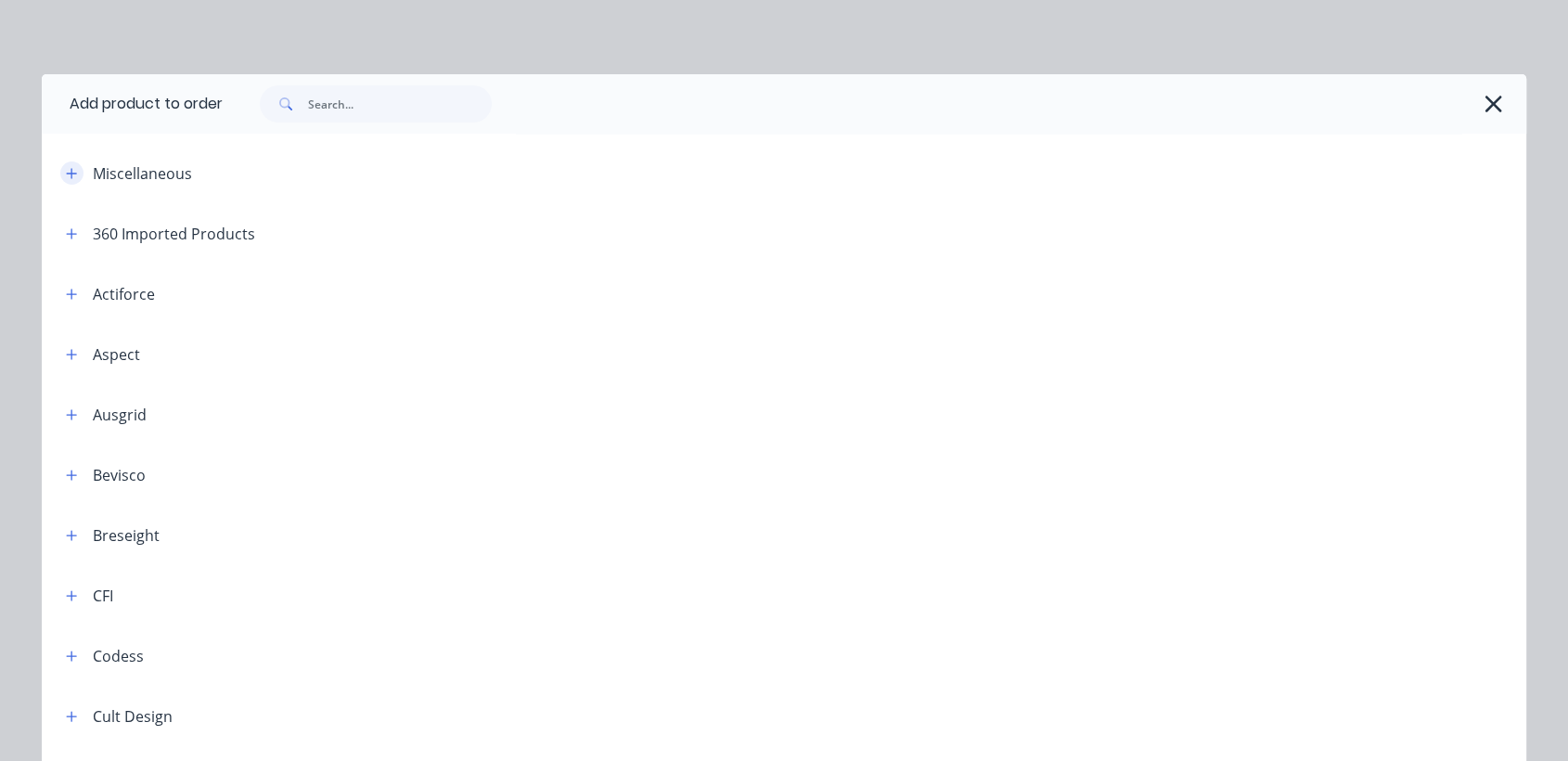
click at [66, 167] on icon "button" at bounding box center [71, 173] width 11 height 13
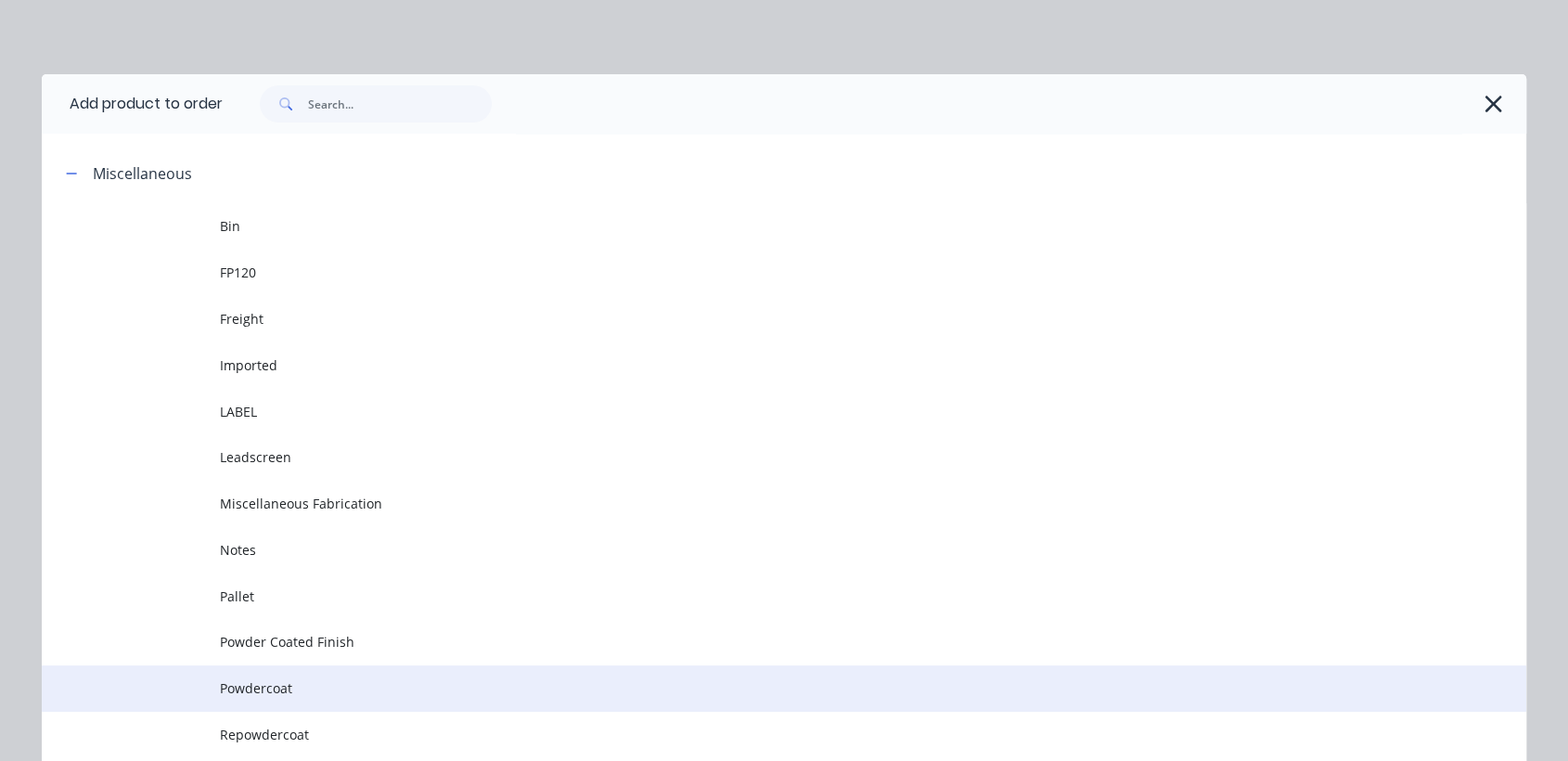
click at [294, 683] on span "Powdercoat" at bounding box center [742, 688] width 1045 height 20
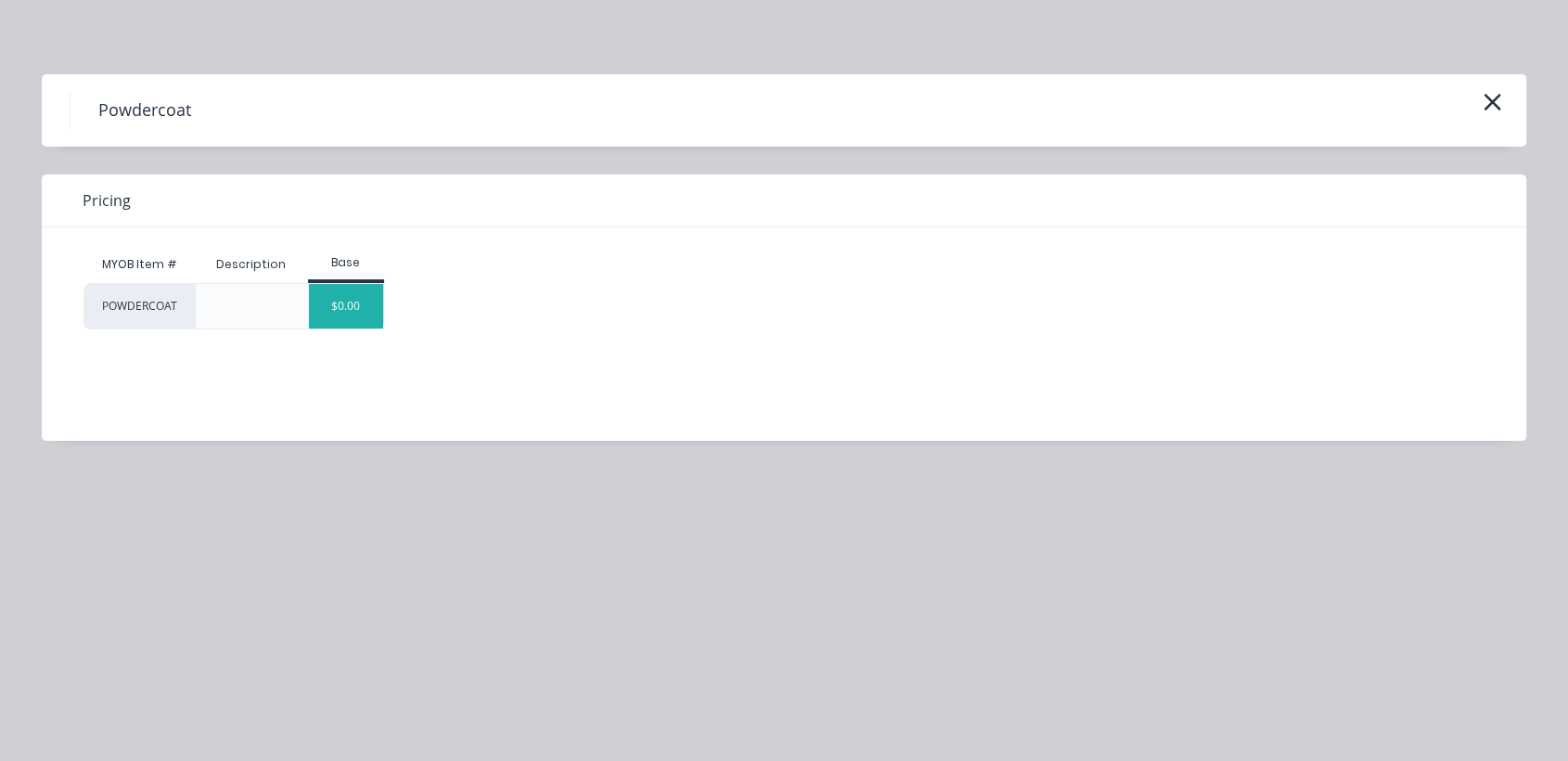
click at [368, 300] on div "$0.00" at bounding box center [347, 306] width 75 height 45
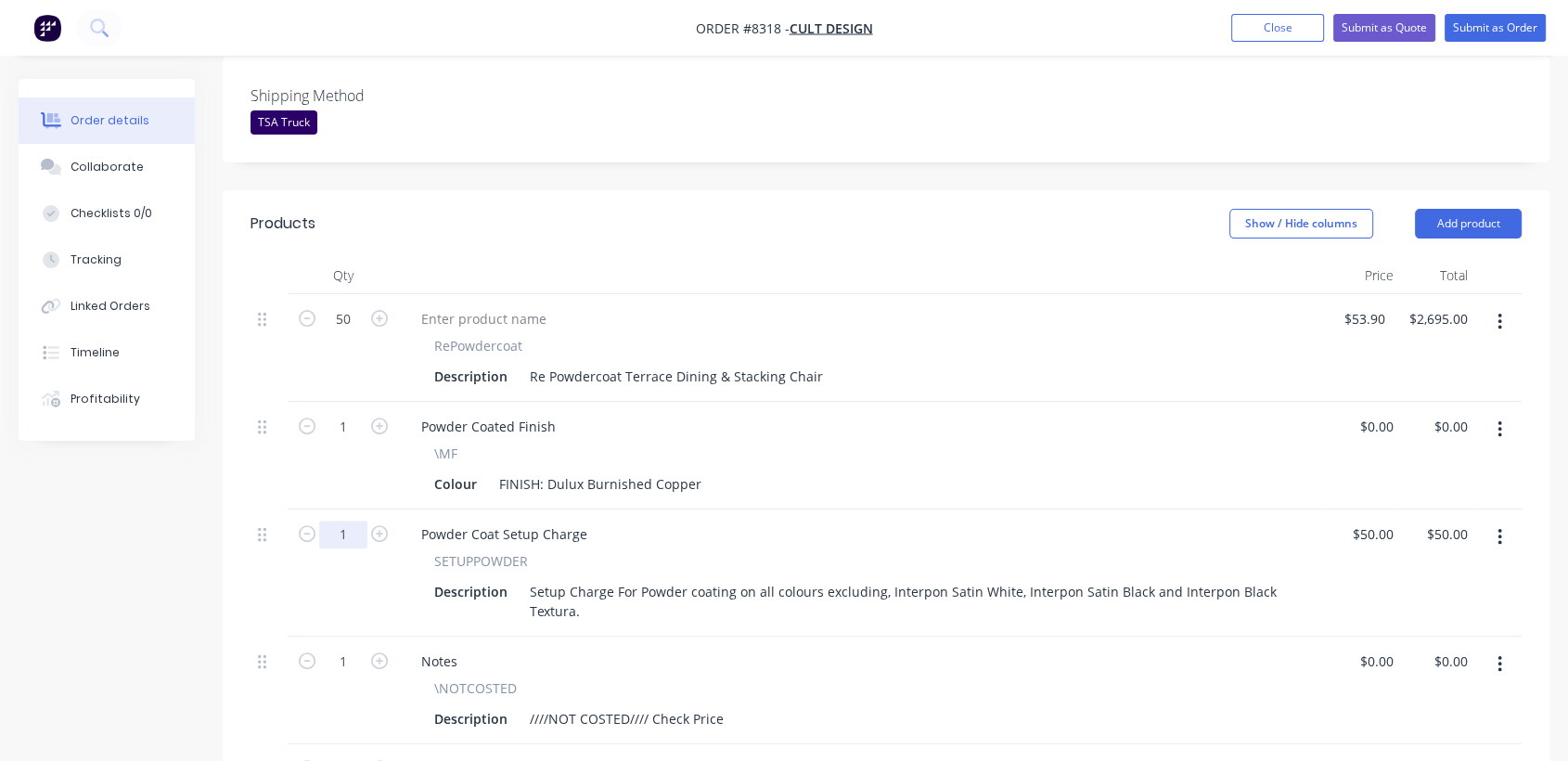
scroll to position [521, 0]
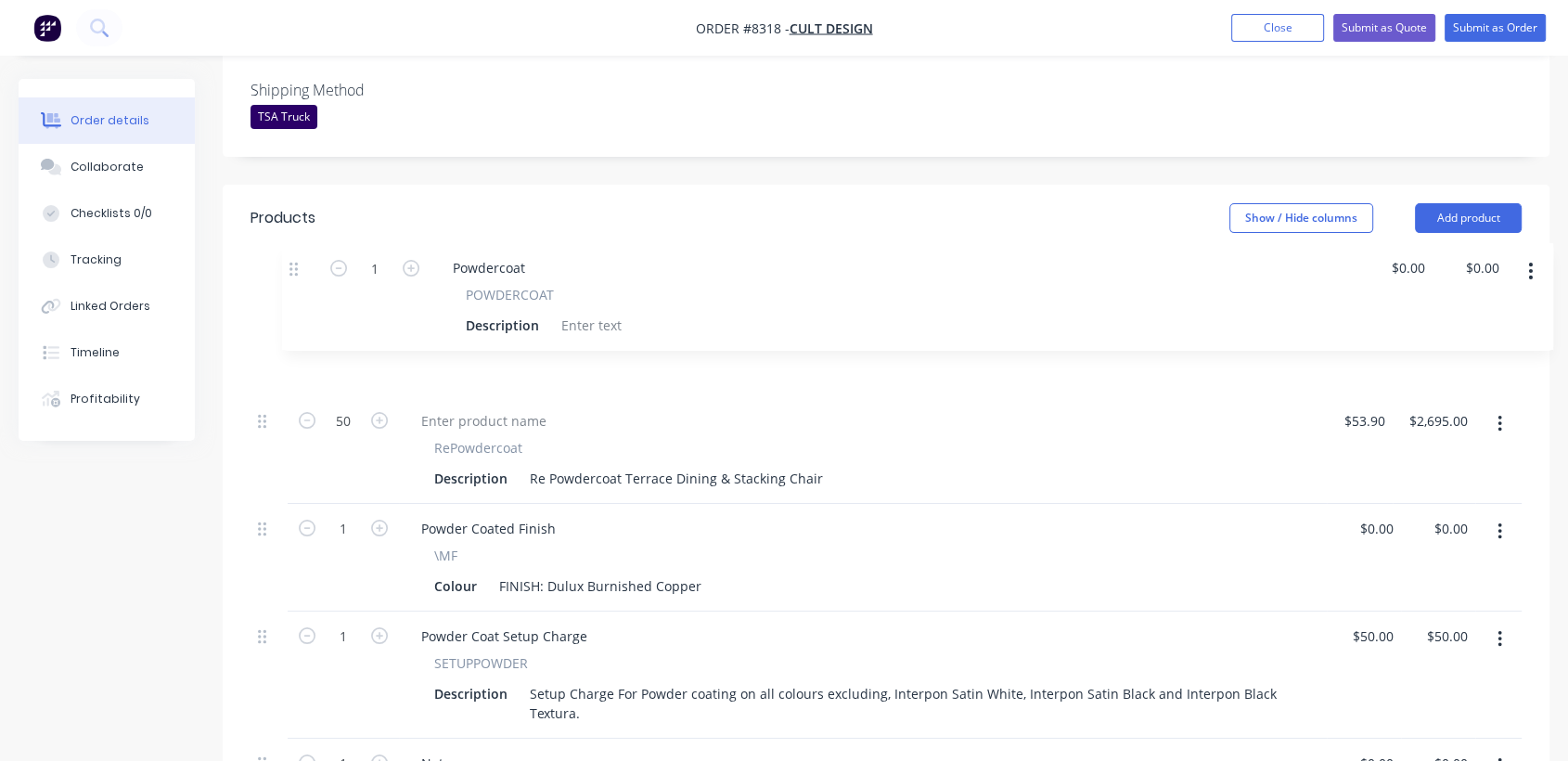
drag, startPoint x: 265, startPoint y: 718, endPoint x: 304, endPoint y: 258, distance: 461.7
click at [304, 289] on div "50 RePowdercoat Description Re Powdercoat Terrace Dining & Stacking Chair $53.9…" at bounding box center [886, 568] width 1271 height 558
click at [1503, 300] on button "button" at bounding box center [1500, 317] width 44 height 34
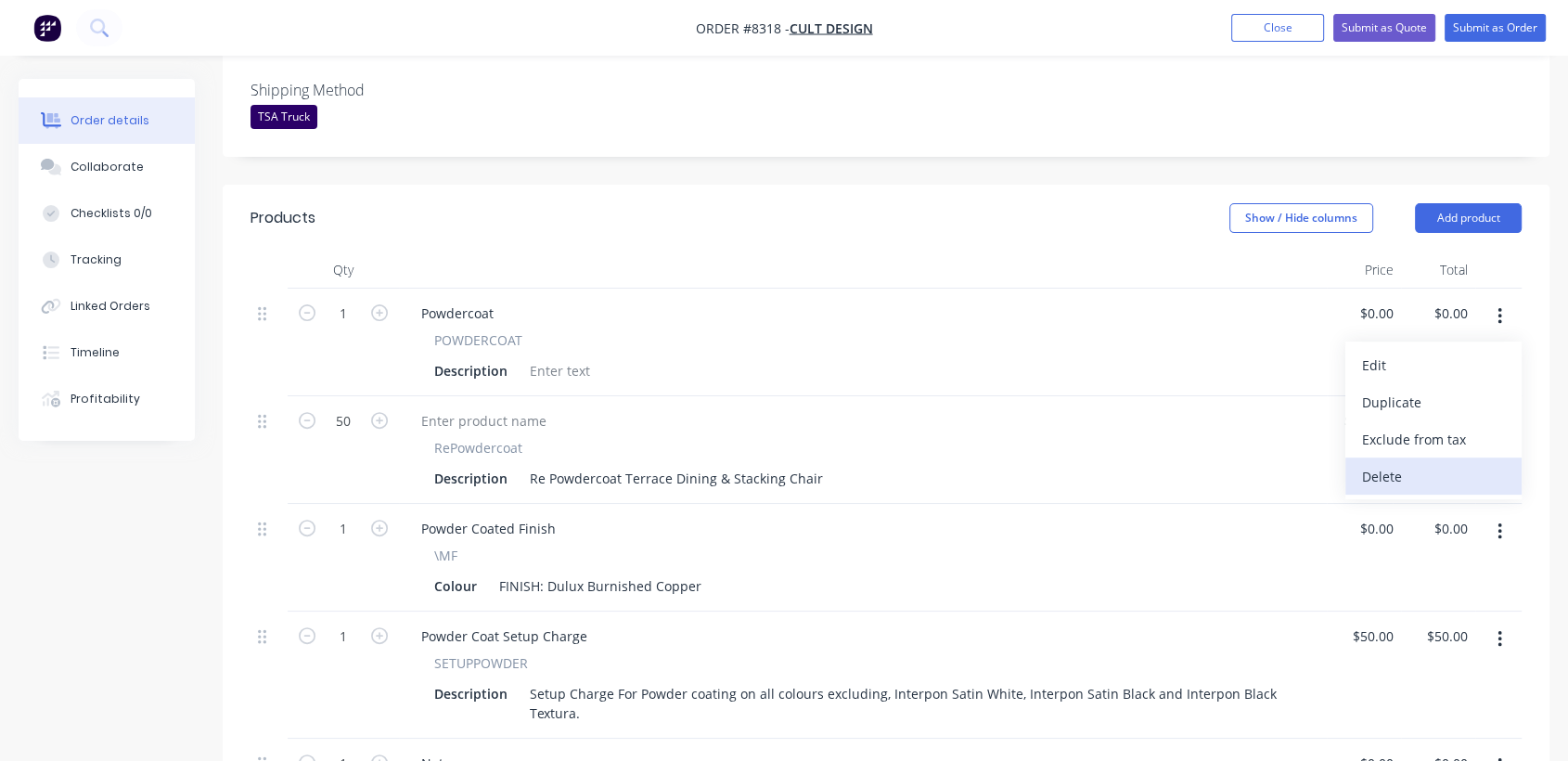
click at [1401, 463] on div "Delete" at bounding box center [1434, 476] width 143 height 27
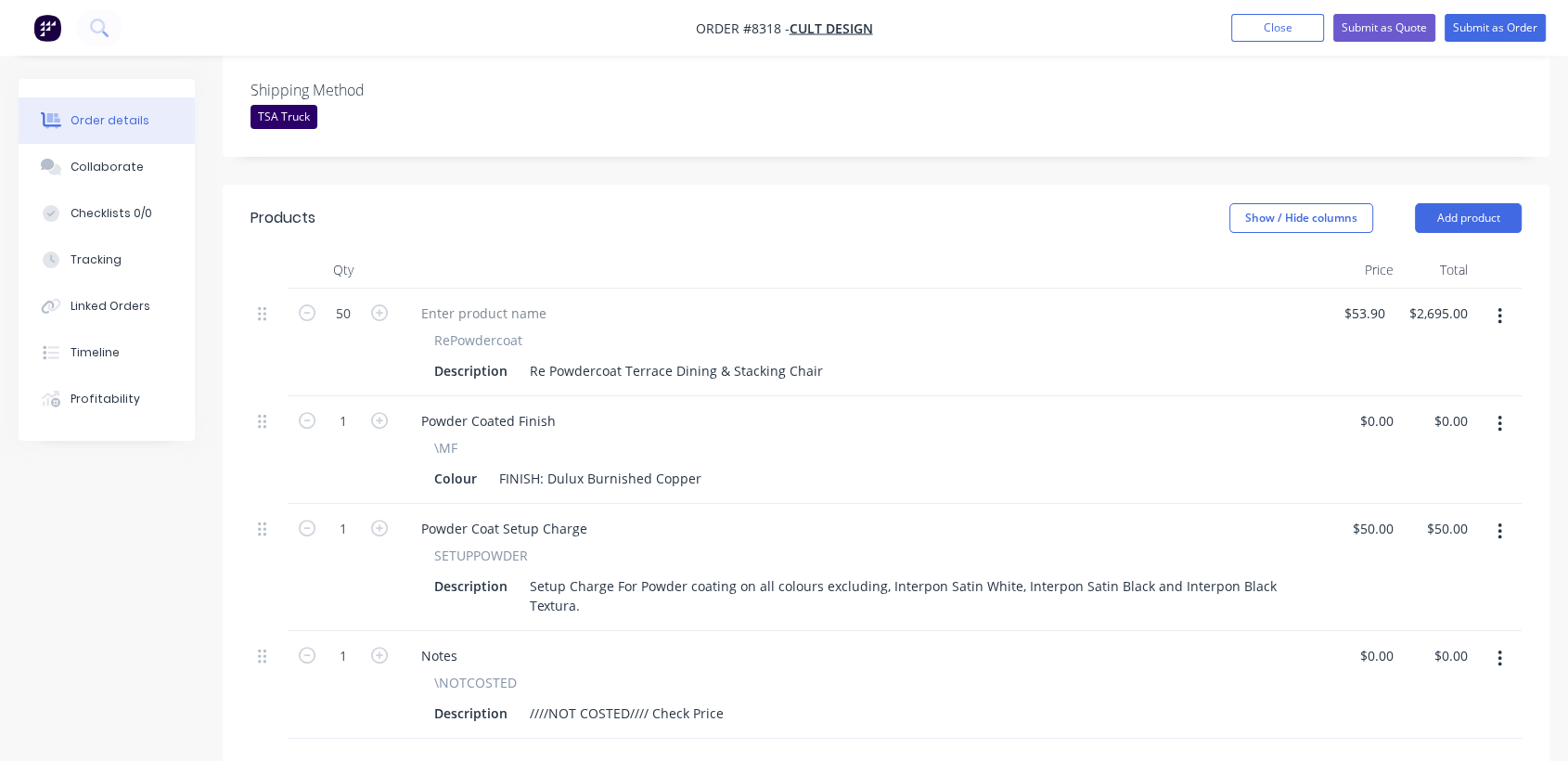
click at [1504, 300] on button "button" at bounding box center [1500, 317] width 44 height 34
click at [1427, 463] on div "Delete" at bounding box center [1434, 476] width 143 height 27
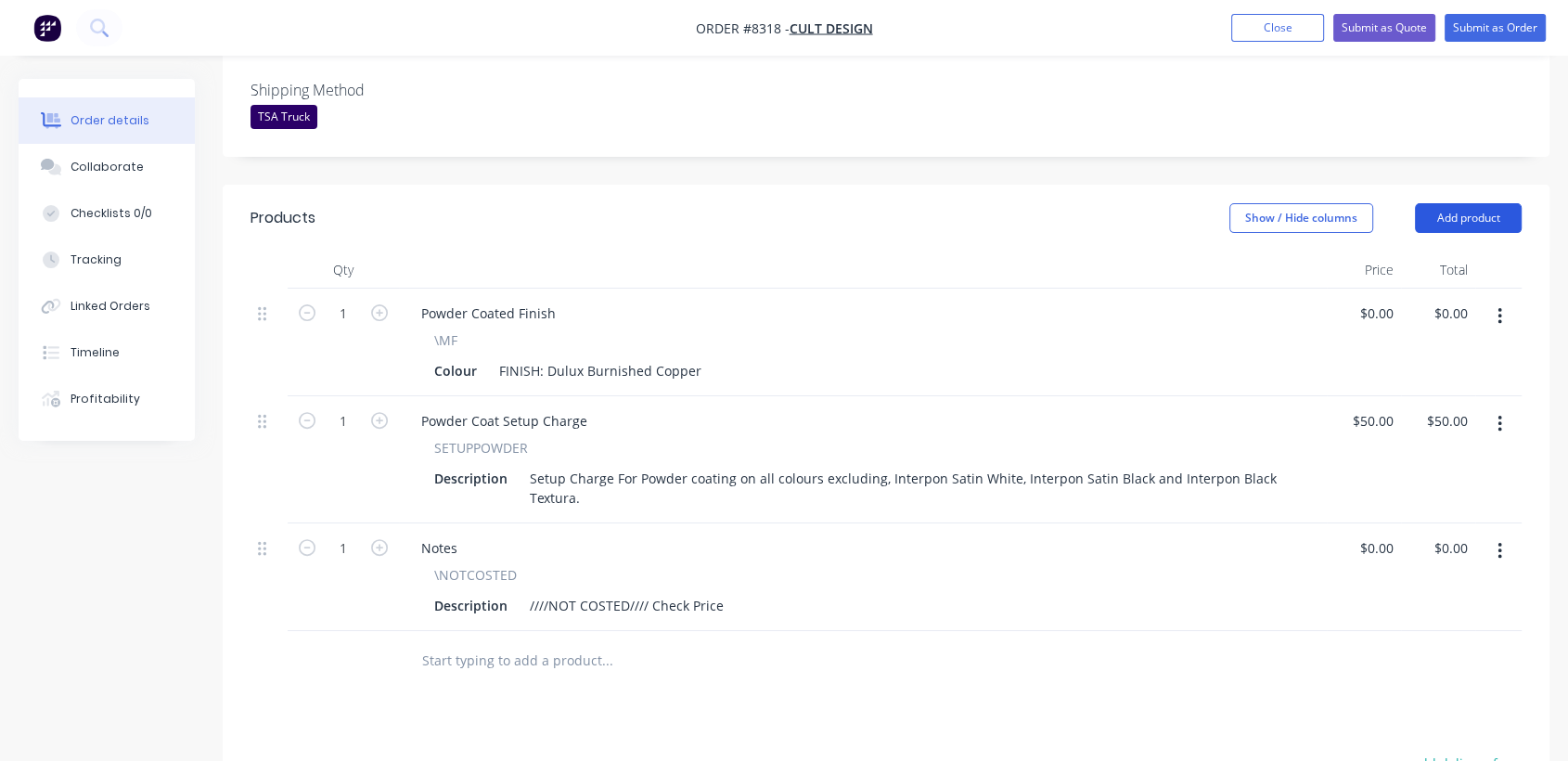
click at [1462, 204] on button "Add product" at bounding box center [1468, 219] width 106 height 30
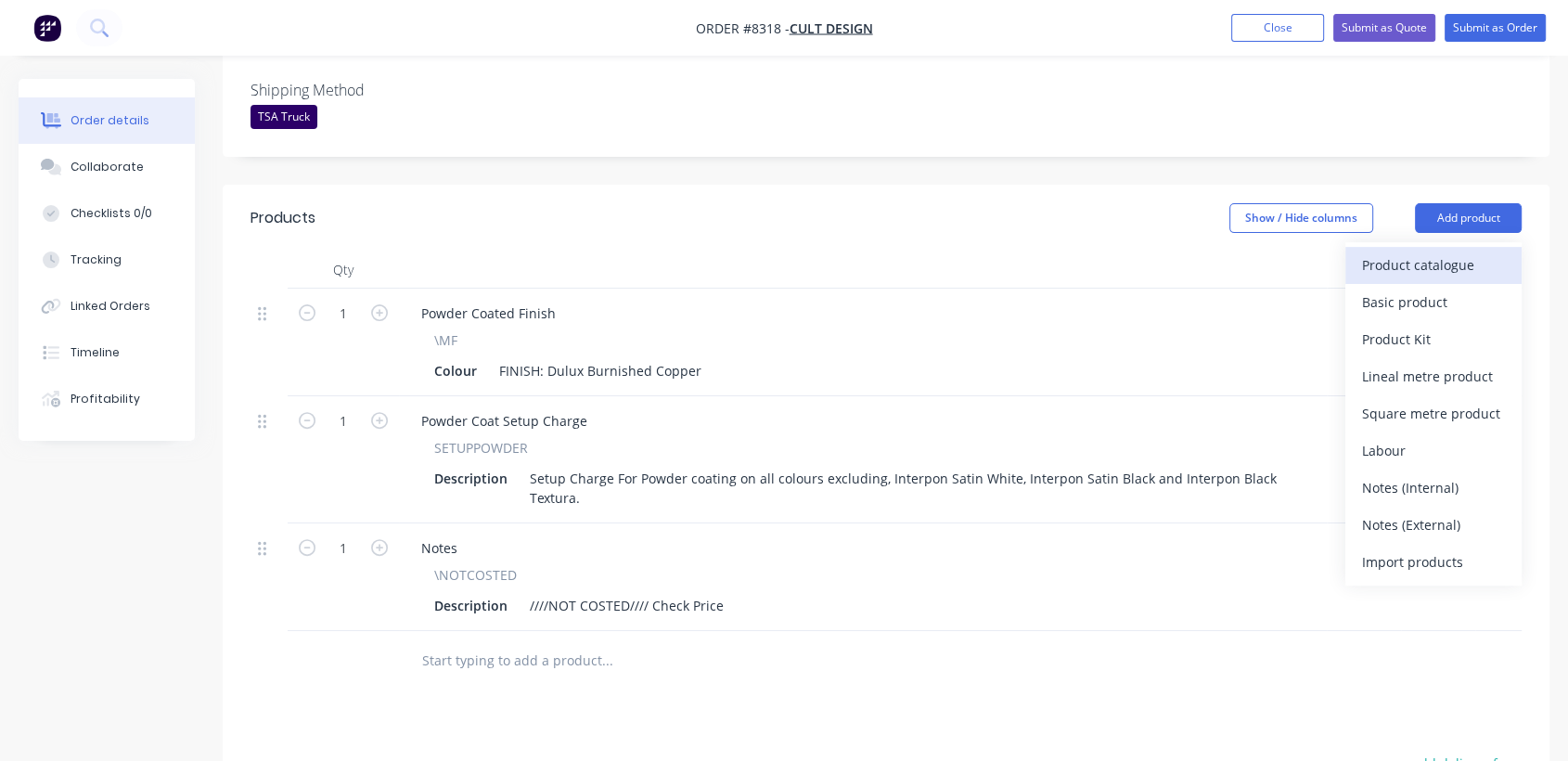
click at [1407, 251] on div "Product catalogue" at bounding box center [1434, 264] width 143 height 27
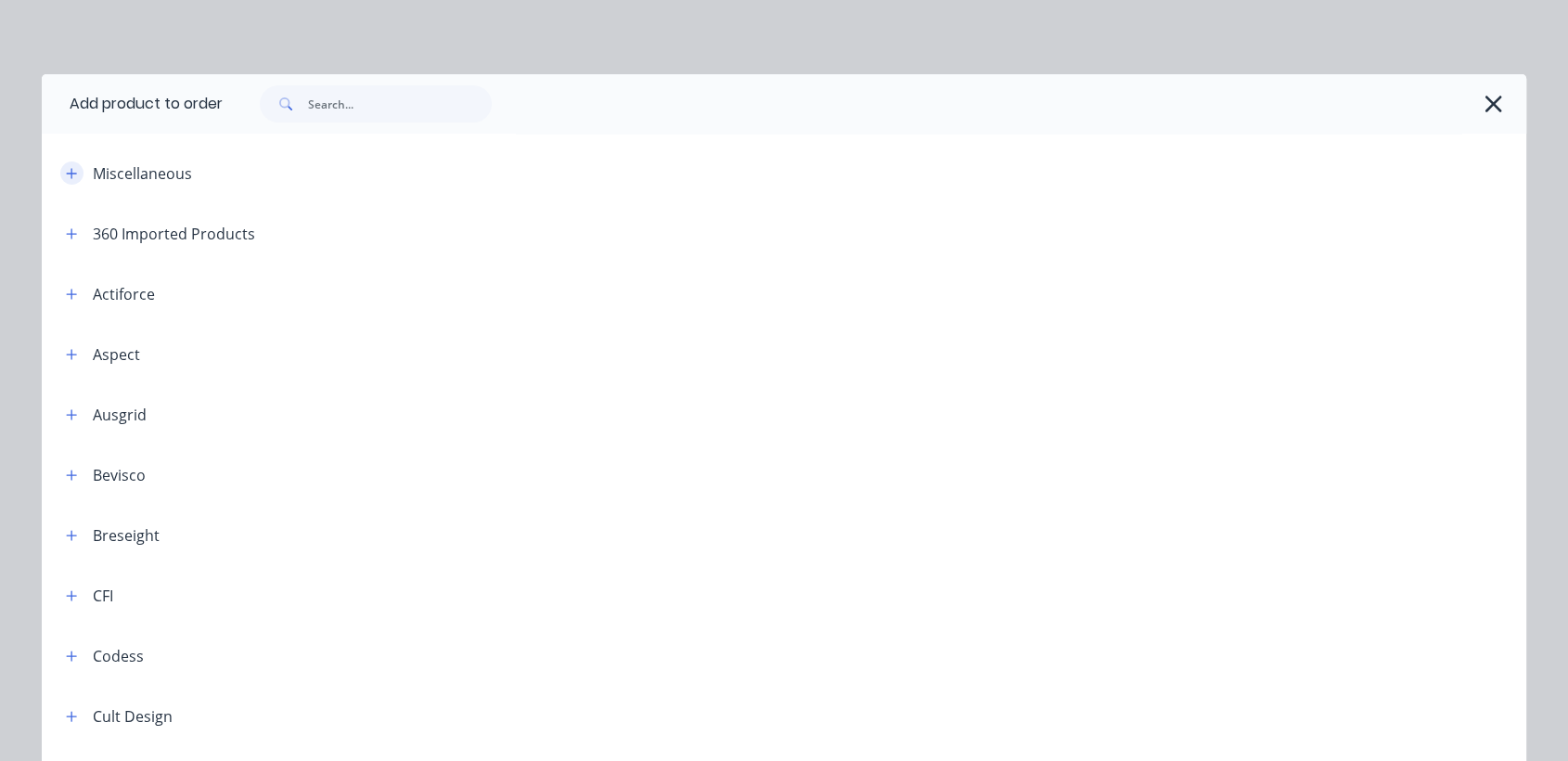
click at [61, 174] on button "button" at bounding box center [71, 173] width 23 height 23
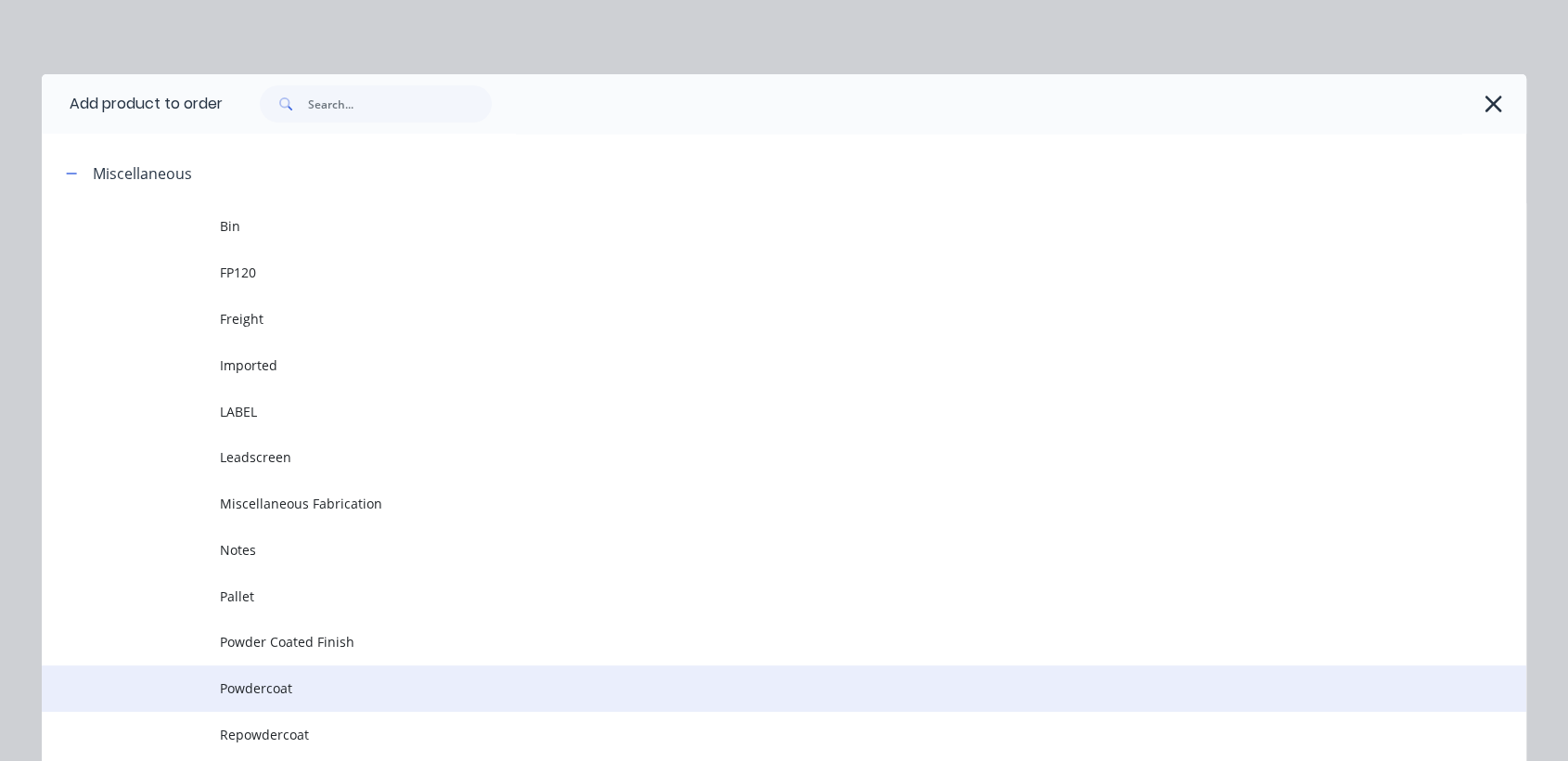
click at [297, 684] on span "Powdercoat" at bounding box center [742, 688] width 1045 height 20
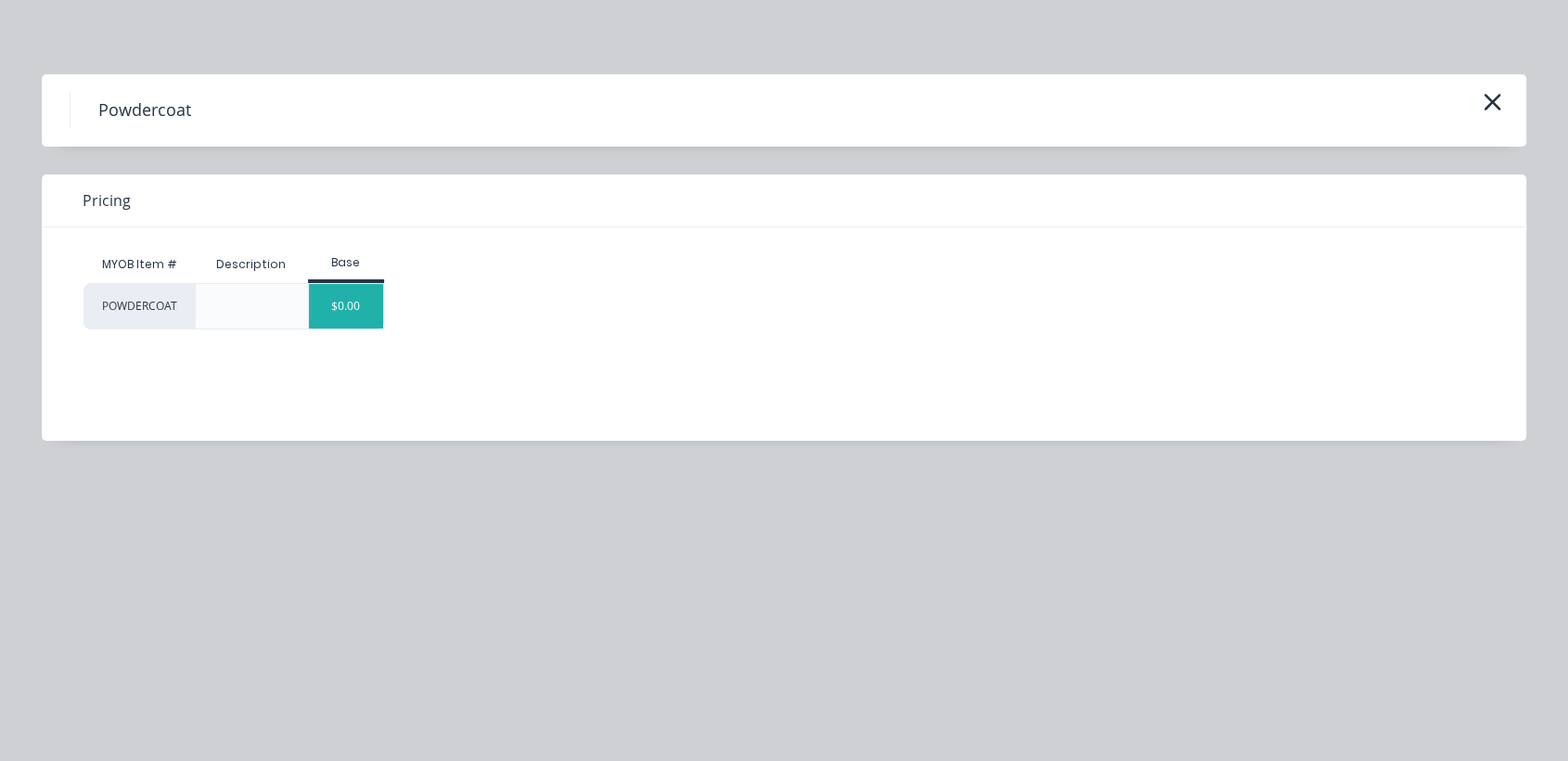
click at [364, 305] on div "$0.00" at bounding box center [347, 306] width 75 height 45
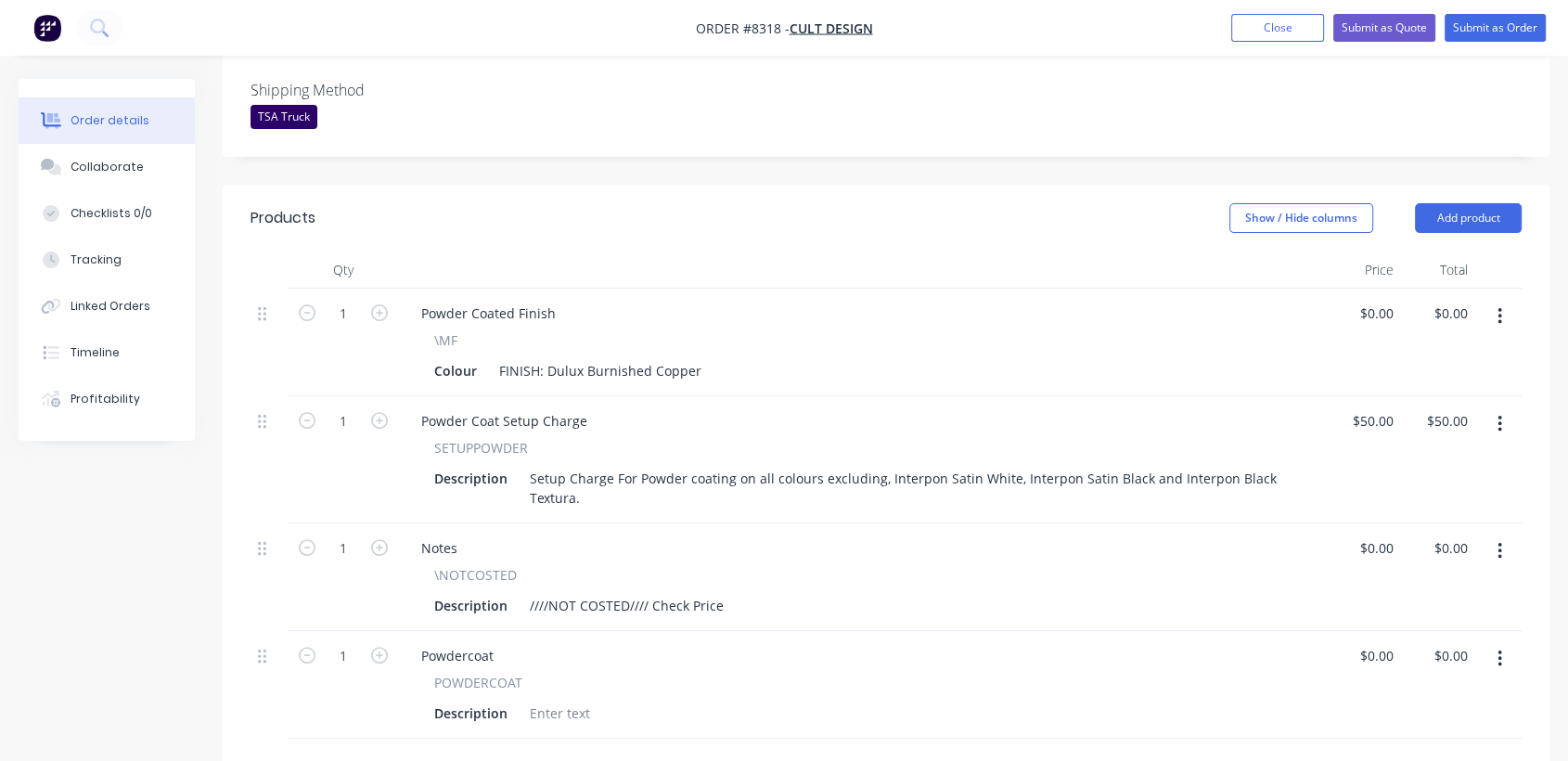
scroll to position [525, 0]
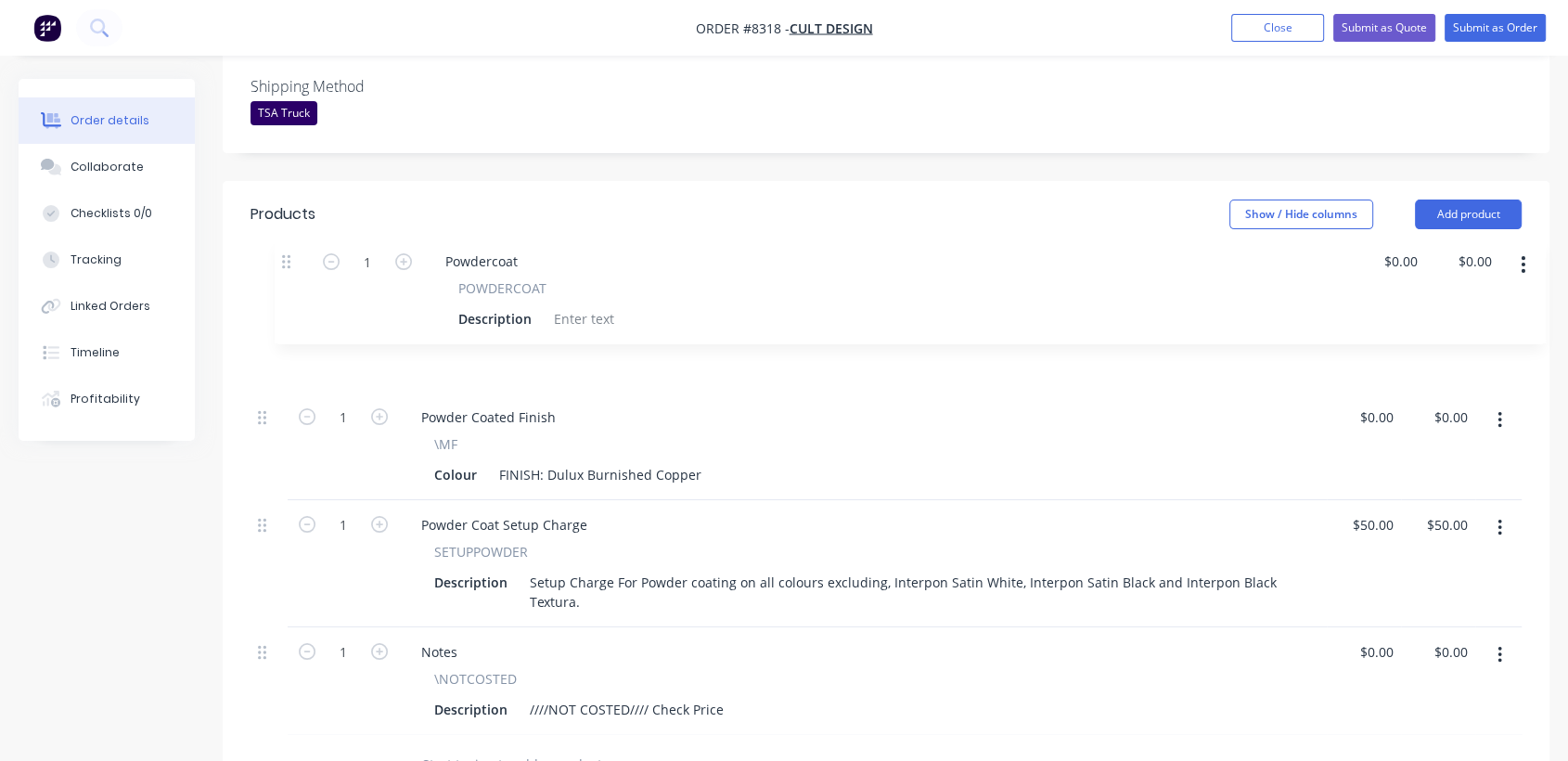
drag, startPoint x: 260, startPoint y: 601, endPoint x: 294, endPoint y: 253, distance: 349.7
click at [294, 285] on div "1 Powder Coated Finish \MF Colour FINISH: Dulux Burnished Copper $0.00 $0.00 $0…" at bounding box center [886, 510] width 1271 height 450
drag, startPoint x: 506, startPoint y: 251, endPoint x: 399, endPoint y: 233, distance: 108.5
click at [399, 285] on div "Powdercoat POWDERCOAT Description" at bounding box center [863, 339] width 928 height 107
click at [356, 296] on input "1" at bounding box center [343, 310] width 49 height 28
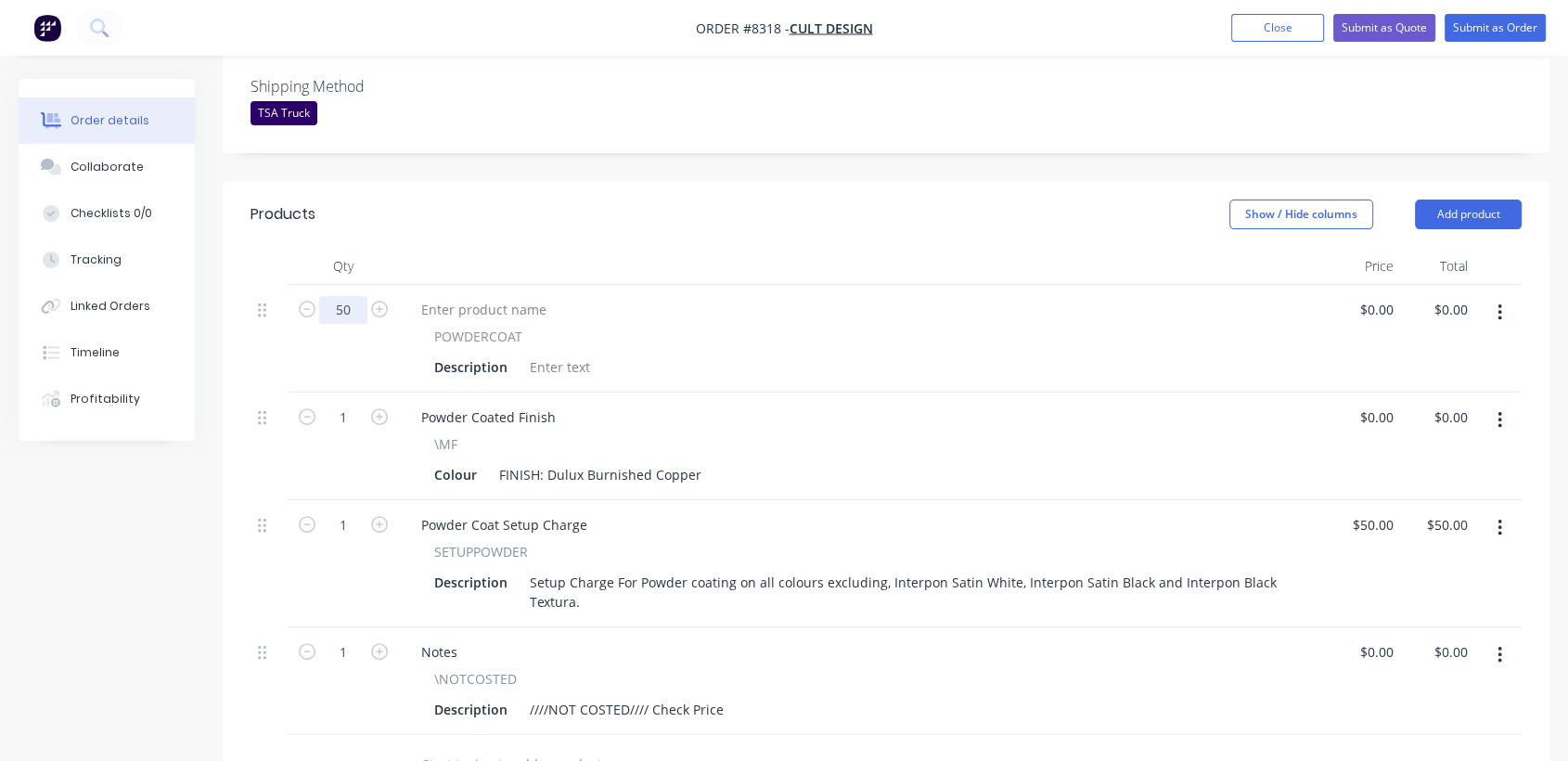
type input "50"
click at [564, 354] on div at bounding box center [560, 367] width 75 height 27
paste div
type input "$53.90"
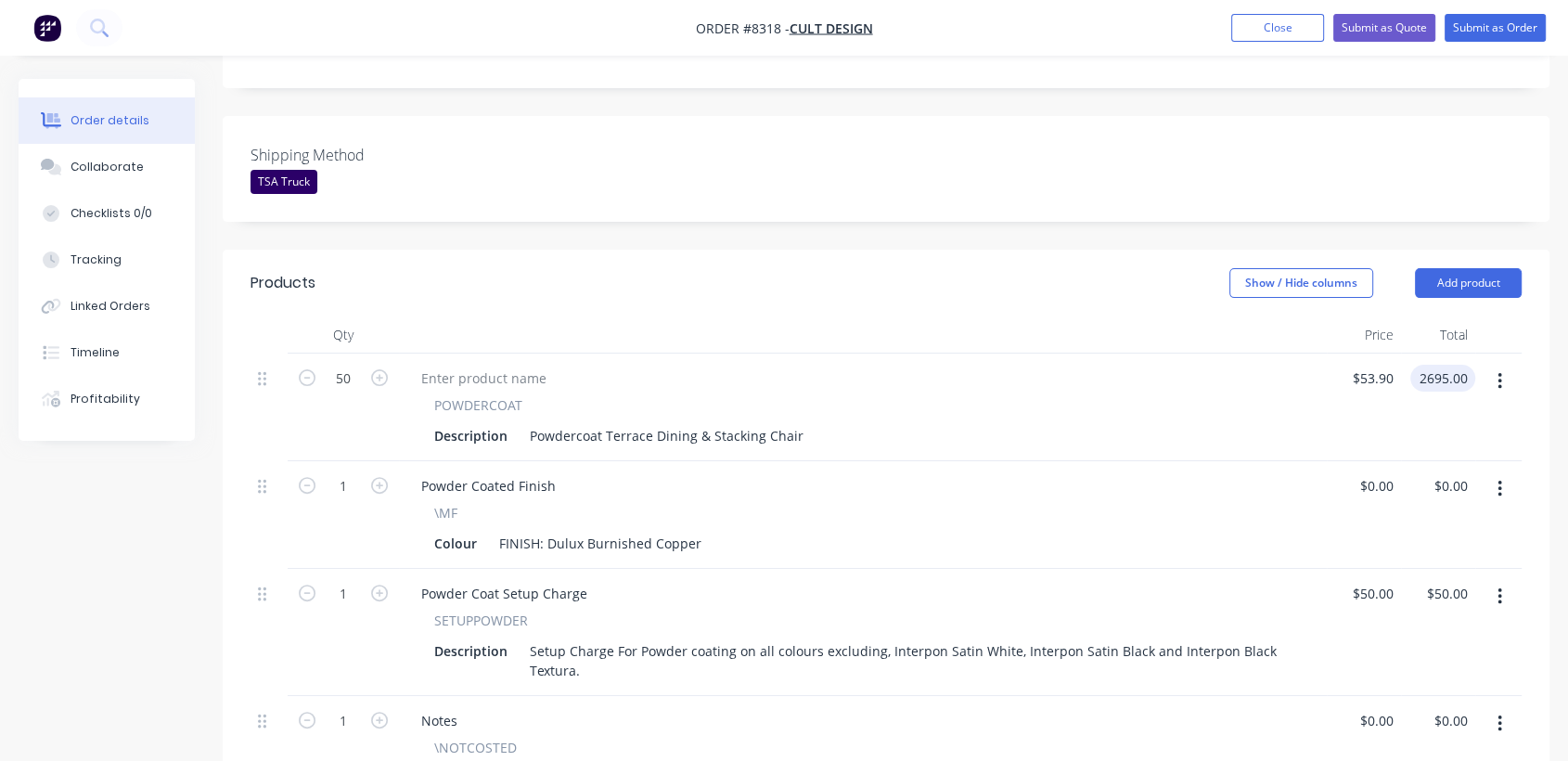
scroll to position [421, 0]
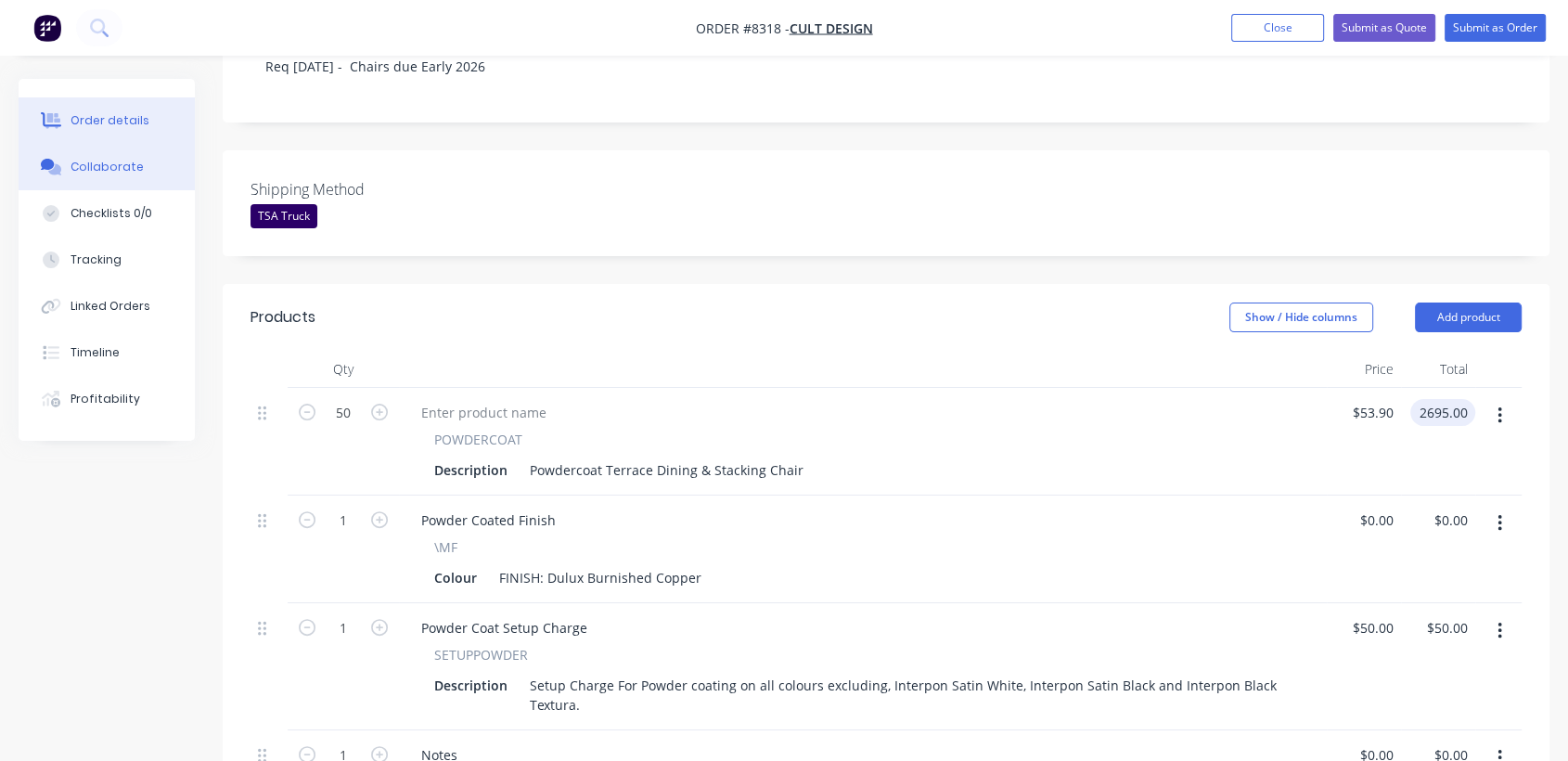
type input "$2,695.00"
click at [136, 163] on button "Collaborate" at bounding box center [107, 167] width 177 height 47
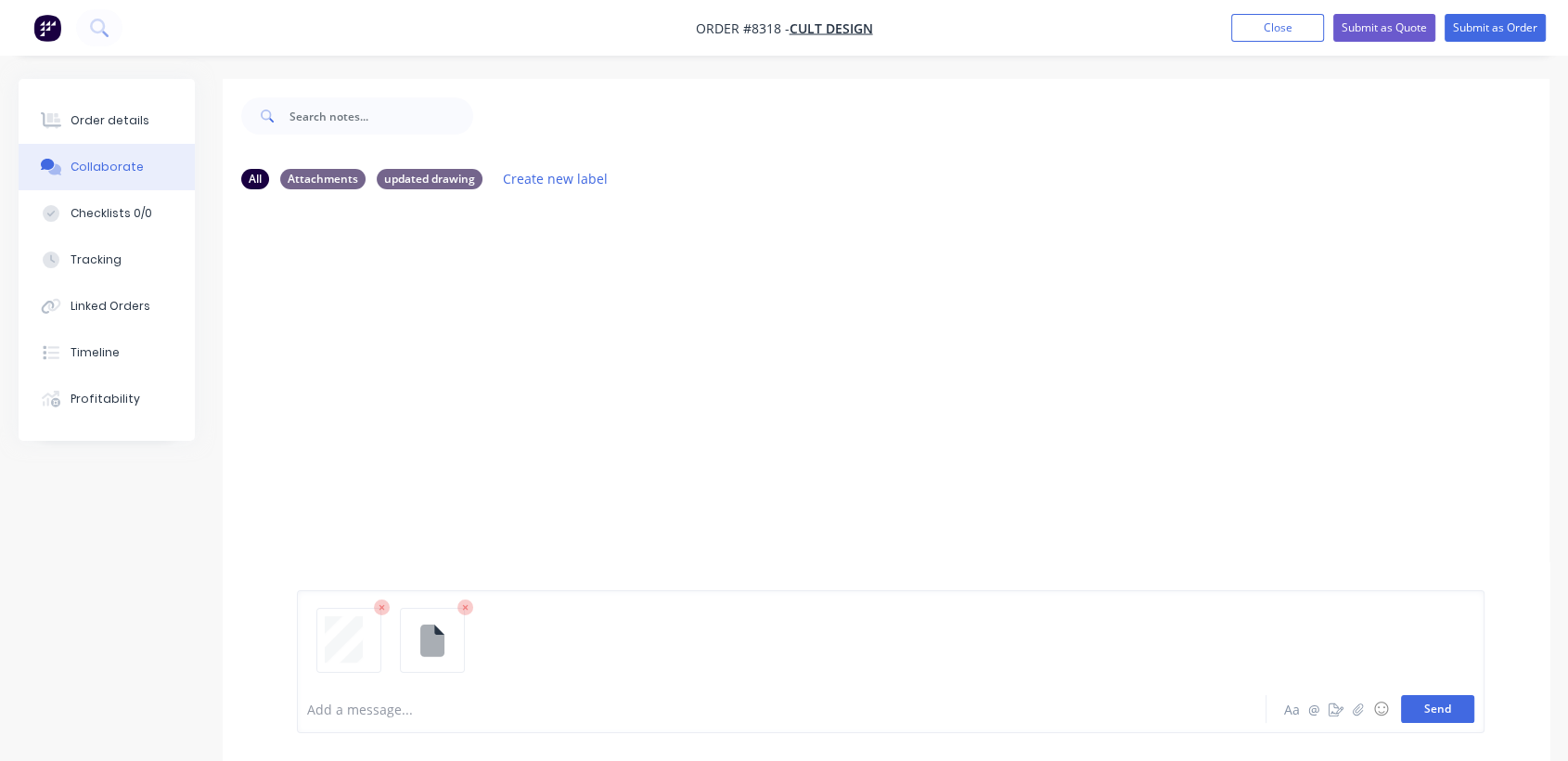
click at [1415, 703] on button "Send" at bounding box center [1438, 709] width 73 height 28
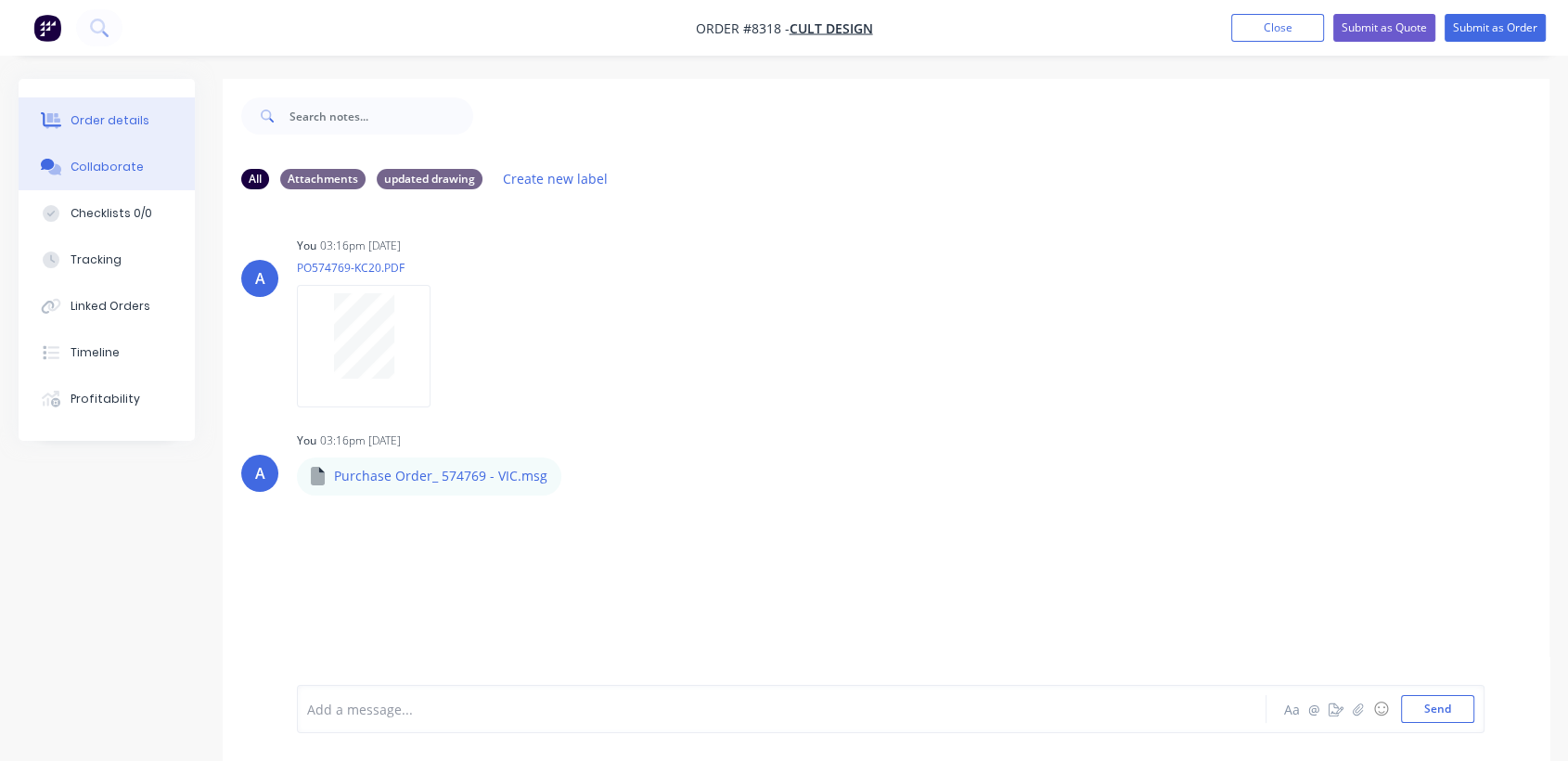
click at [126, 125] on div "Order details" at bounding box center [109, 120] width 78 height 17
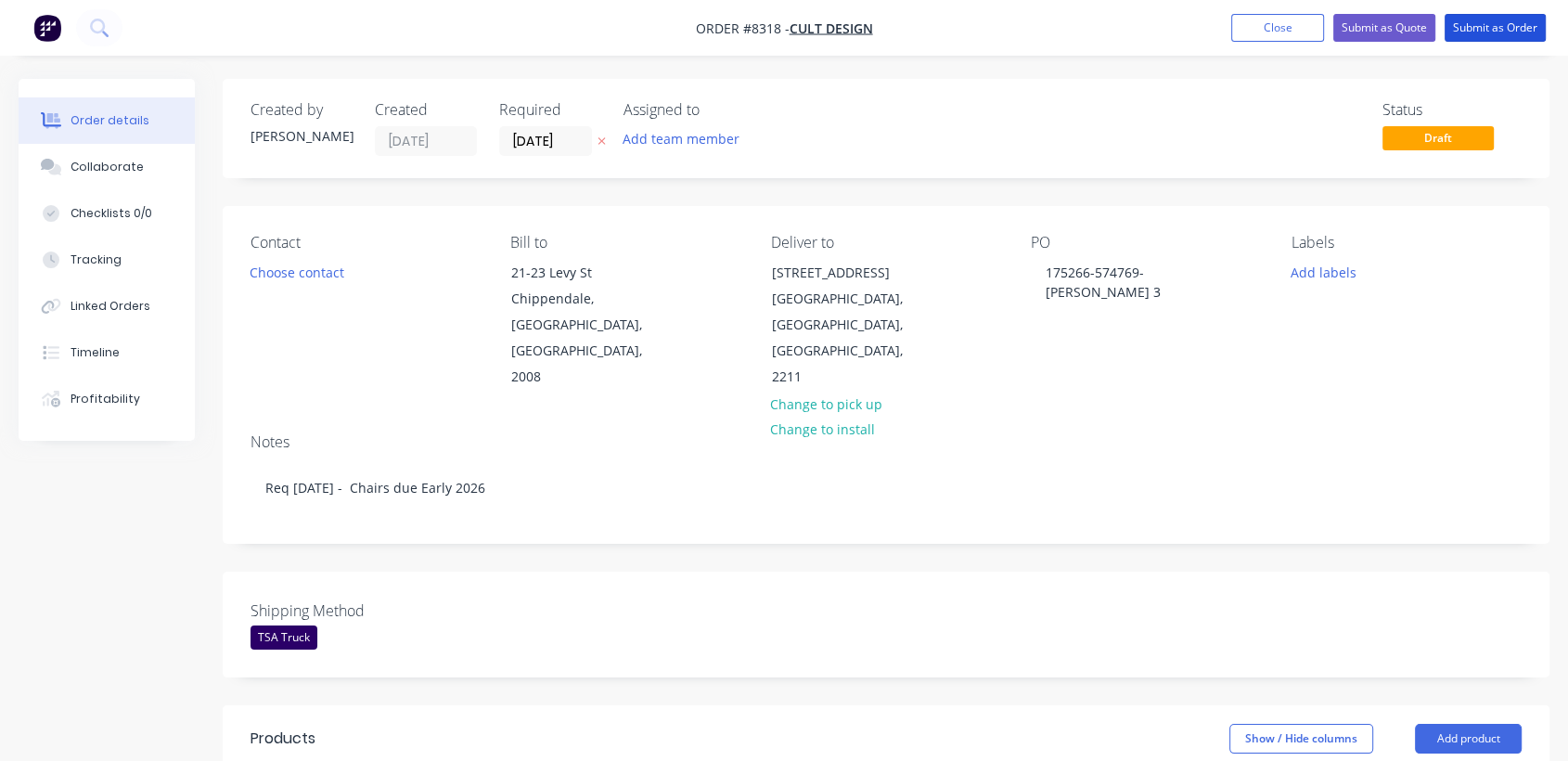
drag, startPoint x: 1497, startPoint y: 29, endPoint x: 1160, endPoint y: 130, distance: 351.8
click at [1496, 29] on button "Submit as Order" at bounding box center [1496, 28] width 101 height 28
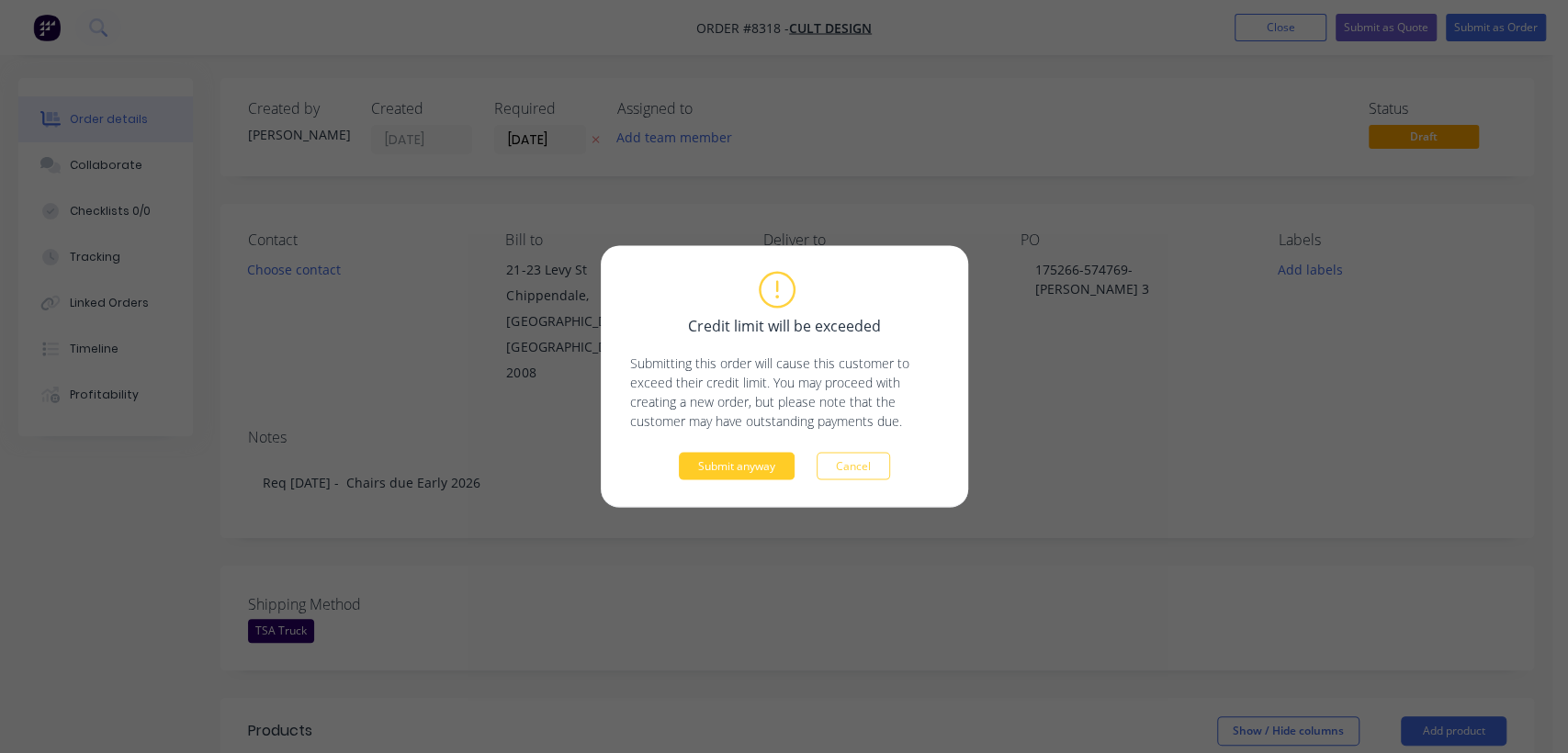
click at [755, 463] on button "Submit anyway" at bounding box center [737, 467] width 116 height 28
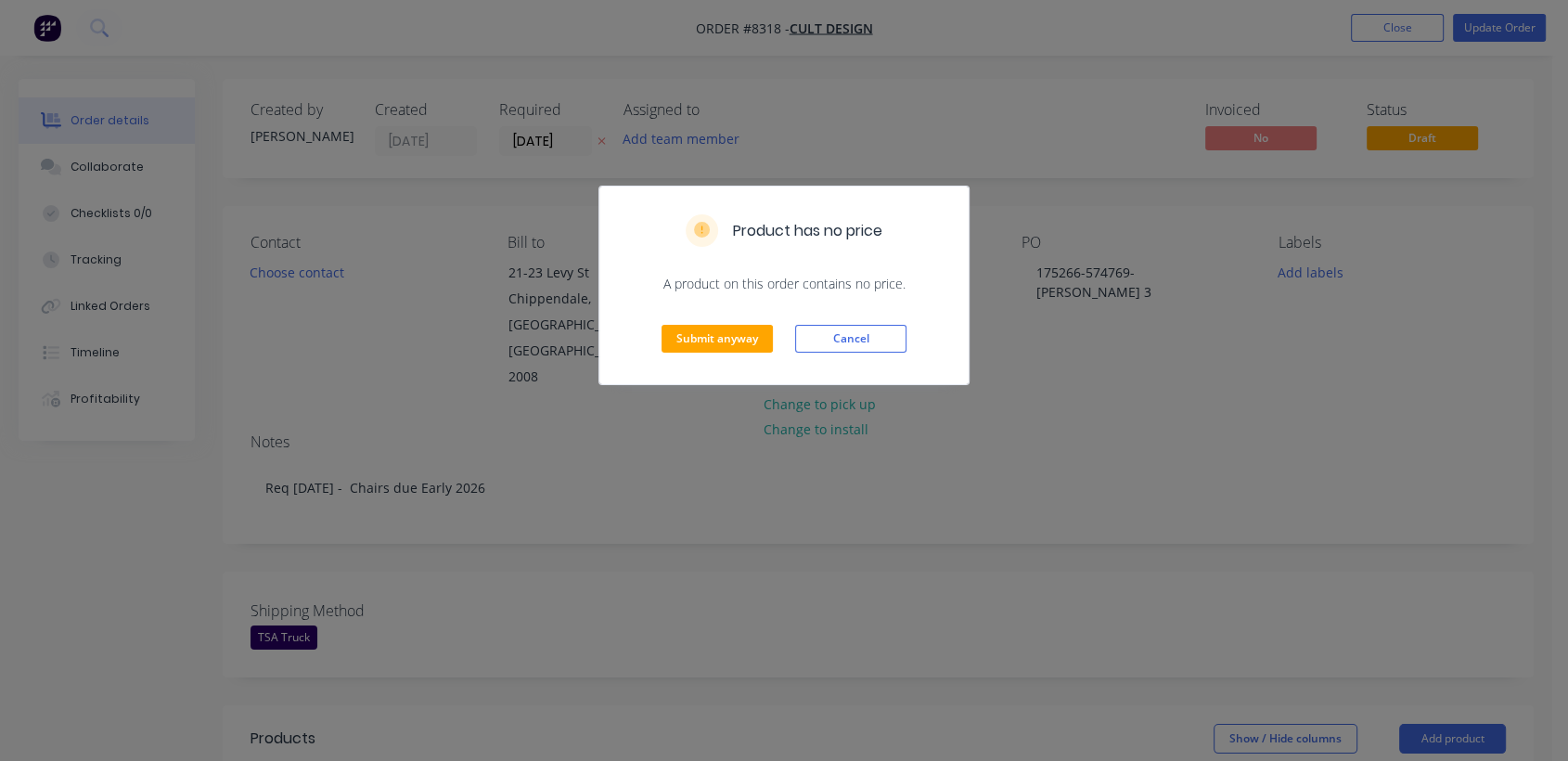
click at [735, 314] on div "Submit anyway Cancel" at bounding box center [784, 339] width 369 height 91
click at [735, 335] on button "Submit anyway" at bounding box center [717, 339] width 111 height 28
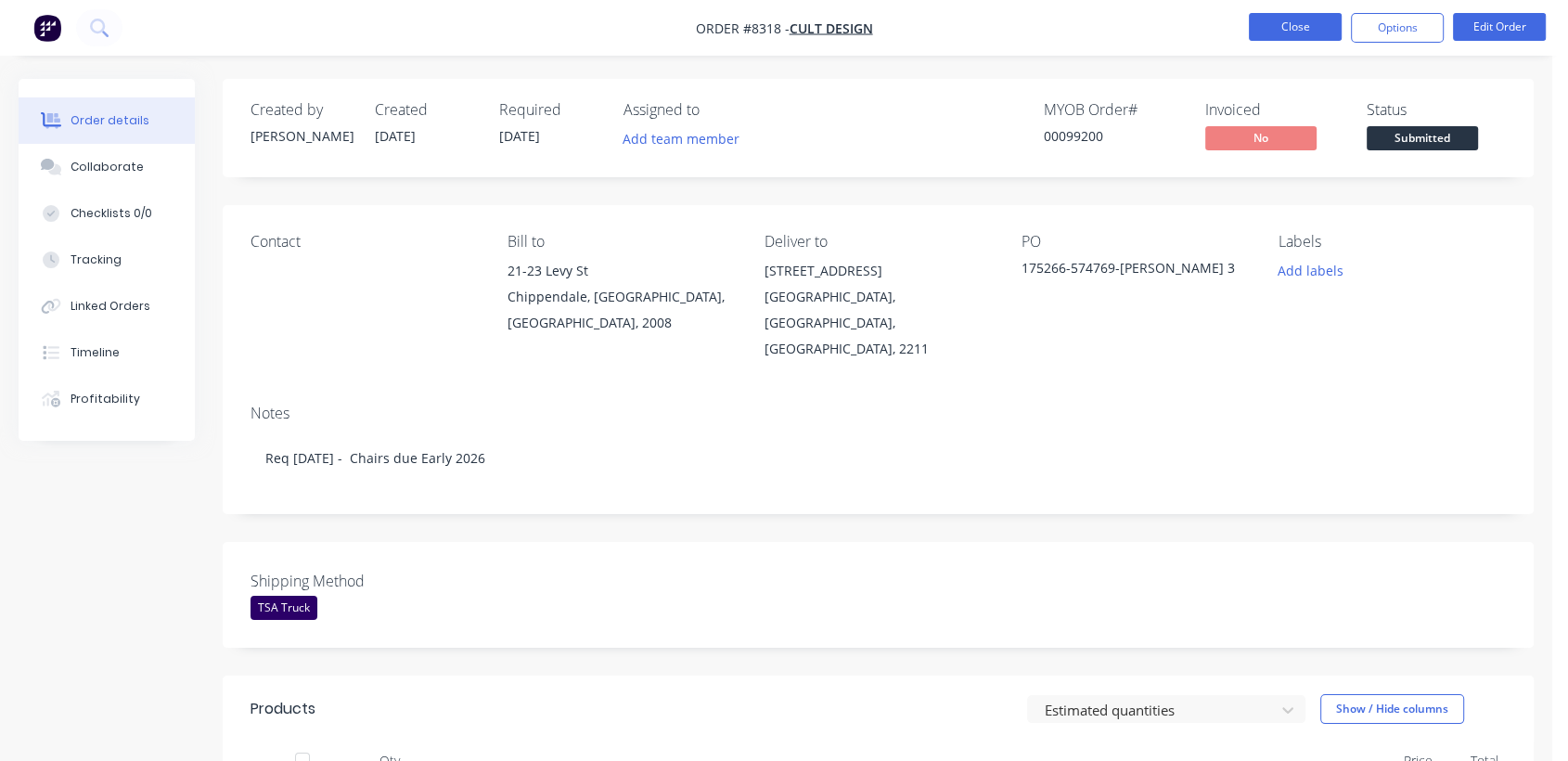
click at [1302, 31] on button "Close" at bounding box center [1295, 27] width 92 height 28
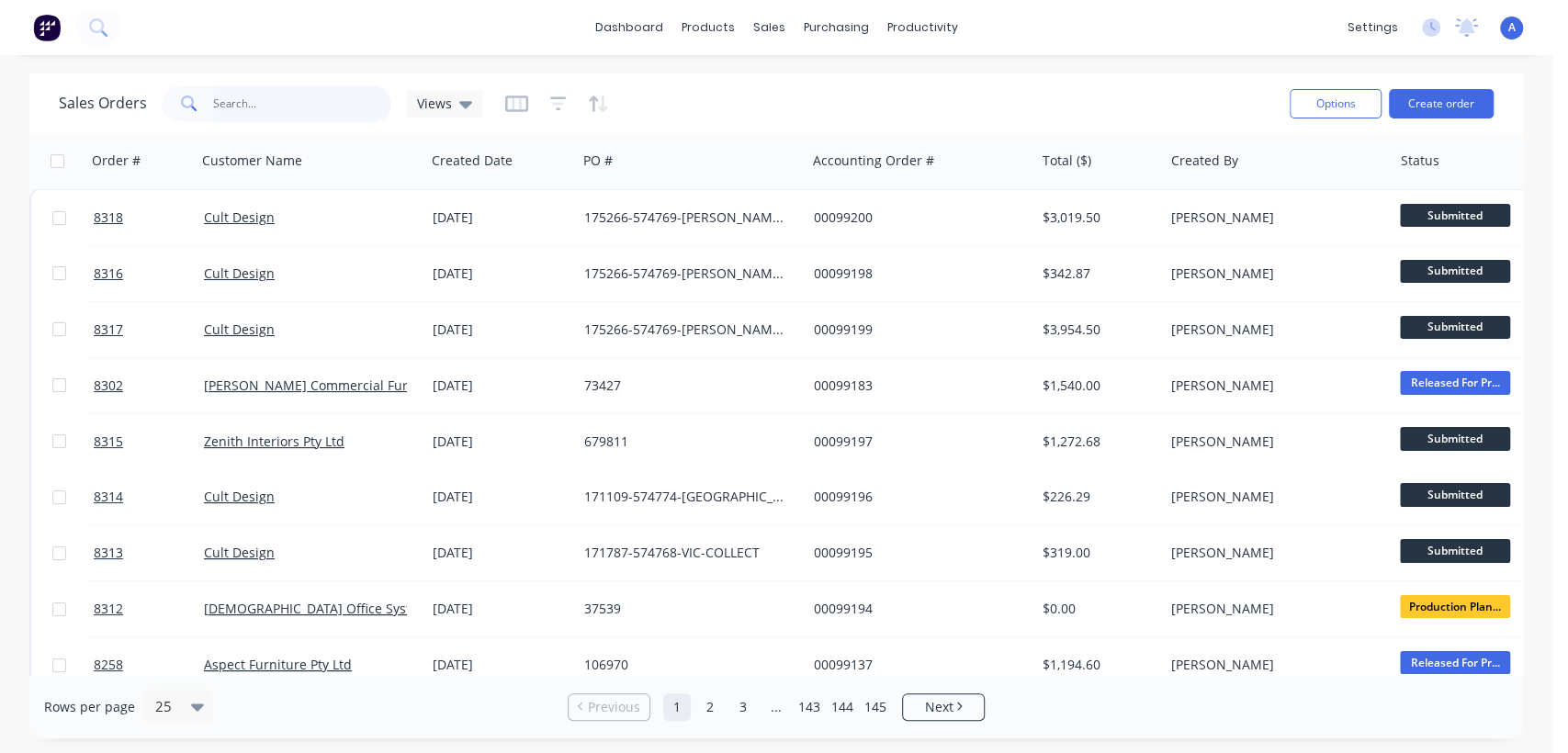
click at [280, 106] on input "text" at bounding box center [303, 103] width 179 height 36
type input "143427"
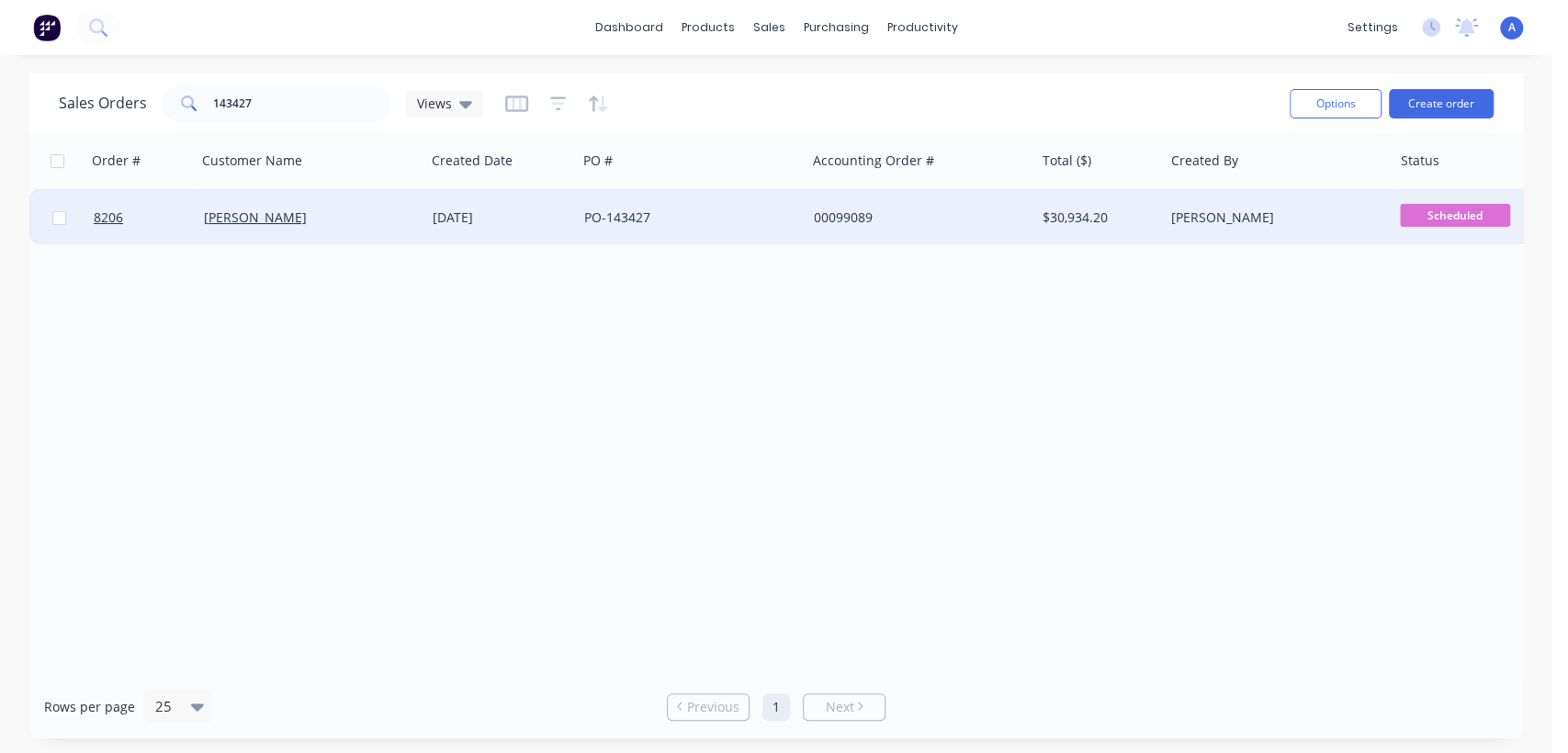
click at [659, 213] on div "PO-143427" at bounding box center [685, 217] width 203 height 19
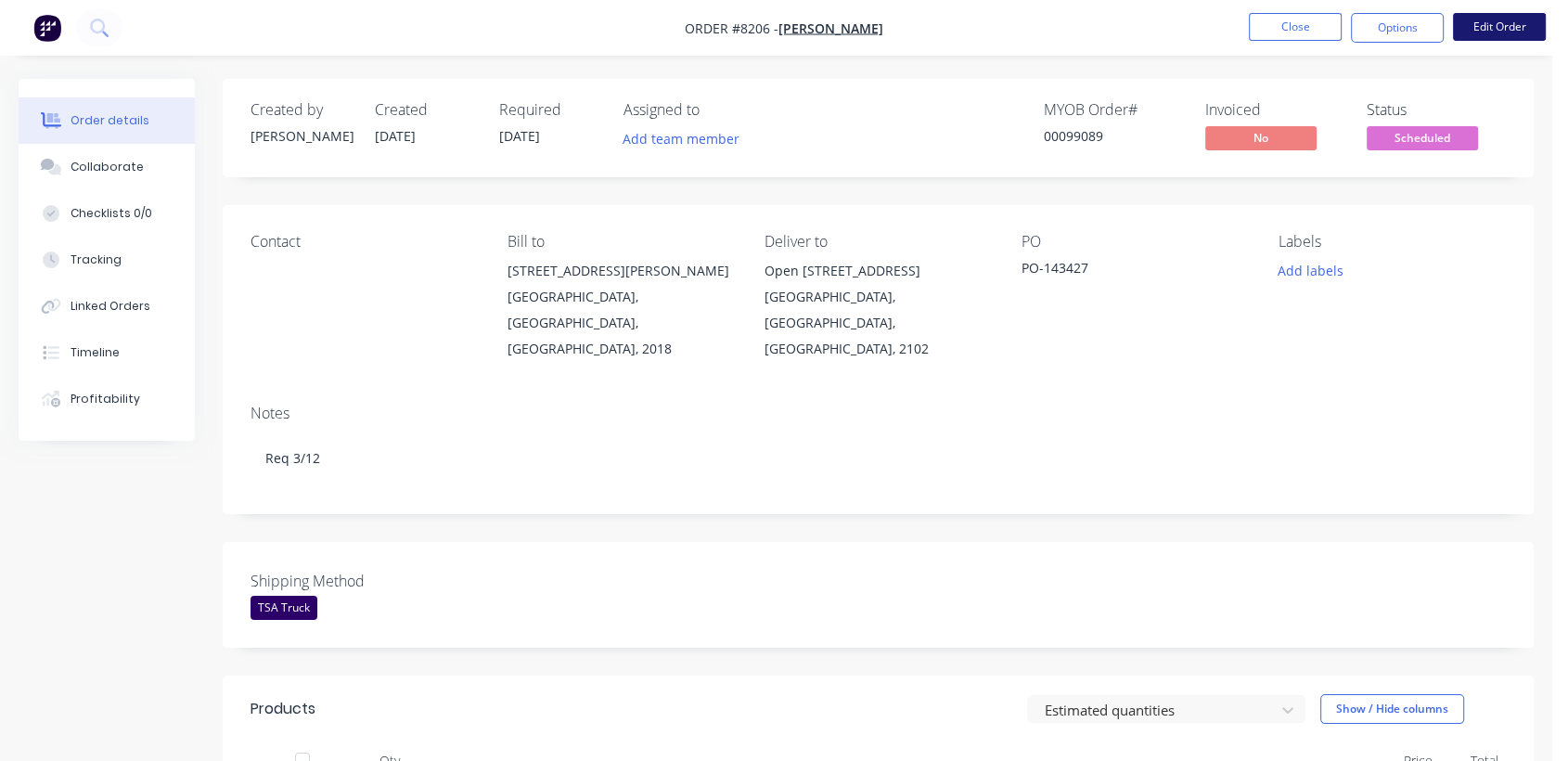
click at [1485, 14] on button "Edit Order" at bounding box center [1498, 27] width 92 height 28
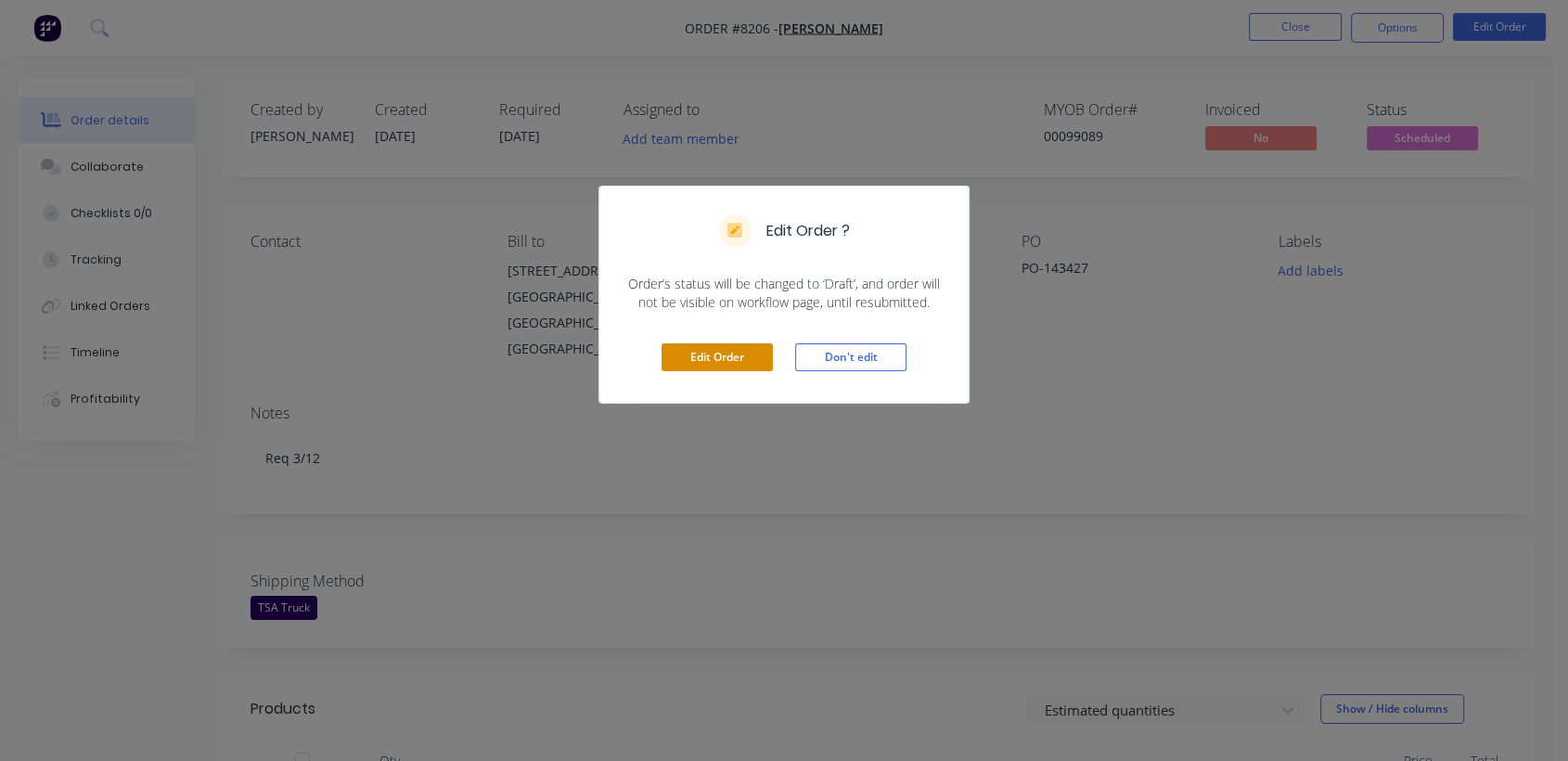
click at [710, 349] on button "Edit Order" at bounding box center [717, 358] width 111 height 28
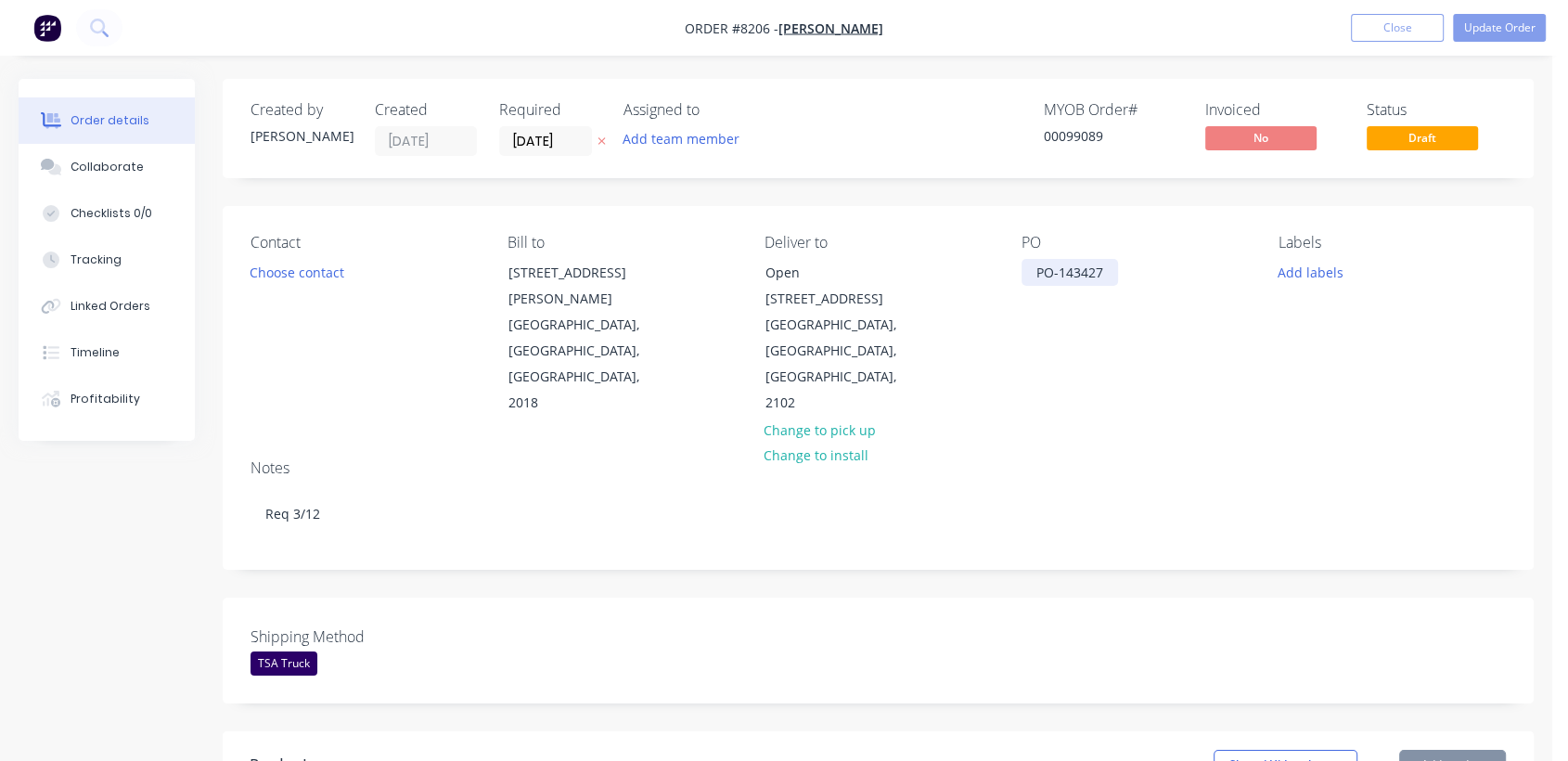
click at [1111, 268] on div "PO-143427" at bounding box center [1069, 272] width 96 height 27
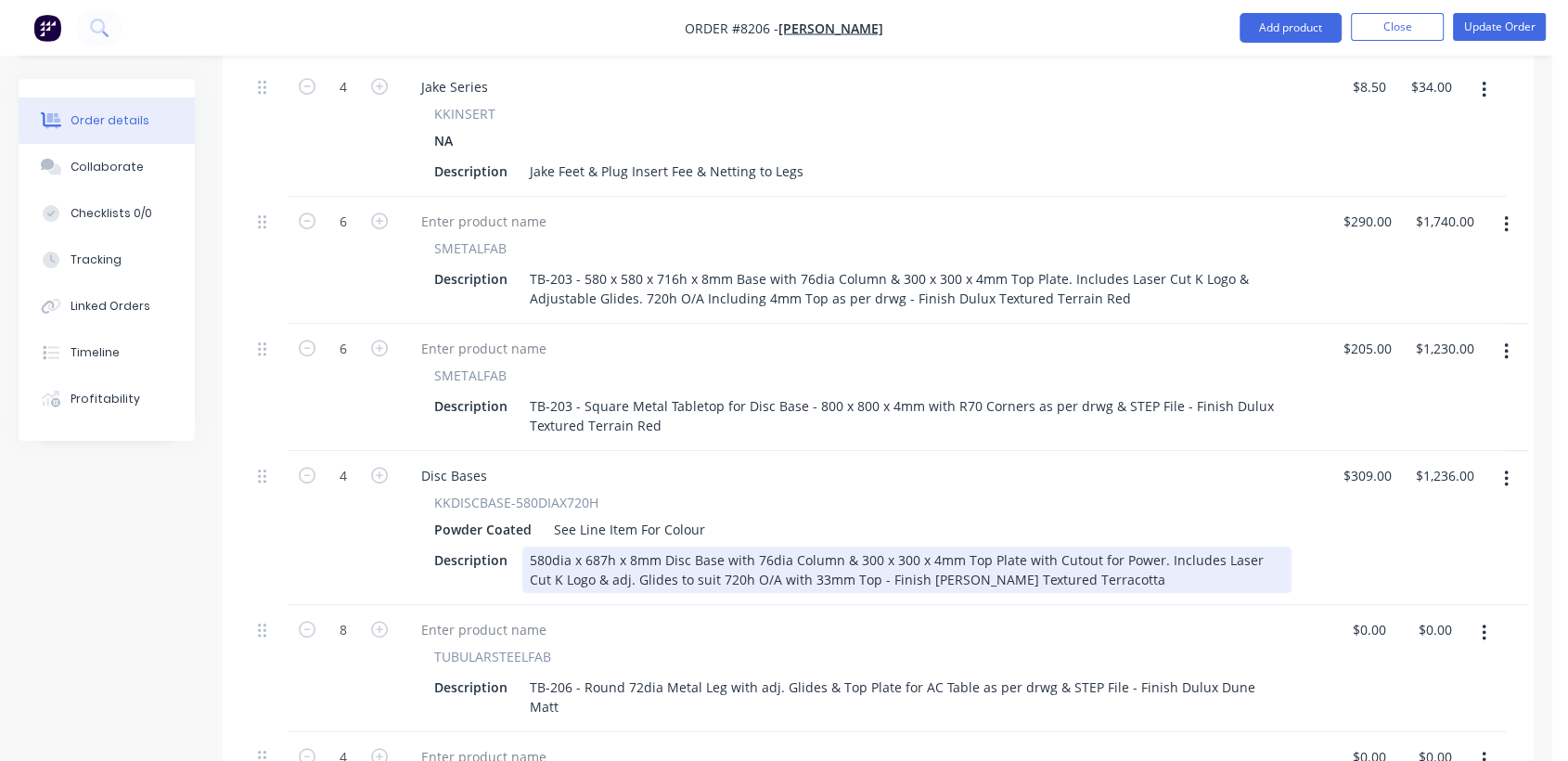
scroll to position [1238, 0]
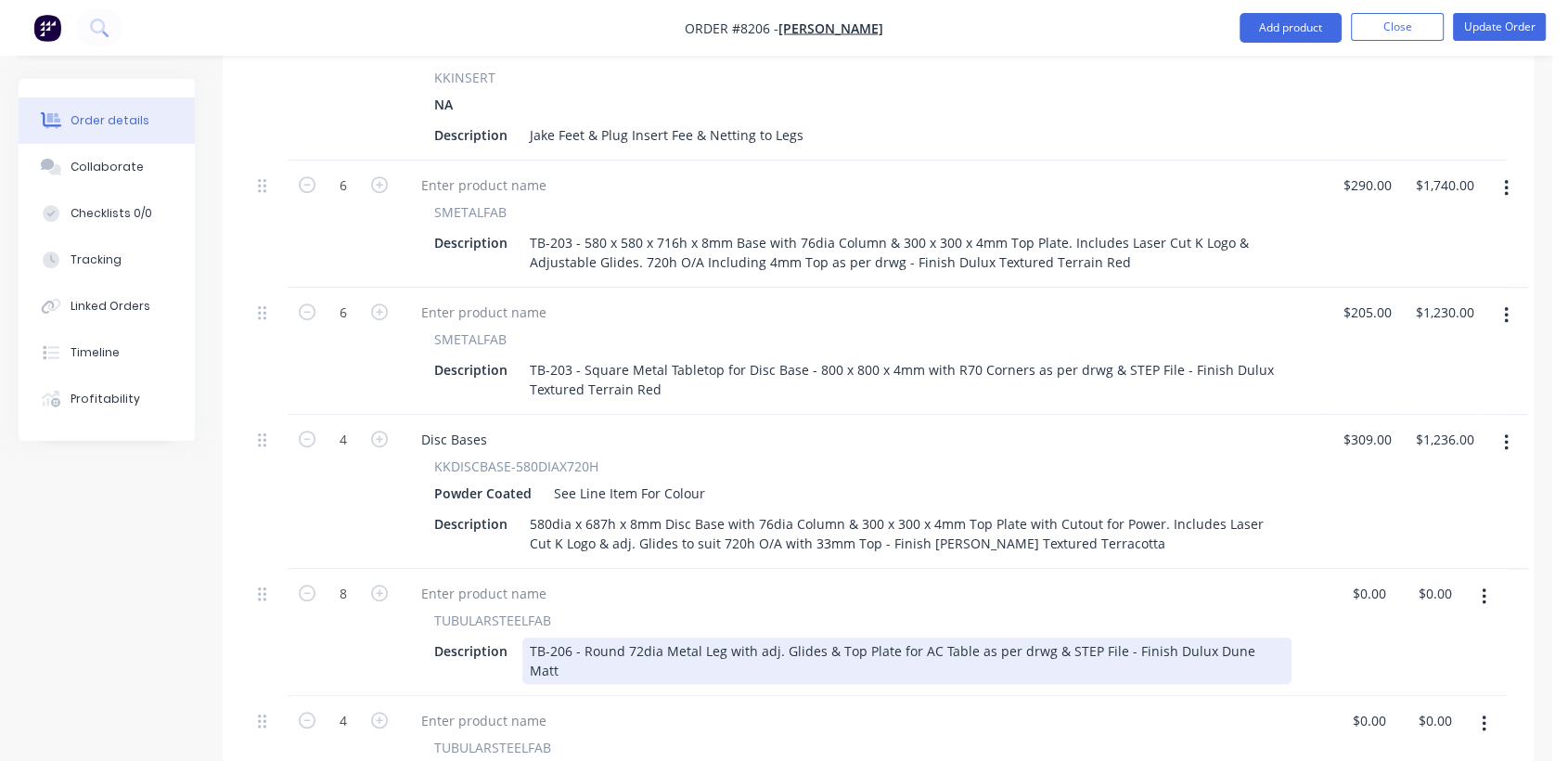
click at [1003, 638] on div "TB-206 - Round 72dia Metal Leg with adj. Glides & Top Plate for AC Table as per…" at bounding box center [907, 661] width 770 height 47
click at [1160, 638] on div "TB-206 - Round 72dia Metal Leg with adj. Glides & Top Plate for AC Table as per…" at bounding box center [907, 661] width 770 height 47
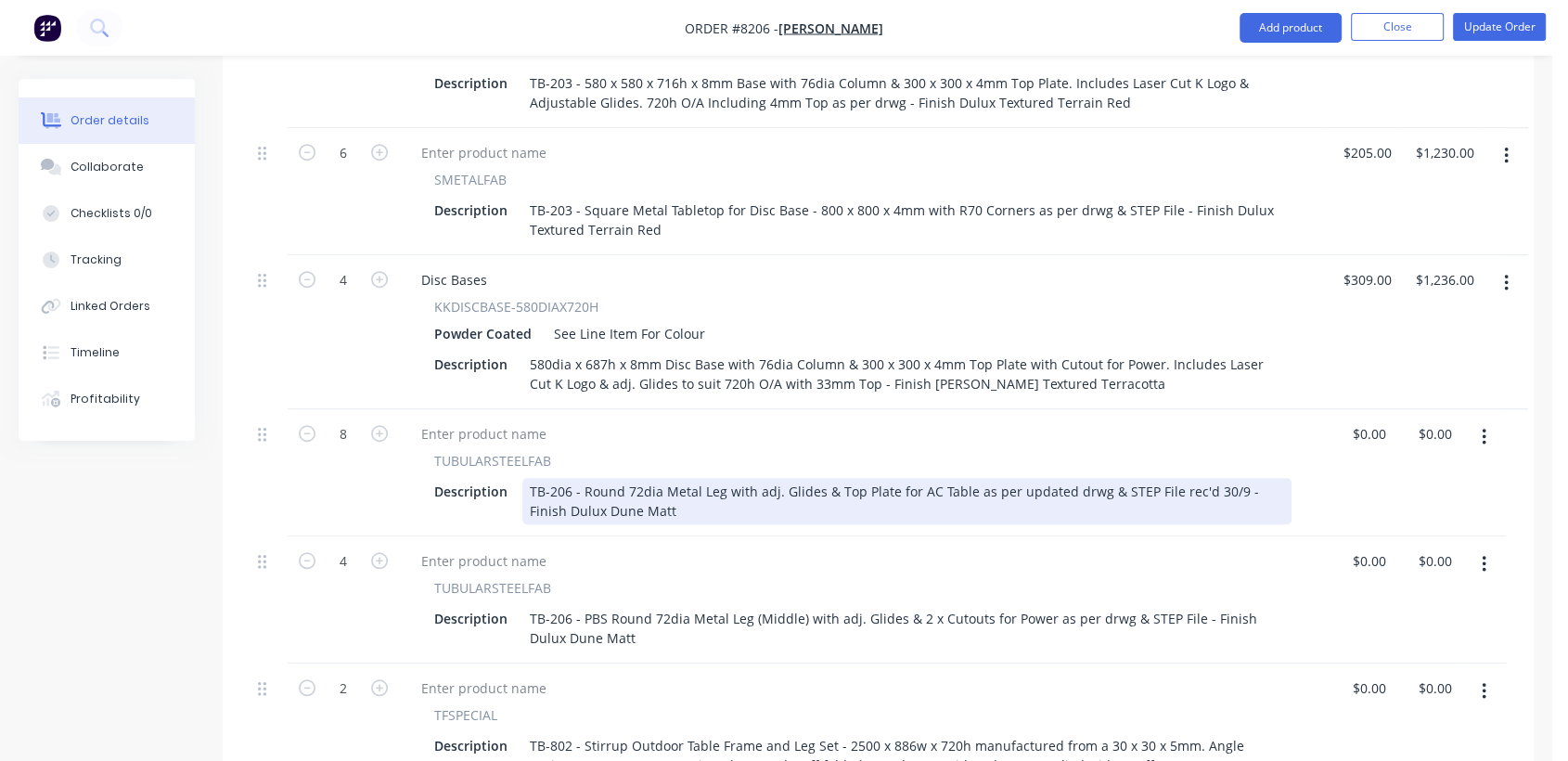
scroll to position [1444, 0]
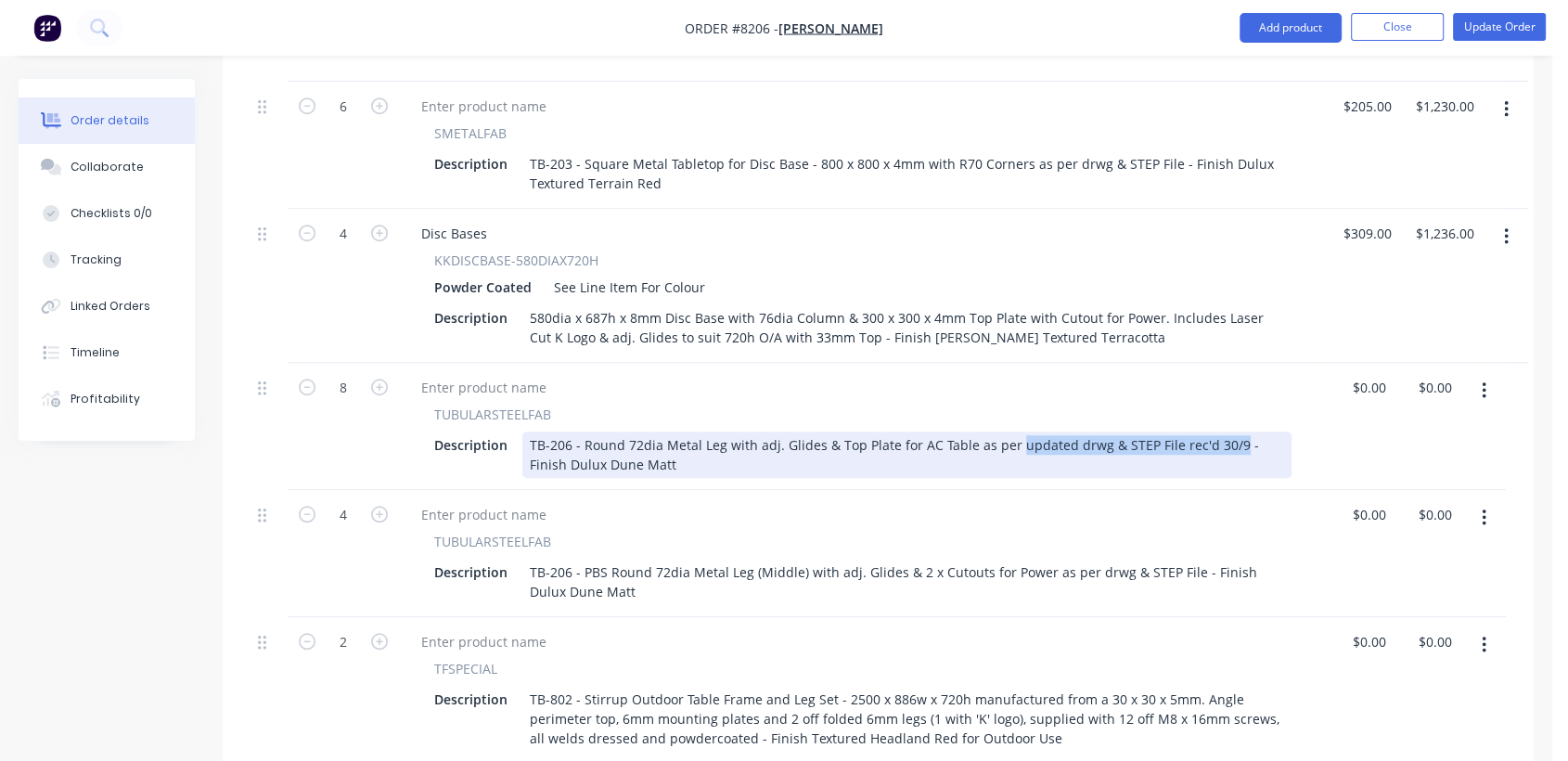
drag, startPoint x: 1224, startPoint y: 349, endPoint x: 1010, endPoint y: 351, distance: 214.0
click at [1010, 432] on div "TB-206 - Round 72dia Metal Leg with adj. Glides & Top Plate for AC Table as per…" at bounding box center [907, 455] width 770 height 47
copy div "updated drwg & STEP File rec'd 30/9"
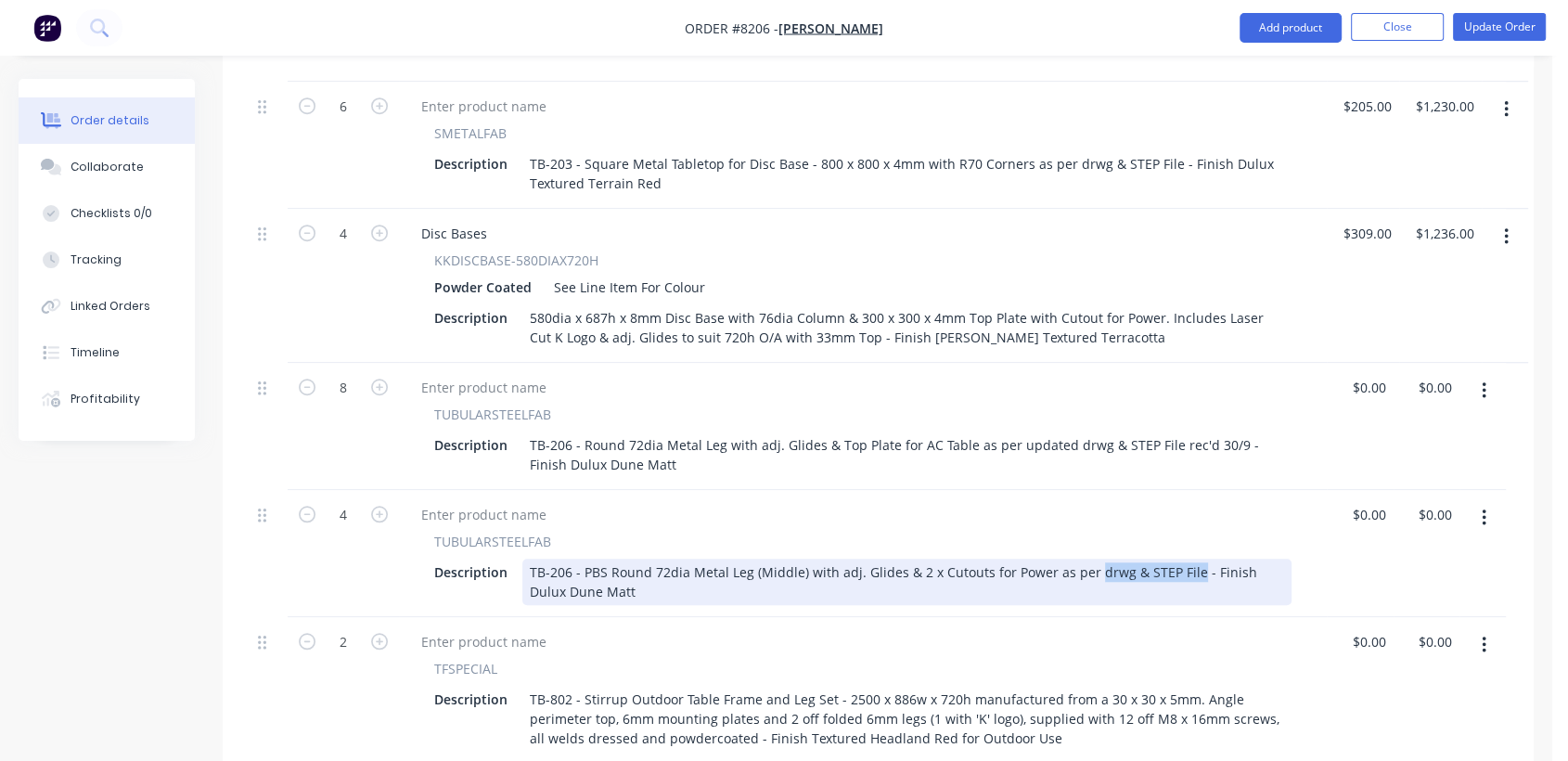
drag, startPoint x: 1184, startPoint y: 477, endPoint x: 1085, endPoint y: 466, distance: 99.6
click at [1085, 559] on div "TB-206 - PBS Round 72dia Metal Leg (Middle) with adj. Glides & 2 x Cutouts for …" at bounding box center [907, 582] width 770 height 47
paste div
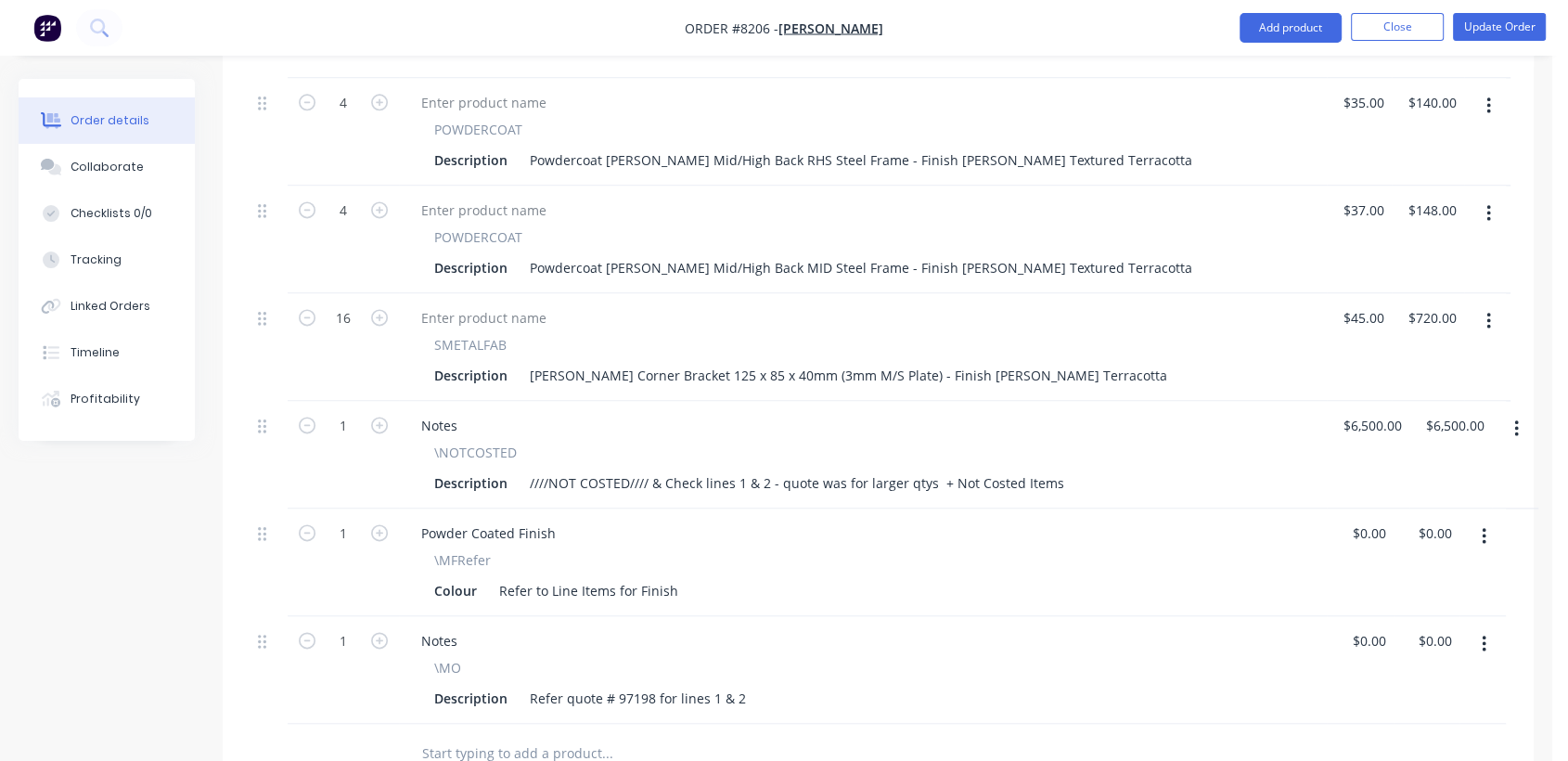
scroll to position [2578, 0]
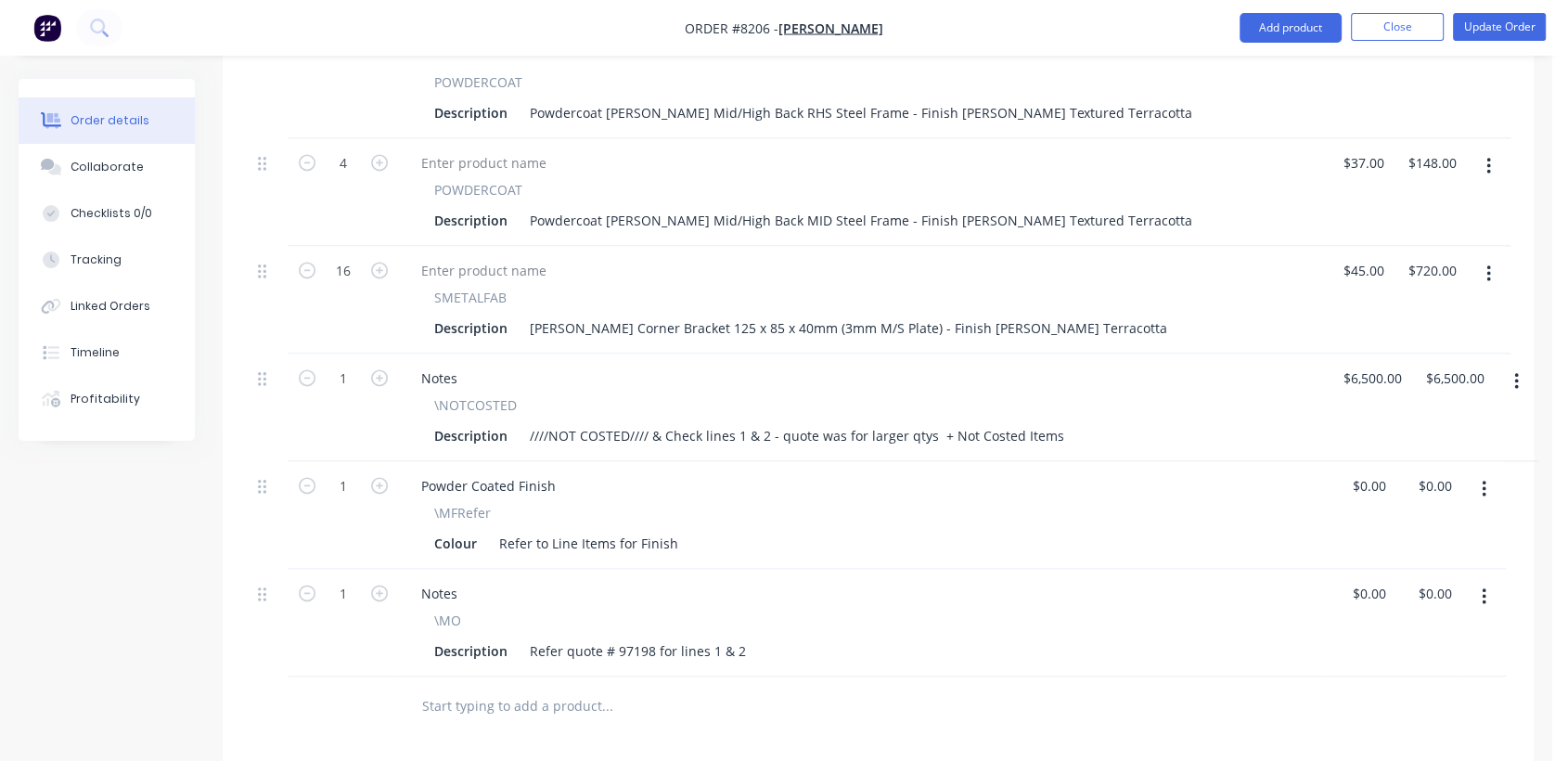
click at [517, 687] on input "text" at bounding box center [607, 705] width 371 height 37
type input "kkhds20"
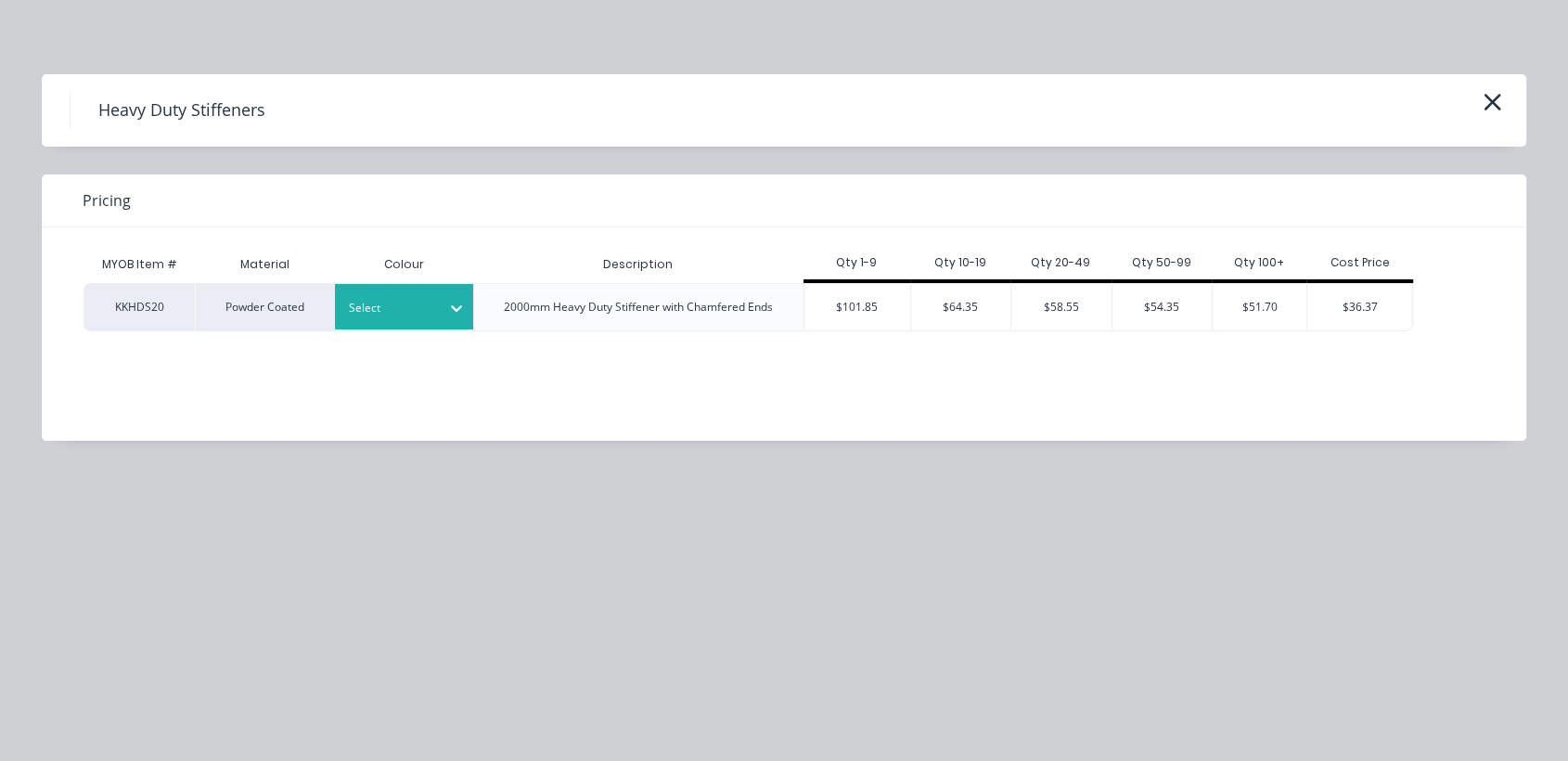
click at [447, 304] on icon at bounding box center [456, 308] width 19 height 19
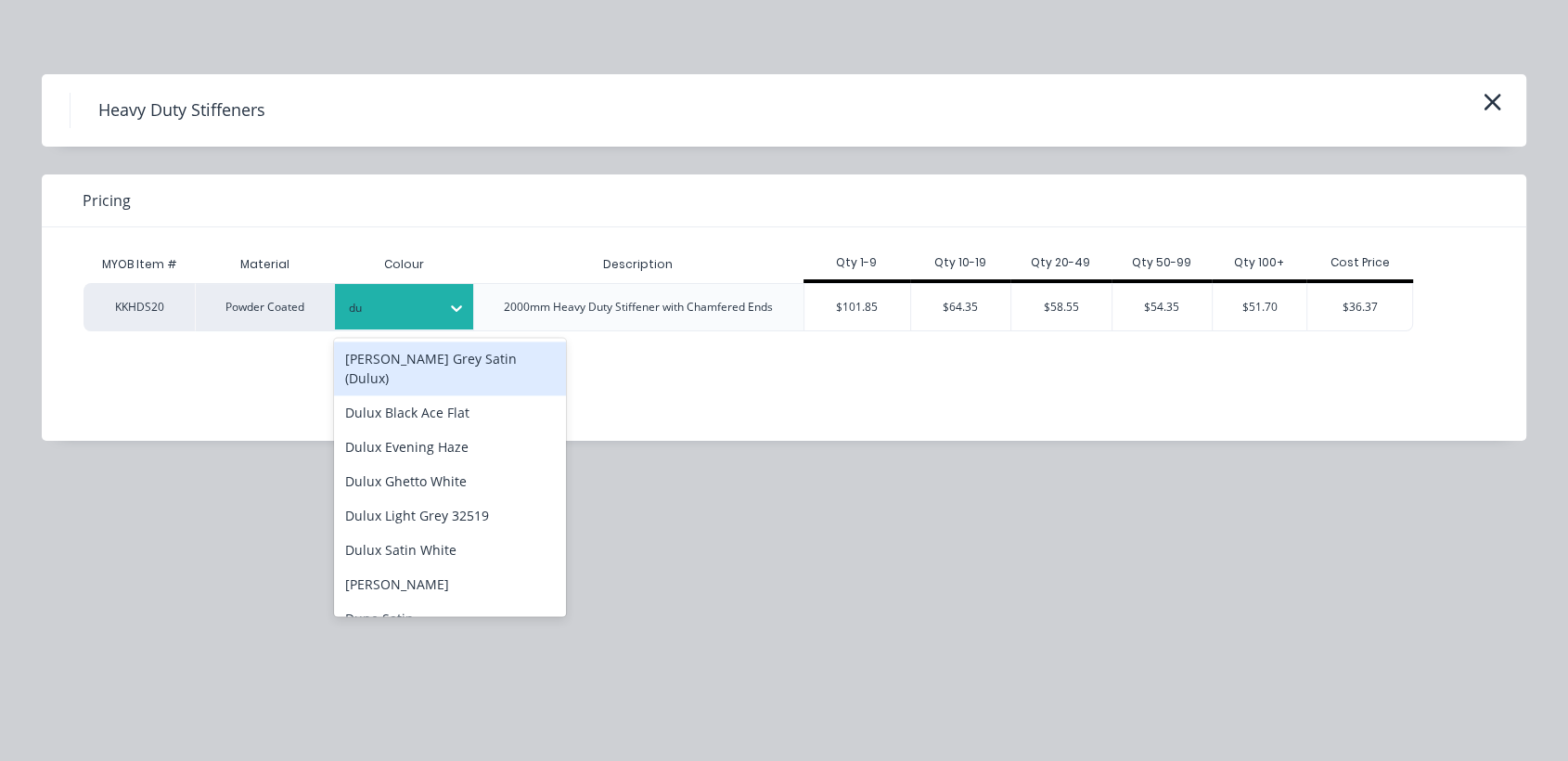
type input "dun"
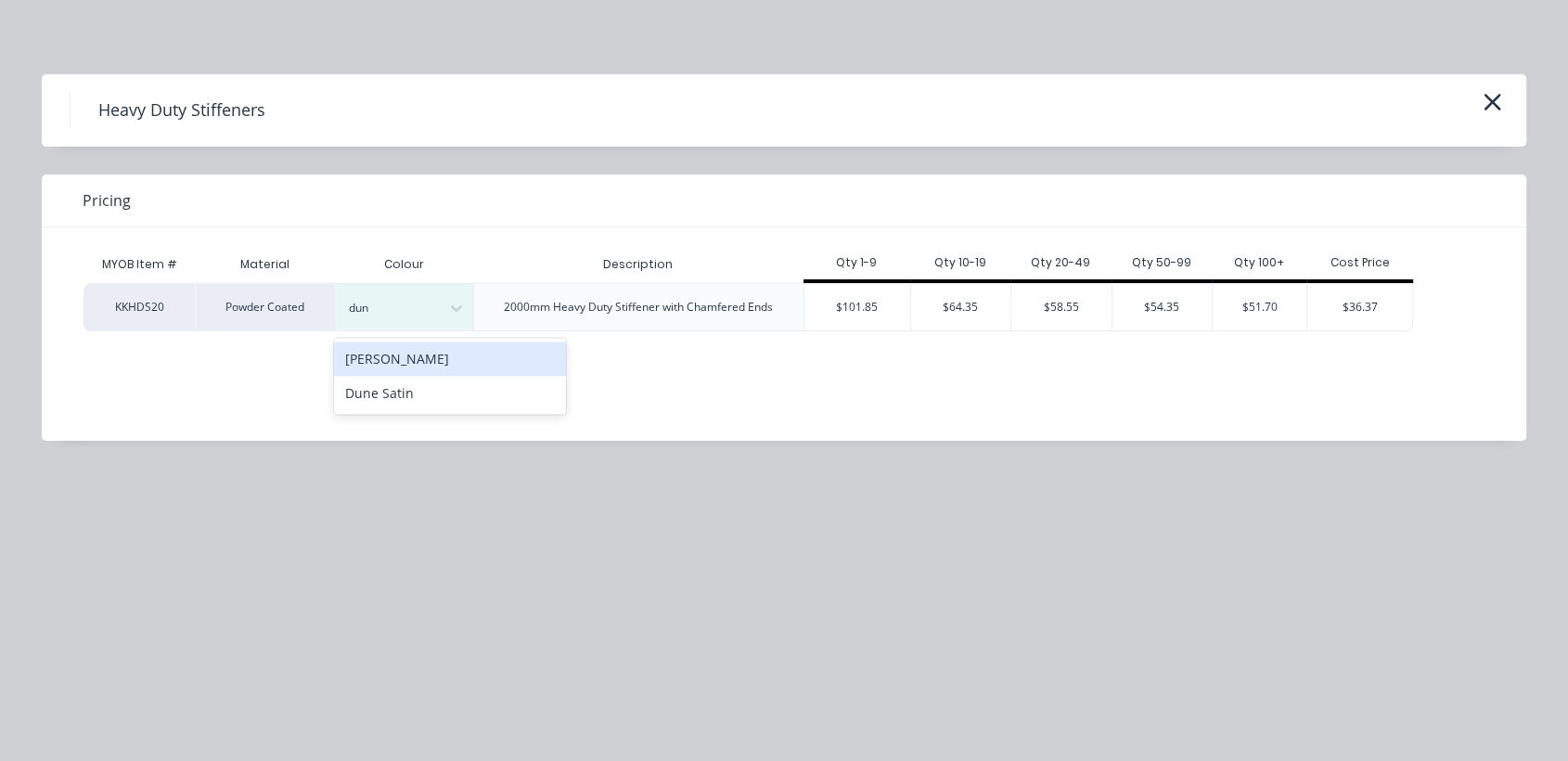
click at [443, 353] on div "[PERSON_NAME]" at bounding box center [450, 359] width 232 height 35
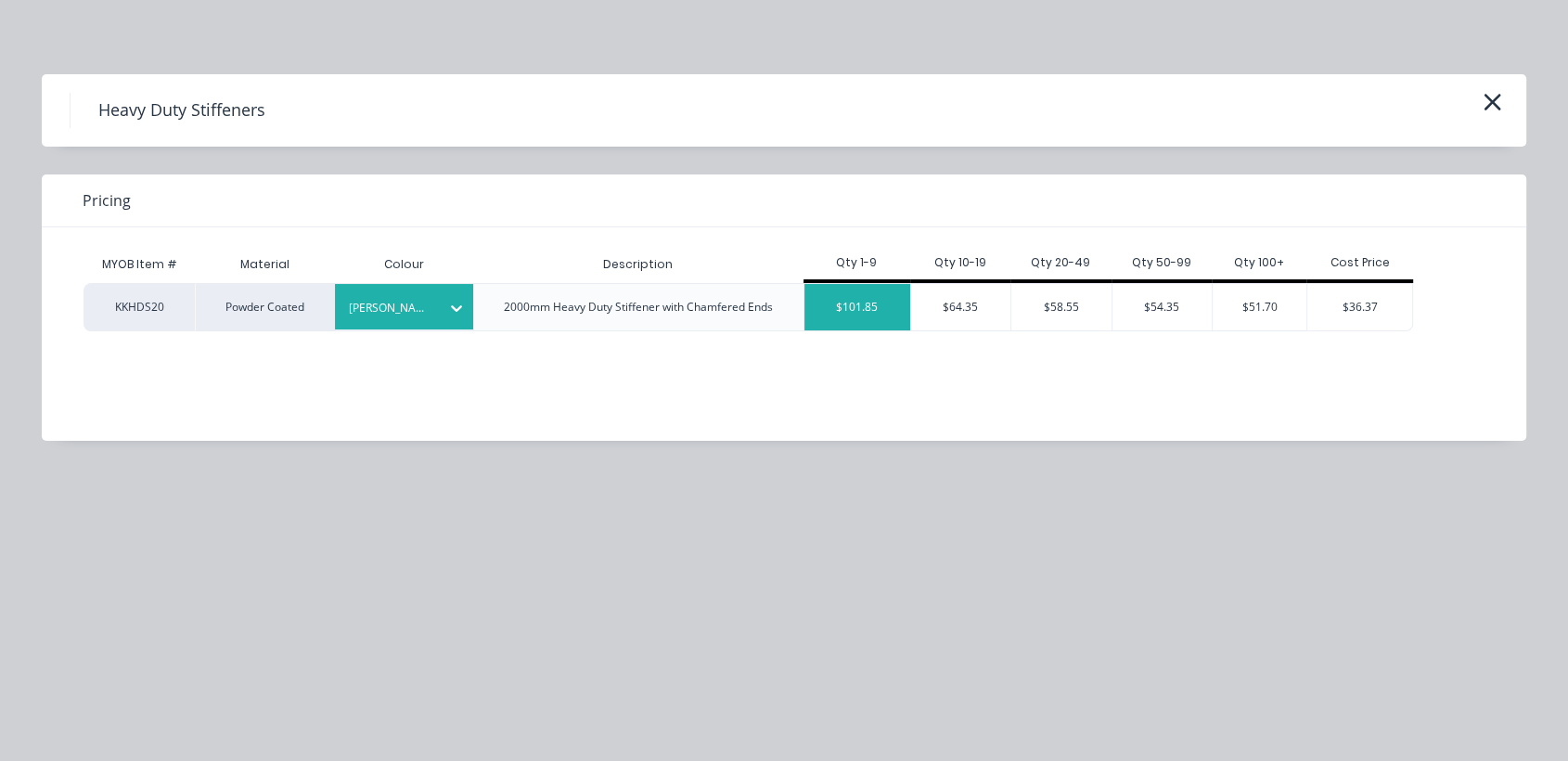
click at [878, 304] on div "$101.85" at bounding box center [857, 307] width 106 height 47
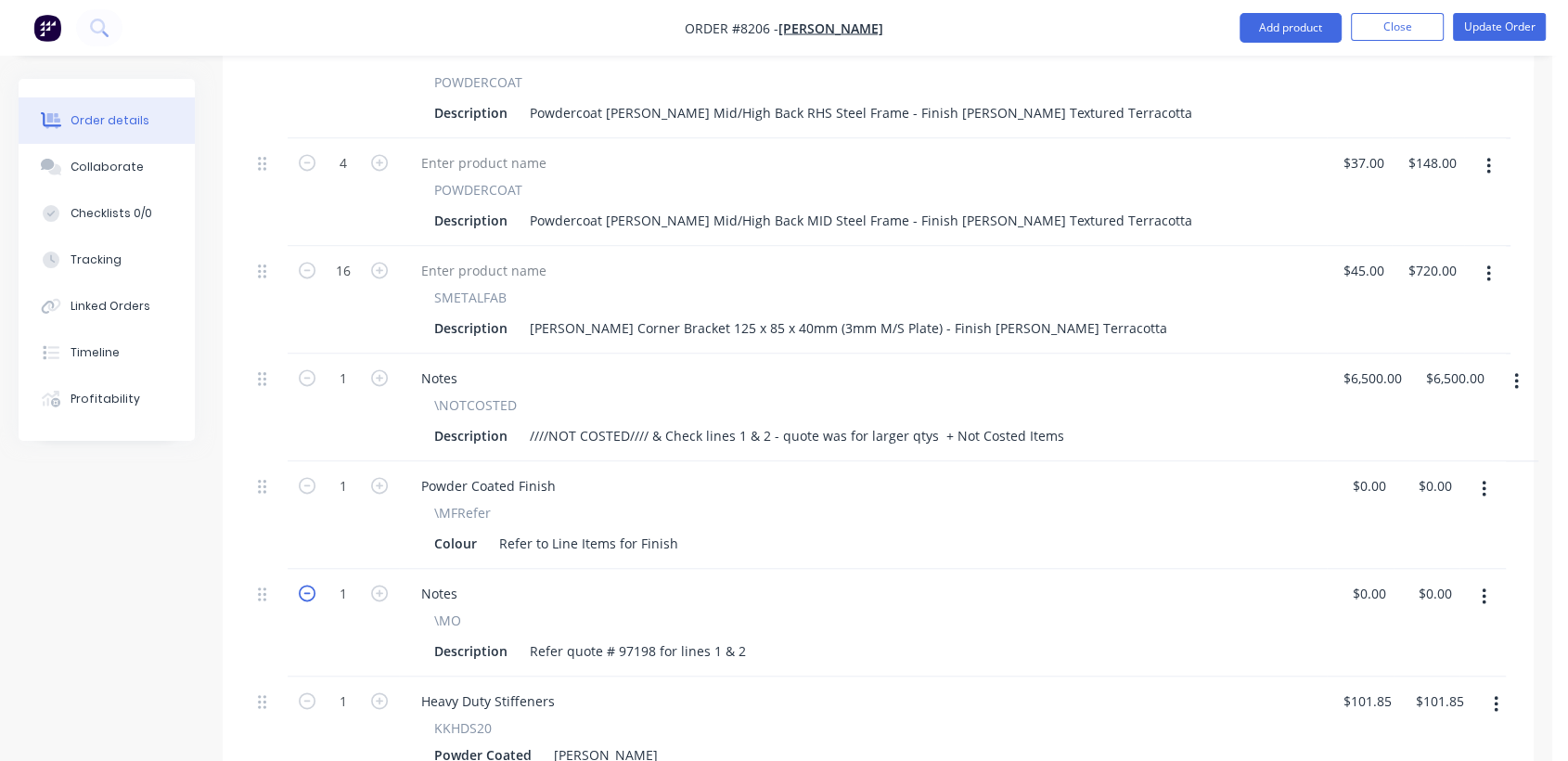
scroll to position [2584, 0]
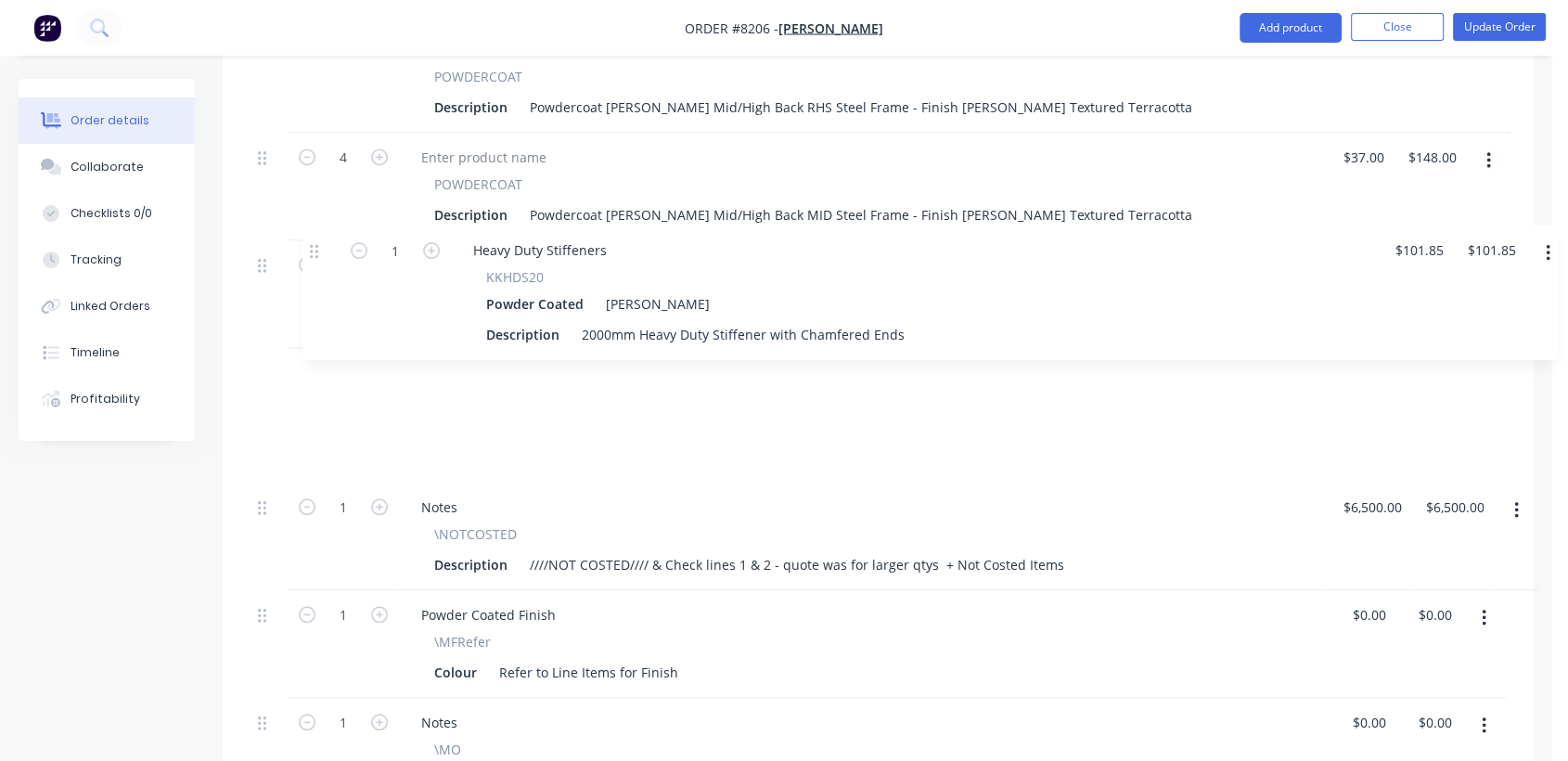
drag, startPoint x: 264, startPoint y: 585, endPoint x: 323, endPoint y: 244, distance: 346.1
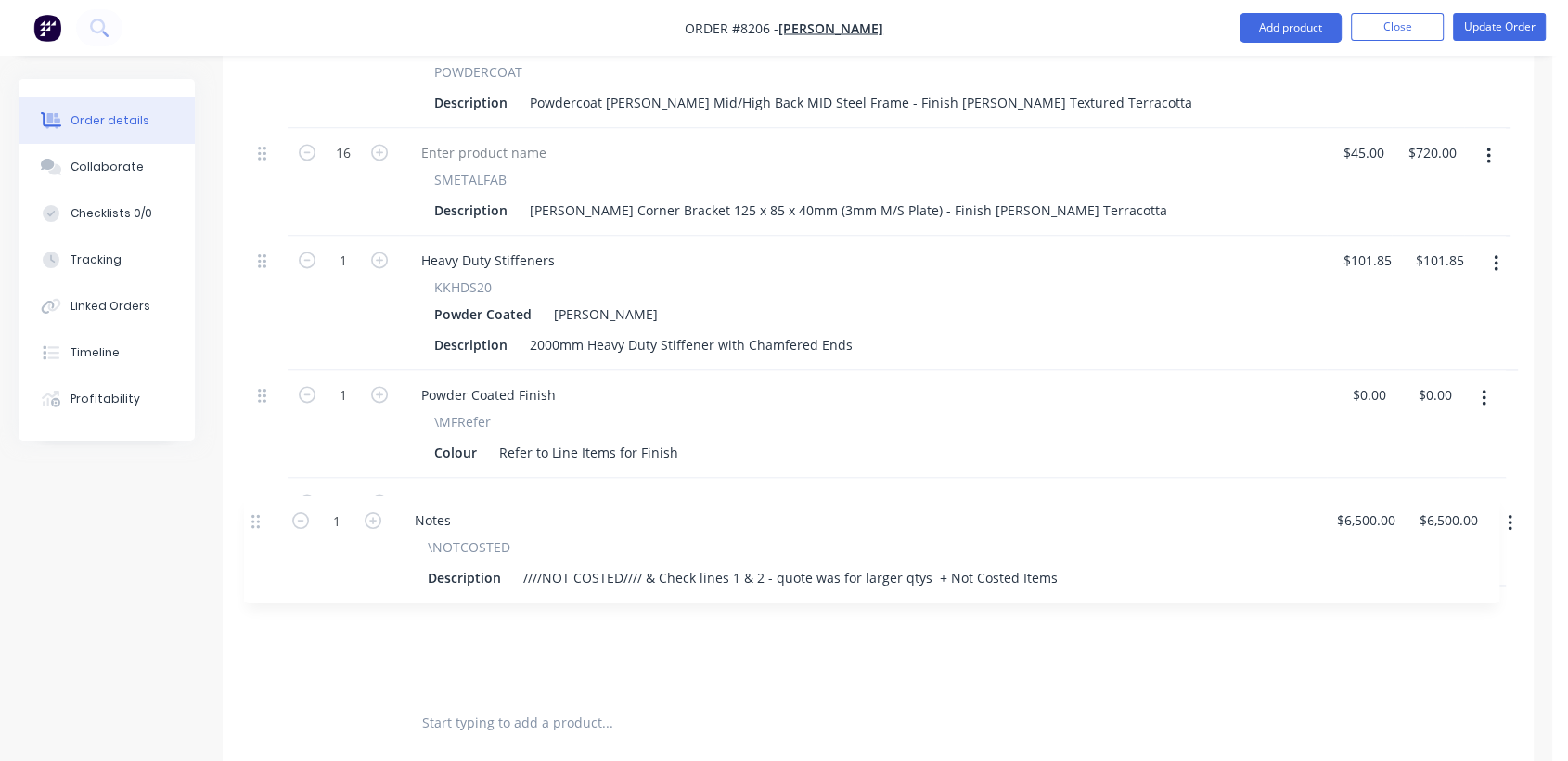
scroll to position [2703, 0]
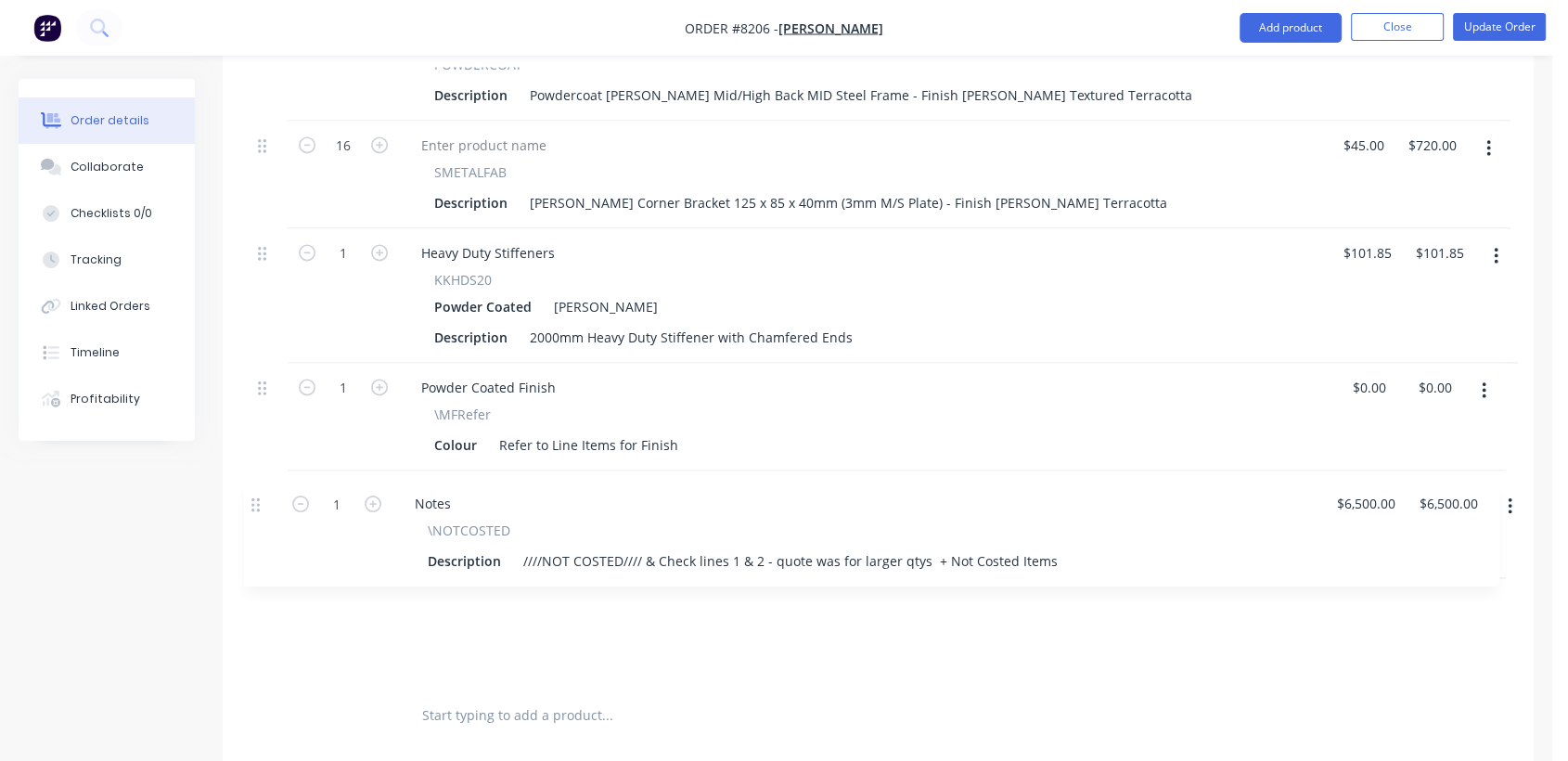
drag, startPoint x: 261, startPoint y: 395, endPoint x: 261, endPoint y: 513, distance: 118.0
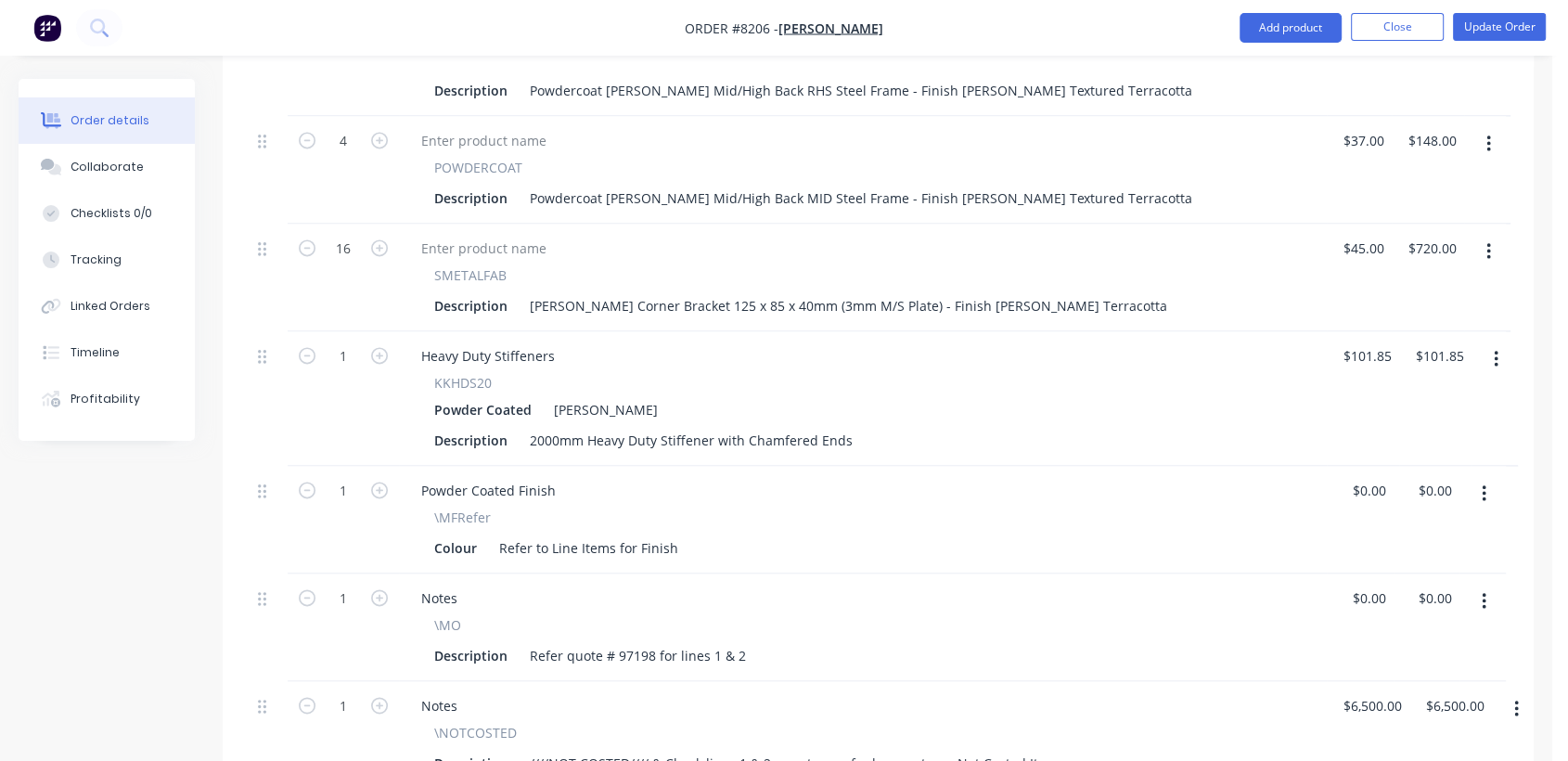
scroll to position [2498, 0]
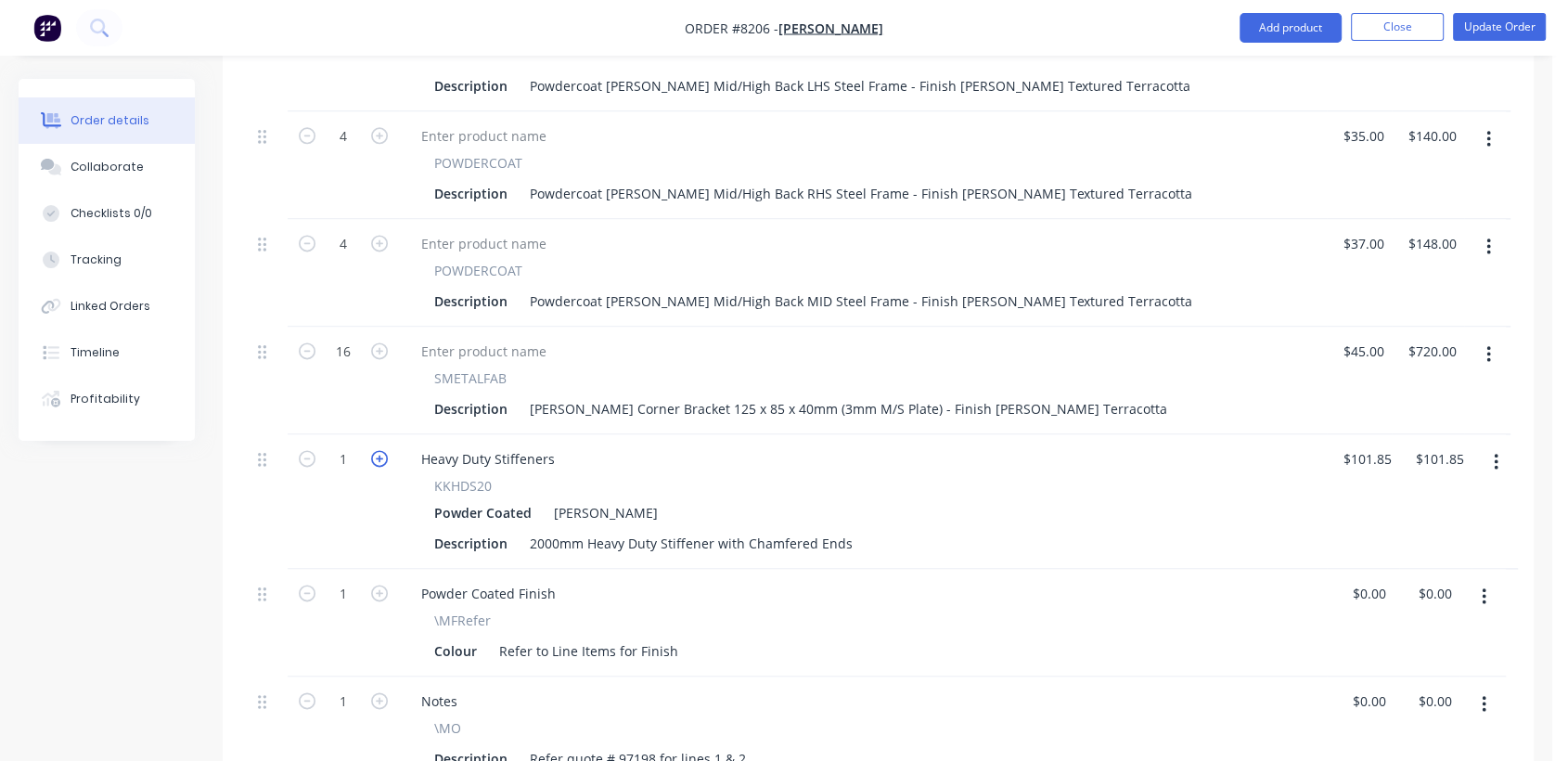
click at [378, 450] on icon "button" at bounding box center [379, 458] width 17 height 17
type input "2"
type input "$203.70"
click at [378, 450] on icon "button" at bounding box center [379, 458] width 17 height 17
type input "3"
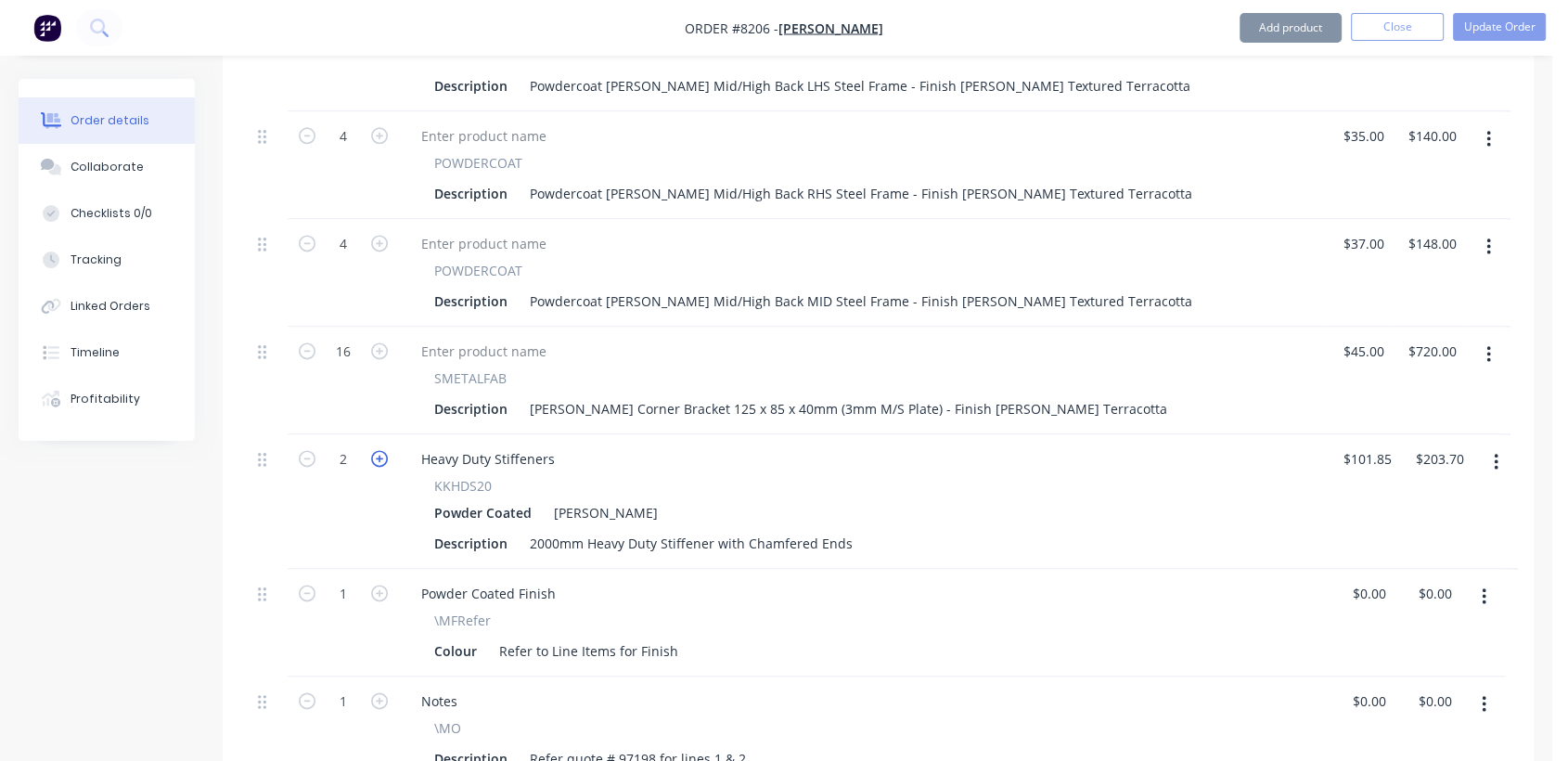
type input "$305.55"
click at [378, 450] on icon "button" at bounding box center [379, 458] width 17 height 17
type input "4"
type input "$407.40"
click at [1375, 434] on div "$101.85 $101.85" at bounding box center [1362, 502] width 72 height 135
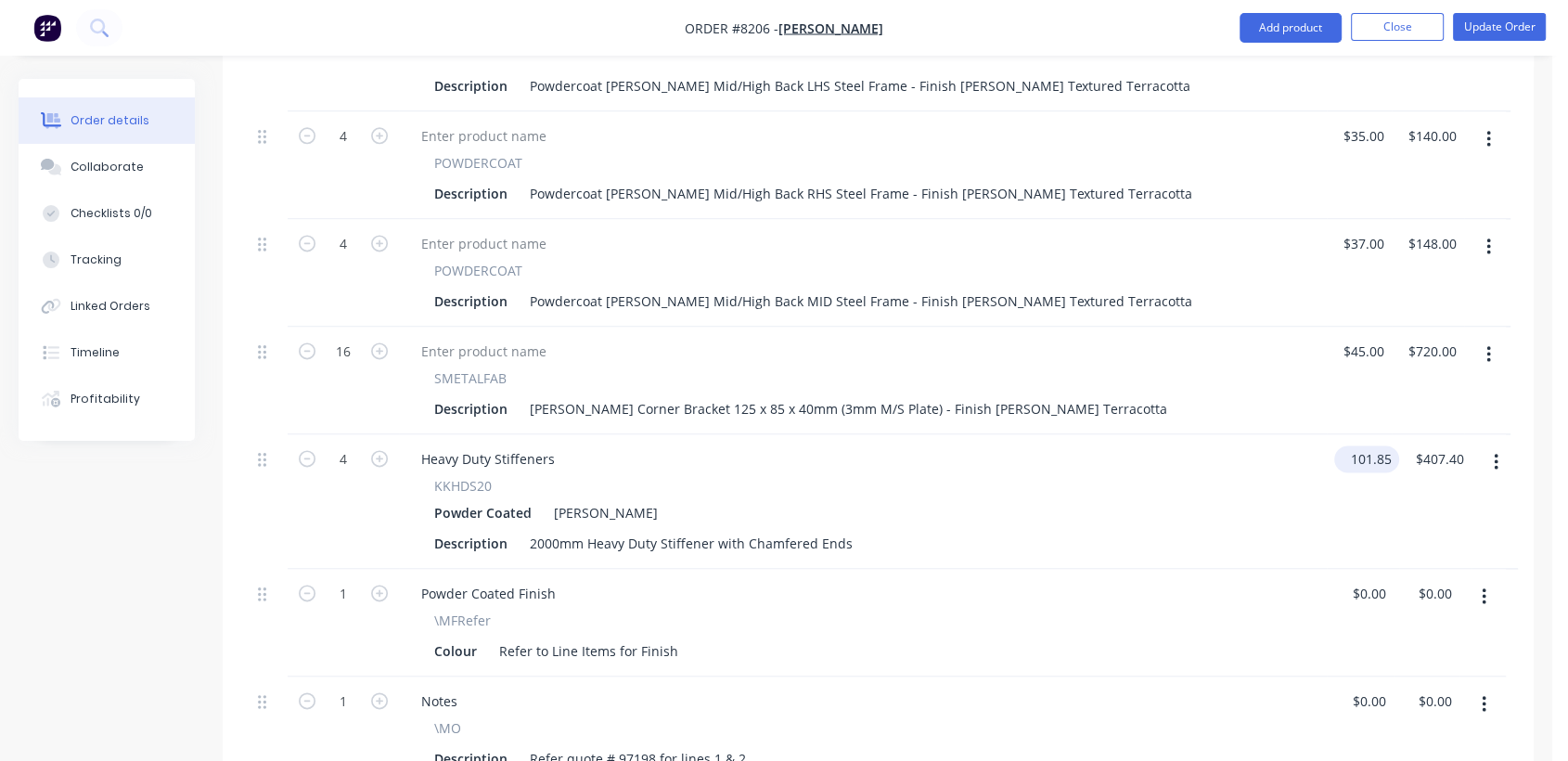
click at [1379, 446] on input "101.85" at bounding box center [1370, 459] width 58 height 27
type input "$87.00"
type input "$348.00"
click at [133, 168] on div "Collaborate" at bounding box center [107, 167] width 73 height 17
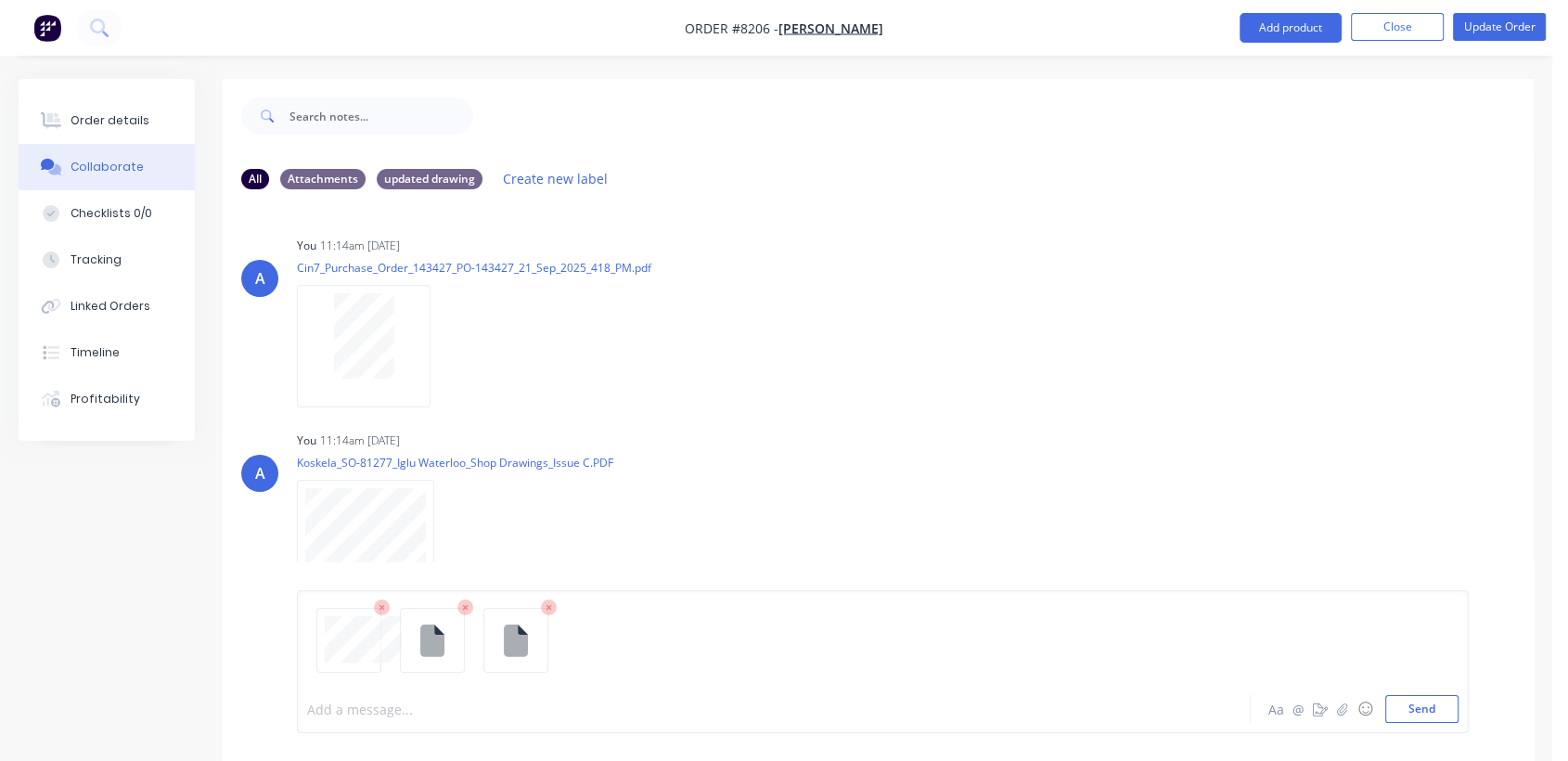
click at [399, 707] on div at bounding box center [739, 710] width 863 height 20
click at [1442, 702] on button "Send" at bounding box center [1422, 709] width 73 height 28
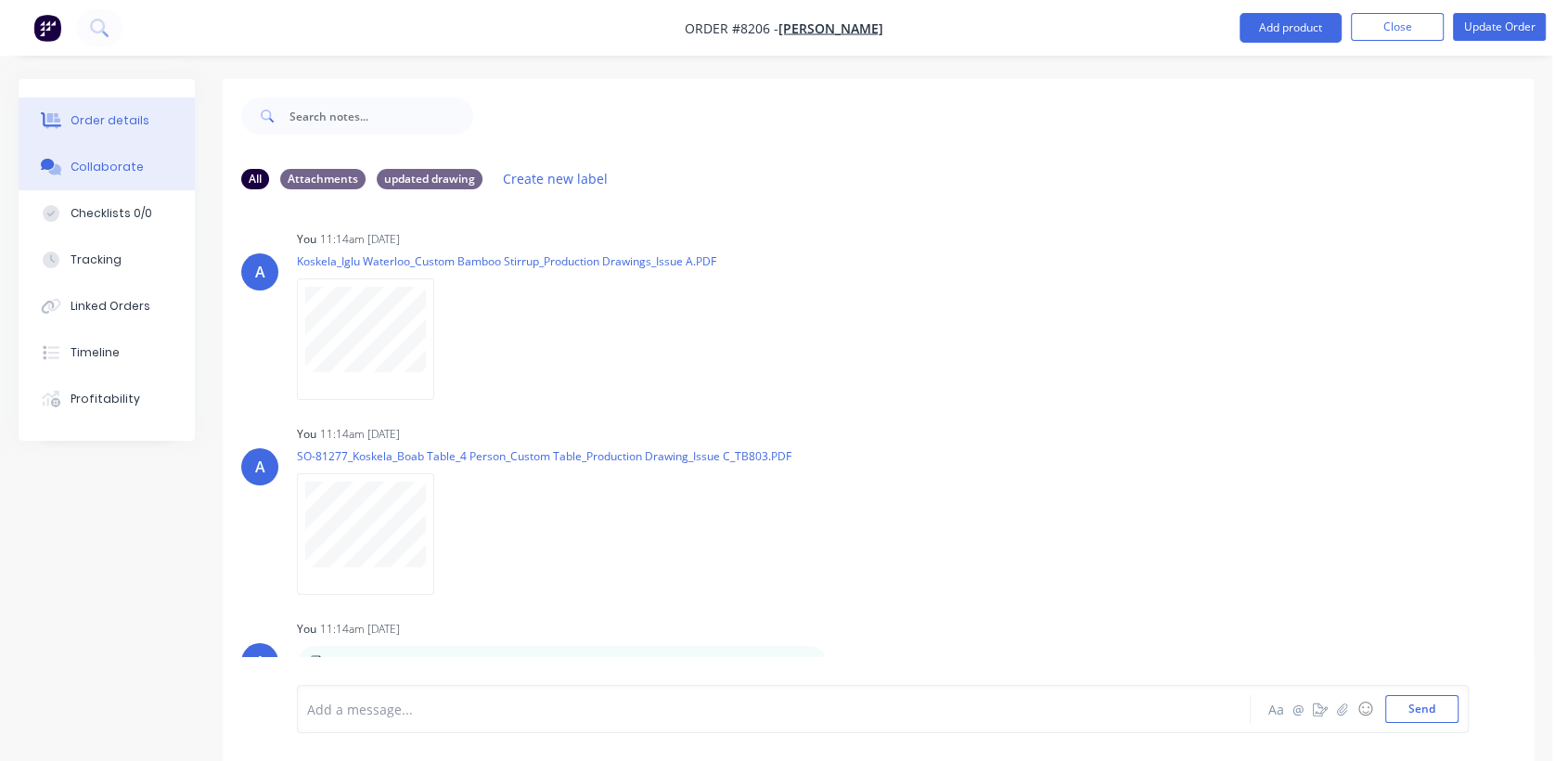
click at [130, 113] on div "Order details" at bounding box center [109, 120] width 78 height 17
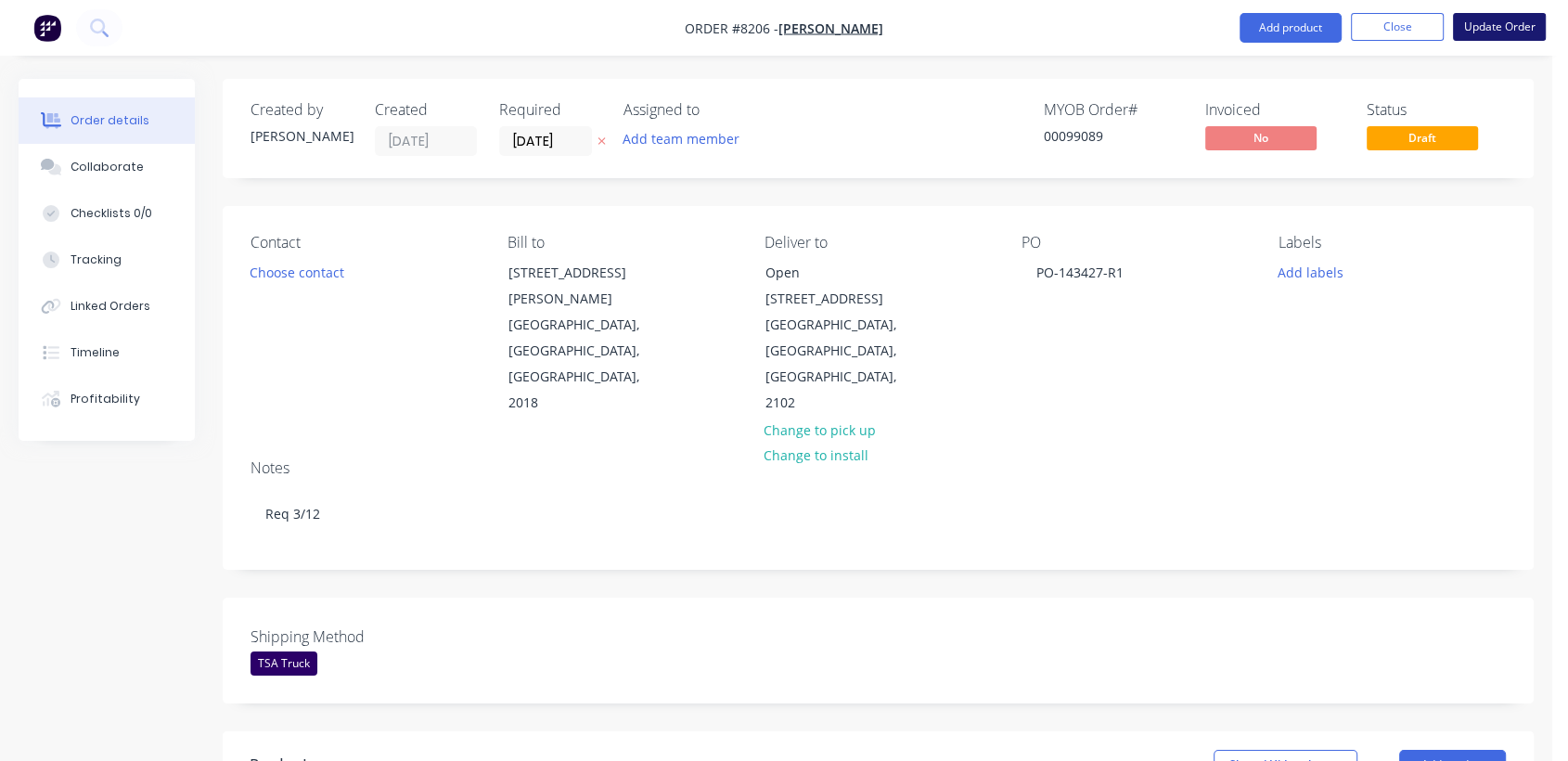
click at [1511, 24] on button "Update Order" at bounding box center [1498, 27] width 92 height 28
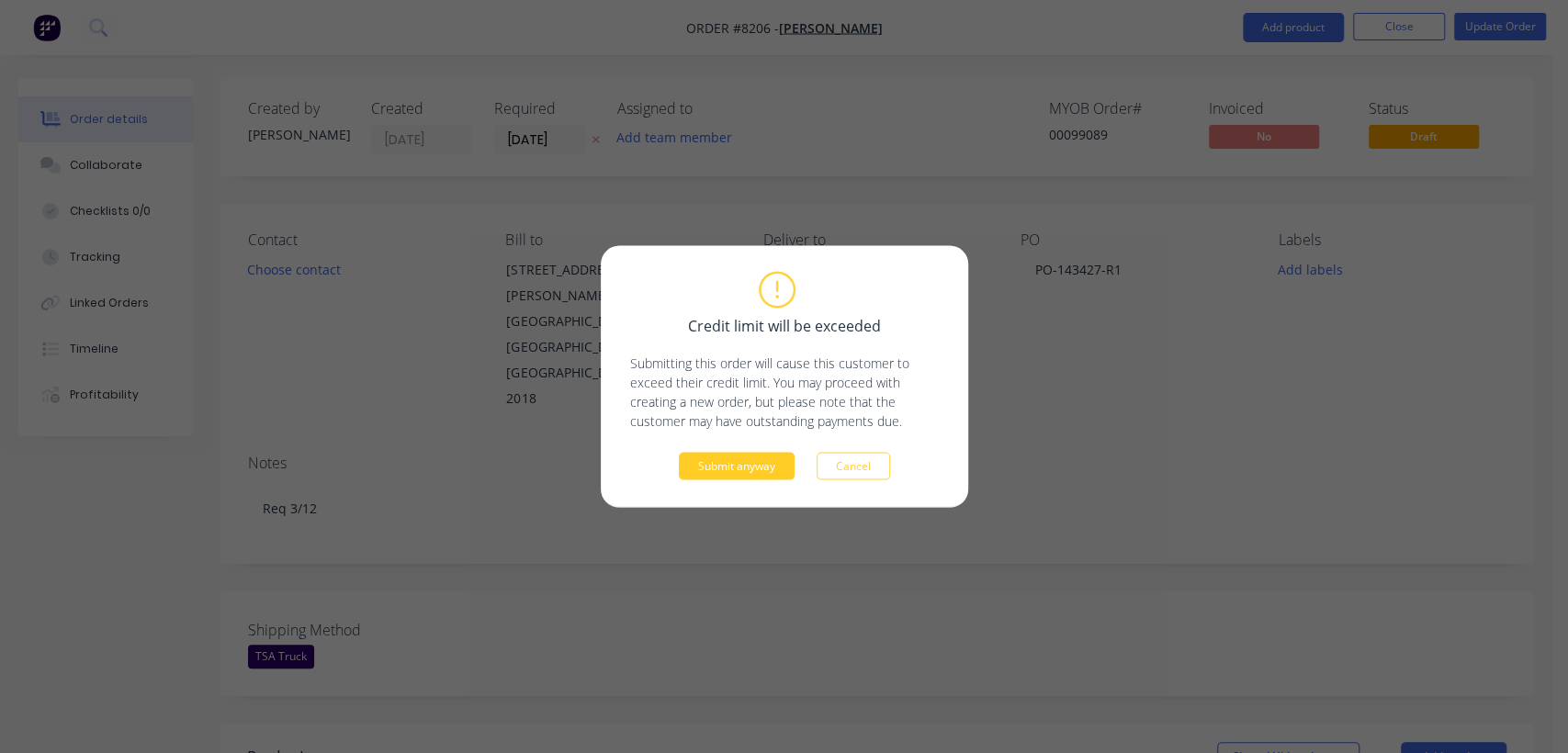
click at [748, 457] on button "Submit anyway" at bounding box center [737, 467] width 116 height 28
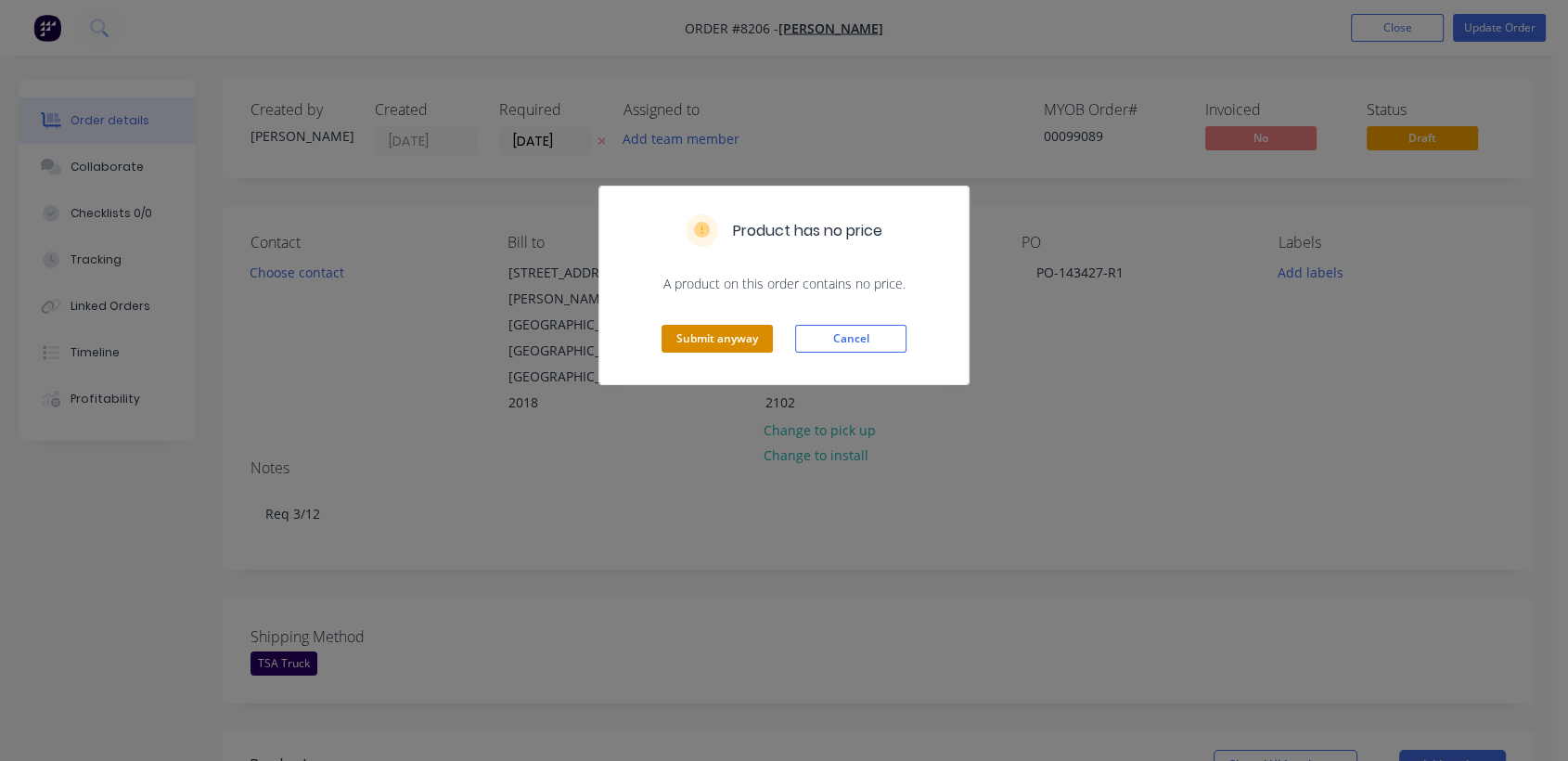
click at [732, 335] on button "Submit anyway" at bounding box center [717, 339] width 111 height 28
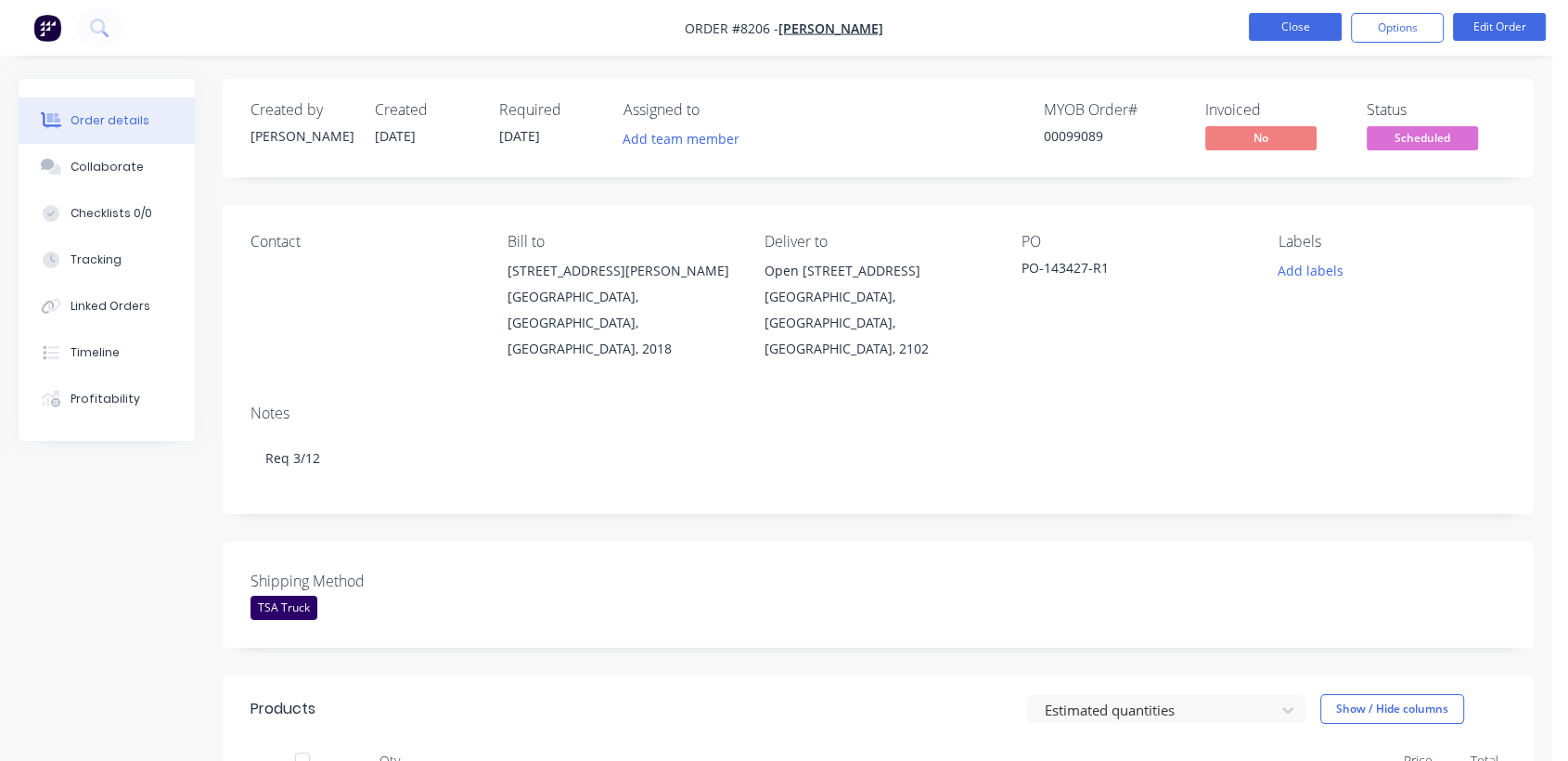
click at [1307, 19] on button "Close" at bounding box center [1295, 27] width 92 height 28
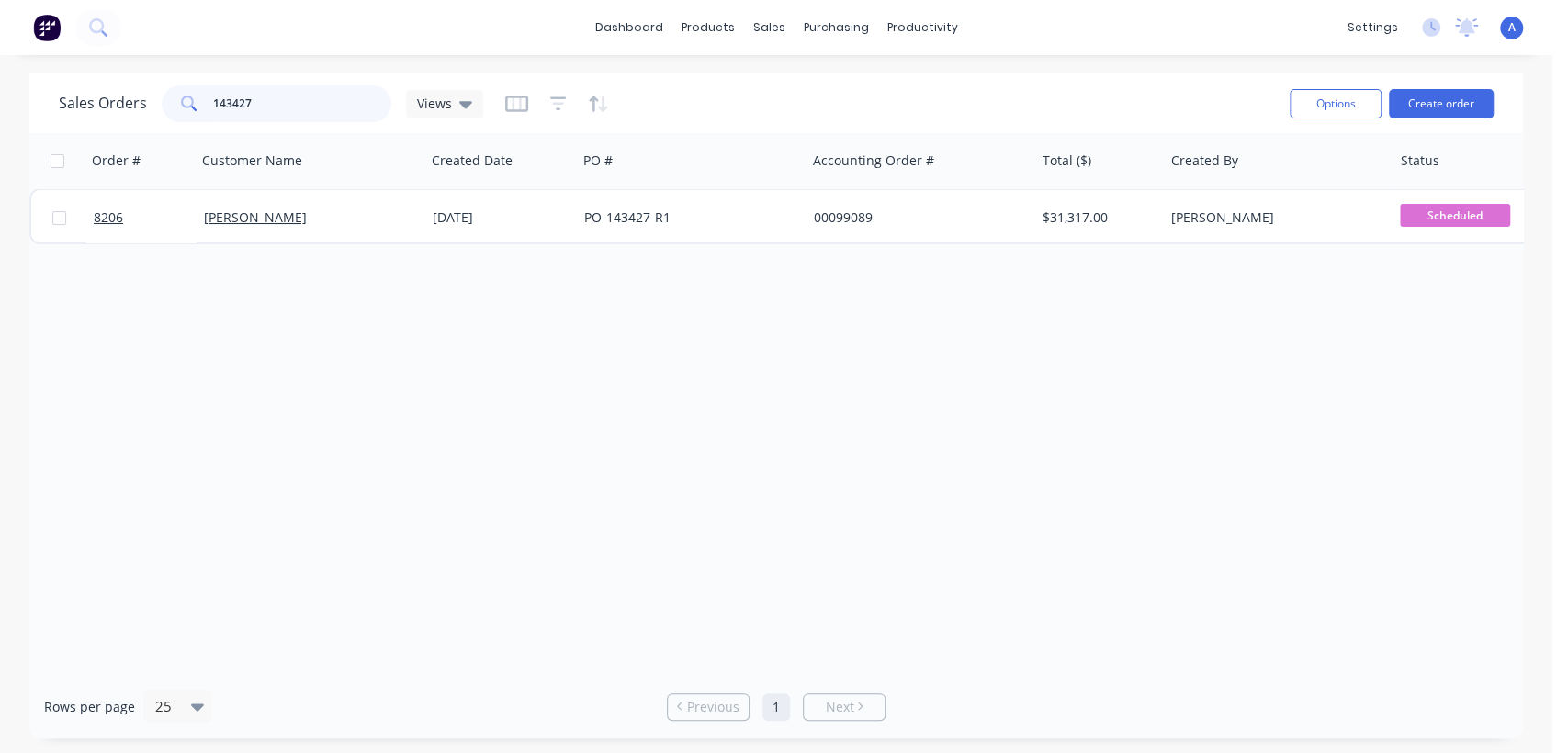
drag, startPoint x: 270, startPoint y: 94, endPoint x: 205, endPoint y: 105, distance: 65.9
click at [203, 97] on div "143427" at bounding box center [276, 103] width 230 height 36
paste input "A0163-1 S3.03"
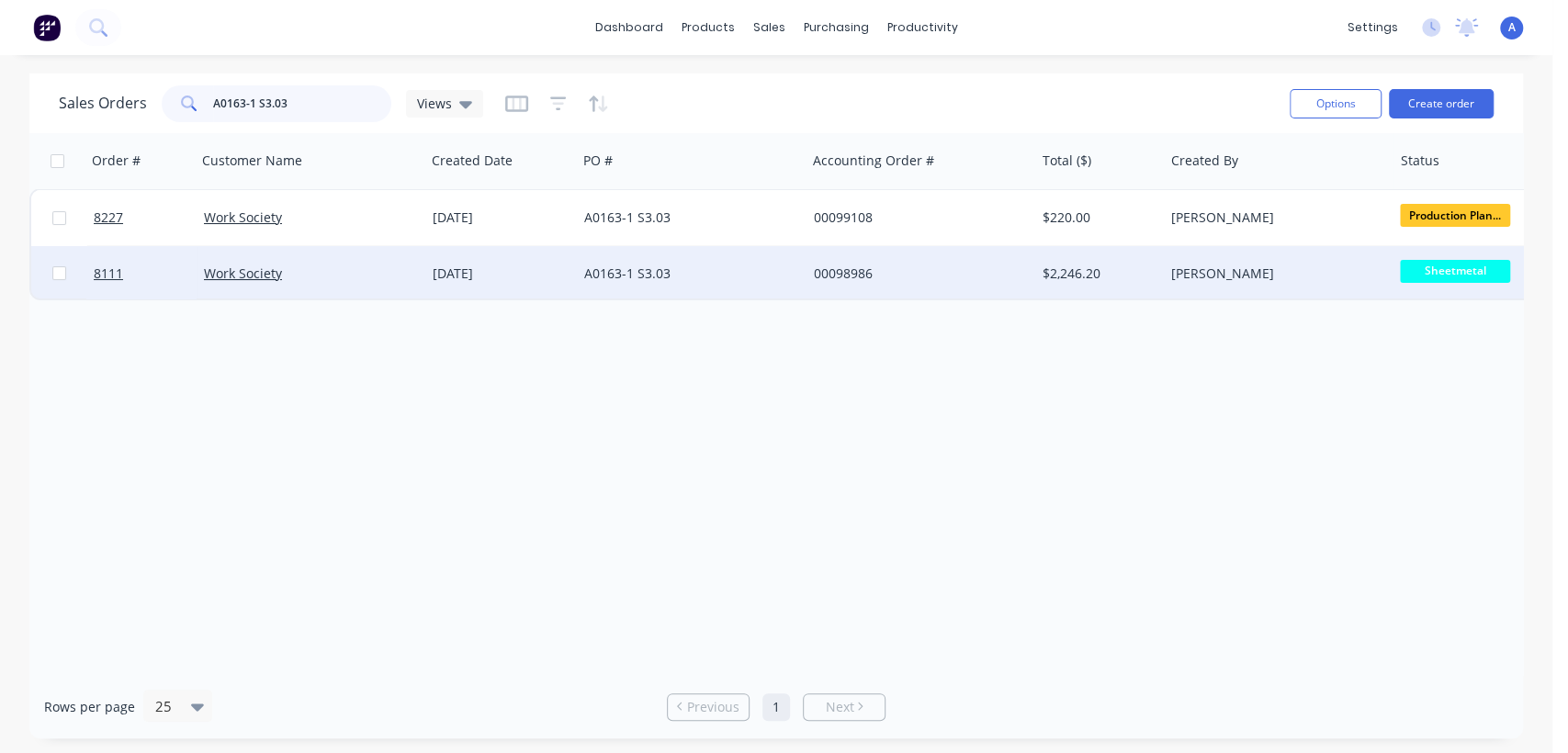
type input "A0163-1 S3.03"
click at [696, 268] on div "A0163-1 S3.03" at bounding box center [685, 273] width 203 height 19
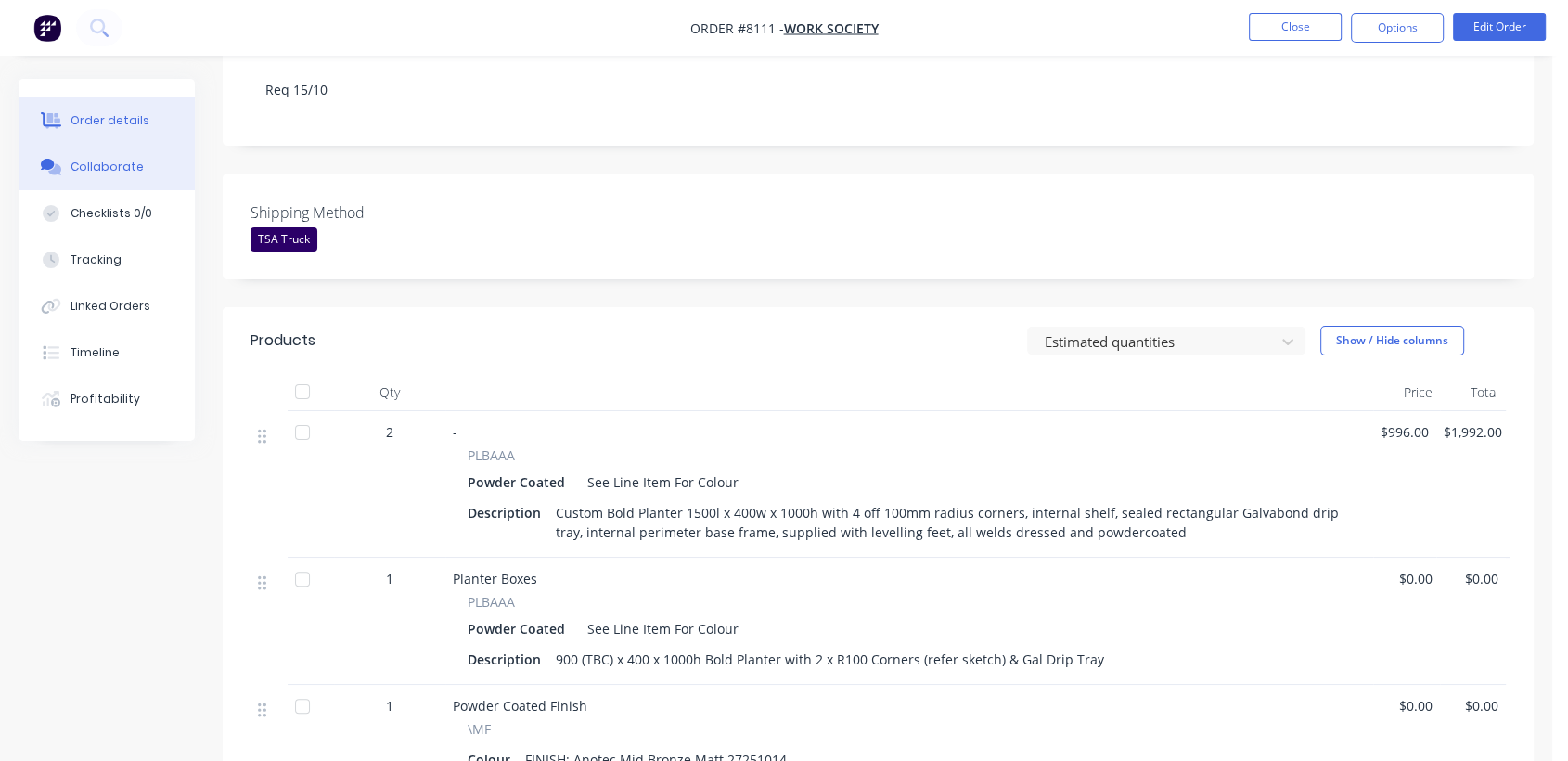
scroll to position [206, 0]
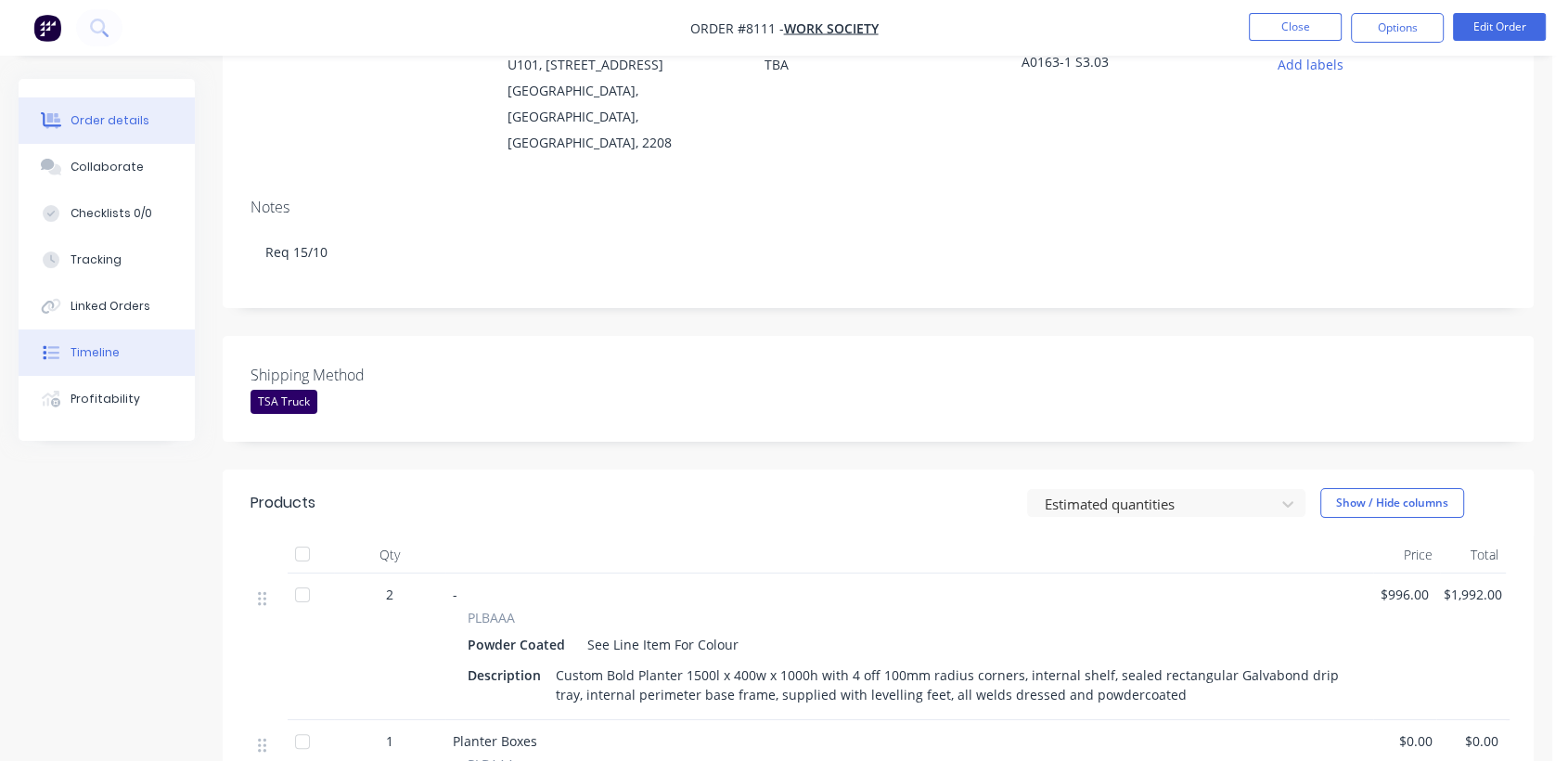
click at [141, 354] on button "Timeline" at bounding box center [107, 353] width 177 height 47
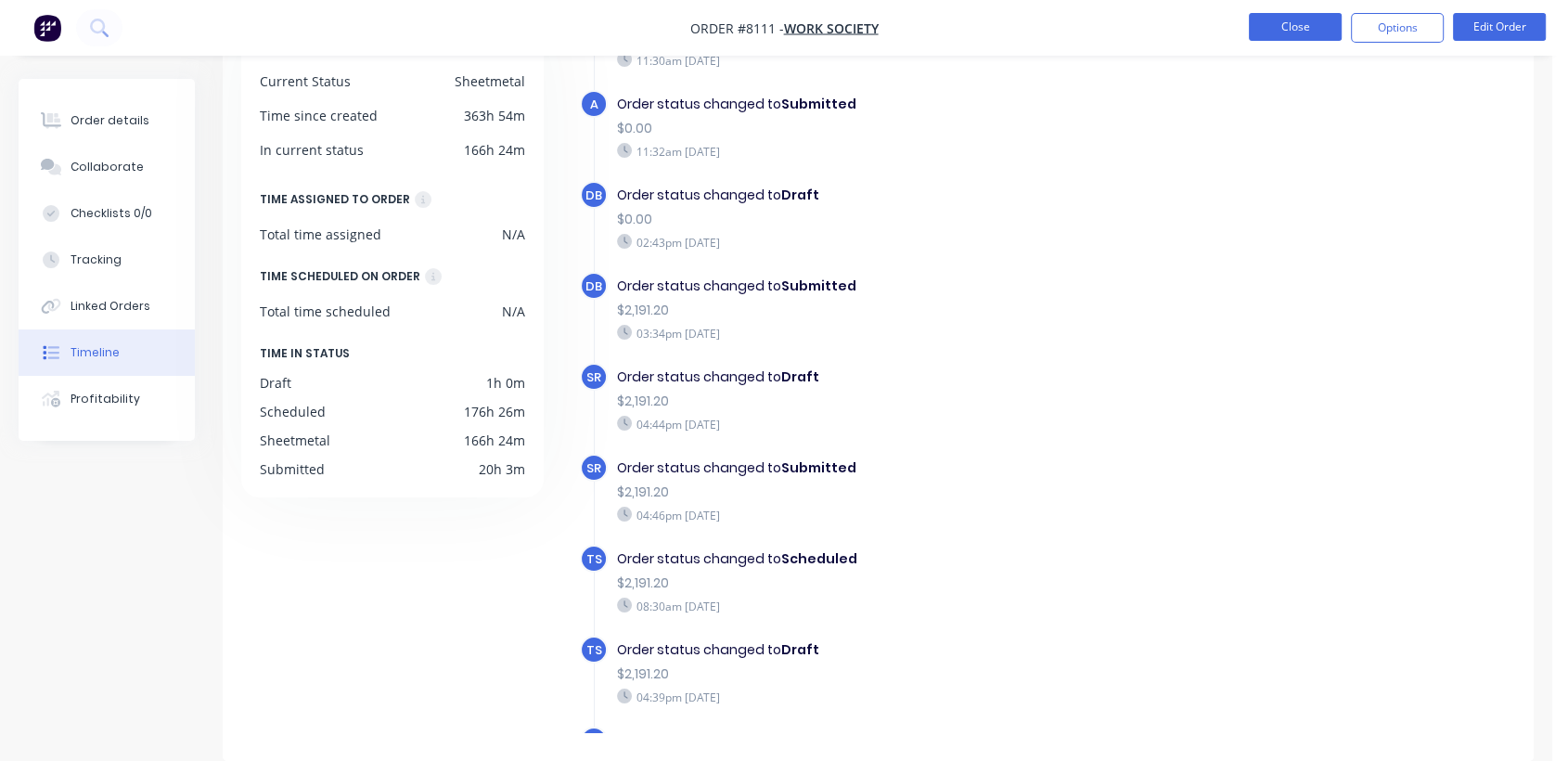
click at [1309, 22] on button "Close" at bounding box center [1295, 27] width 92 height 28
